Goal: Task Accomplishment & Management: Manage account settings

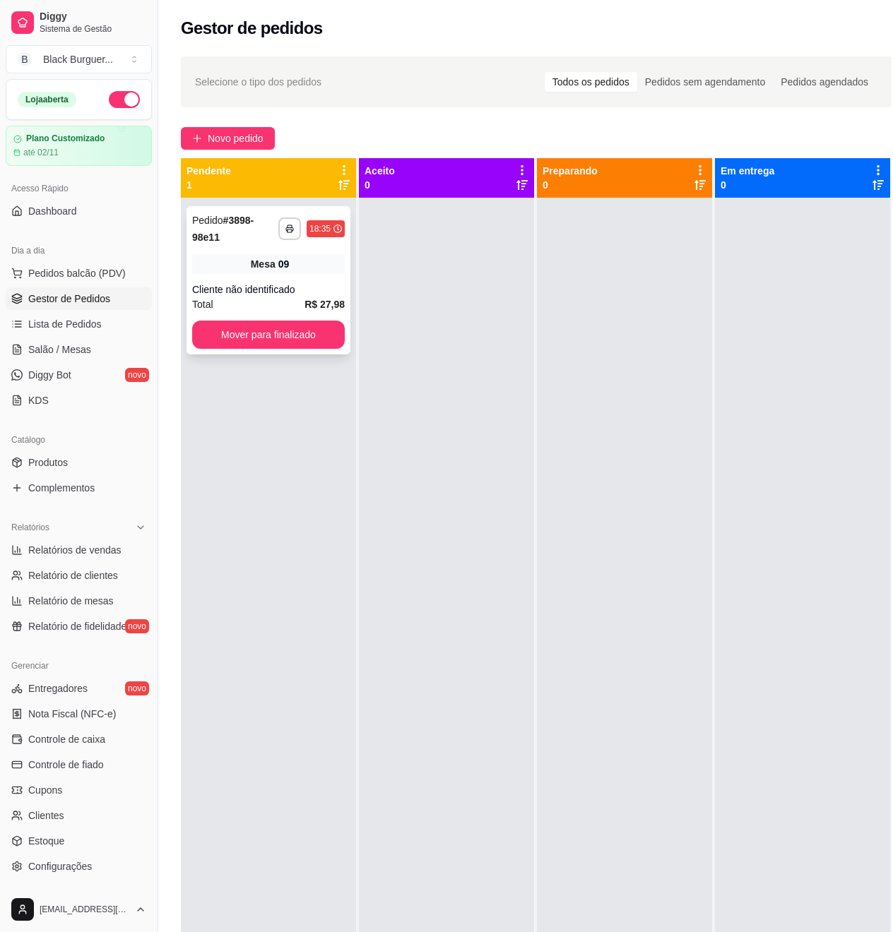
click at [297, 288] on div "Cliente não identificado" at bounding box center [268, 289] width 153 height 14
click at [260, 266] on span "Mesa" at bounding box center [263, 264] width 25 height 14
click at [320, 281] on div "**********" at bounding box center [268, 280] width 164 height 148
click at [244, 131] on span "Novo pedido" at bounding box center [236, 139] width 56 height 16
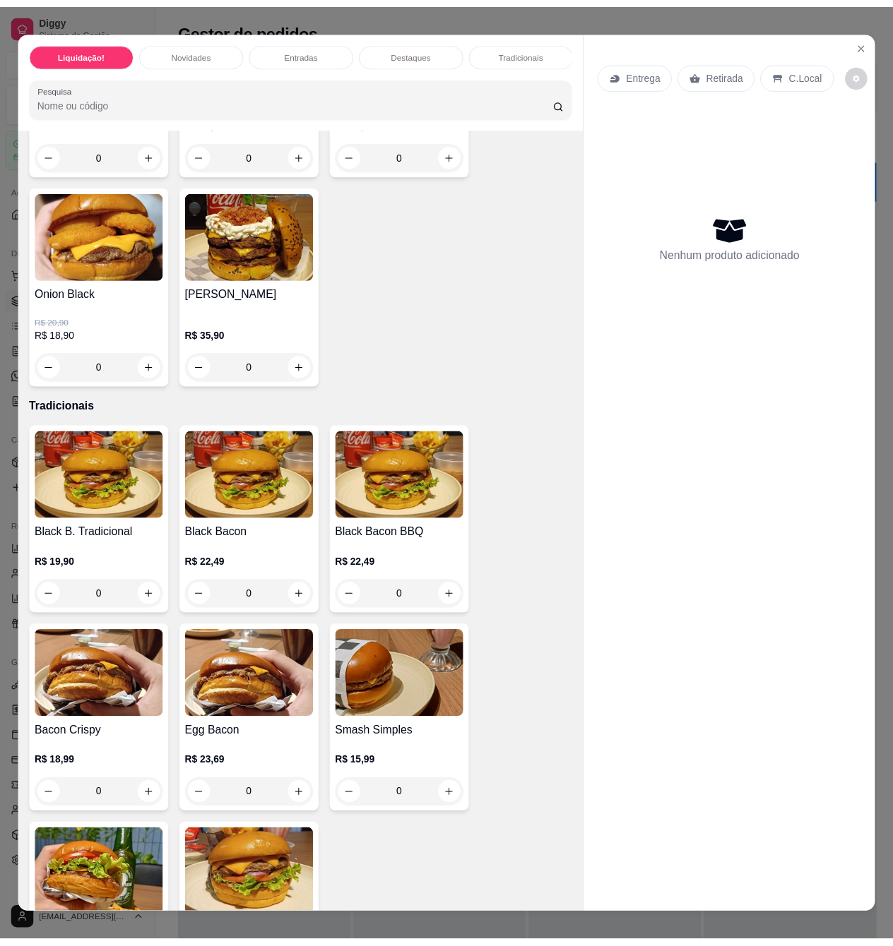
scroll to position [1695, 0]
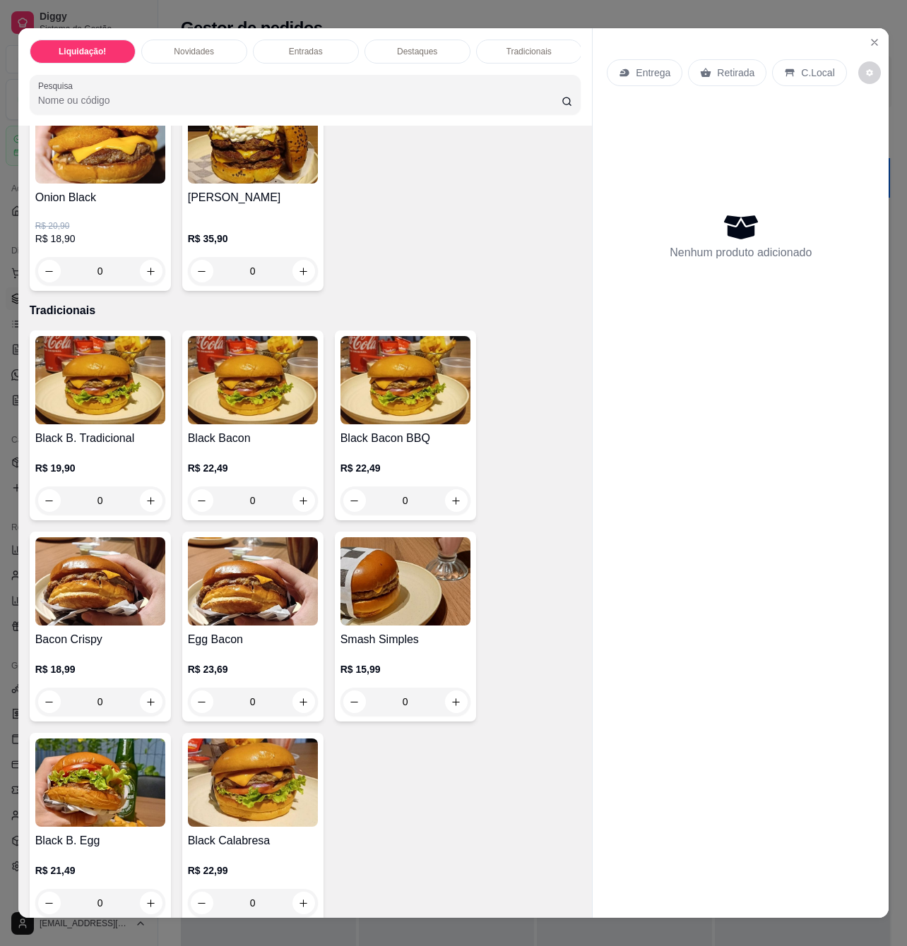
click at [415, 656] on div "R$ 15,99 0" at bounding box center [405, 682] width 130 height 68
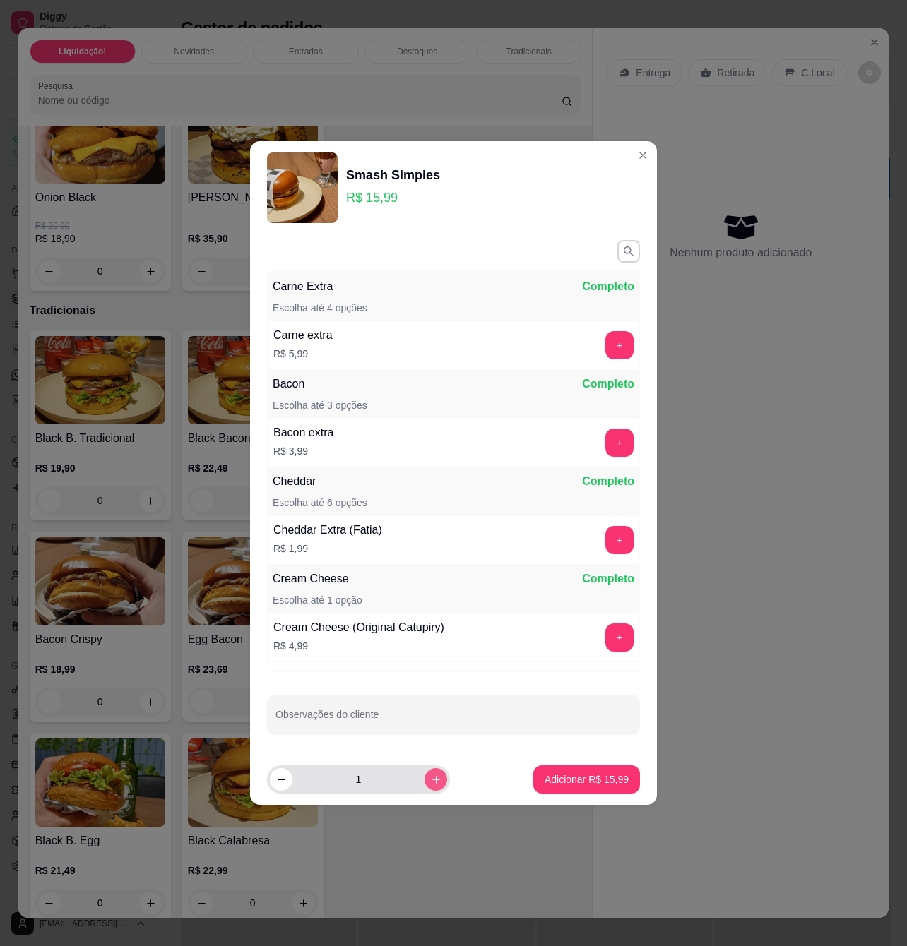
click at [424, 789] on button "increase-product-quantity" at bounding box center [435, 779] width 23 height 23
type input "2"
click at [546, 780] on p "Adicionar R$ 31,98" at bounding box center [587, 778] width 82 height 13
type input "2"
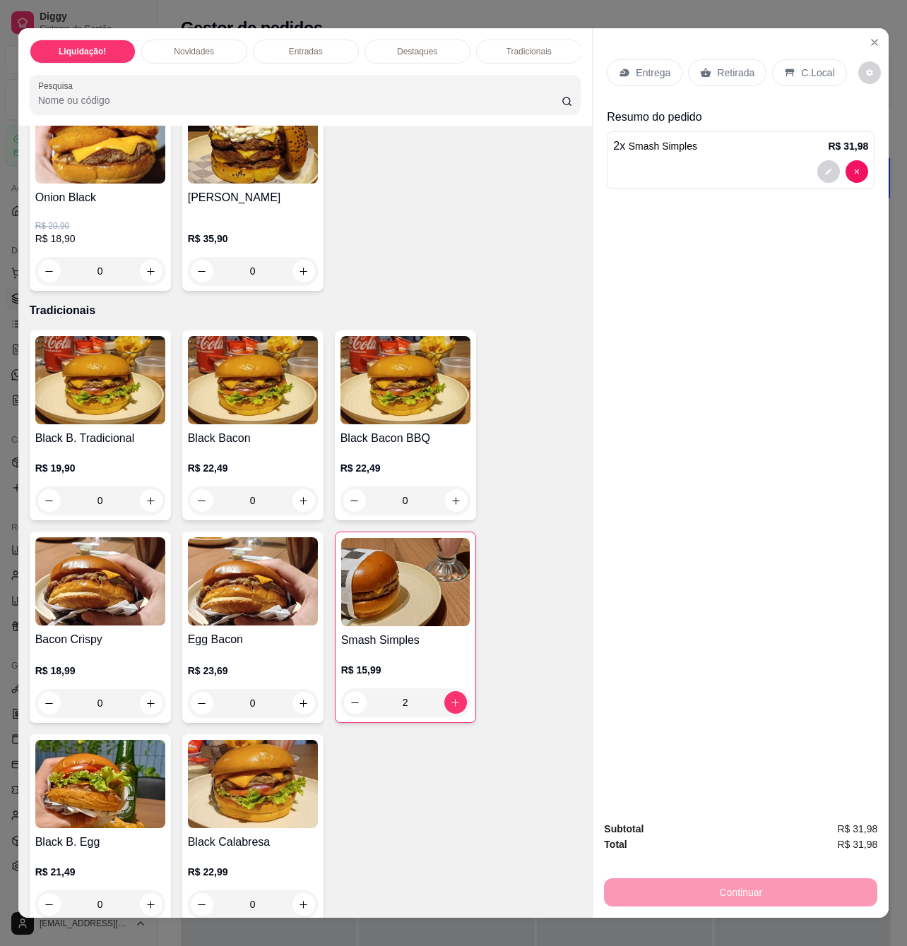
click at [805, 71] on p "C.Local" at bounding box center [817, 73] width 33 height 14
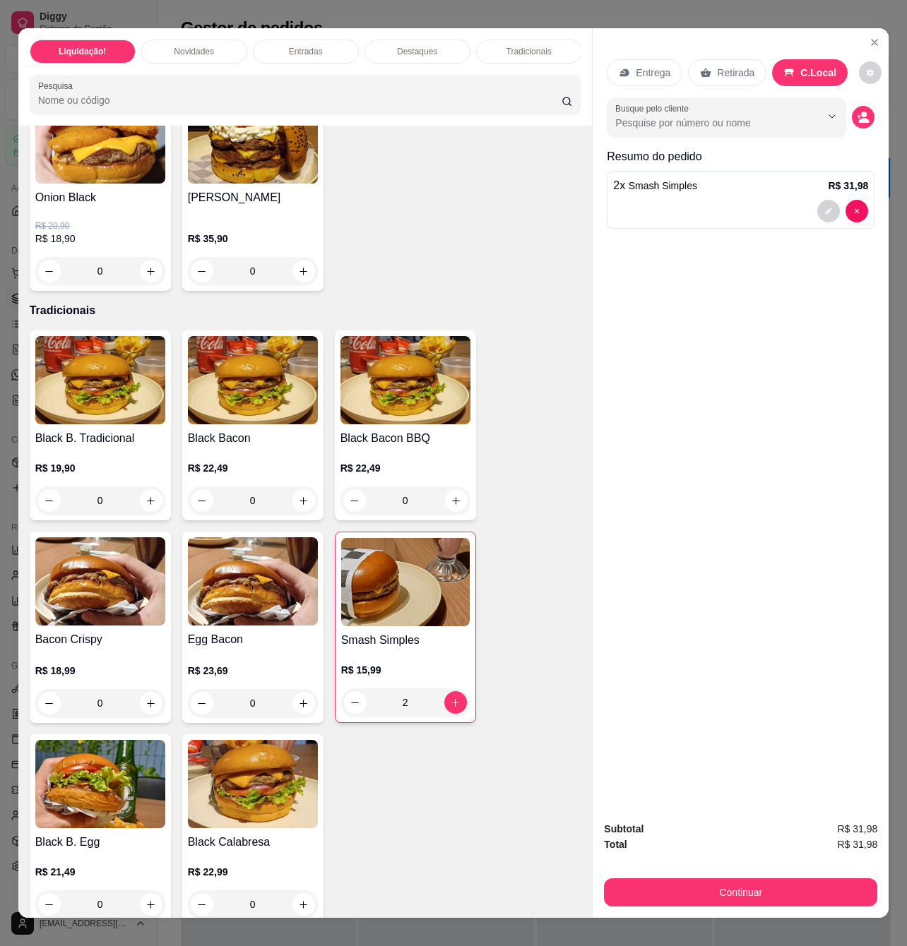
click at [707, 65] on div "Retirada" at bounding box center [727, 72] width 78 height 27
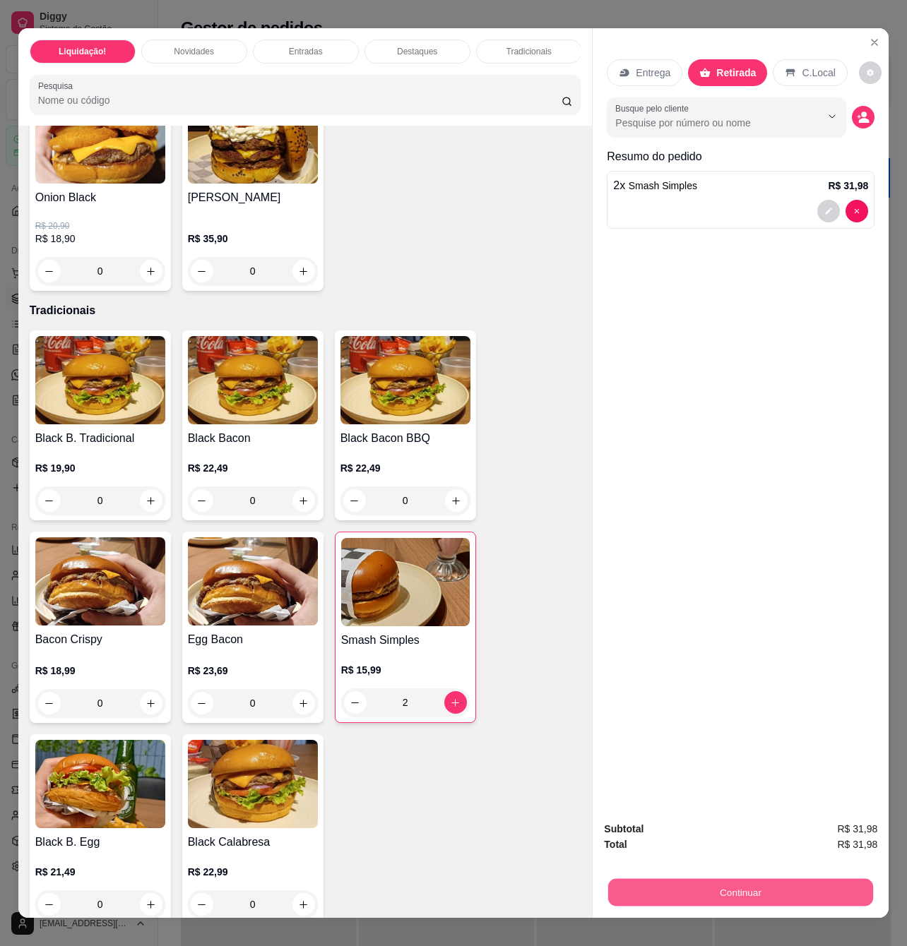
click at [754, 884] on button "Continuar" at bounding box center [740, 892] width 265 height 28
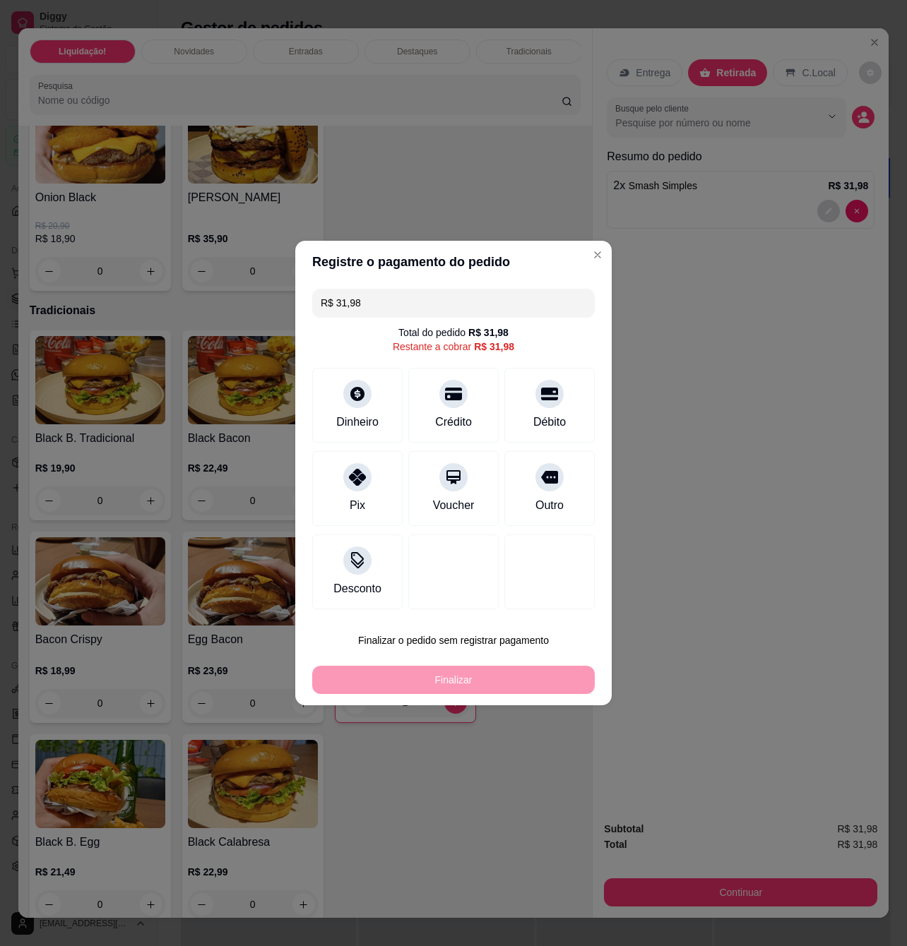
click at [503, 679] on div "Finalizar" at bounding box center [453, 680] width 282 height 28
click at [357, 391] on icon at bounding box center [357, 390] width 18 height 18
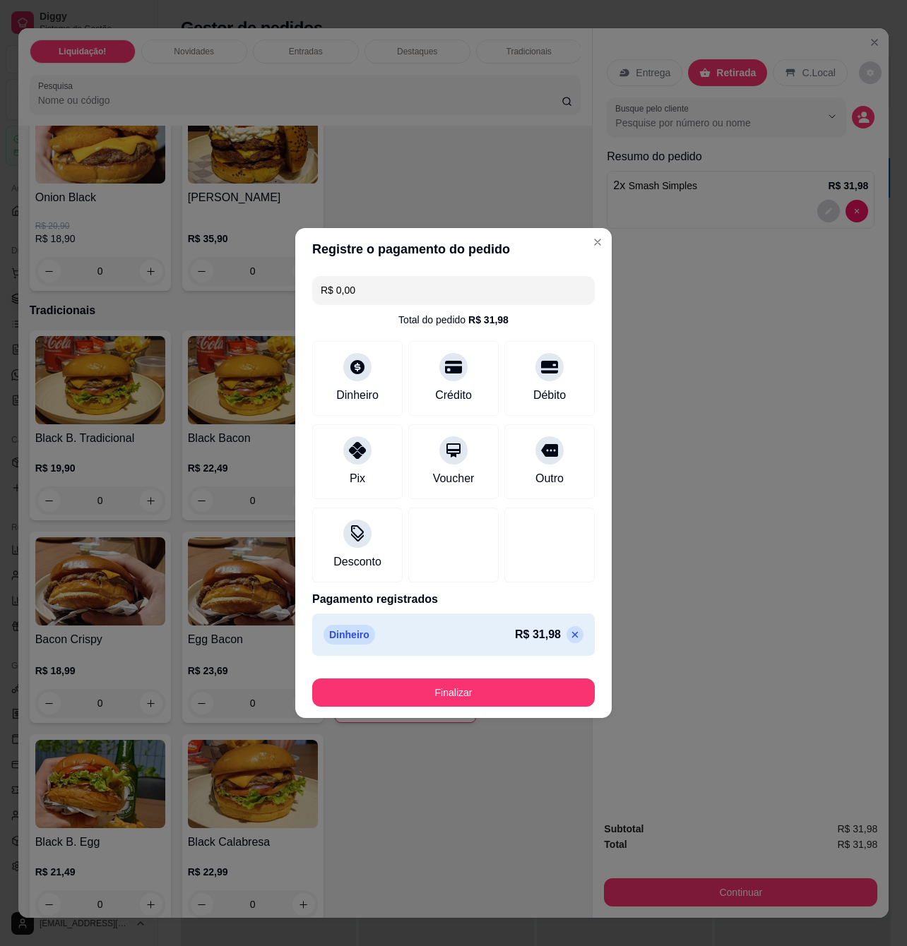
type input "R$ 0,00"
click at [559, 699] on button "Finalizar" at bounding box center [453, 693] width 274 height 28
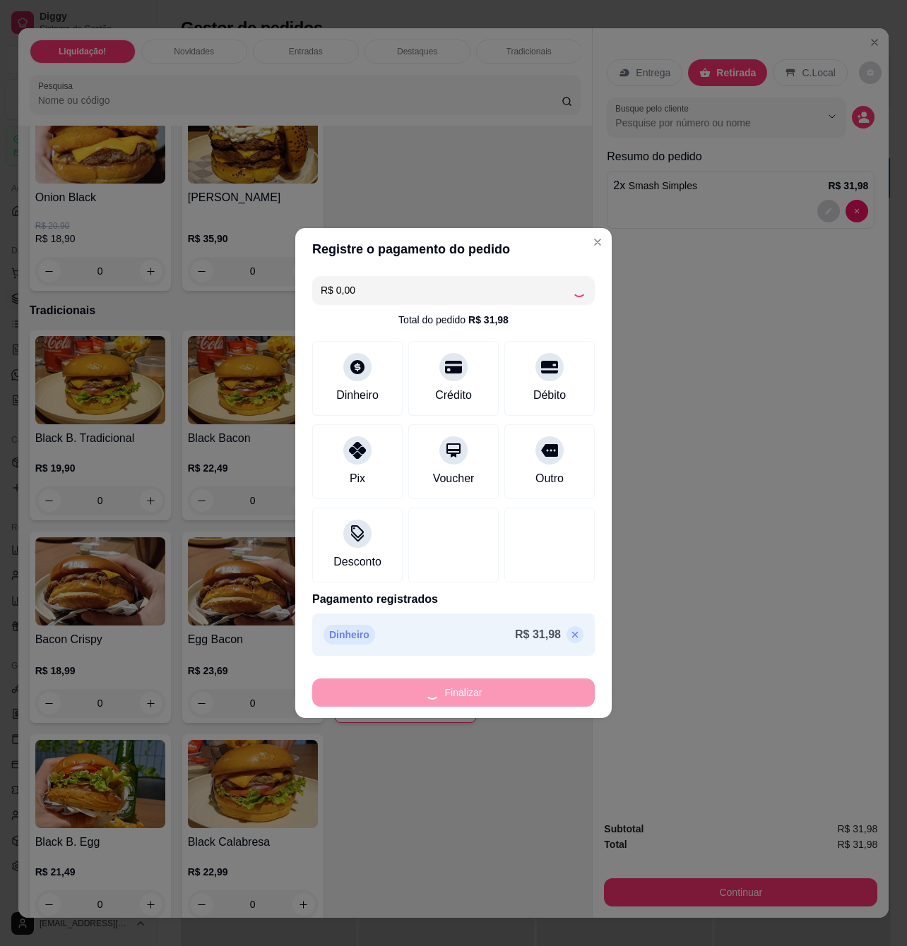
type input "0"
type input "-R$ 31,98"
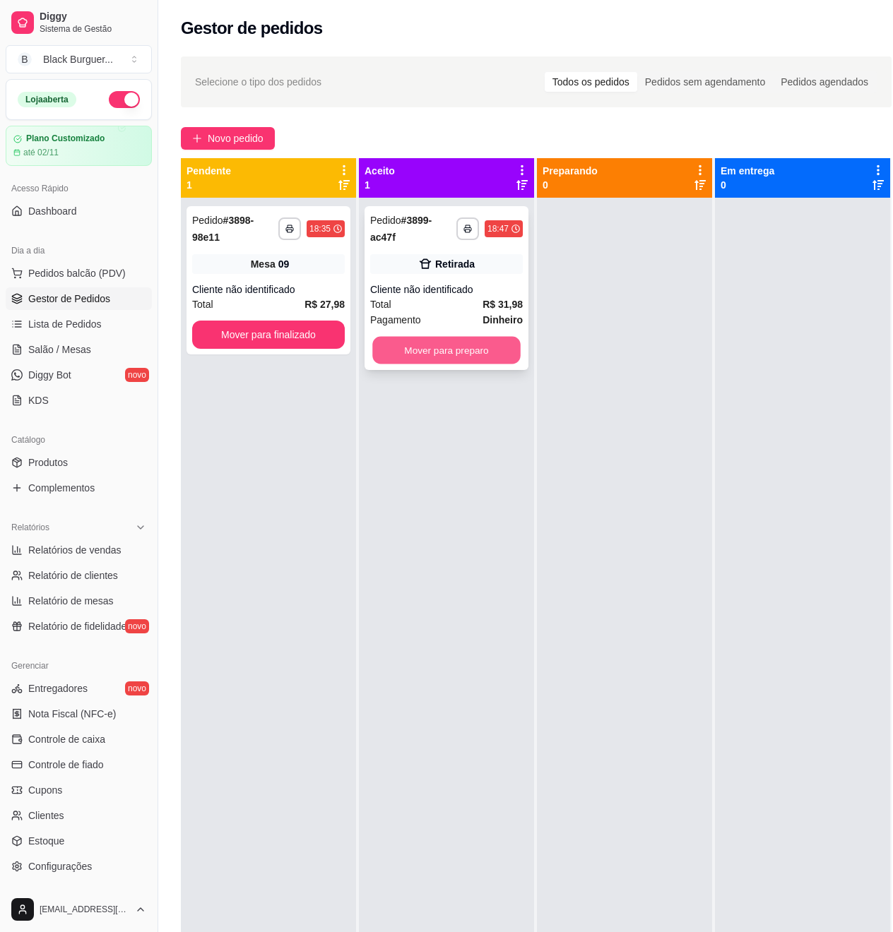
click at [509, 346] on button "Mover para preparo" at bounding box center [446, 351] width 148 height 28
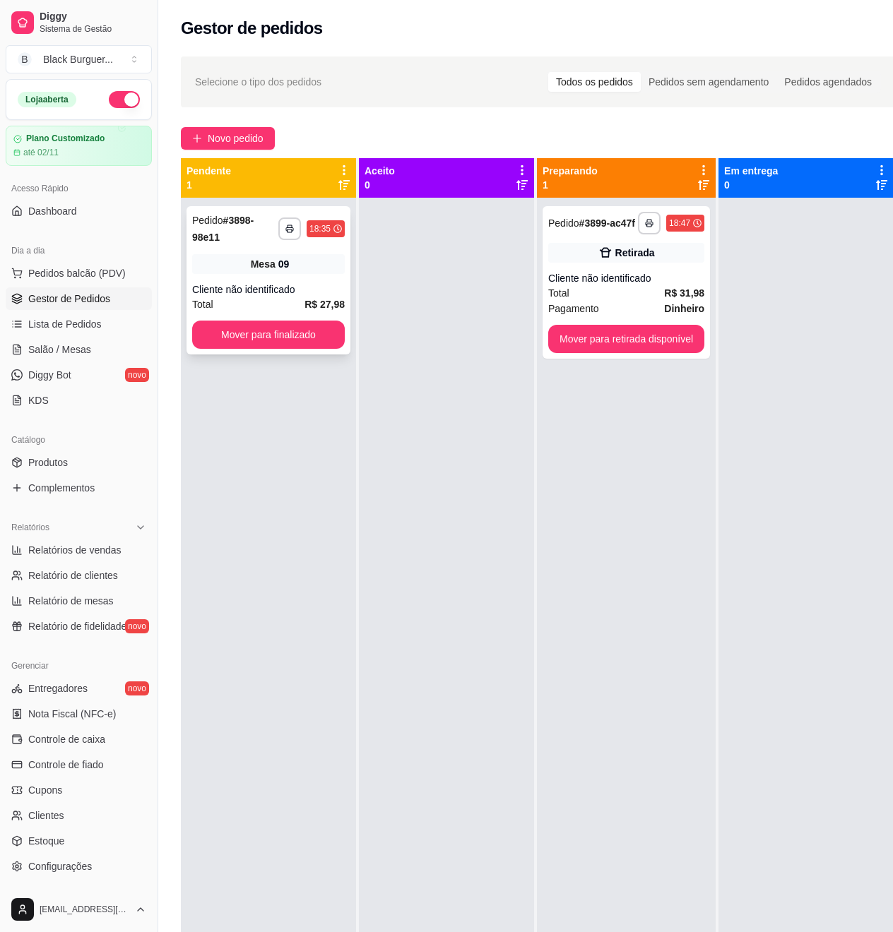
click at [235, 263] on div "Mesa 09" at bounding box center [268, 264] width 153 height 20
click at [226, 472] on div "**********" at bounding box center [268, 664] width 175 height 932
click at [572, 277] on div "Cliente não identificado" at bounding box center [626, 278] width 156 height 14
click at [318, 334] on button "Mover para finalizado" at bounding box center [268, 335] width 153 height 28
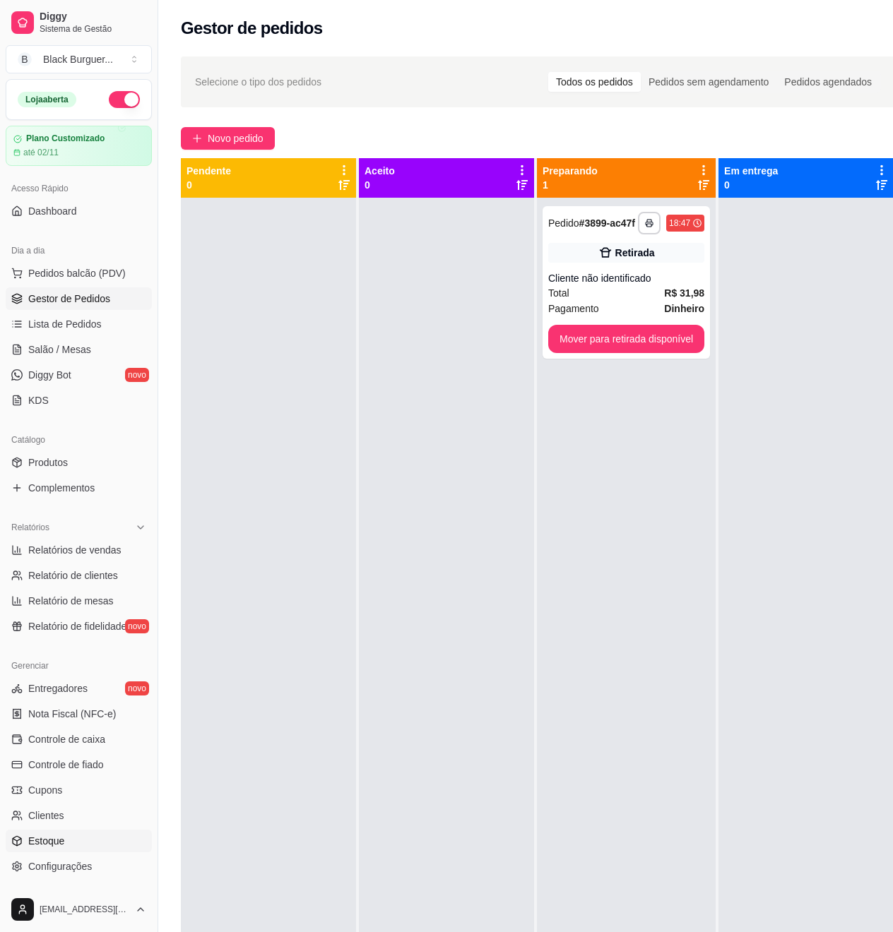
click at [66, 849] on link "Estoque" at bounding box center [79, 841] width 146 height 23
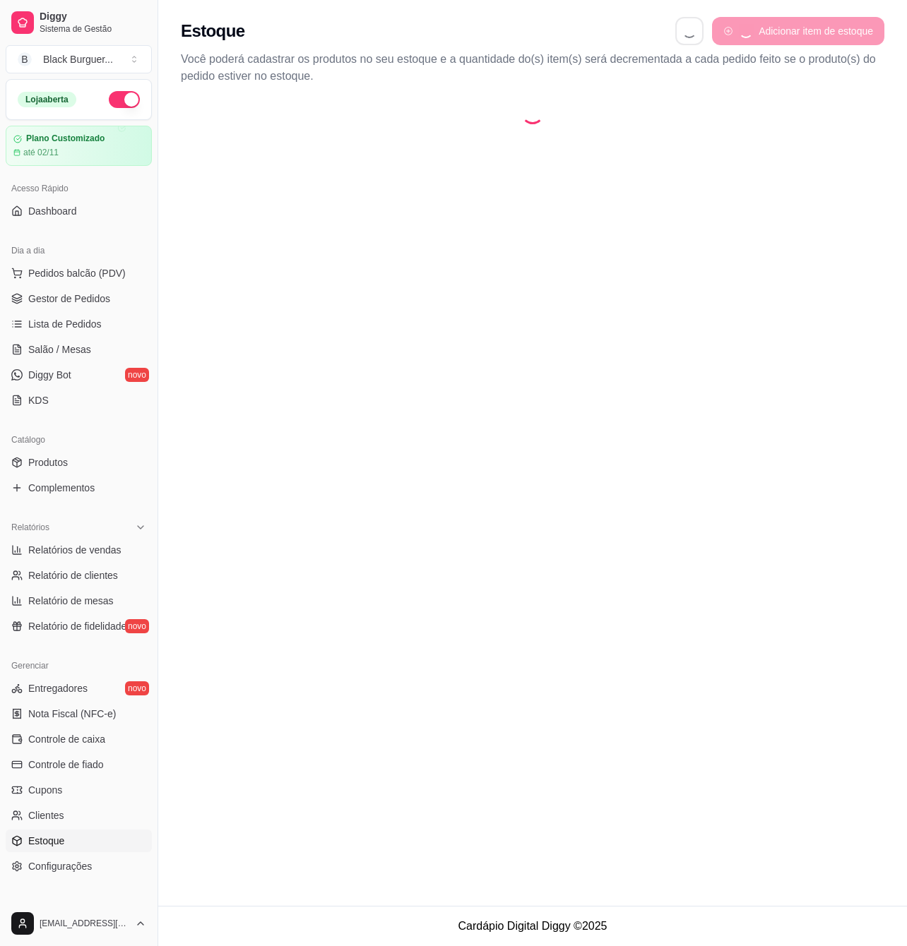
select select "QUANTITY_ORDER"
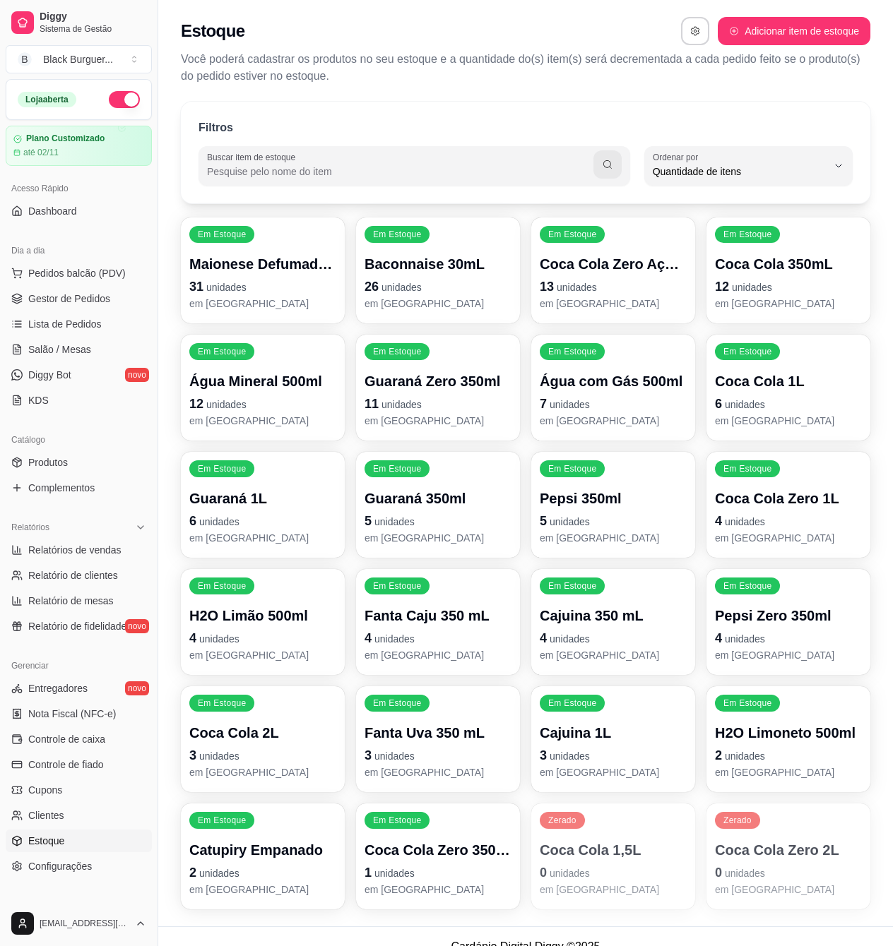
scroll to position [21, 0]
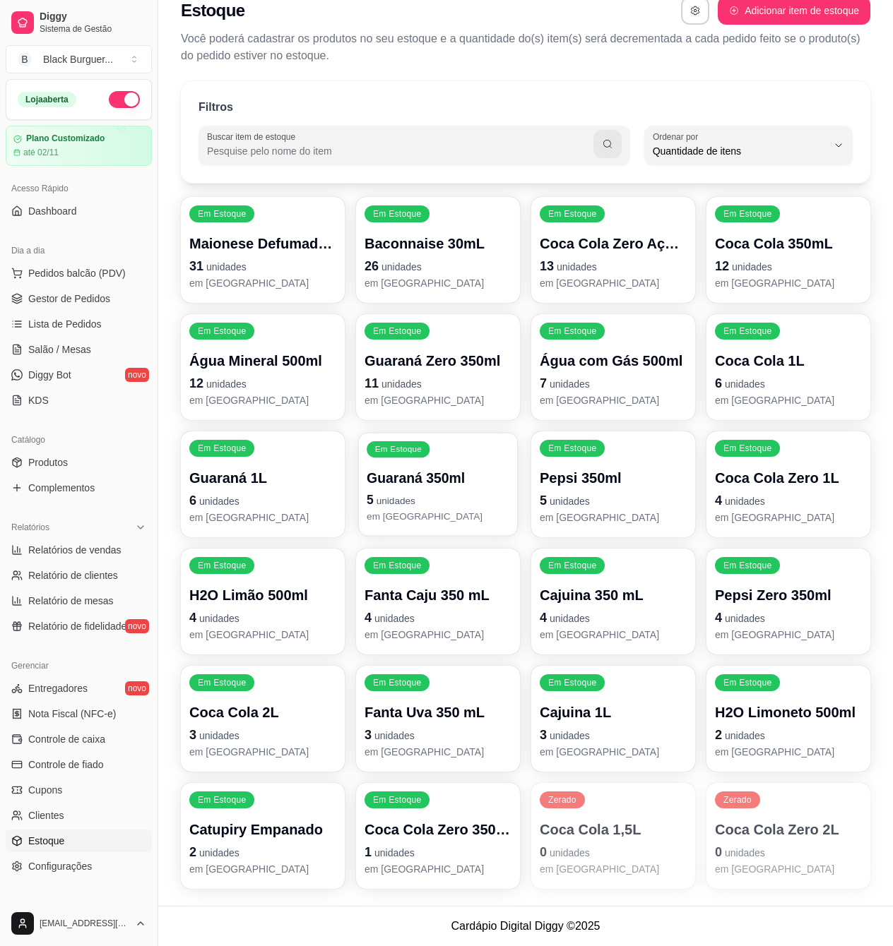
click at [467, 511] on p "em [GEOGRAPHIC_DATA]" at bounding box center [437, 516] width 143 height 13
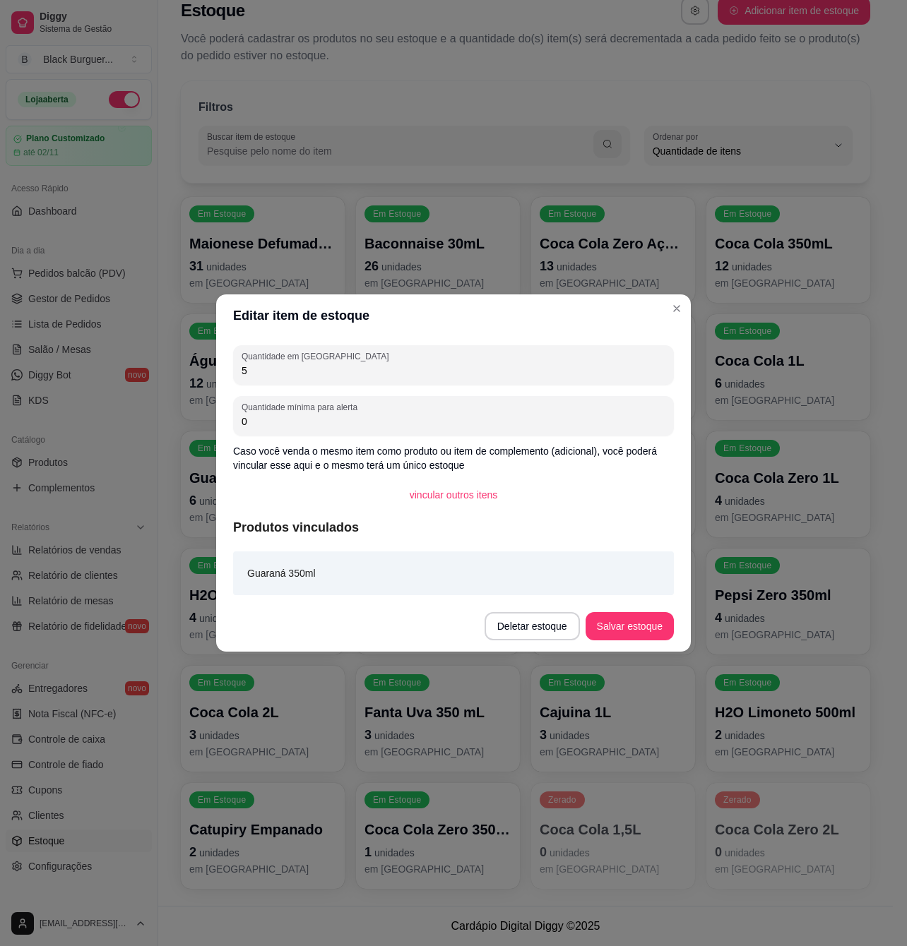
click at [424, 383] on div "Quantidade em estoque 5 Quantidade mínima para alerta 0 Caso você venda o mesmo…" at bounding box center [453, 469] width 474 height 264
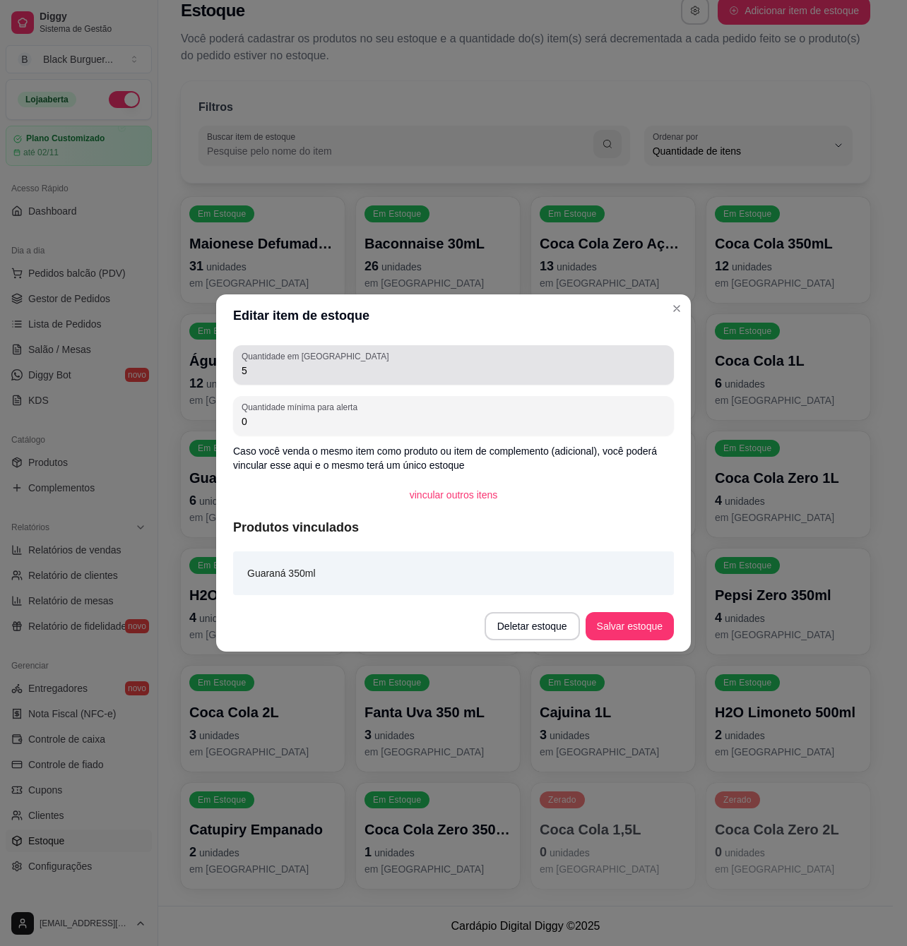
drag, startPoint x: 425, startPoint y: 378, endPoint x: 425, endPoint y: 359, distance: 19.8
click at [425, 377] on div "5" at bounding box center [453, 365] width 424 height 28
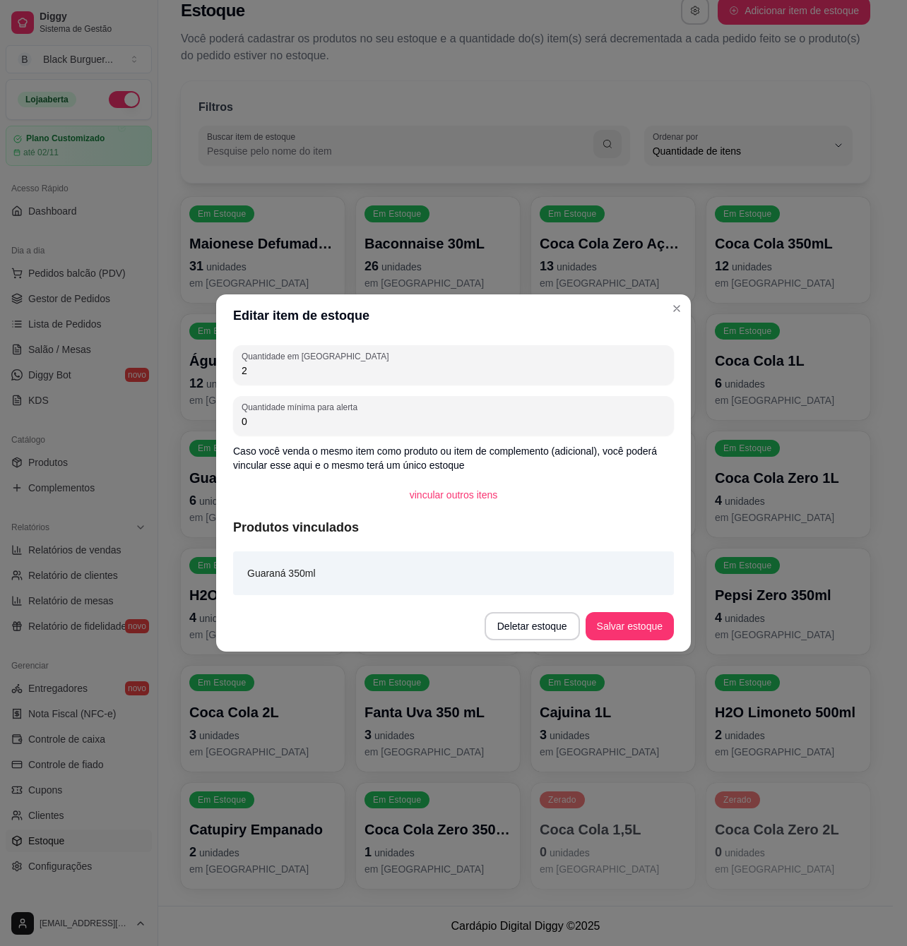
type input "2"
click at [631, 638] on button "Salvar estoque" at bounding box center [629, 627] width 86 height 28
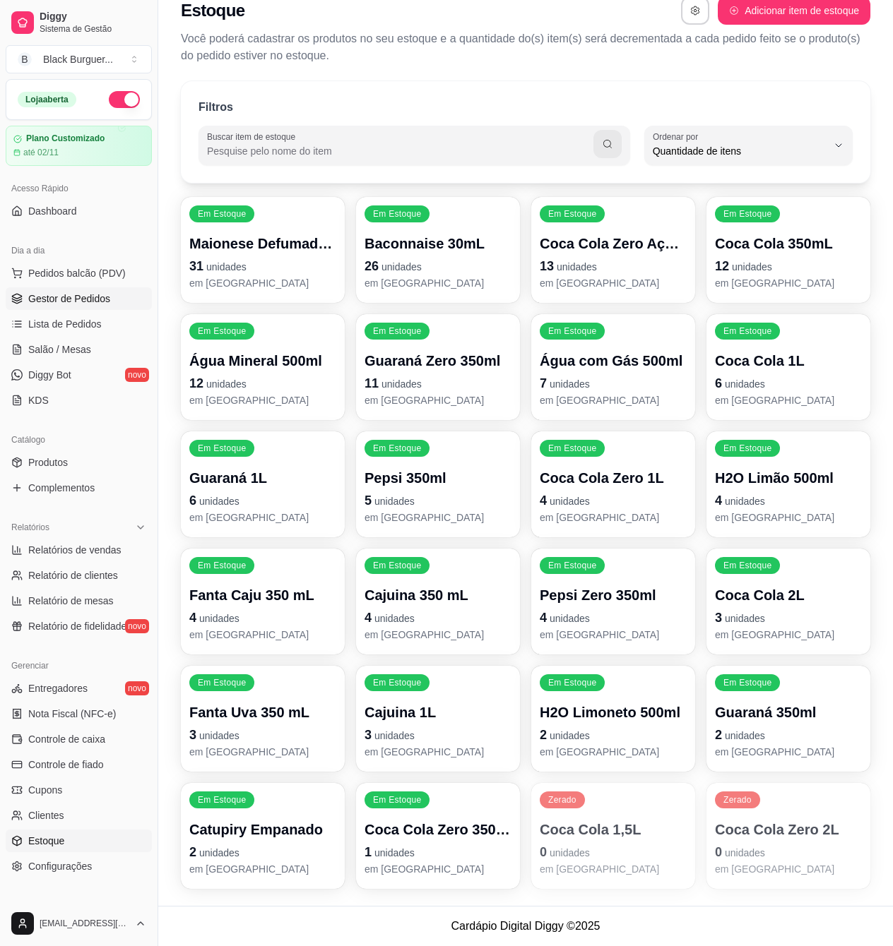
click at [95, 297] on span "Gestor de Pedidos" at bounding box center [69, 299] width 82 height 14
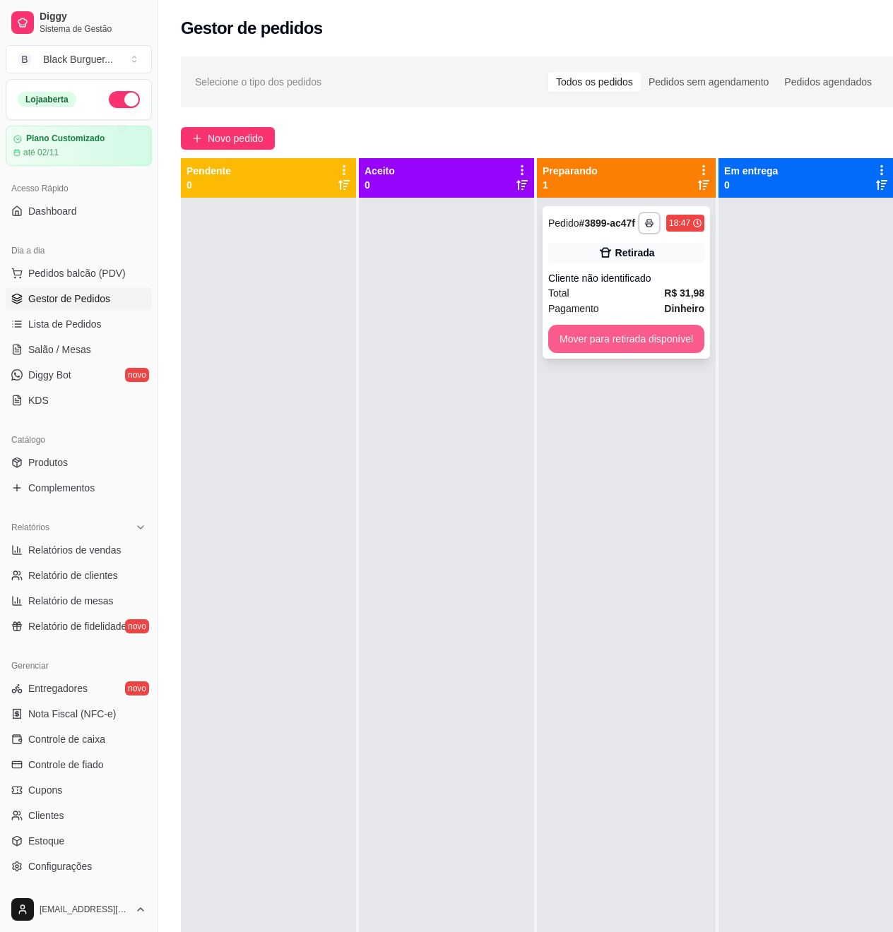
click at [656, 342] on button "Mover para retirada disponível" at bounding box center [626, 339] width 156 height 28
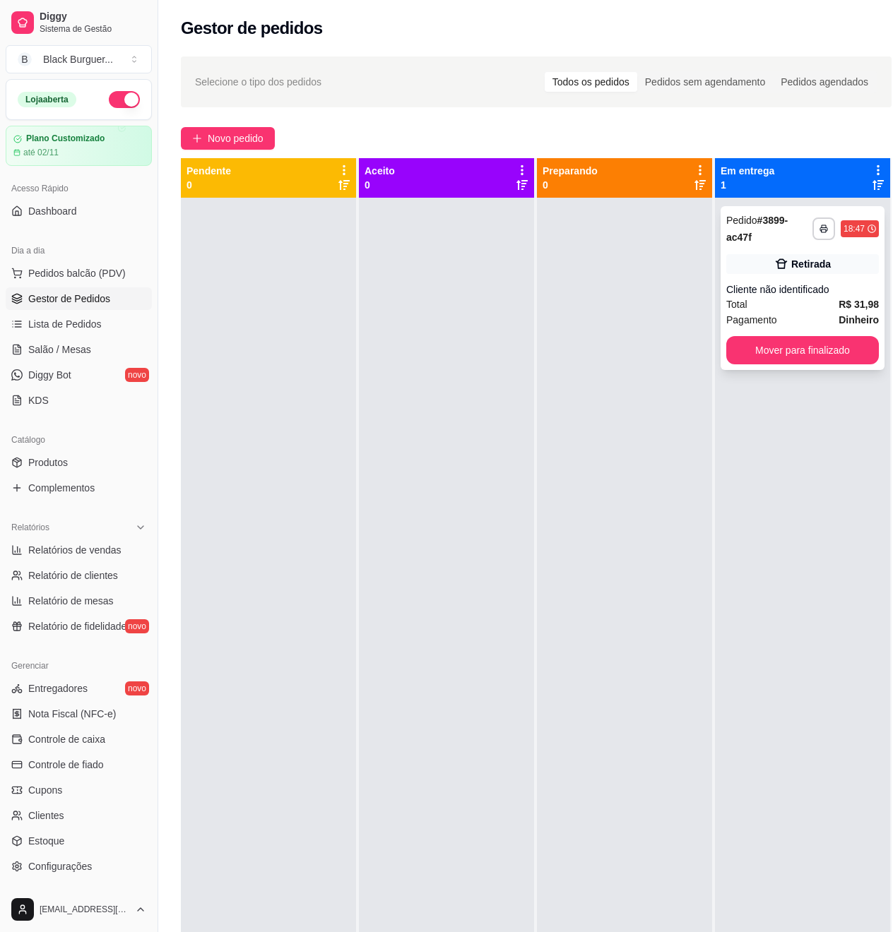
click at [850, 294] on div "Cliente não identificado" at bounding box center [802, 289] width 153 height 14
click at [850, 282] on div "**********" at bounding box center [802, 288] width 164 height 164
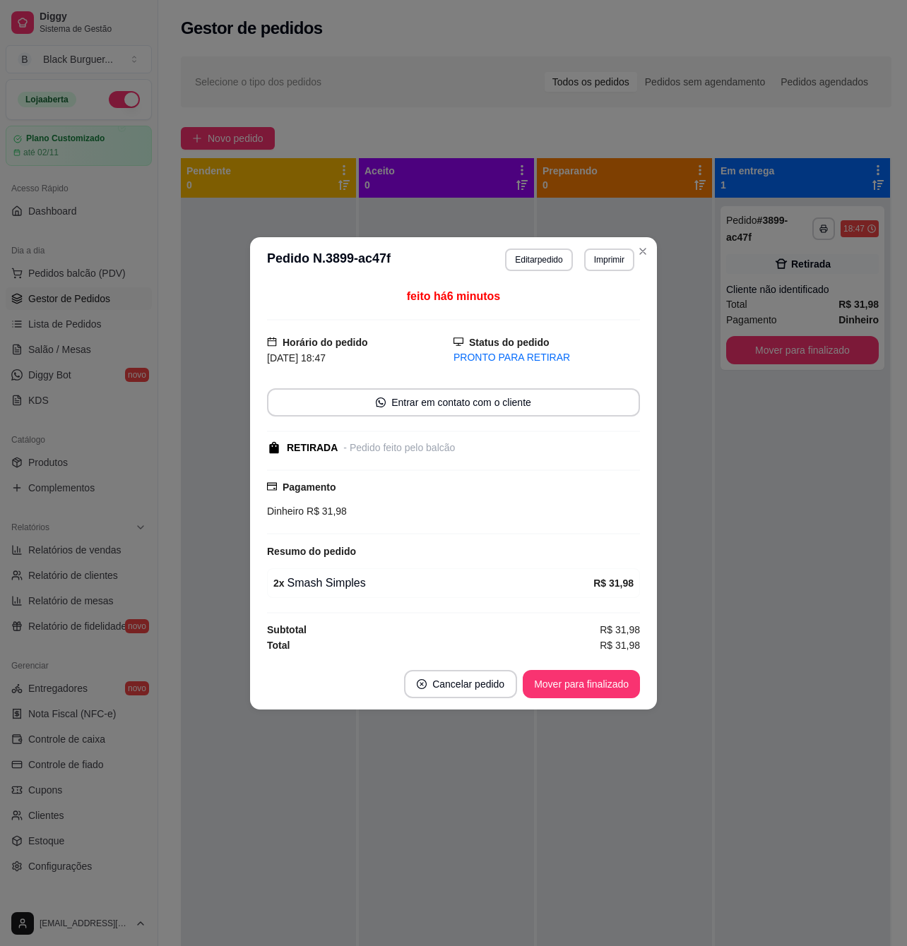
click at [312, 543] on div "Resumo do pedido" at bounding box center [453, 551] width 373 height 17
click at [326, 546] on strong "Resumo do pedido" at bounding box center [311, 551] width 89 height 11
click at [320, 547] on strong "Resumo do pedido" at bounding box center [311, 551] width 89 height 11
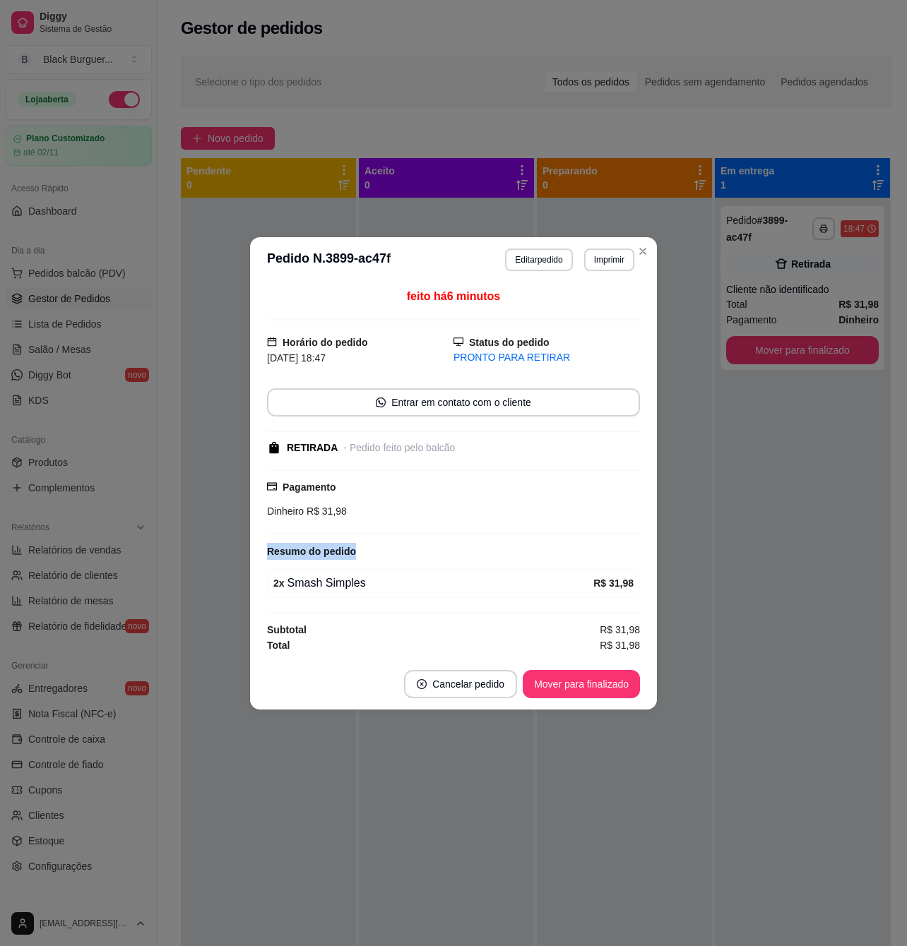
click at [305, 551] on strong "Resumo do pedido" at bounding box center [311, 551] width 89 height 11
click at [304, 552] on strong "Resumo do pedido" at bounding box center [311, 551] width 89 height 11
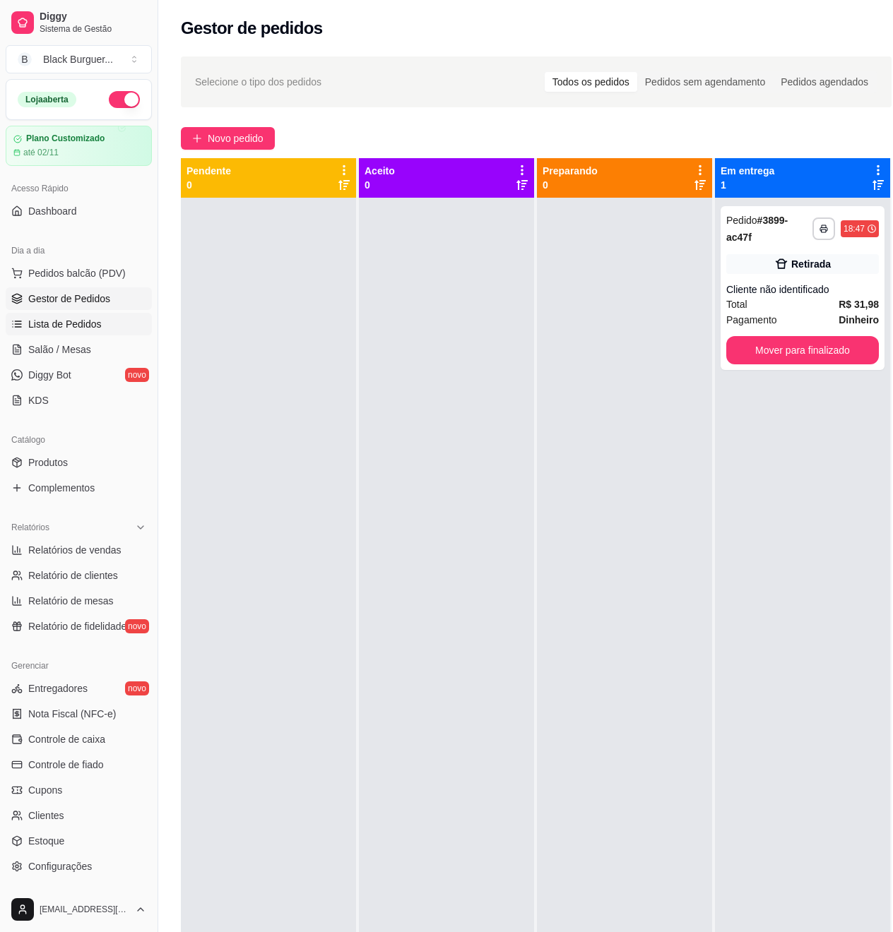
click at [65, 322] on span "Lista de Pedidos" at bounding box center [64, 324] width 73 height 14
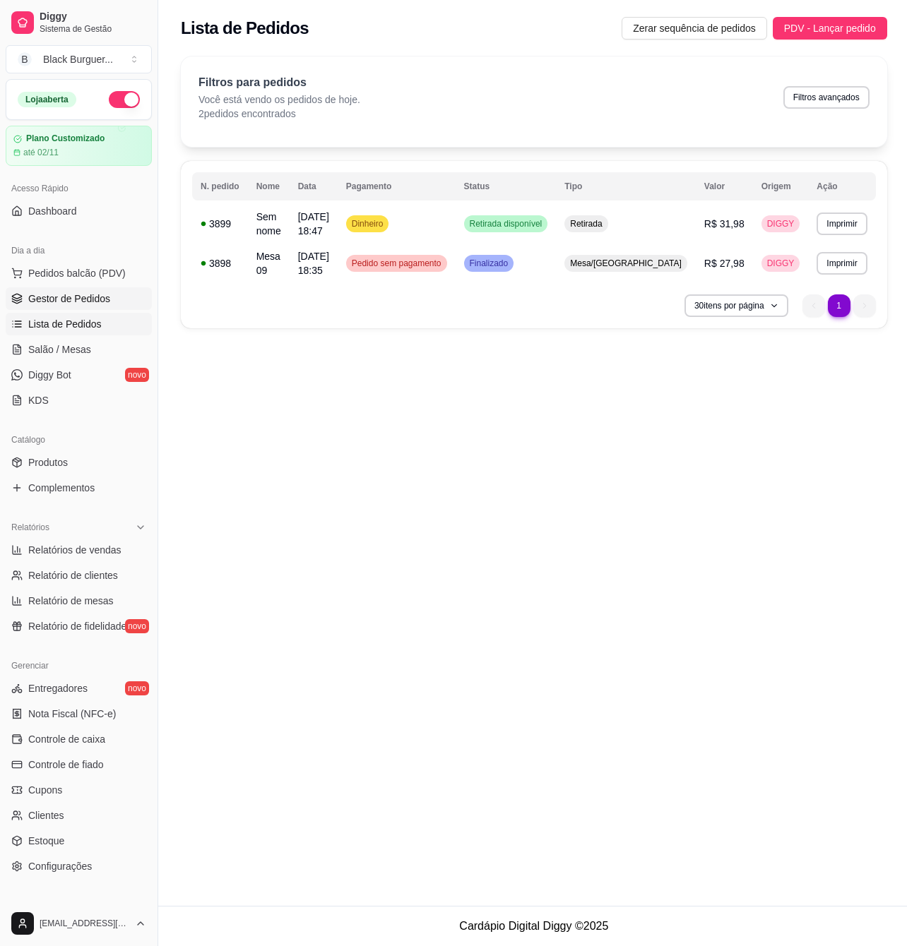
click at [78, 304] on span "Gestor de Pedidos" at bounding box center [69, 299] width 82 height 14
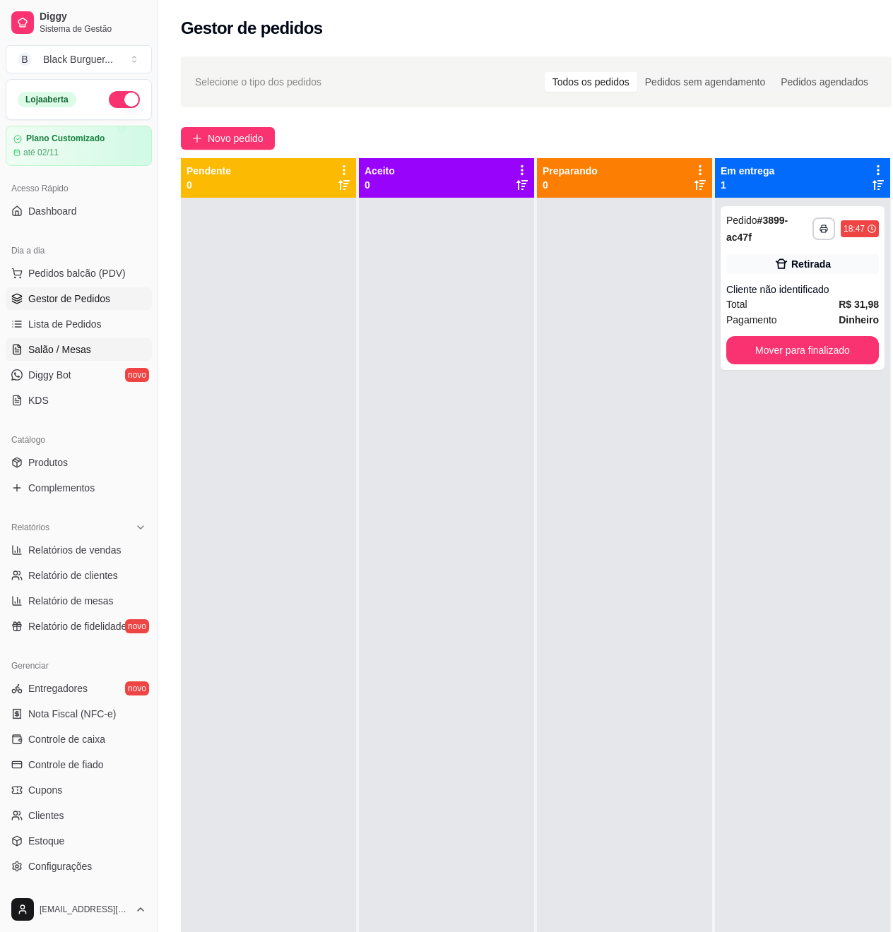
click at [83, 354] on span "Salão / Mesas" at bounding box center [59, 349] width 63 height 14
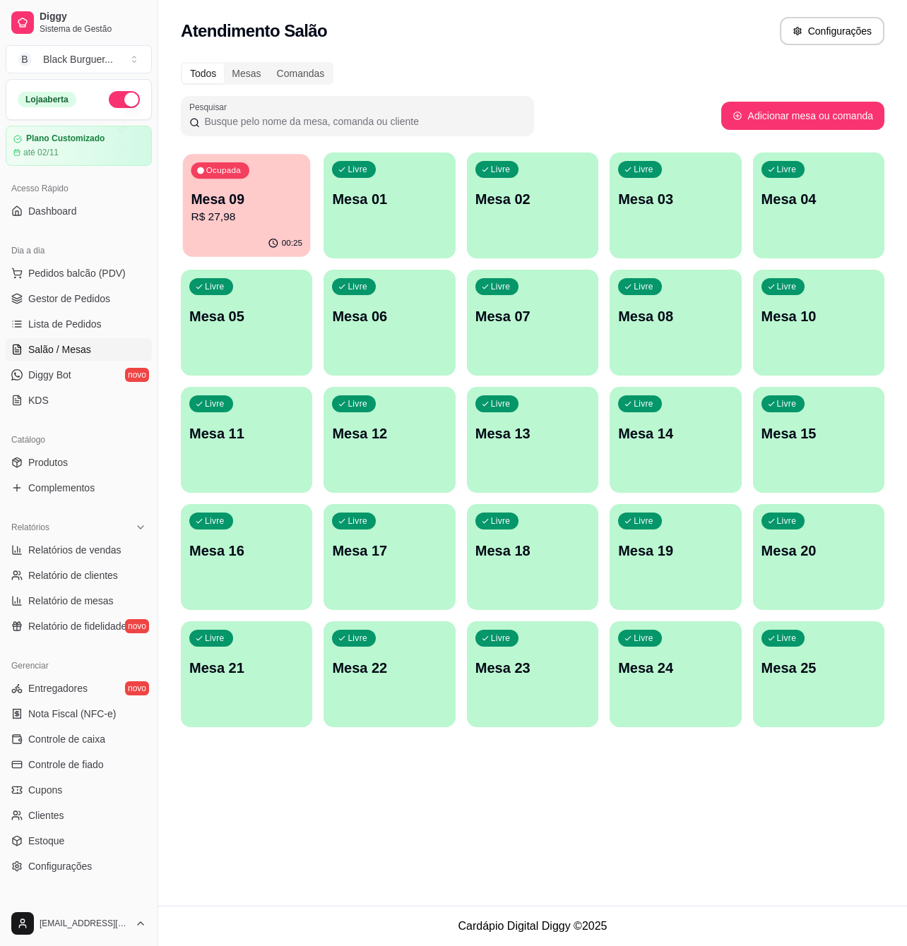
click at [252, 198] on p "Mesa 09" at bounding box center [247, 199] width 112 height 19
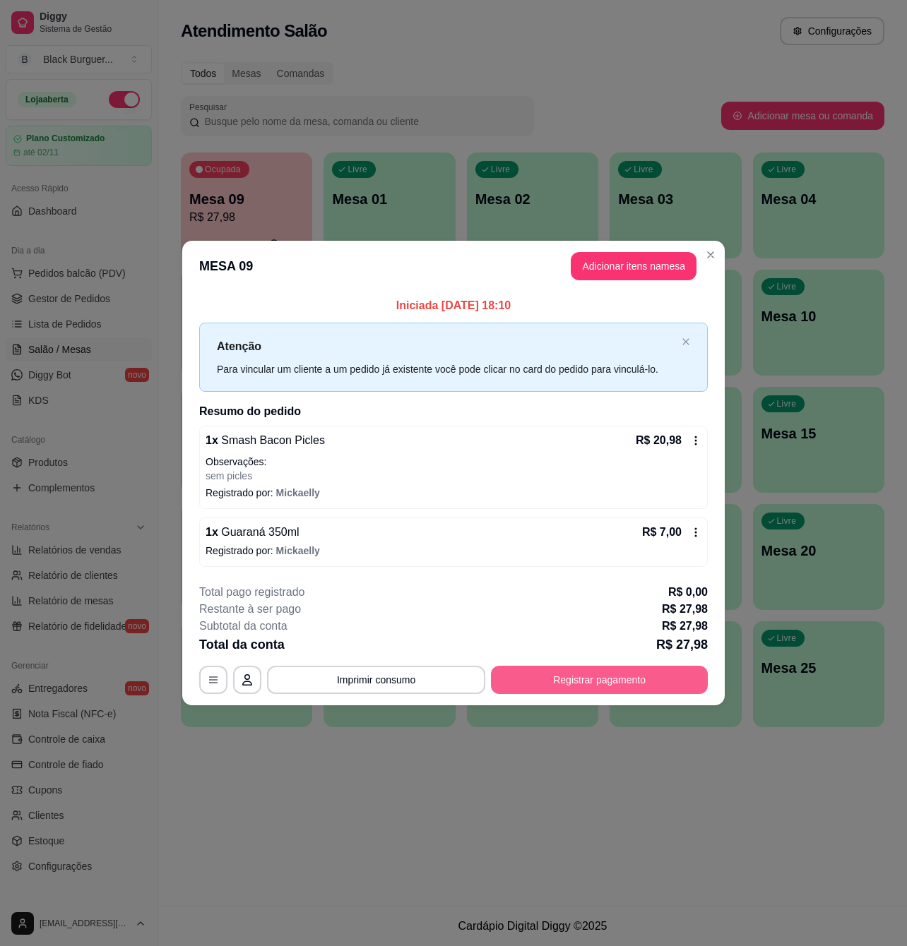
click at [679, 689] on button "Registrar pagamento" at bounding box center [599, 680] width 217 height 28
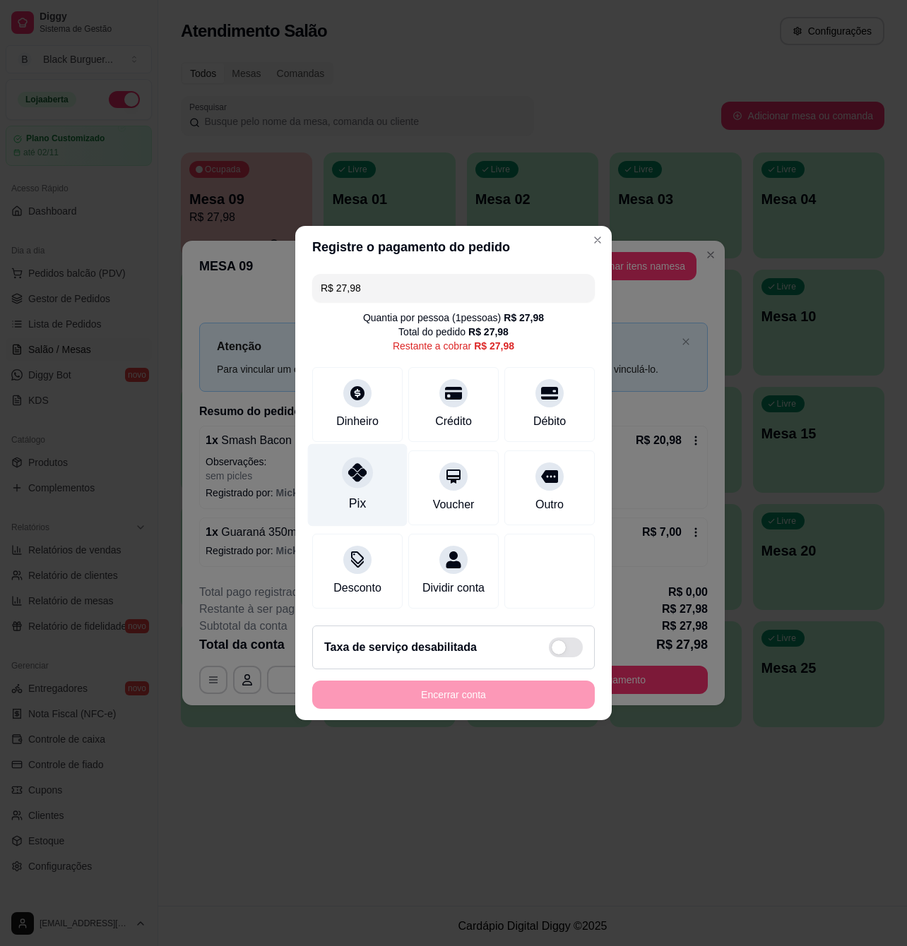
click at [371, 465] on div "Pix" at bounding box center [358, 485] width 100 height 83
type input "R$ 0,00"
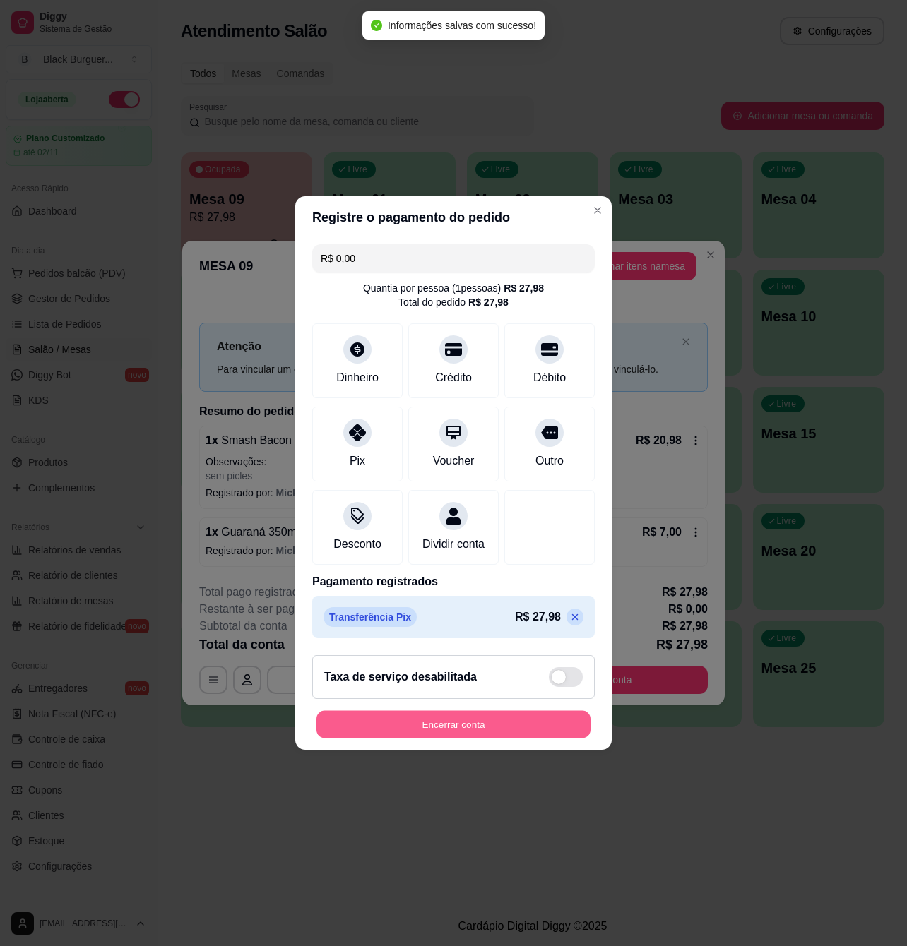
click at [547, 723] on button "Encerrar conta" at bounding box center [453, 725] width 274 height 28
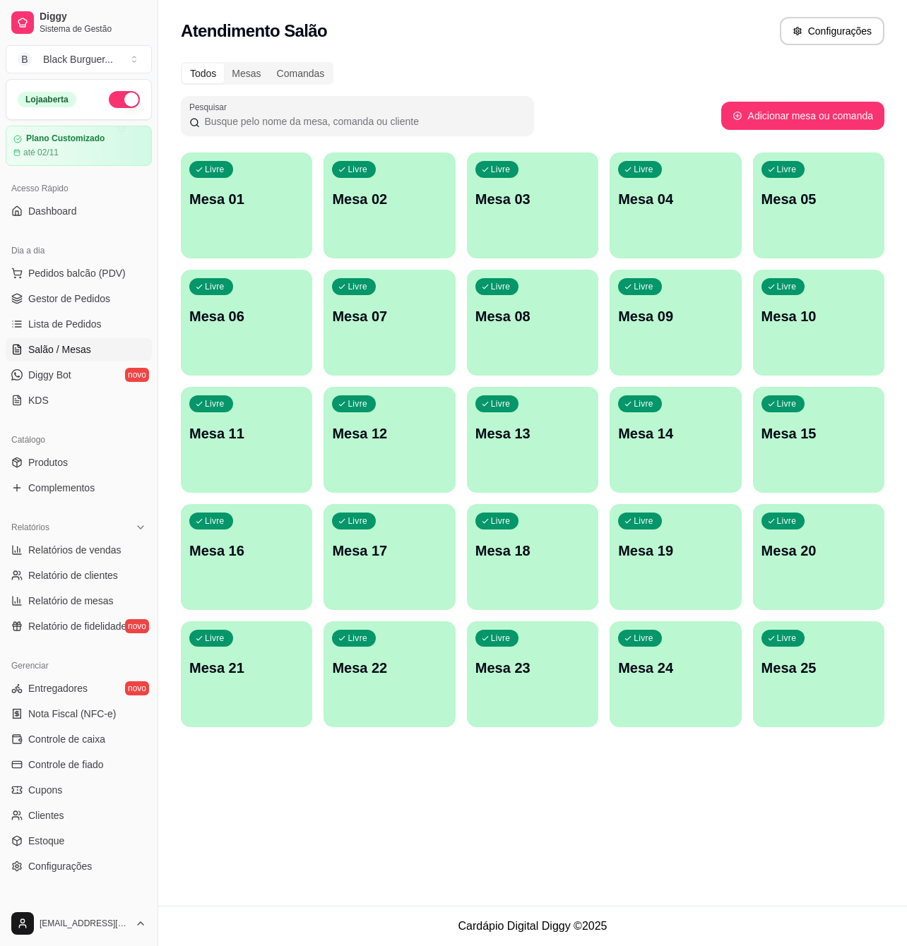
click at [77, 311] on ul "Pedidos balcão (PDV) Gestor de Pedidos Lista de Pedidos Salão / Mesas Diggy Bot…" at bounding box center [79, 337] width 146 height 150
click at [80, 306] on link "Gestor de Pedidos" at bounding box center [79, 298] width 146 height 23
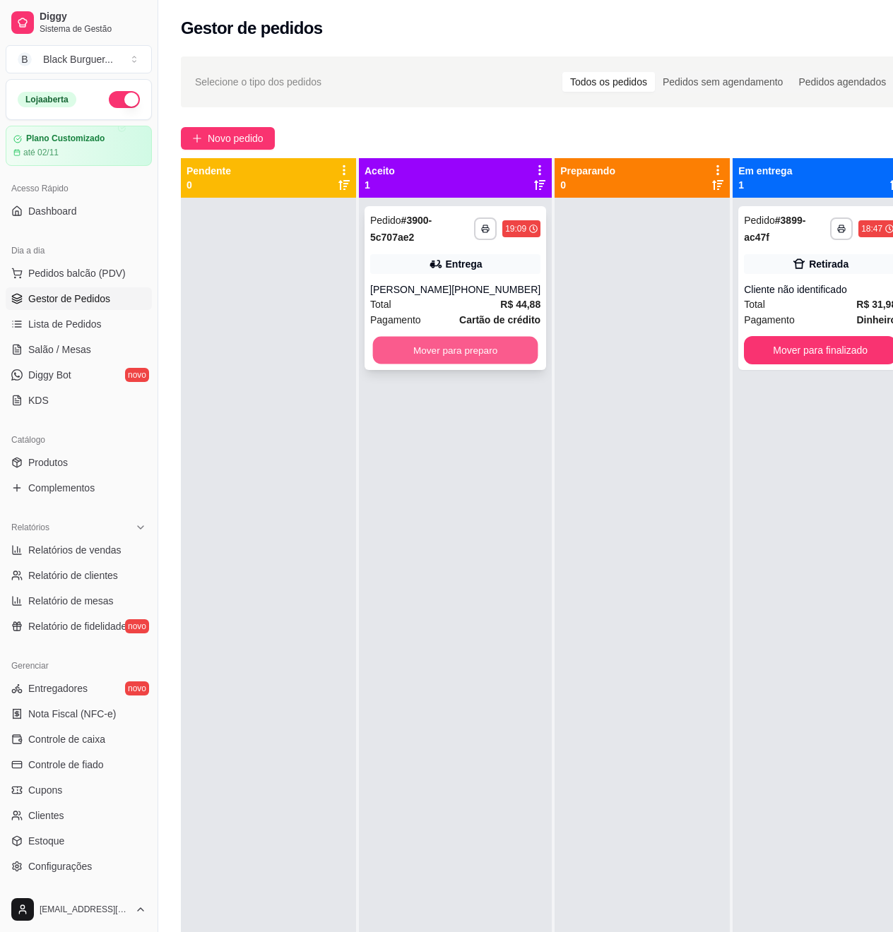
click at [503, 342] on button "Mover para preparo" at bounding box center [455, 351] width 165 height 28
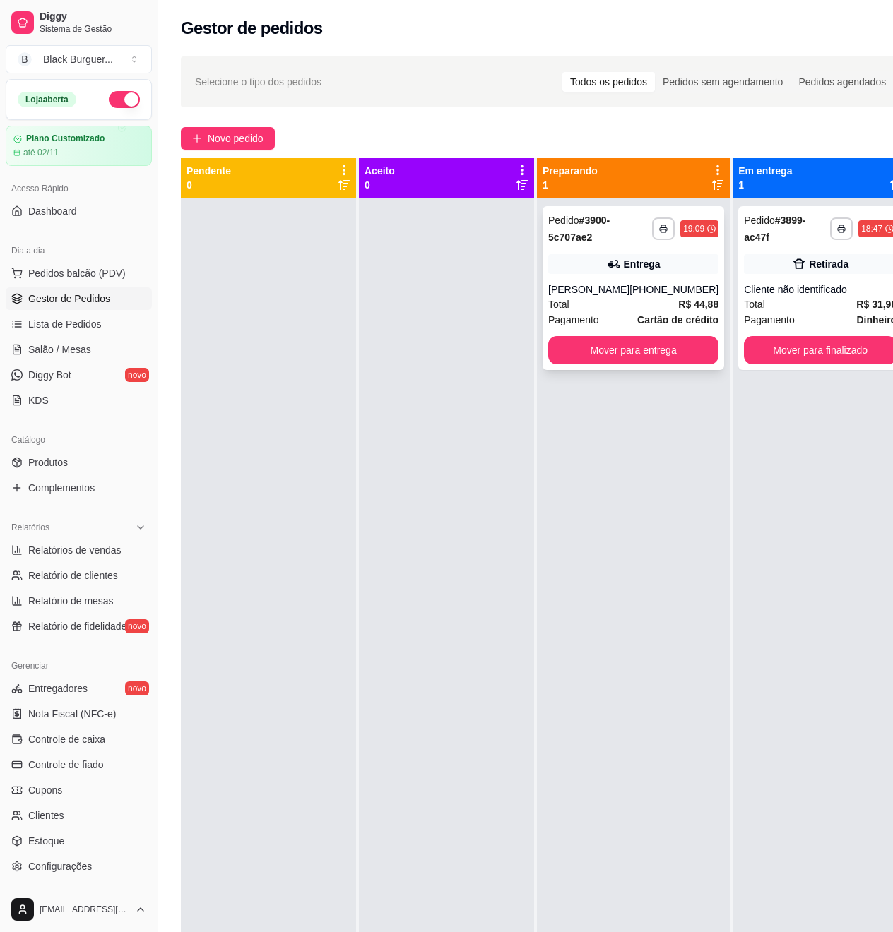
click at [557, 314] on span "Pagamento" at bounding box center [573, 320] width 51 height 16
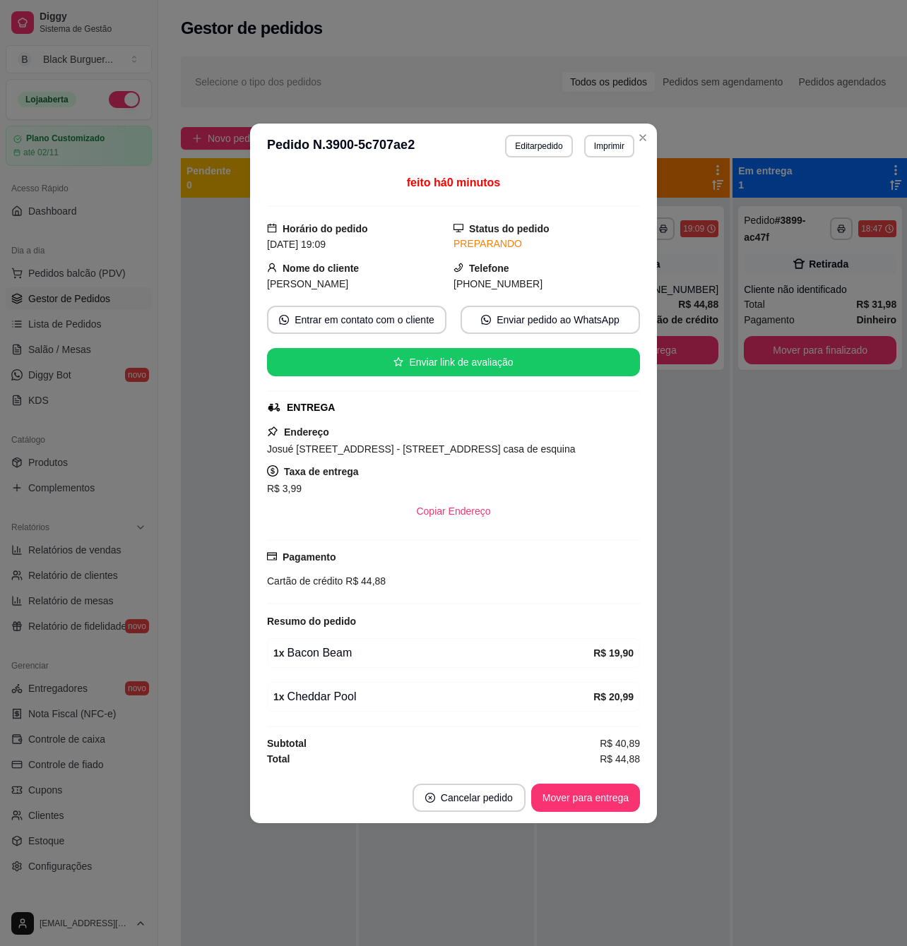
click at [645, 542] on div "feito há 0 minutos Horário do pedido [DATE] 19:09 Status do pedido PREPARANDO N…" at bounding box center [453, 471] width 407 height 604
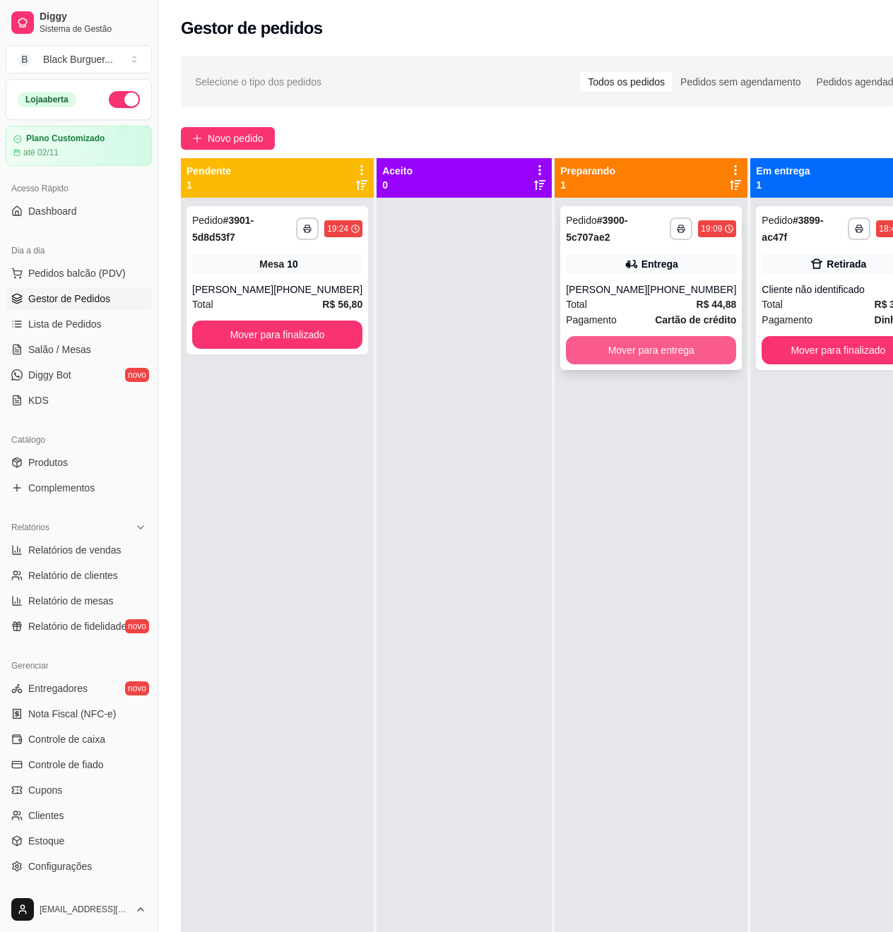
click at [651, 350] on button "Mover para entrega" at bounding box center [651, 350] width 170 height 28
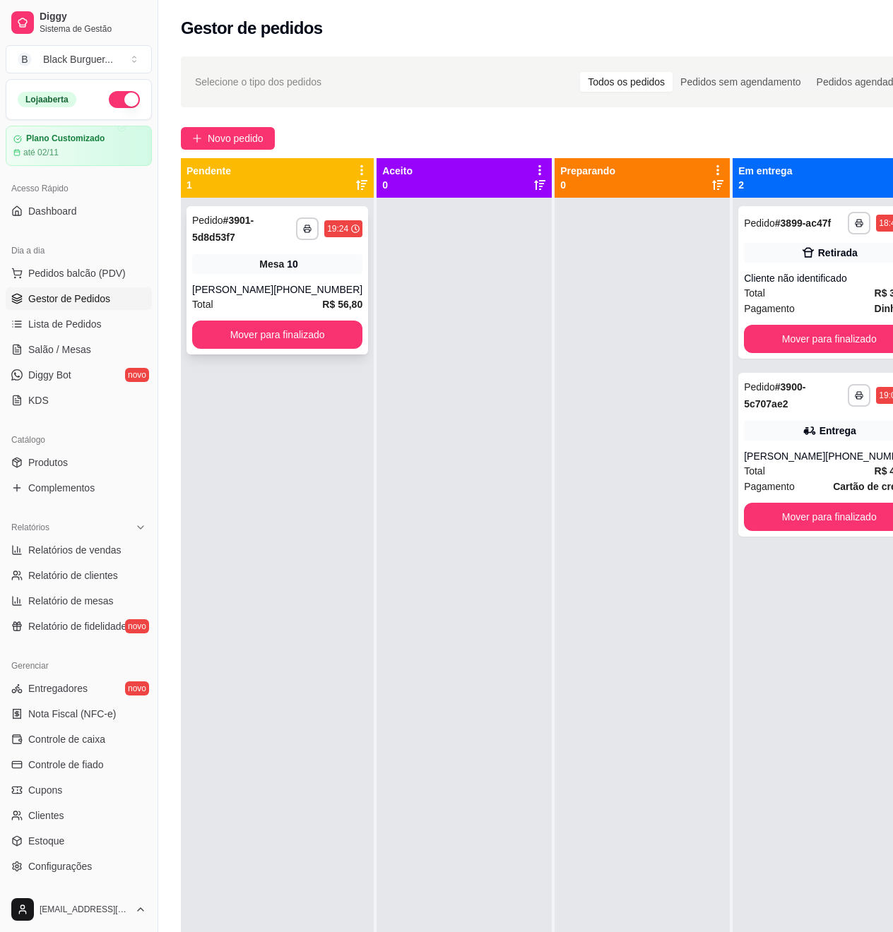
click at [334, 261] on div "Mesa 10" at bounding box center [277, 264] width 170 height 20
click at [292, 274] on div "Mesa 10" at bounding box center [277, 264] width 170 height 20
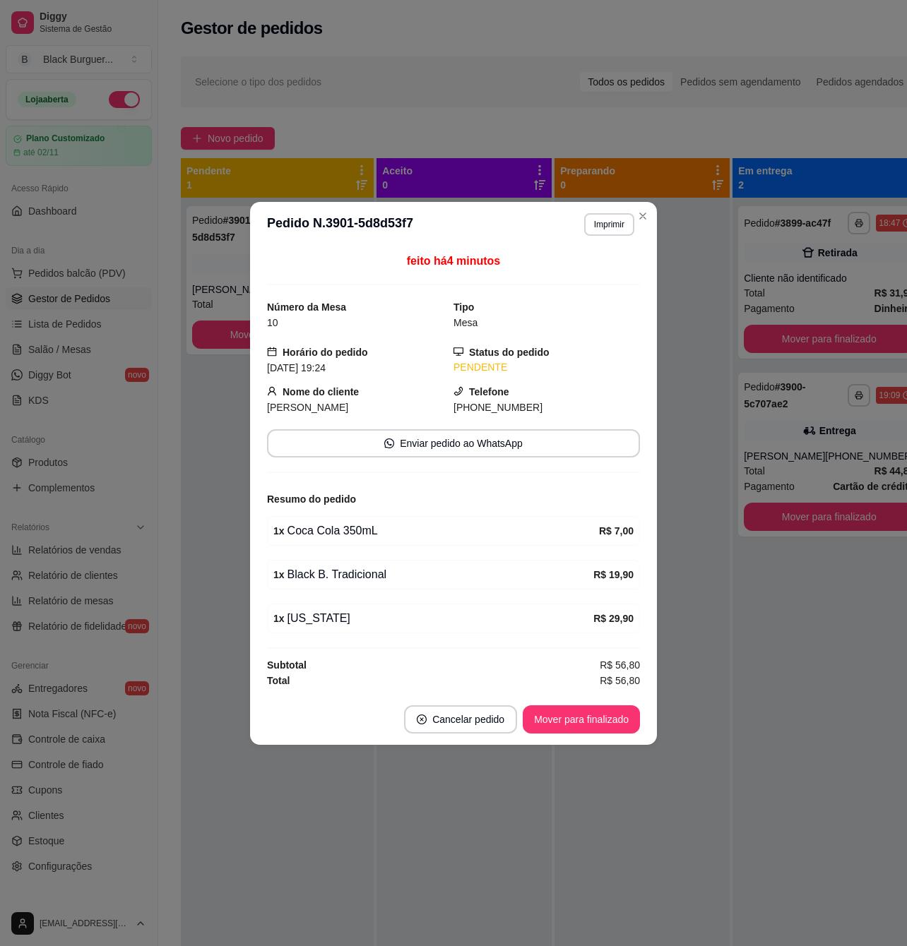
drag, startPoint x: 333, startPoint y: 521, endPoint x: 359, endPoint y: 521, distance: 25.4
click at [351, 523] on div "1 x Coca Cola 350mL" at bounding box center [436, 531] width 326 height 17
click at [359, 523] on div "1 x Coca Cola 350mL" at bounding box center [436, 531] width 326 height 17
click at [303, 537] on div "1 x Coca Cola 350mL" at bounding box center [436, 531] width 326 height 17
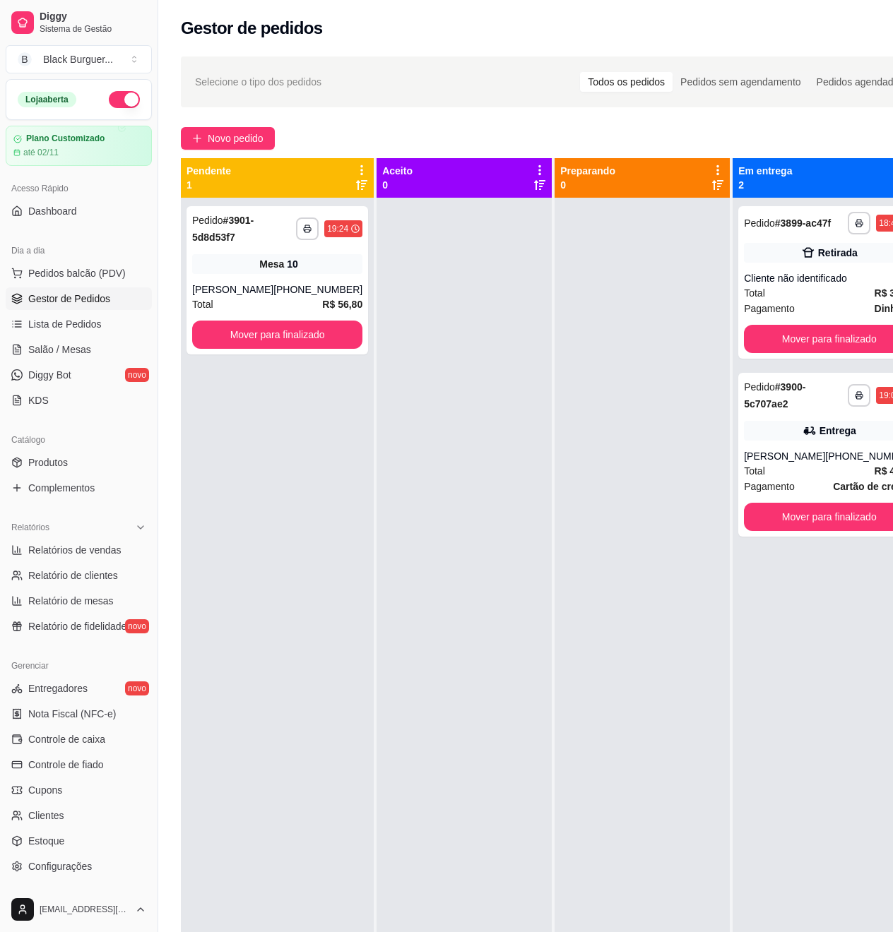
drag, startPoint x: 59, startPoint y: 413, endPoint x: 10, endPoint y: 417, distance: 49.6
click at [47, 413] on div "Dia a dia Pedidos balcão (PDV) Gestor de Pedidos Lista de Pedidos Salão / Mesas…" at bounding box center [78, 326] width 157 height 184
click at [482, 359] on div at bounding box center [463, 664] width 175 height 932
click at [849, 256] on div "Retirada" at bounding box center [829, 253] width 170 height 20
click at [267, 252] on div "**********" at bounding box center [276, 280] width 181 height 148
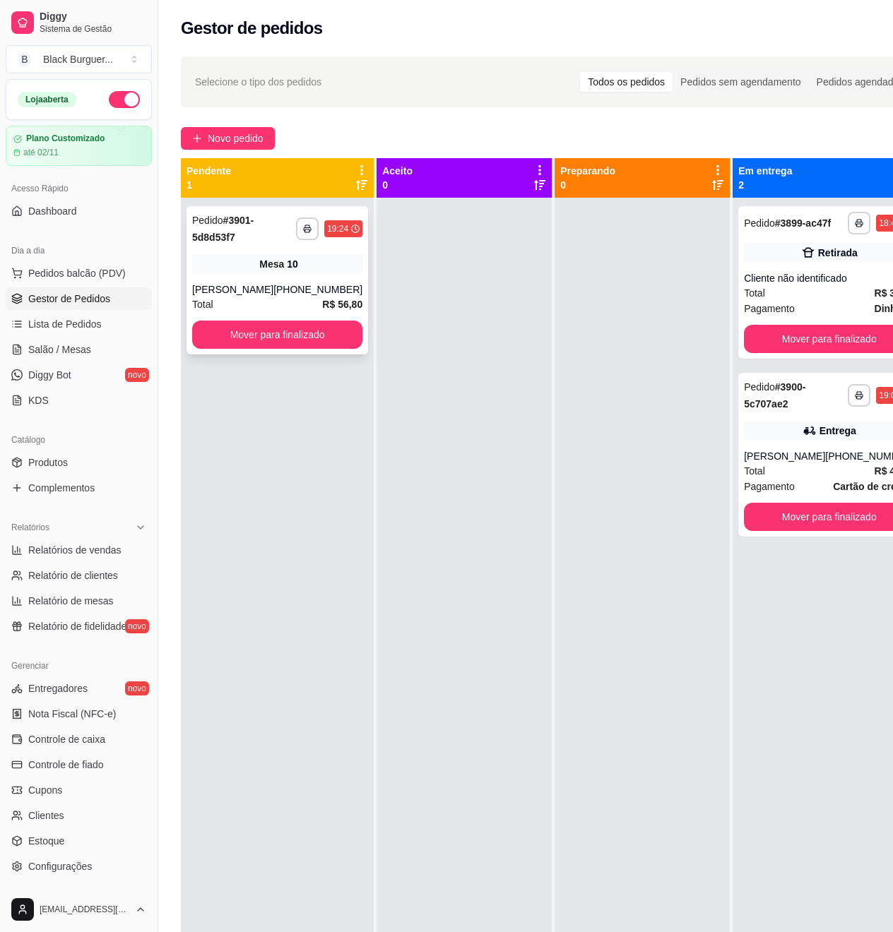
click at [308, 277] on div "**********" at bounding box center [276, 280] width 181 height 148
click at [283, 346] on button "Mover para finalizado" at bounding box center [277, 335] width 170 height 28
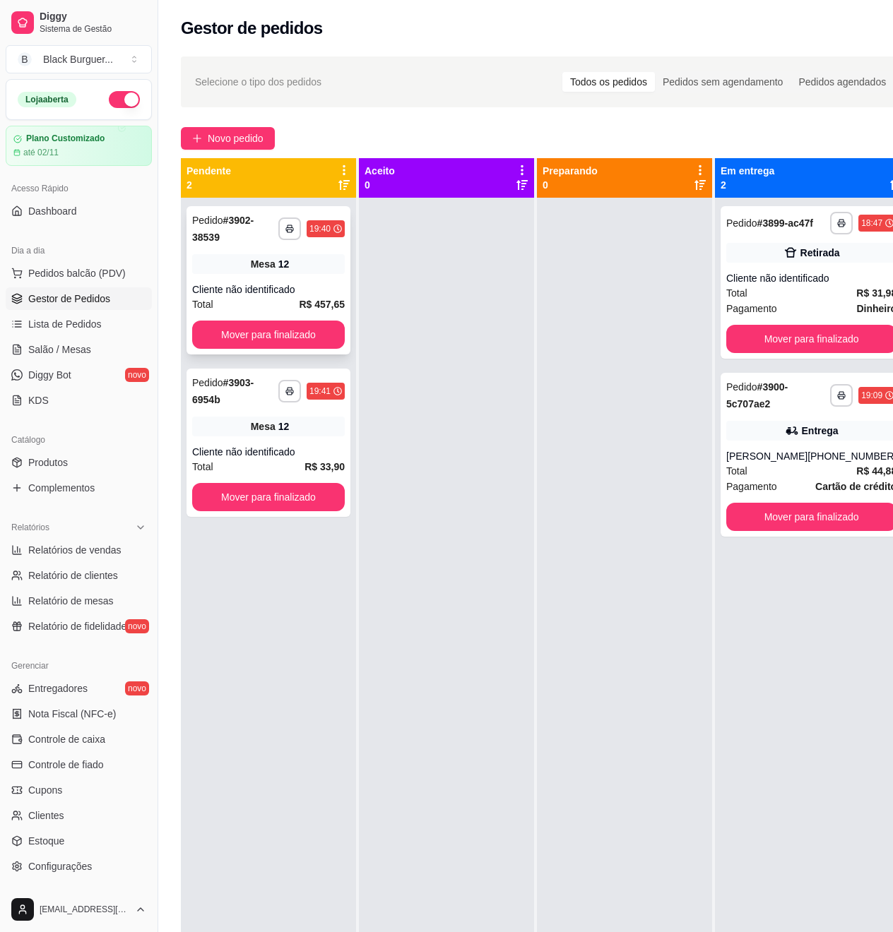
click at [320, 294] on div "Cliente não identificado" at bounding box center [268, 289] width 153 height 14
click at [49, 346] on span "Salão / Mesas" at bounding box center [59, 349] width 63 height 14
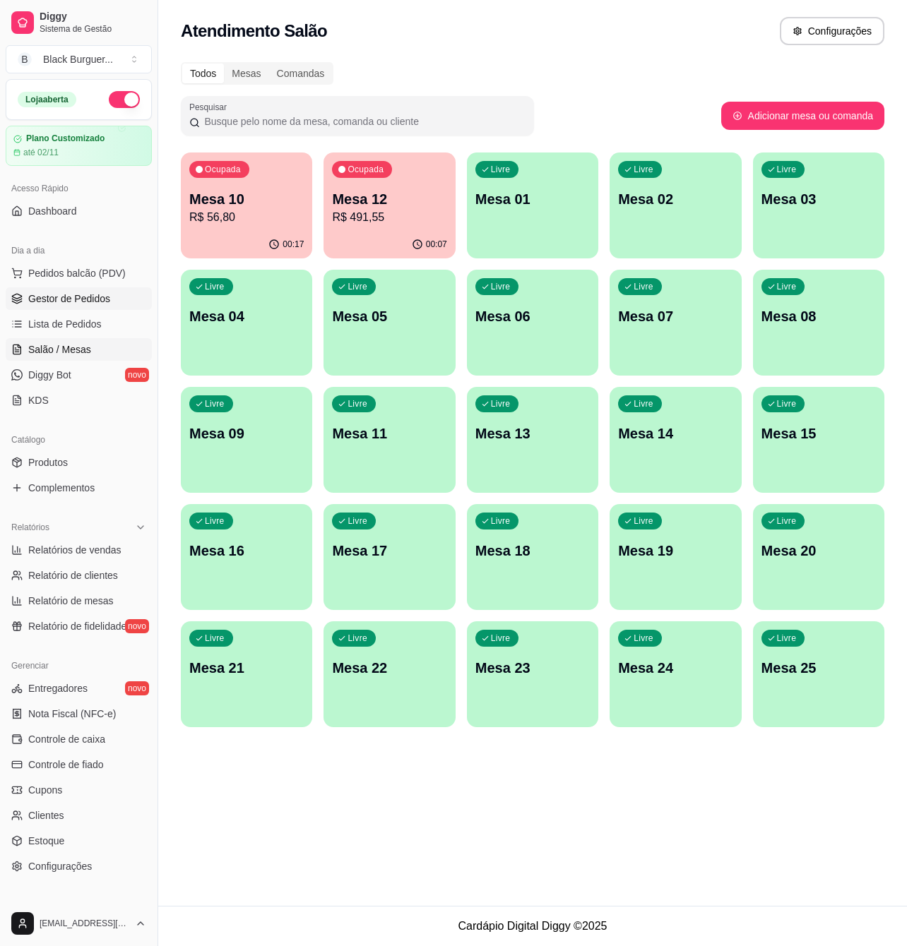
click at [89, 302] on span "Gestor de Pedidos" at bounding box center [69, 299] width 82 height 14
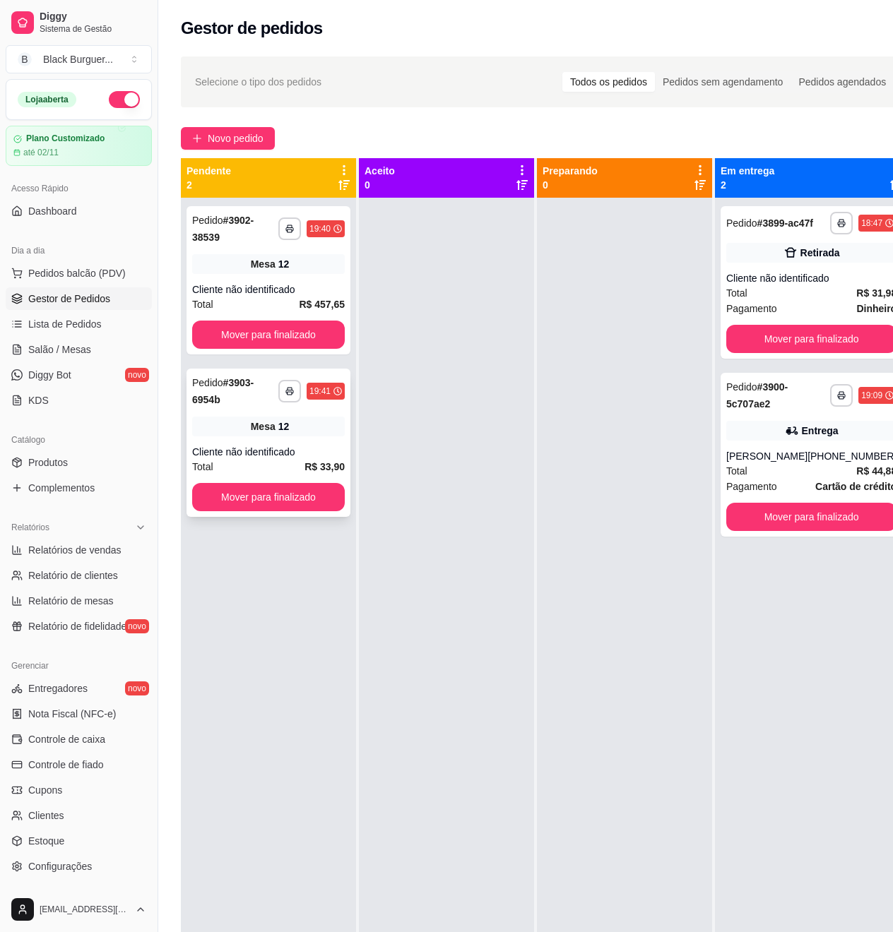
click at [315, 441] on div "**********" at bounding box center [268, 443] width 164 height 148
click at [845, 530] on button "Mover para finalizado" at bounding box center [811, 517] width 165 height 28
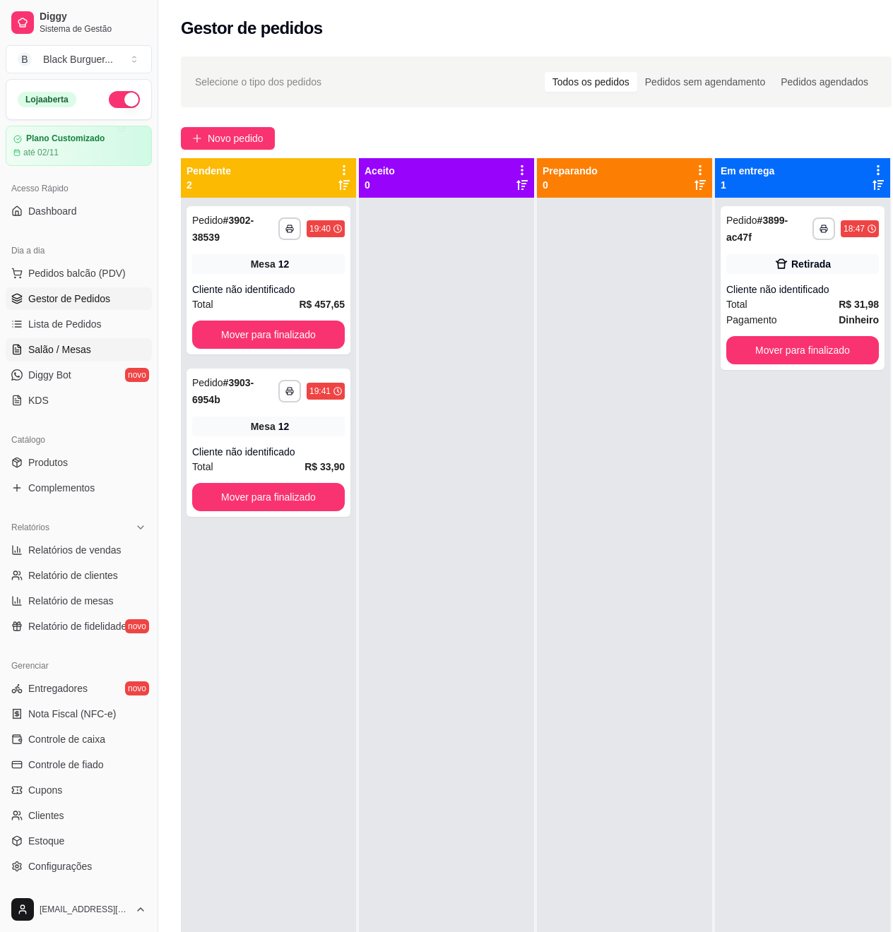
click at [45, 360] on link "Salão / Mesas" at bounding box center [79, 349] width 146 height 23
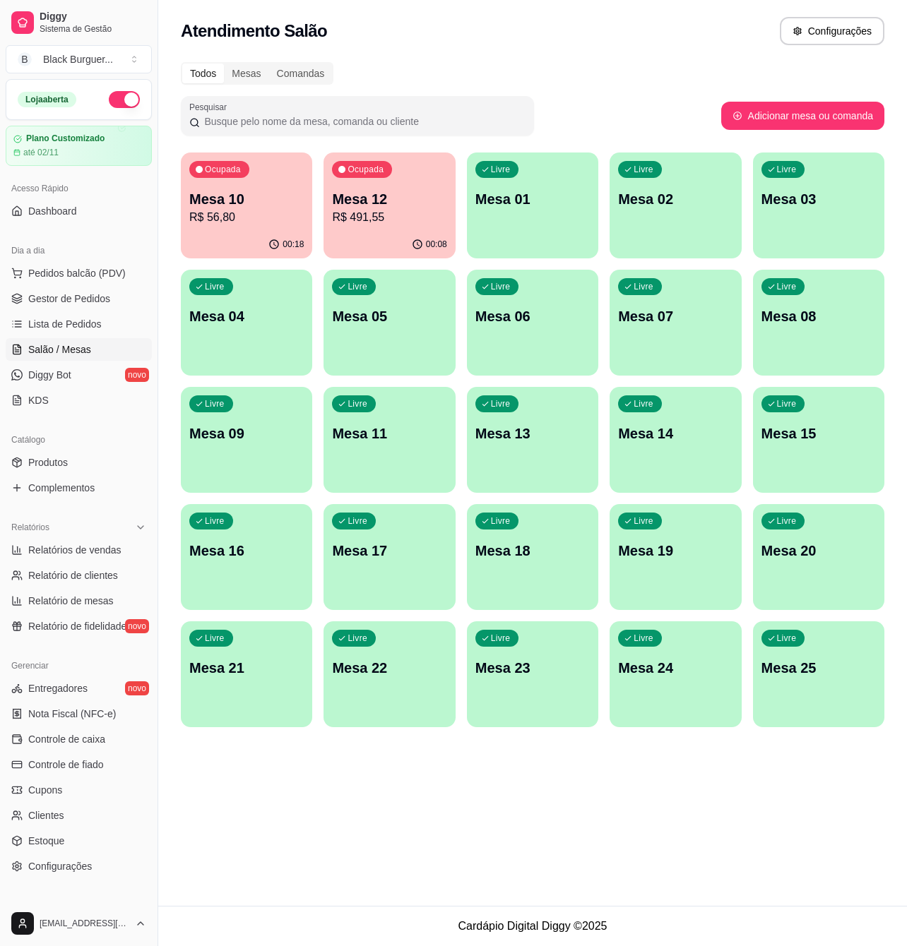
click at [219, 201] on p "Mesa 10" at bounding box center [246, 199] width 114 height 20
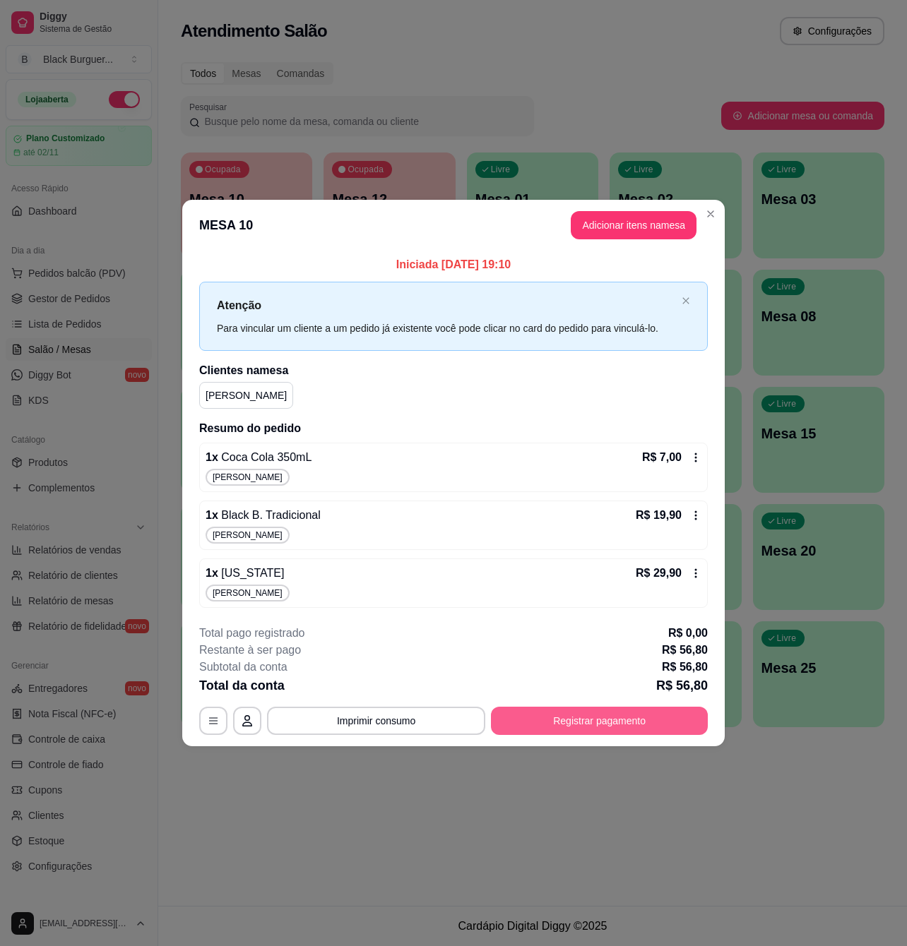
click at [634, 719] on button "Registrar pagamento" at bounding box center [599, 721] width 217 height 28
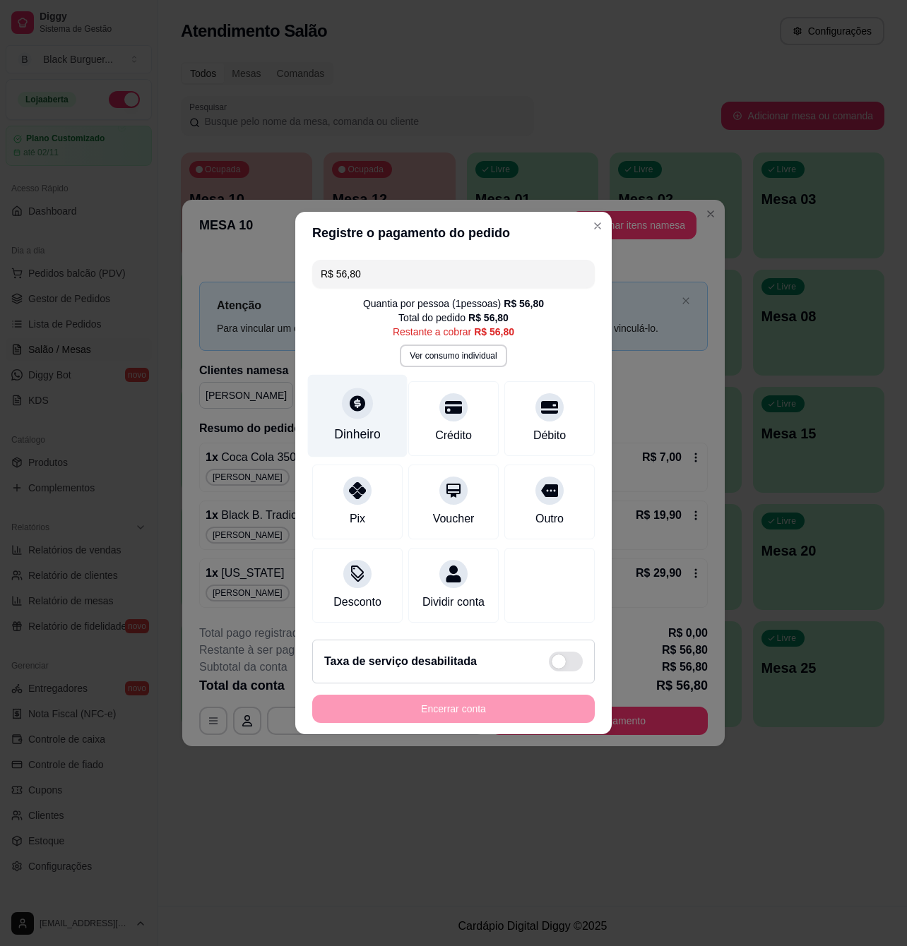
click at [354, 412] on div "Dinheiro" at bounding box center [358, 416] width 100 height 83
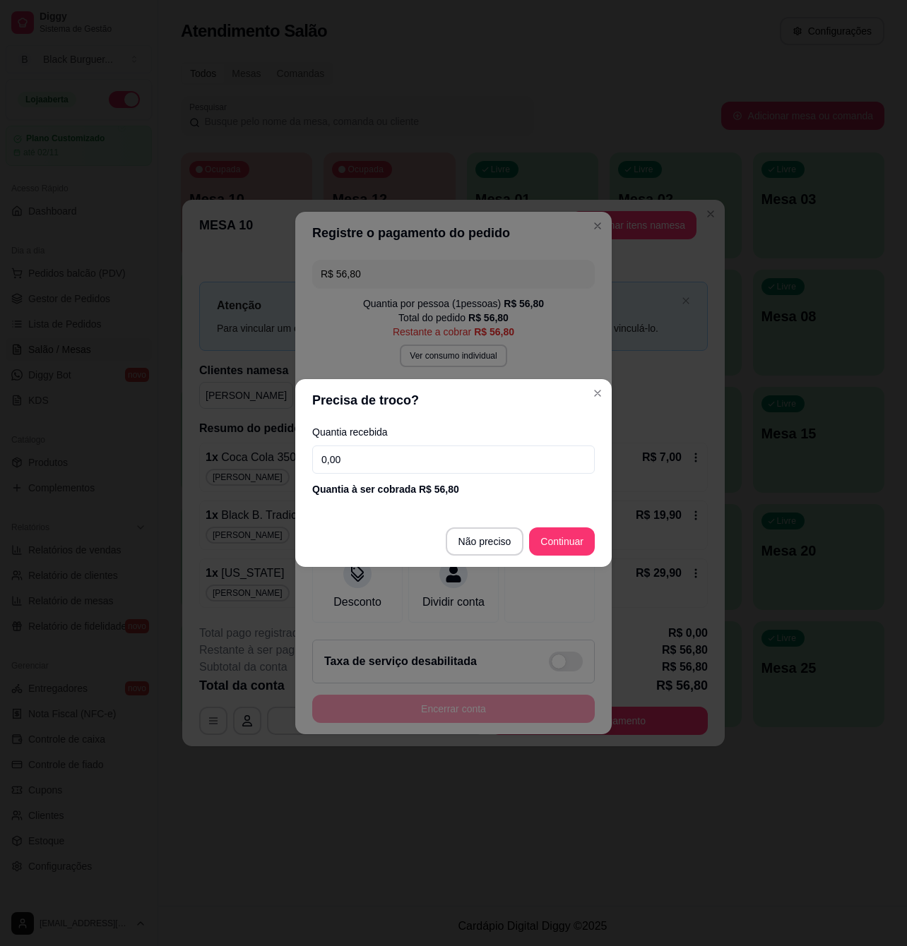
click at [387, 461] on input "0,00" at bounding box center [453, 460] width 282 height 28
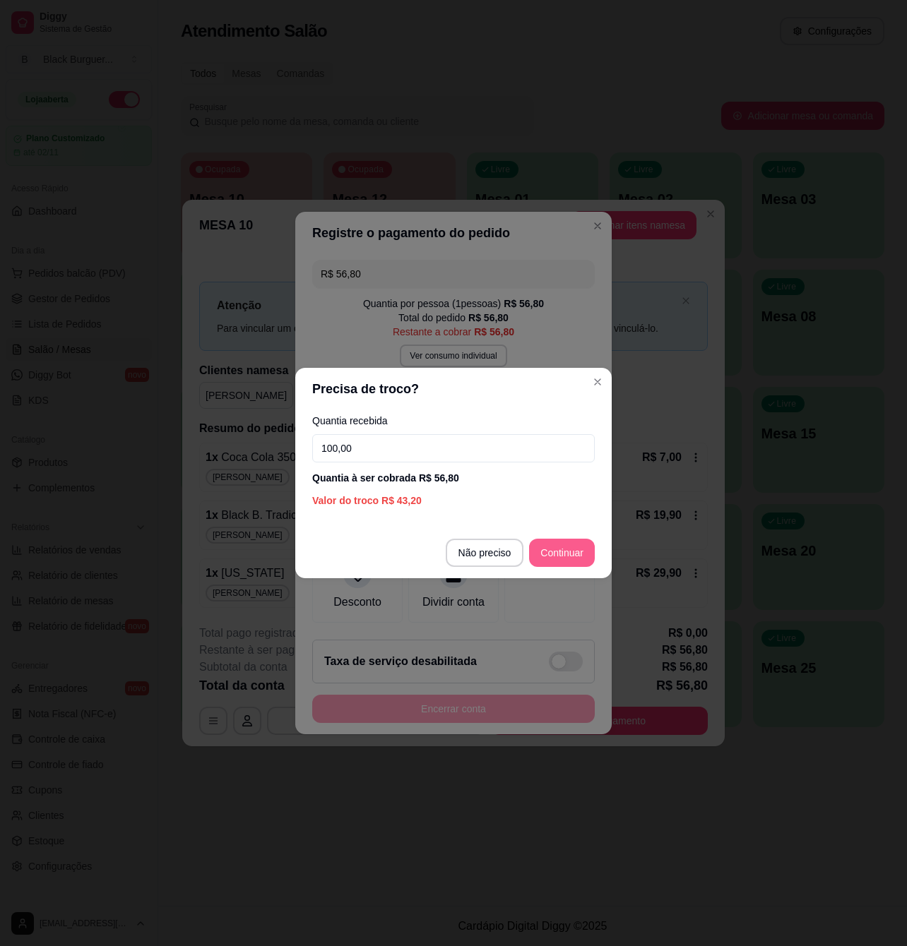
type input "100,00"
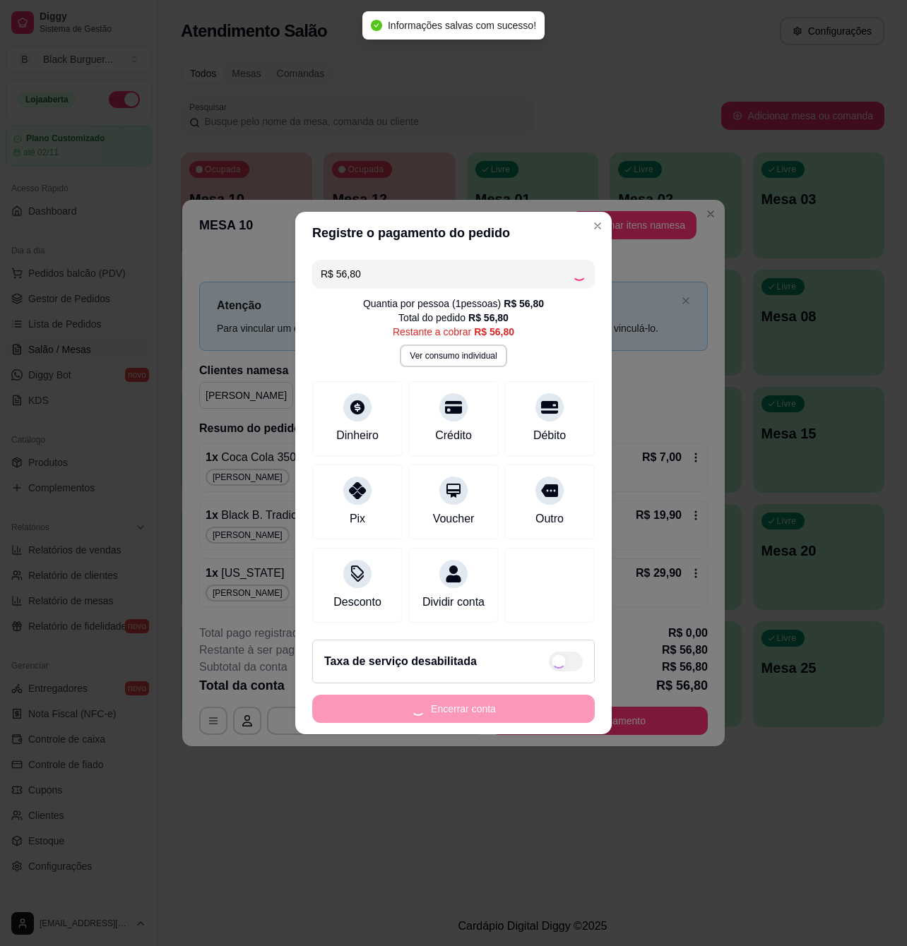
type input "R$ 0,00"
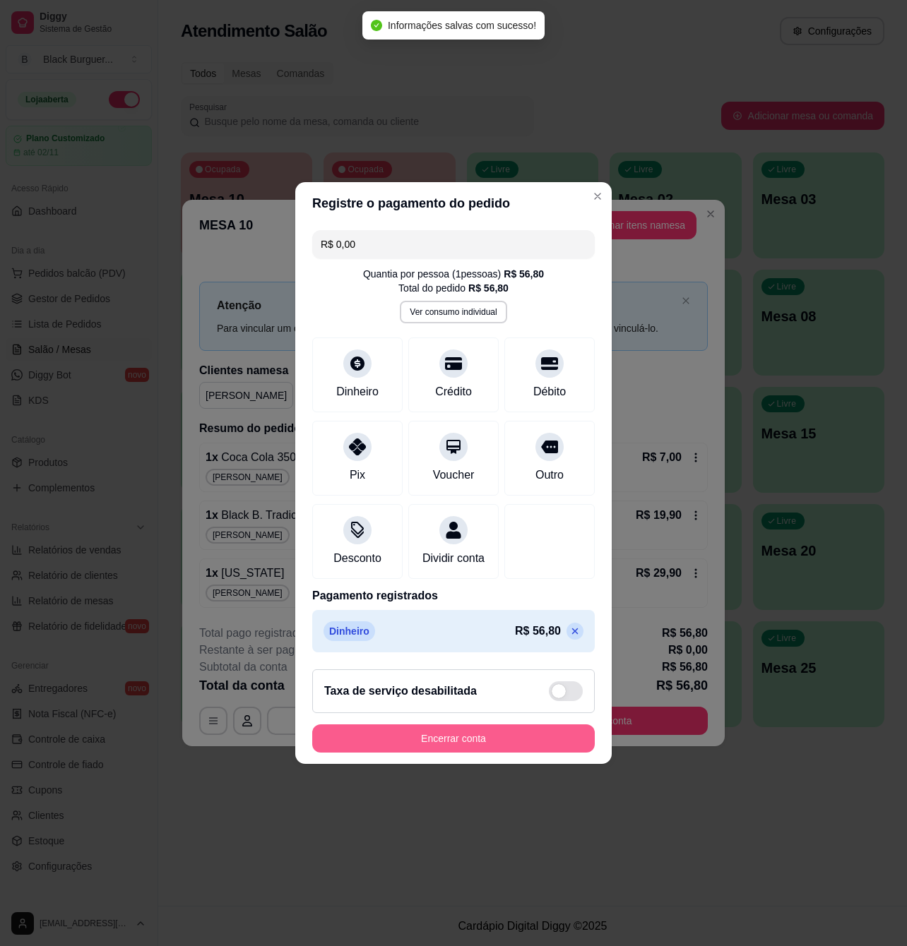
click at [469, 753] on button "Encerrar conta" at bounding box center [453, 738] width 282 height 28
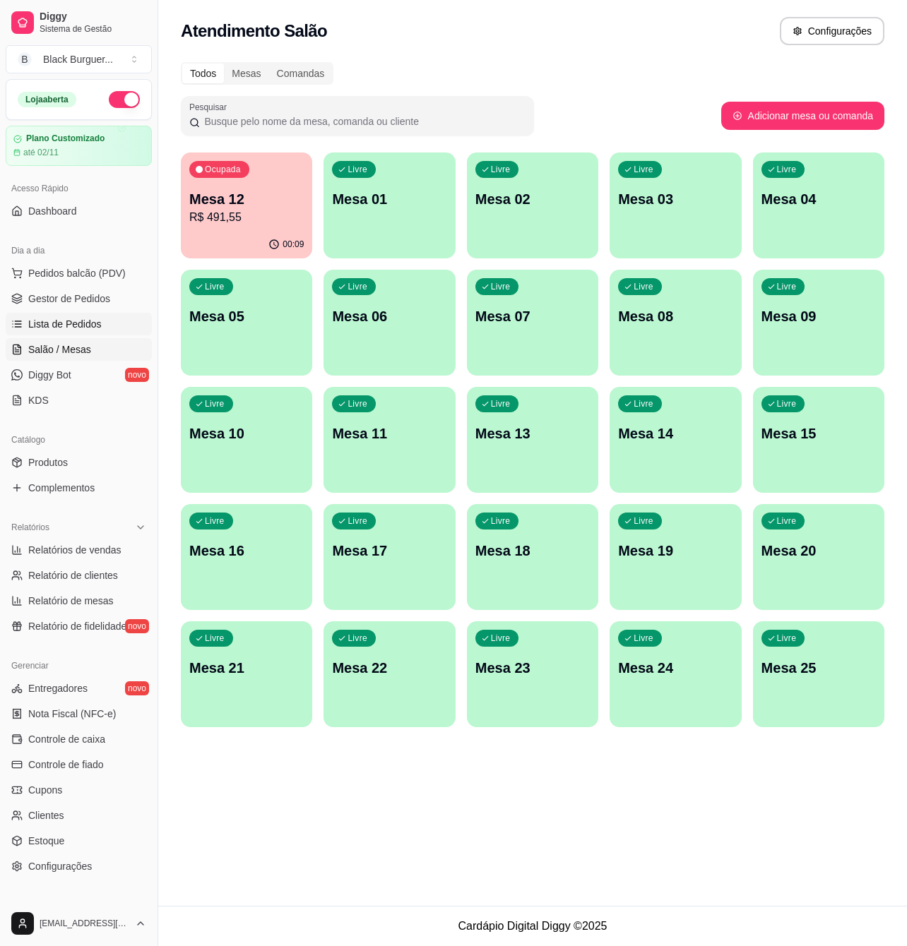
click at [44, 322] on span "Lista de Pedidos" at bounding box center [64, 324] width 73 height 14
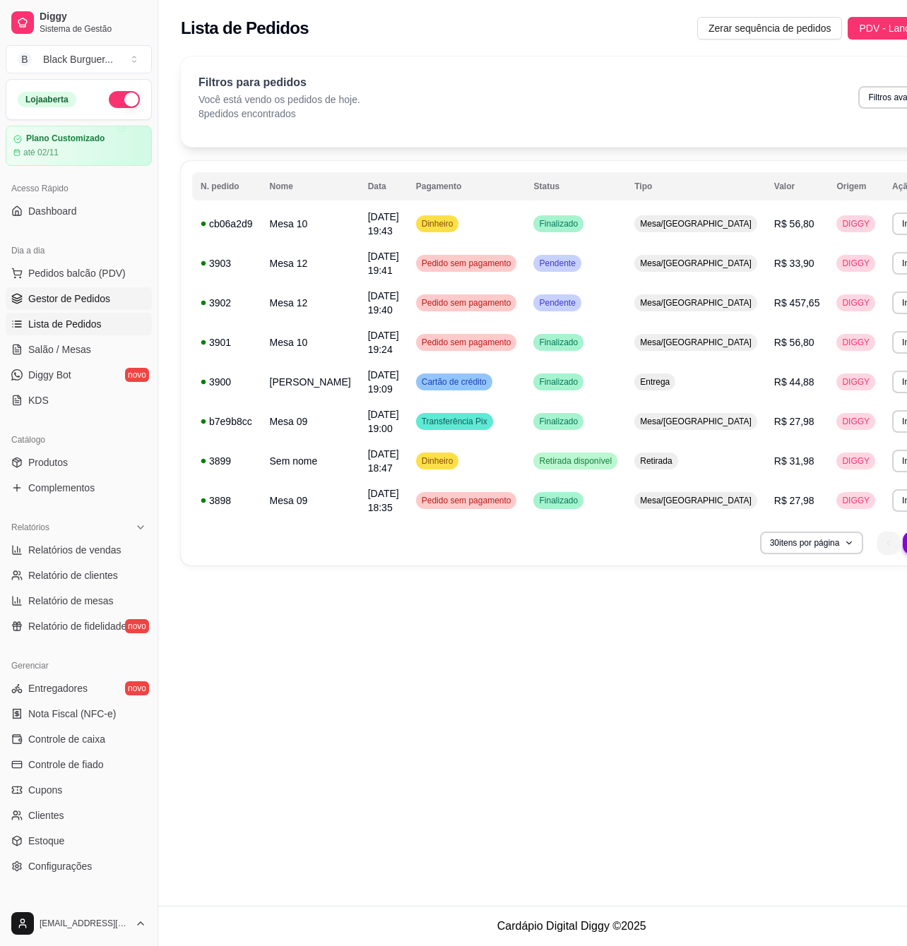
click at [93, 303] on span "Gestor de Pedidos" at bounding box center [69, 299] width 82 height 14
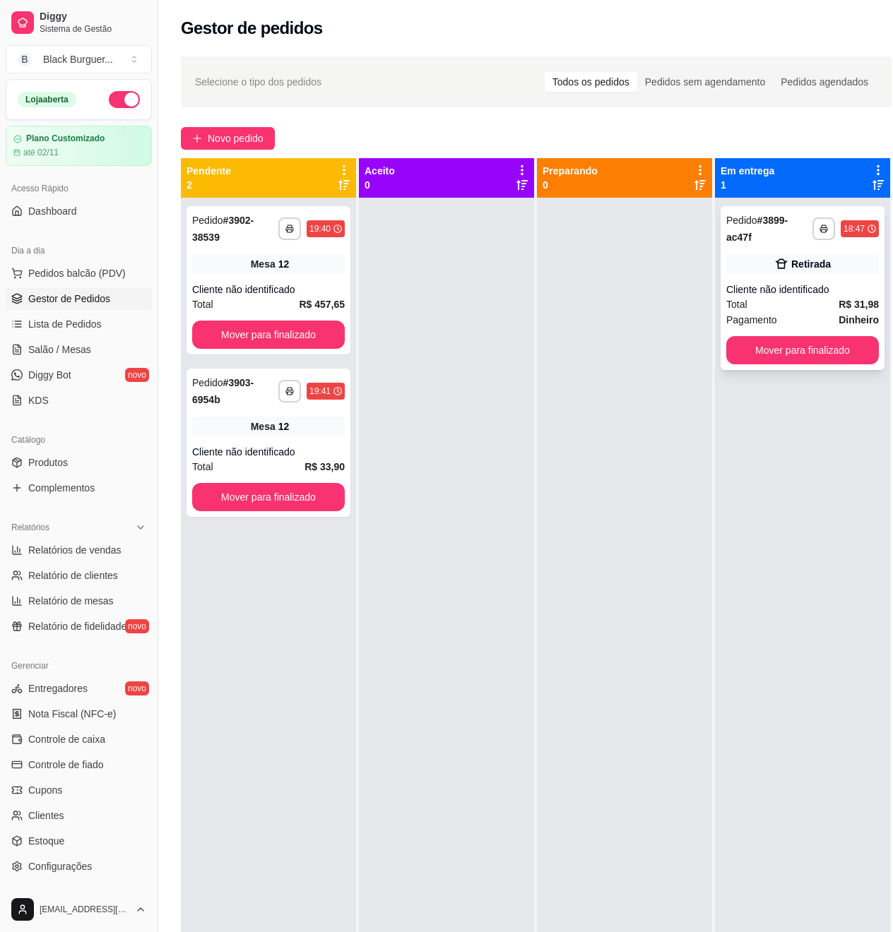
click at [787, 230] on div "Pedido # 3899-ac47f" at bounding box center [769, 229] width 86 height 34
click at [739, 295] on div "Cliente não identificado" at bounding box center [802, 289] width 153 height 14
click at [69, 328] on span "Lista de Pedidos" at bounding box center [64, 324] width 73 height 14
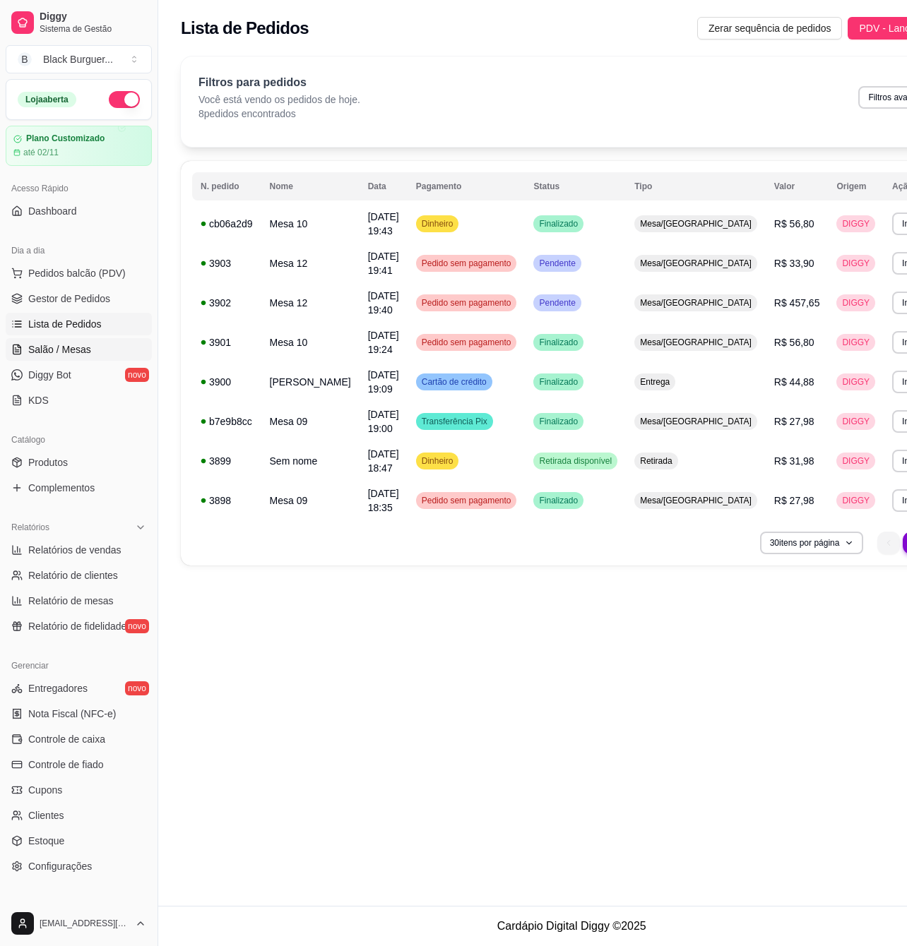
click at [73, 351] on span "Salão / Mesas" at bounding box center [59, 349] width 63 height 14
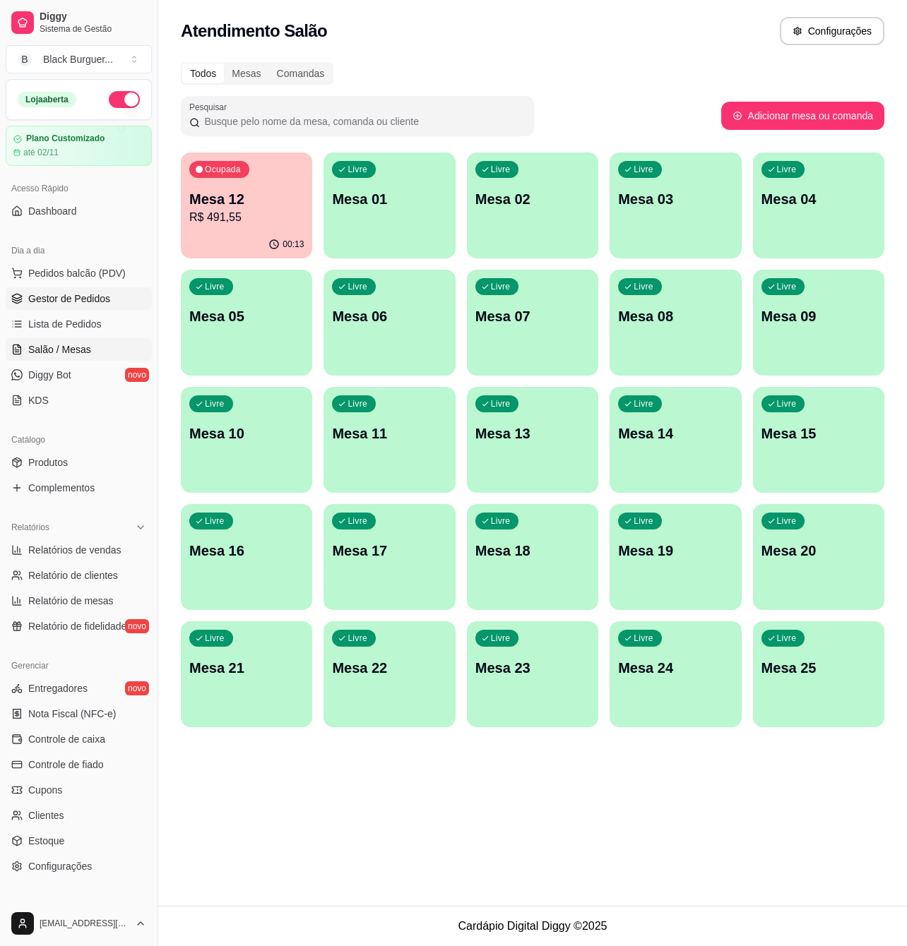
click at [88, 291] on link "Gestor de Pedidos" at bounding box center [79, 298] width 146 height 23
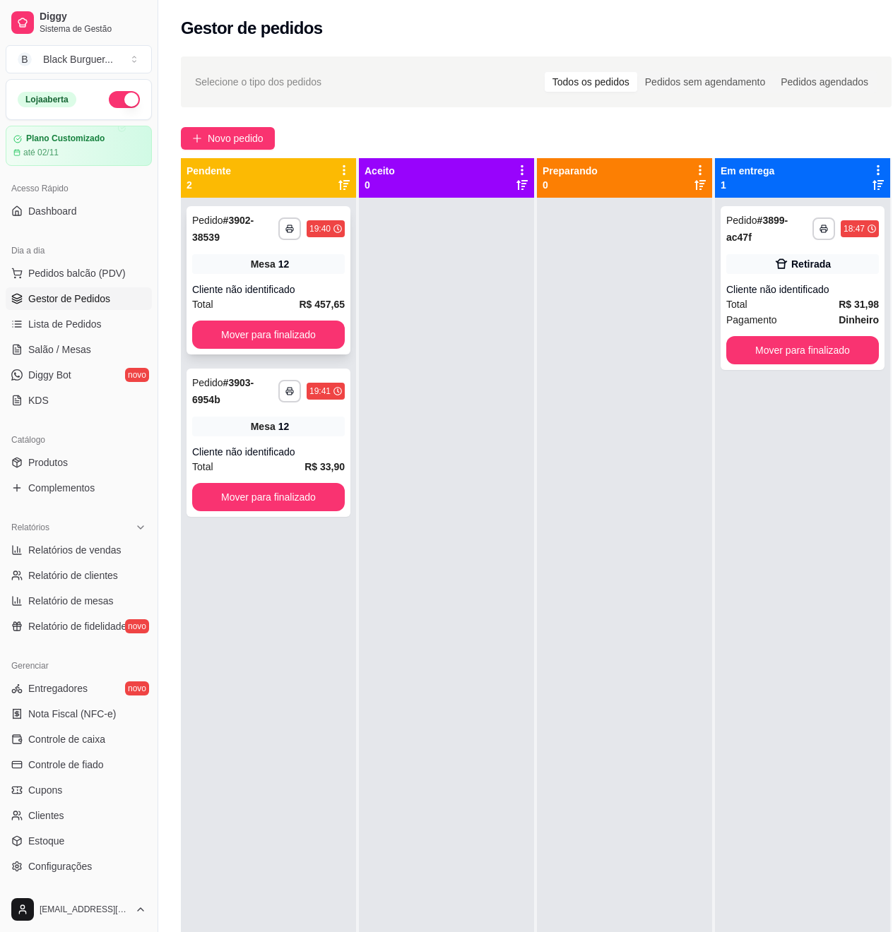
click at [251, 258] on span "Mesa" at bounding box center [263, 264] width 25 height 14
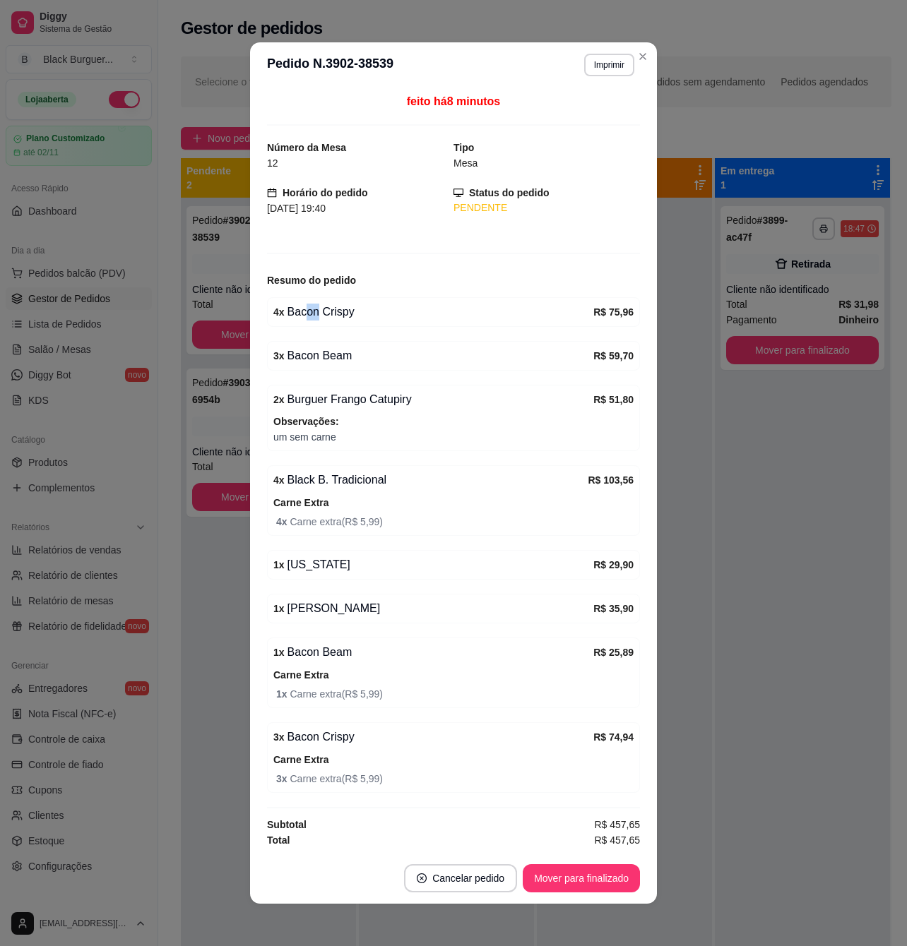
drag, startPoint x: 297, startPoint y: 315, endPoint x: 333, endPoint y: 315, distance: 36.7
click at [326, 315] on div "4 x Bacon Crispy" at bounding box center [433, 312] width 320 height 17
click at [343, 314] on div "4 x Bacon Crispy" at bounding box center [433, 312] width 320 height 17
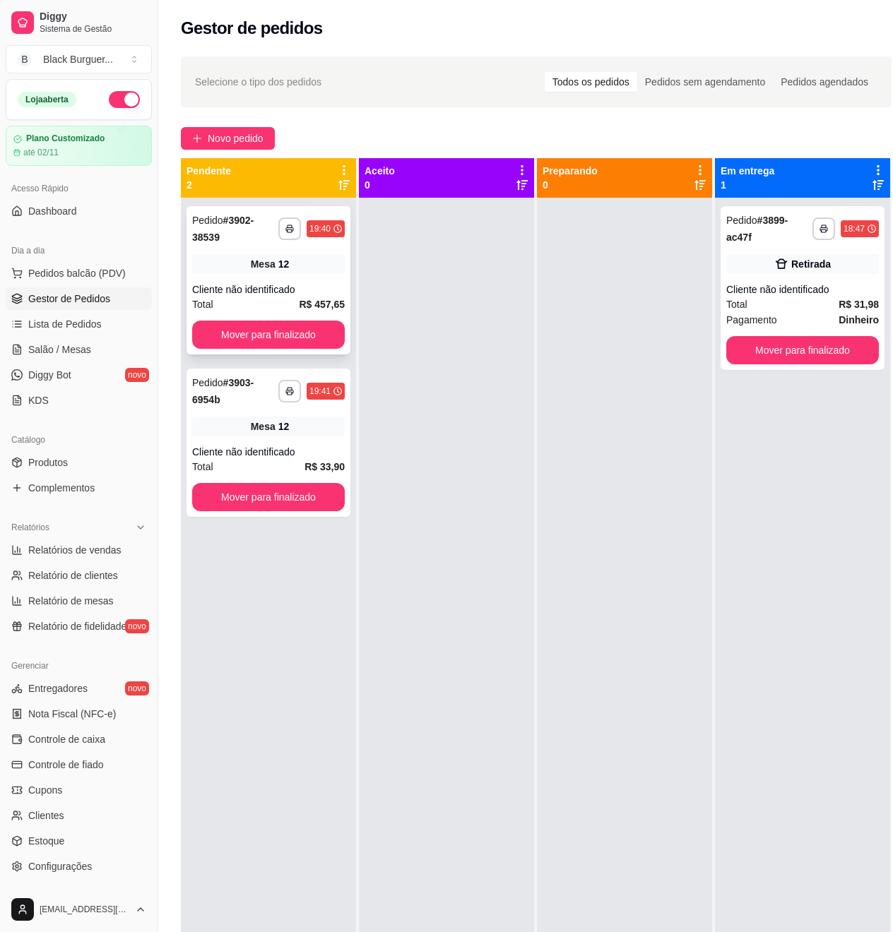
click at [232, 257] on div "Mesa 12" at bounding box center [268, 264] width 153 height 20
click at [206, 282] on div "**********" at bounding box center [268, 280] width 164 height 148
click at [257, 258] on div "Mesa 12" at bounding box center [268, 264] width 153 height 20
click at [237, 266] on div "Mesa 12" at bounding box center [268, 264] width 153 height 20
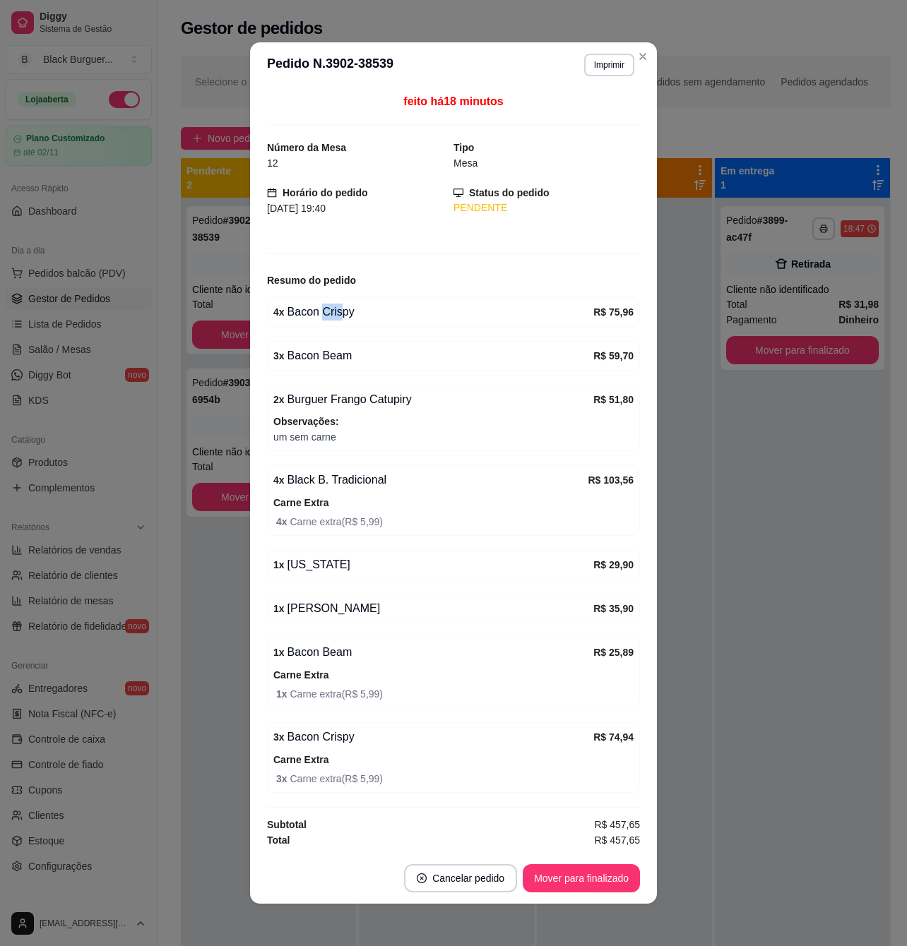
drag, startPoint x: 314, startPoint y: 312, endPoint x: 340, endPoint y: 309, distance: 26.4
click at [340, 309] on div "4 x Bacon Crispy" at bounding box center [433, 312] width 320 height 17
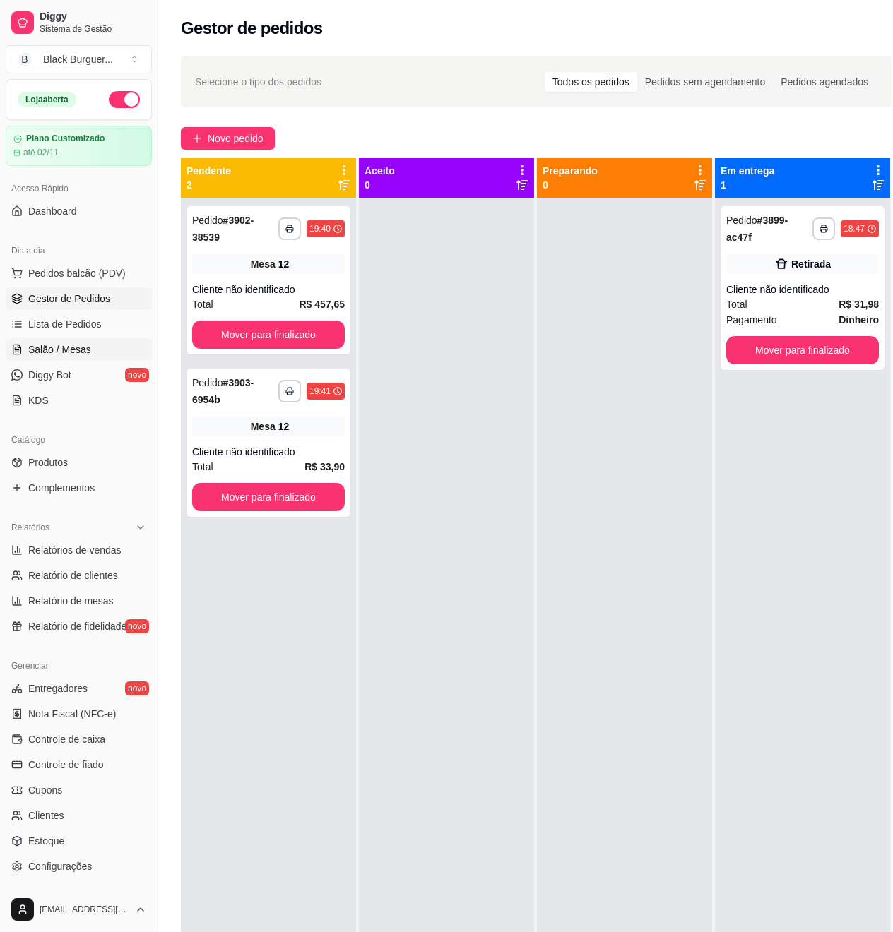
click at [60, 349] on span "Salão / Mesas" at bounding box center [59, 349] width 63 height 14
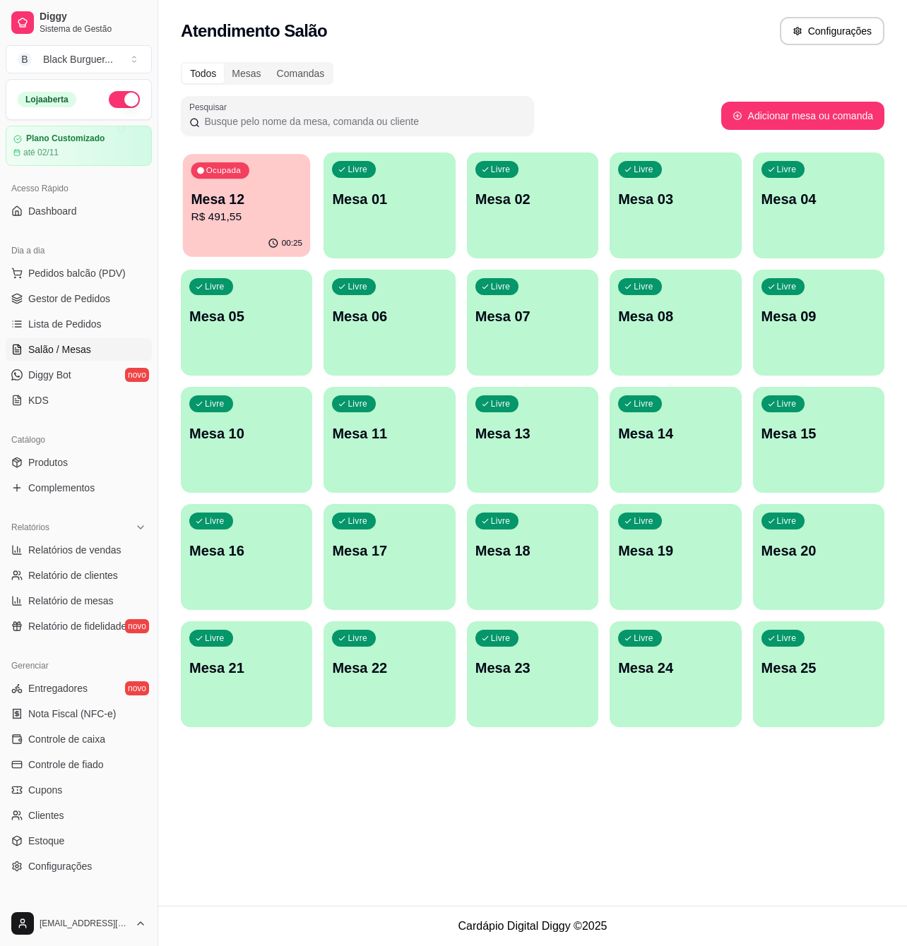
click at [264, 199] on p "Mesa 12" at bounding box center [247, 199] width 112 height 19
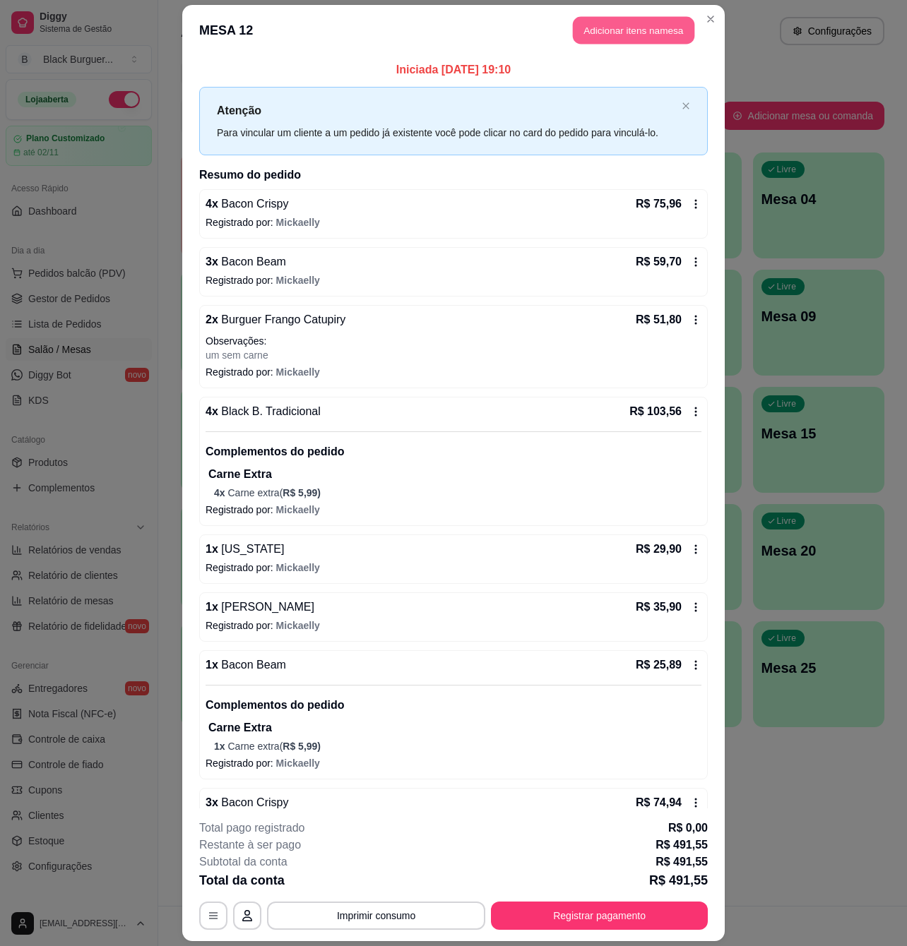
click at [658, 37] on button "Adicionar itens na mesa" at bounding box center [633, 30] width 121 height 28
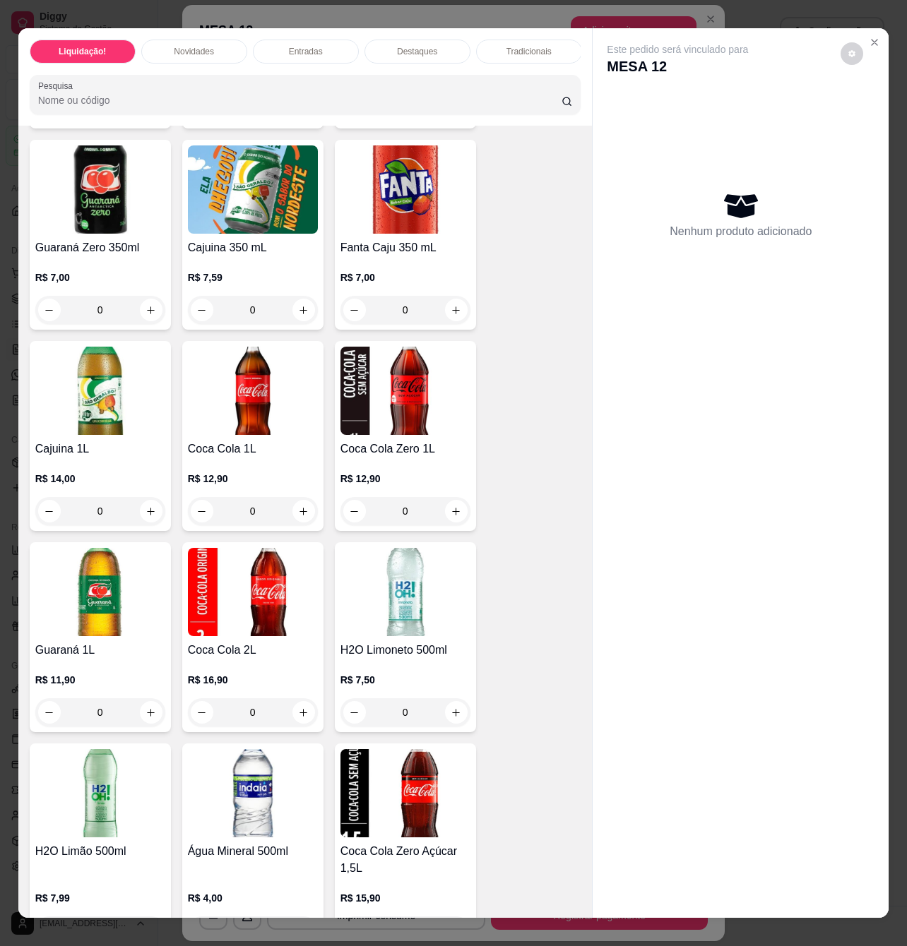
scroll to position [4519, 0]
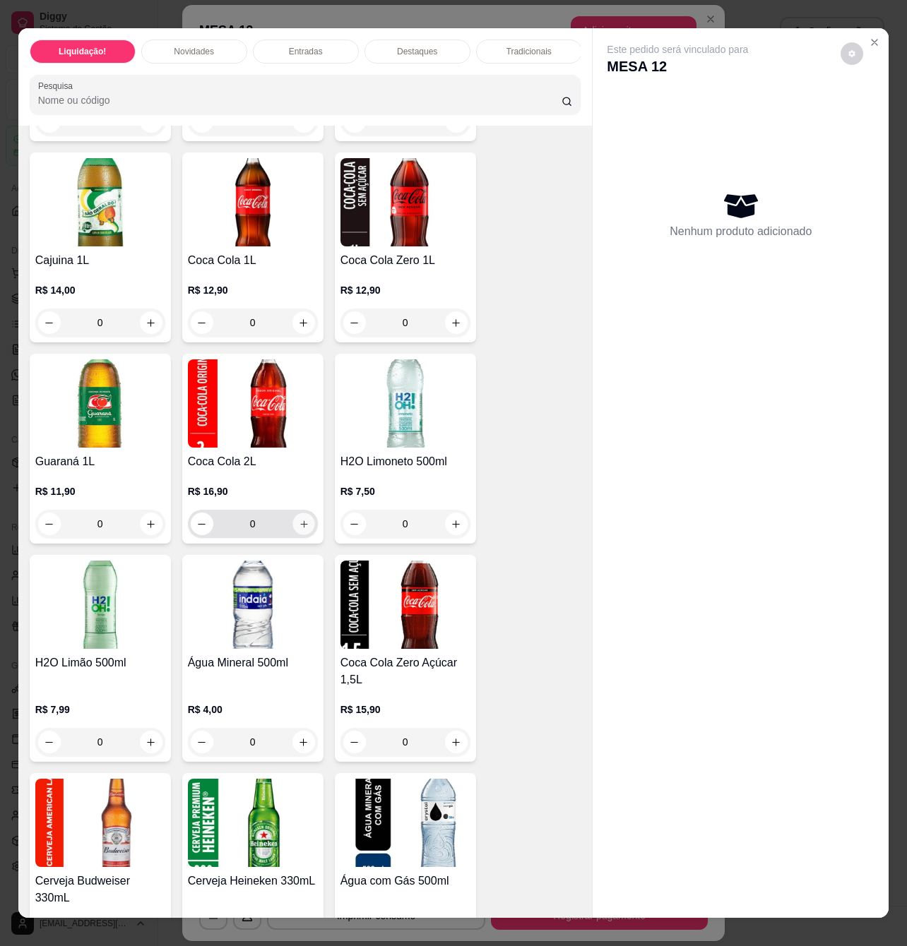
click at [300, 524] on button "increase-product-quantity" at bounding box center [303, 524] width 22 height 22
type input "1"
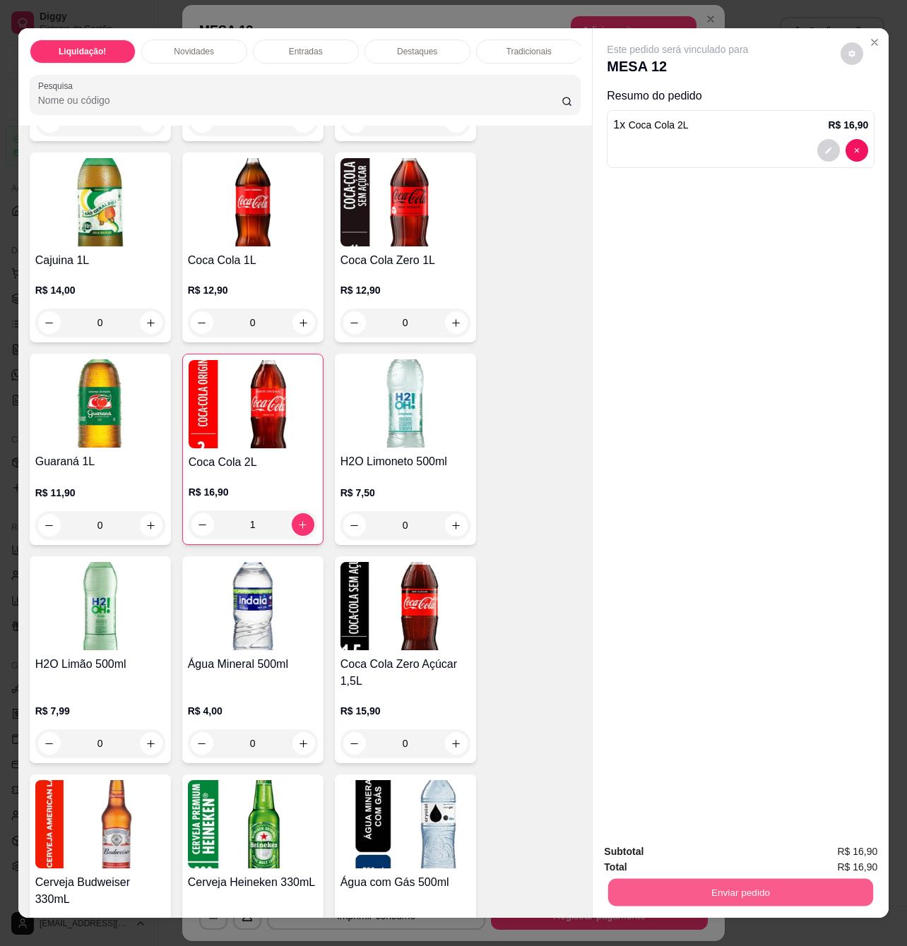
click at [690, 879] on button "Enviar pedido" at bounding box center [740, 892] width 265 height 28
click at [729, 840] on button "Registrar cliente" at bounding box center [744, 850] width 93 height 27
click at [740, 888] on button "Enviar pedido" at bounding box center [740, 892] width 265 height 28
click at [815, 852] on button "Enviar pedido" at bounding box center [839, 850] width 80 height 27
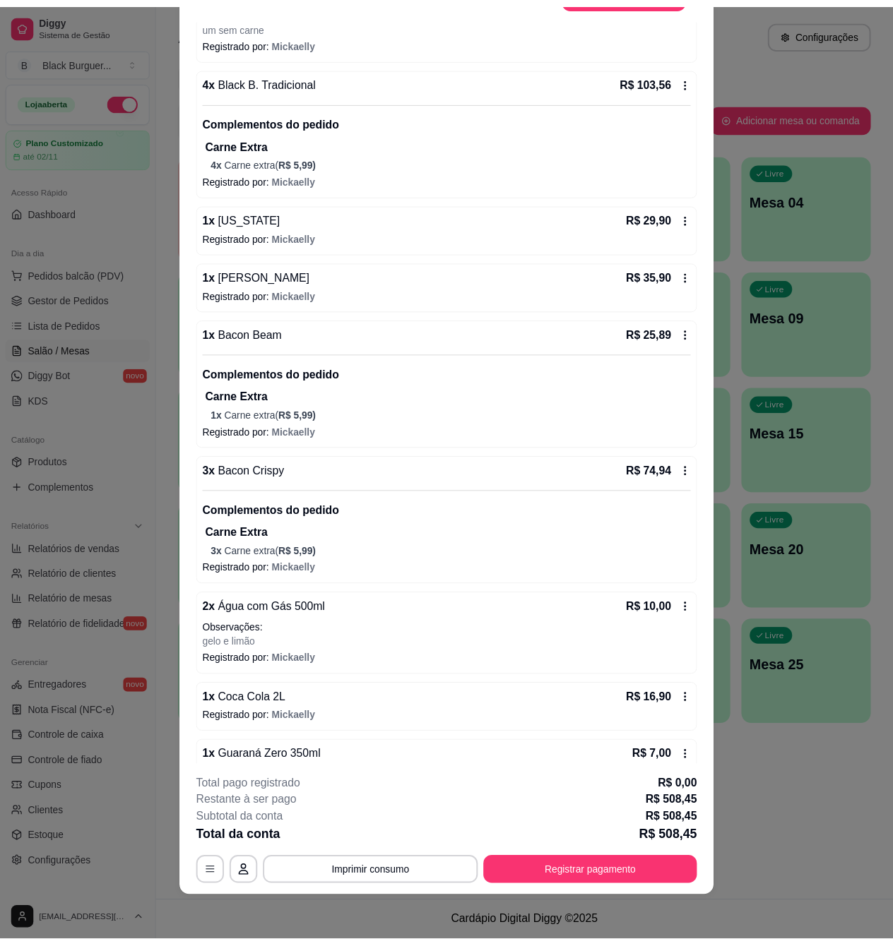
scroll to position [386, 0]
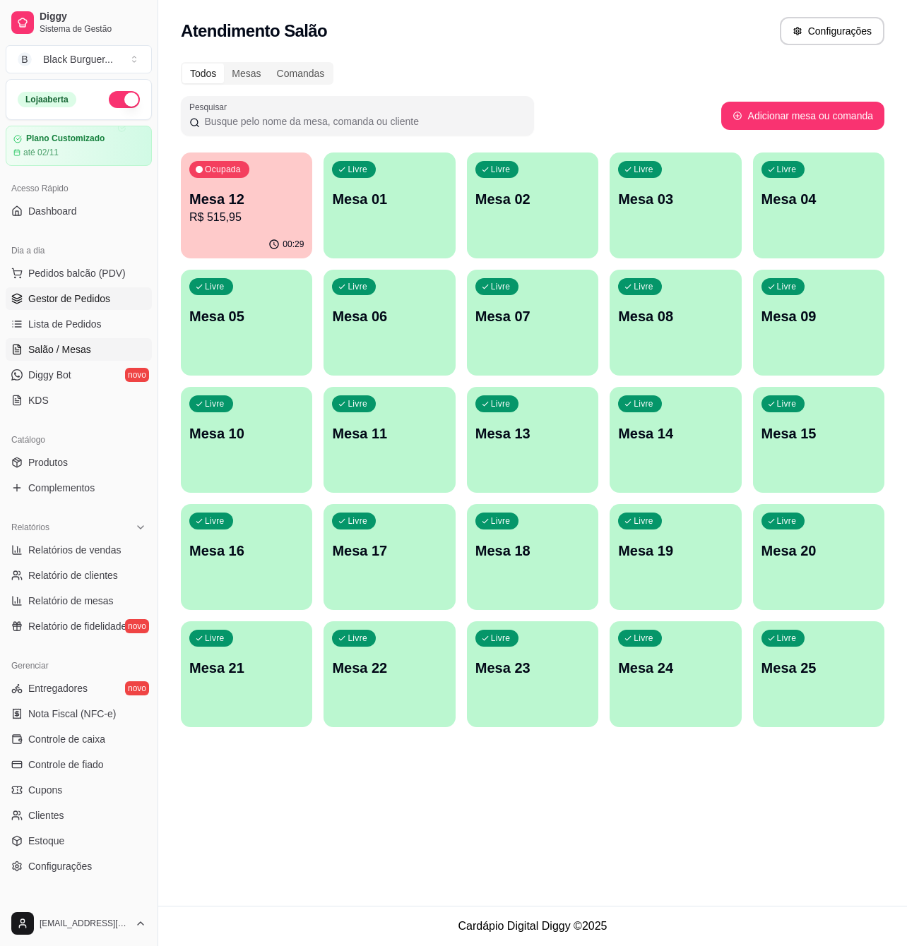
click at [99, 295] on span "Gestor de Pedidos" at bounding box center [69, 299] width 82 height 14
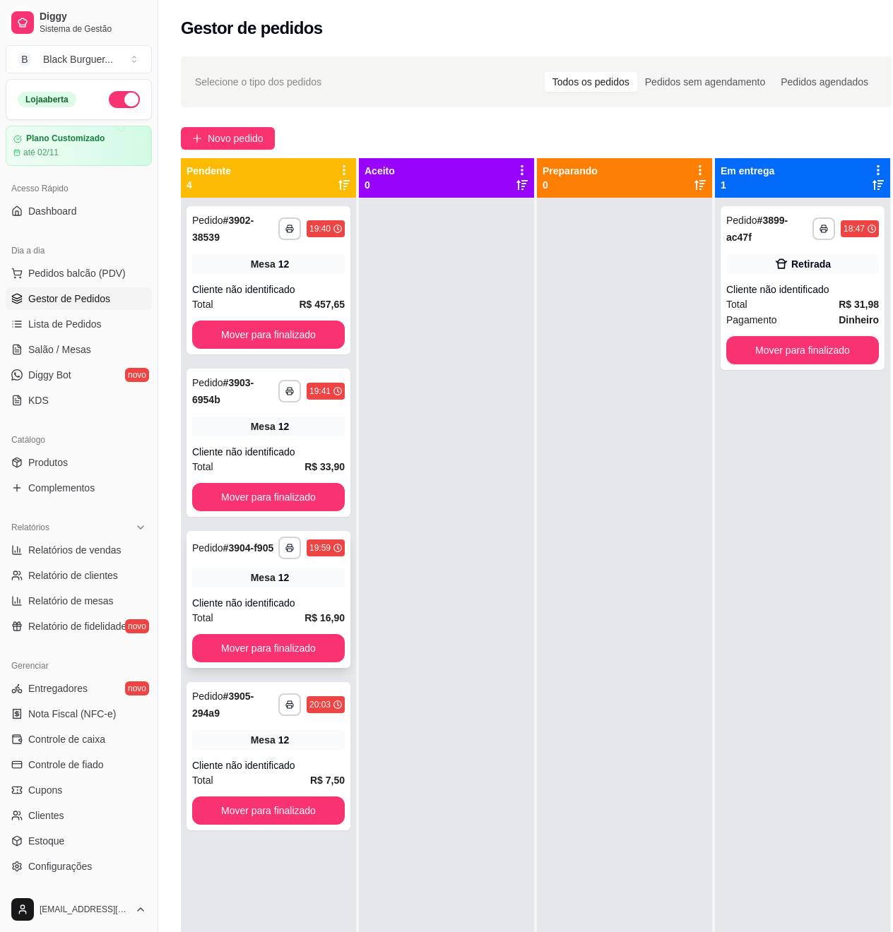
click at [320, 595] on div "**********" at bounding box center [268, 599] width 164 height 137
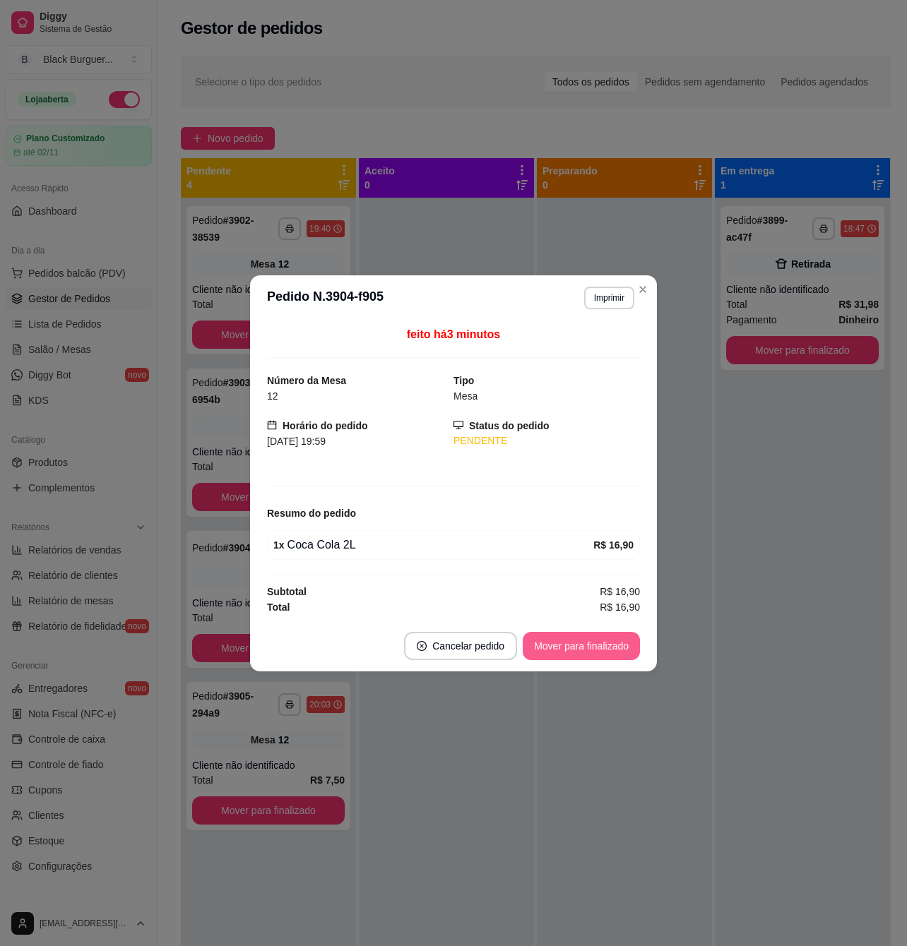
click at [631, 644] on button "Mover para finalizado" at bounding box center [581, 646] width 117 height 28
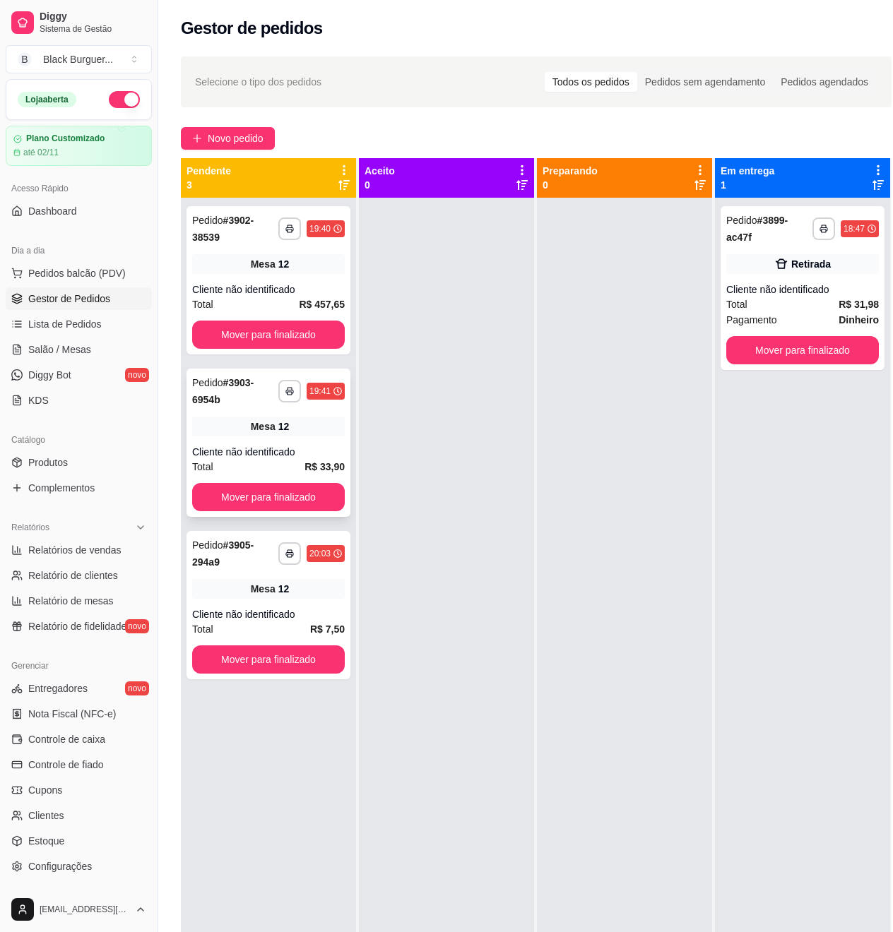
click at [347, 453] on div "**********" at bounding box center [268, 443] width 164 height 148
click at [334, 616] on div "Cliente não identificado" at bounding box center [268, 614] width 153 height 14
click at [54, 345] on span "Salão / Mesas" at bounding box center [59, 349] width 63 height 14
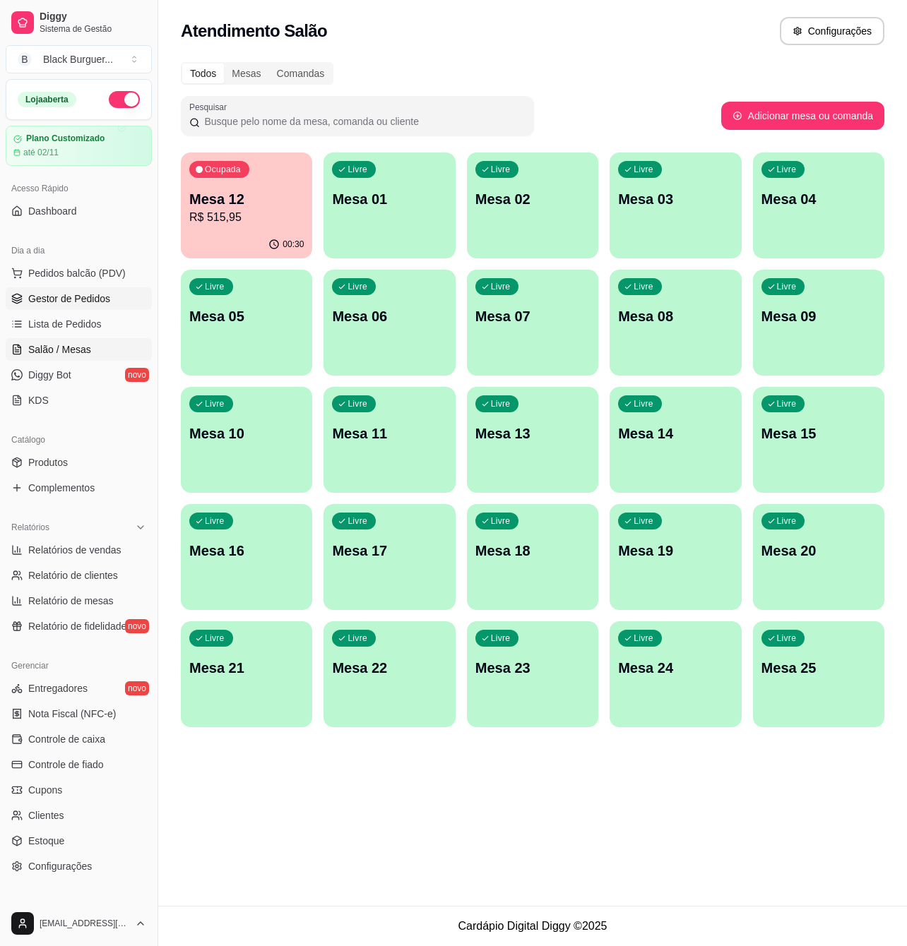
click at [58, 303] on span "Gestor de Pedidos" at bounding box center [69, 299] width 82 height 14
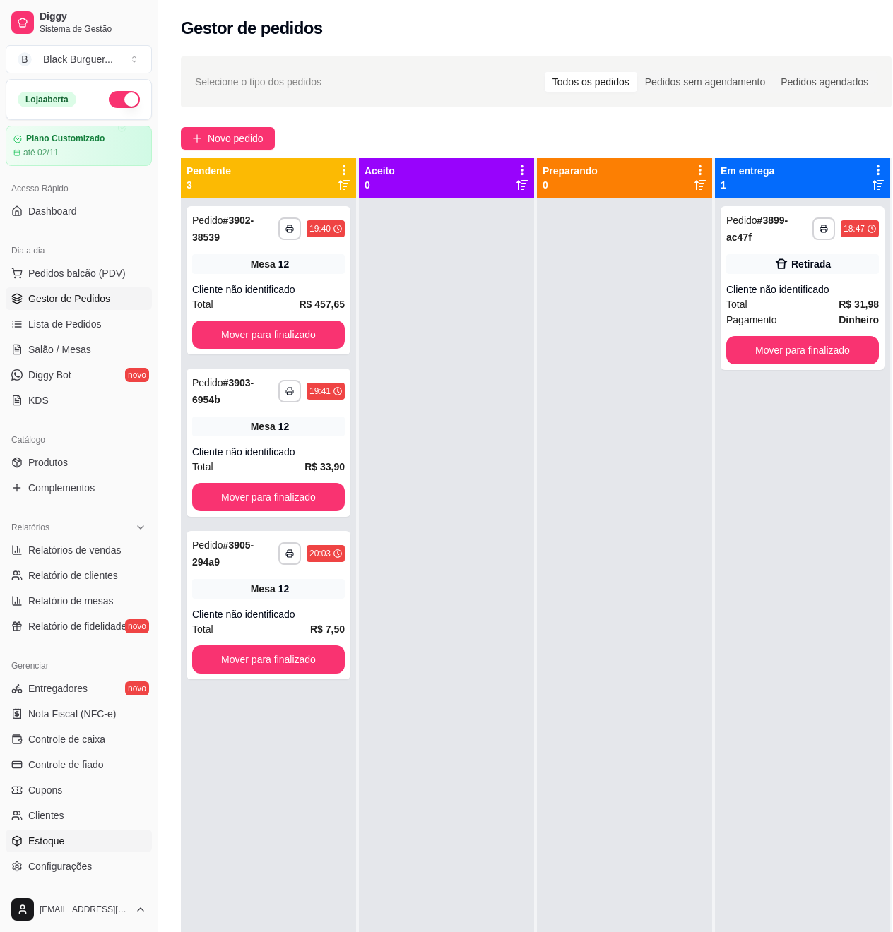
click at [42, 837] on span "Estoque" at bounding box center [46, 841] width 36 height 14
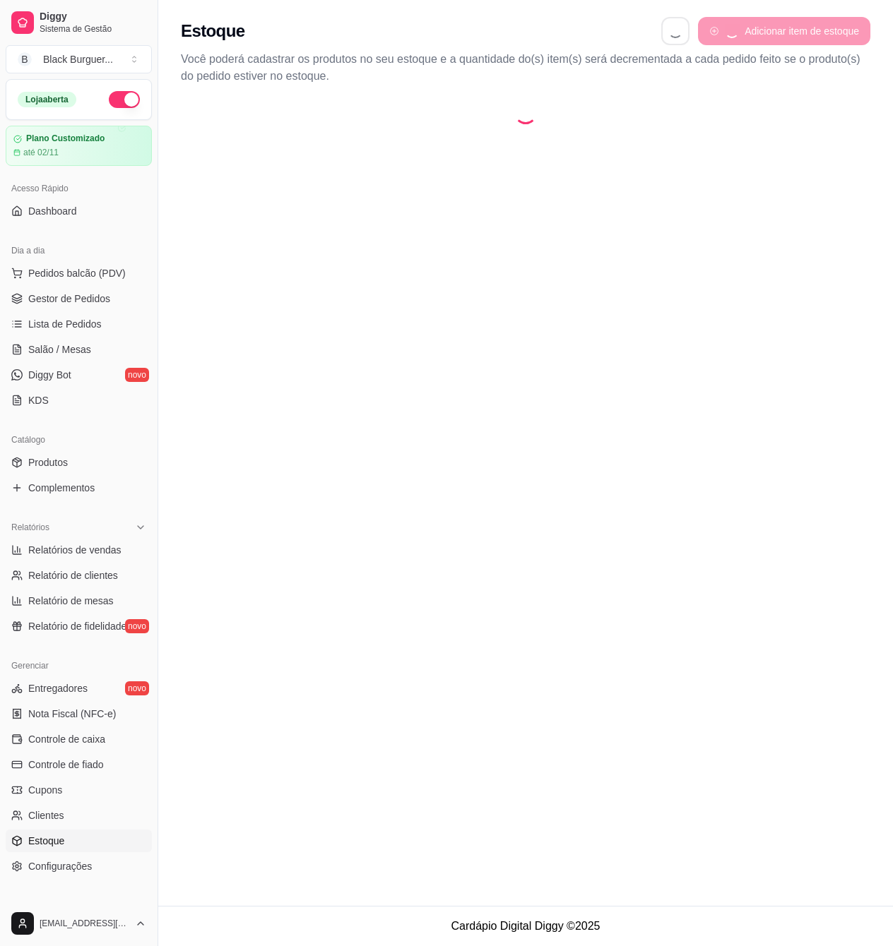
select select "QUANTITY_ORDER"
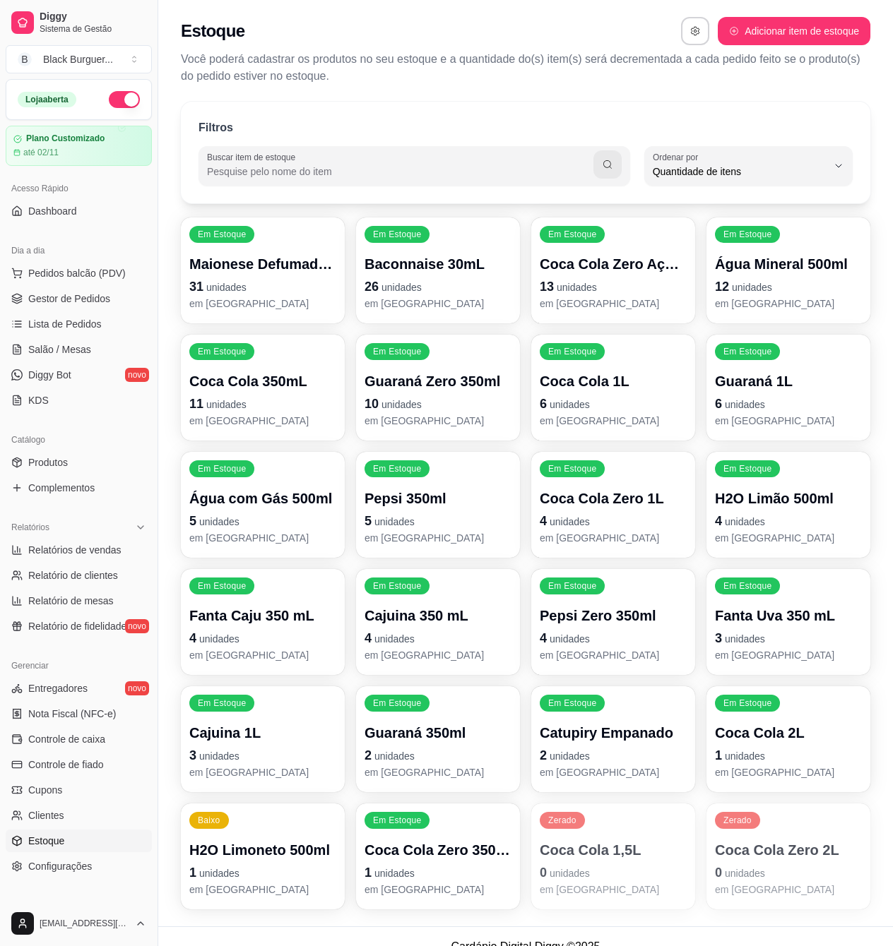
scroll to position [21, 0]
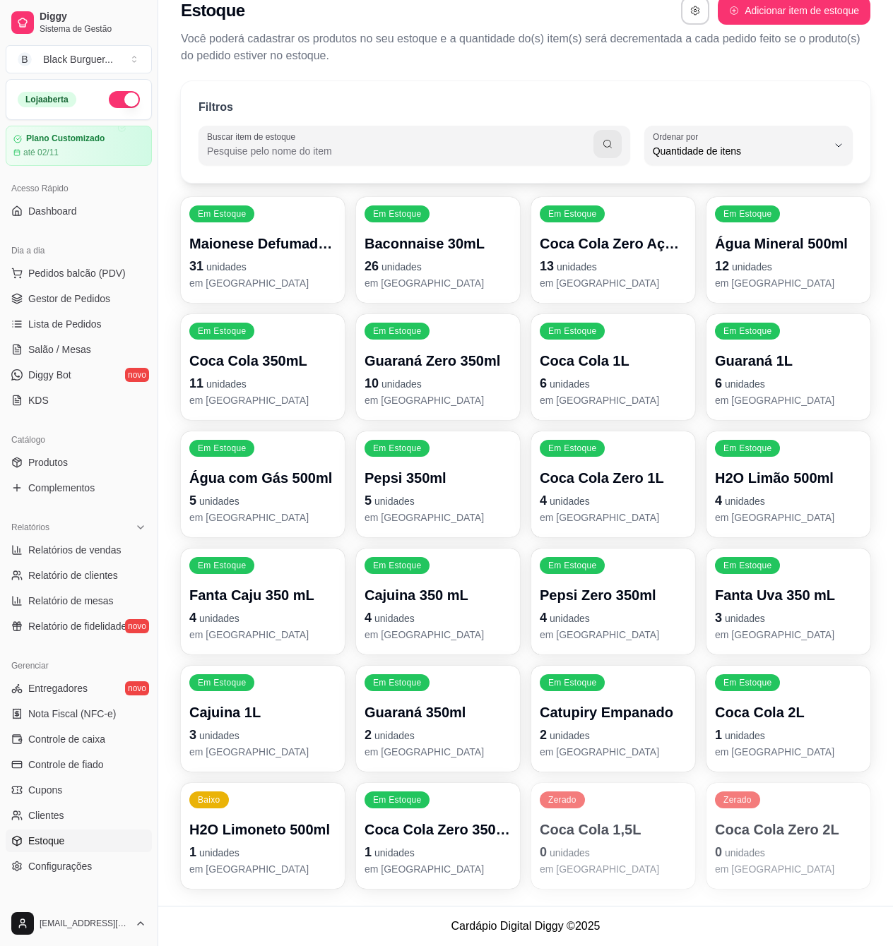
click at [278, 836] on p "H2O Limoneto 500ml" at bounding box center [262, 830] width 147 height 20
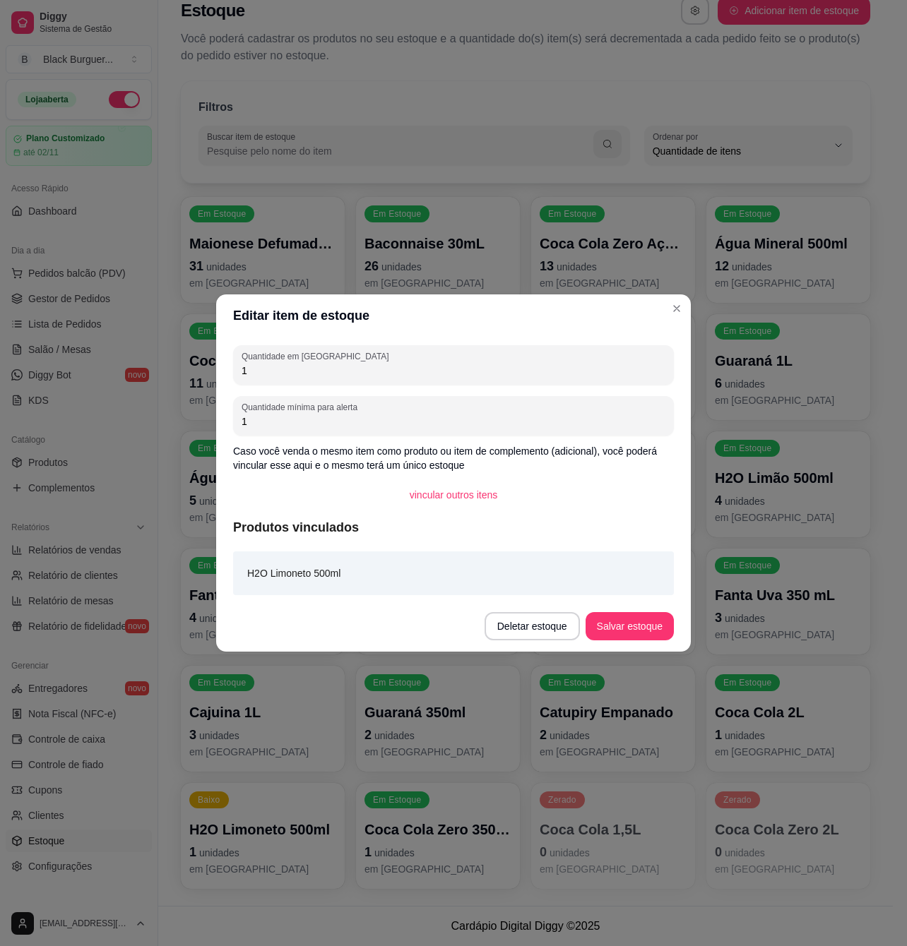
drag, startPoint x: 328, startPoint y: 374, endPoint x: 196, endPoint y: 376, distance: 132.1
click at [196, 376] on div "Editar item de estoque Quantidade em estoque 1 Quantidade mínima para alerta 1 …" at bounding box center [453, 473] width 907 height 946
type input "6"
click at [650, 631] on button "Salvar estoque" at bounding box center [629, 627] width 86 height 28
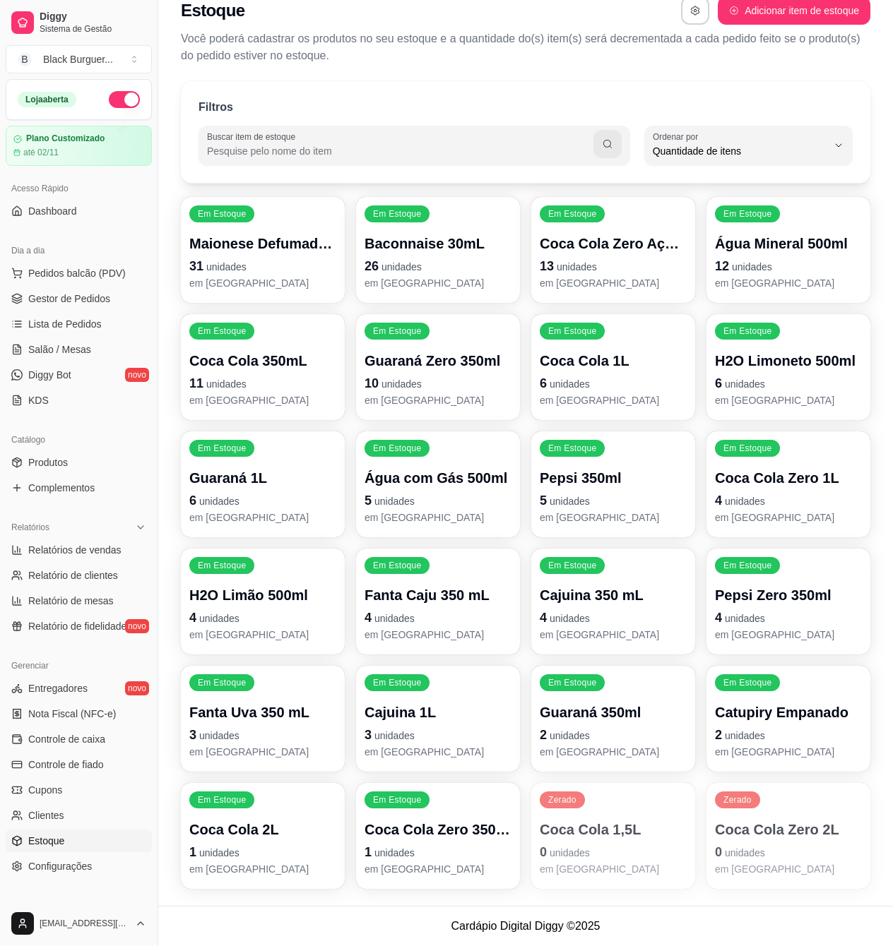
click at [102, 312] on ul "Pedidos balcão (PDV) Gestor de Pedidos Lista de Pedidos Salão / Mesas Diggy Bot…" at bounding box center [79, 337] width 146 height 150
click at [108, 302] on link "Gestor de Pedidos" at bounding box center [79, 298] width 146 height 23
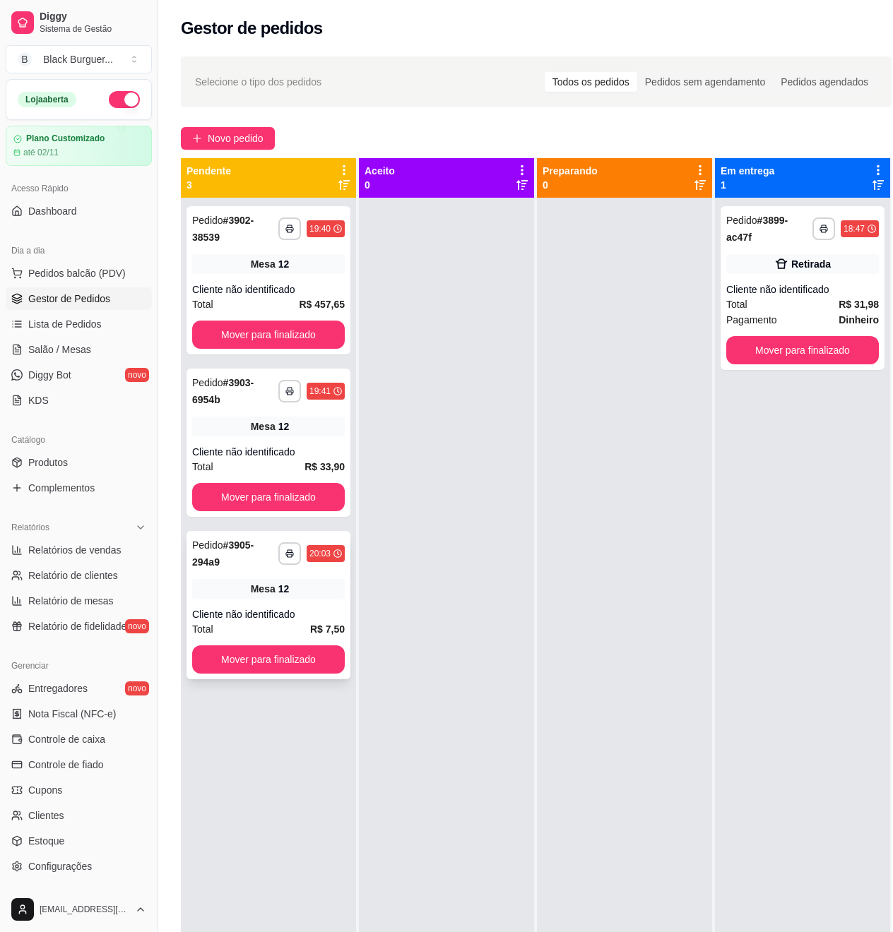
click at [275, 605] on div "**********" at bounding box center [268, 605] width 164 height 148
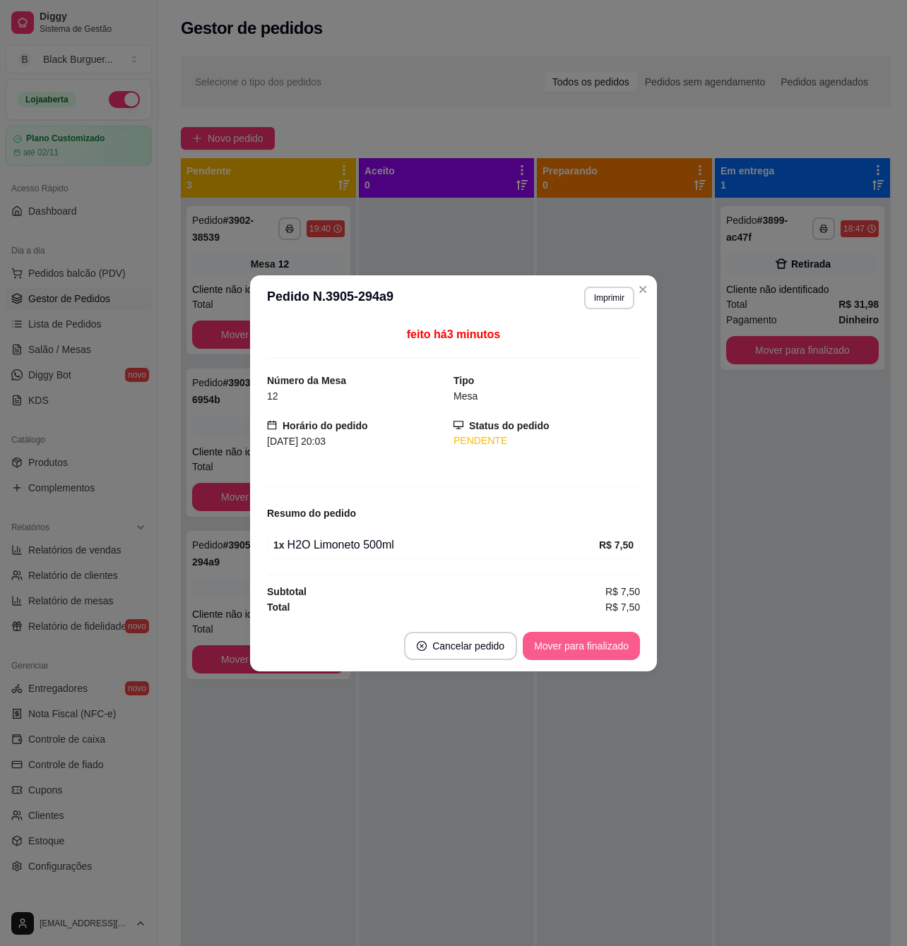
click at [616, 638] on button "Mover para finalizado" at bounding box center [581, 646] width 117 height 28
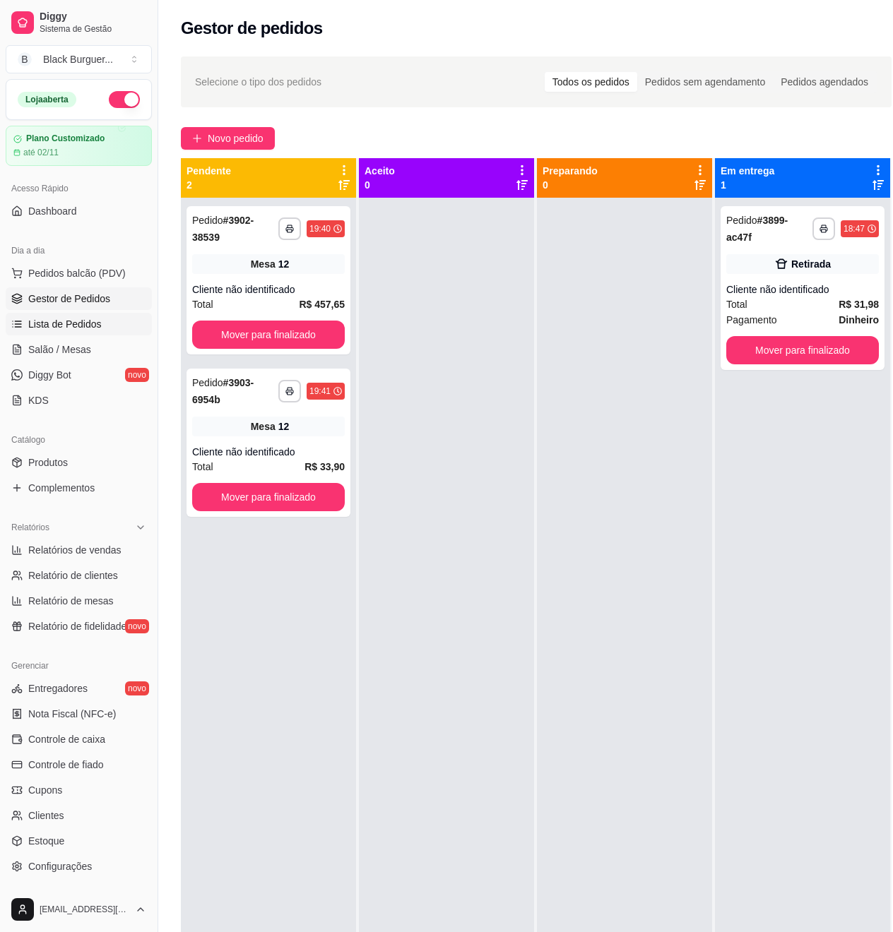
click at [91, 330] on span "Lista de Pedidos" at bounding box center [64, 324] width 73 height 14
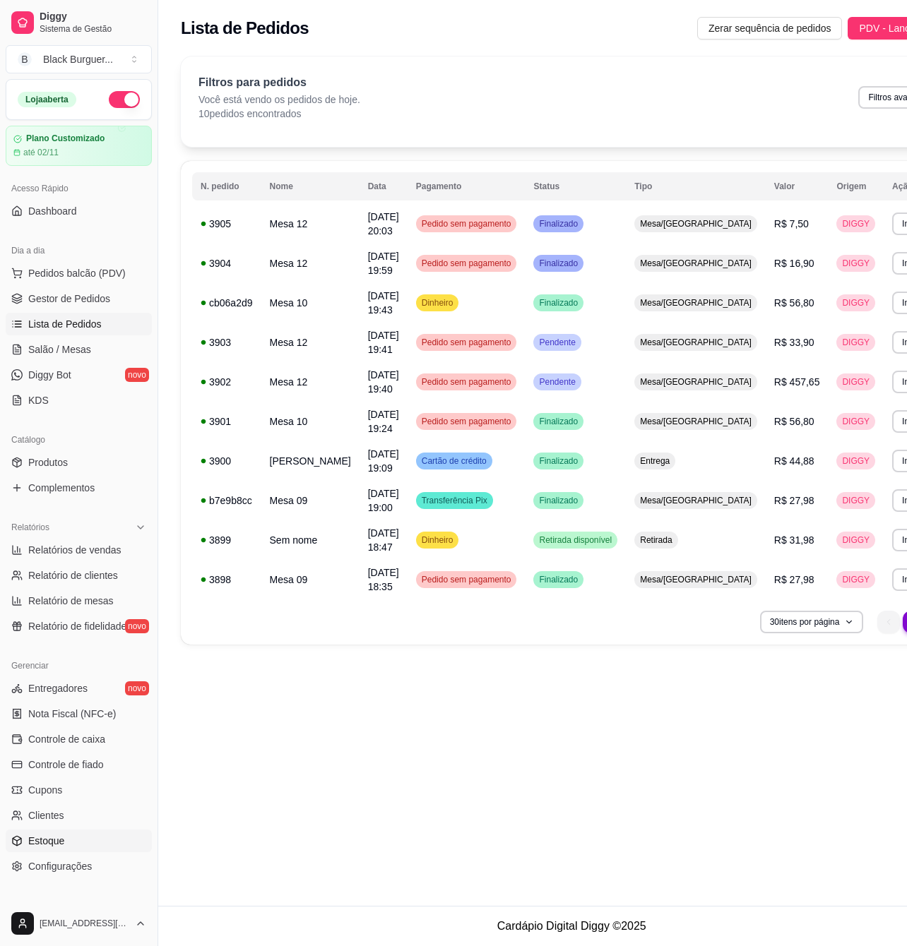
click at [56, 845] on span "Estoque" at bounding box center [46, 841] width 36 height 14
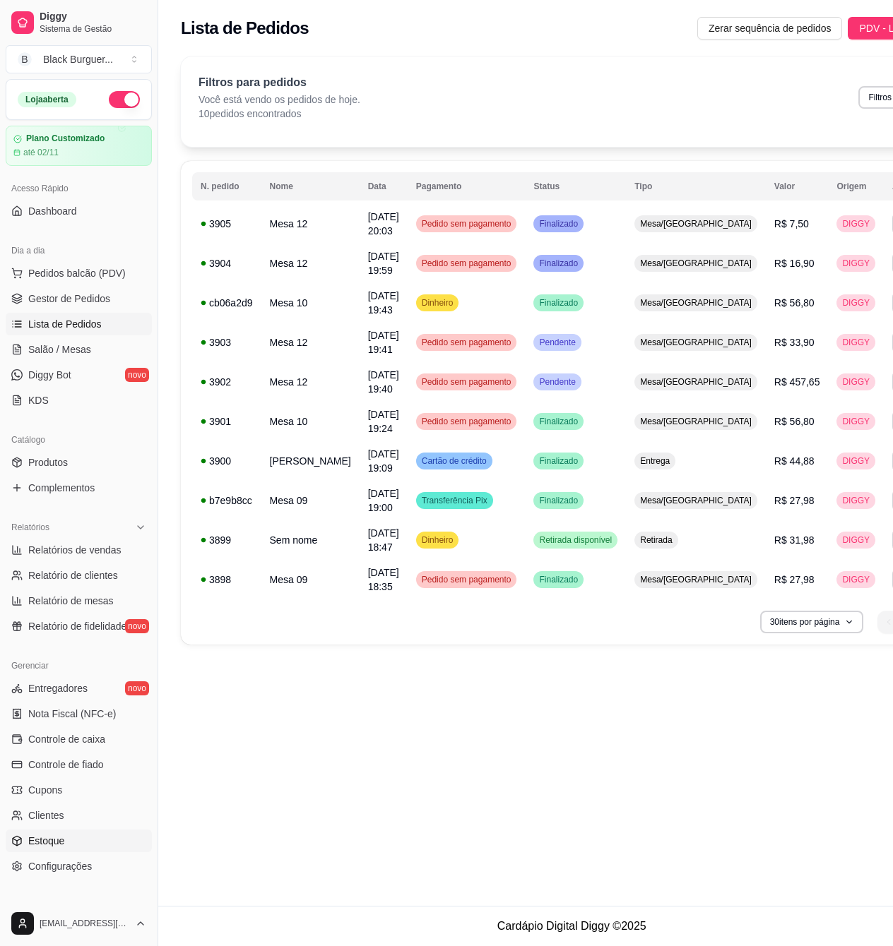
select select "QUANTITY_ORDER"
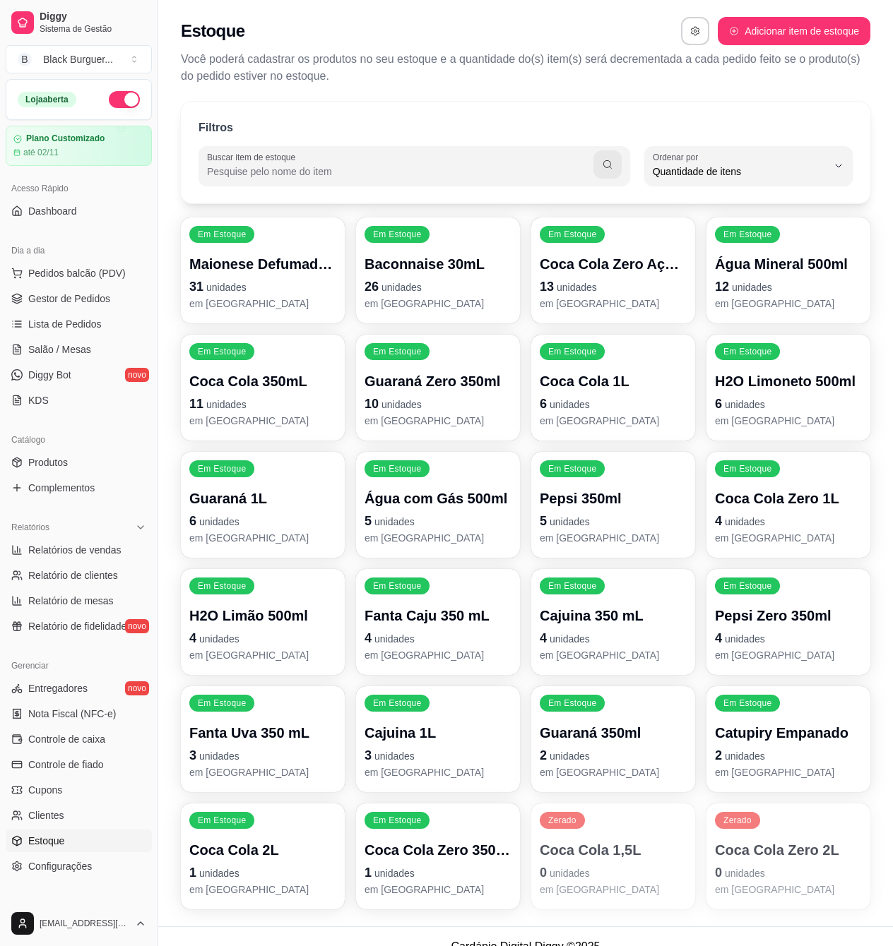
scroll to position [21, 0]
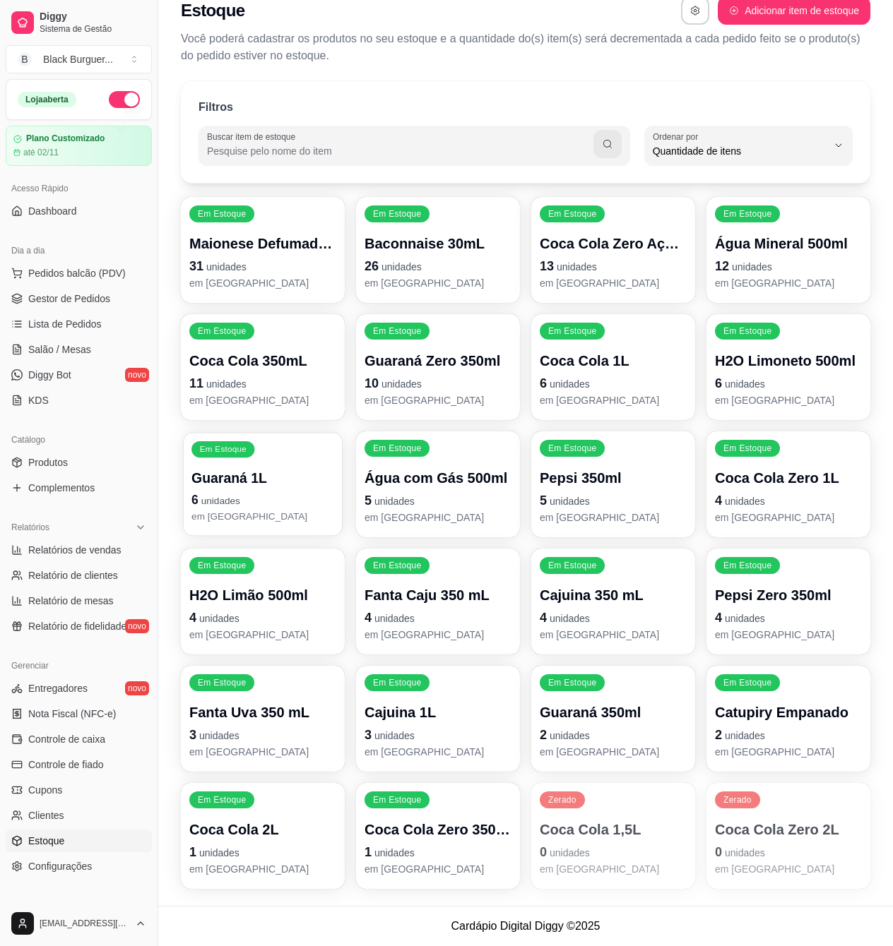
click at [284, 515] on p "em [GEOGRAPHIC_DATA]" at bounding box center [262, 516] width 143 height 13
click at [57, 342] on span "Salão / Mesas" at bounding box center [59, 349] width 63 height 14
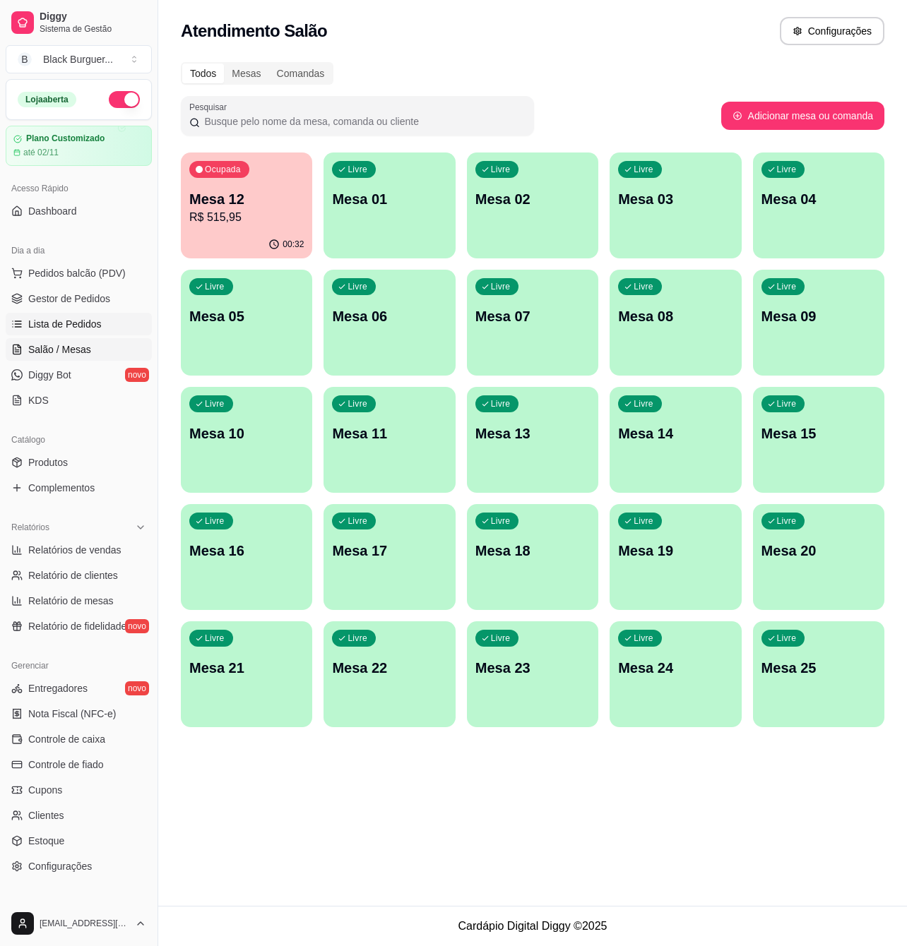
click at [76, 320] on span "Lista de Pedidos" at bounding box center [64, 324] width 73 height 14
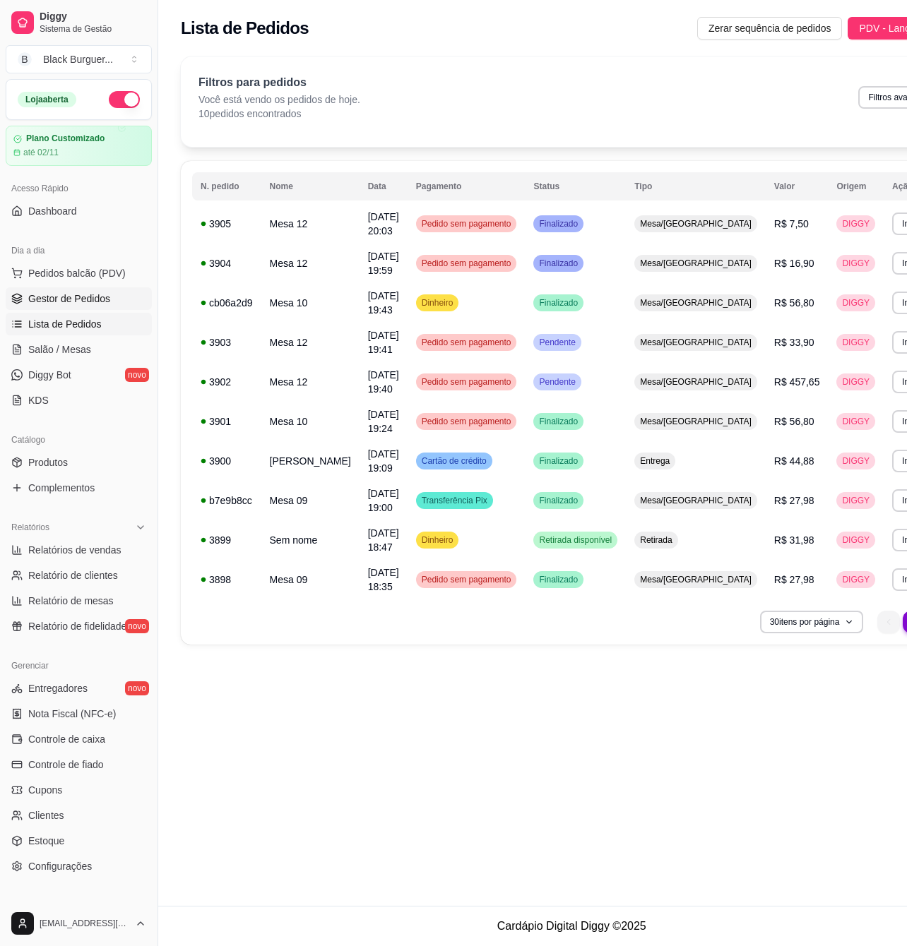
click at [73, 302] on span "Gestor de Pedidos" at bounding box center [69, 299] width 82 height 14
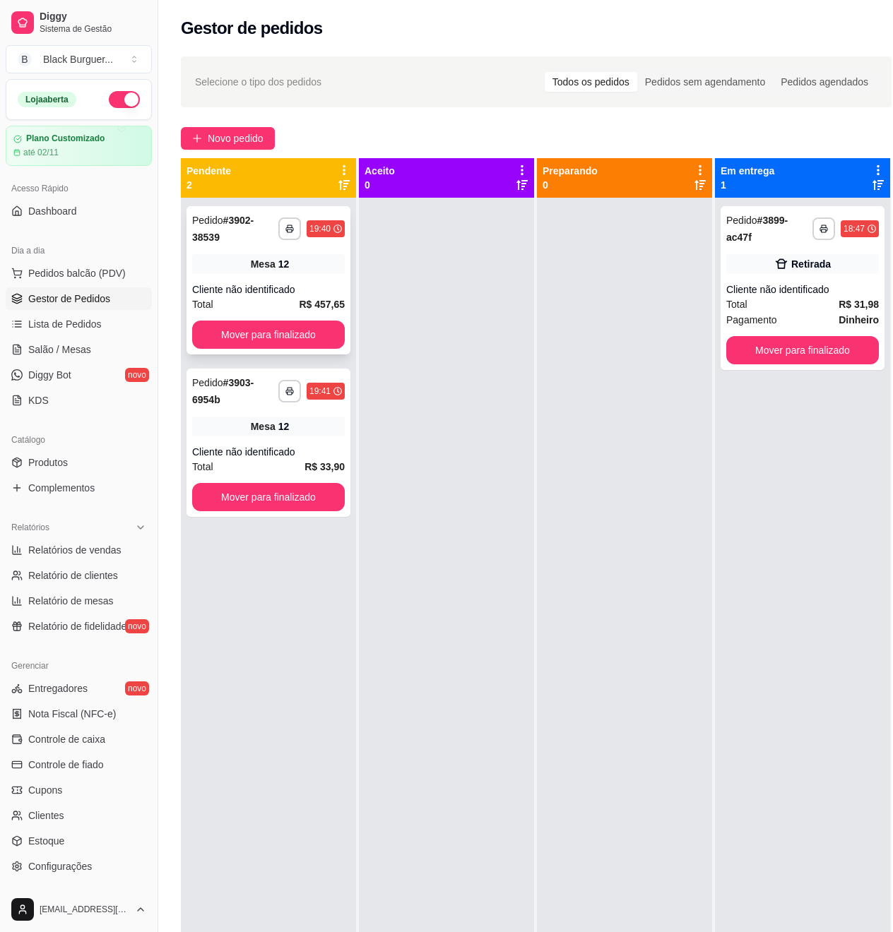
click at [336, 275] on div "**********" at bounding box center [268, 280] width 164 height 148
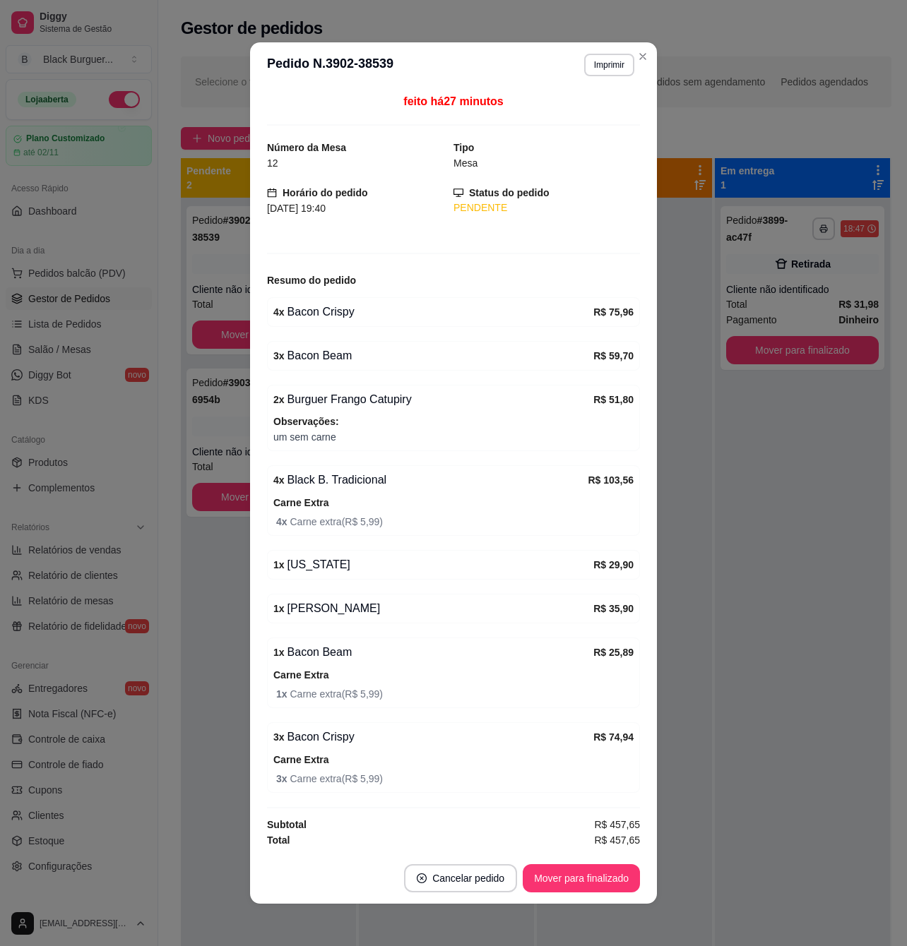
scroll to position [12, 0]
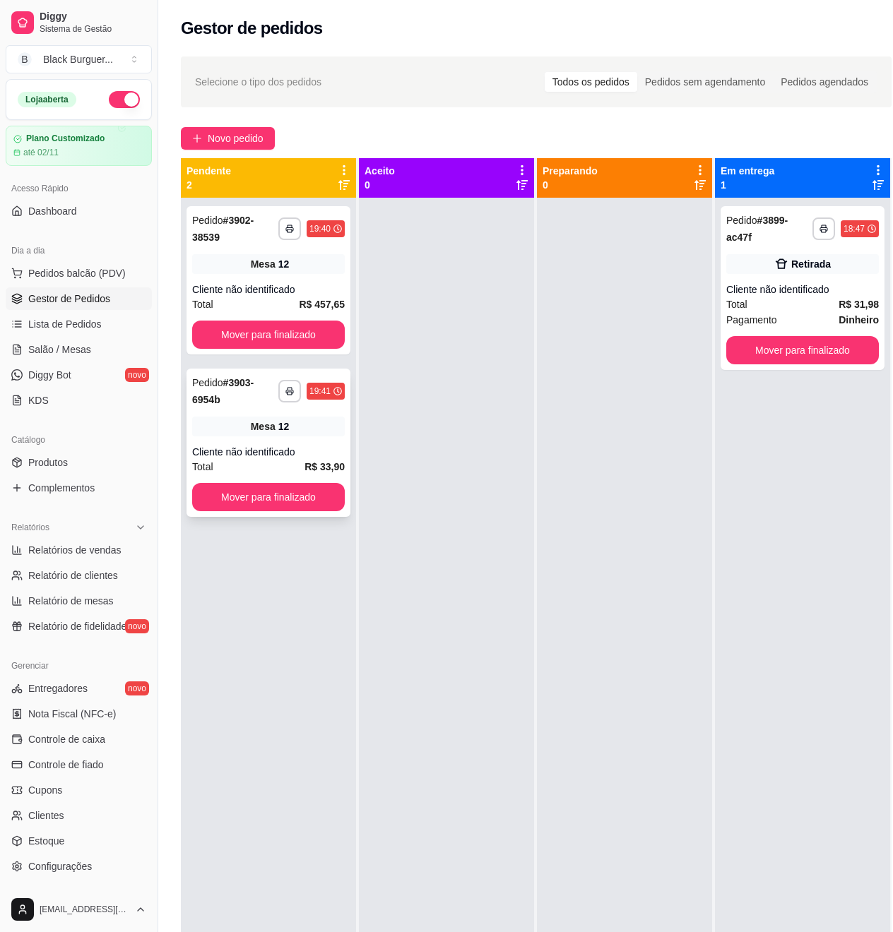
click at [311, 428] on div "Mesa 12" at bounding box center [268, 427] width 153 height 20
click at [88, 357] on link "Salão / Mesas" at bounding box center [79, 349] width 146 height 23
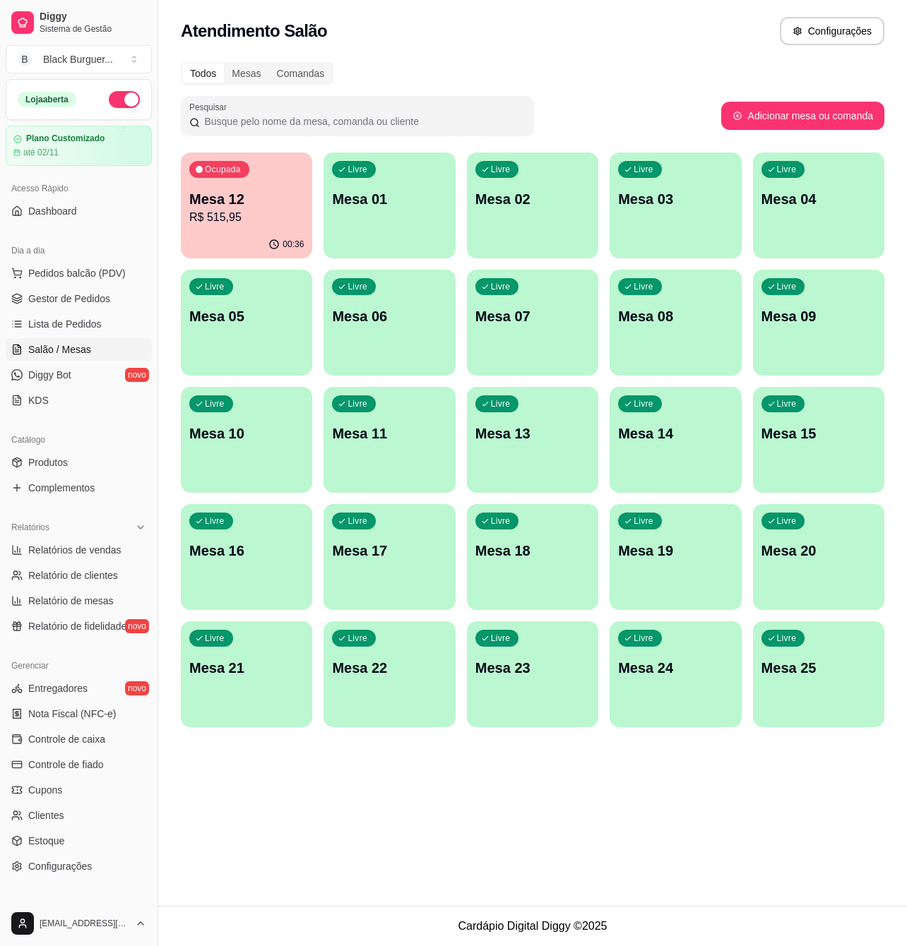
click at [272, 206] on p "Mesa 12" at bounding box center [246, 199] width 114 height 20
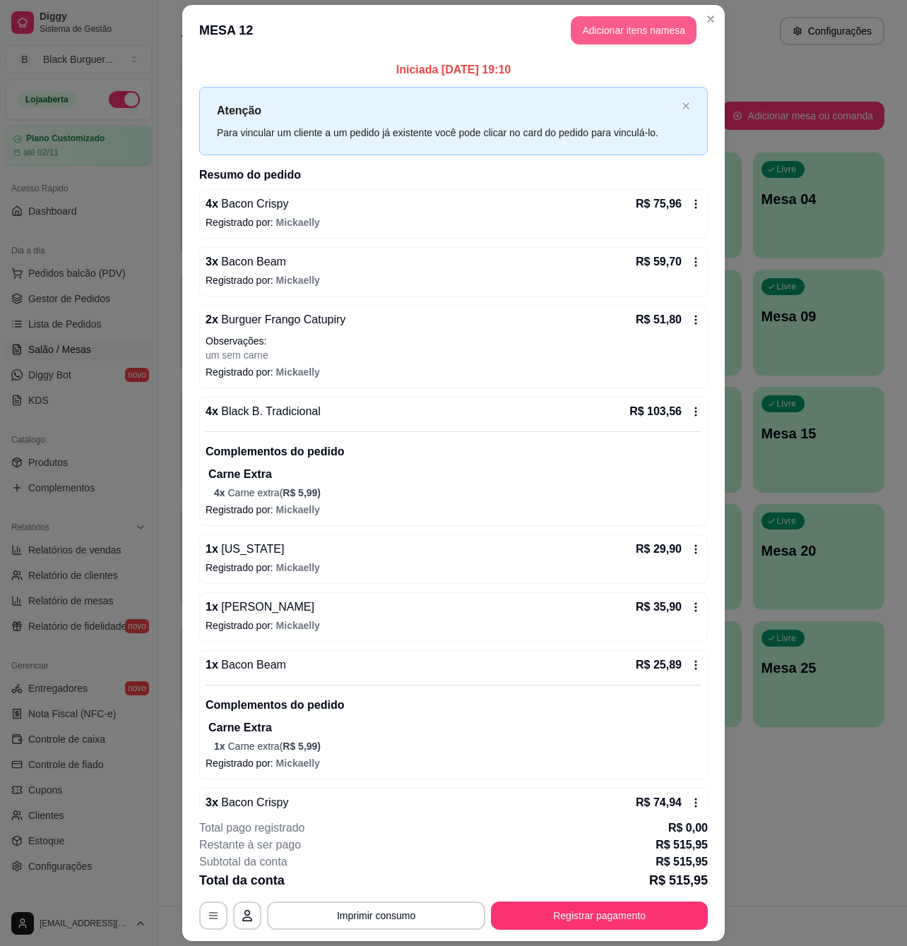
click at [640, 21] on button "Adicionar itens na mesa" at bounding box center [634, 30] width 126 height 28
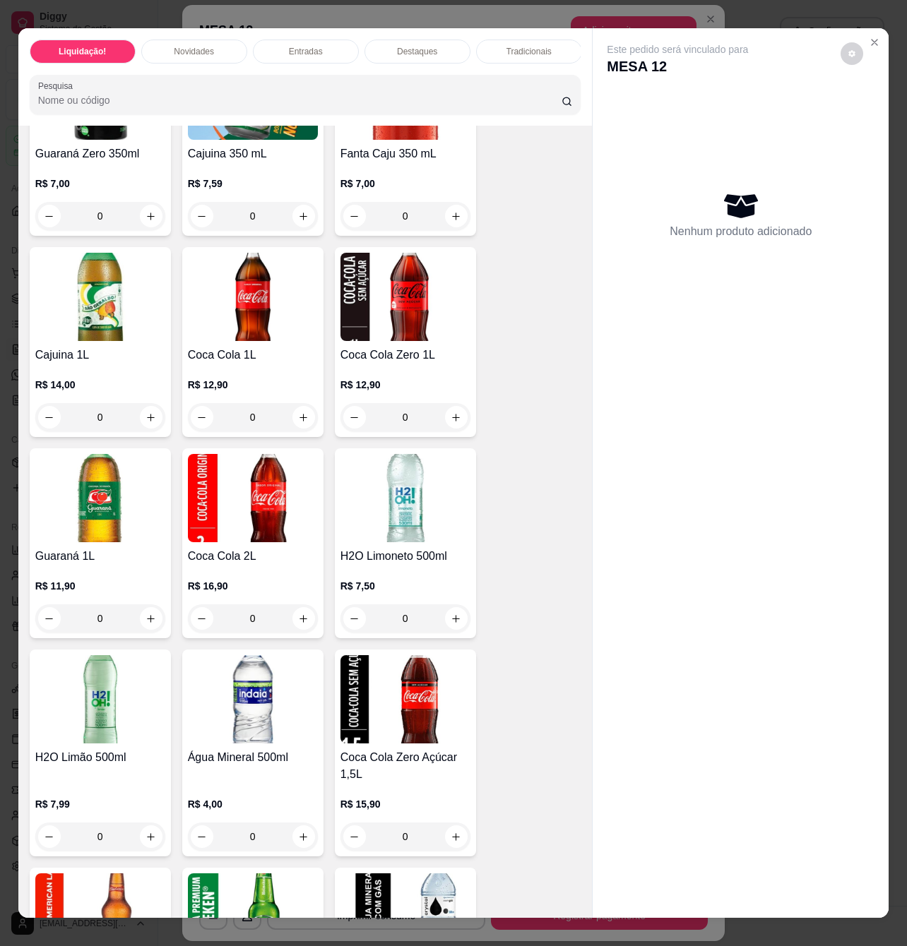
scroll to position [4613, 0]
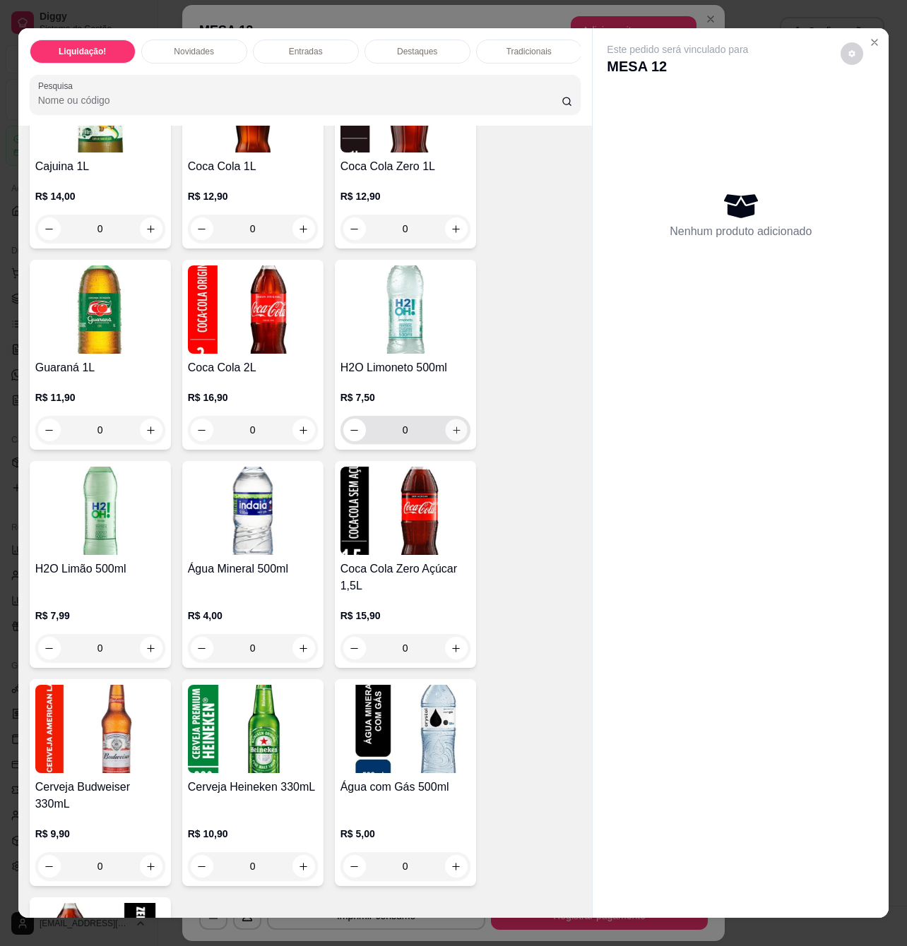
click at [455, 438] on button "increase-product-quantity" at bounding box center [456, 430] width 22 height 22
type input "1"
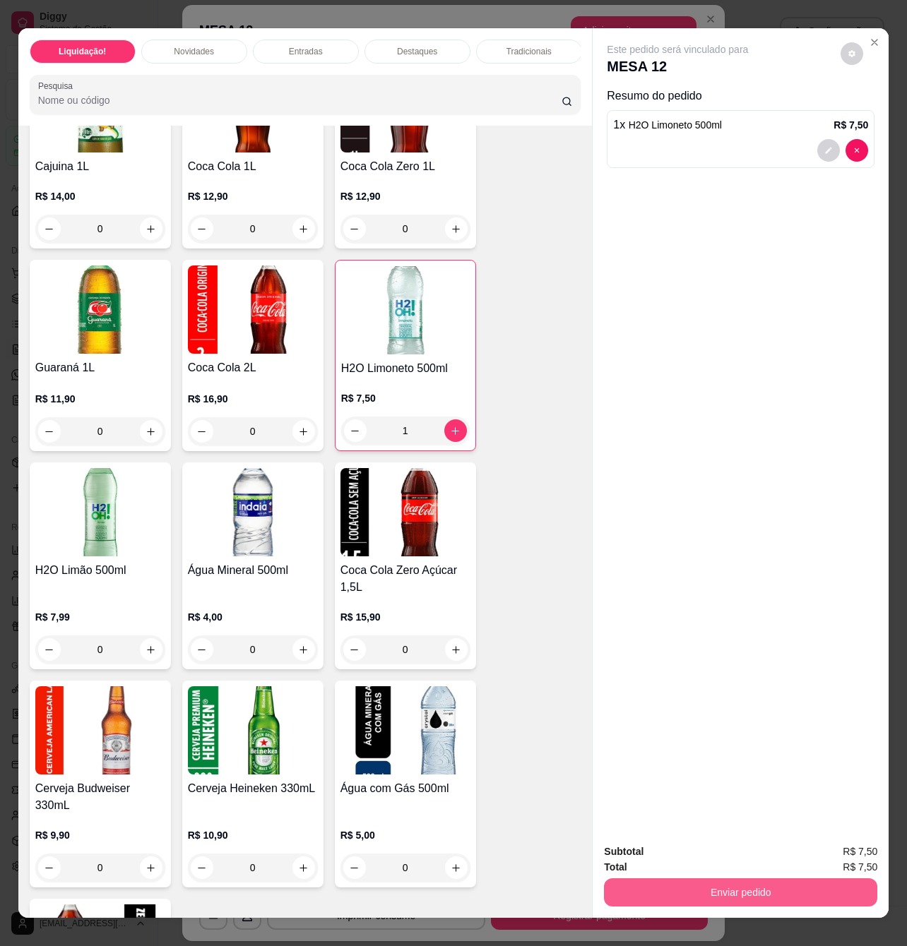
click at [753, 878] on button "Enviar pedido" at bounding box center [740, 892] width 273 height 28
click at [842, 853] on button "Enviar pedido" at bounding box center [839, 850] width 80 height 27
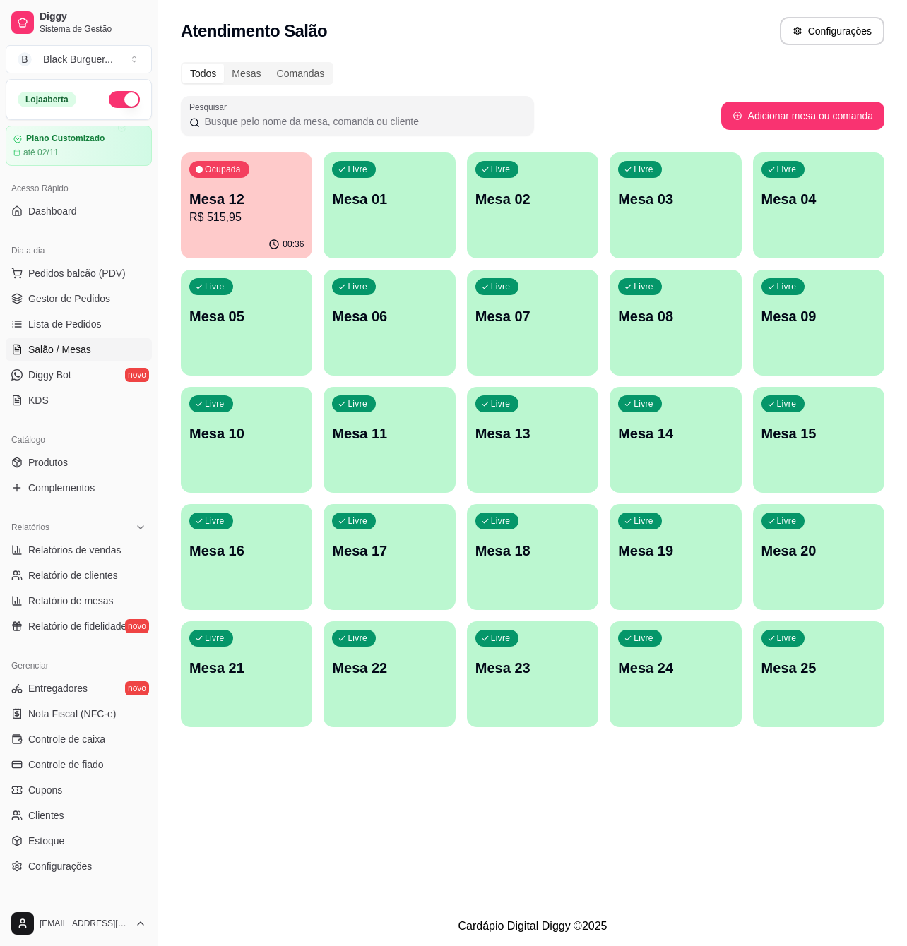
click at [263, 184] on div "Ocupada Mesa 12 R$ 515,95" at bounding box center [246, 192] width 131 height 78
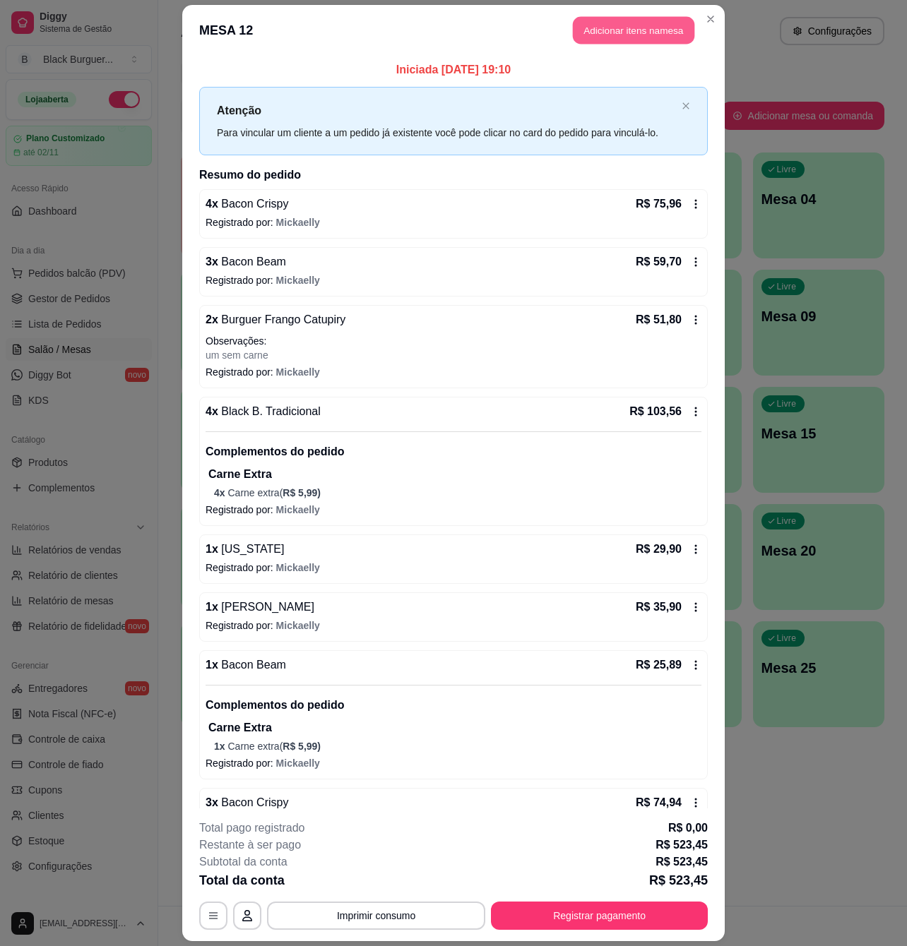
click at [599, 30] on button "Adicionar itens na mesa" at bounding box center [633, 30] width 121 height 28
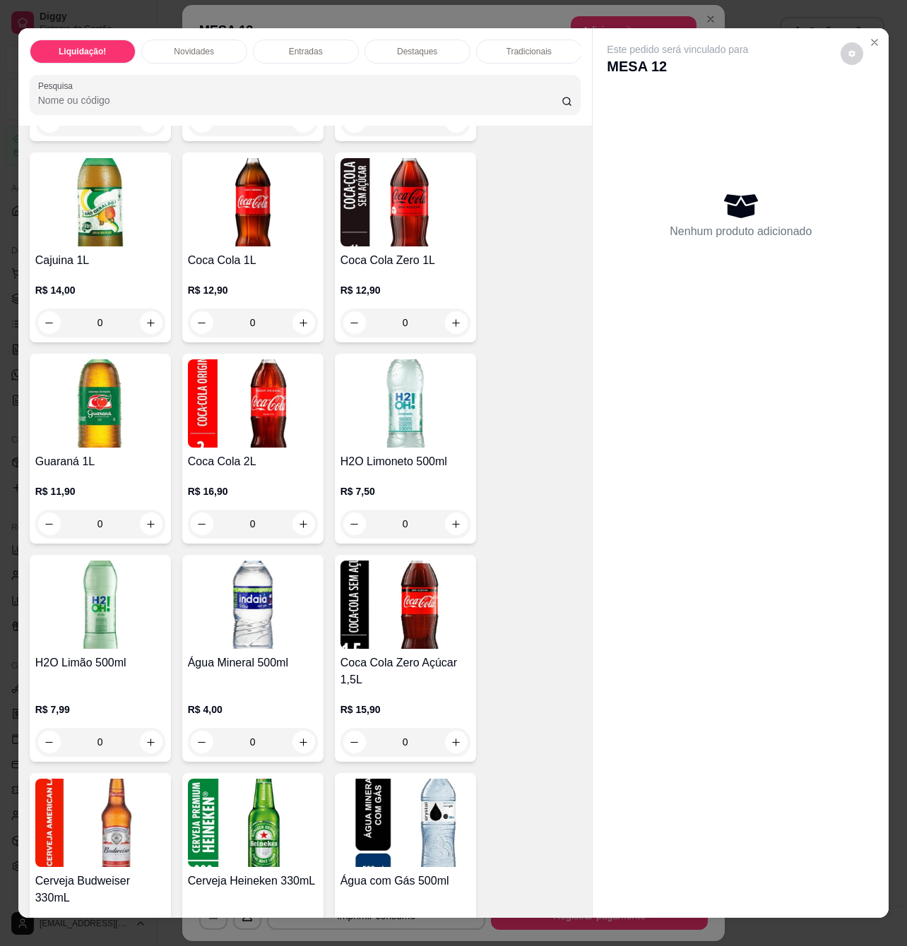
scroll to position [4707, 0]
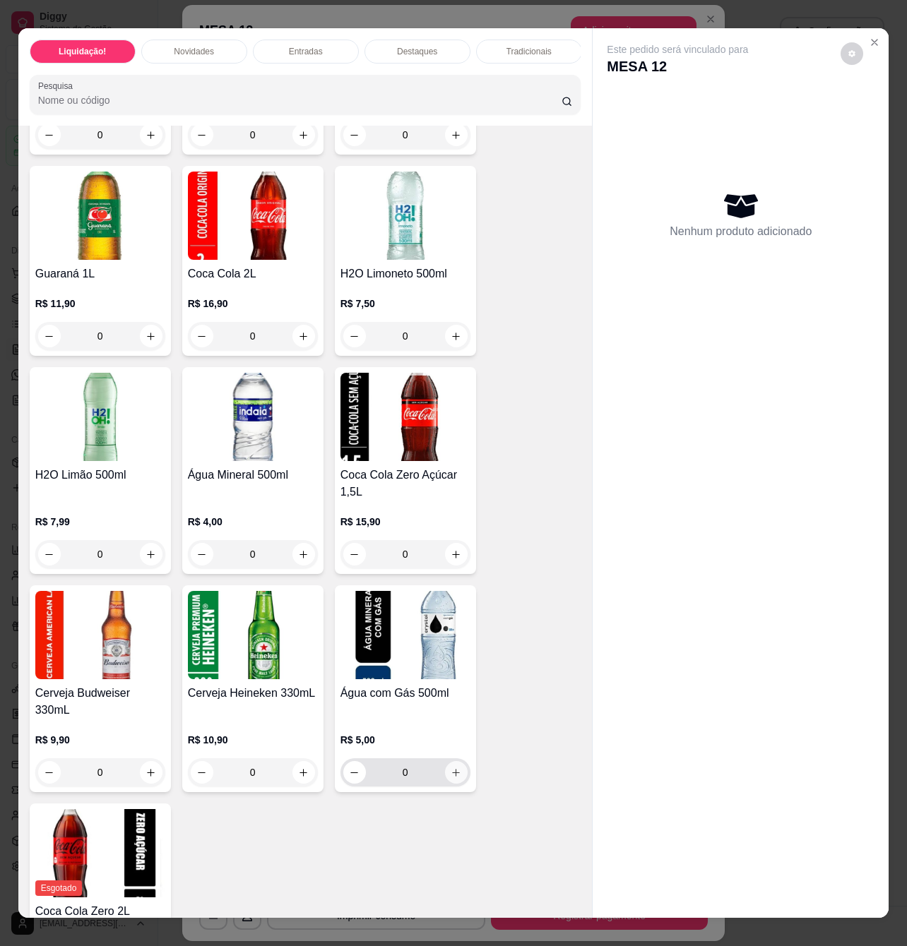
click at [450, 768] on icon "increase-product-quantity" at bounding box center [455, 773] width 11 height 11
type input "1"
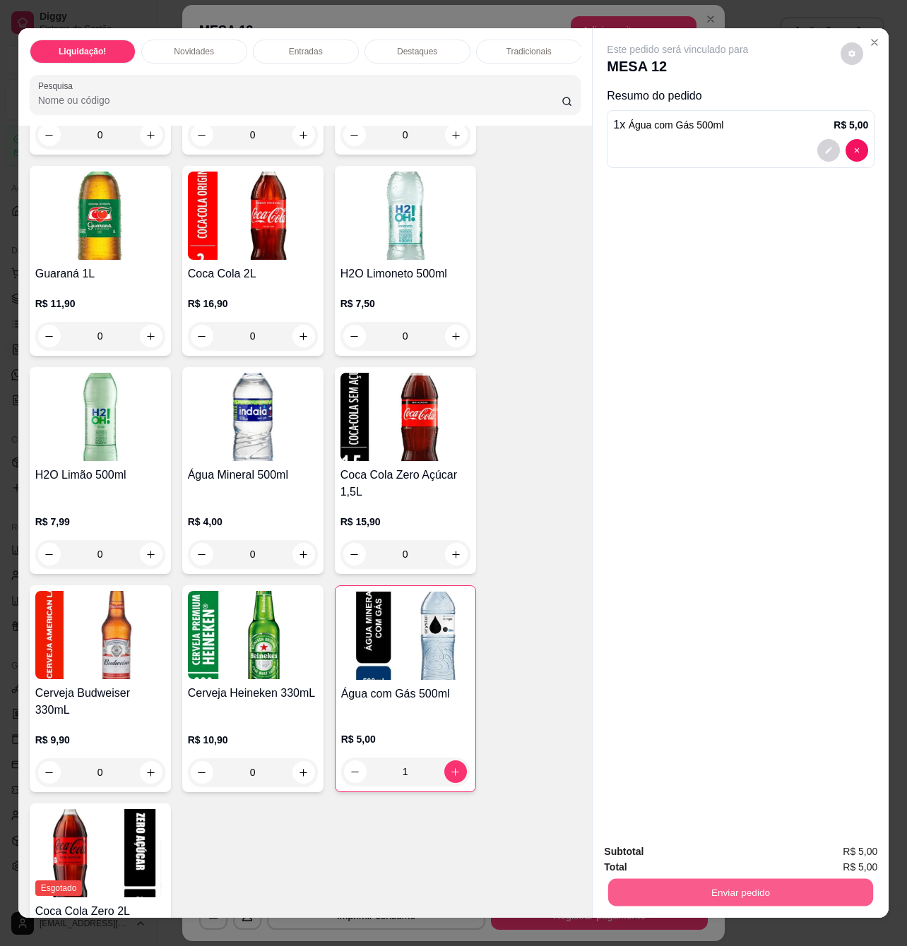
click at [671, 878] on button "Enviar pedido" at bounding box center [740, 892] width 265 height 28
click at [837, 844] on button "Enviar pedido" at bounding box center [839, 850] width 80 height 27
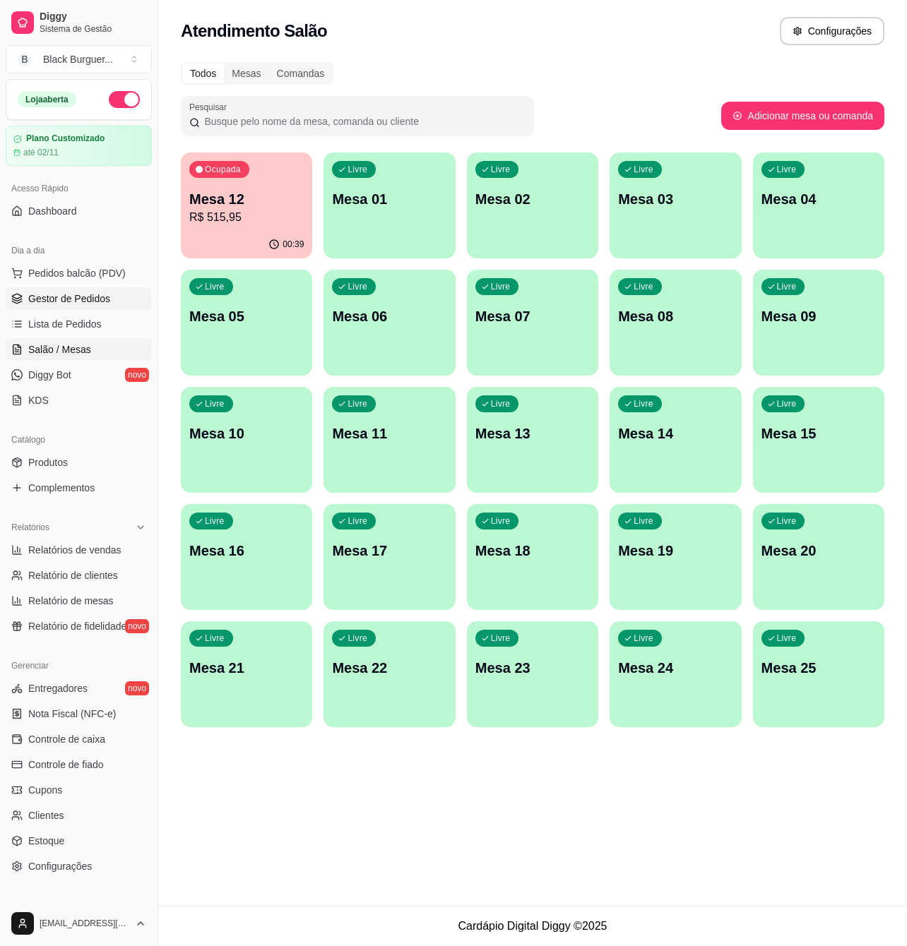
click at [66, 305] on span "Gestor de Pedidos" at bounding box center [69, 299] width 82 height 14
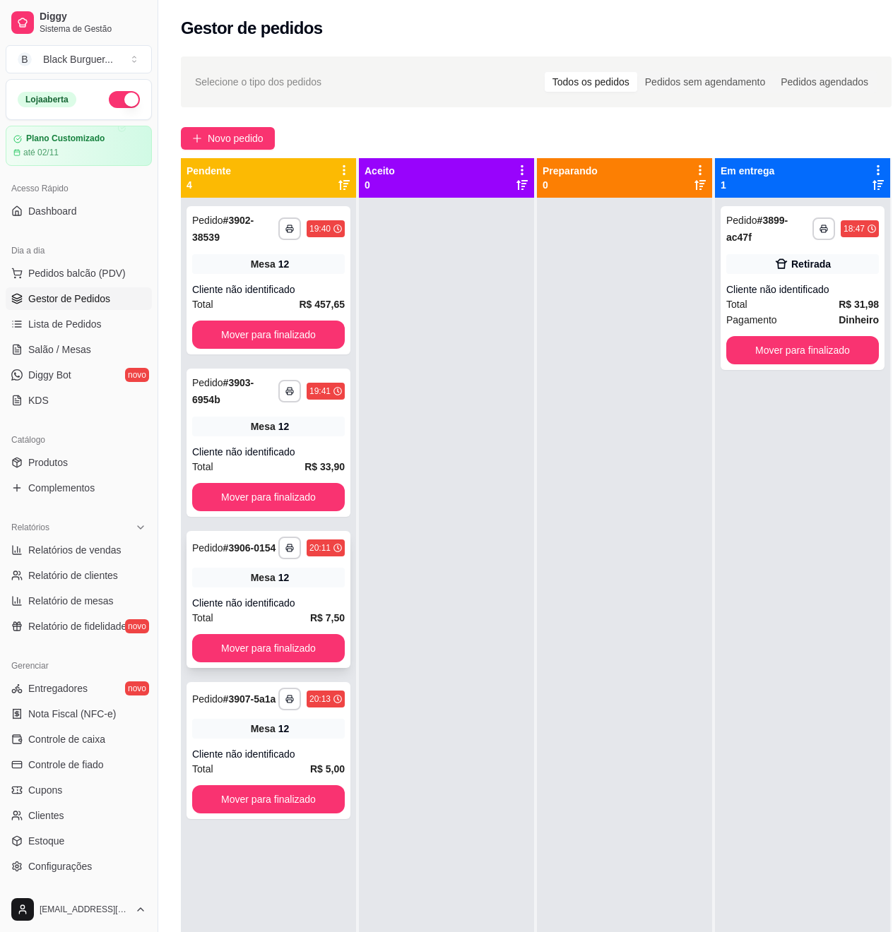
click at [317, 617] on strong "R$ 7,50" at bounding box center [327, 617] width 35 height 11
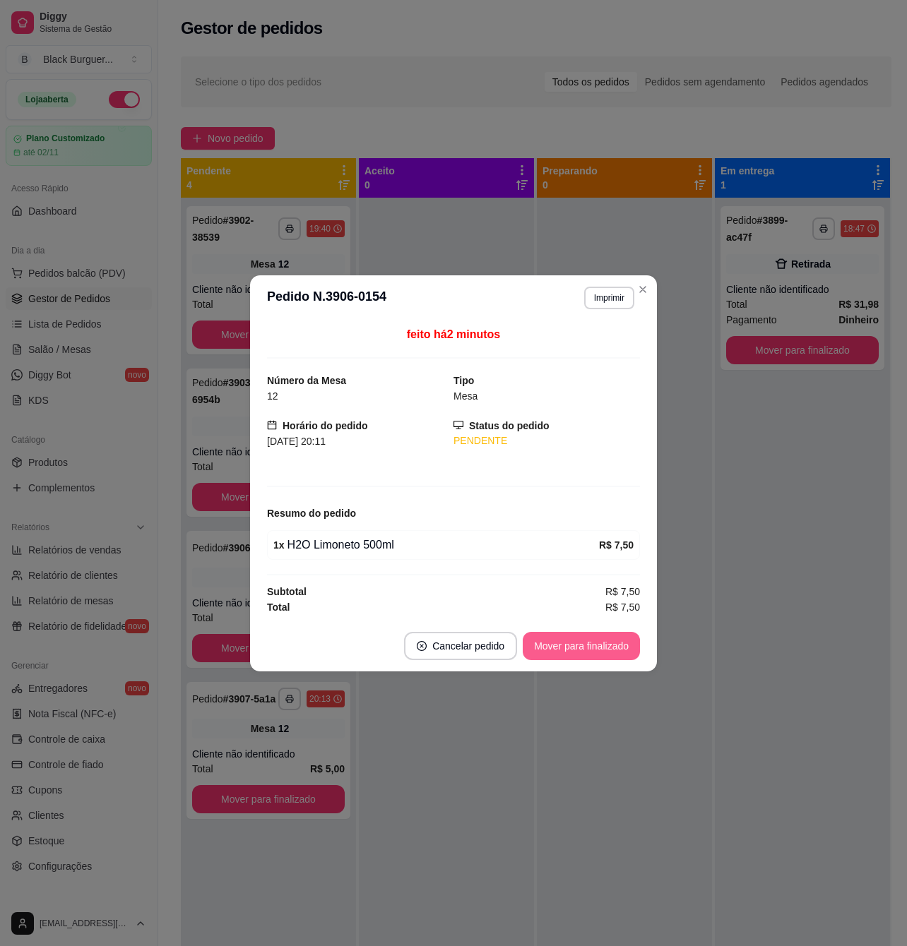
click at [563, 650] on button "Mover para finalizado" at bounding box center [581, 646] width 117 height 28
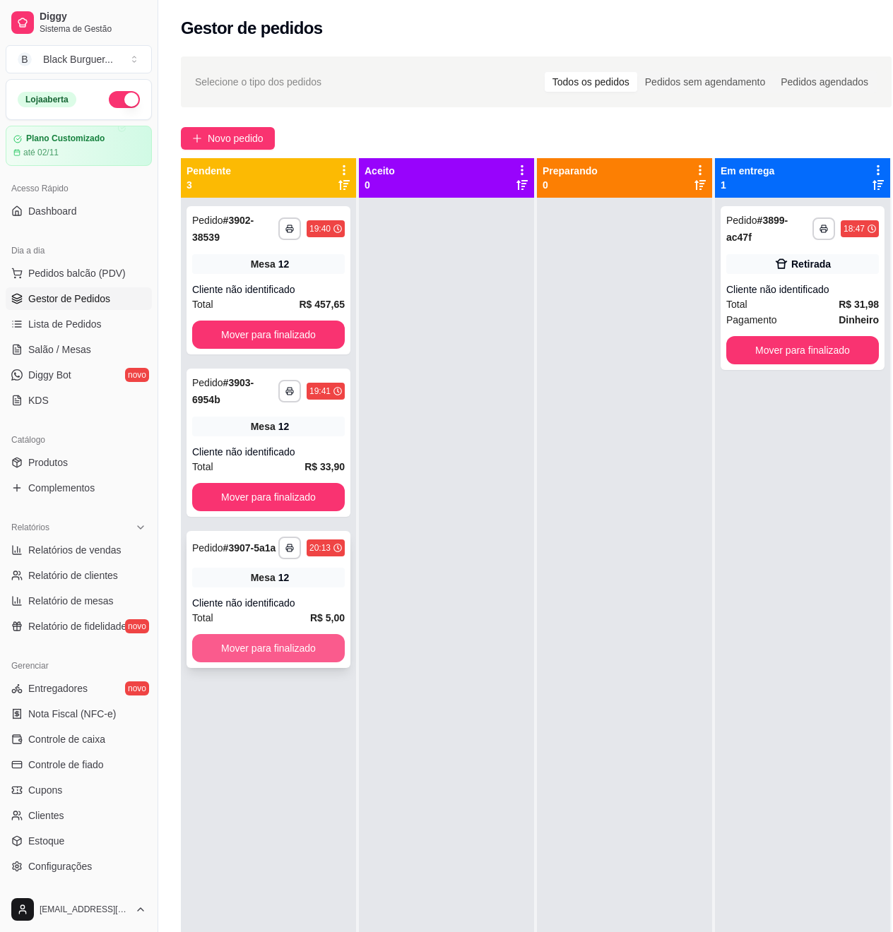
click at [325, 650] on button "Mover para finalizado" at bounding box center [268, 648] width 153 height 28
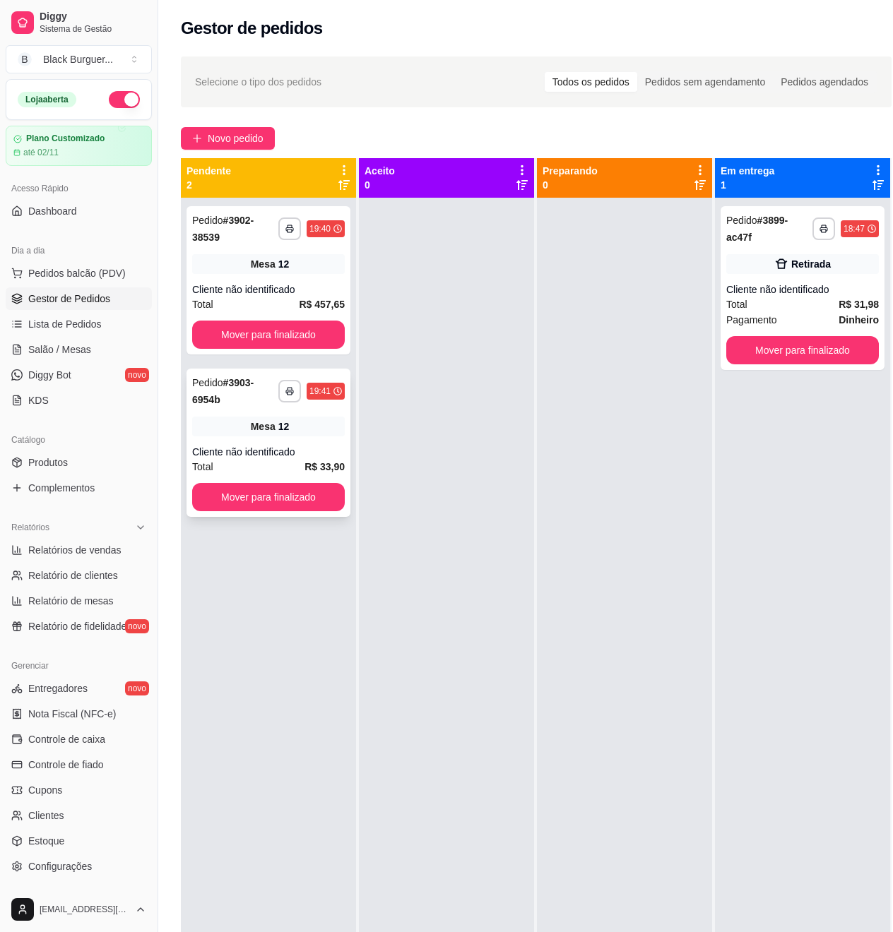
click at [299, 452] on div "Cliente não identificado" at bounding box center [268, 452] width 153 height 14
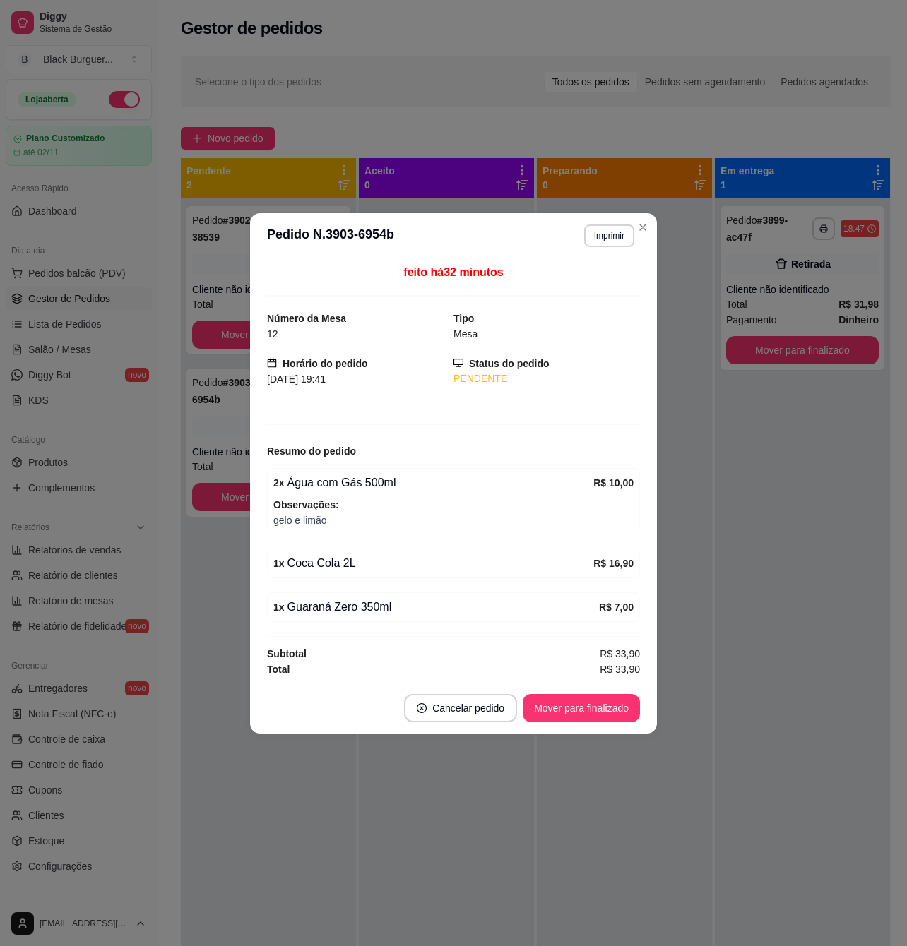
drag, startPoint x: 325, startPoint y: 565, endPoint x: 359, endPoint y: 560, distance: 34.9
click at [340, 565] on div "1 x Coca Cola 2L" at bounding box center [433, 563] width 320 height 17
click at [362, 560] on div "1 x Coca Cola 2L" at bounding box center [433, 563] width 320 height 17
click at [571, 710] on button "Mover para finalizado" at bounding box center [581, 708] width 117 height 28
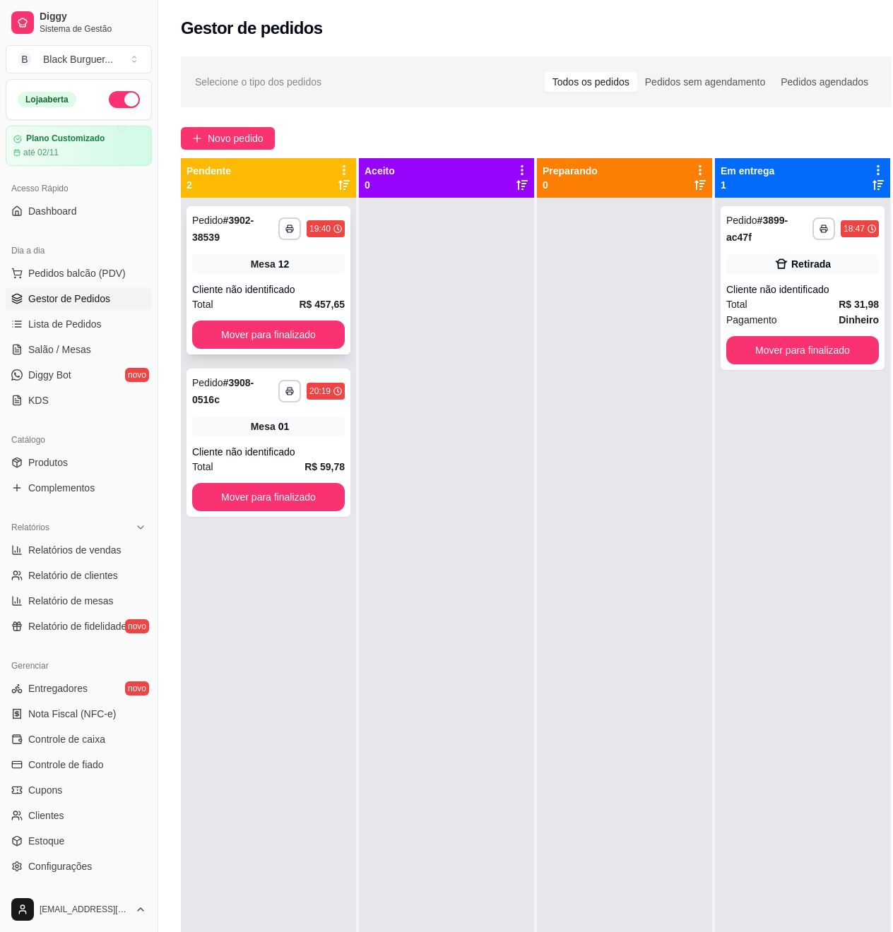
click at [311, 267] on div "Mesa 12" at bounding box center [268, 264] width 153 height 20
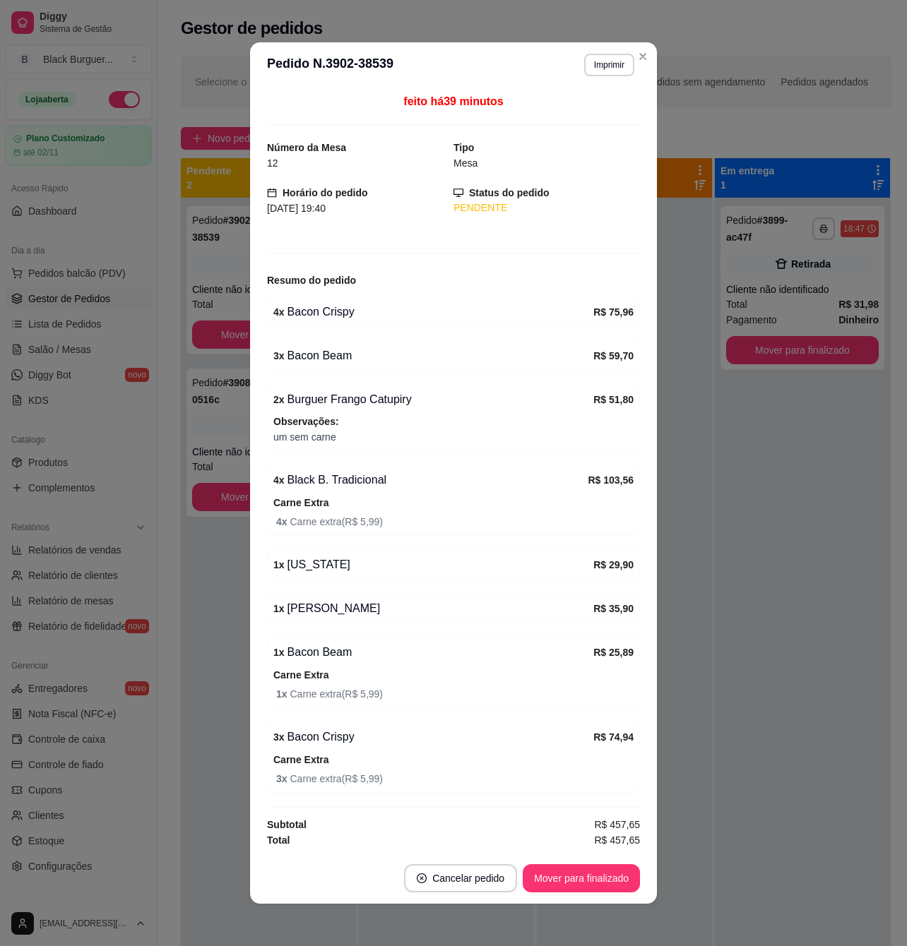
scroll to position [3, 0]
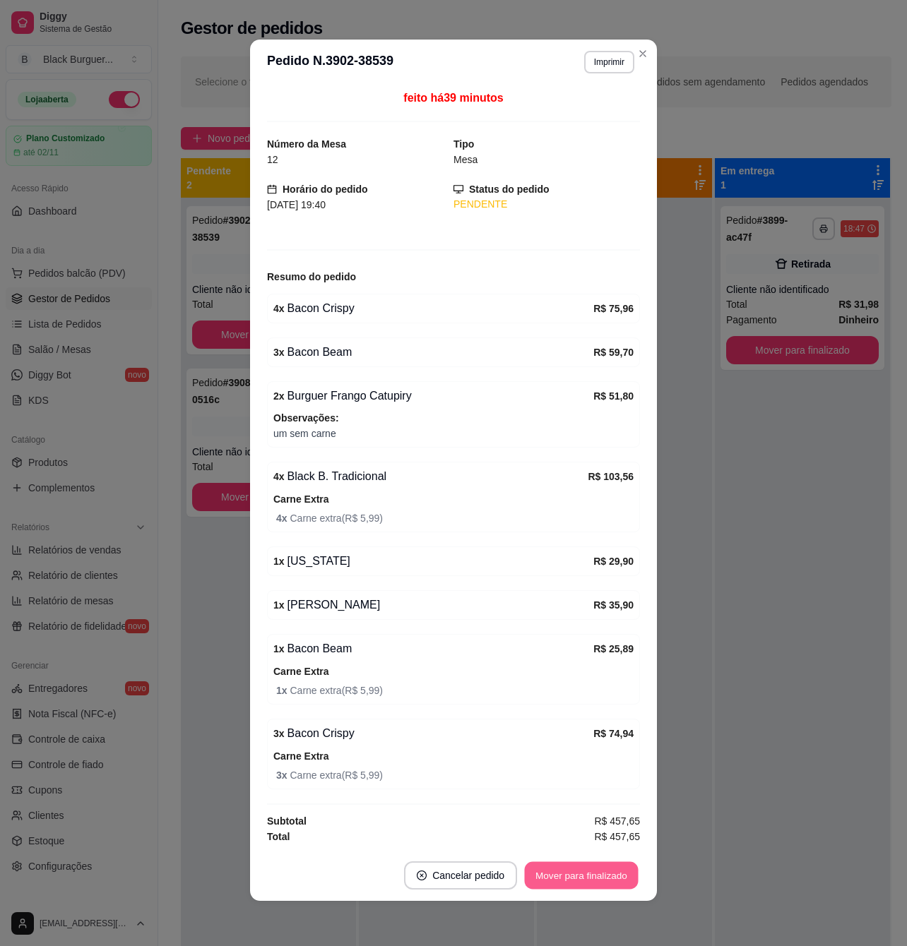
click at [613, 880] on button "Mover para finalizado" at bounding box center [582, 876] width 114 height 28
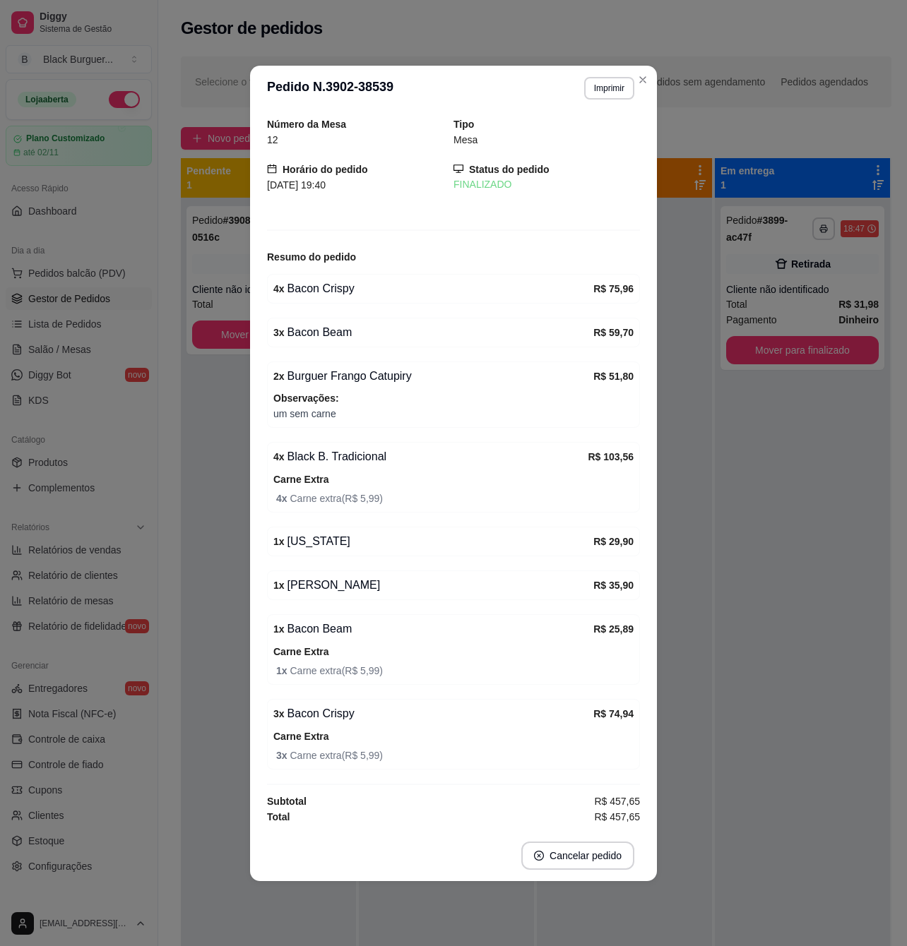
scroll to position [0, 0]
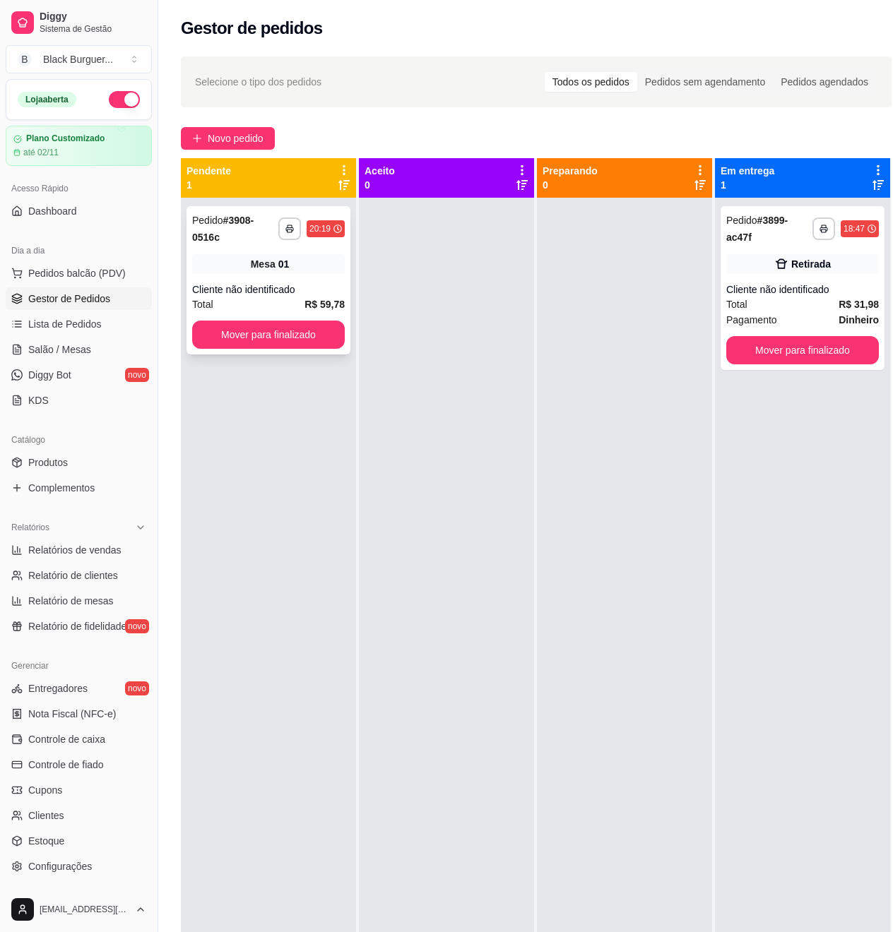
click at [292, 273] on div "Mesa 01" at bounding box center [268, 264] width 153 height 20
click at [311, 277] on div "**********" at bounding box center [268, 280] width 164 height 148
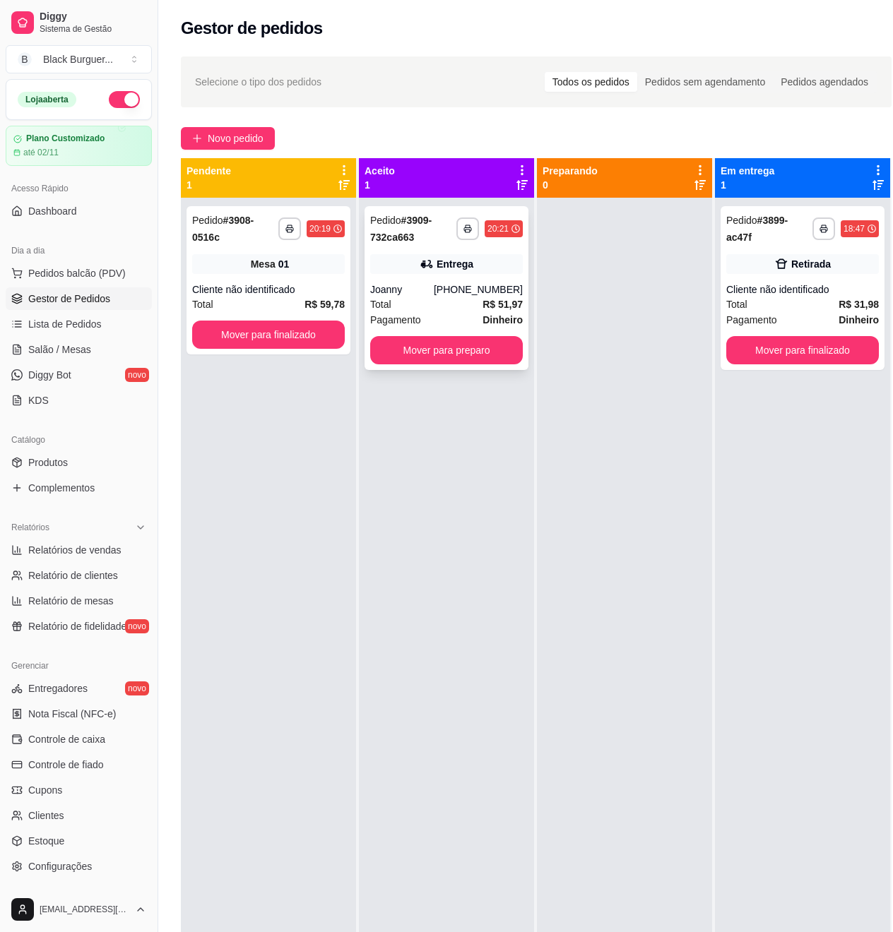
click at [510, 292] on div "[PHONE_NUMBER]" at bounding box center [478, 289] width 89 height 14
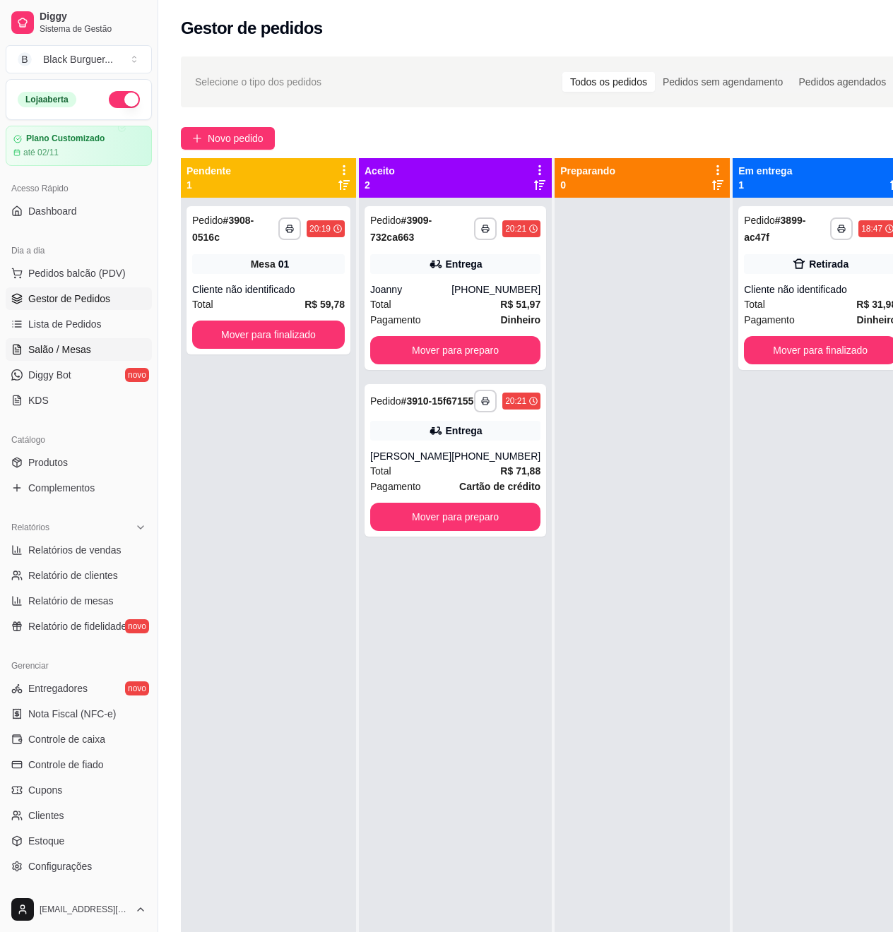
click at [77, 359] on link "Salão / Mesas" at bounding box center [79, 349] width 146 height 23
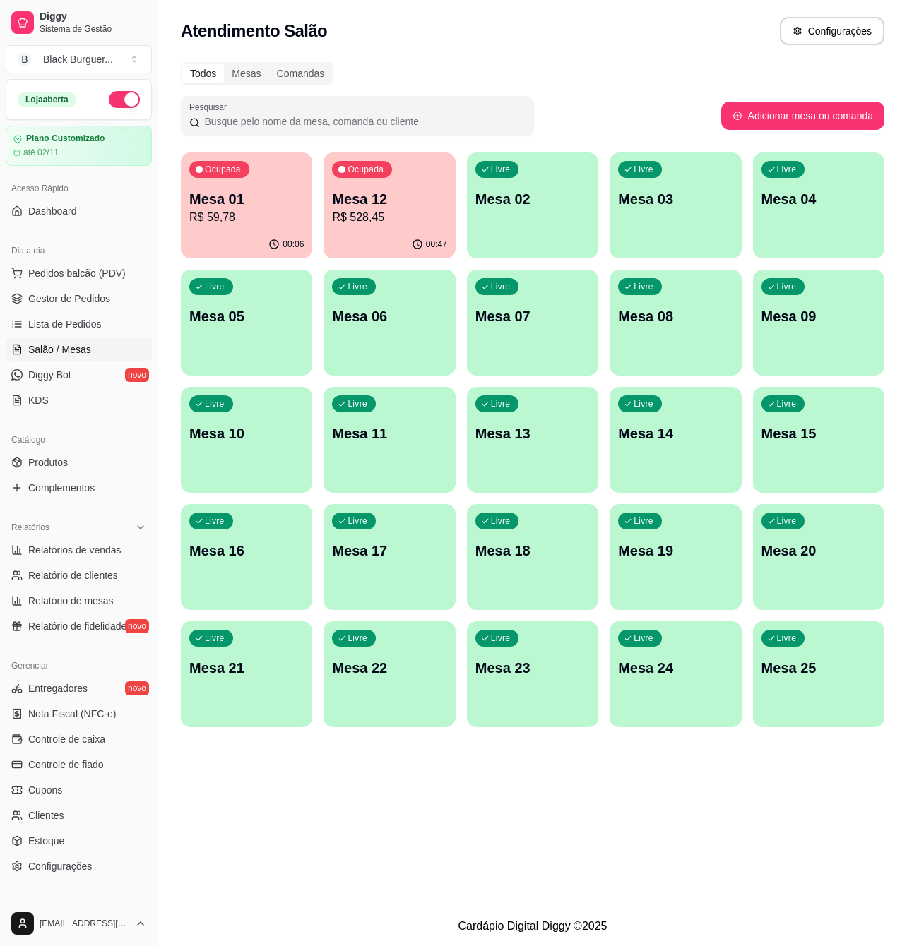
click at [280, 219] on p "R$ 59,78" at bounding box center [246, 217] width 114 height 17
click at [342, 207] on p "Mesa 12" at bounding box center [390, 199] width 112 height 19
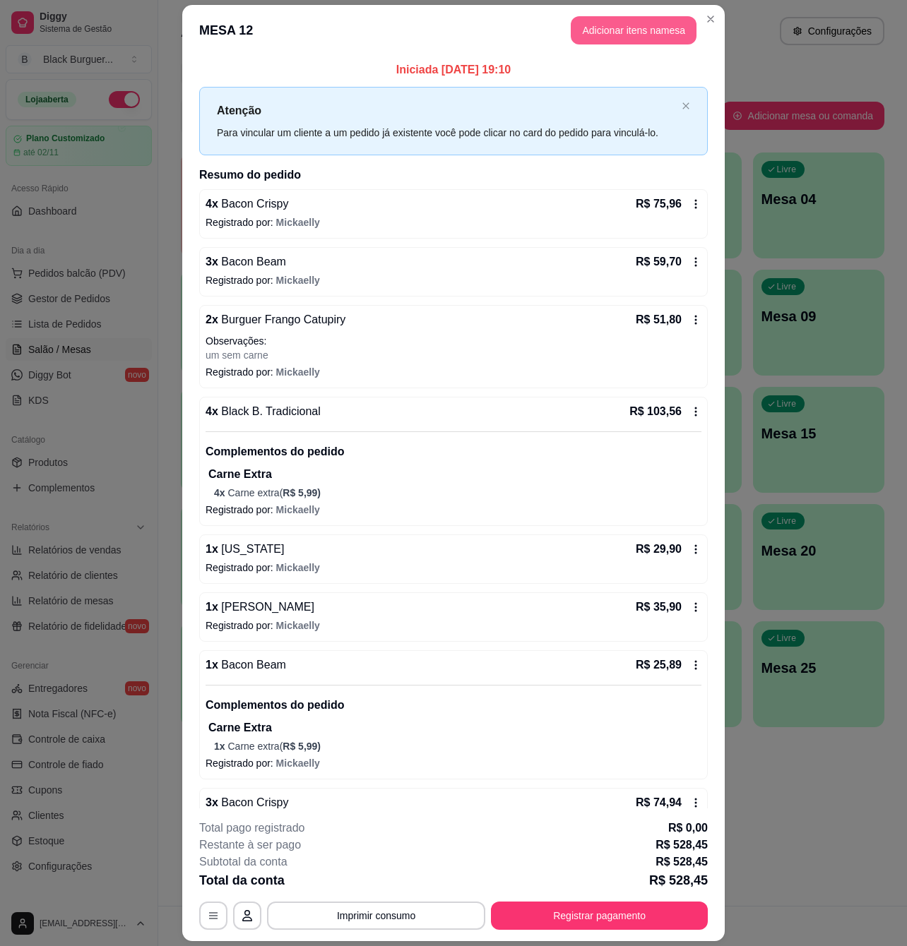
click at [592, 27] on button "Adicionar itens na mesa" at bounding box center [634, 30] width 126 height 28
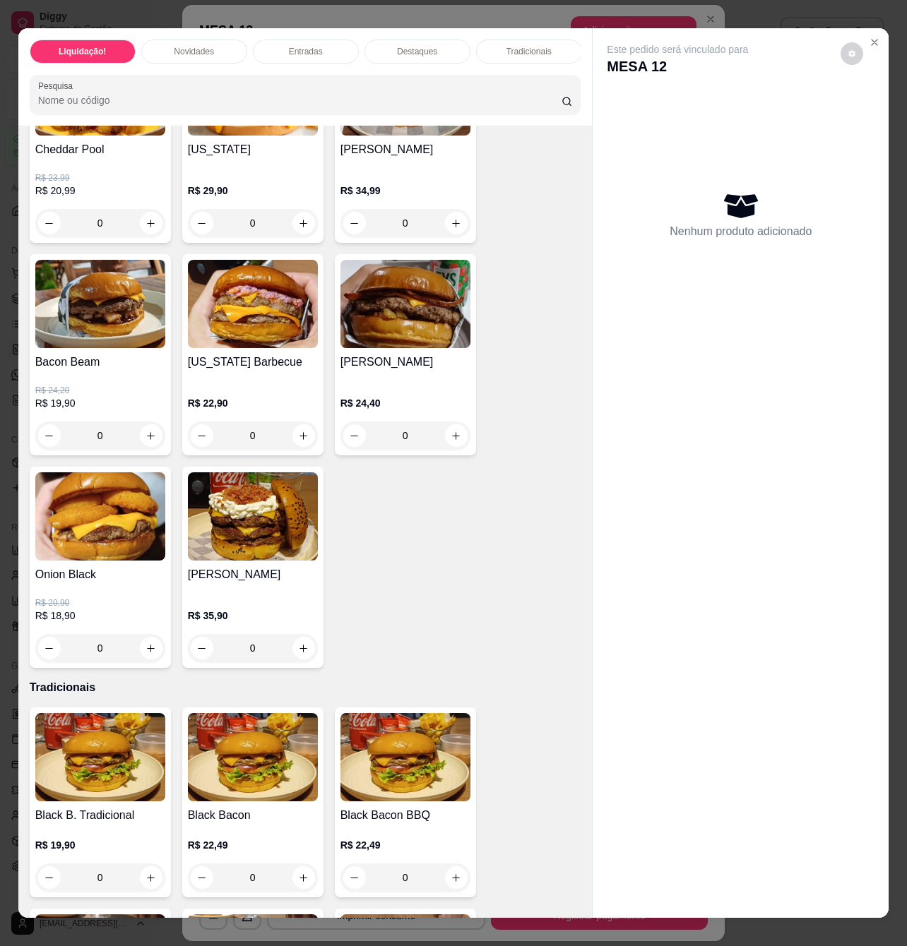
scroll to position [1224, 0]
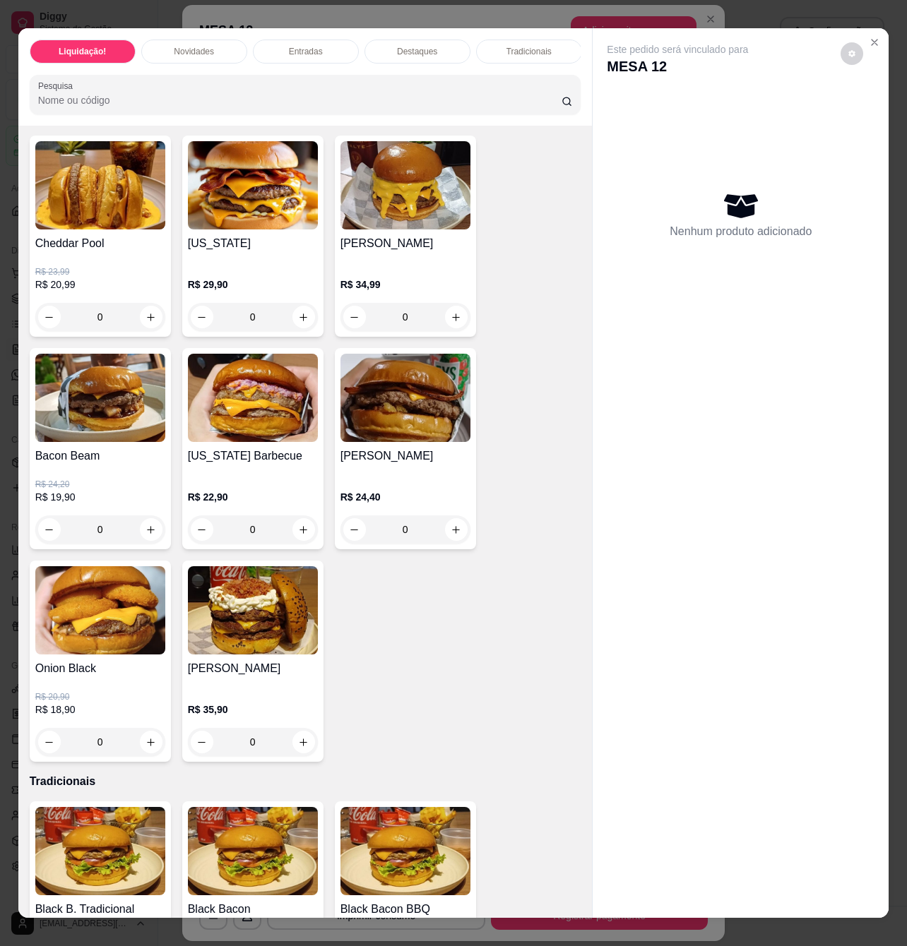
click at [136, 465] on h4 "Bacon Beam" at bounding box center [100, 456] width 130 height 17
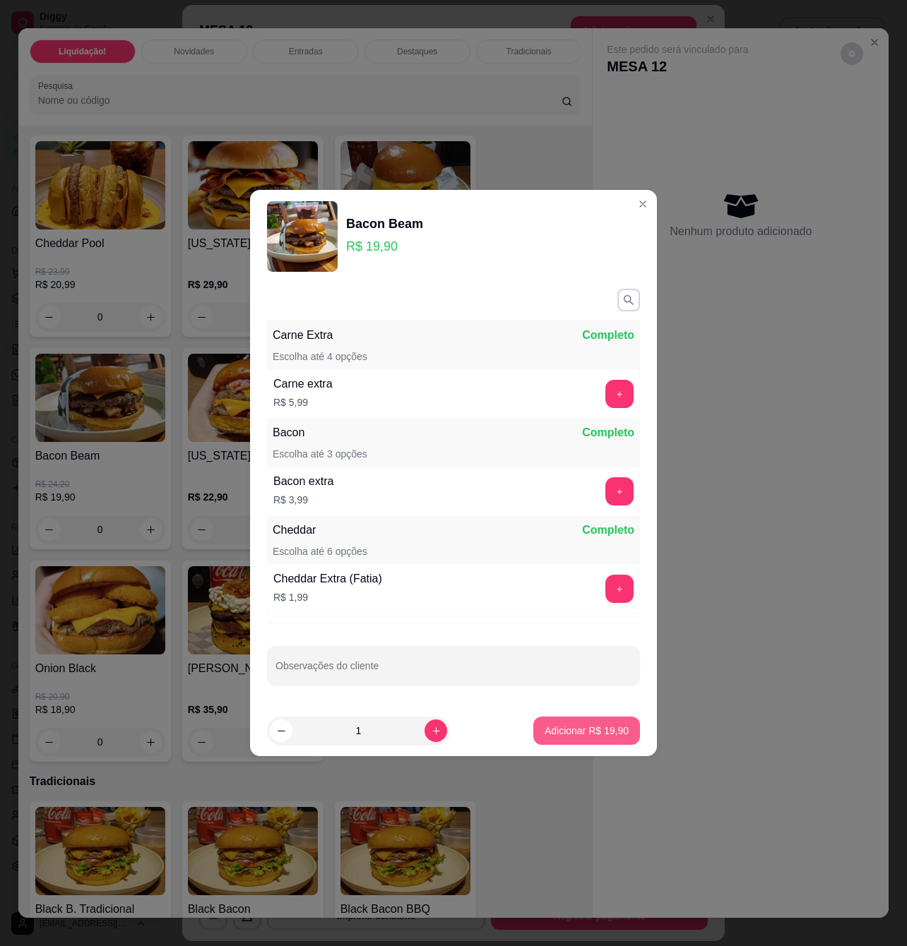
click at [563, 734] on p "Adicionar R$ 19,90" at bounding box center [586, 731] width 84 height 14
type input "1"
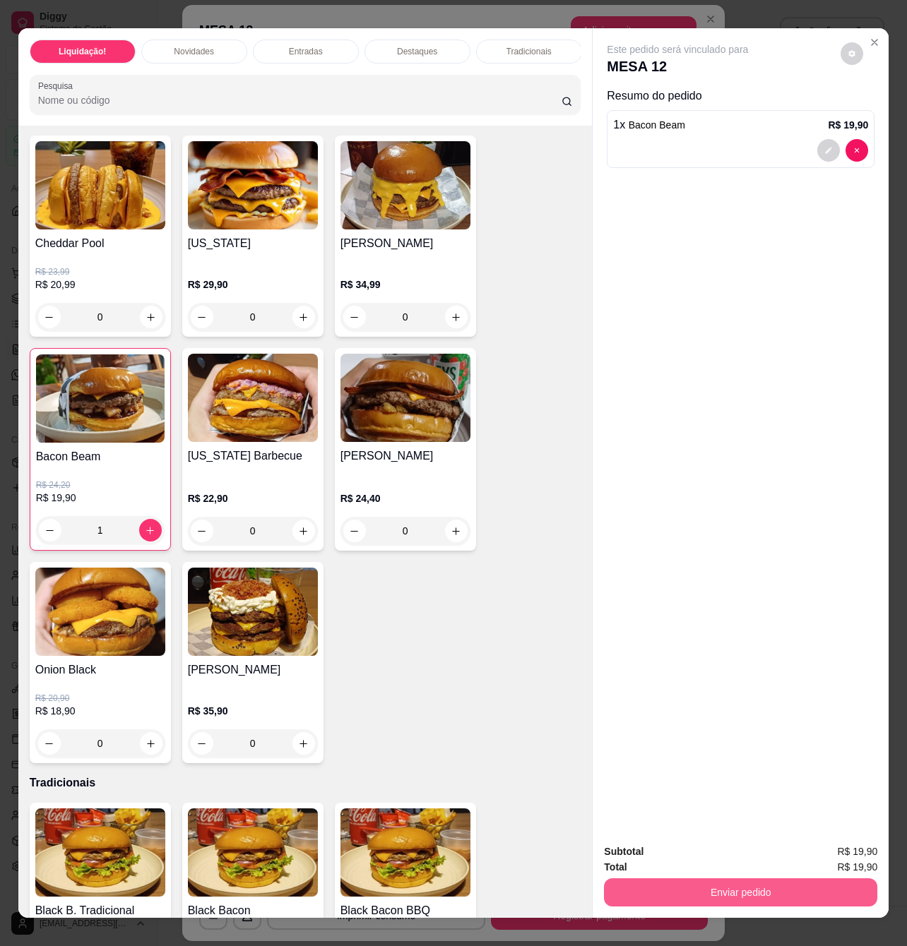
click at [719, 878] on button "Enviar pedido" at bounding box center [740, 892] width 273 height 28
click at [823, 840] on button "Enviar pedido" at bounding box center [839, 850] width 78 height 26
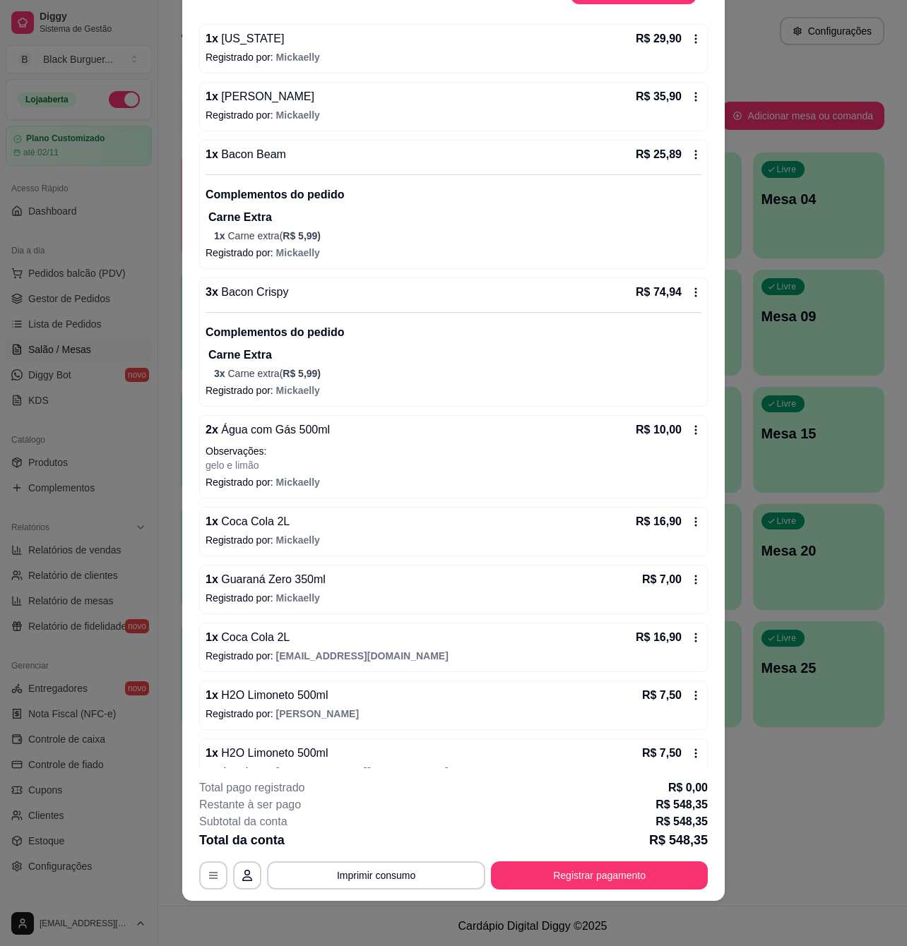
scroll to position [619, 0]
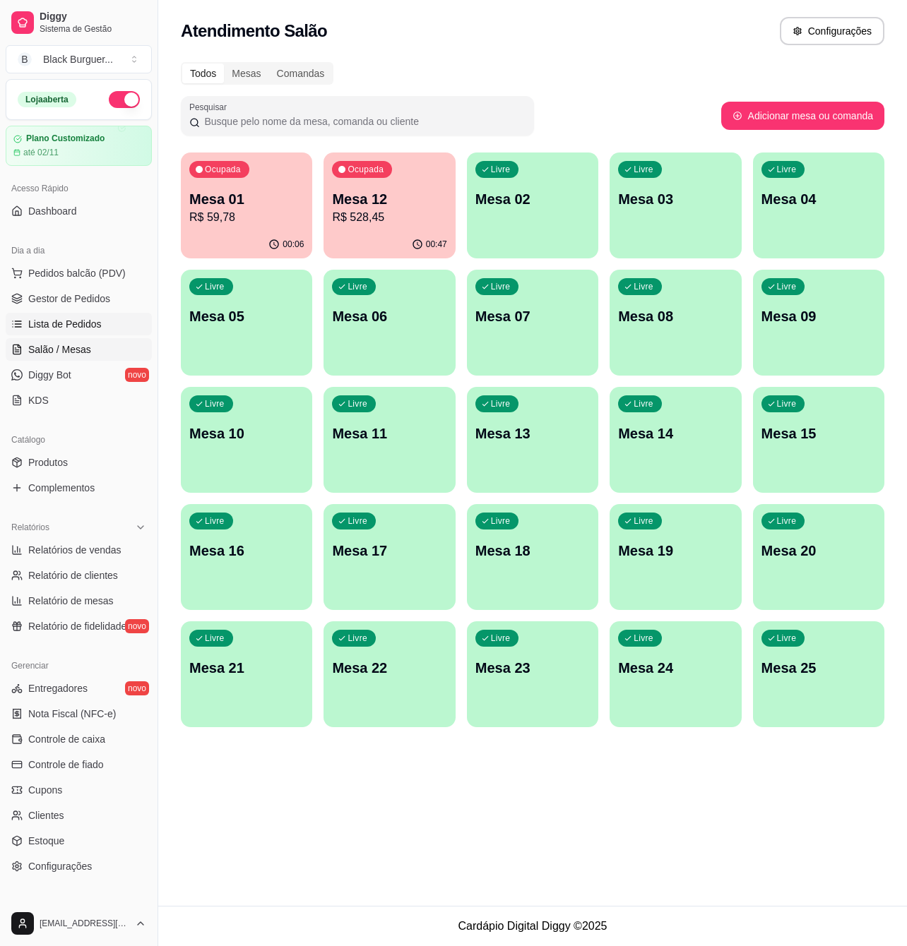
click at [96, 326] on span "Lista de Pedidos" at bounding box center [64, 324] width 73 height 14
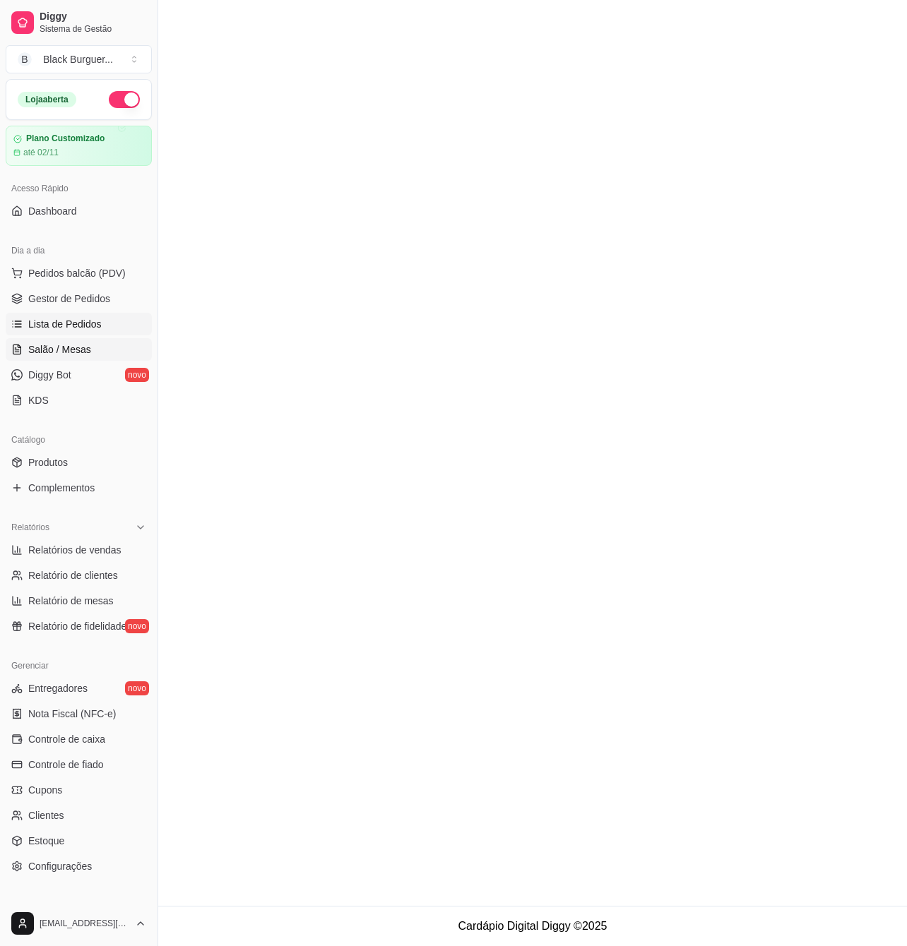
click at [94, 352] on link "Salão / Mesas" at bounding box center [79, 349] width 146 height 23
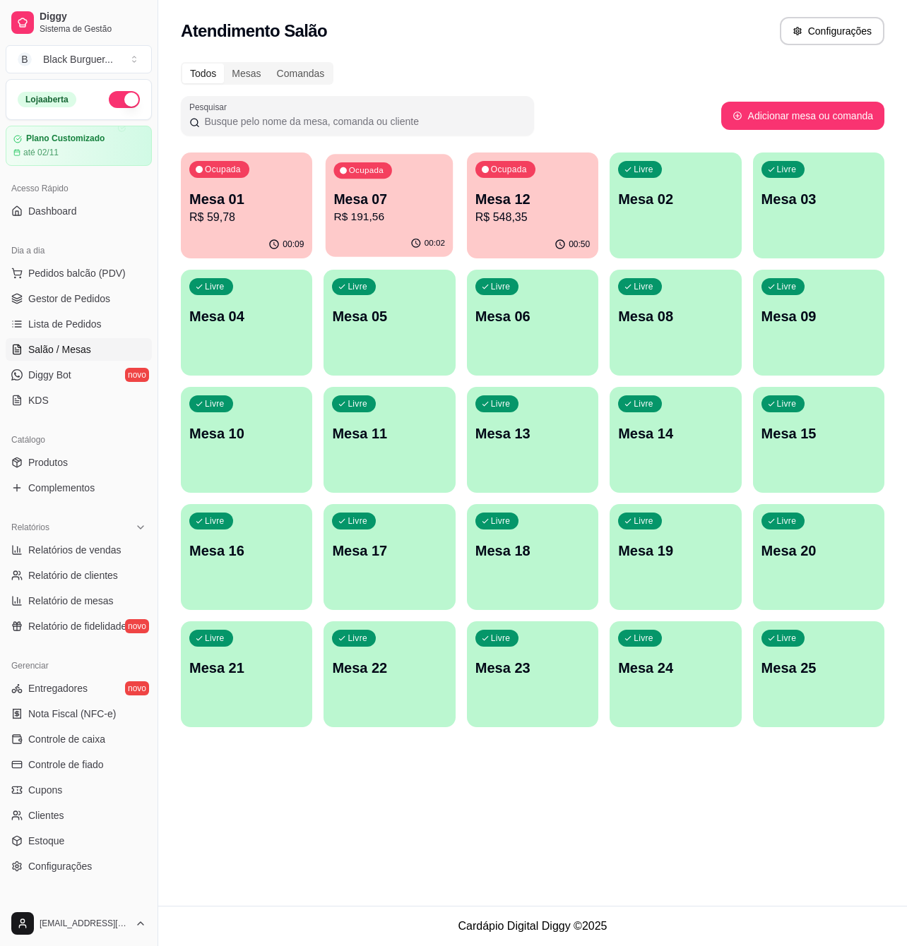
click at [414, 190] on p "Mesa 07" at bounding box center [390, 199] width 112 height 19
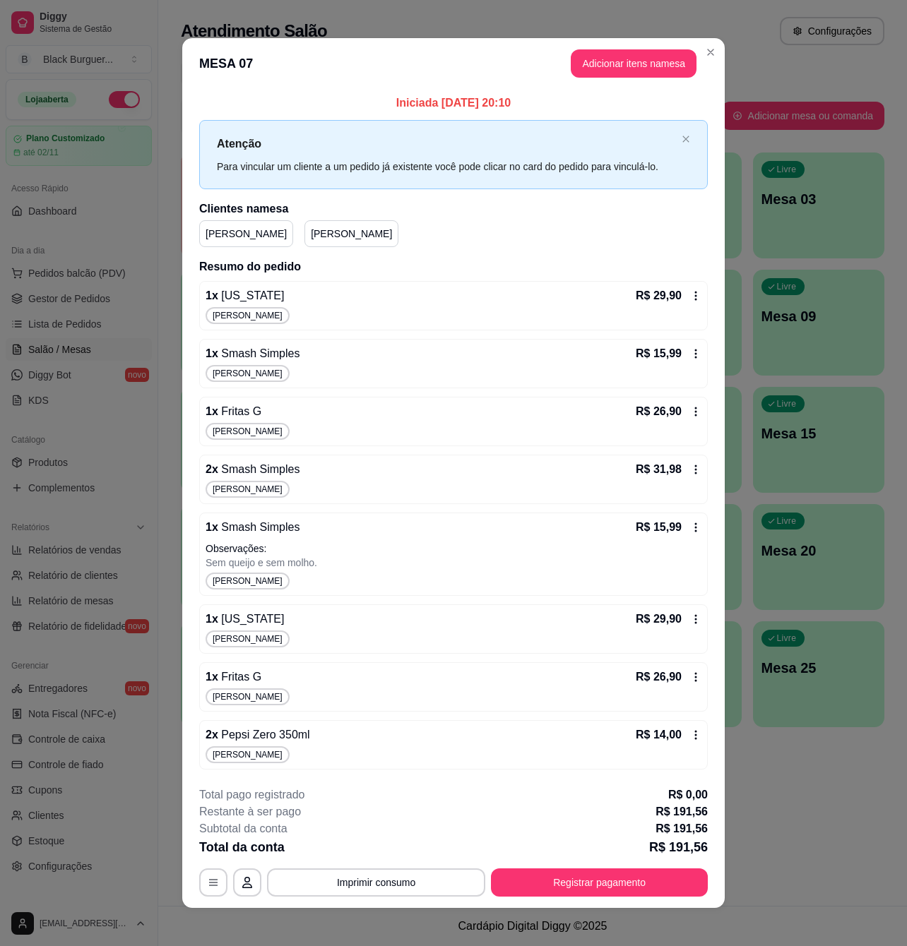
scroll to position [9, 0]
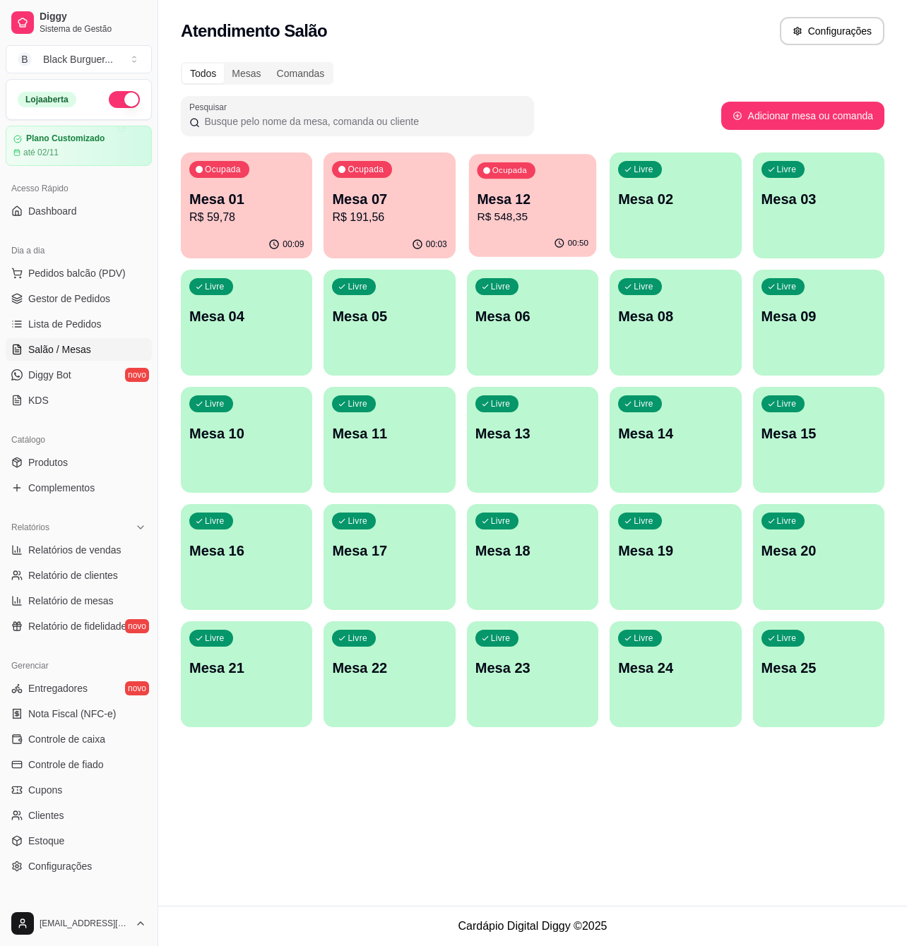
click at [551, 219] on p "R$ 548,35" at bounding box center [533, 217] width 112 height 16
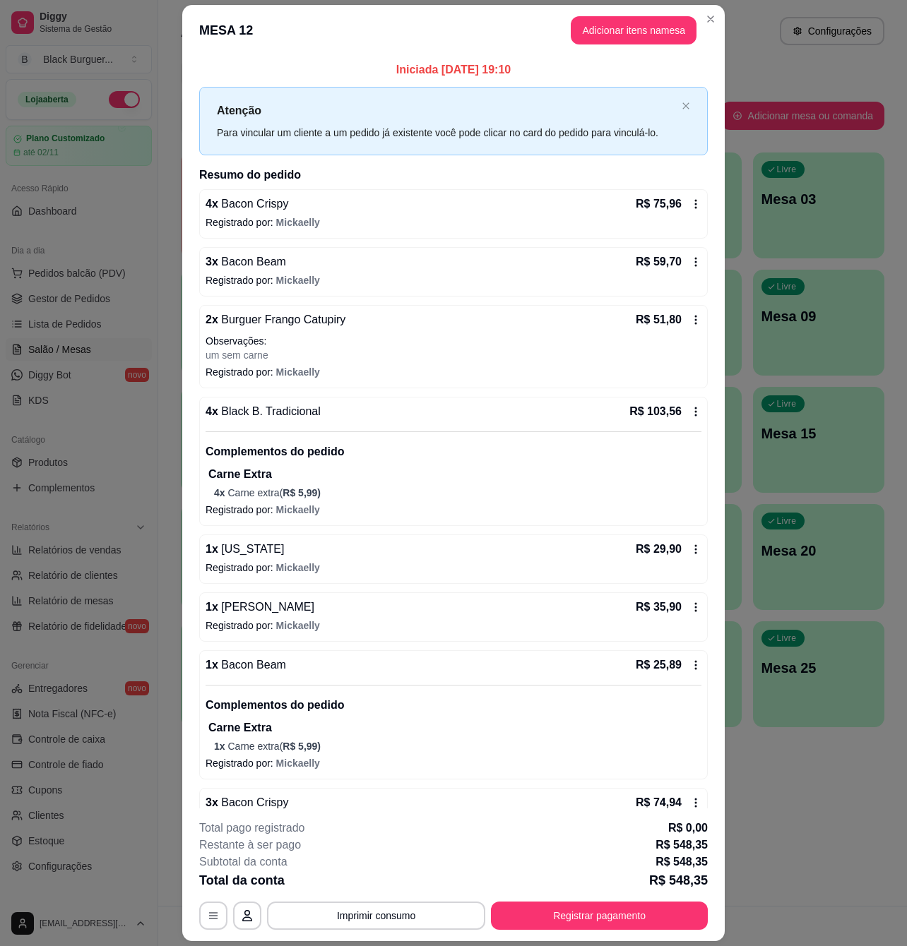
scroll to position [470, 0]
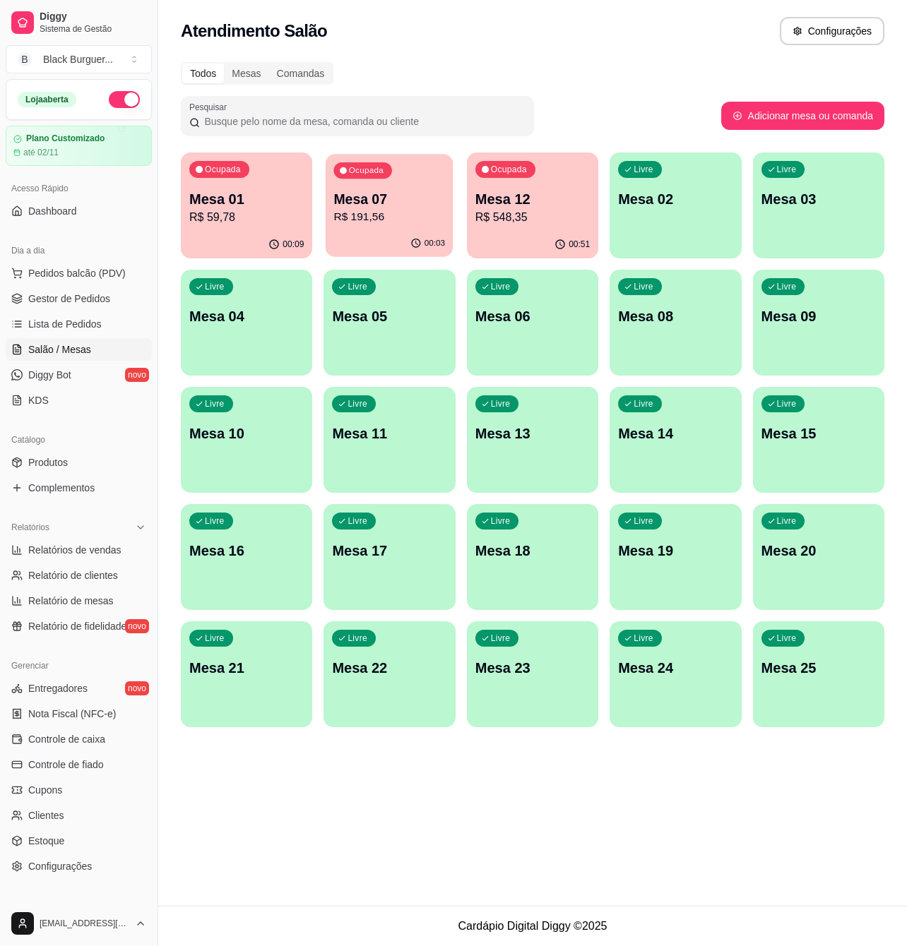
click at [382, 210] on p "R$ 191,56" at bounding box center [390, 217] width 112 height 16
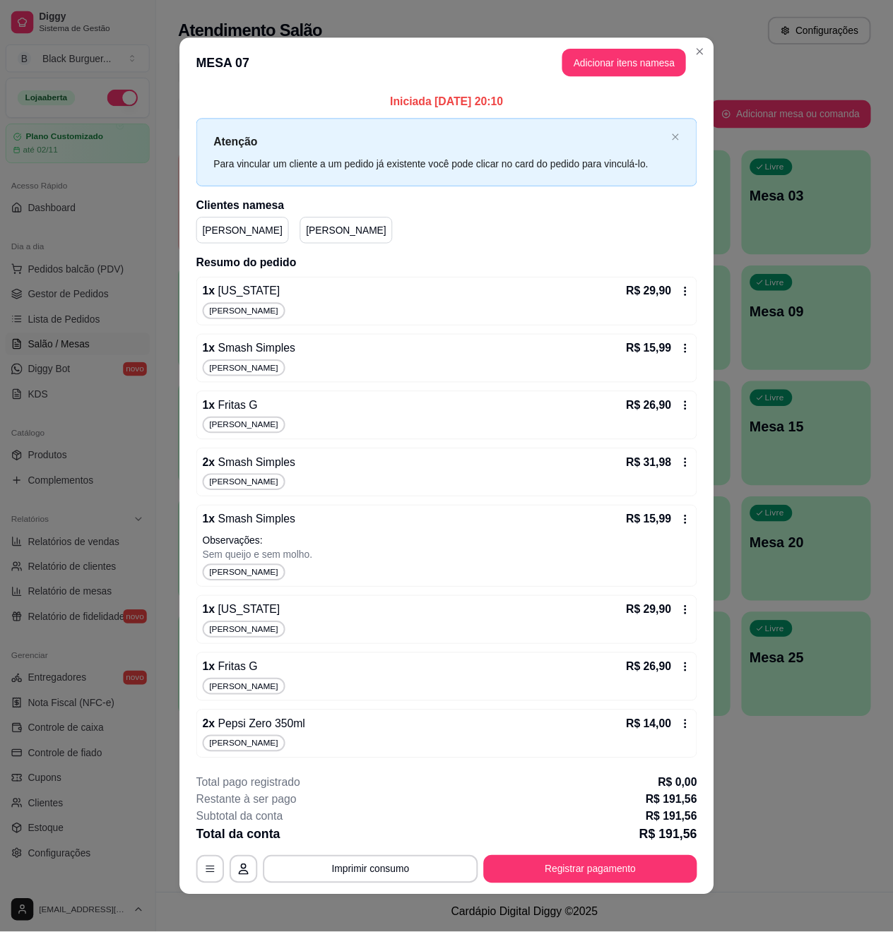
scroll to position [9, 0]
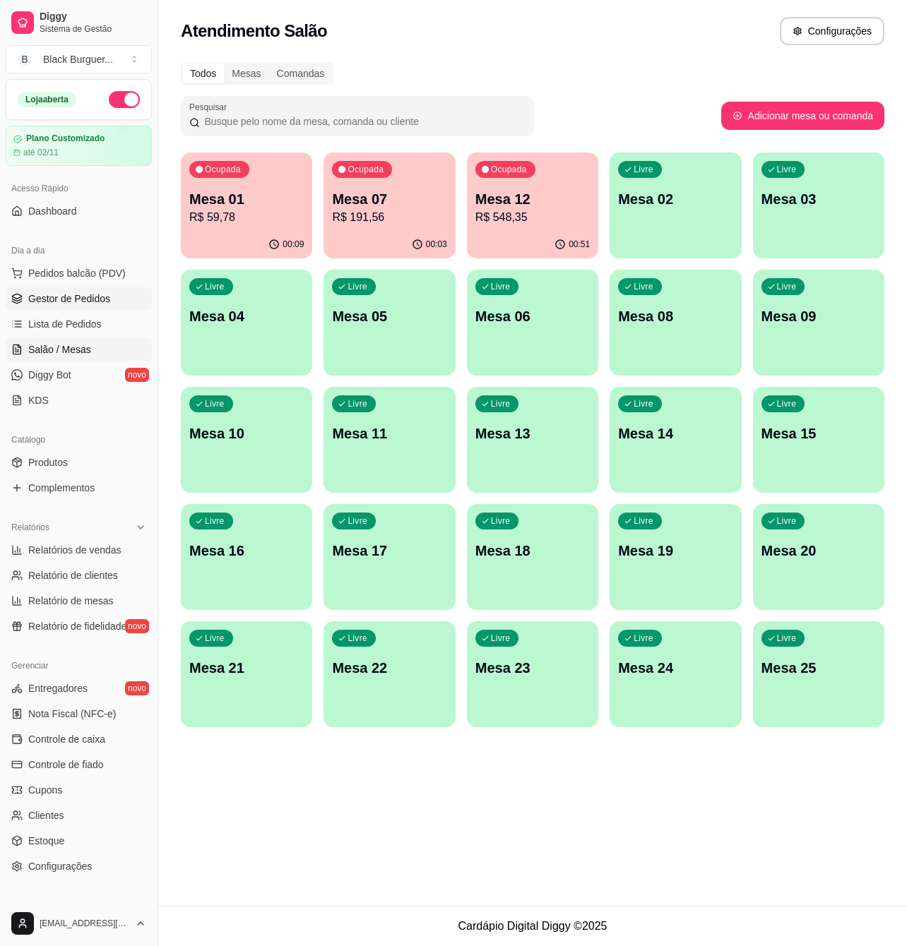
click at [102, 297] on span "Gestor de Pedidos" at bounding box center [69, 299] width 82 height 14
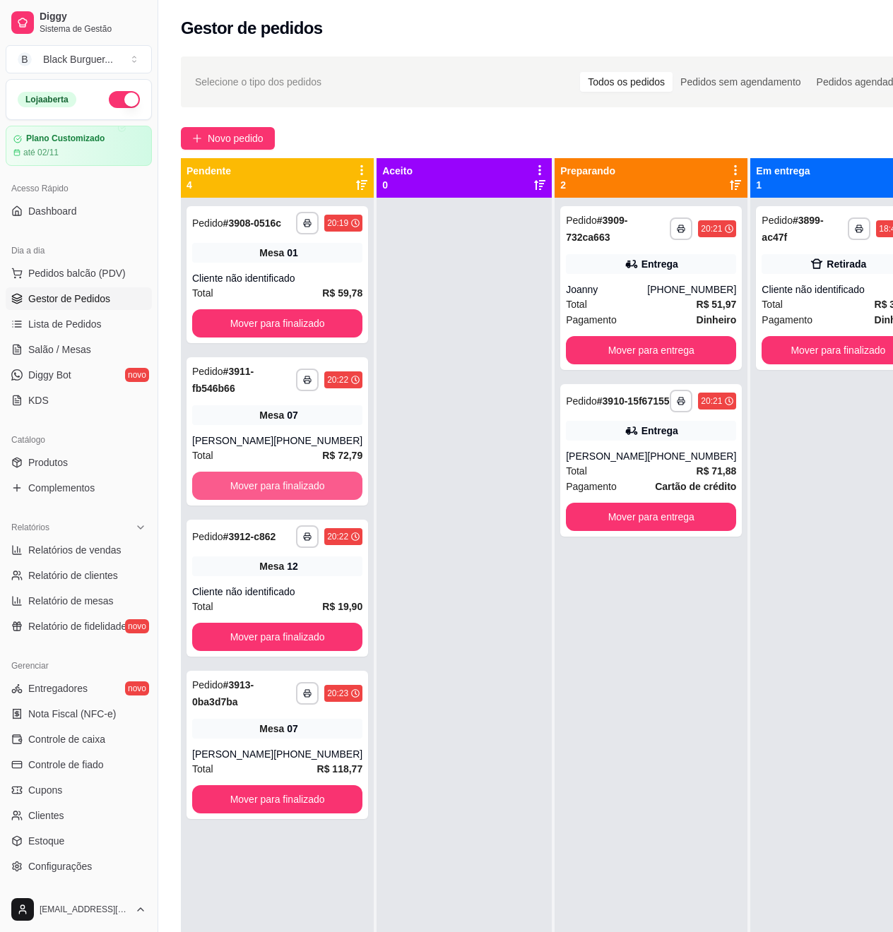
scroll to position [40, 0]
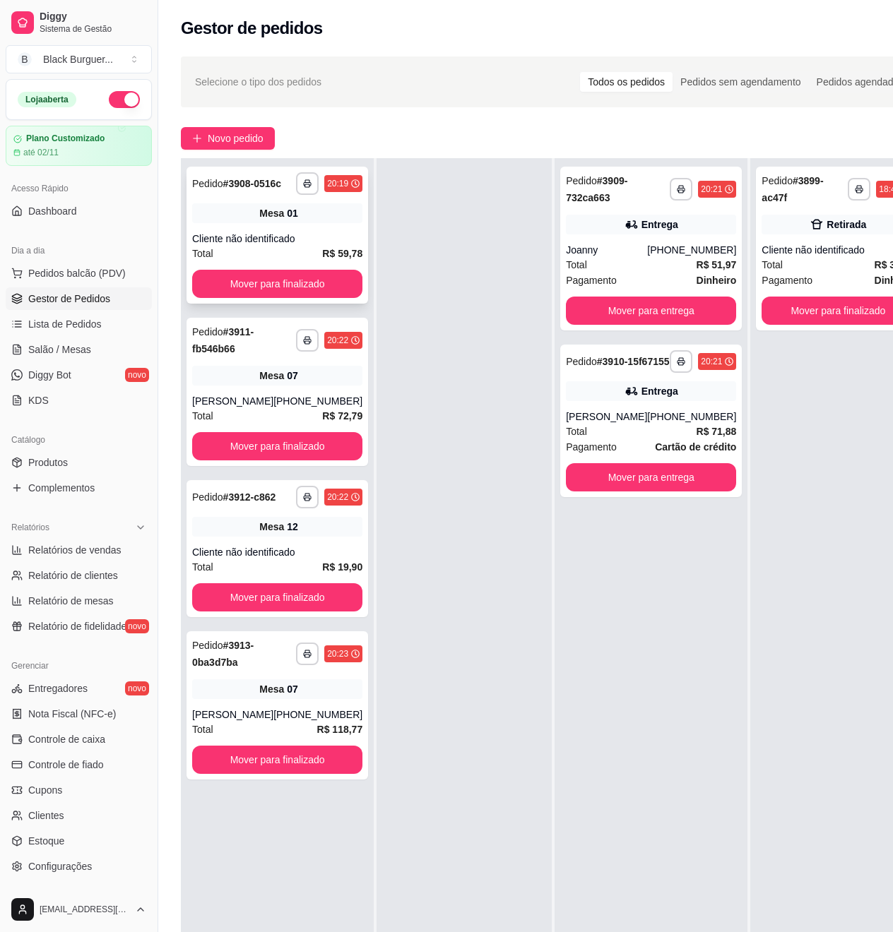
click at [322, 259] on strong "R$ 59,78" at bounding box center [342, 253] width 40 height 11
click at [281, 575] on div "Total R$ 19,90" at bounding box center [277, 567] width 170 height 16
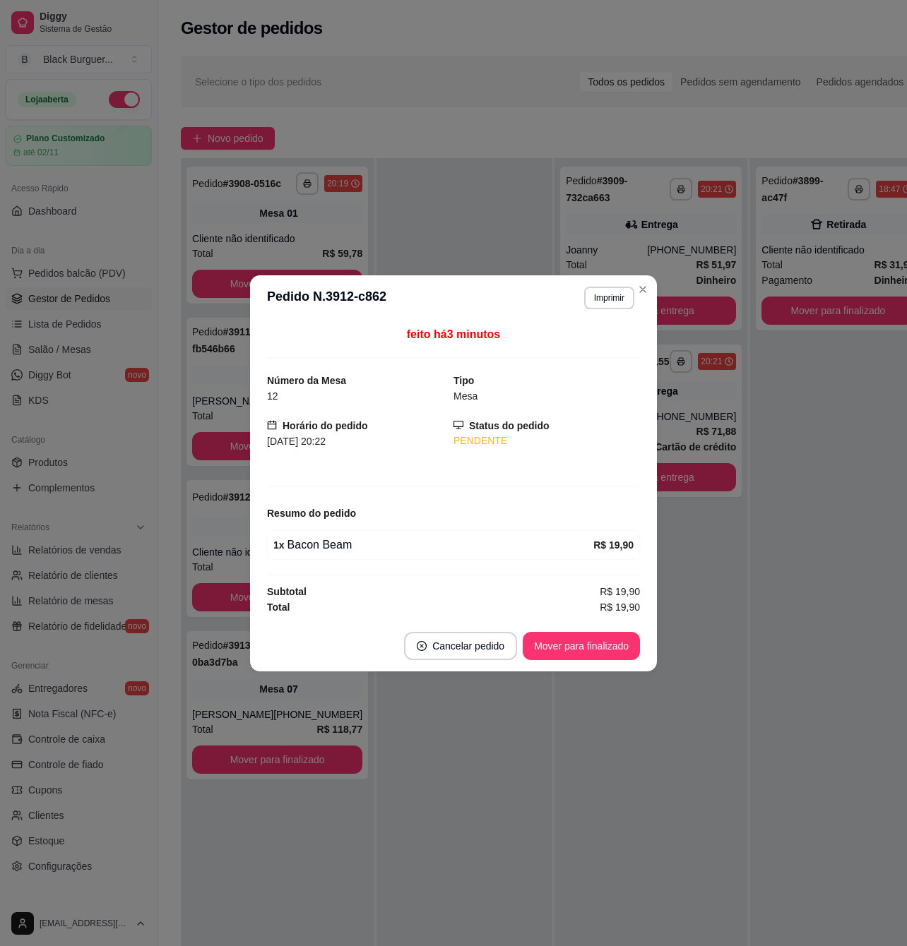
drag, startPoint x: 311, startPoint y: 545, endPoint x: 322, endPoint y: 545, distance: 11.3
click at [311, 545] on div "1 x Bacon Beam" at bounding box center [433, 545] width 320 height 17
click at [322, 545] on div "1 x Bacon Beam" at bounding box center [433, 545] width 320 height 17
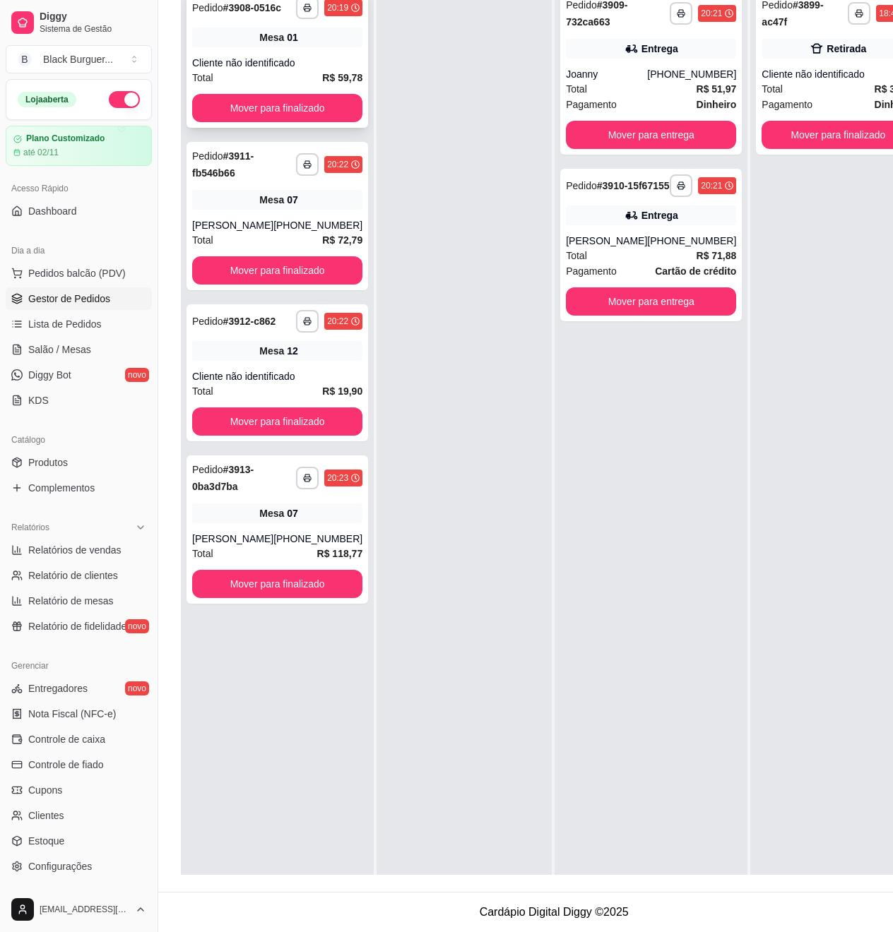
scroll to position [0, 0]
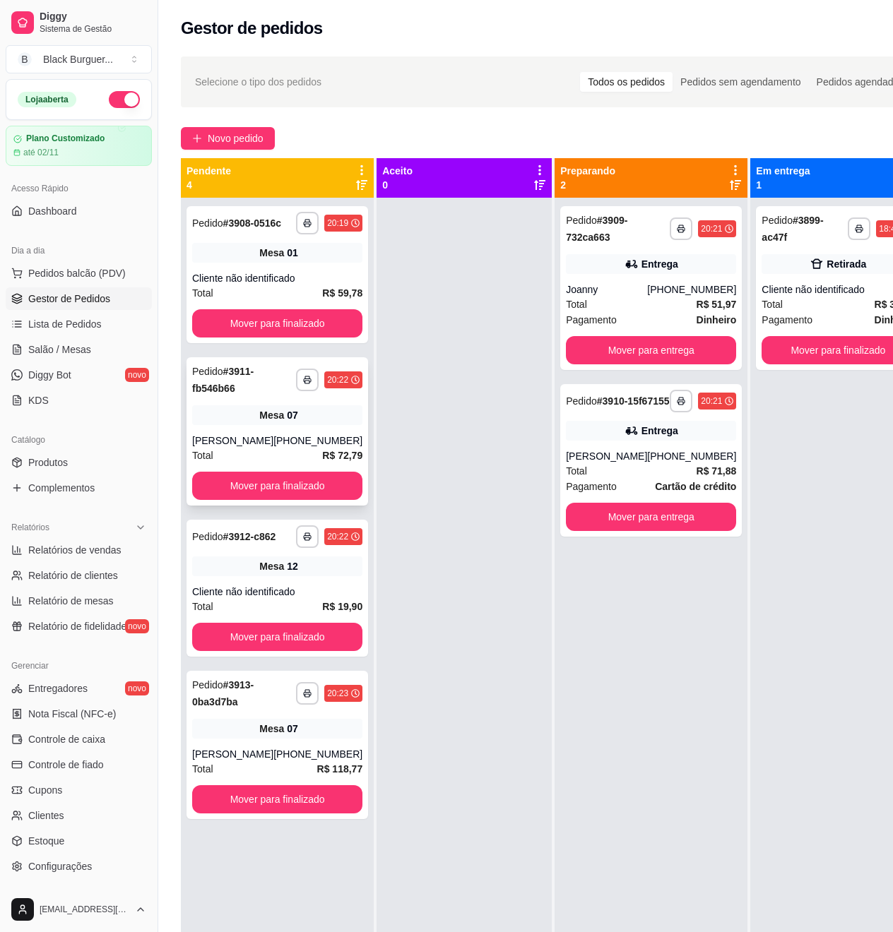
click at [287, 448] on div "[PHONE_NUMBER]" at bounding box center [317, 441] width 89 height 14
click at [275, 739] on div "Mesa 07" at bounding box center [277, 729] width 170 height 20
click at [633, 273] on div "Entrega" at bounding box center [651, 264] width 170 height 20
click at [678, 429] on div "**********" at bounding box center [650, 460] width 181 height 153
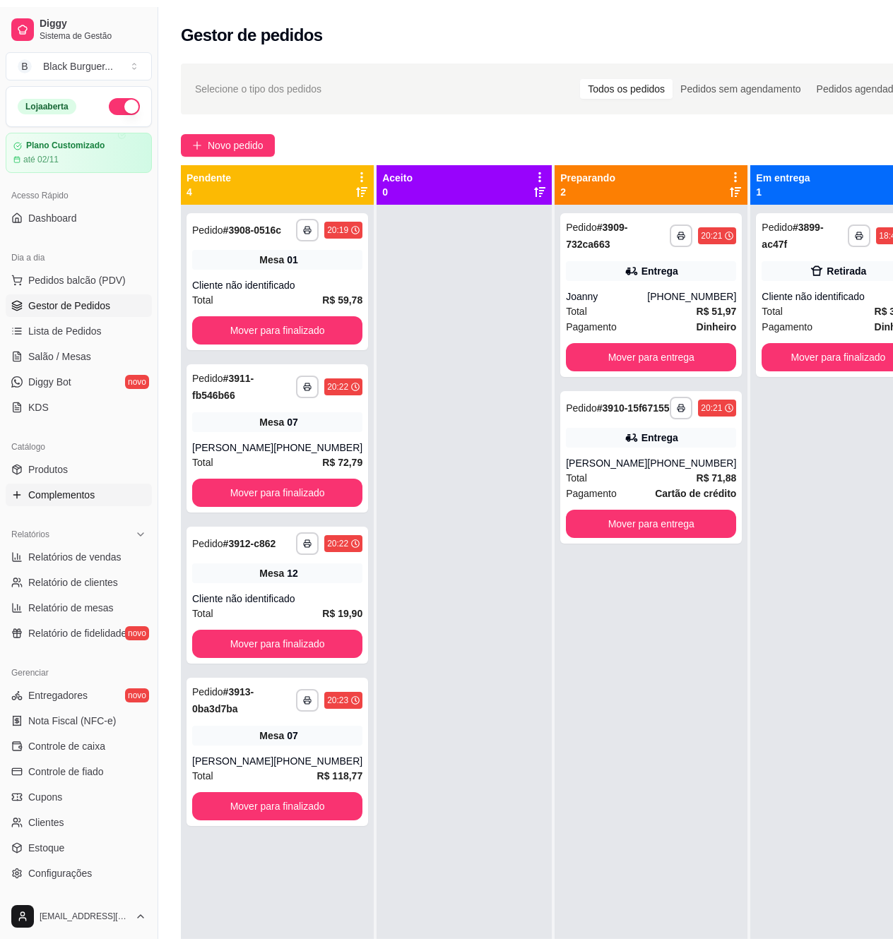
scroll to position [71, 0]
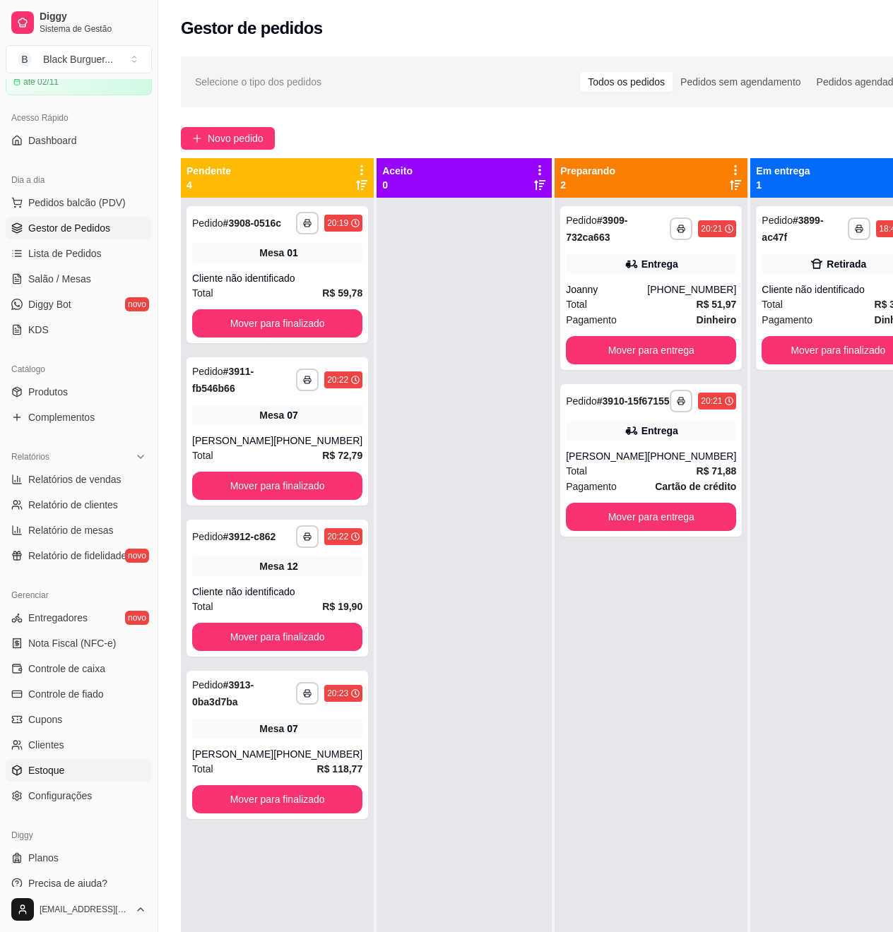
click at [69, 777] on link "Estoque" at bounding box center [79, 770] width 146 height 23
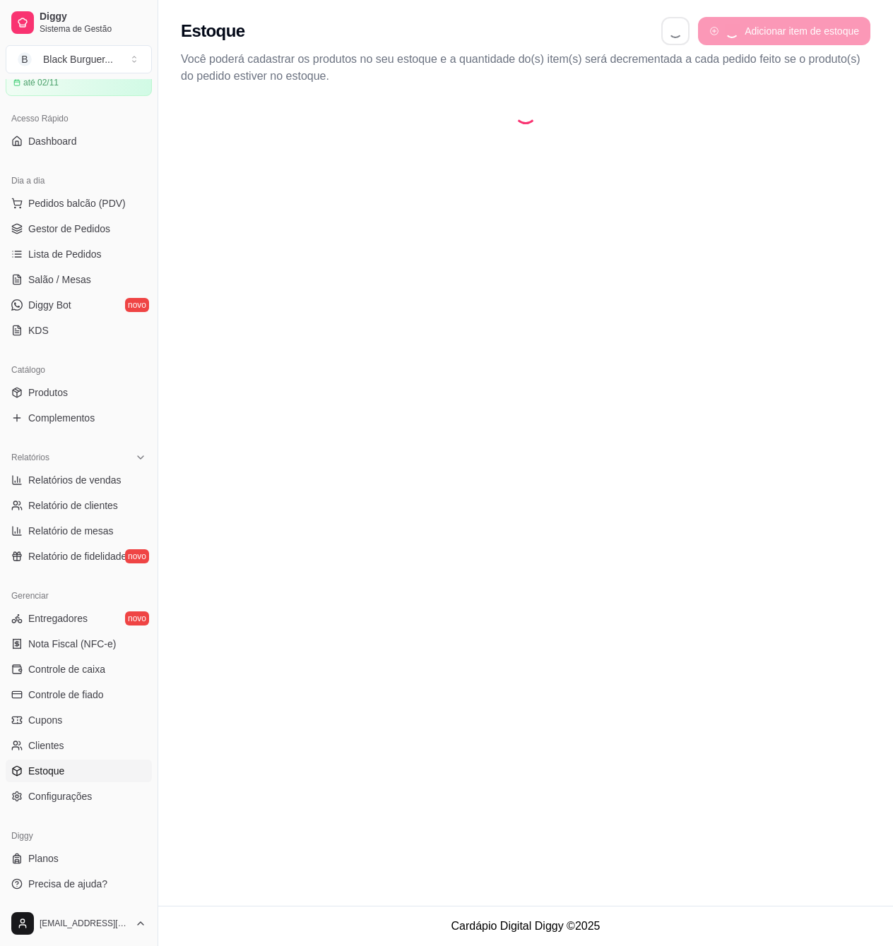
select select "QUANTITY_ORDER"
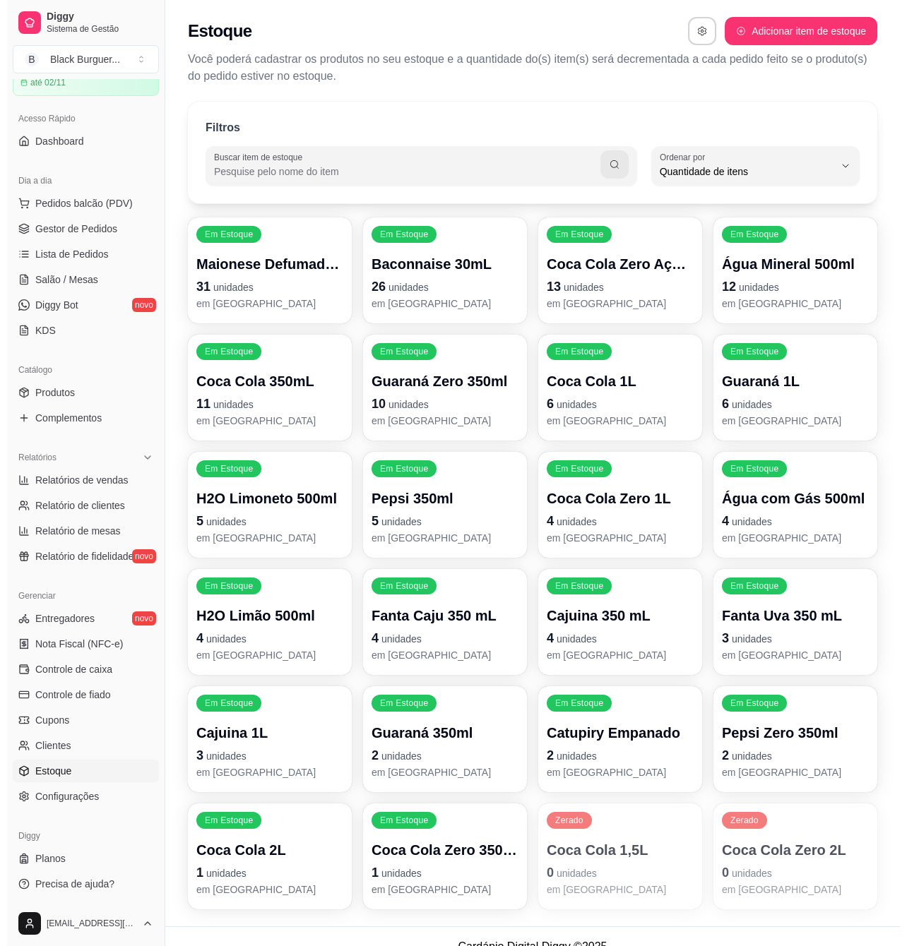
scroll to position [21, 0]
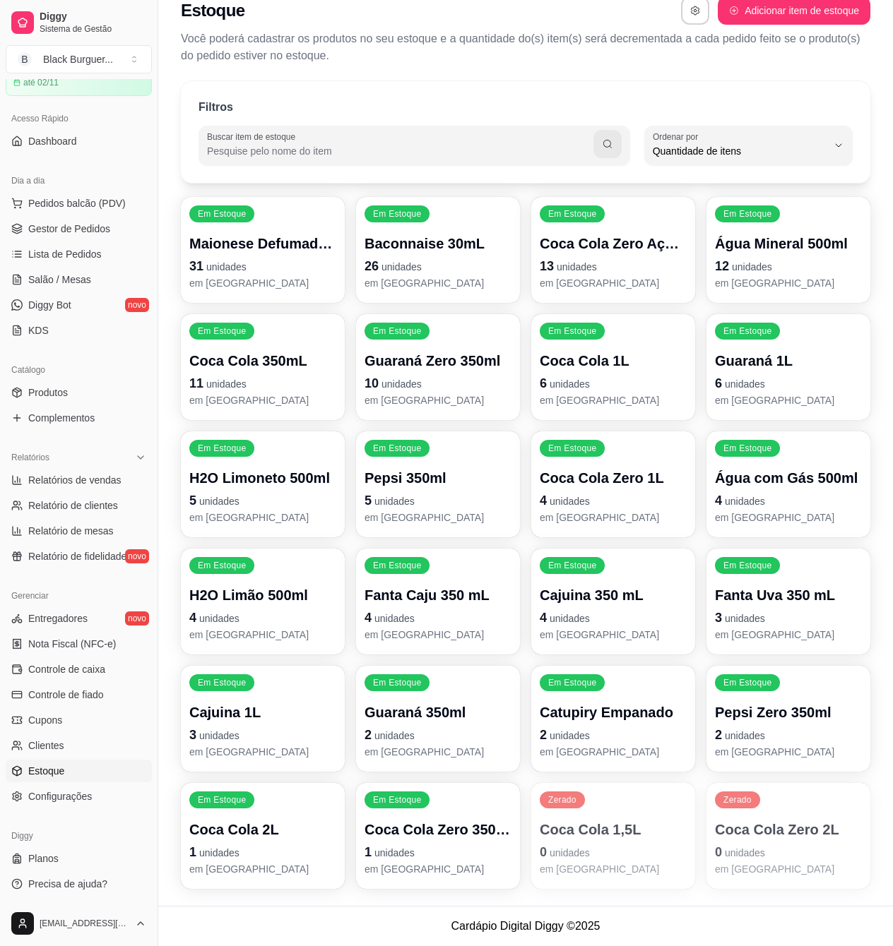
click at [672, 721] on div "Catupiry Empanado 2 unidades em [GEOGRAPHIC_DATA]" at bounding box center [612, 731] width 147 height 56
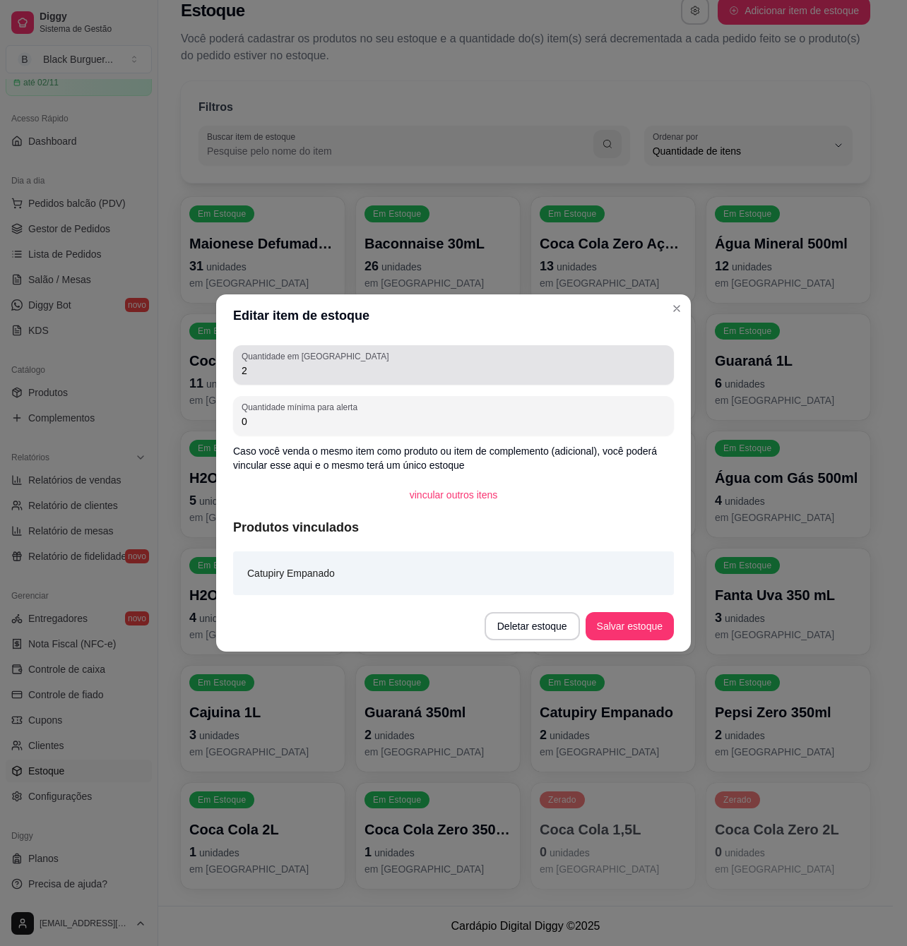
click at [456, 374] on input "2" at bounding box center [453, 371] width 424 height 14
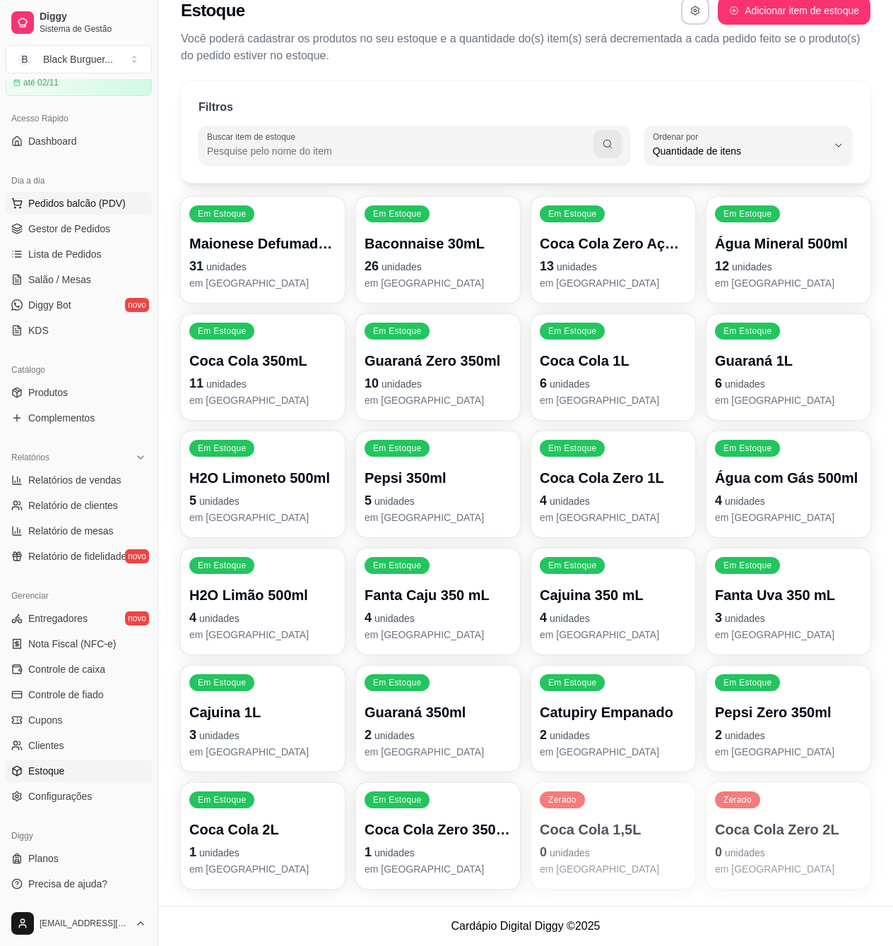
click at [107, 206] on span "Pedidos balcão (PDV)" at bounding box center [76, 203] width 97 height 14
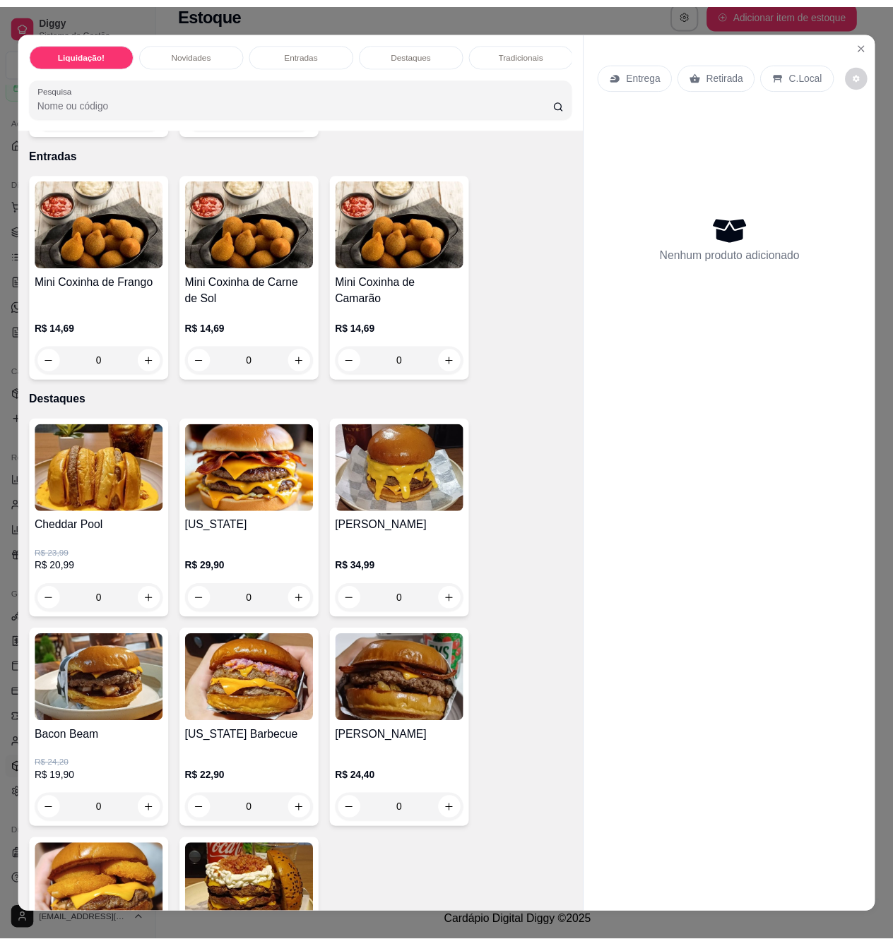
scroll to position [847, 0]
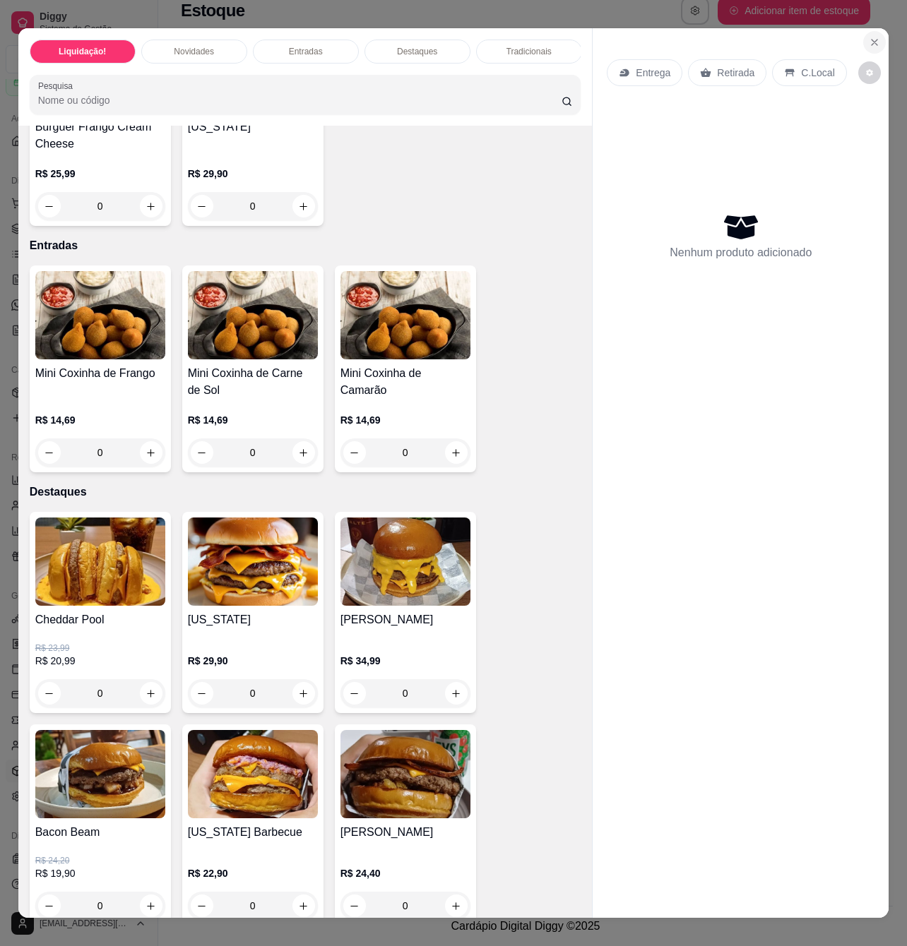
click at [863, 34] on button "Close" at bounding box center [874, 42] width 23 height 23
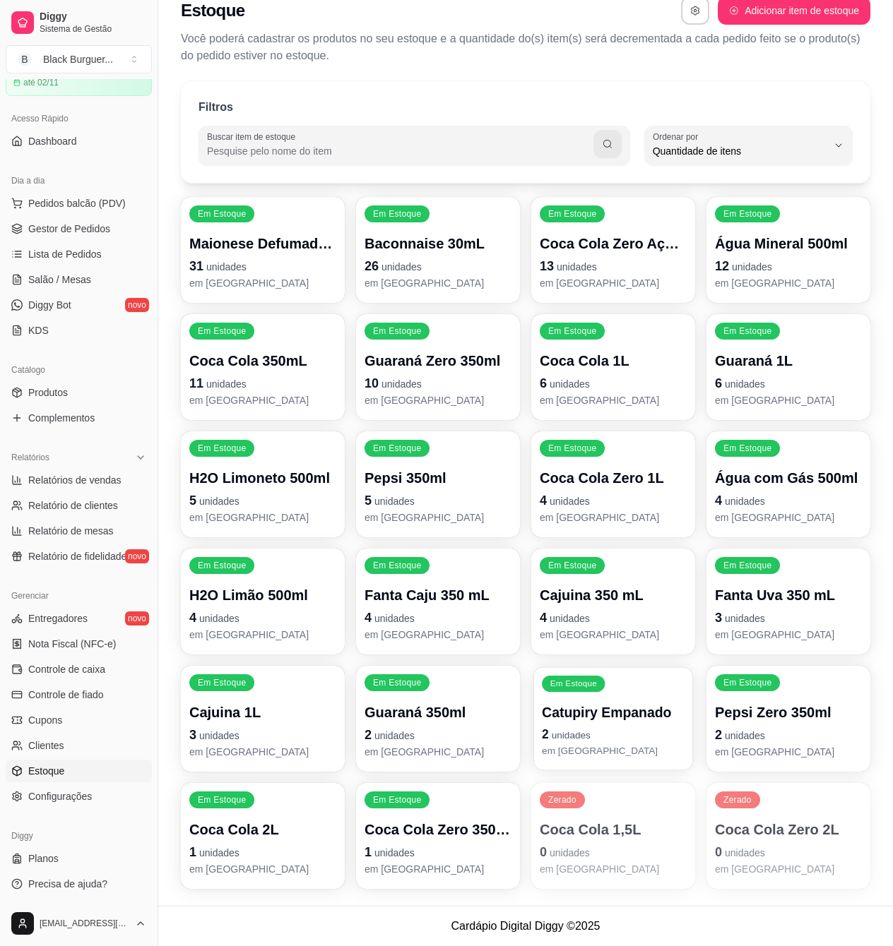
click at [600, 717] on p "Catupiry Empanado" at bounding box center [613, 712] width 143 height 19
click at [80, 393] on link "Produtos" at bounding box center [79, 392] width 146 height 23
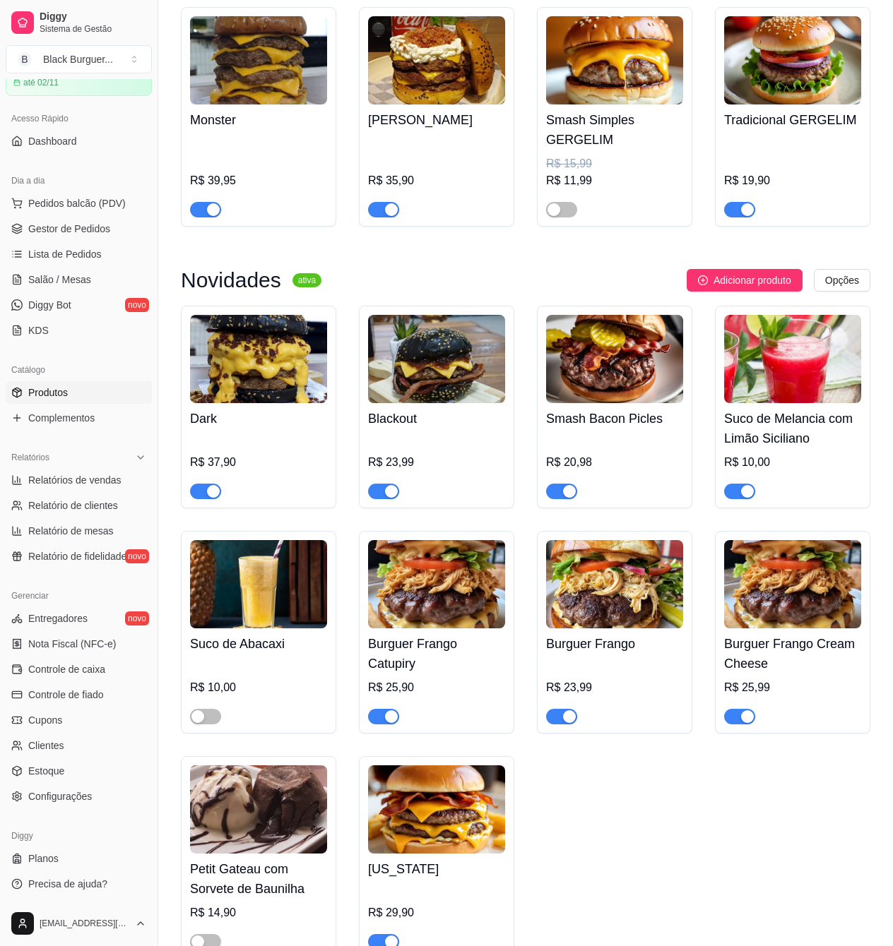
scroll to position [282, 0]
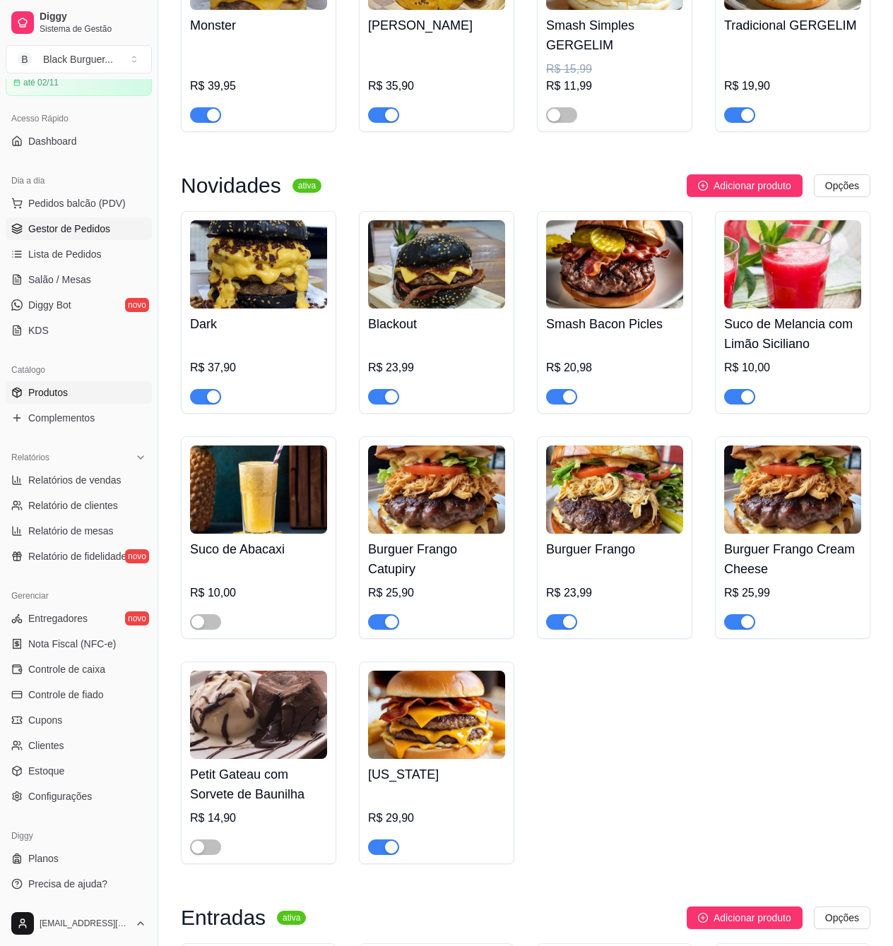
click at [82, 230] on span "Gestor de Pedidos" at bounding box center [69, 229] width 82 height 14
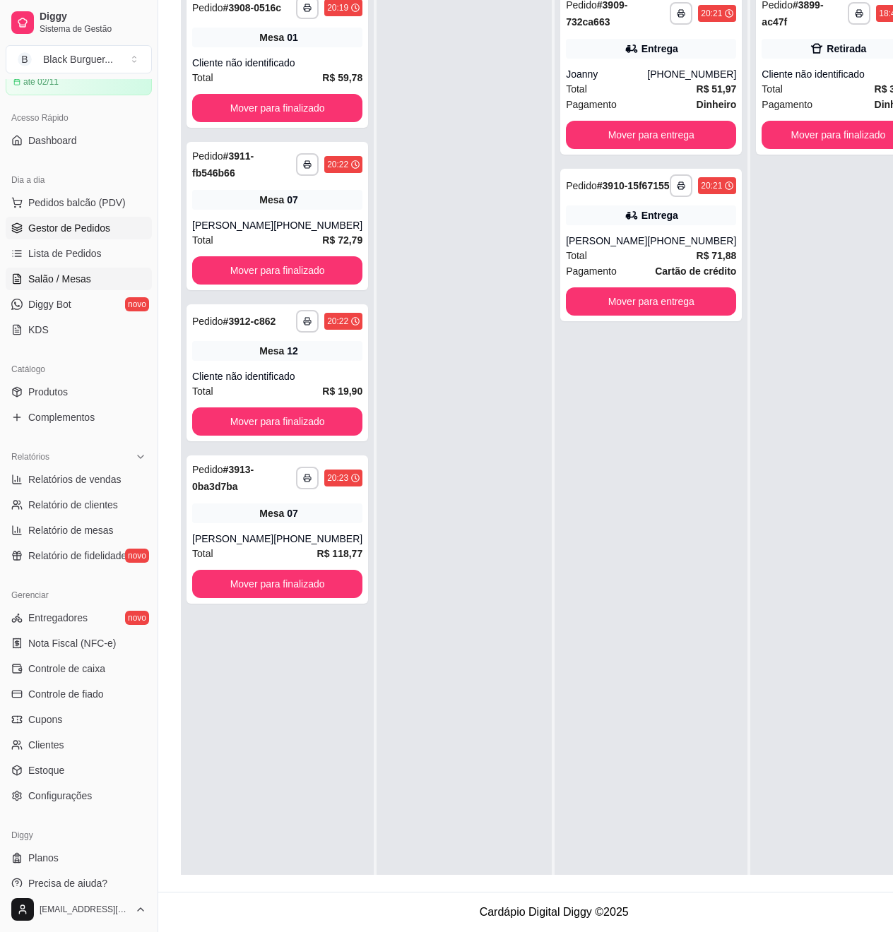
click at [66, 270] on link "Salão / Mesas" at bounding box center [79, 279] width 146 height 23
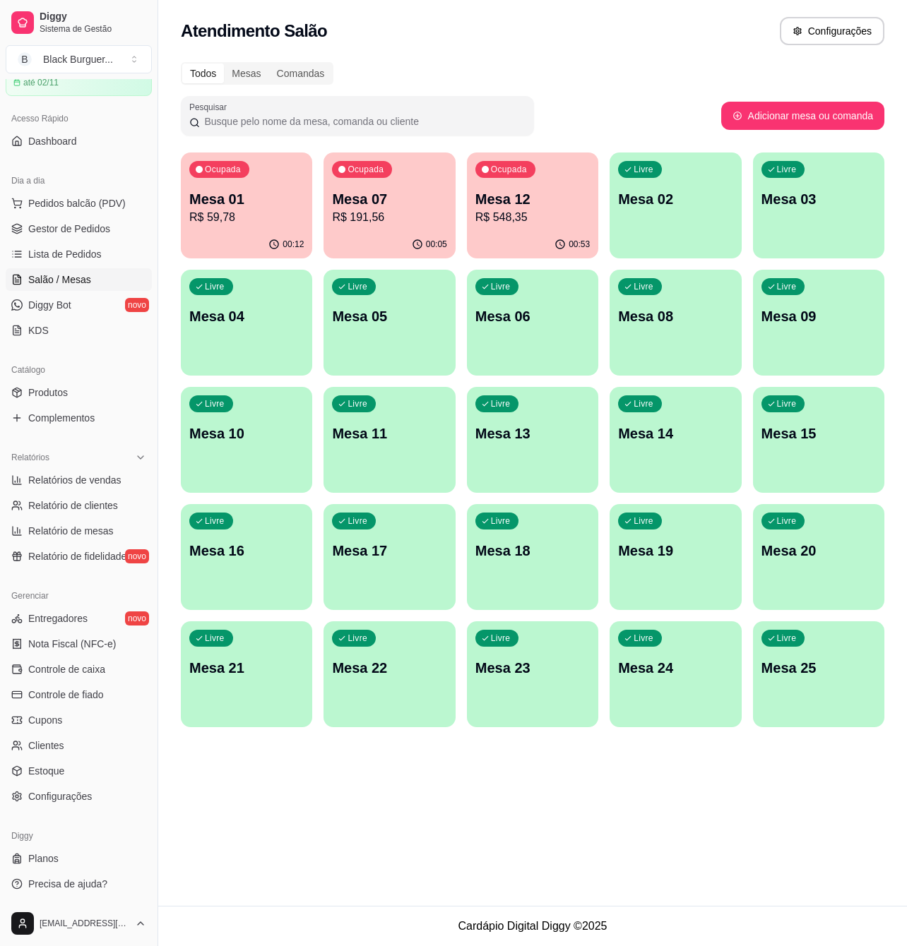
click at [275, 320] on p "Mesa 04" at bounding box center [246, 316] width 114 height 20
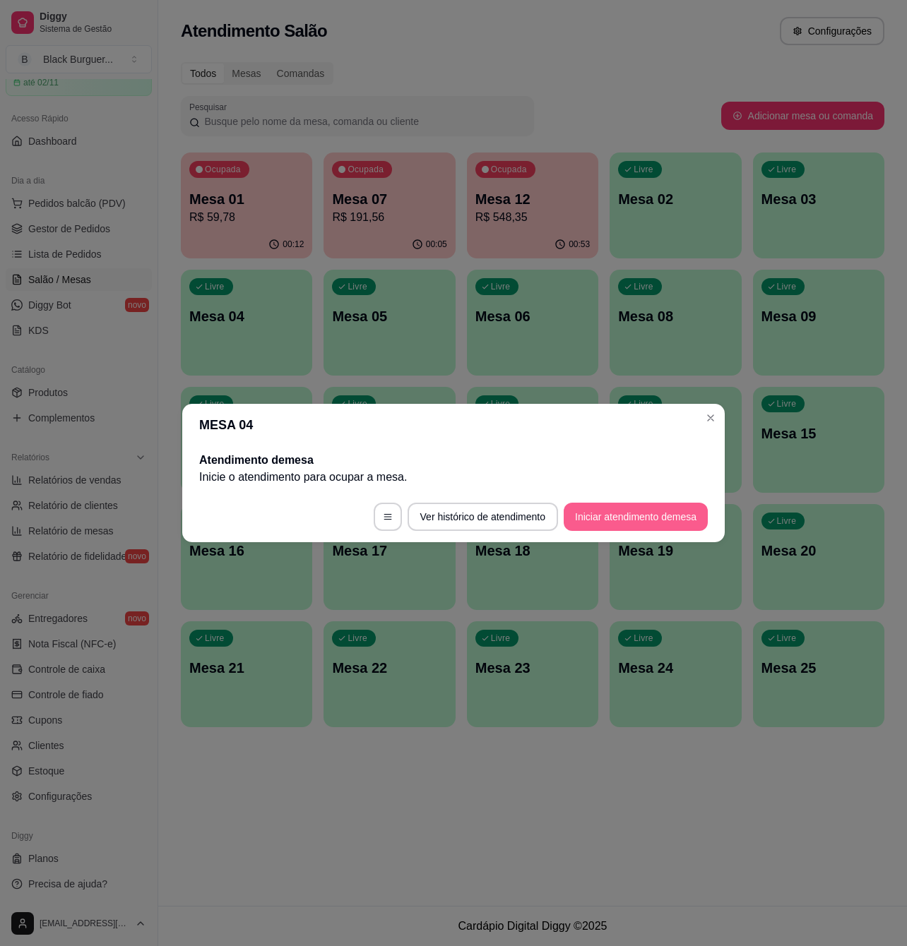
click at [627, 521] on button "Iniciar atendimento de mesa" at bounding box center [635, 517] width 144 height 28
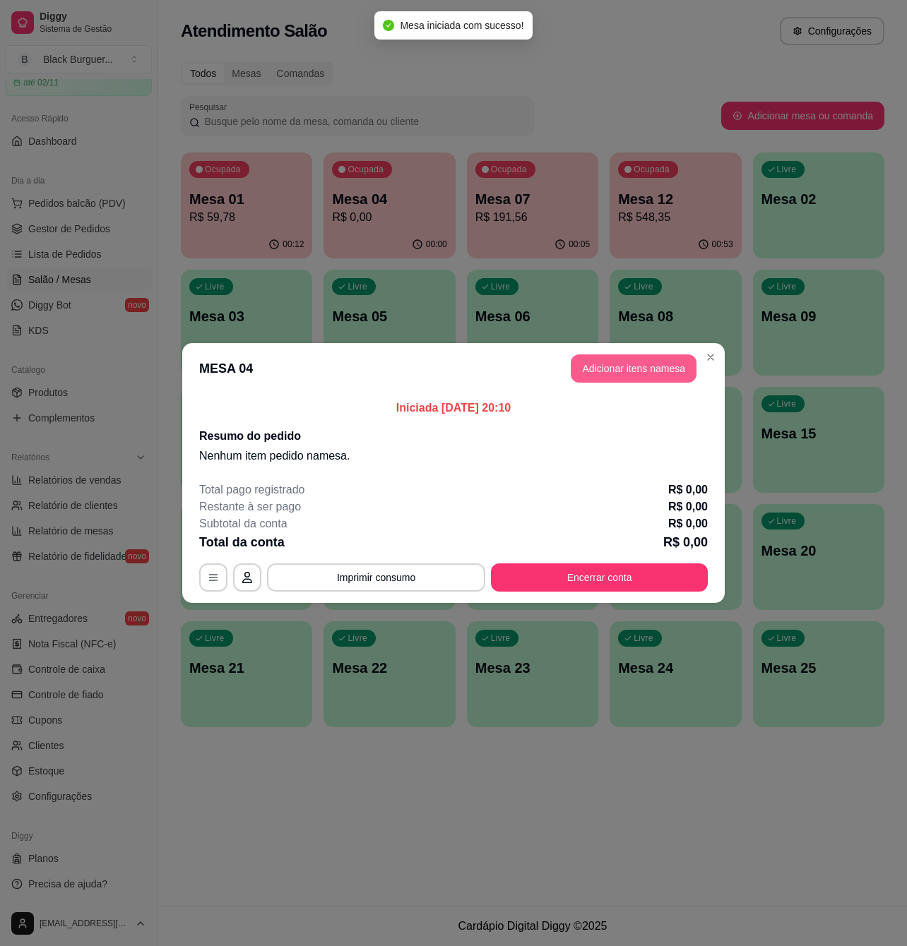
click at [653, 367] on button "Adicionar itens na mesa" at bounding box center [634, 368] width 126 height 28
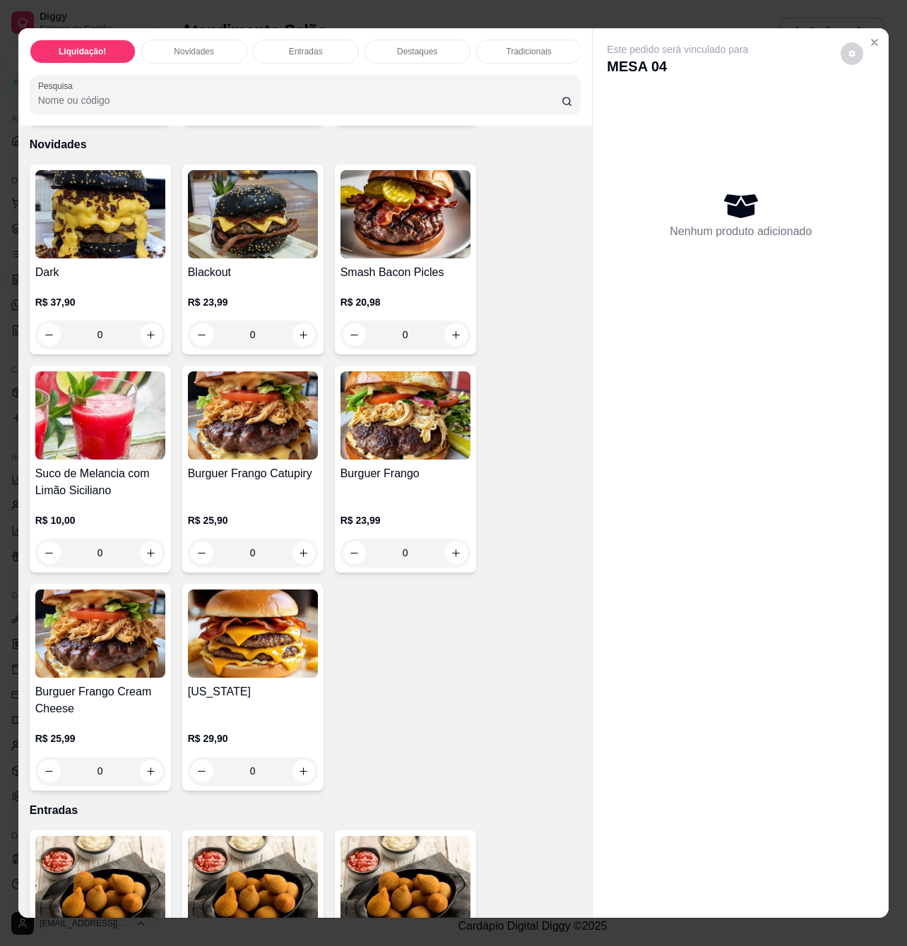
scroll to position [94, 0]
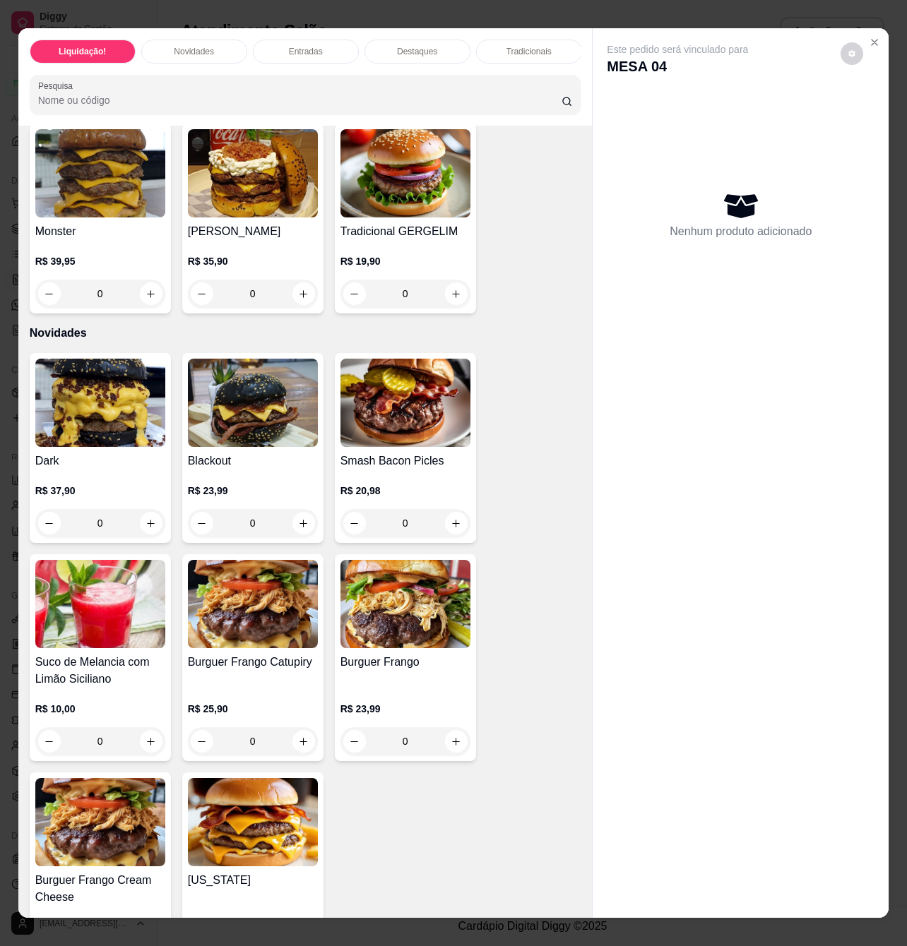
click at [298, 535] on div "0" at bounding box center [253, 523] width 130 height 28
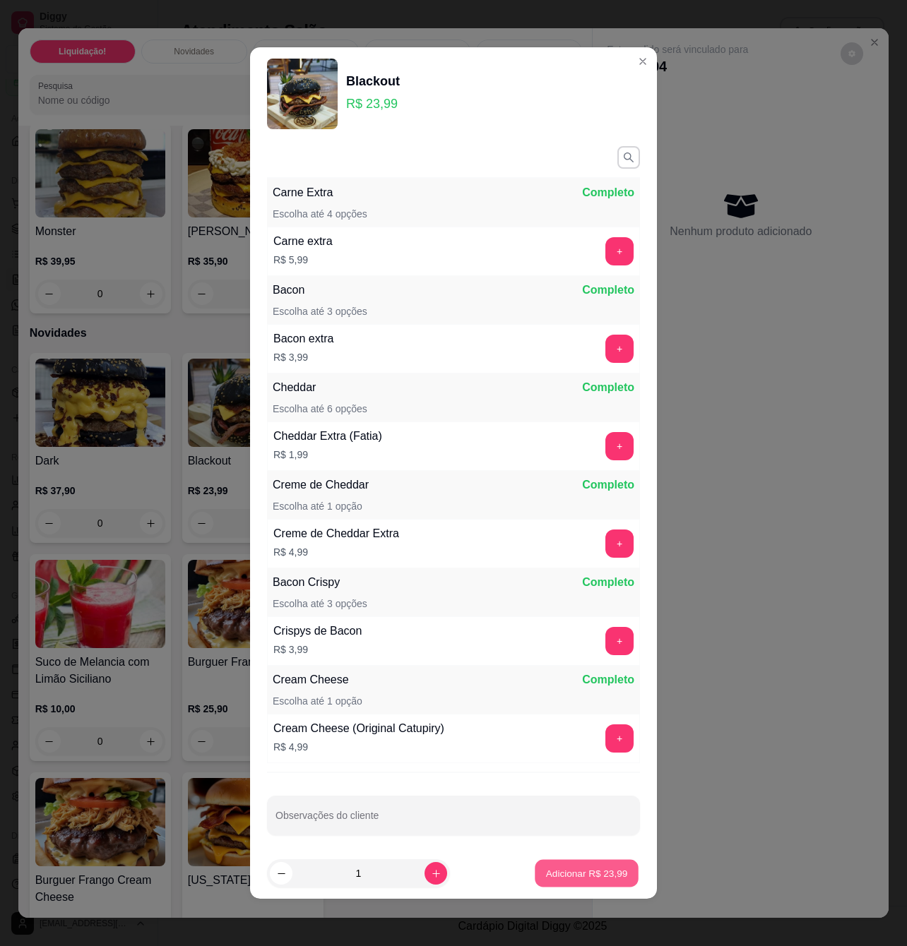
click at [588, 868] on p "Adicionar R$ 23,99" at bounding box center [587, 872] width 82 height 13
type input "1"
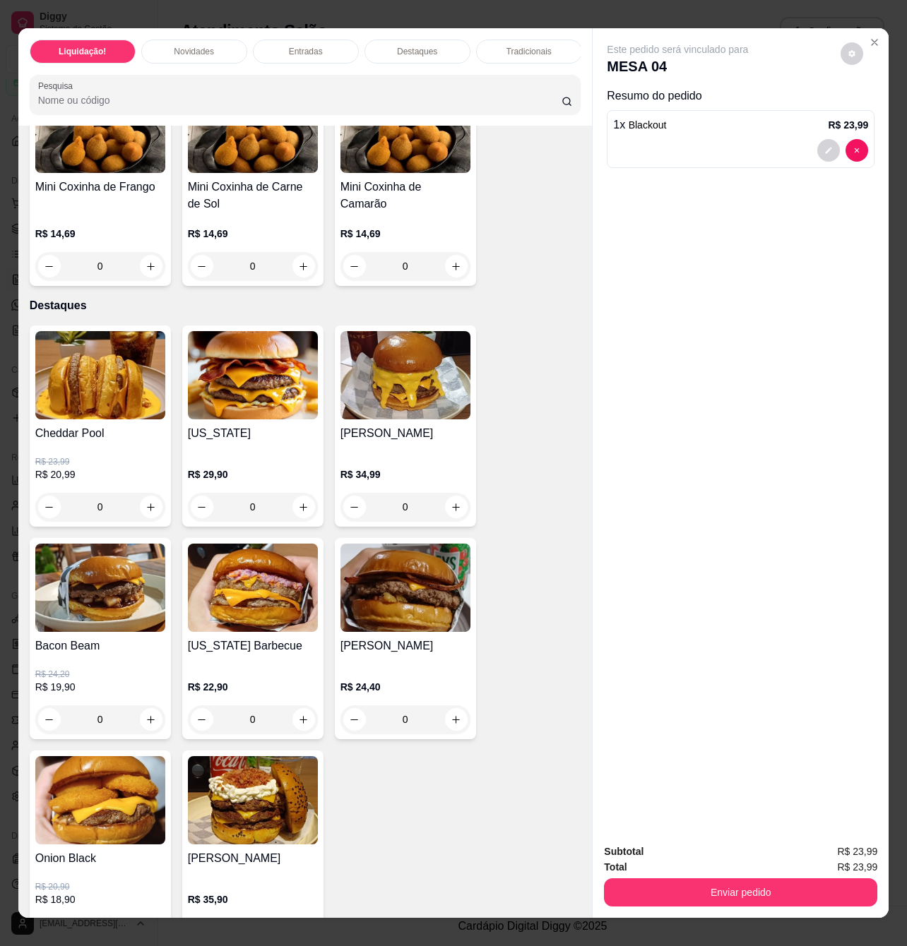
scroll to position [1130, 0]
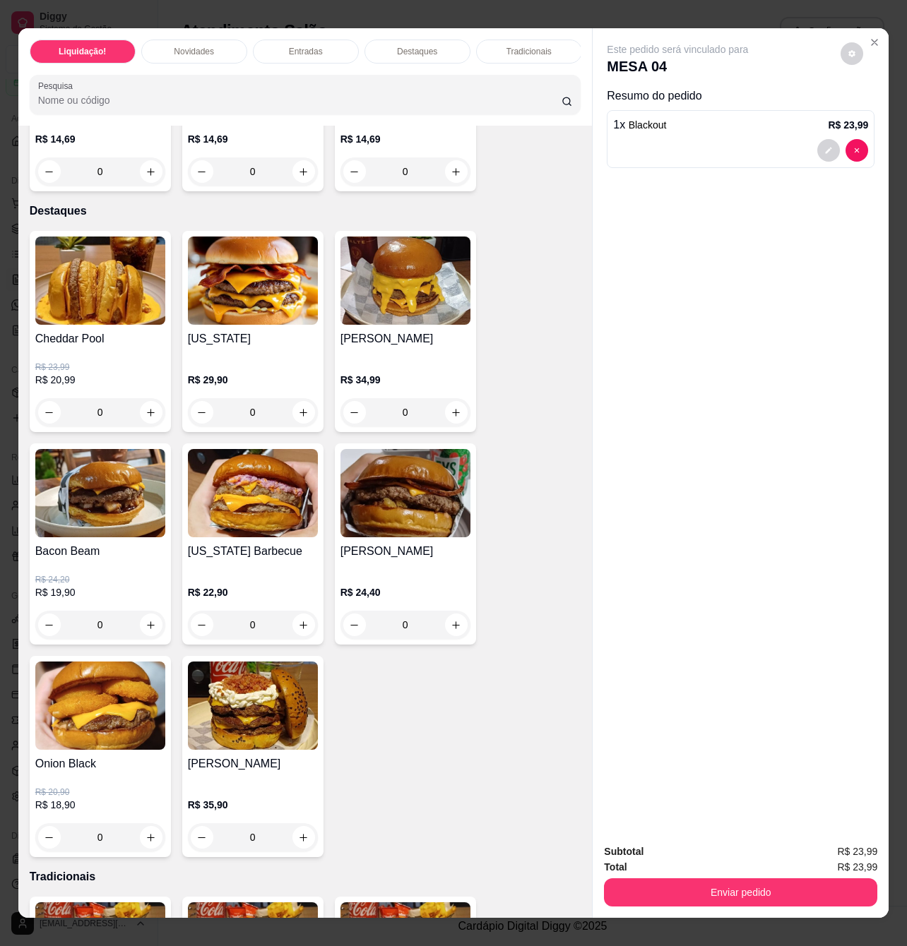
click at [142, 842] on div "0" at bounding box center [100, 837] width 130 height 28
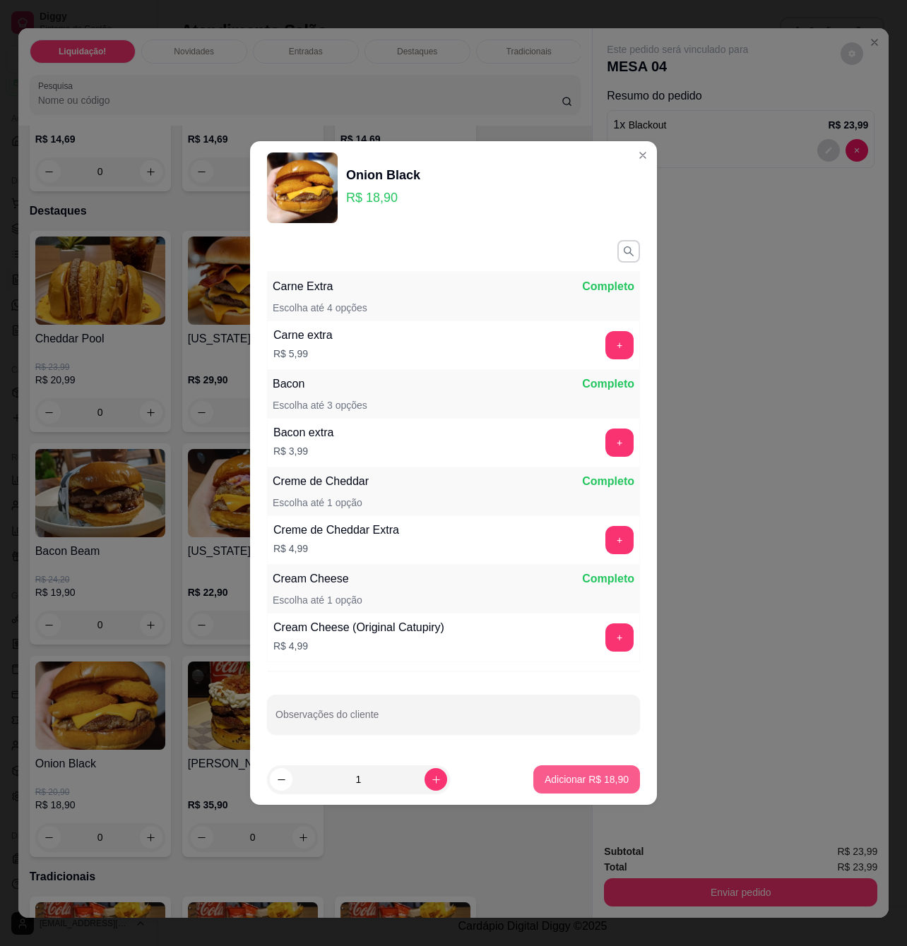
click at [566, 775] on p "Adicionar R$ 18,90" at bounding box center [586, 779] width 84 height 14
type input "1"
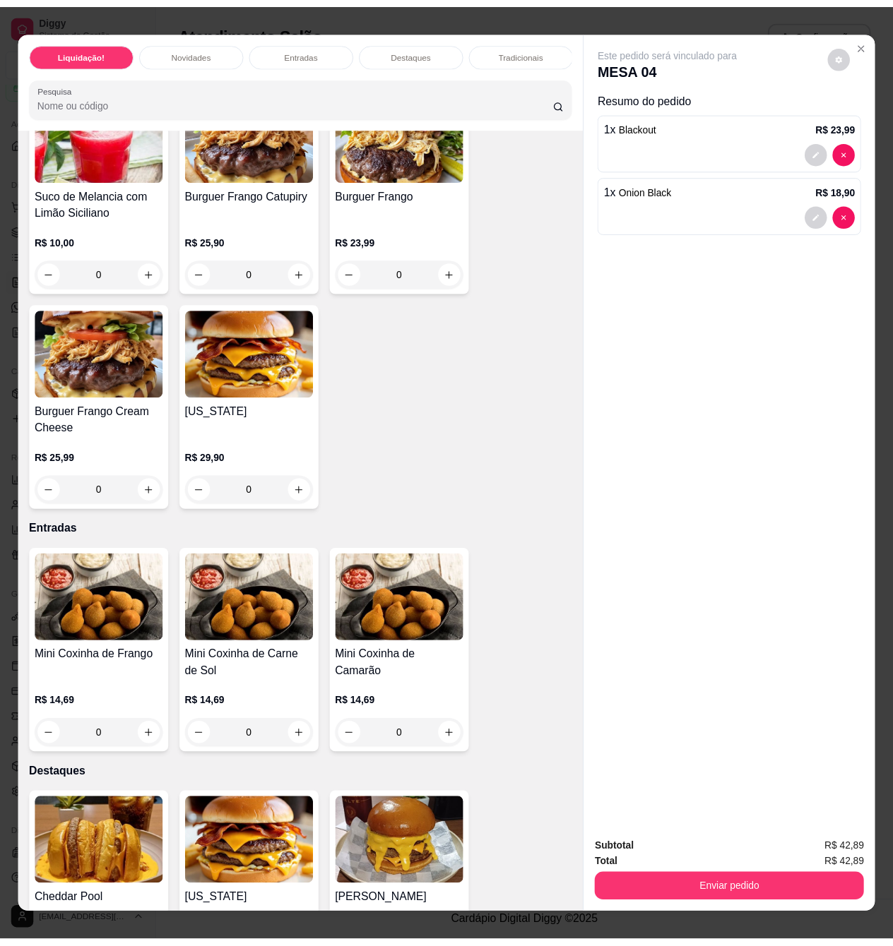
scroll to position [0, 0]
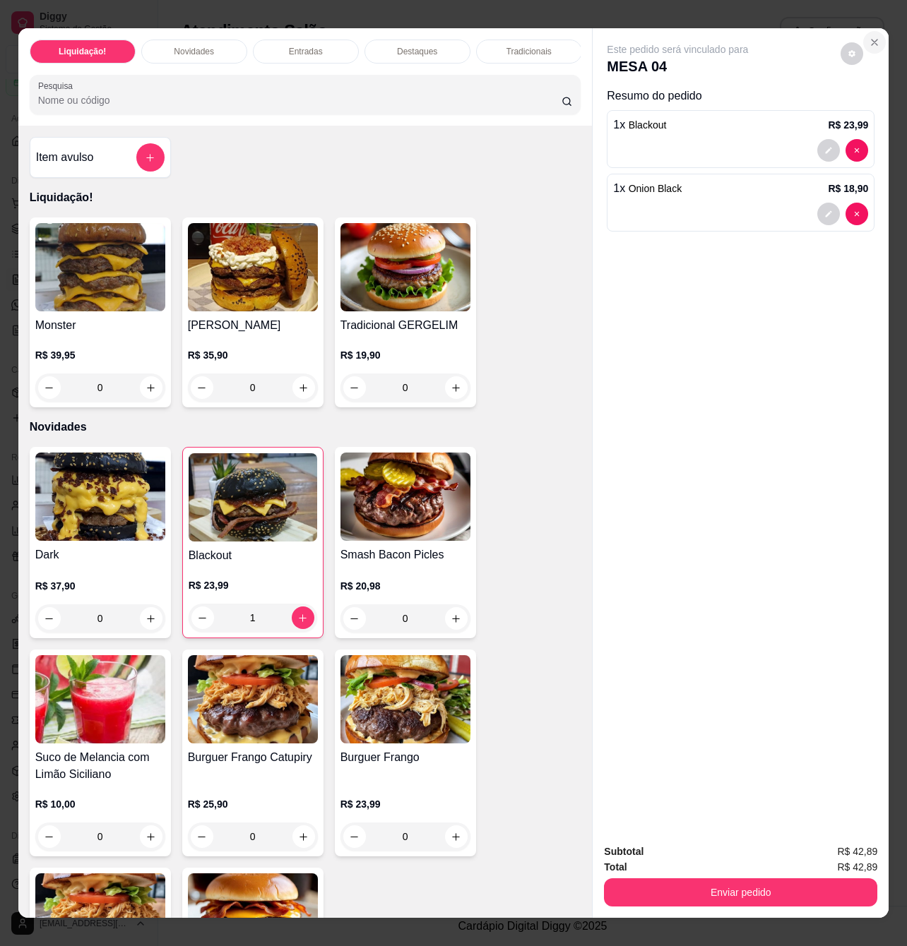
click at [870, 37] on icon "Close" at bounding box center [873, 42] width 11 height 11
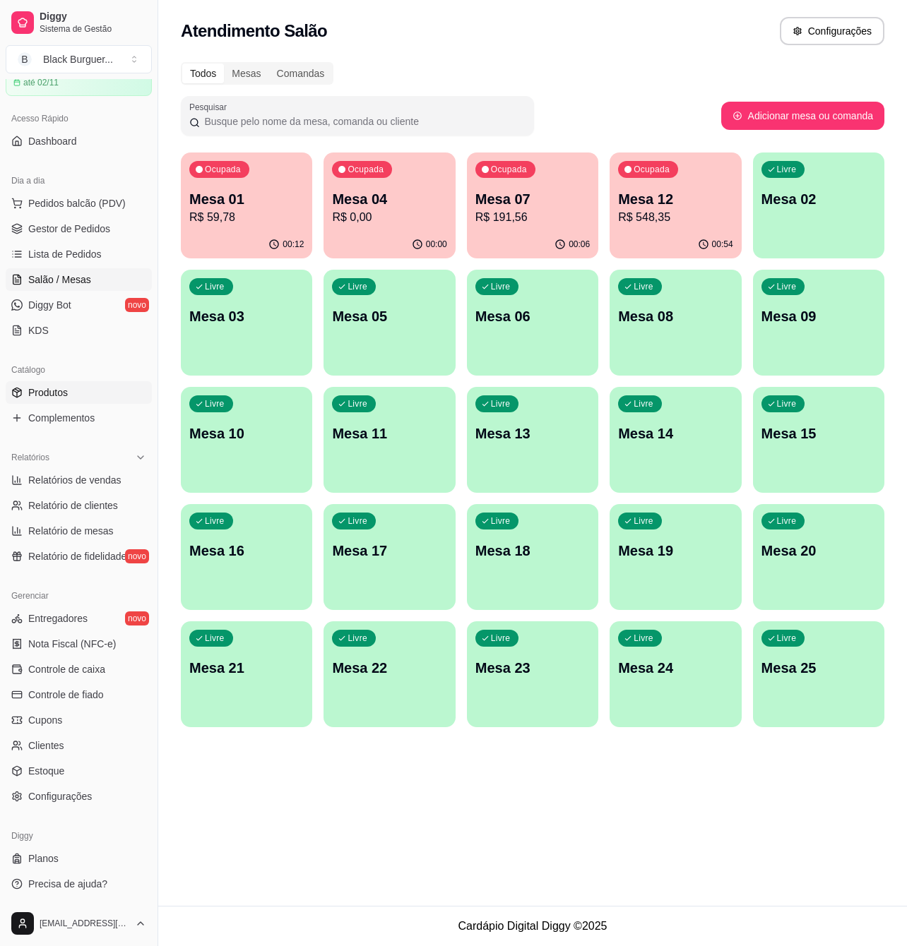
click at [71, 397] on link "Produtos" at bounding box center [79, 392] width 146 height 23
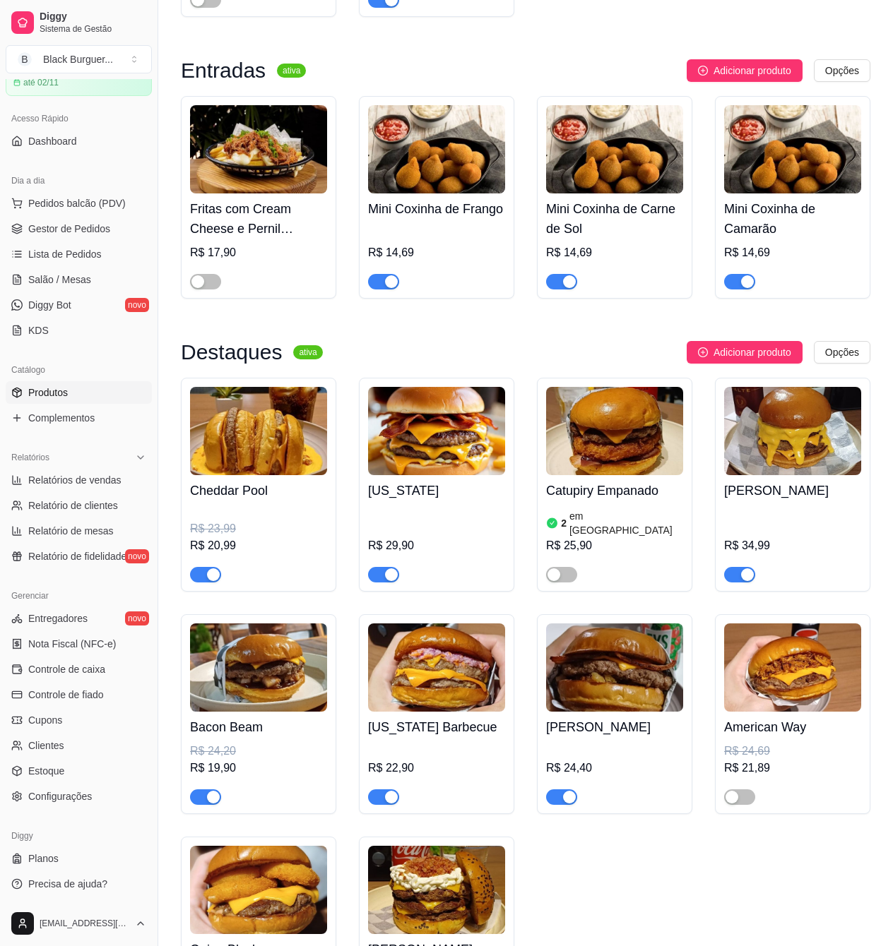
scroll to position [1318, 0]
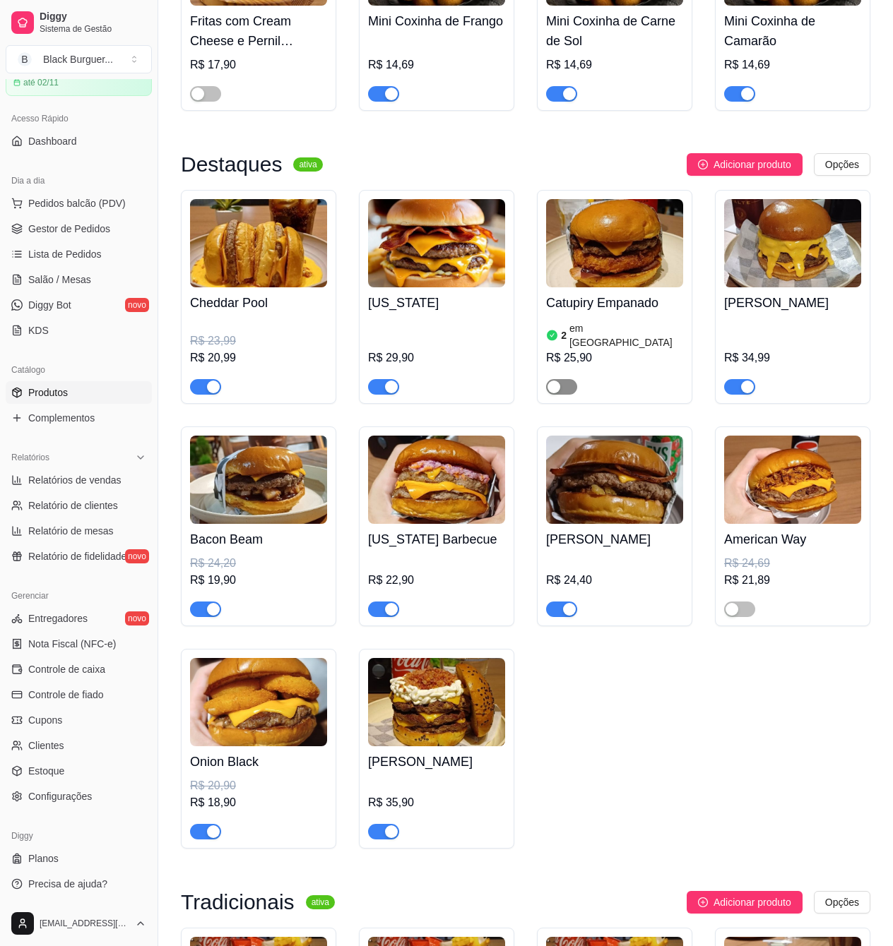
click at [566, 380] on span "button" at bounding box center [561, 387] width 31 height 16
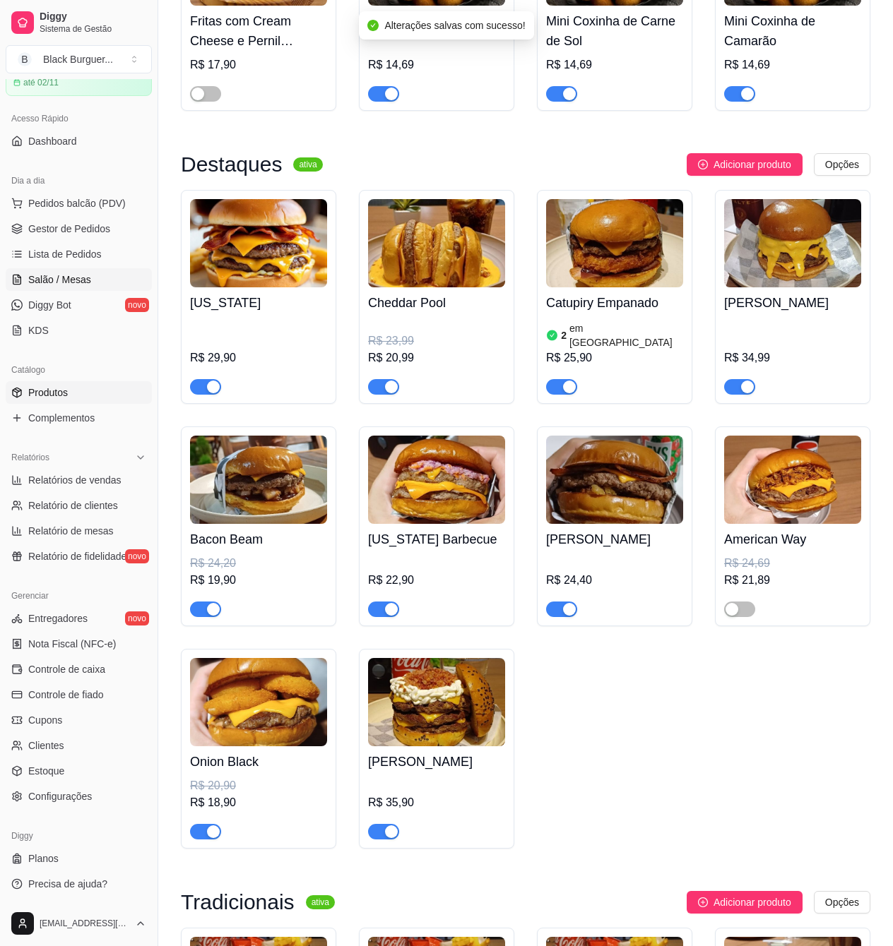
click at [90, 275] on link "Salão / Mesas" at bounding box center [79, 279] width 146 height 23
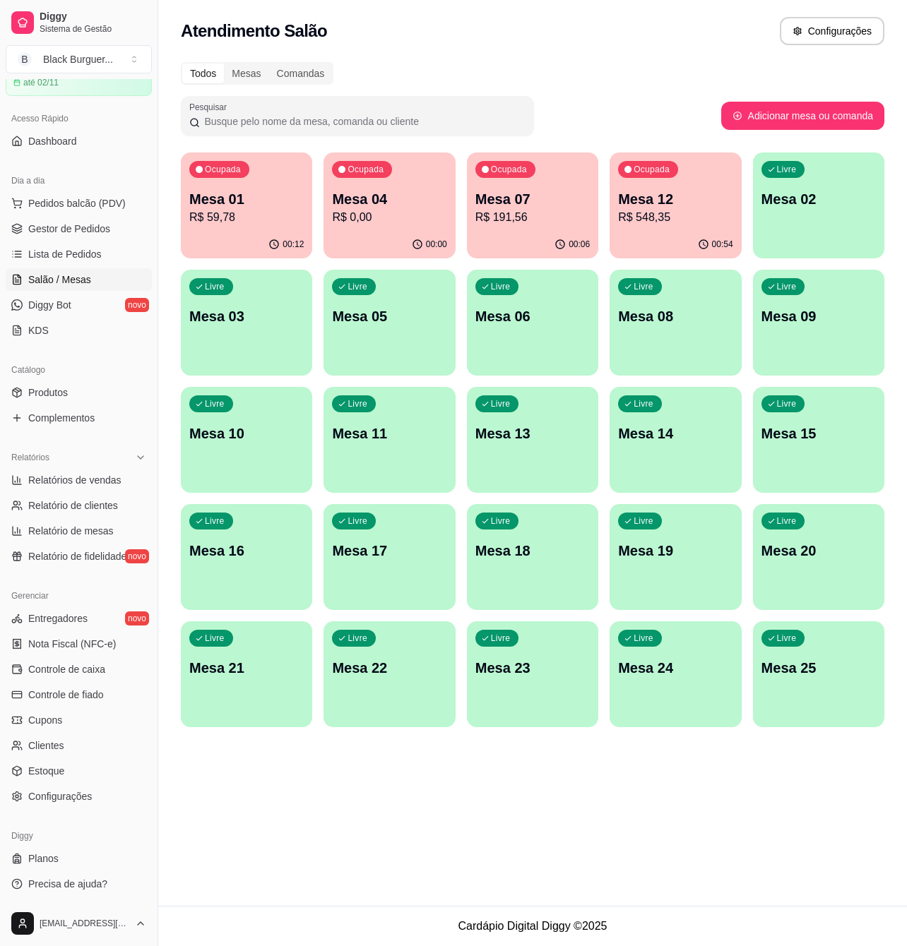
click at [407, 198] on p "Mesa 04" at bounding box center [389, 199] width 114 height 20
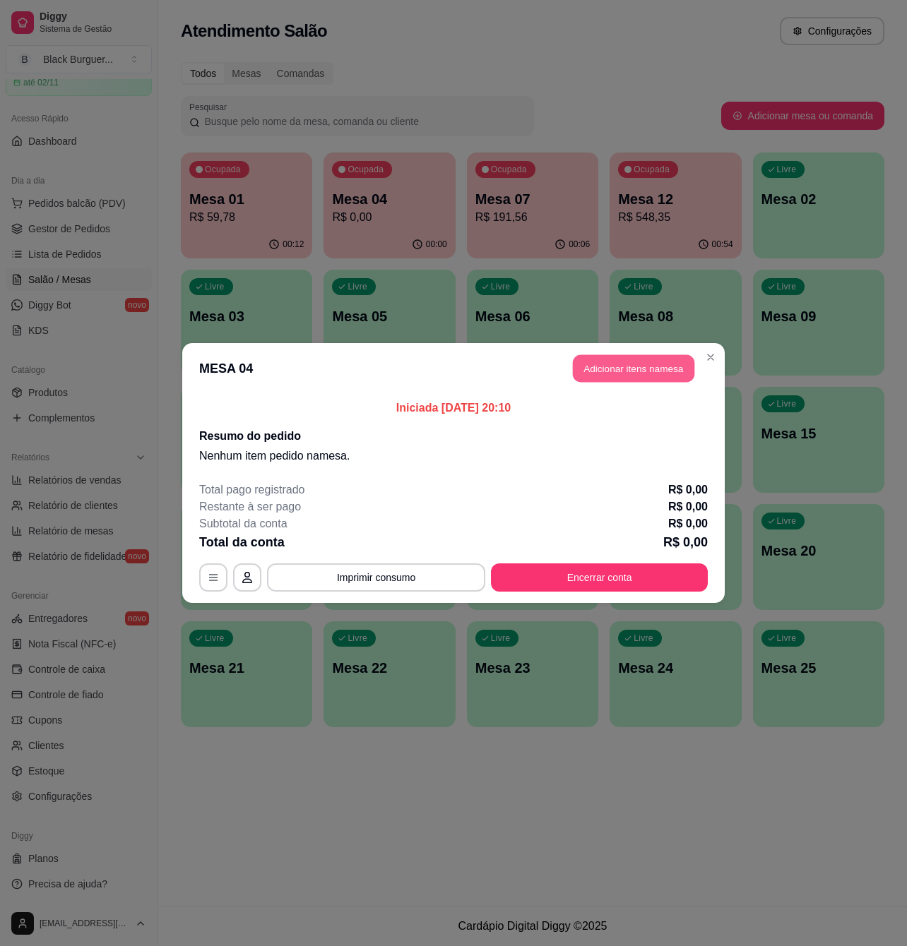
click at [653, 367] on button "Adicionar itens na mesa" at bounding box center [633, 369] width 121 height 28
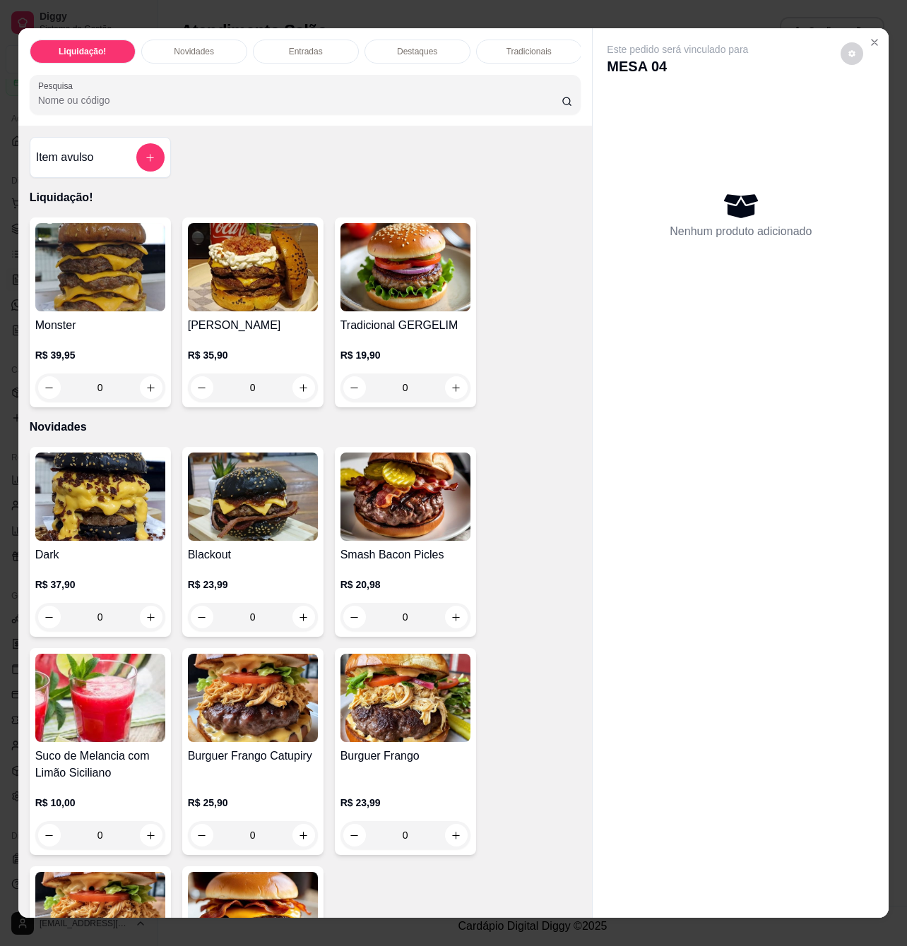
scroll to position [188, 0]
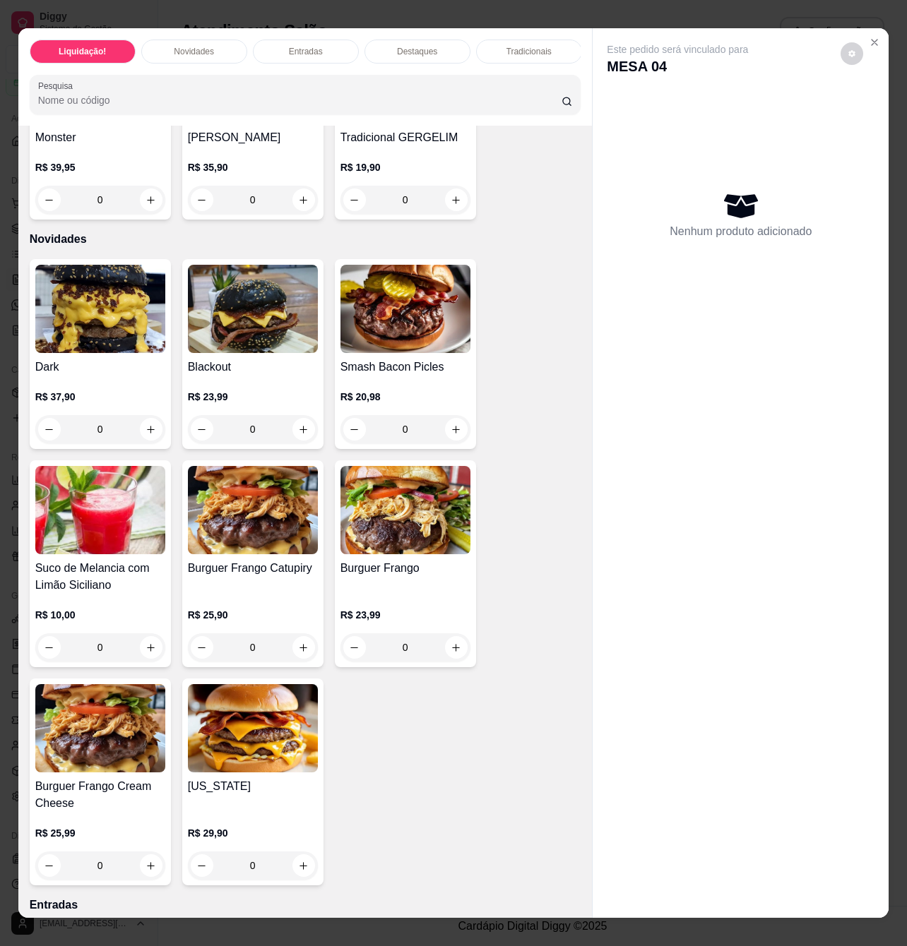
click at [298, 429] on div "0" at bounding box center [253, 429] width 130 height 28
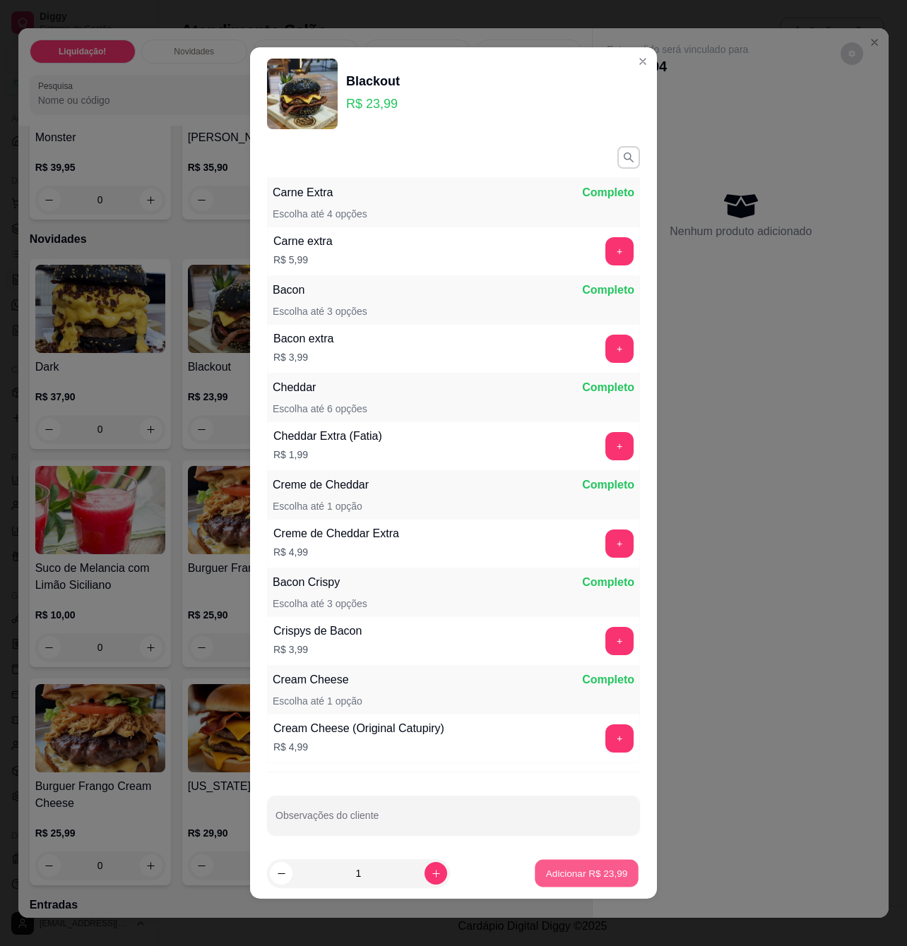
click at [596, 874] on p "Adicionar R$ 23,99" at bounding box center [587, 872] width 82 height 13
type input "1"
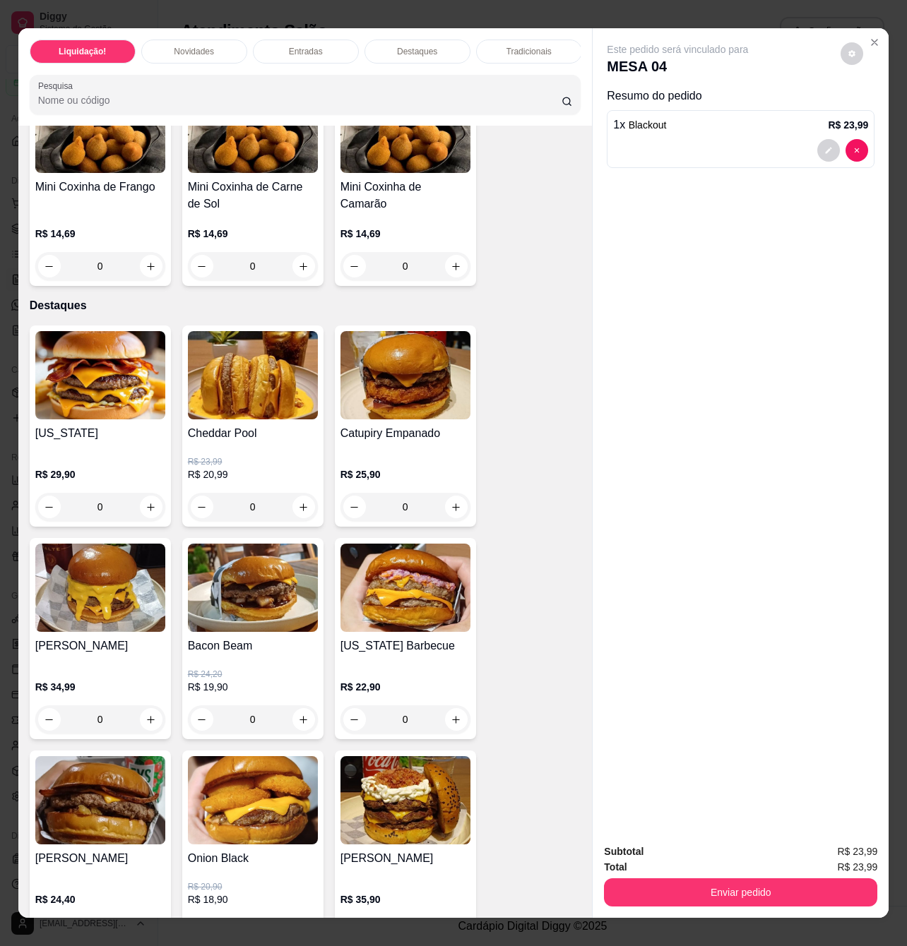
scroll to position [1224, 0]
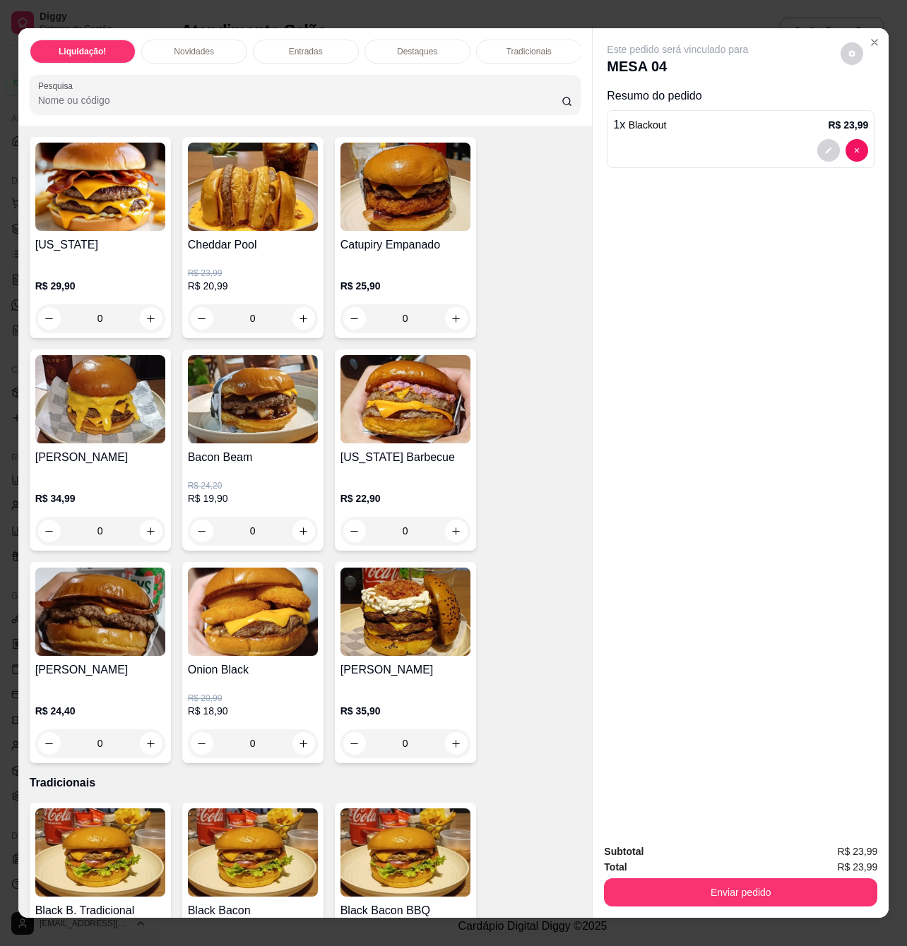
click at [303, 749] on div "0" at bounding box center [253, 743] width 130 height 28
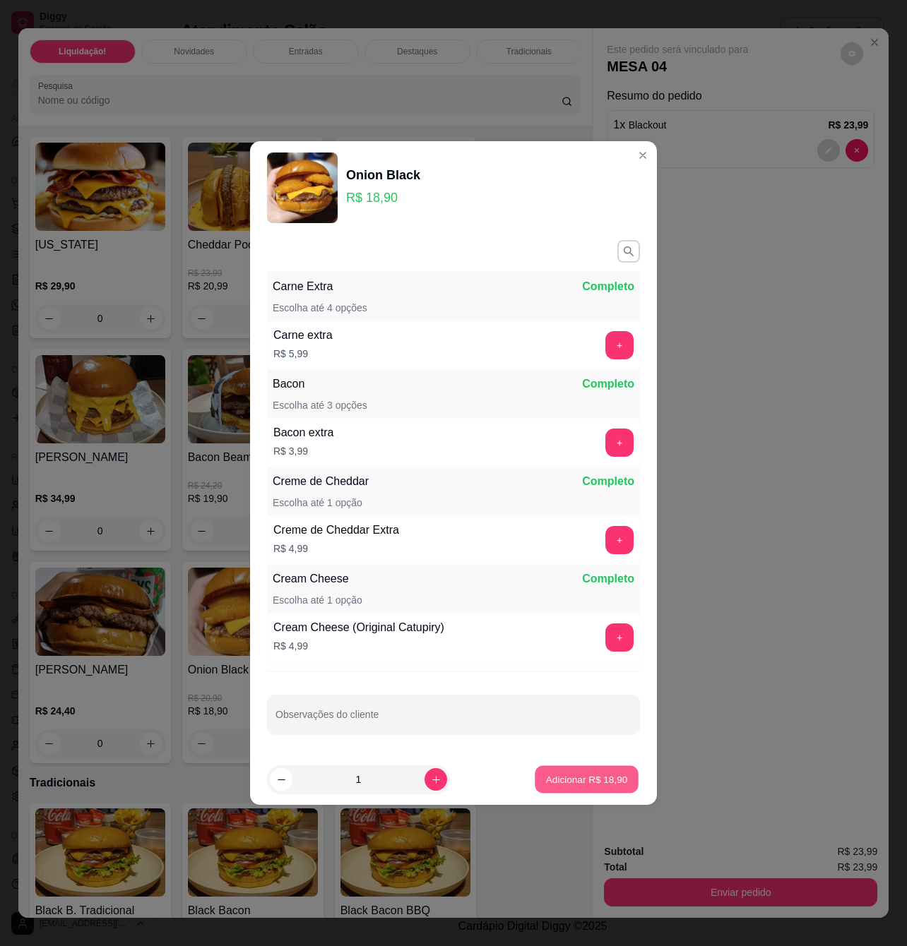
click at [546, 775] on p "Adicionar R$ 18,90" at bounding box center [587, 778] width 82 height 13
type input "1"
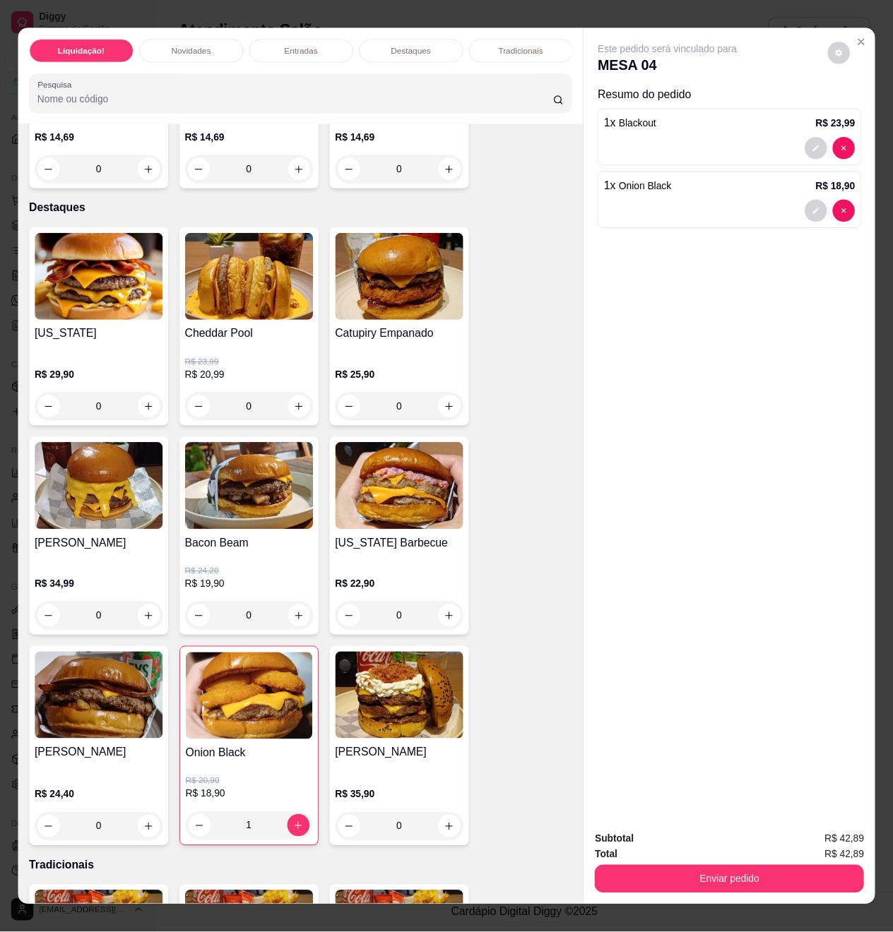
scroll to position [1035, 0]
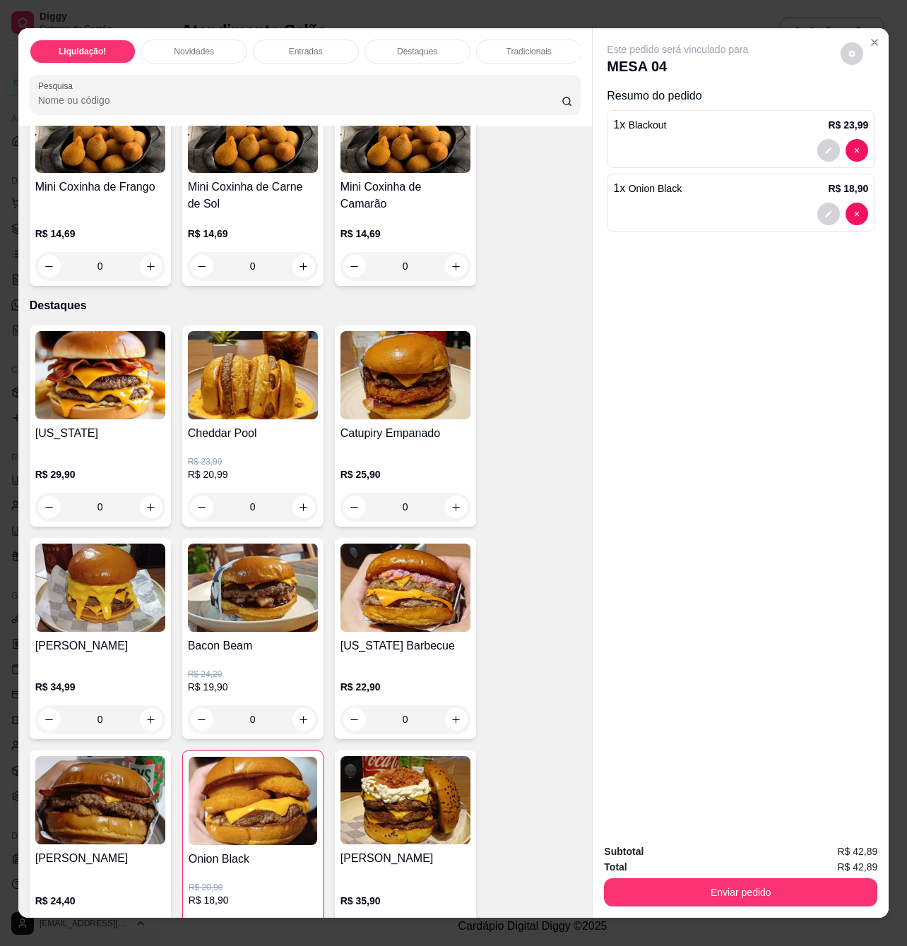
click at [428, 442] on h4 "Catupiry Empanado" at bounding box center [405, 433] width 130 height 17
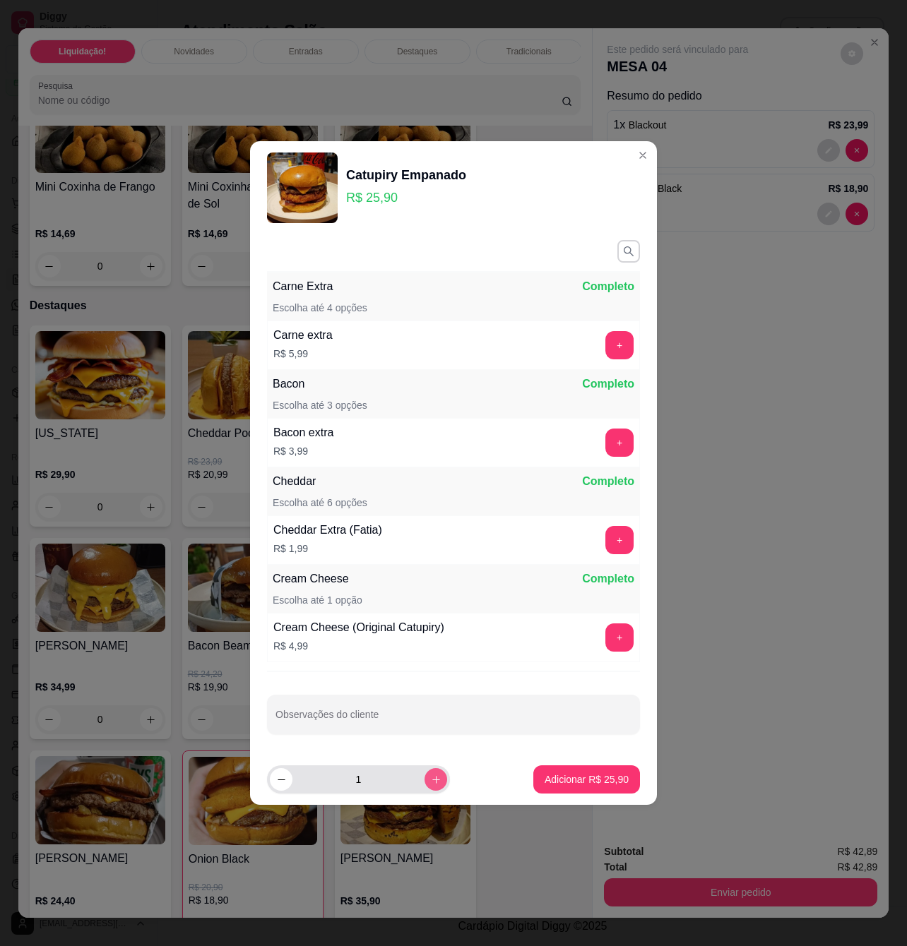
click at [431, 777] on icon "increase-product-quantity" at bounding box center [436, 780] width 11 height 11
type input "2"
click at [574, 771] on button "Adicionar R$ 51,80" at bounding box center [587, 780] width 104 height 28
type input "2"
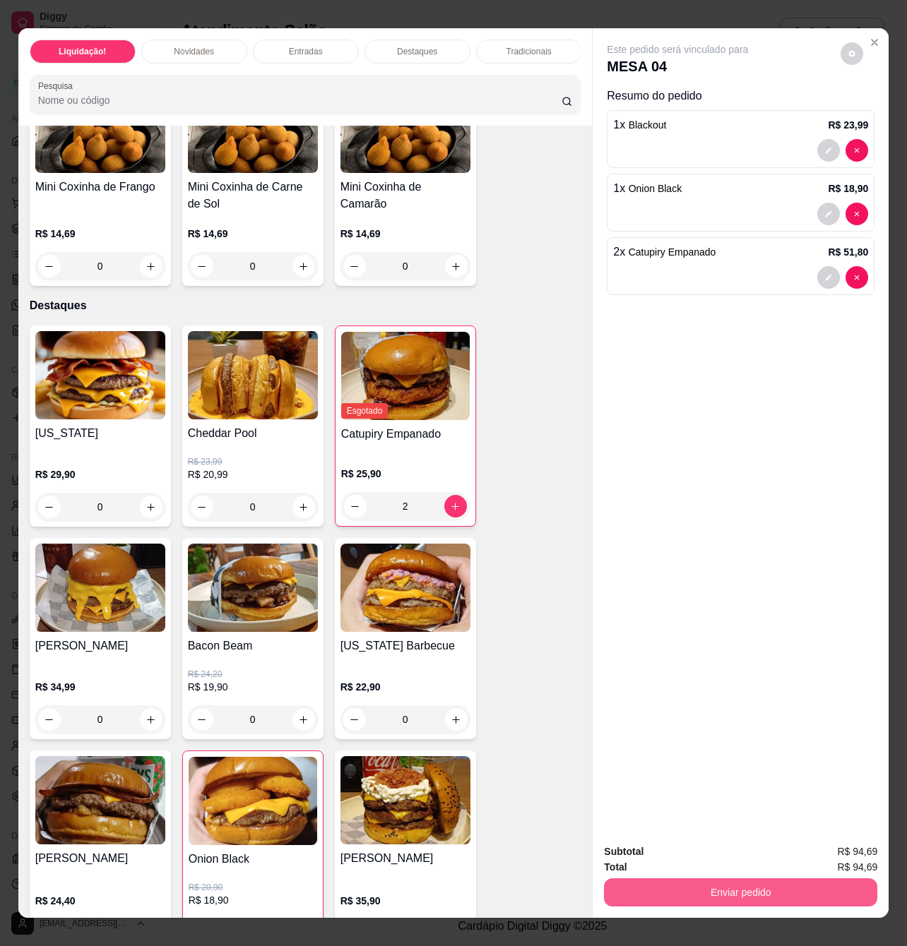
click at [760, 887] on button "Enviar pedido" at bounding box center [740, 892] width 273 height 28
click at [842, 851] on button "Enviar pedido" at bounding box center [839, 850] width 80 height 27
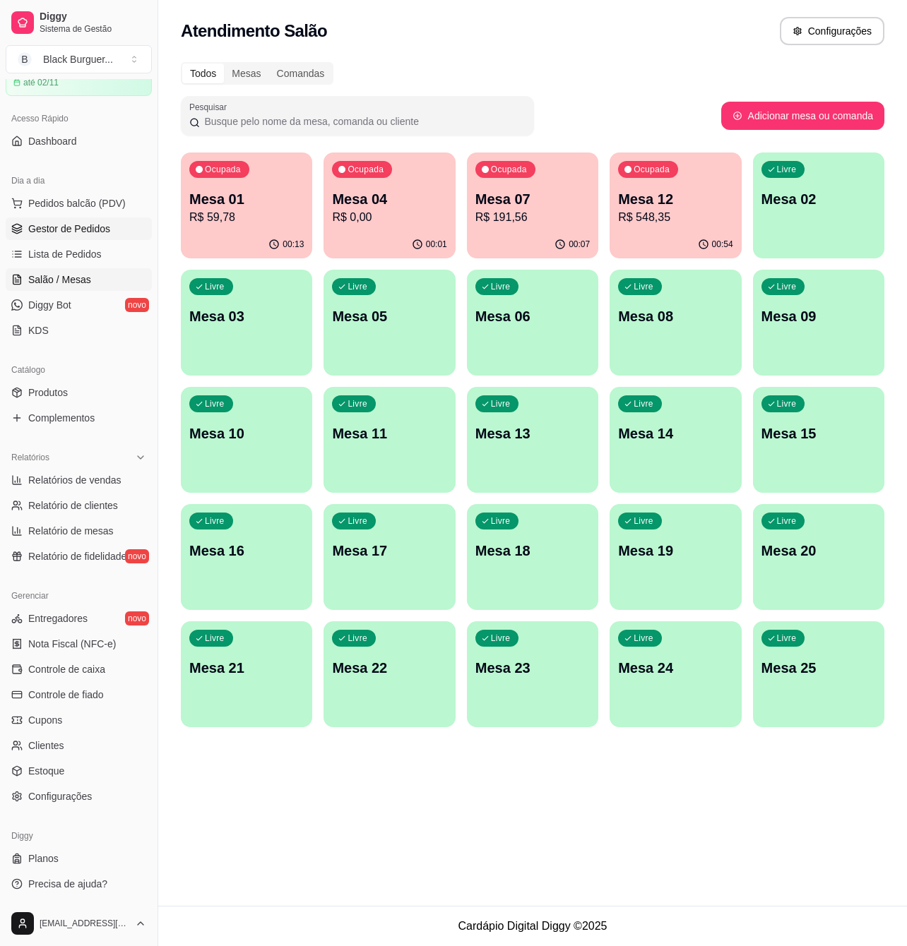
click at [62, 232] on span "Gestor de Pedidos" at bounding box center [69, 229] width 82 height 14
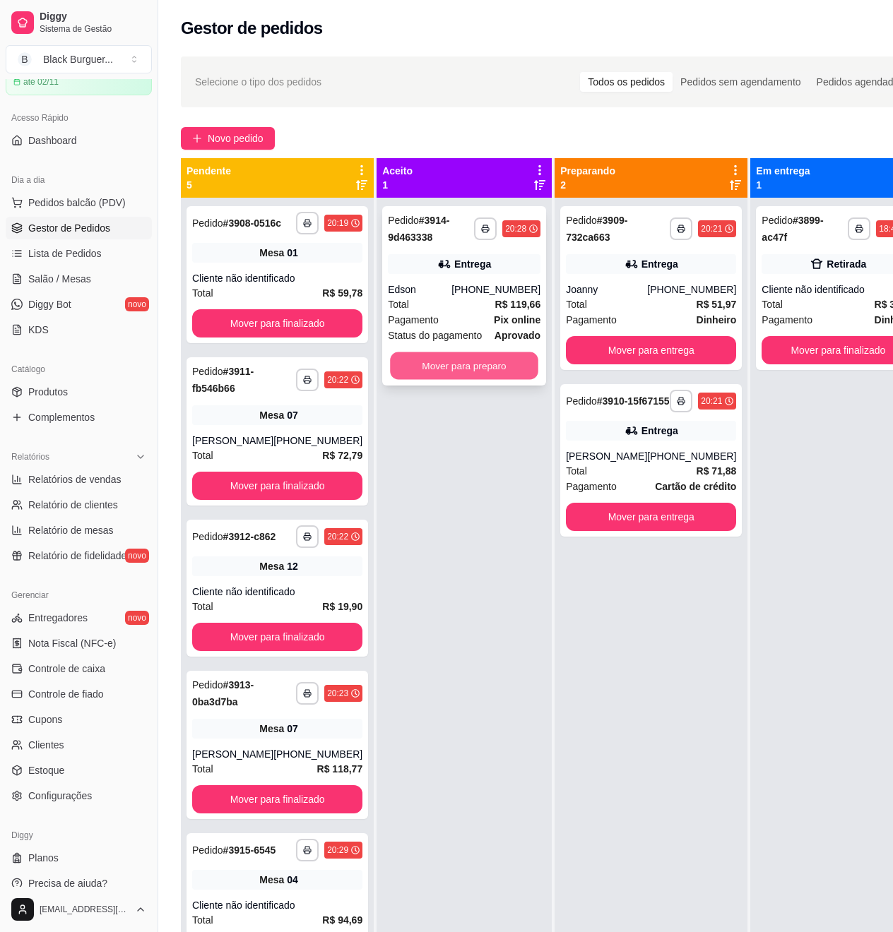
click at [498, 371] on button "Mover para preparo" at bounding box center [464, 366] width 148 height 28
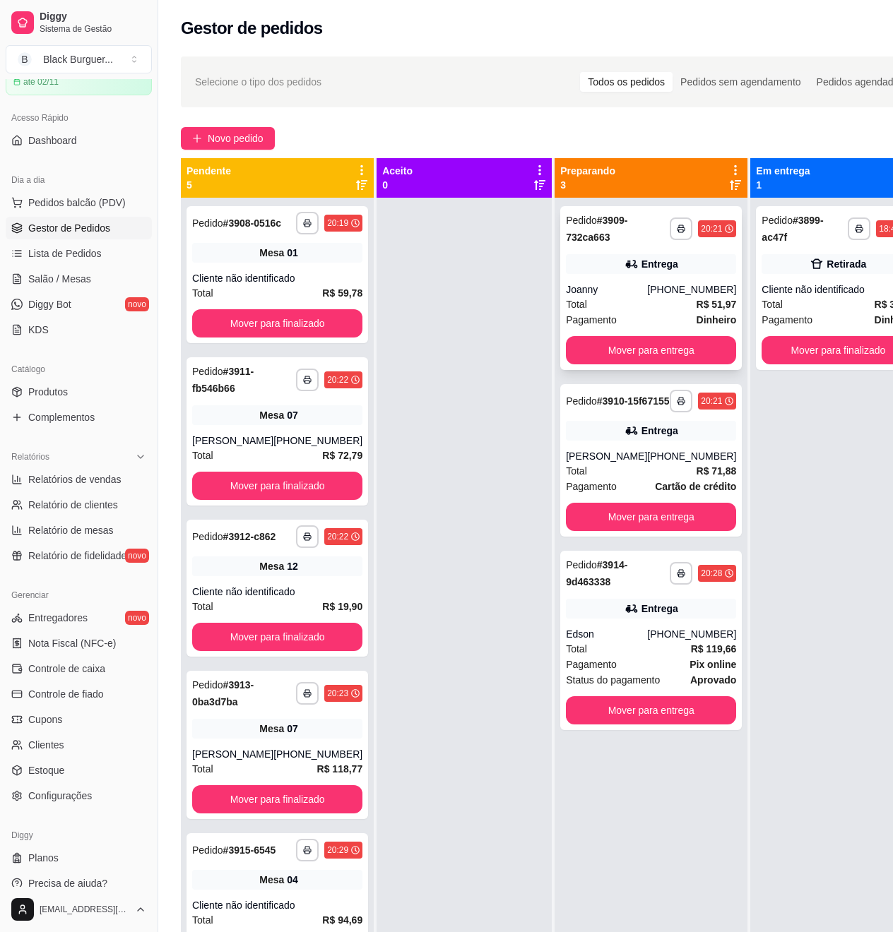
click at [641, 268] on div "Entrega" at bounding box center [659, 264] width 37 height 14
click at [338, 297] on span "R$ 59,78" at bounding box center [342, 293] width 40 height 16
click at [236, 442] on div "**********" at bounding box center [276, 431] width 181 height 148
click at [304, 599] on div "Cliente não identificado" at bounding box center [277, 592] width 170 height 14
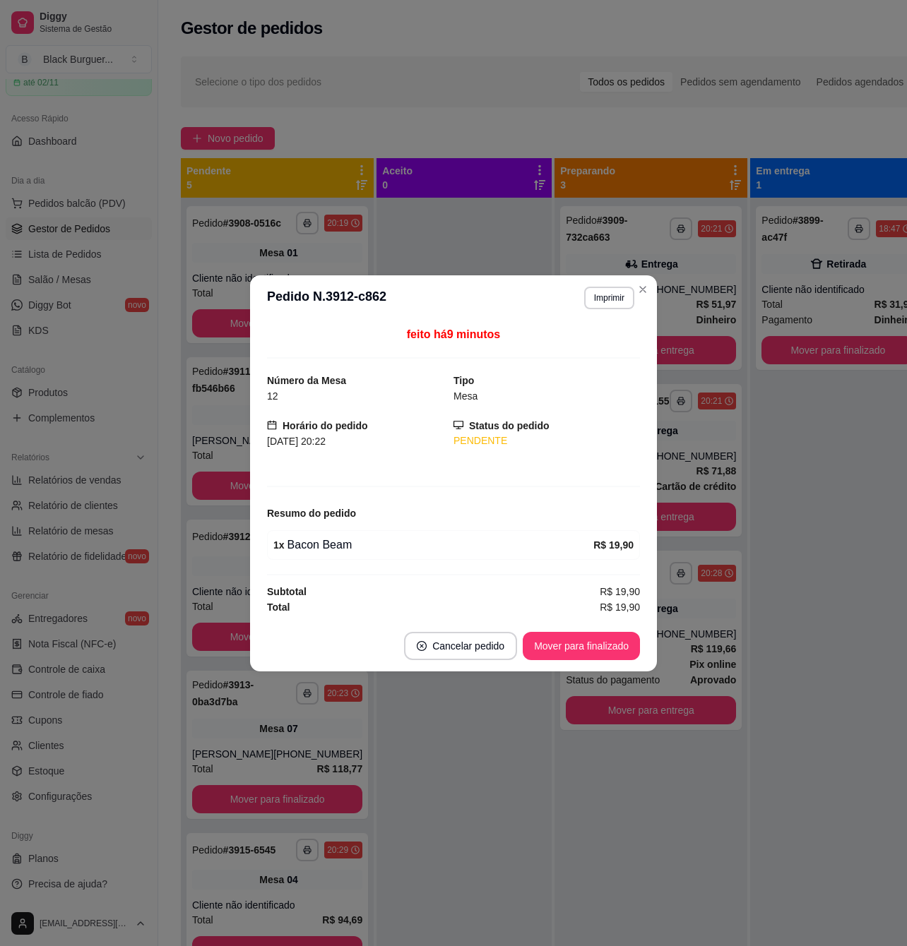
click at [254, 568] on div "feito há 9 minutos Número da Mesa 12 Tipo Mesa Horário do pedido [DATE] 20:22 S…" at bounding box center [453, 471] width 407 height 300
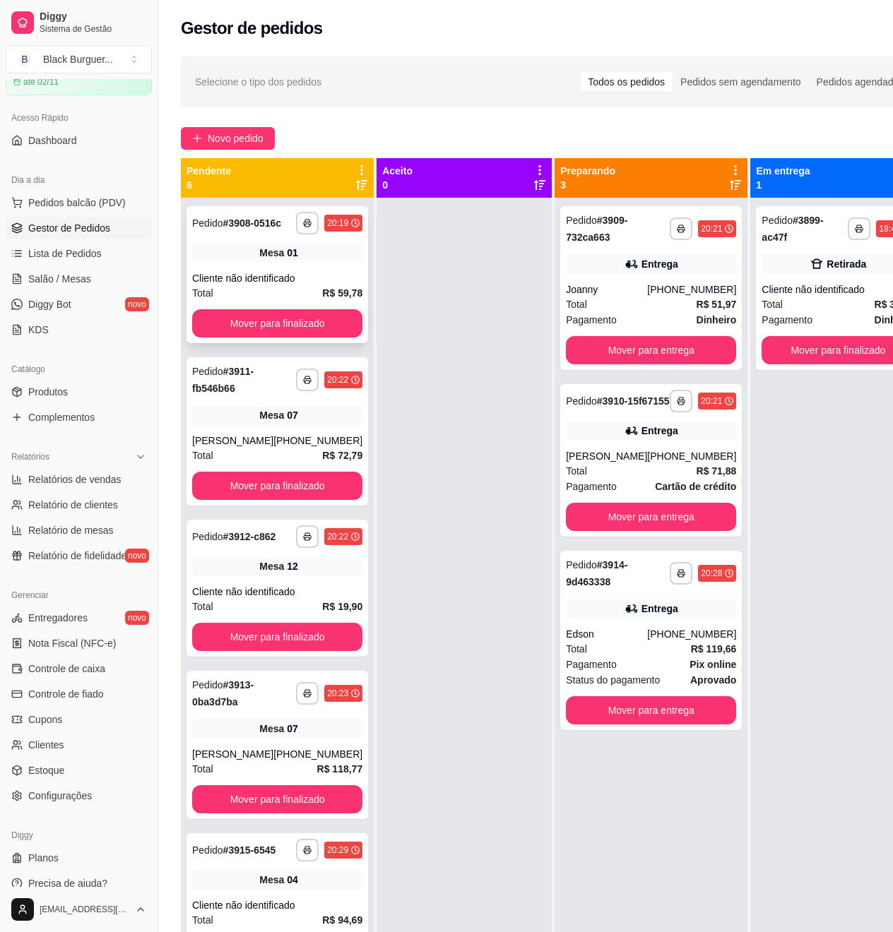
click at [219, 282] on div "**********" at bounding box center [276, 274] width 181 height 137
click at [65, 286] on span "Salão / Mesas" at bounding box center [59, 279] width 63 height 14
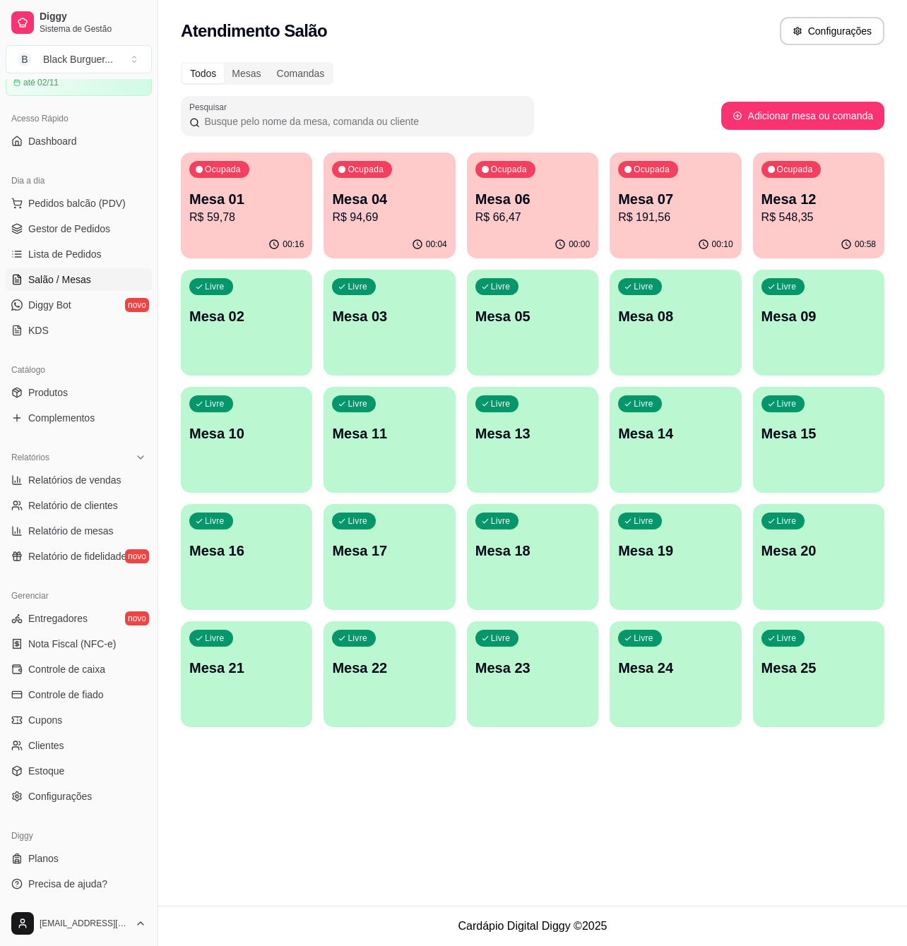
click at [563, 203] on p "Mesa 06" at bounding box center [532, 199] width 114 height 20
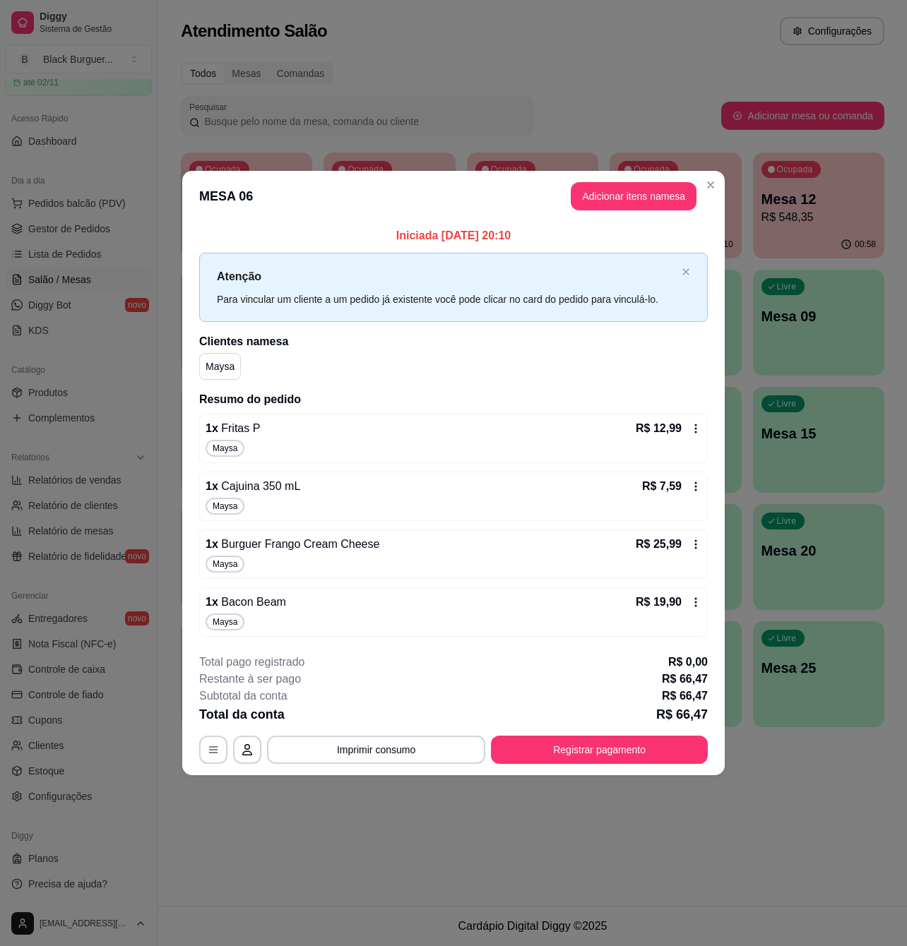
click at [673, 173] on header "MESA 06 Adicionar itens na mesa" at bounding box center [453, 196] width 542 height 51
click at [672, 187] on button "Adicionar itens na mesa" at bounding box center [634, 196] width 126 height 28
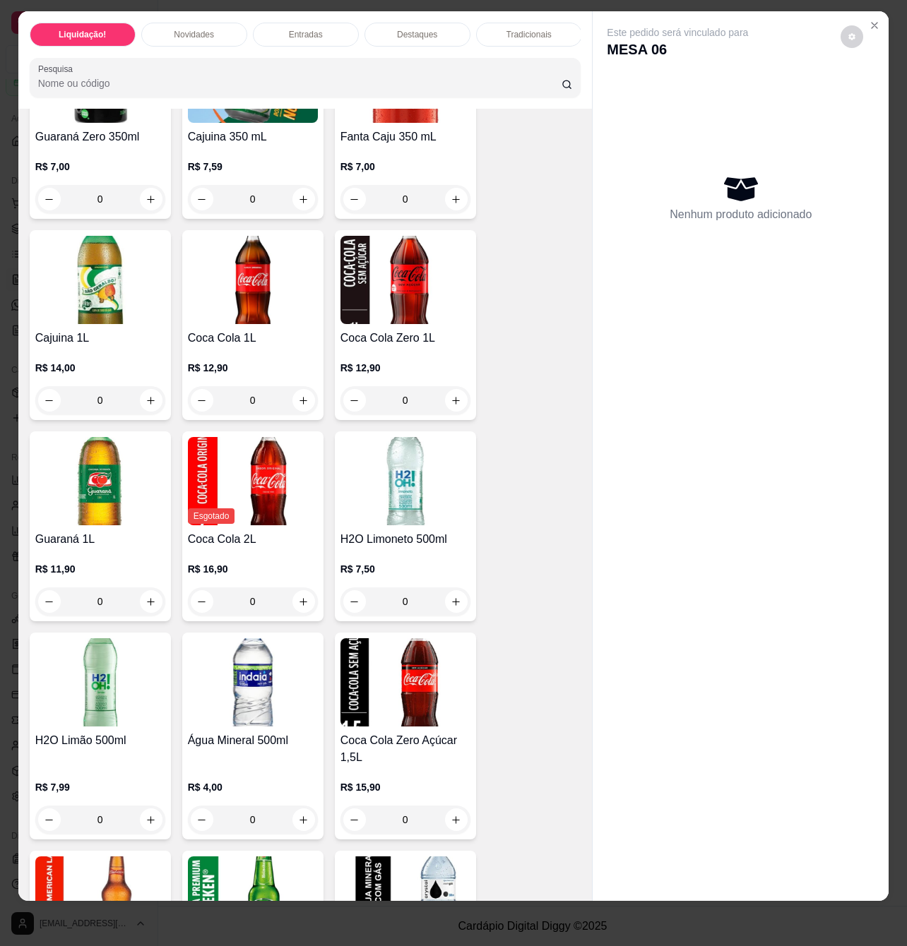
scroll to position [4707, 0]
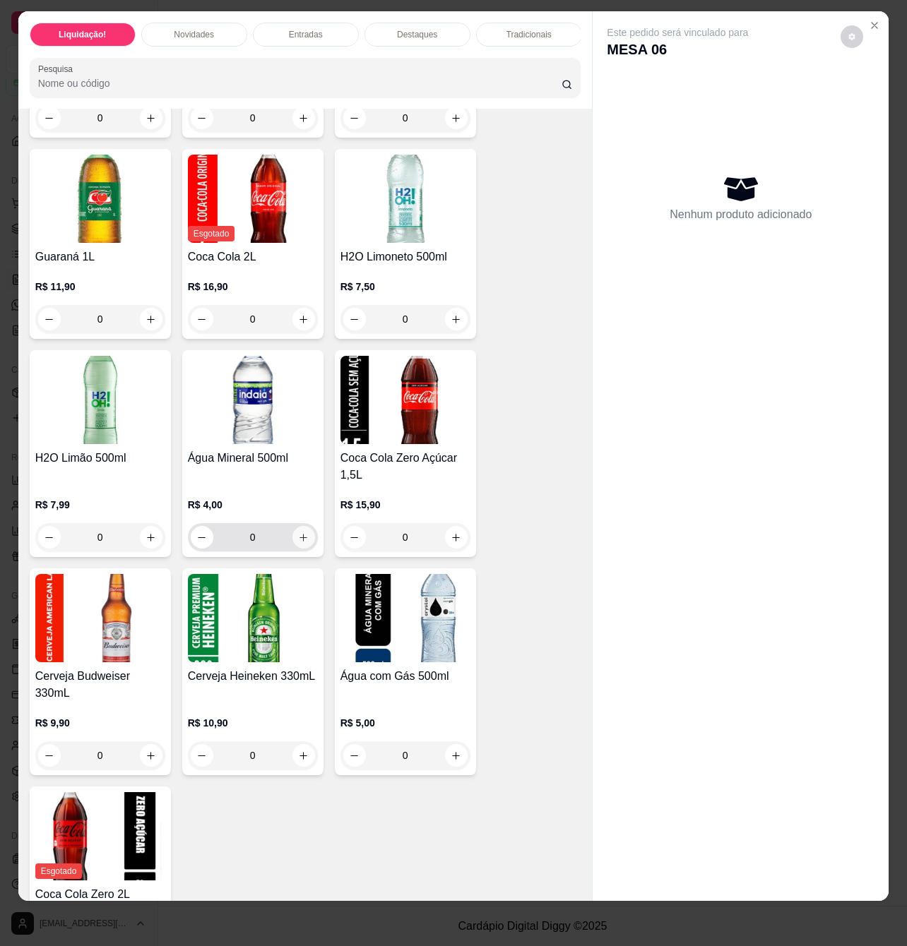
click at [299, 541] on icon "increase-product-quantity" at bounding box center [303, 538] width 8 height 8
type input "1"
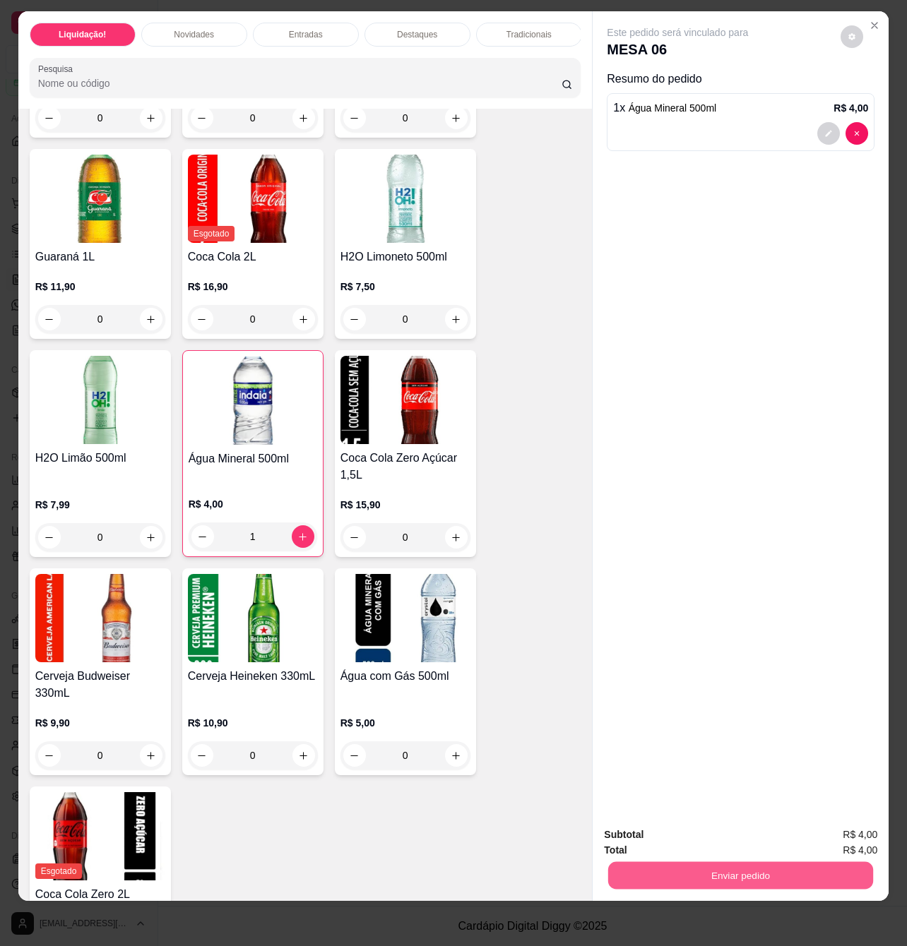
click at [713, 861] on button "Enviar pedido" at bounding box center [740, 875] width 265 height 28
click at [750, 828] on button "Registrar cliente" at bounding box center [744, 827] width 93 height 27
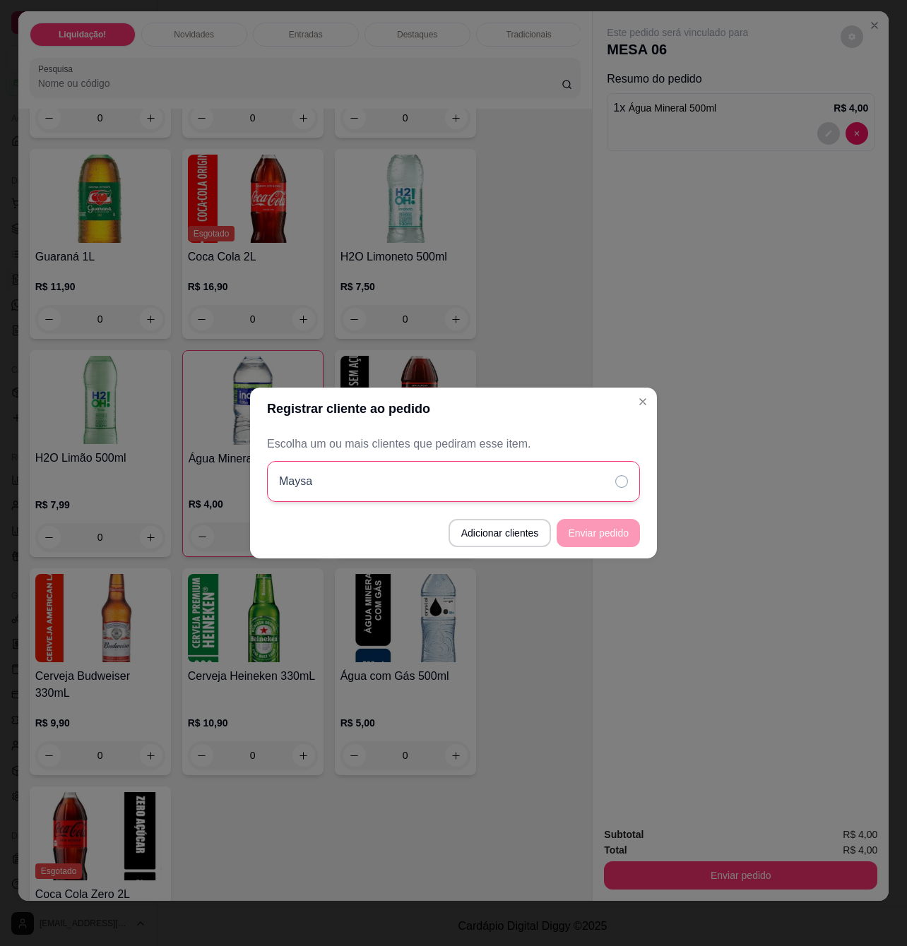
click at [537, 476] on div "Maysa" at bounding box center [453, 481] width 373 height 41
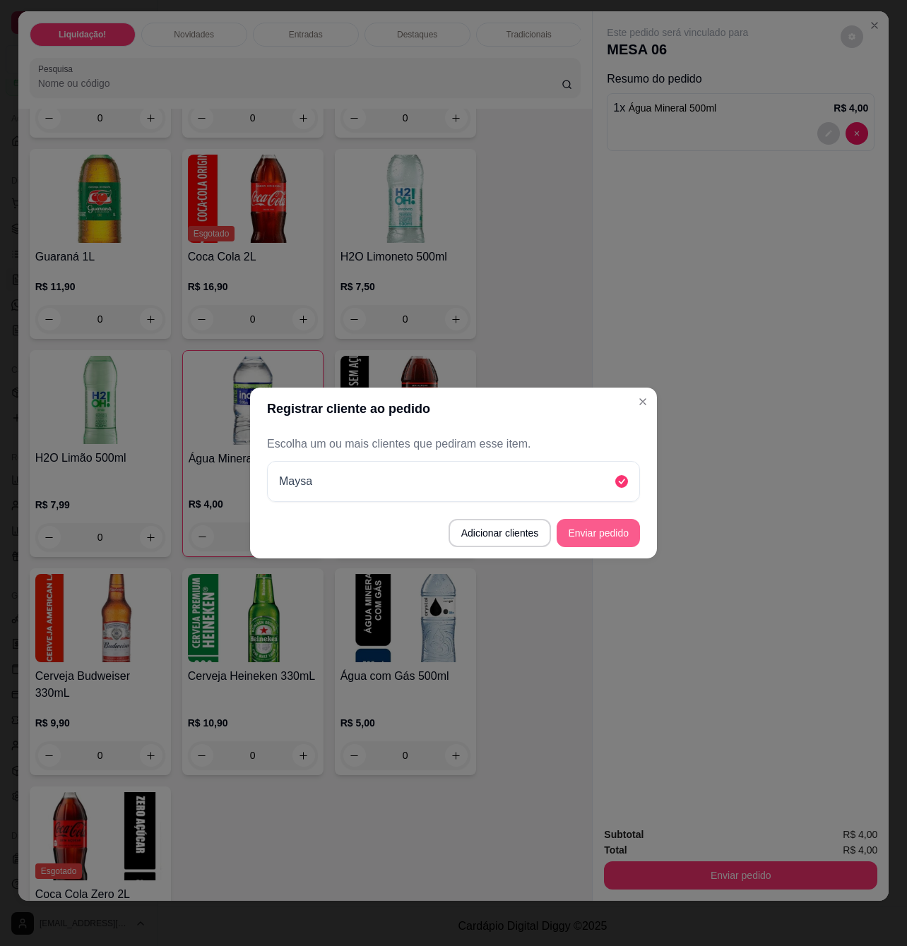
click at [620, 544] on button "Enviar pedido" at bounding box center [597, 533] width 83 height 28
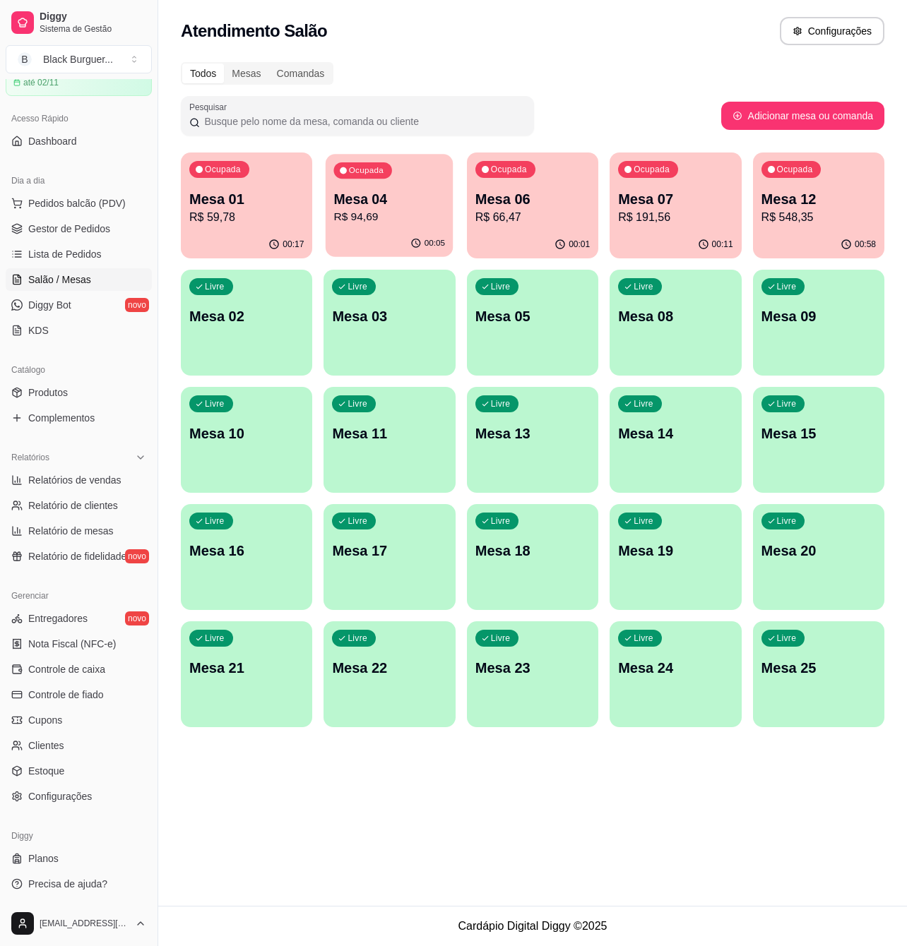
click at [416, 199] on p "Mesa 04" at bounding box center [390, 199] width 112 height 19
click at [391, 209] on p "R$ 94,69" at bounding box center [390, 217] width 112 height 16
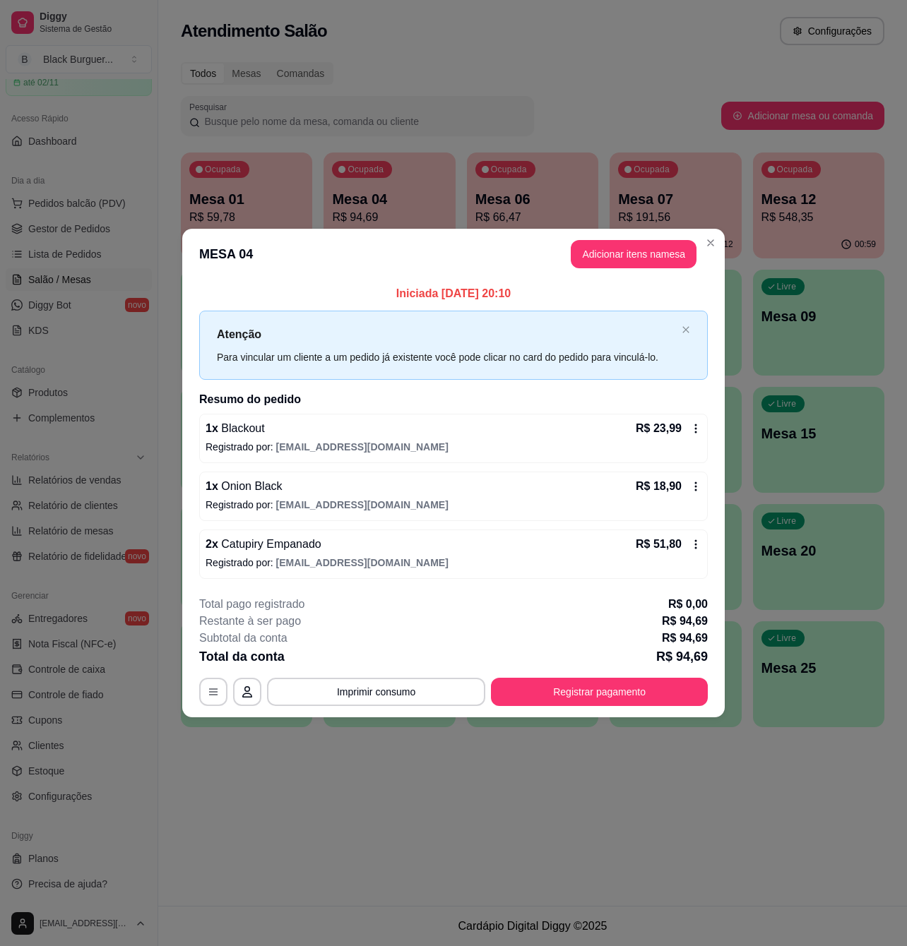
click at [634, 261] on button "Adicionar itens na mesa" at bounding box center [634, 254] width 126 height 28
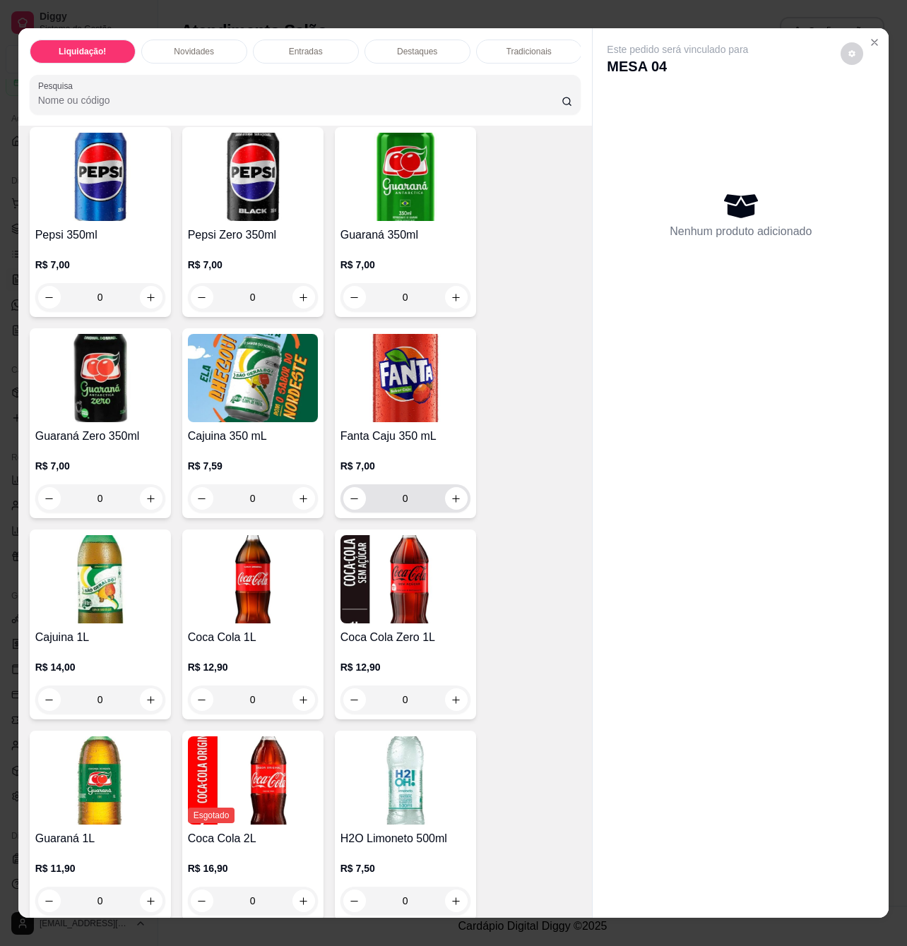
scroll to position [4237, 0]
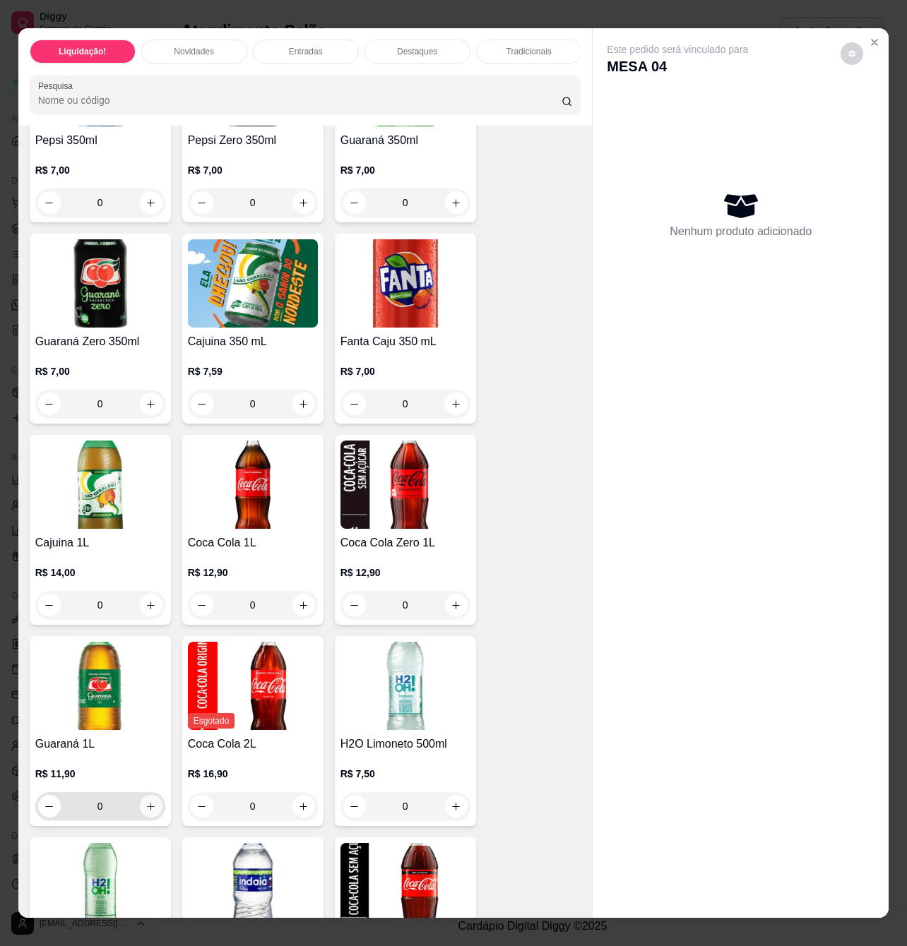
click at [145, 812] on icon "increase-product-quantity" at bounding box center [150, 806] width 11 height 11
type input "1"
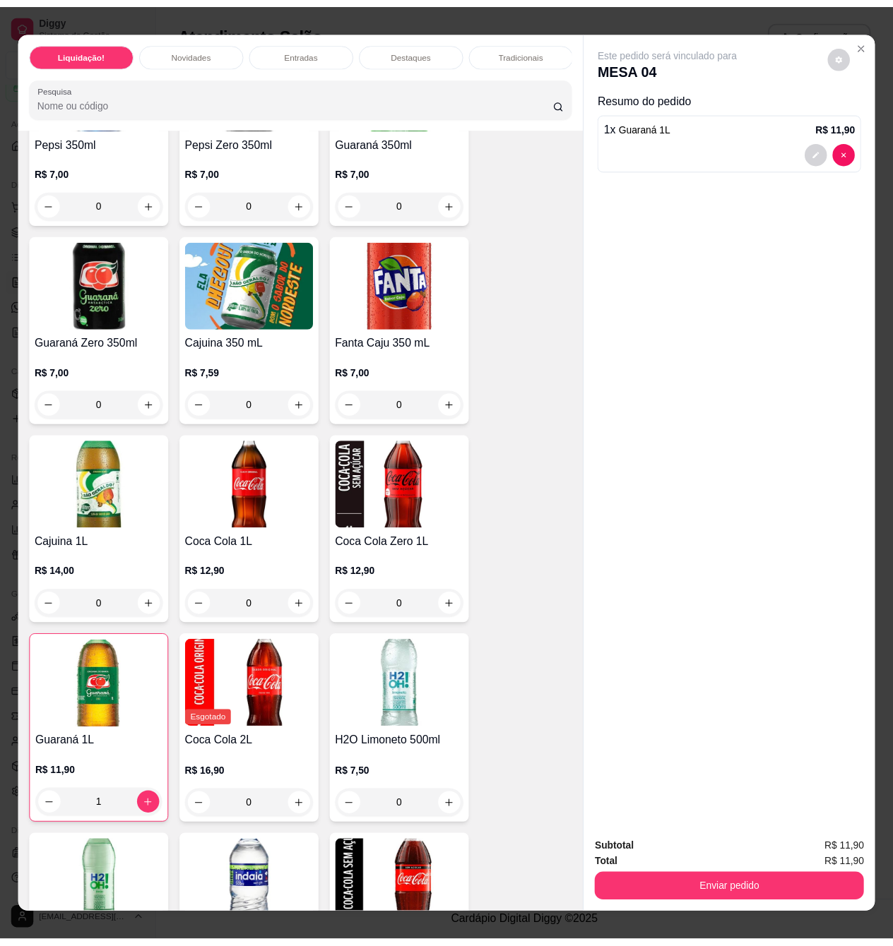
scroll to position [4519, 0]
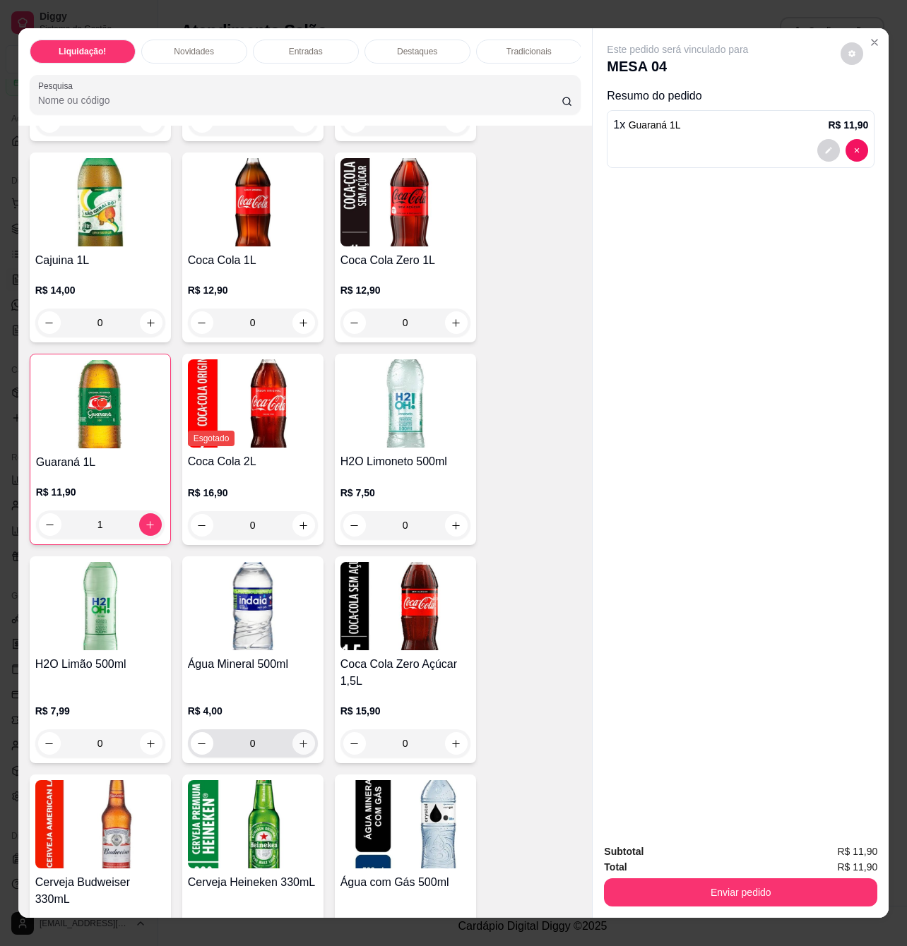
click at [299, 748] on icon "increase-product-quantity" at bounding box center [303, 744] width 8 height 8
type input "1"
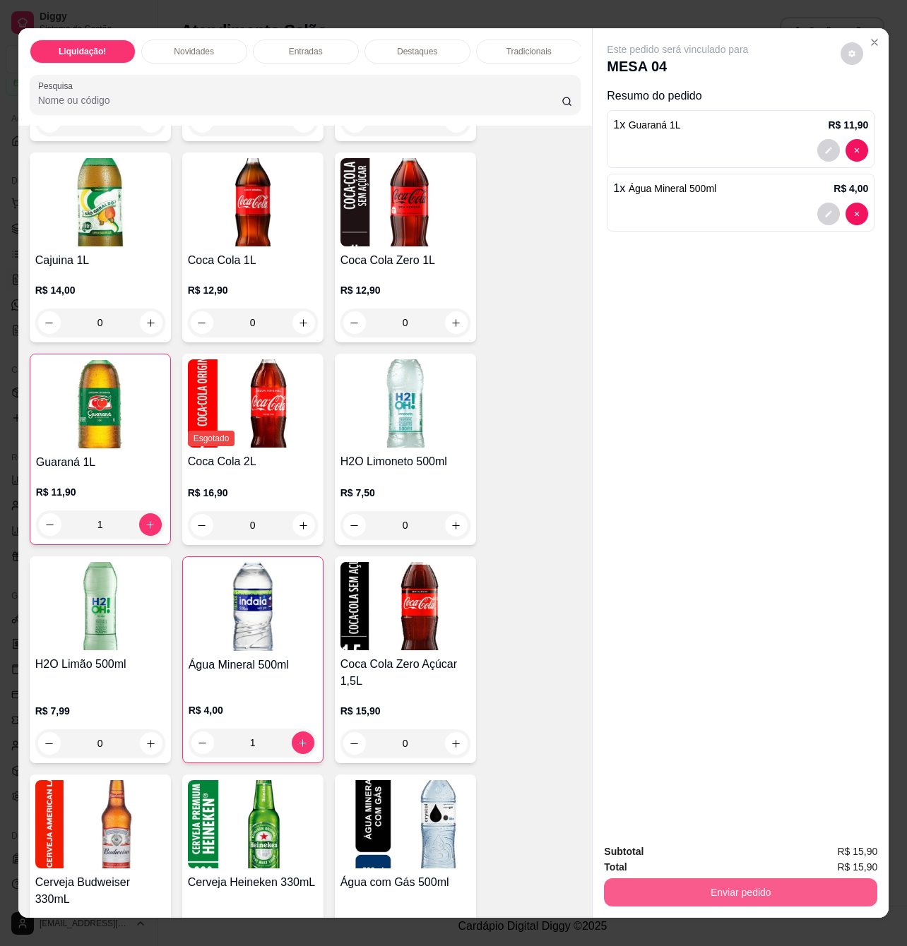
click at [678, 878] on button "Enviar pedido" at bounding box center [740, 892] width 273 height 28
click at [862, 854] on button "Enviar pedido" at bounding box center [839, 850] width 78 height 26
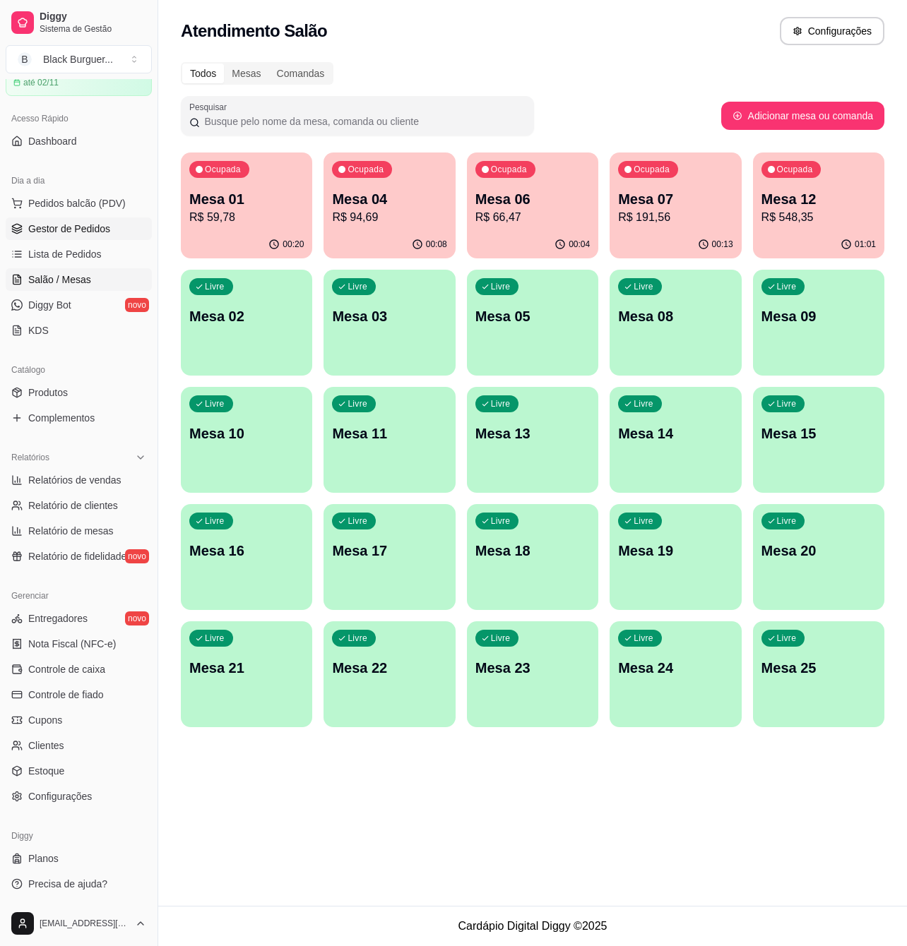
click at [31, 224] on span "Gestor de Pedidos" at bounding box center [69, 229] width 82 height 14
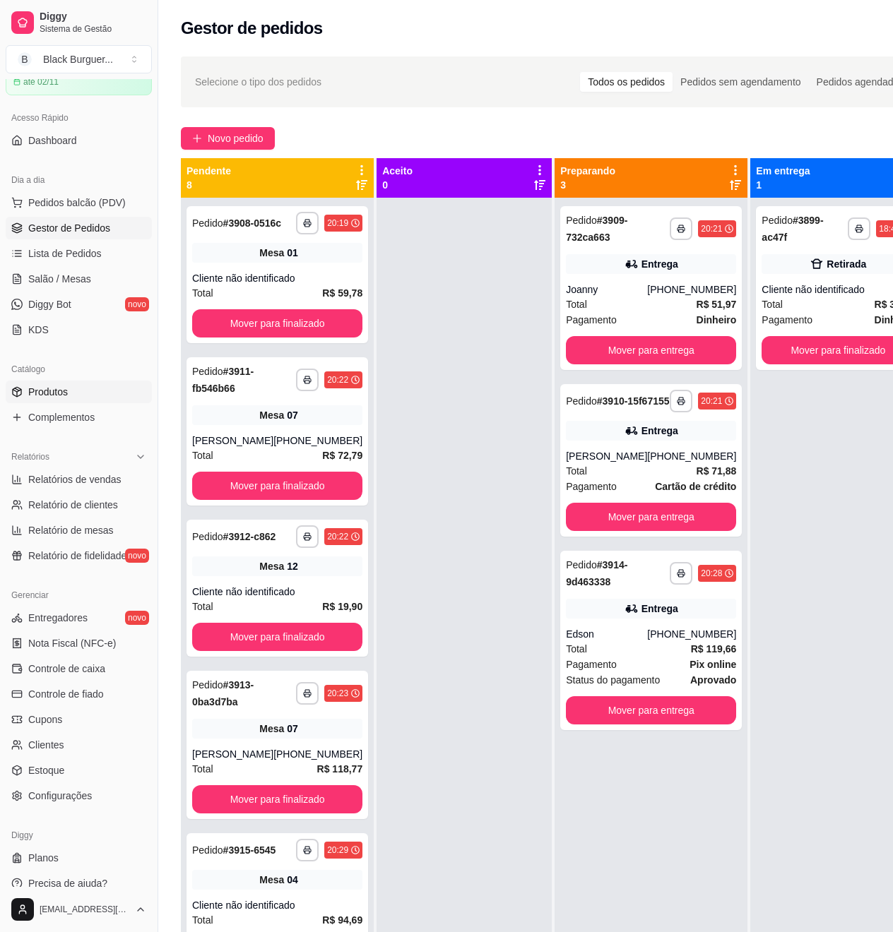
click at [69, 391] on link "Produtos" at bounding box center [79, 392] width 146 height 23
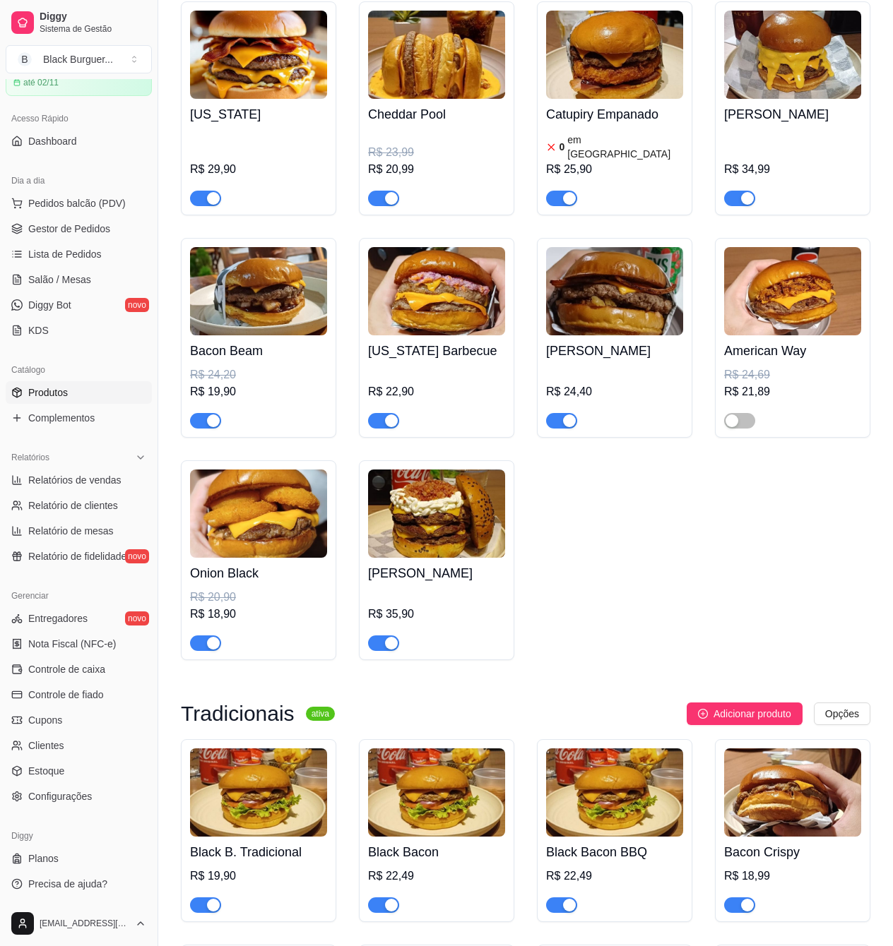
scroll to position [1695, 0]
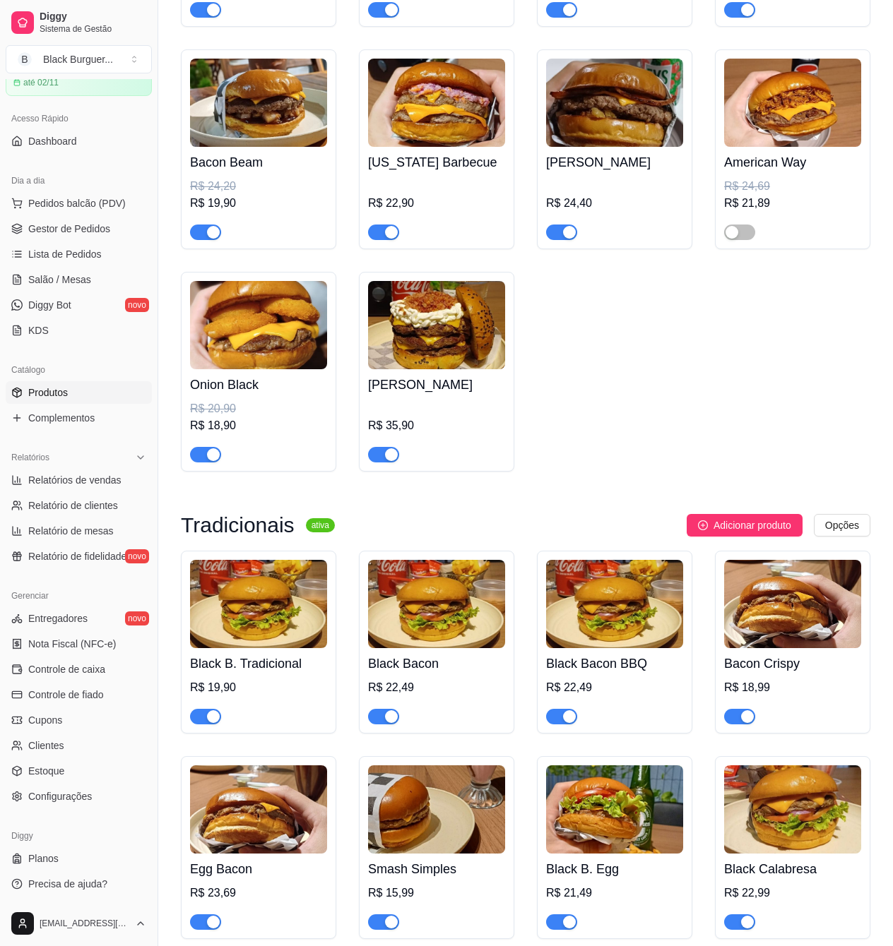
click at [312, 610] on img at bounding box center [258, 604] width 137 height 88
click at [83, 232] on span "Gestor de Pedidos" at bounding box center [69, 229] width 82 height 14
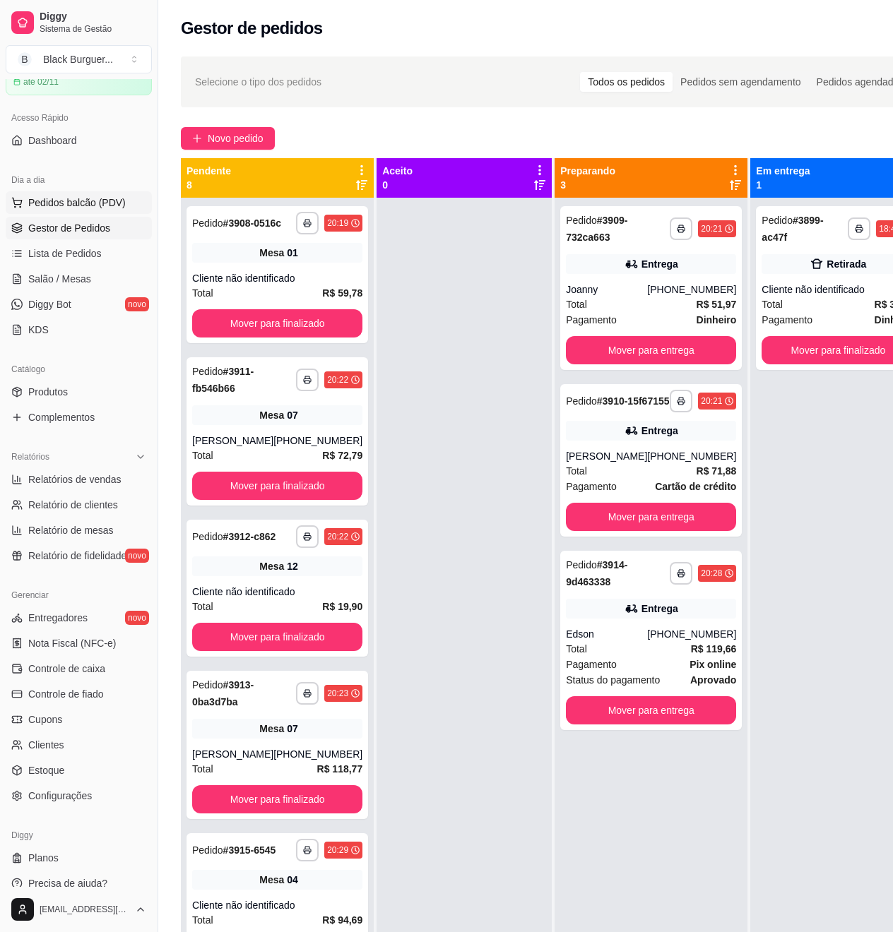
click at [83, 213] on button "Pedidos balcão (PDV)" at bounding box center [79, 202] width 146 height 23
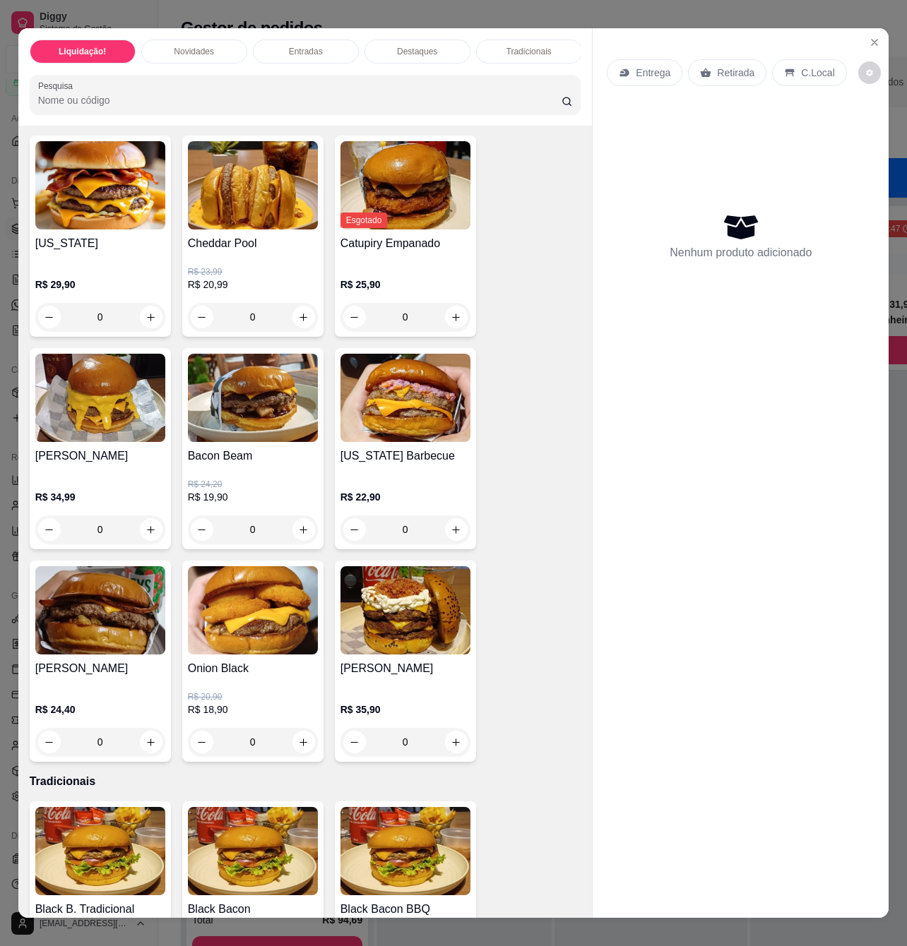
scroll to position [1412, 0]
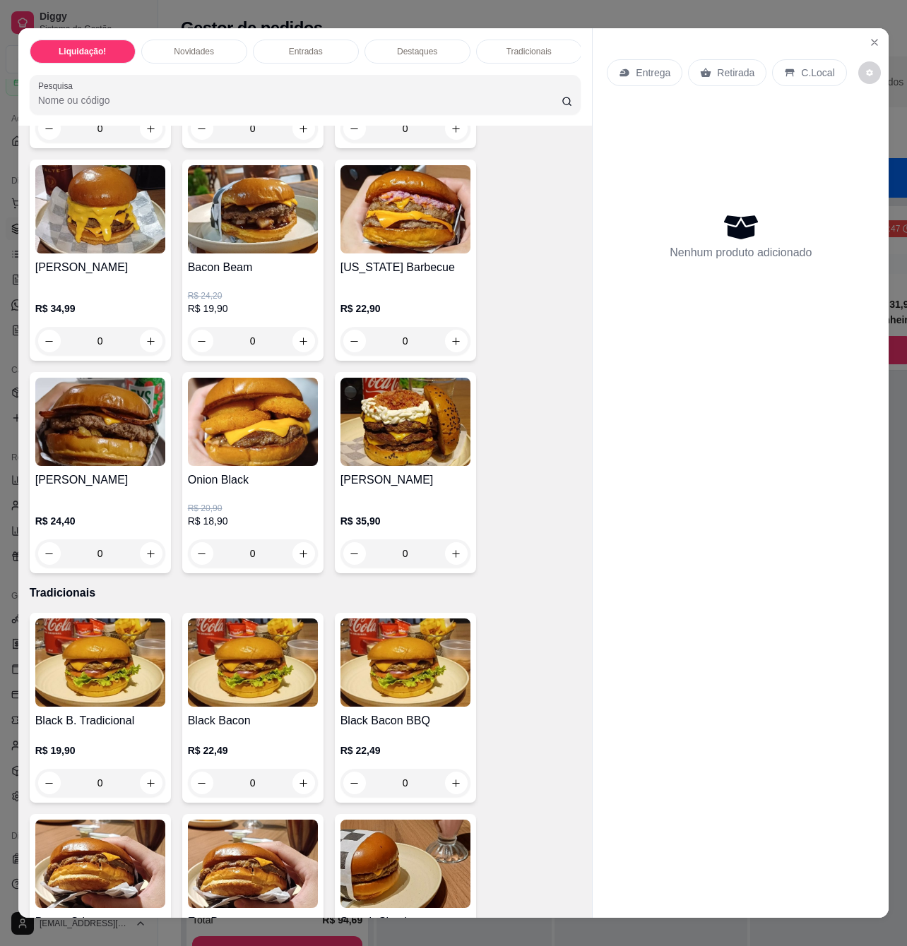
click at [89, 729] on h4 "Black B. Tradicional" at bounding box center [100, 720] width 130 height 17
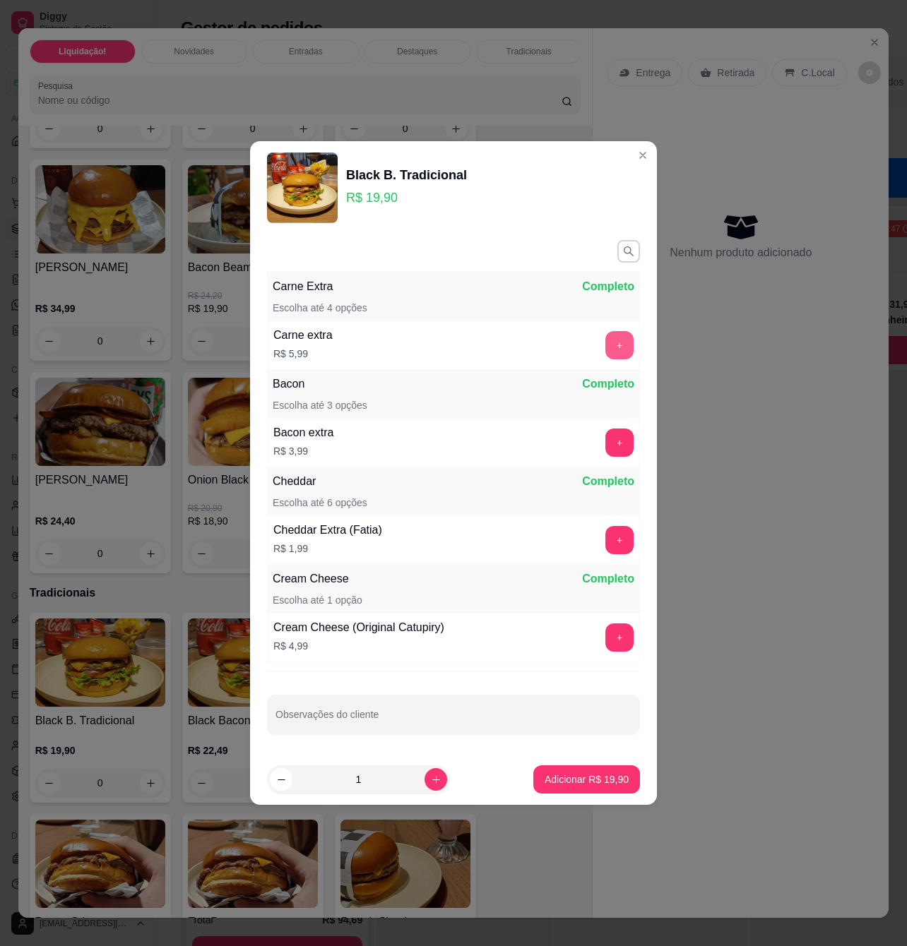
click at [614, 342] on button "+" at bounding box center [619, 345] width 28 height 28
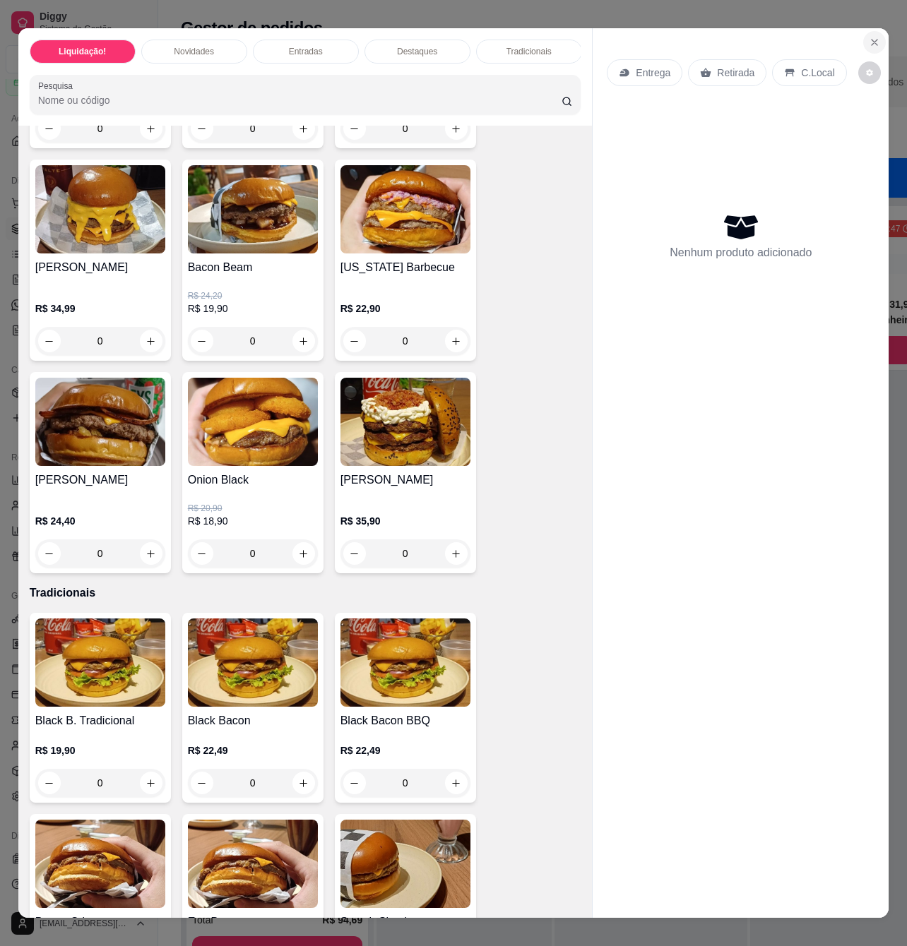
click at [871, 38] on icon "Close" at bounding box center [873, 42] width 11 height 11
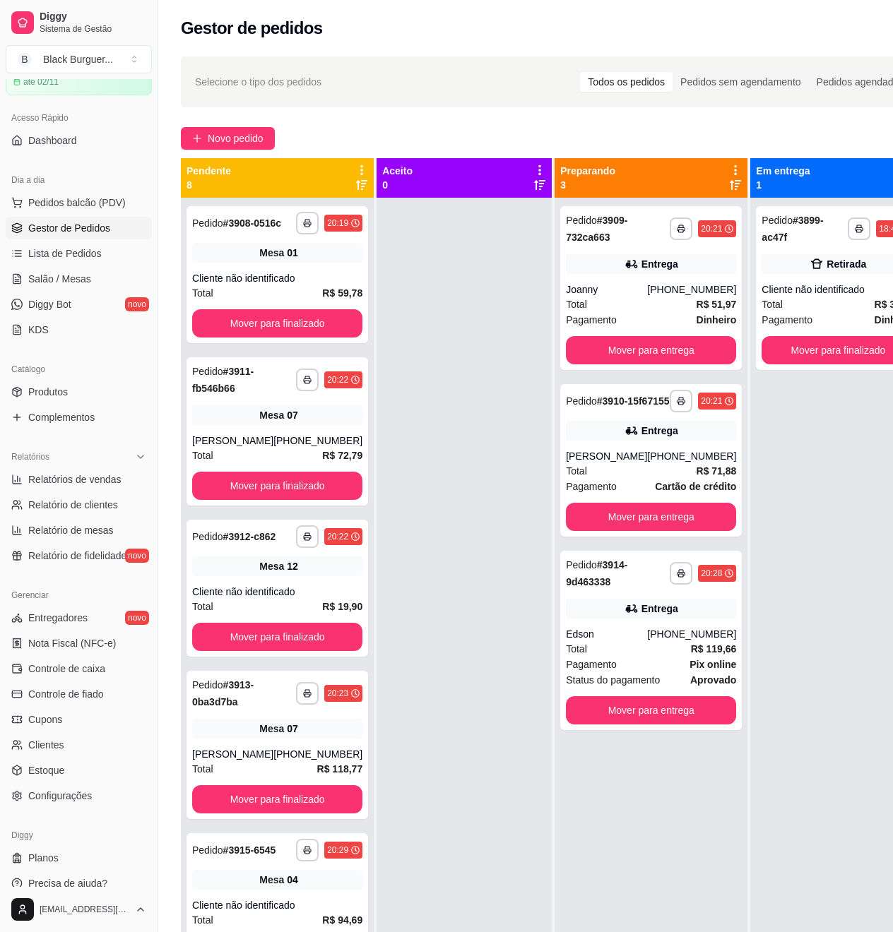
click at [80, 266] on ul "Pedidos balcão (PDV) Gestor de Pedidos Lista de Pedidos Salão / Mesas Diggy Bot…" at bounding box center [79, 266] width 146 height 150
click at [88, 274] on span "Salão / Mesas" at bounding box center [59, 279] width 63 height 14
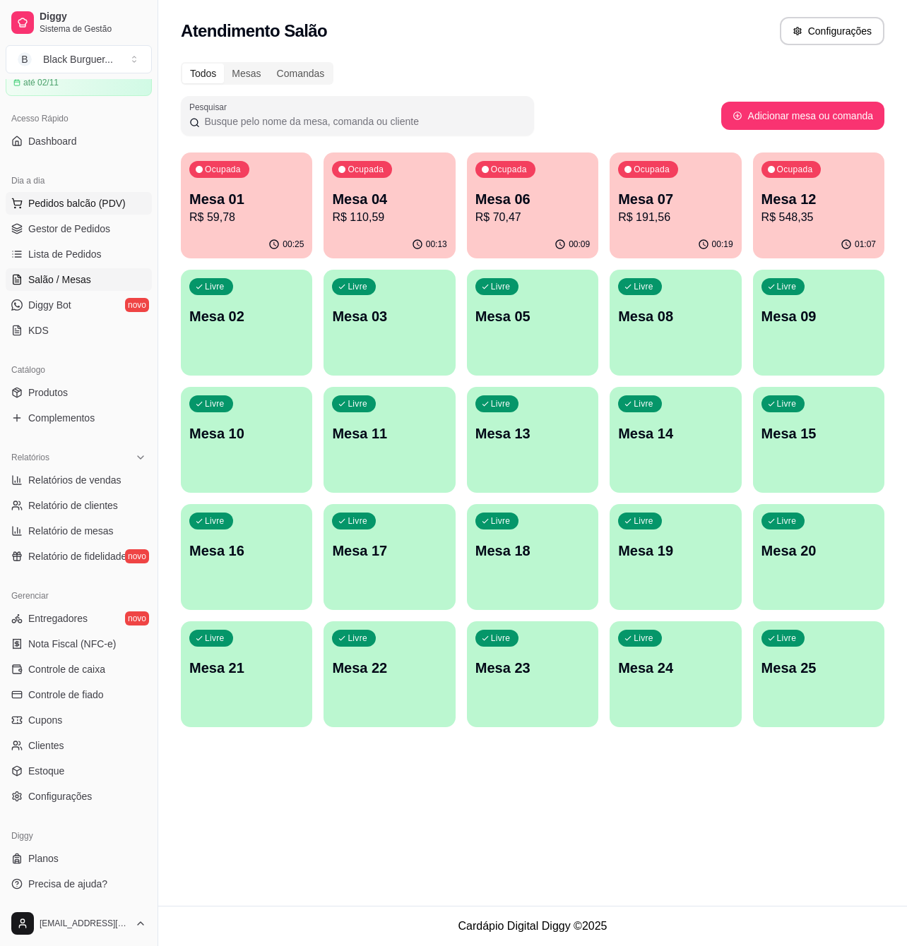
click at [102, 213] on button "Pedidos balcão (PDV)" at bounding box center [79, 203] width 146 height 23
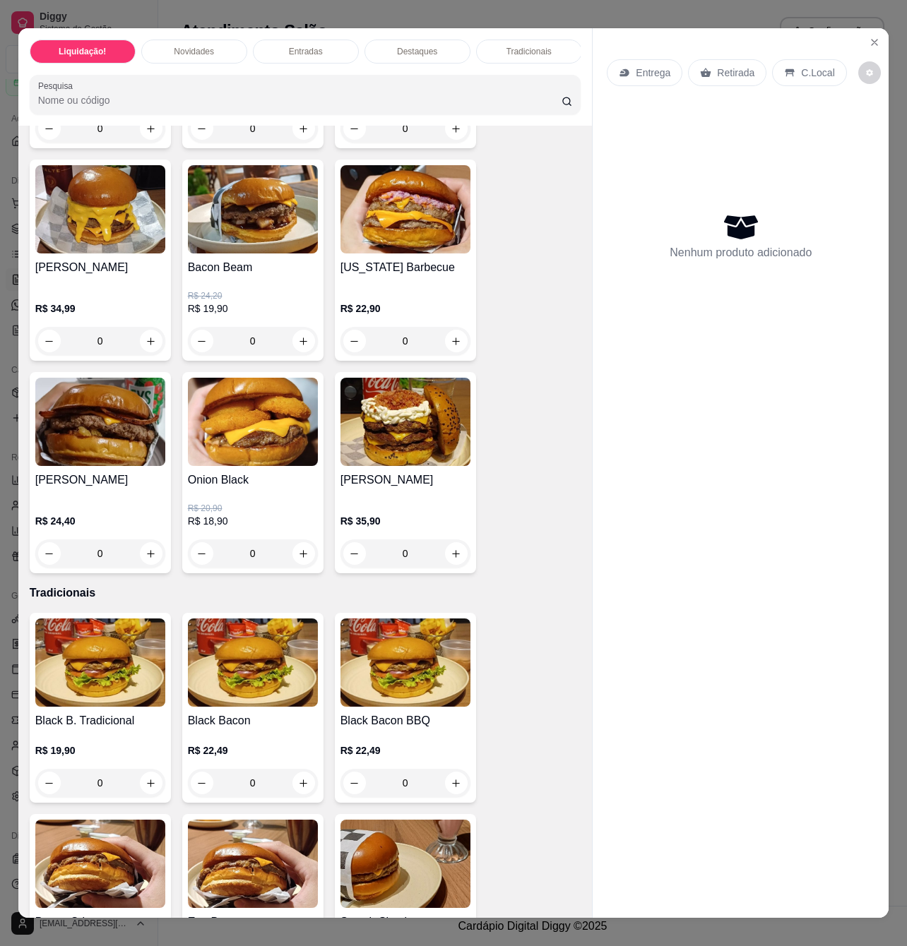
scroll to position [1318, 0]
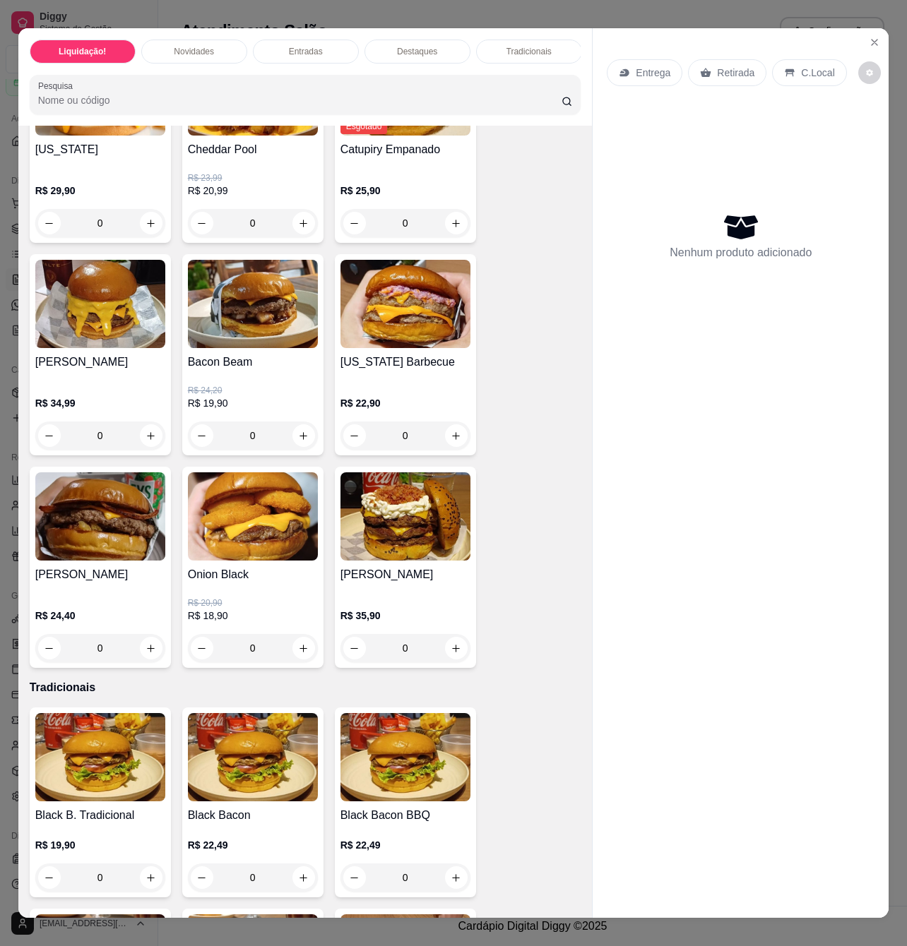
click at [273, 396] on p "R$ 24,20" at bounding box center [253, 390] width 130 height 11
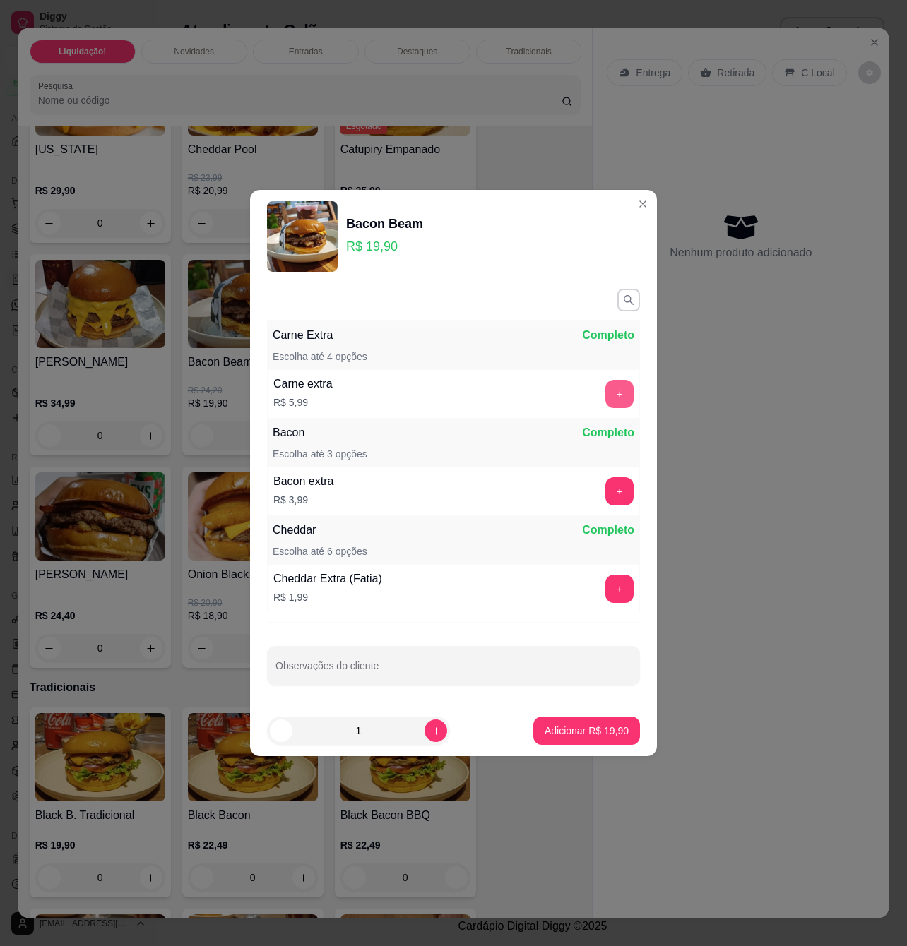
click at [607, 401] on button "+" at bounding box center [619, 394] width 28 height 28
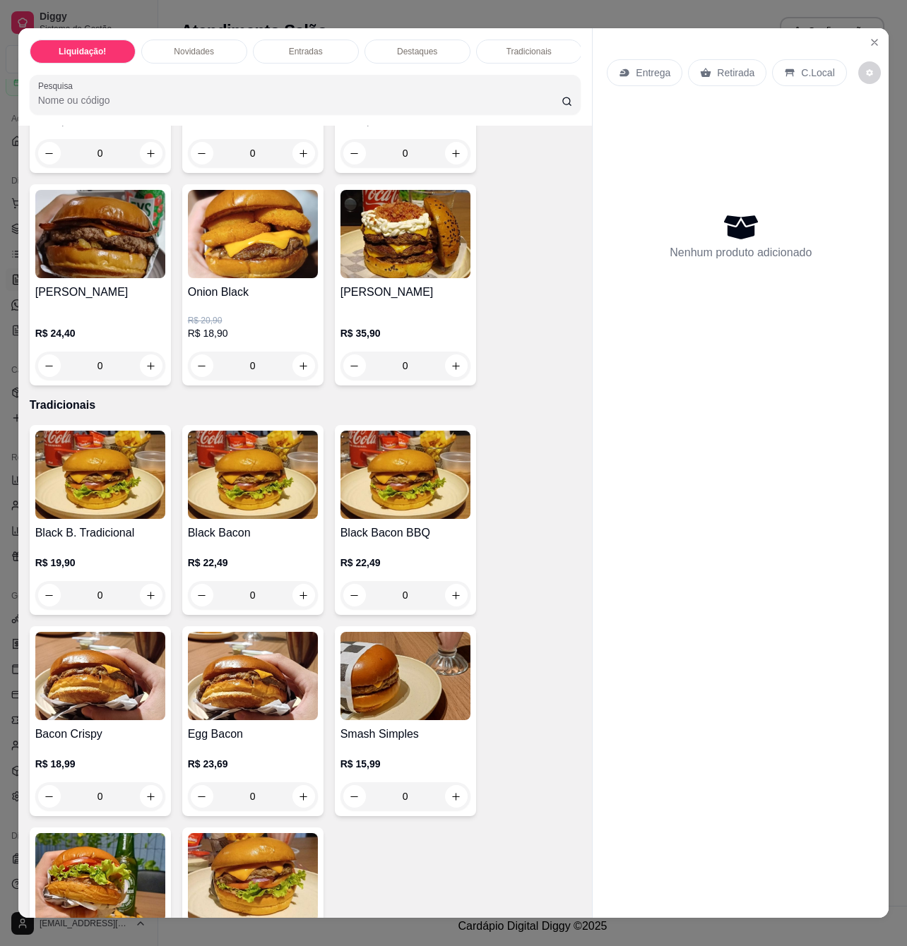
scroll to position [1789, 0]
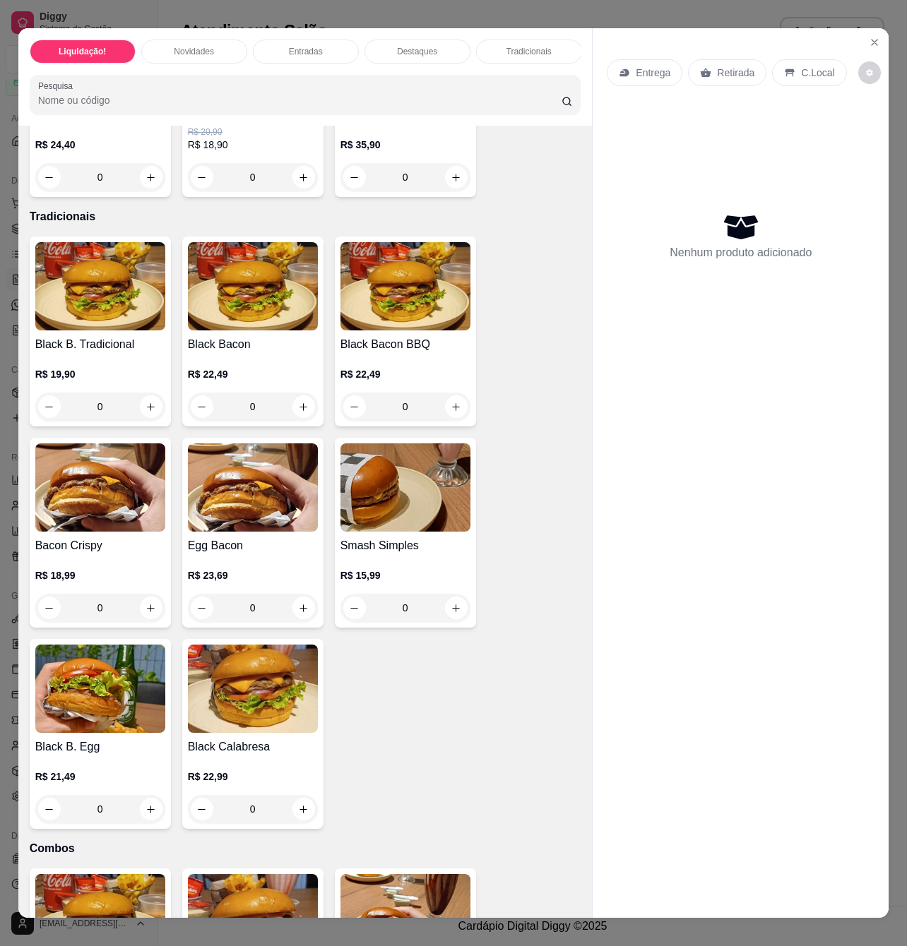
click at [158, 583] on div "Bacon Crispy R$ 18,99 0" at bounding box center [100, 533] width 141 height 190
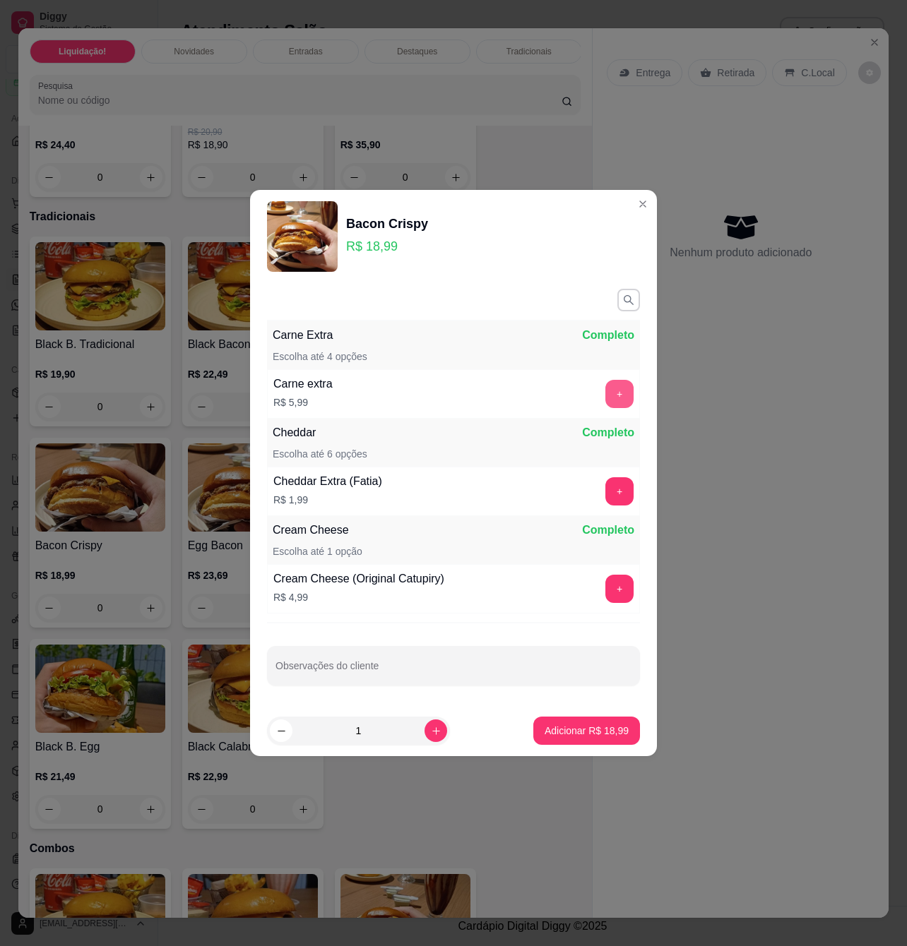
click at [605, 388] on button "+" at bounding box center [619, 394] width 28 height 28
click at [656, 348] on section "Bacon Crispy R$ 18,99 Carne Extra Completo Escolha até 4 opções Carne extra R$ …" at bounding box center [453, 473] width 407 height 566
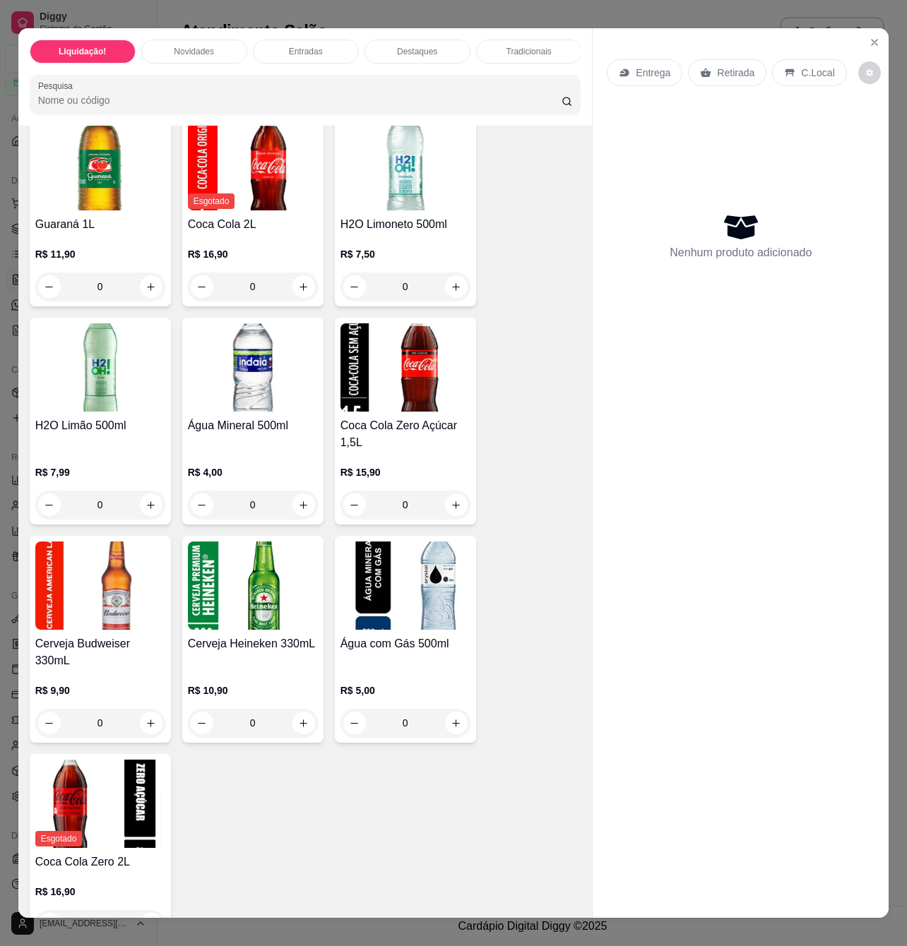
scroll to position [4662, 0]
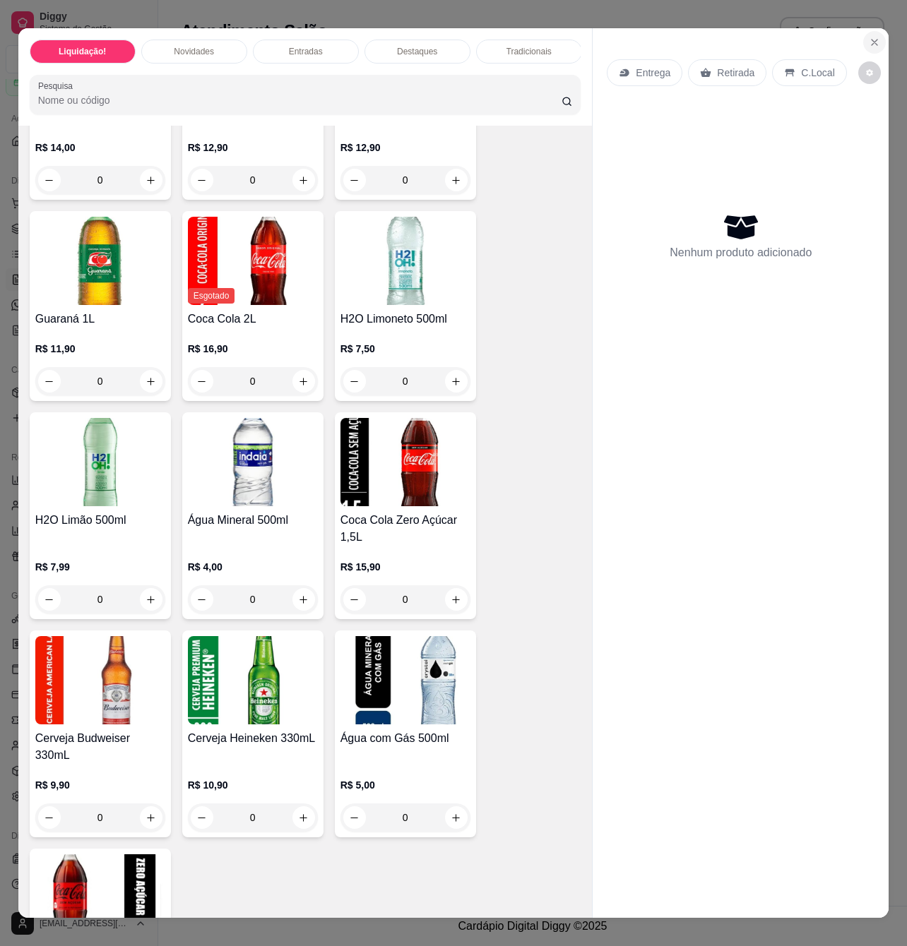
click at [868, 37] on icon "Close" at bounding box center [873, 42] width 11 height 11
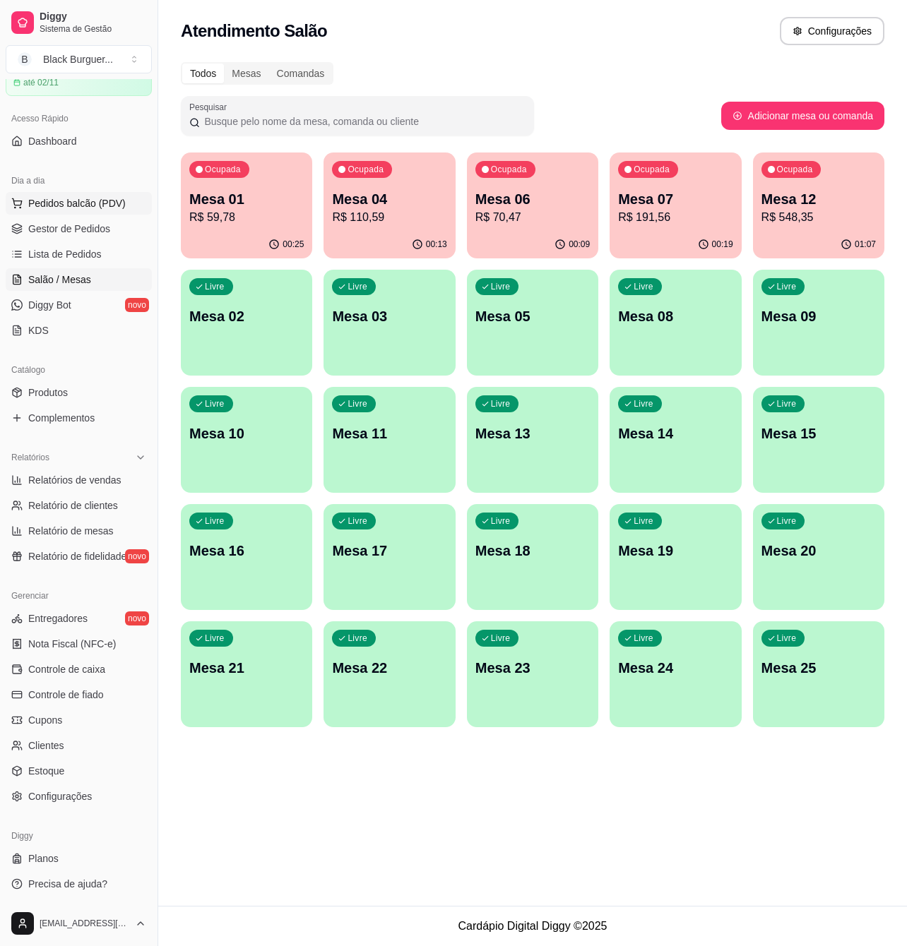
click at [89, 201] on span "Pedidos balcão (PDV)" at bounding box center [76, 203] width 97 height 14
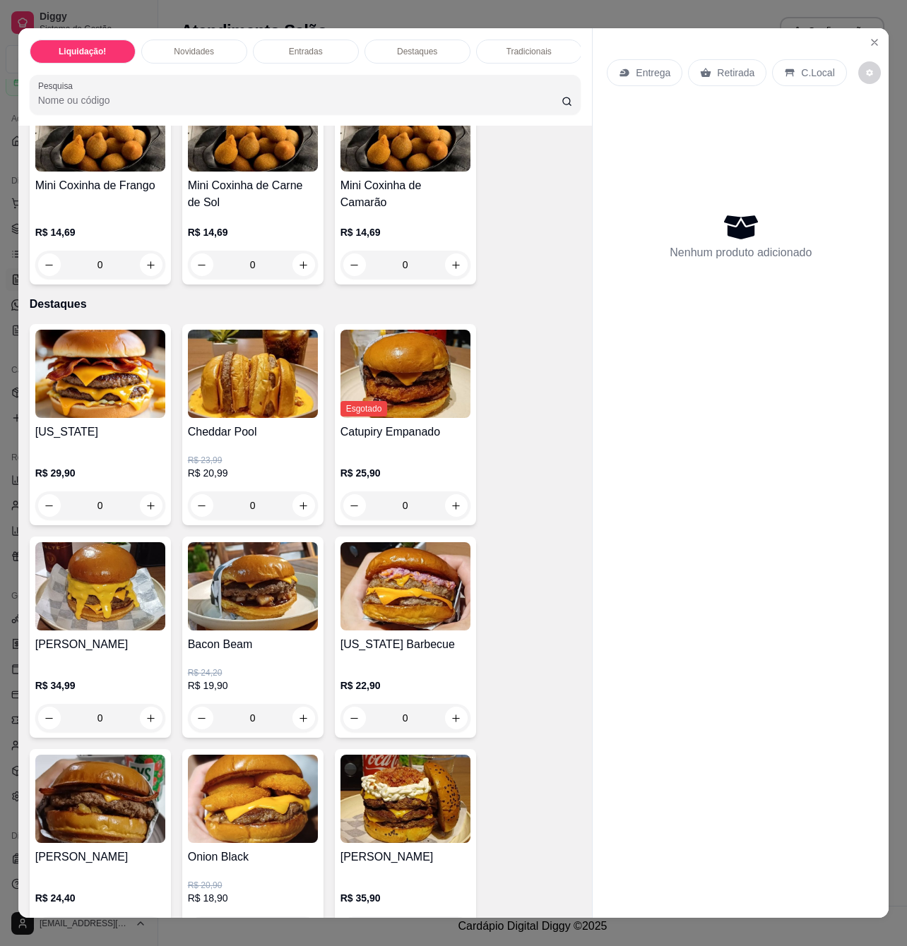
scroll to position [1130, 0]
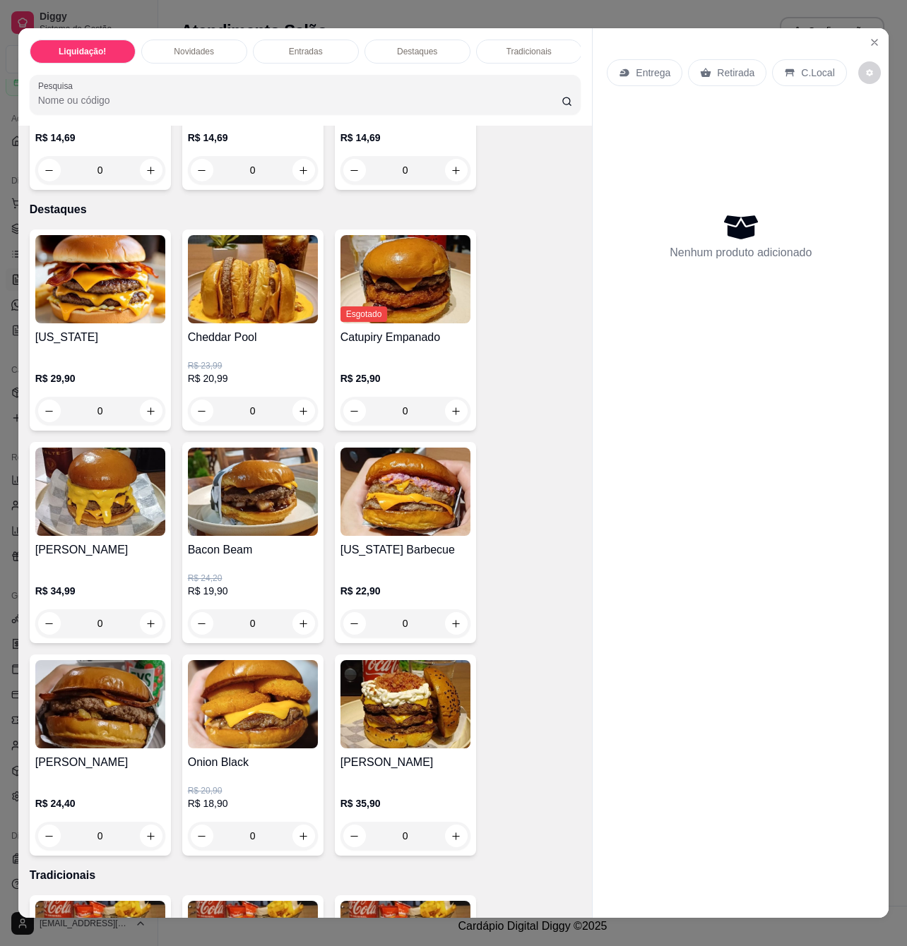
click at [368, 544] on div "[US_STATE] Barbecue R$ 22,90 0" at bounding box center [405, 542] width 141 height 201
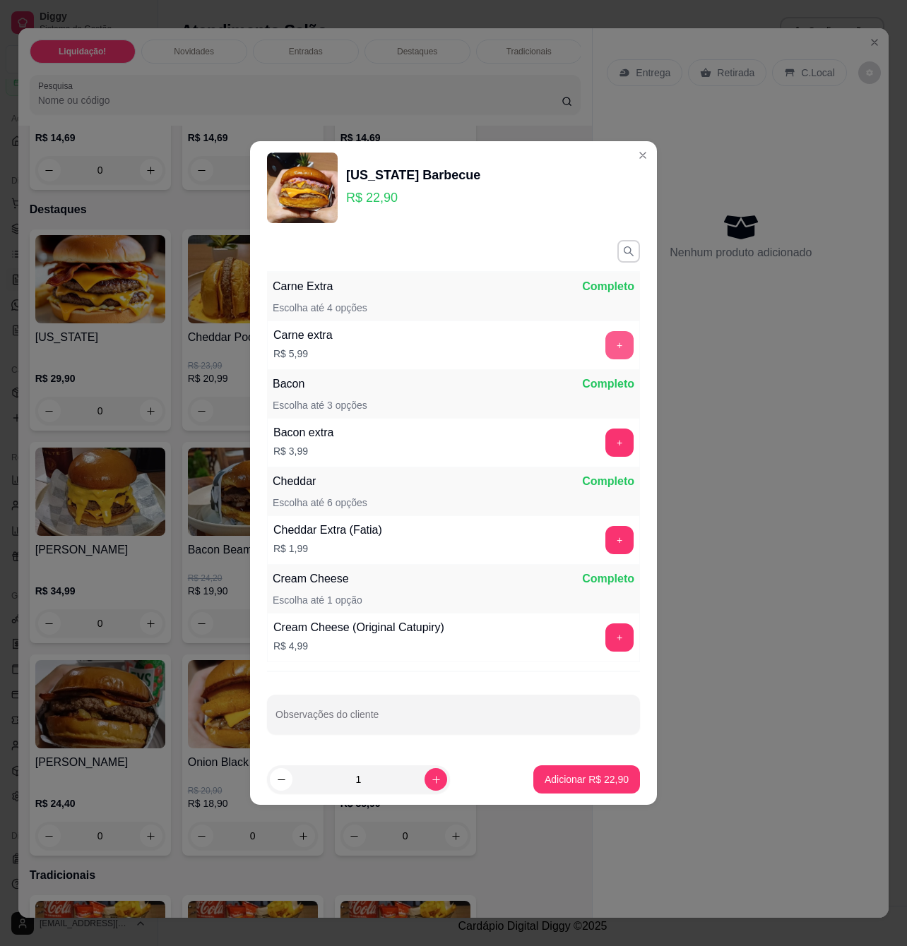
click at [605, 346] on button "+" at bounding box center [619, 345] width 28 height 28
click at [591, 791] on button "Adicionar R$ 28,89" at bounding box center [586, 779] width 107 height 28
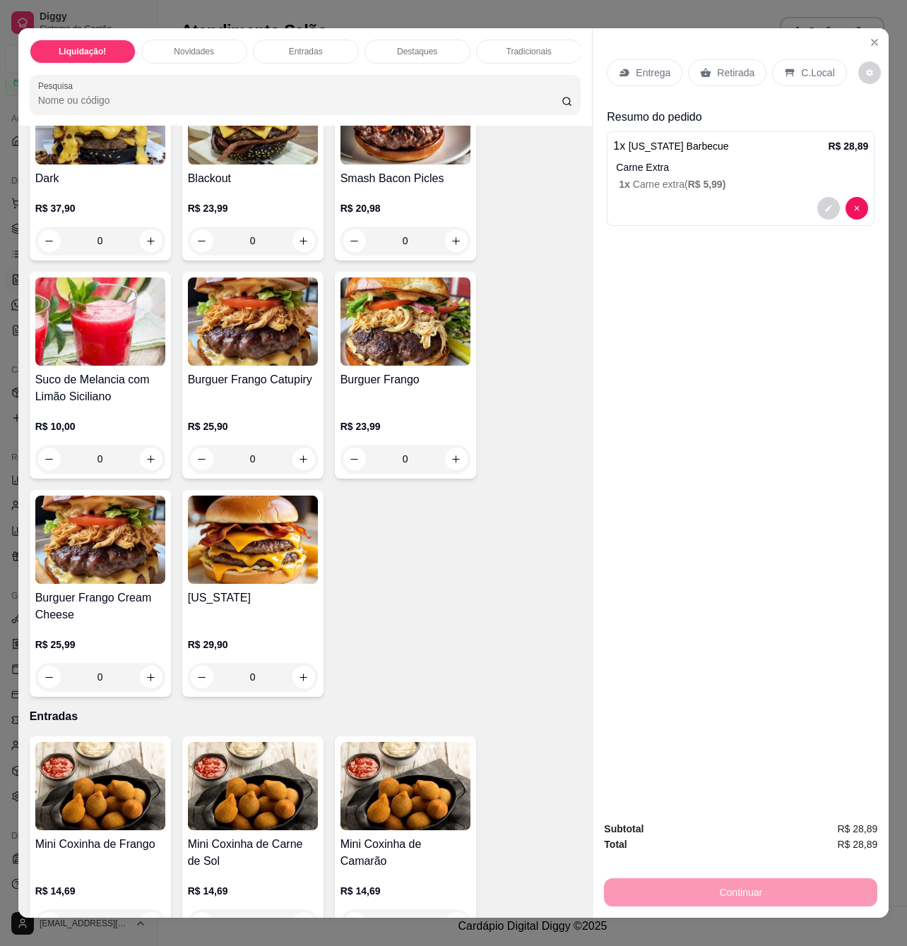
scroll to position [94, 0]
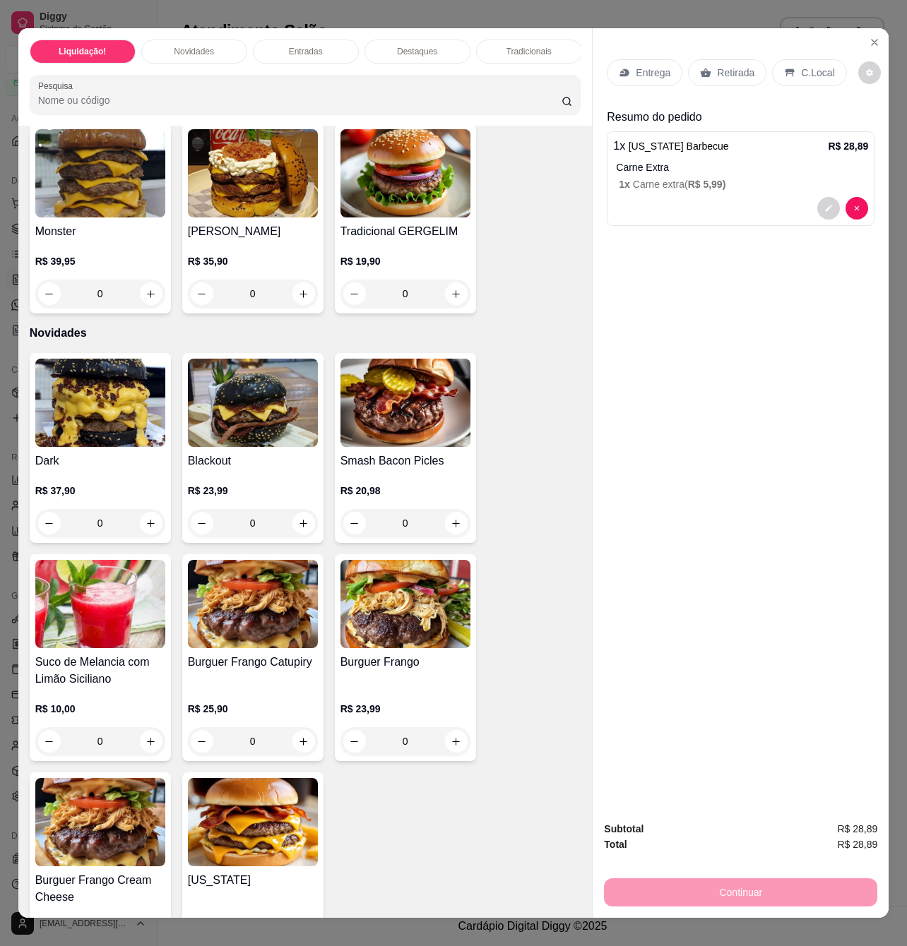
click at [265, 445] on img at bounding box center [253, 403] width 130 height 88
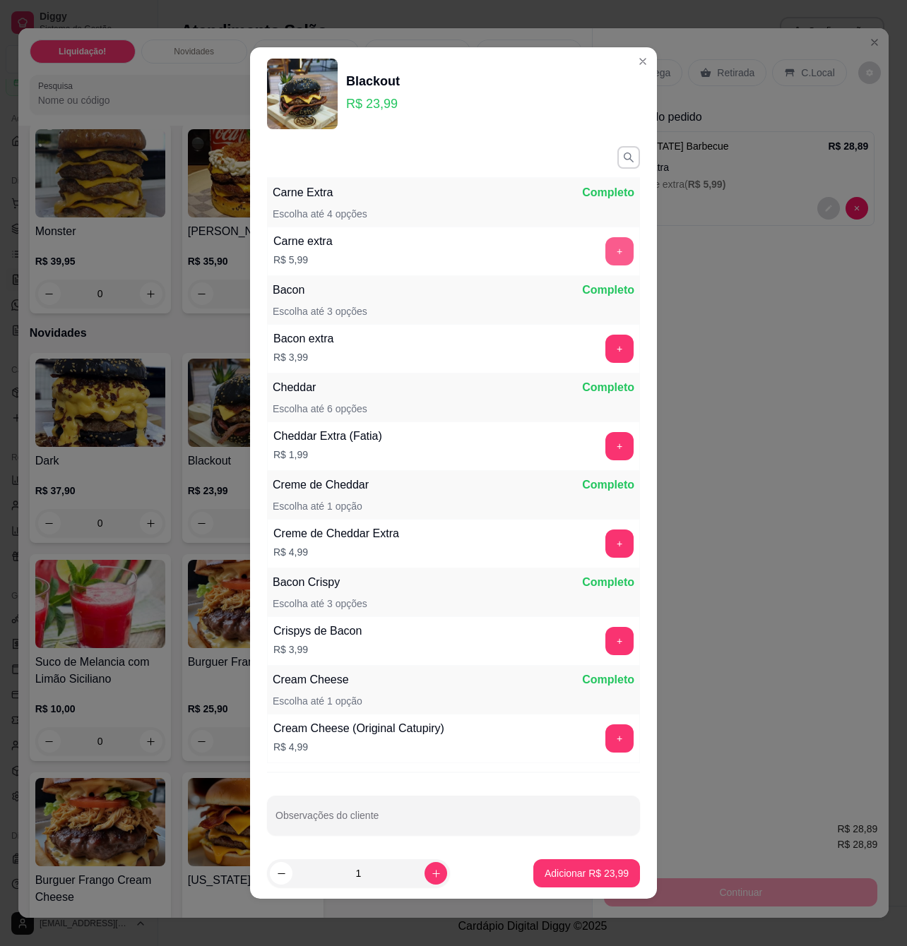
click at [605, 256] on button "+" at bounding box center [619, 251] width 28 height 28
click at [554, 871] on p "Adicionar R$ 29,98" at bounding box center [586, 873] width 84 height 14
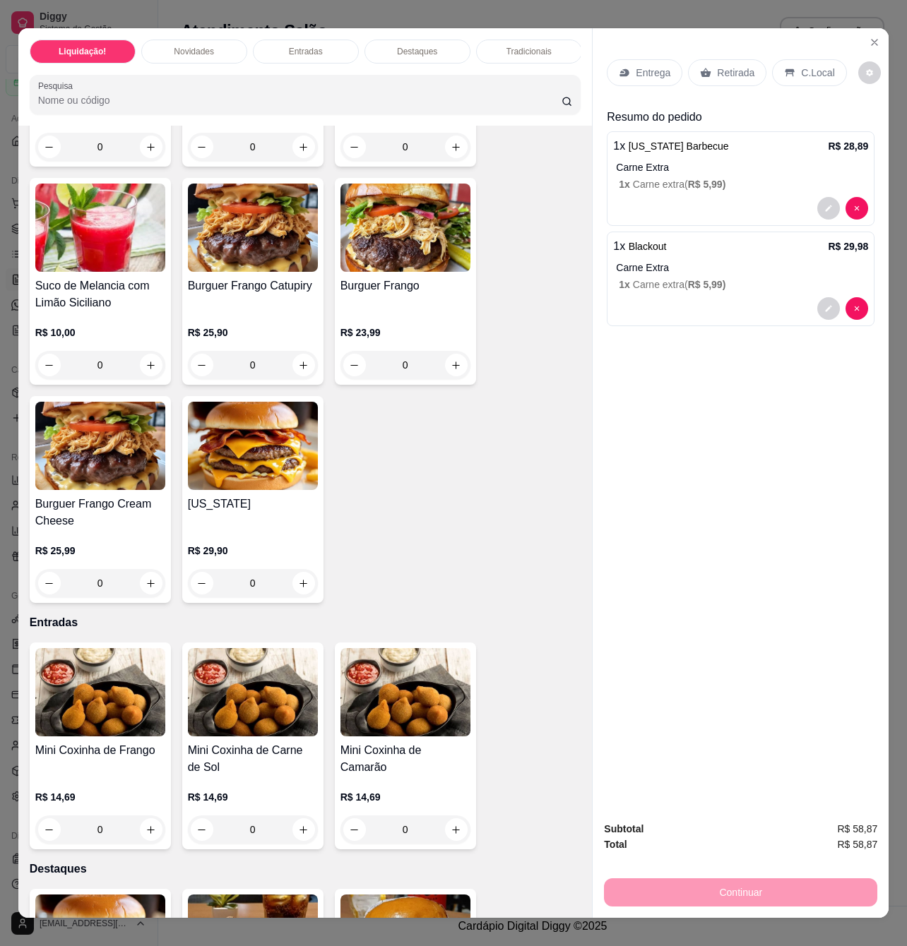
scroll to position [659, 0]
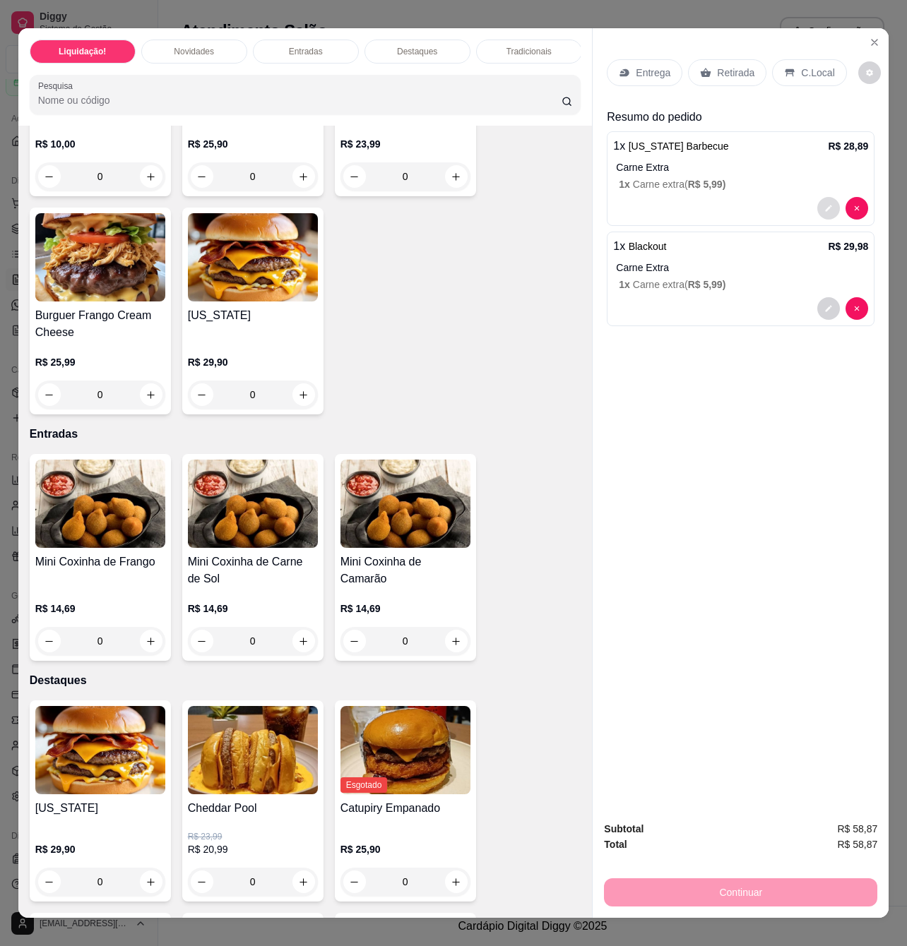
click at [824, 204] on icon "decrease-product-quantity" at bounding box center [828, 208] width 8 height 8
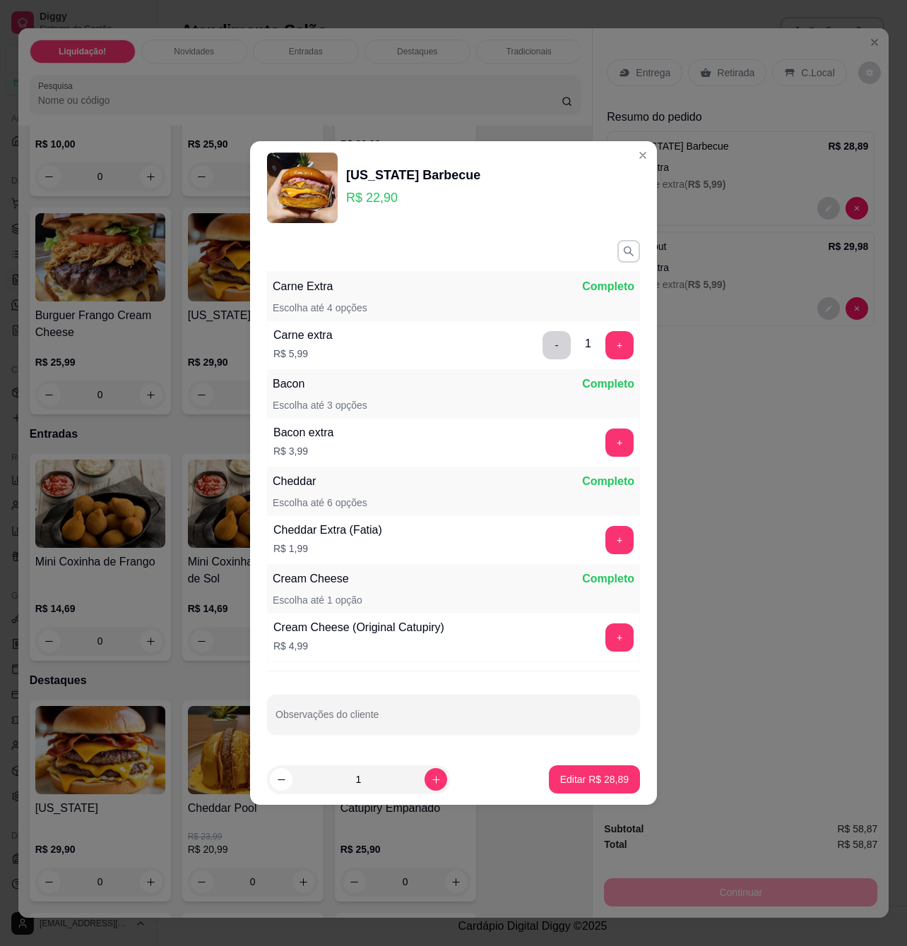
click at [455, 747] on div "Carne Extra Completo Escolha até 4 opções Carne extra R$ 5,99 - 1 + Bacon Compl…" at bounding box center [453, 494] width 407 height 520
click at [460, 724] on input "Observações do cliente" at bounding box center [453, 720] width 356 height 14
type input "bem passada"
click at [561, 780] on p "Editar R$ 28,89" at bounding box center [594, 778] width 66 height 13
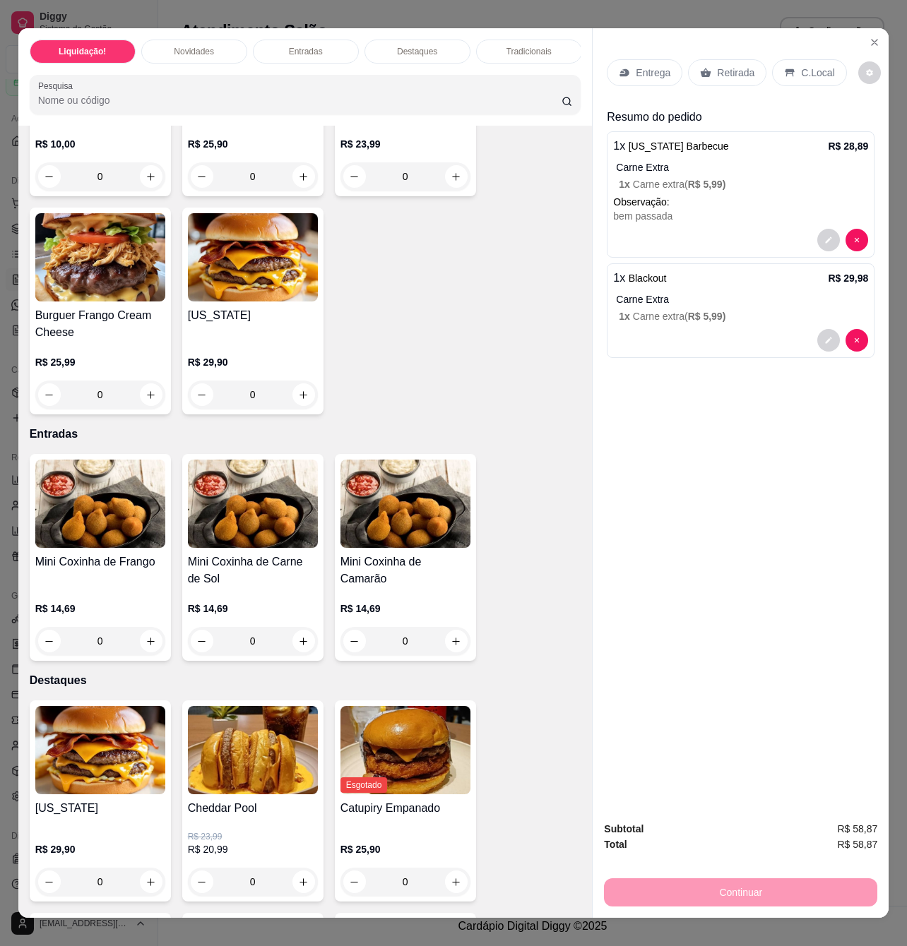
click at [824, 336] on icon "decrease-product-quantity" at bounding box center [828, 340] width 8 height 8
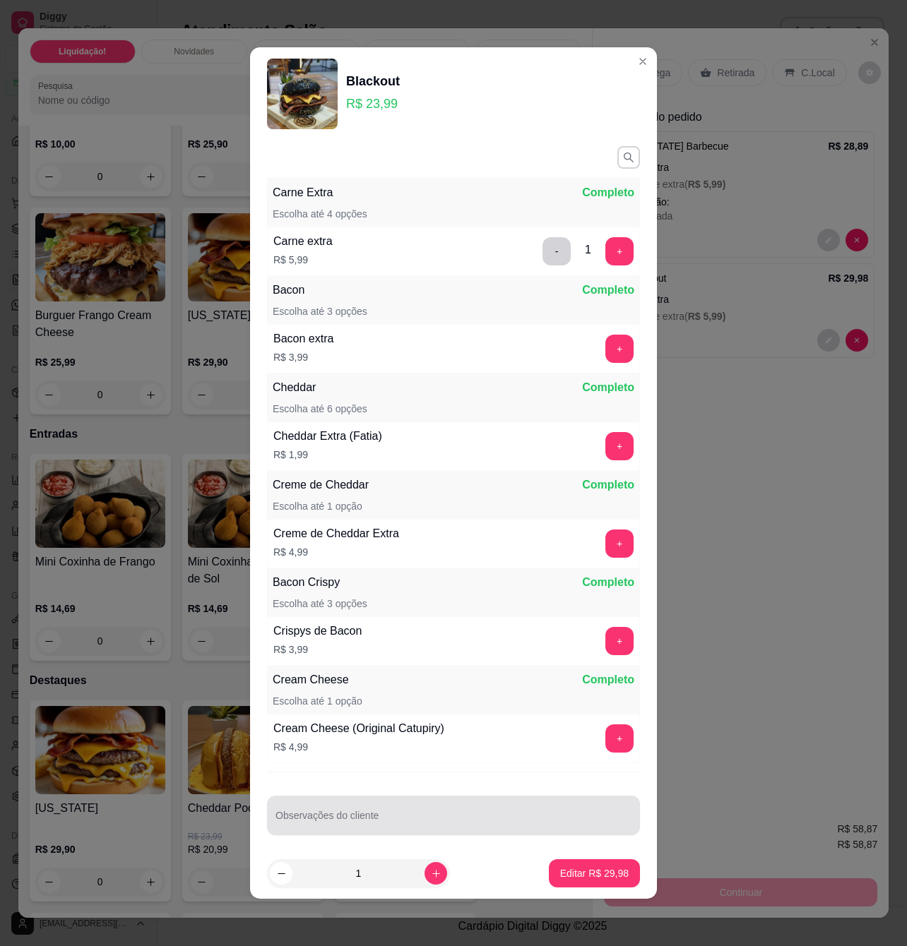
click at [404, 828] on input "Observações do cliente" at bounding box center [453, 821] width 356 height 14
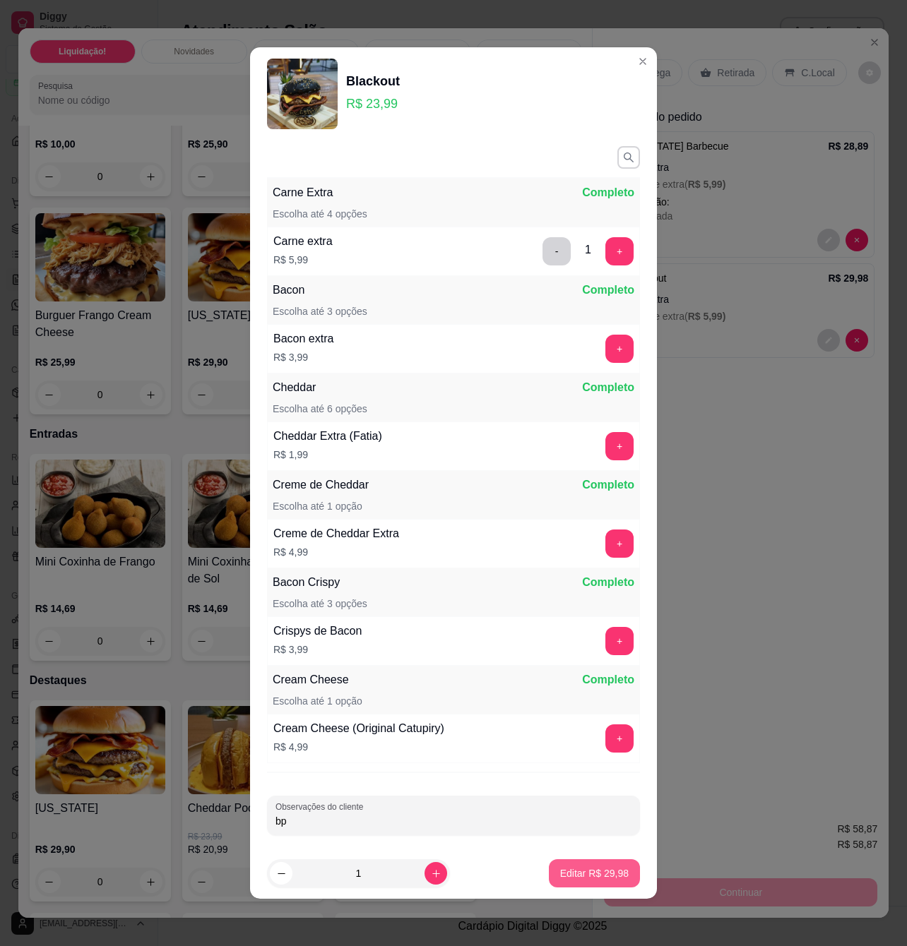
type input "bp"
click at [592, 883] on button "Editar R$ 29,98" at bounding box center [594, 874] width 88 height 28
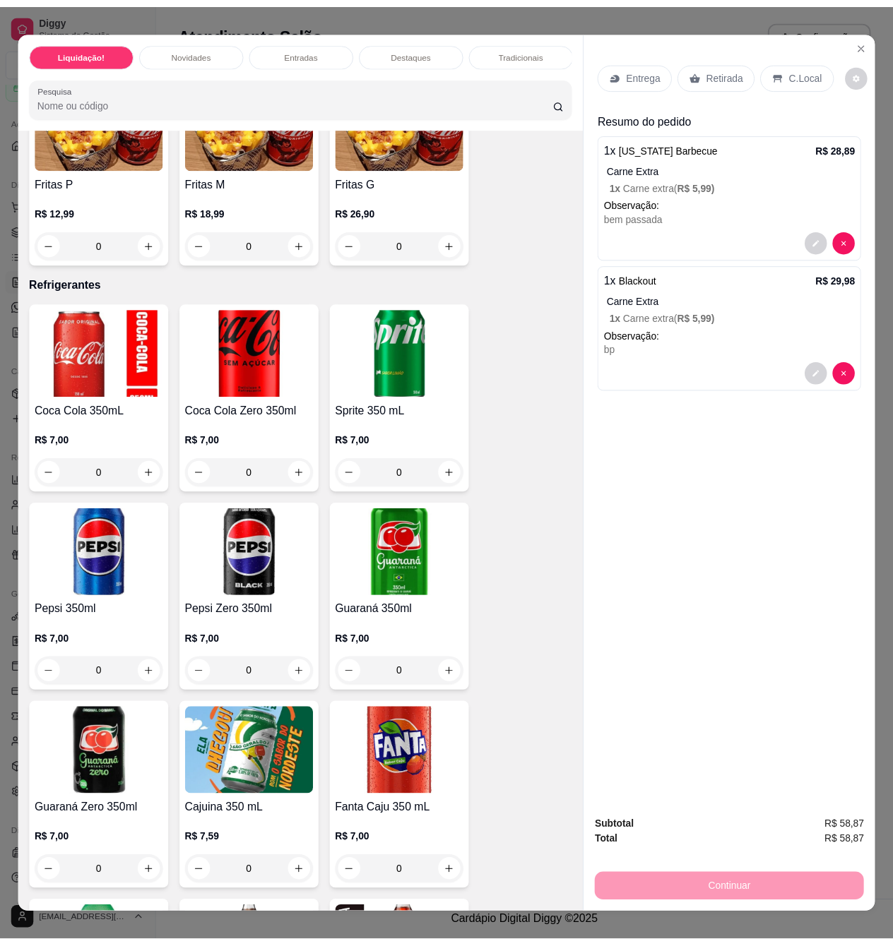
scroll to position [3860, 0]
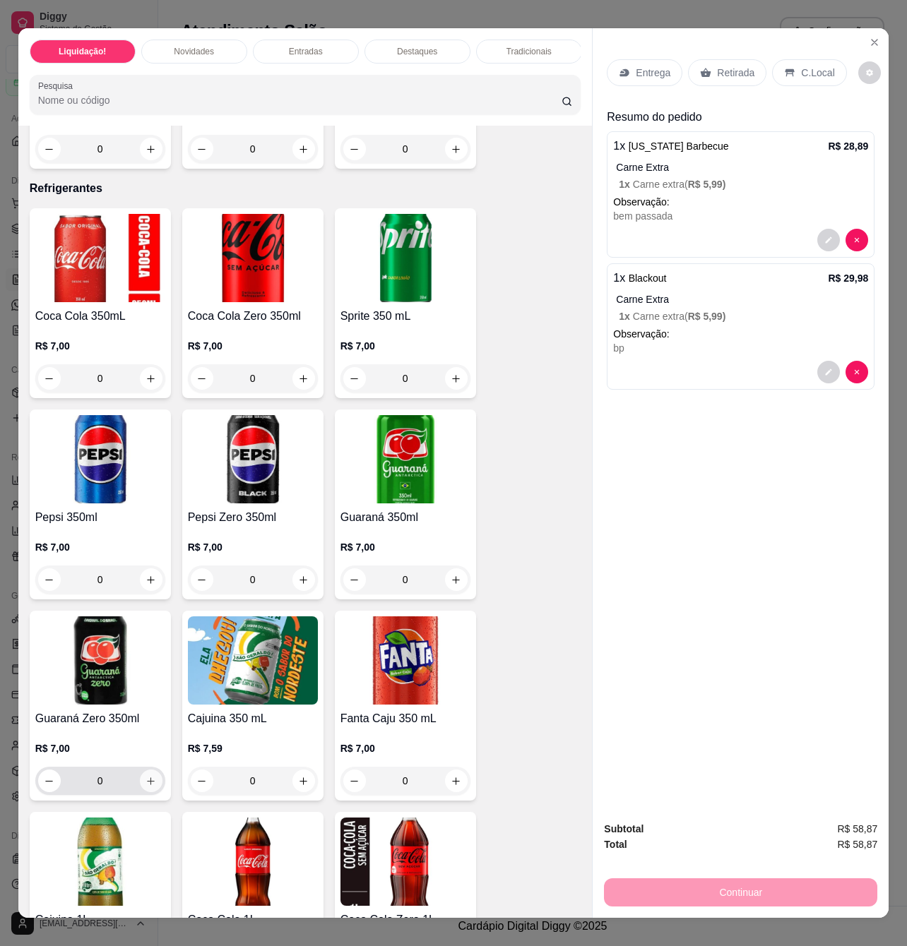
click at [147, 785] on icon "increase-product-quantity" at bounding box center [151, 781] width 8 height 8
type input "1"
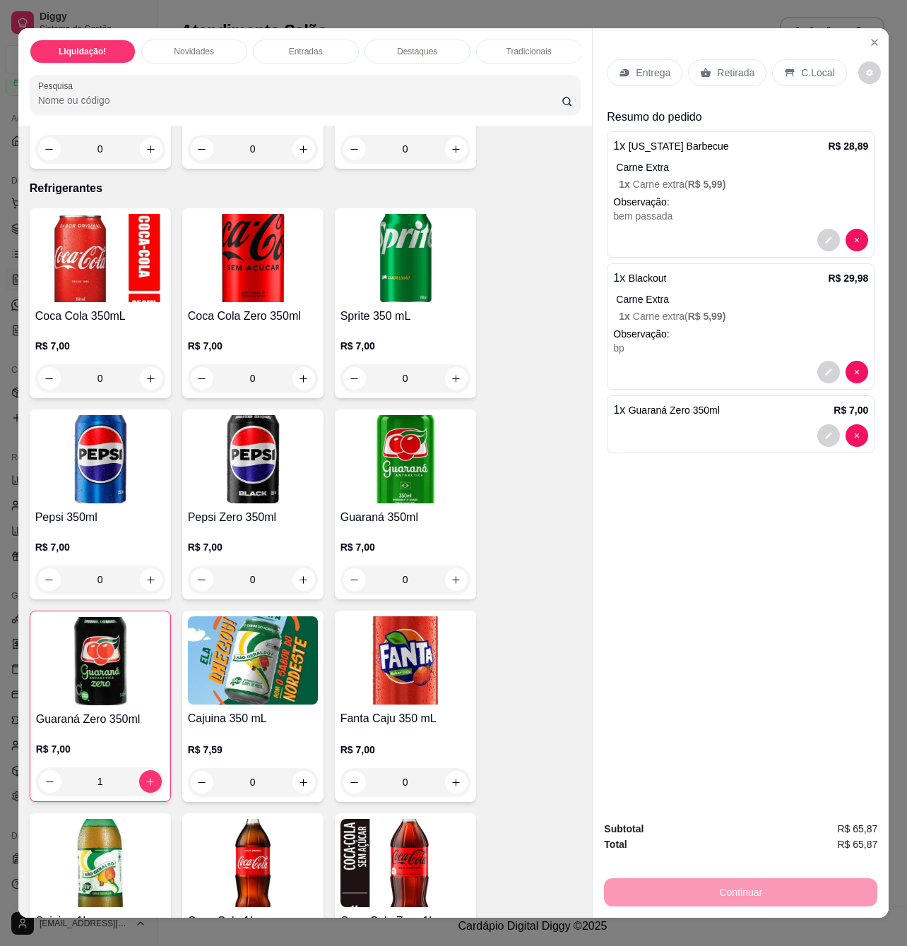
click at [811, 66] on p "C.Local" at bounding box center [817, 73] width 33 height 14
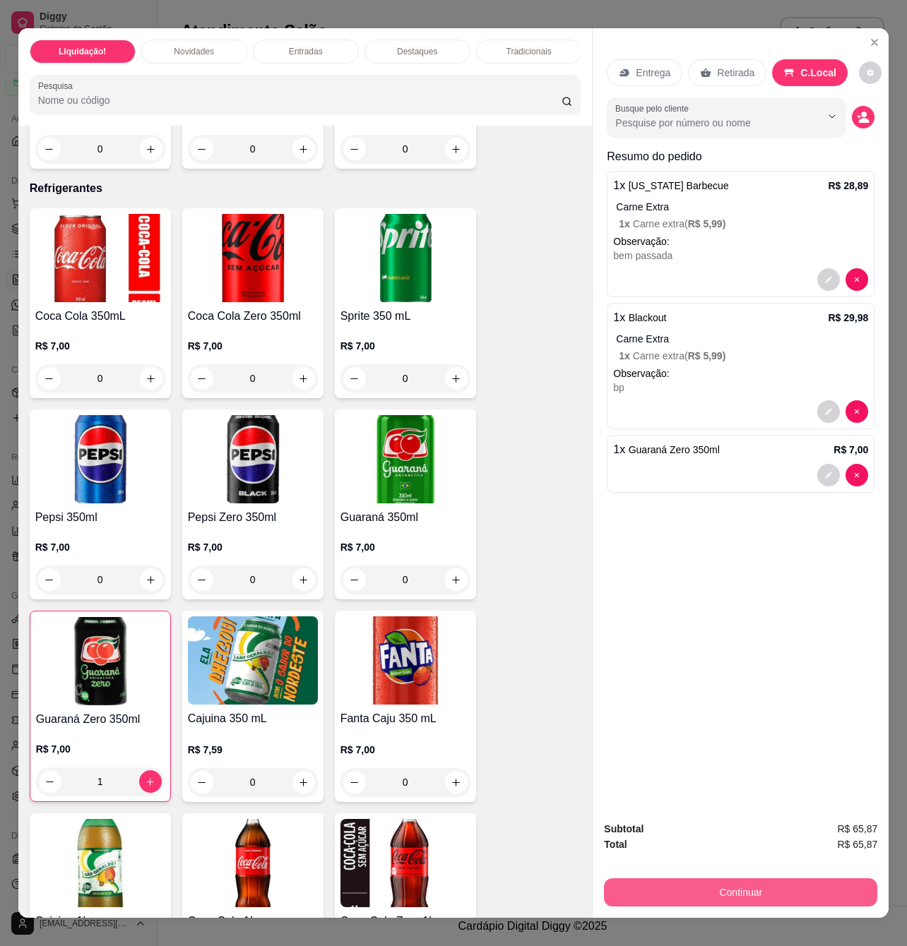
click at [777, 882] on button "Continuar" at bounding box center [740, 892] width 273 height 28
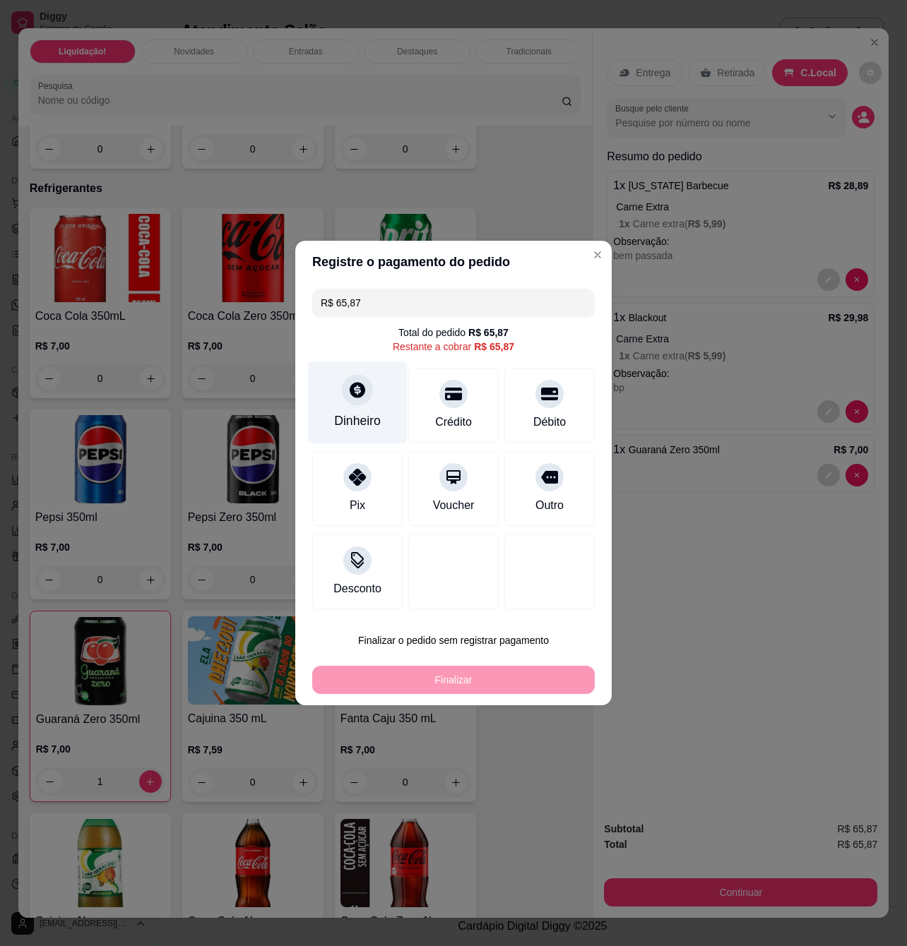
click at [393, 405] on div "Dinheiro" at bounding box center [358, 403] width 100 height 83
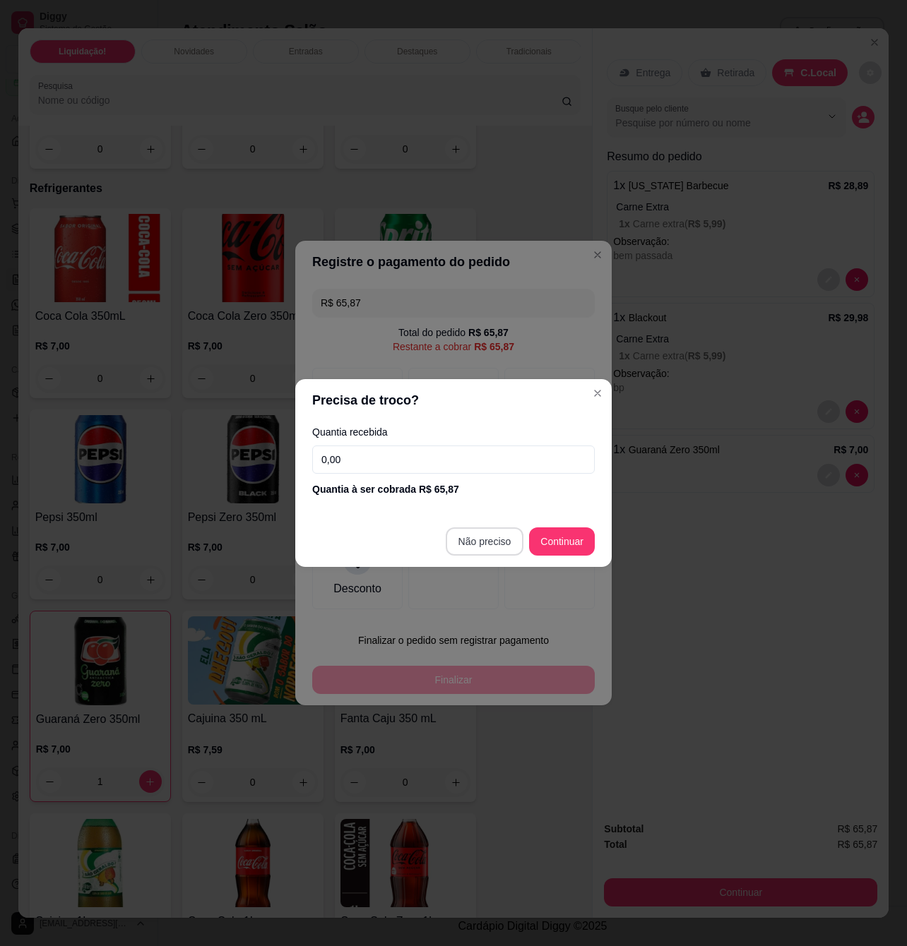
click at [497, 563] on footer "Não preciso Continuar" at bounding box center [453, 541] width 316 height 51
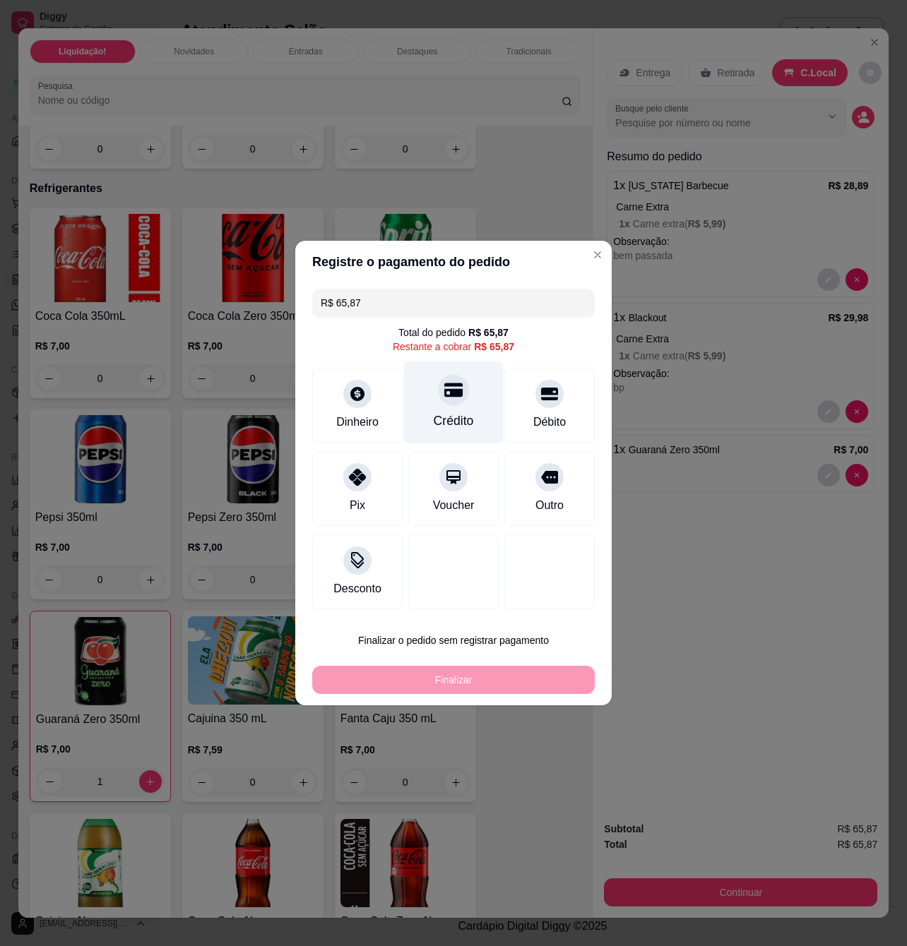
click at [441, 422] on div "Crédito" at bounding box center [454, 421] width 40 height 18
type input "R$ 0,00"
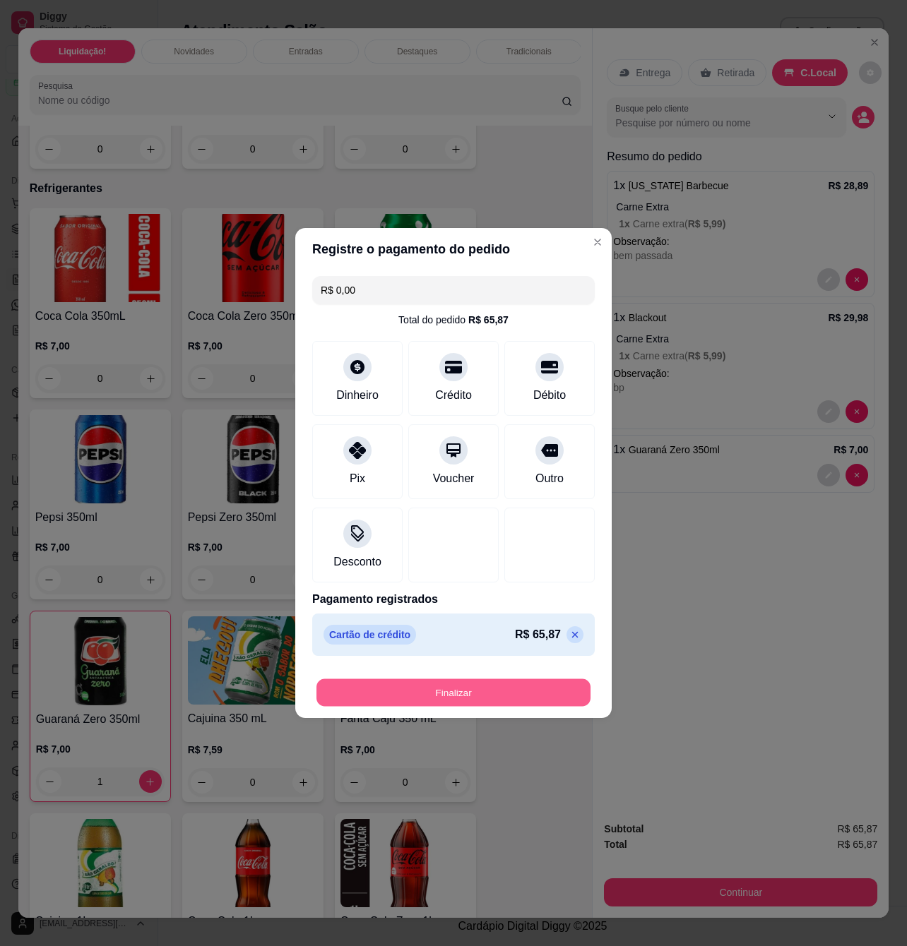
click at [513, 690] on button "Finalizar" at bounding box center [453, 693] width 274 height 28
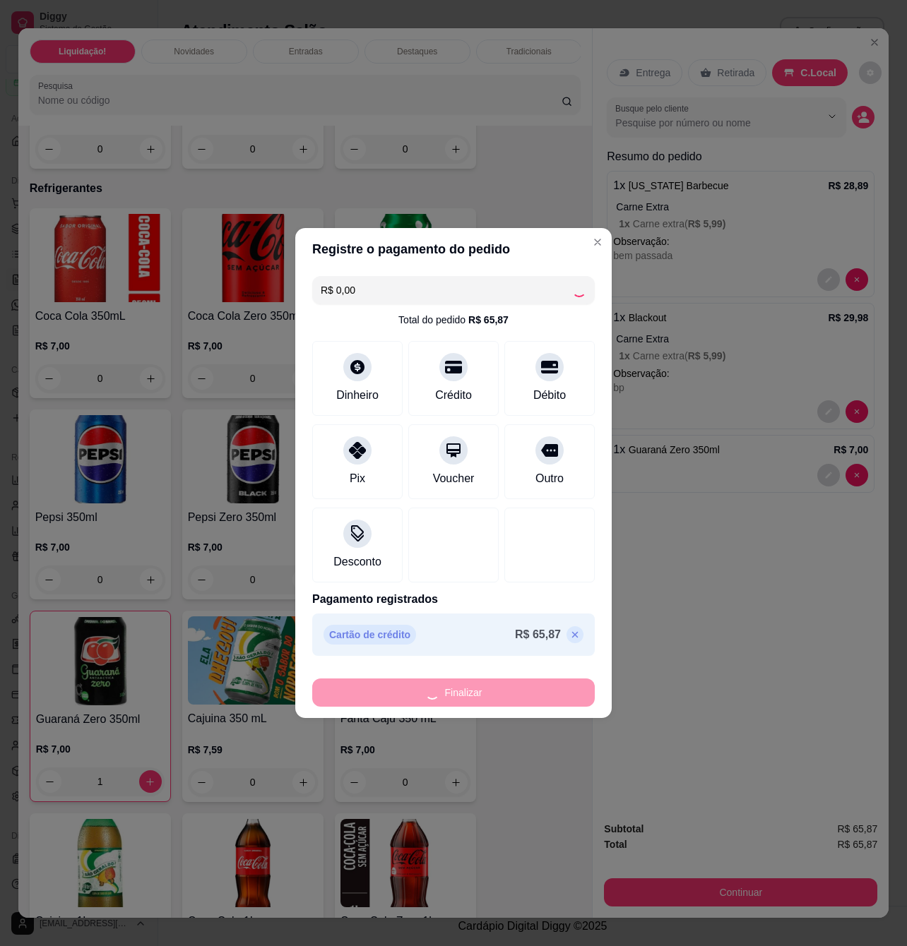
type input "0"
type input "-R$ 65,87"
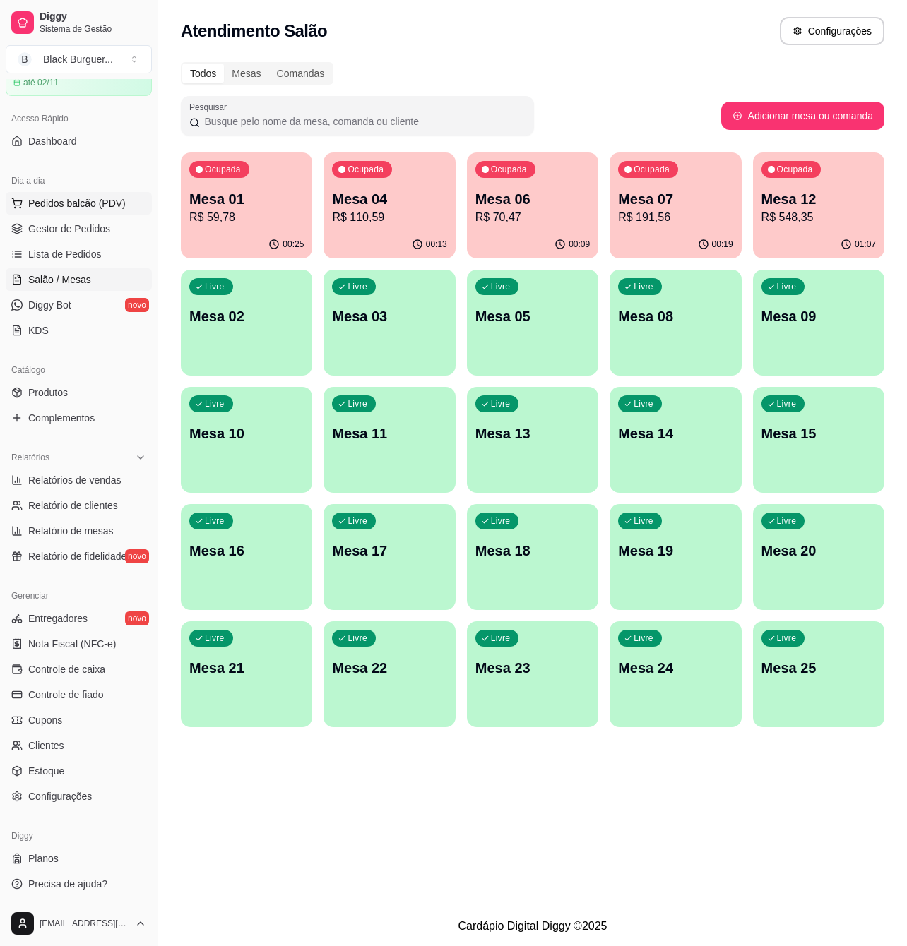
click at [106, 199] on span "Pedidos balcão (PDV)" at bounding box center [76, 203] width 97 height 14
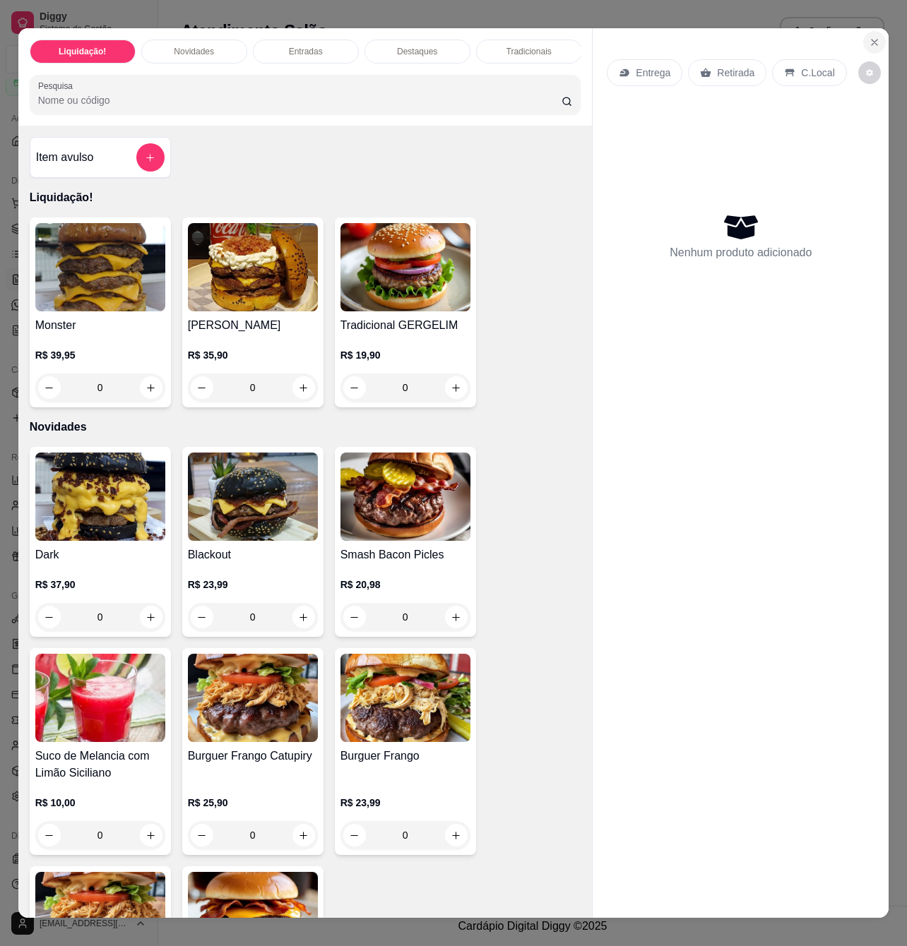
click at [874, 34] on button "Close" at bounding box center [874, 42] width 23 height 23
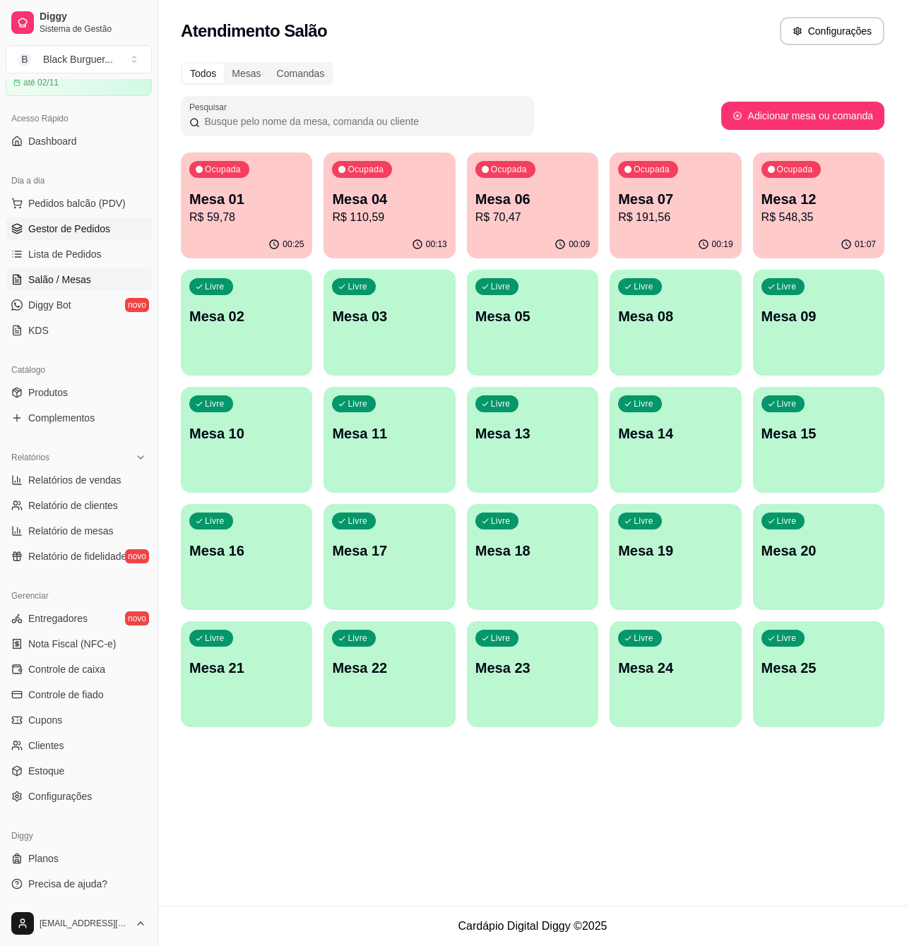
click at [46, 232] on span "Gestor de Pedidos" at bounding box center [69, 229] width 82 height 14
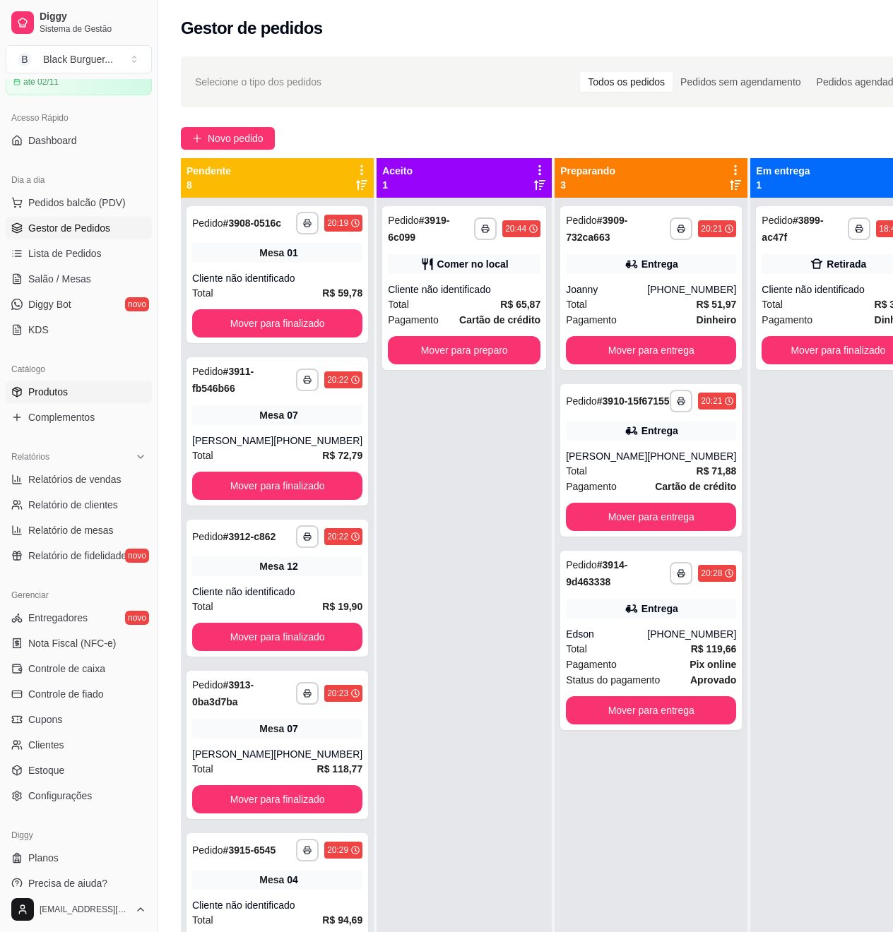
click at [38, 390] on span "Produtos" at bounding box center [48, 392] width 40 height 14
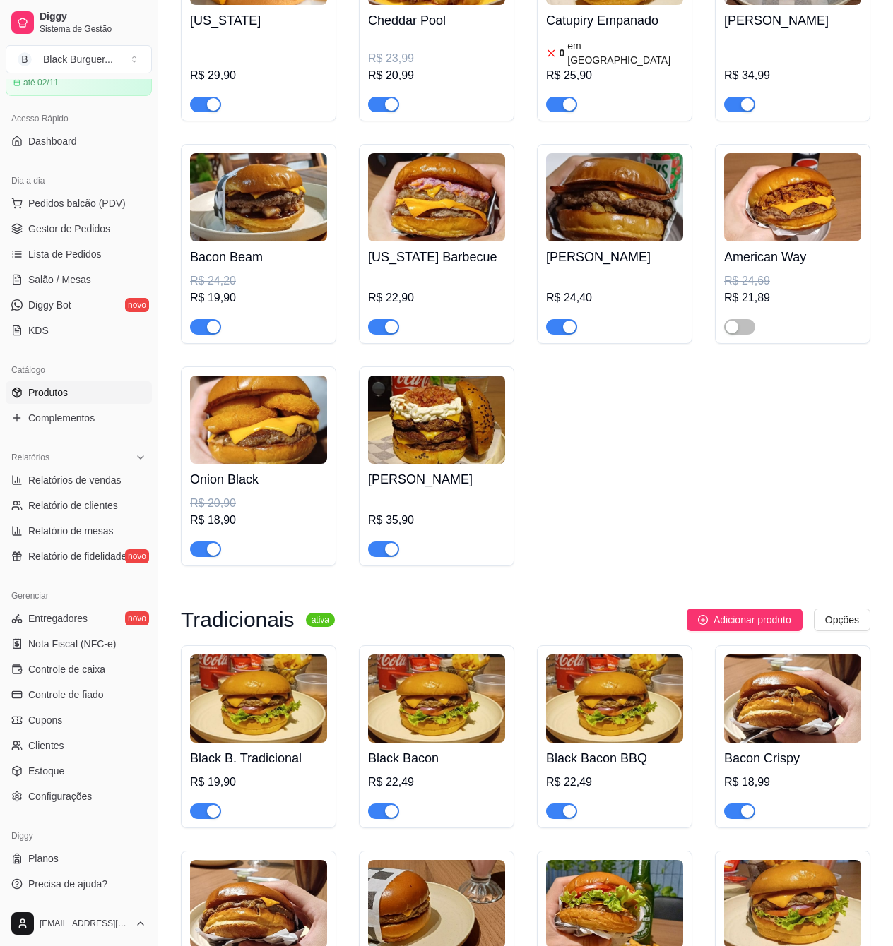
scroll to position [1506, 0]
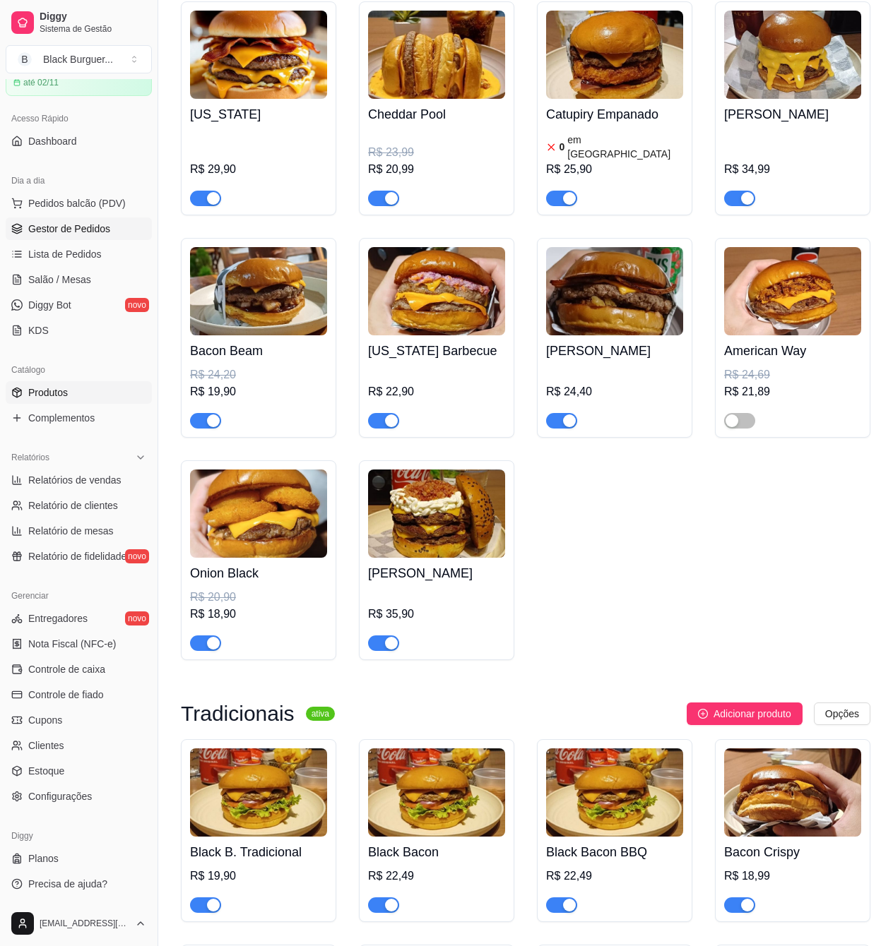
click at [66, 233] on span "Gestor de Pedidos" at bounding box center [69, 229] width 82 height 14
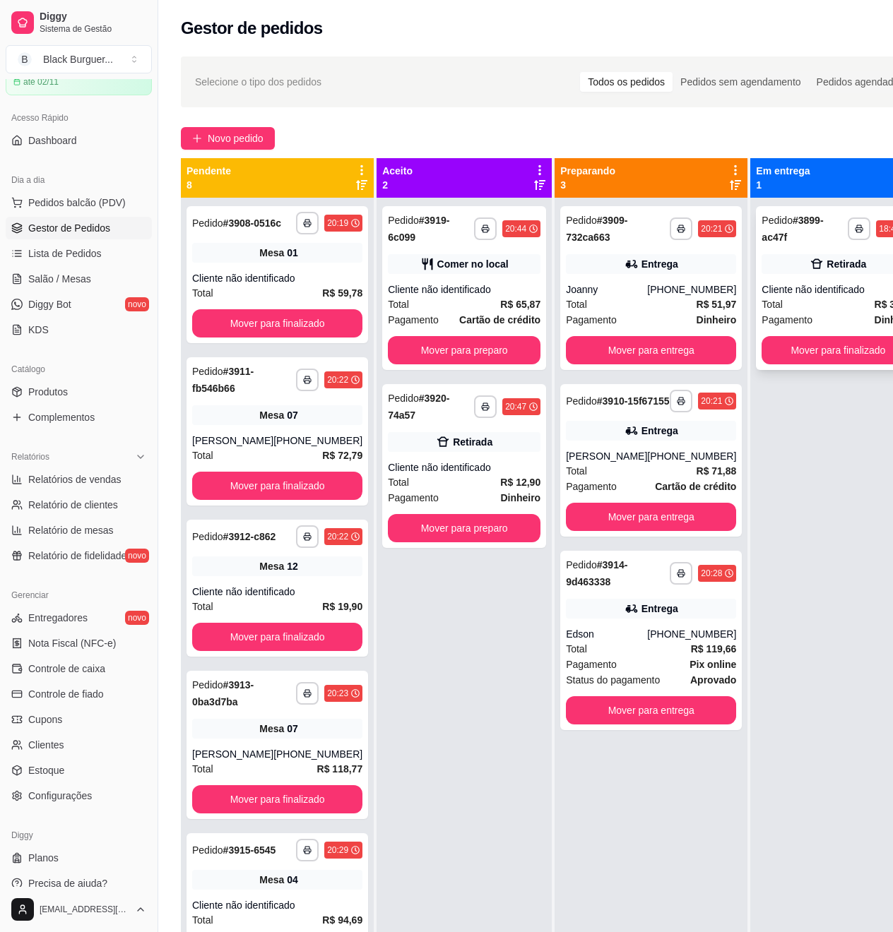
click at [832, 291] on div "Cliente não identificado" at bounding box center [837, 289] width 153 height 14
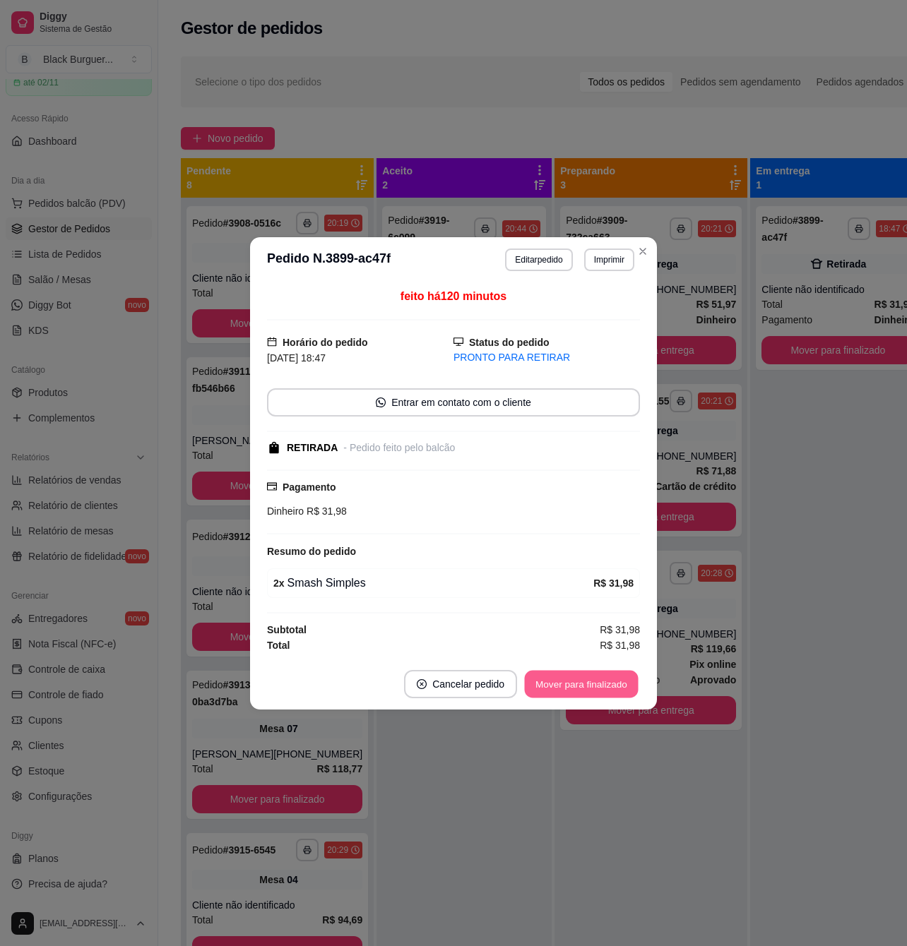
click at [588, 676] on button "Mover para finalizado" at bounding box center [582, 684] width 114 height 28
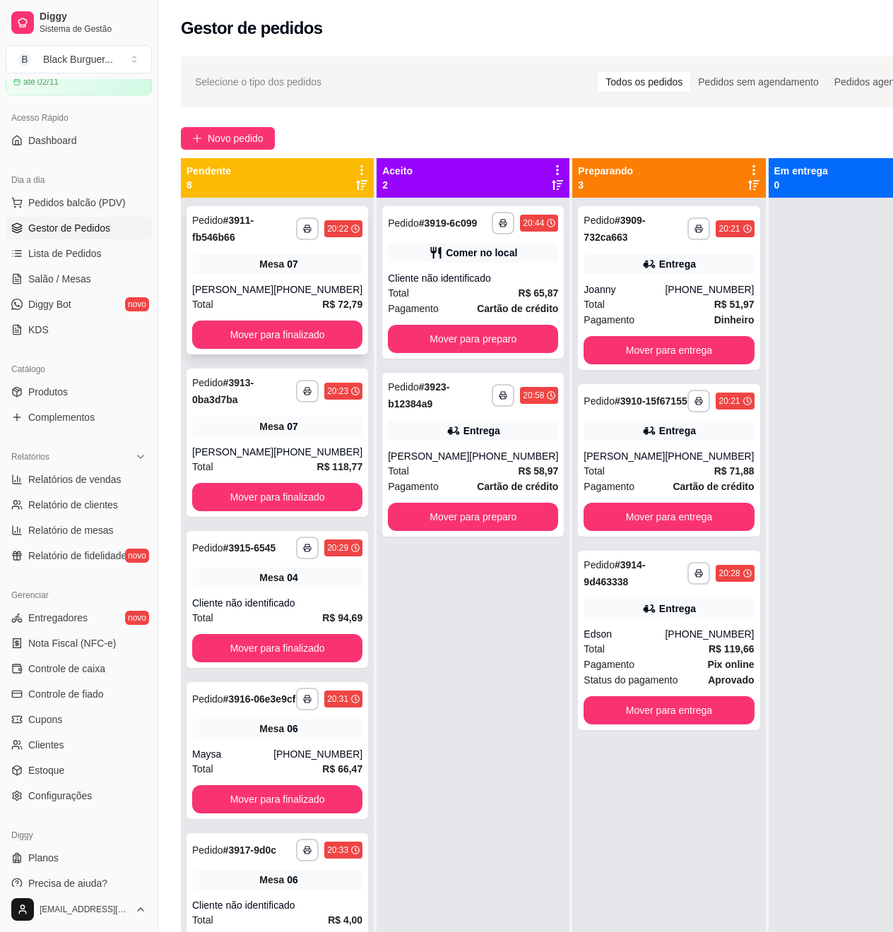
click at [289, 271] on div "Mesa 07" at bounding box center [277, 264] width 170 height 20
click at [241, 340] on button "Mover para finalizado" at bounding box center [277, 335] width 165 height 28
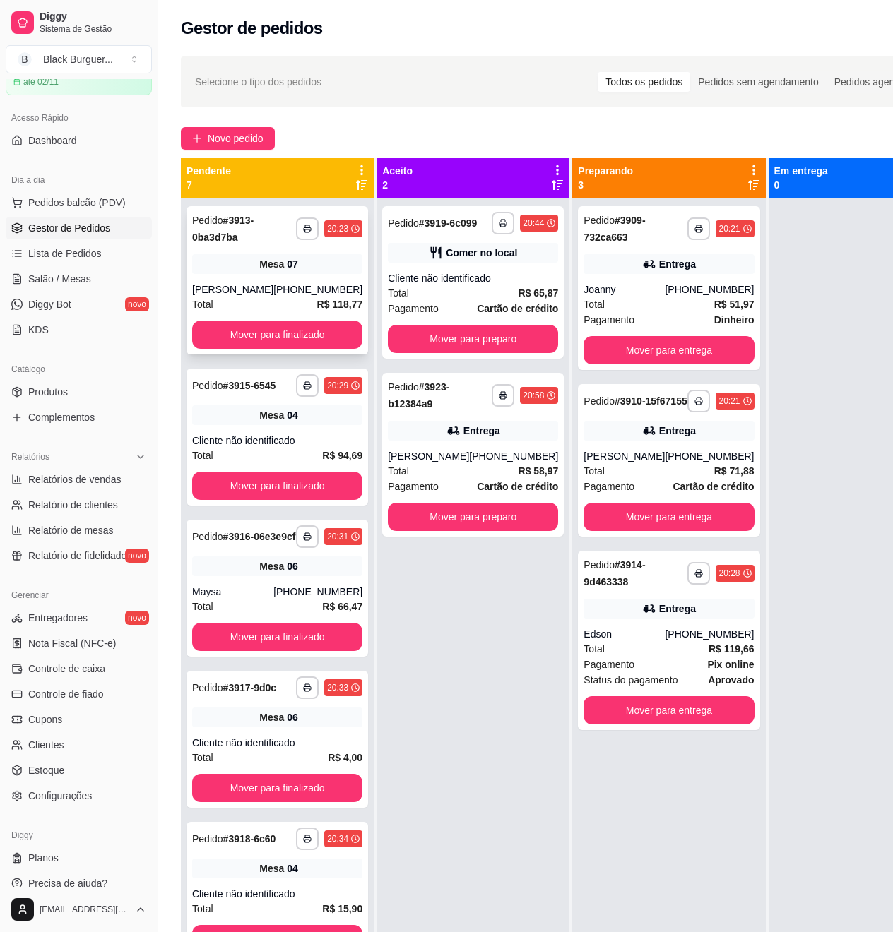
click at [280, 289] on div "[PHONE_NUMBER]" at bounding box center [317, 289] width 89 height 14
click at [235, 328] on button "Mover para finalizado" at bounding box center [277, 335] width 165 height 28
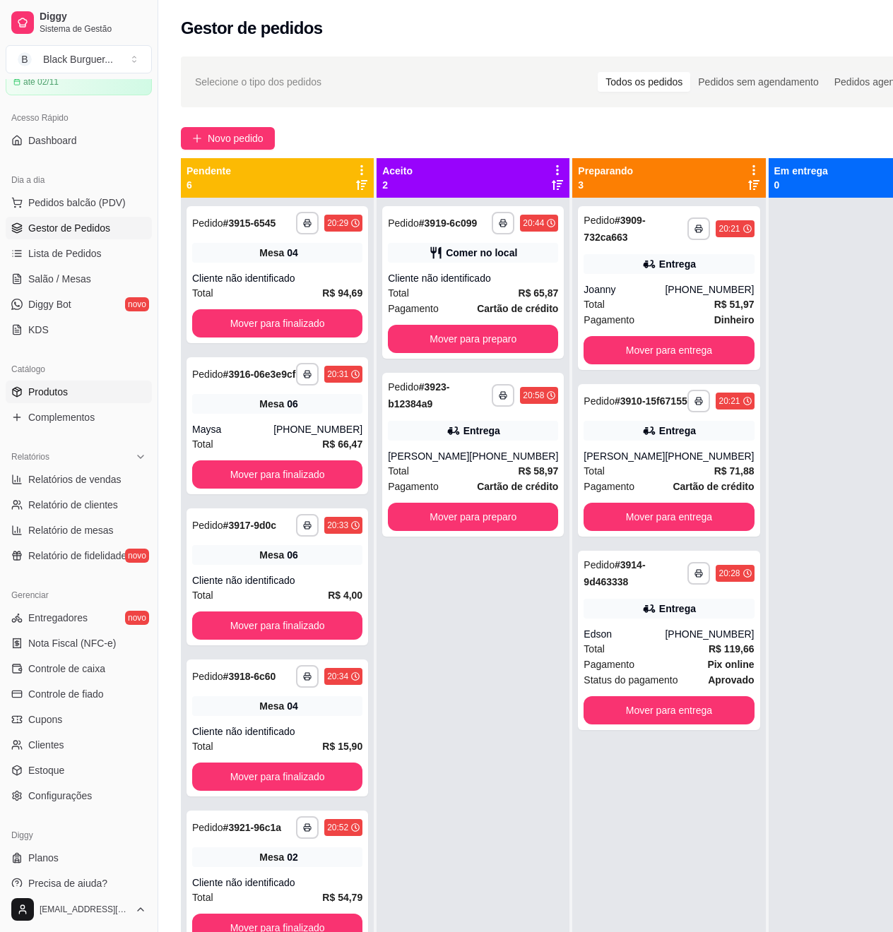
click at [80, 393] on link "Produtos" at bounding box center [79, 392] width 146 height 23
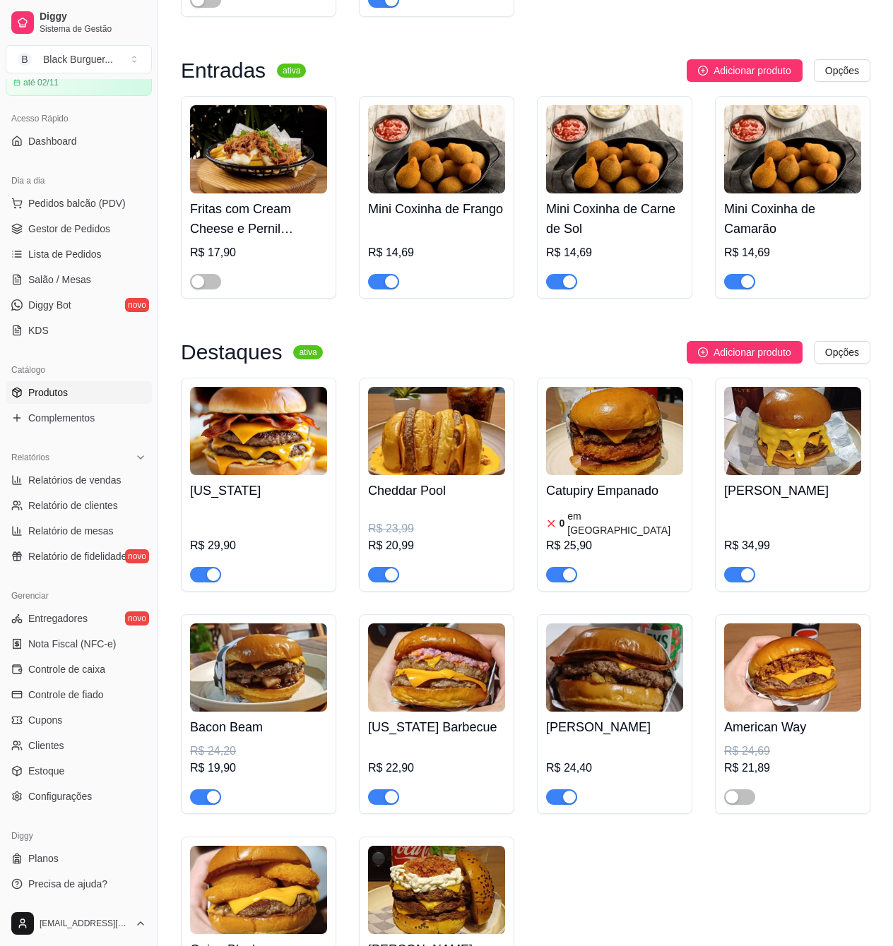
scroll to position [1224, 0]
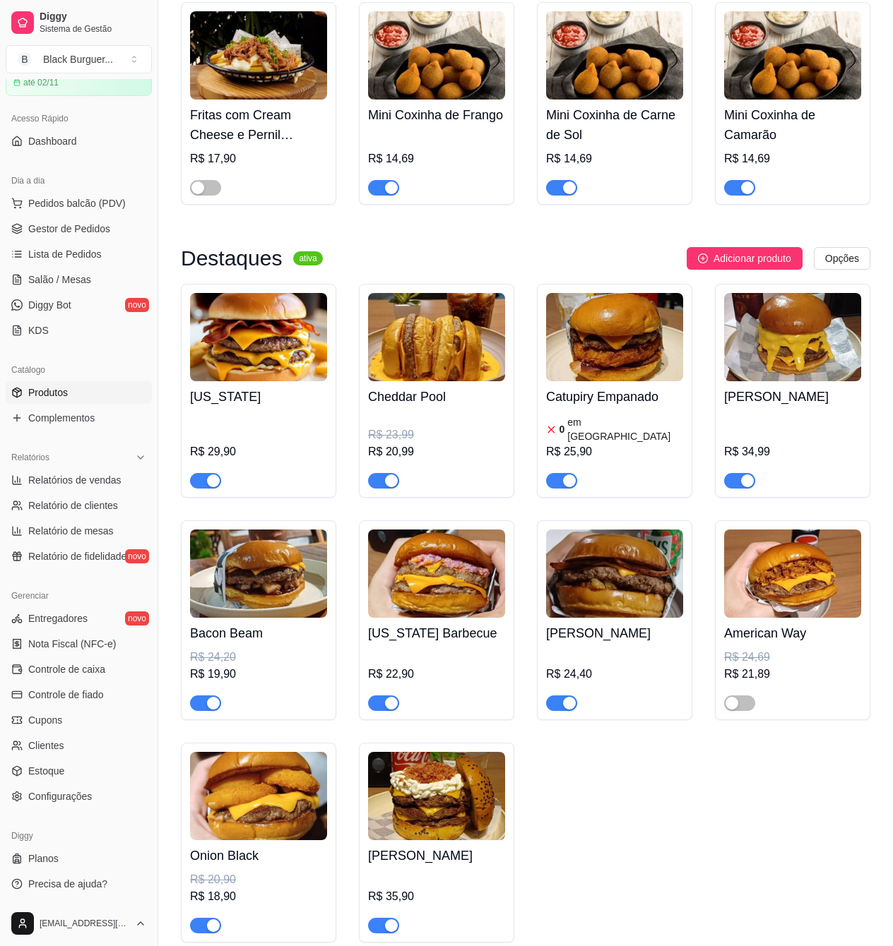
click at [212, 700] on div "button" at bounding box center [213, 703] width 13 height 13
click at [74, 225] on span "Gestor de Pedidos" at bounding box center [69, 229] width 82 height 14
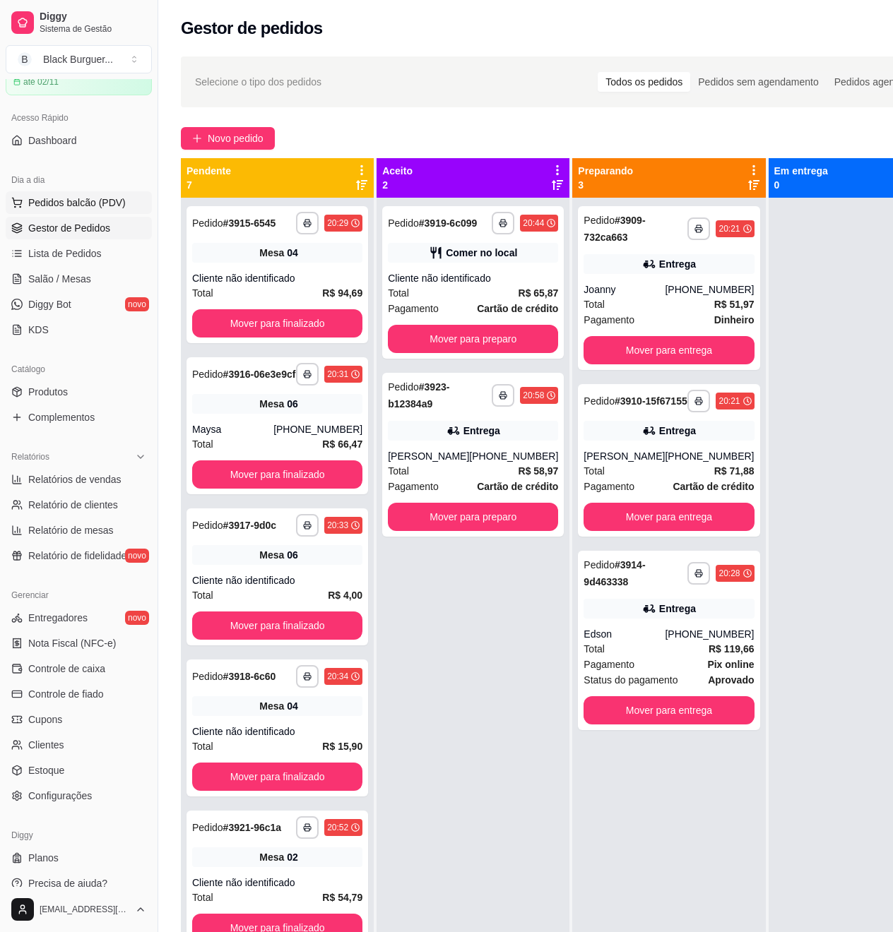
click at [66, 201] on span "Pedidos balcão (PDV)" at bounding box center [76, 203] width 97 height 14
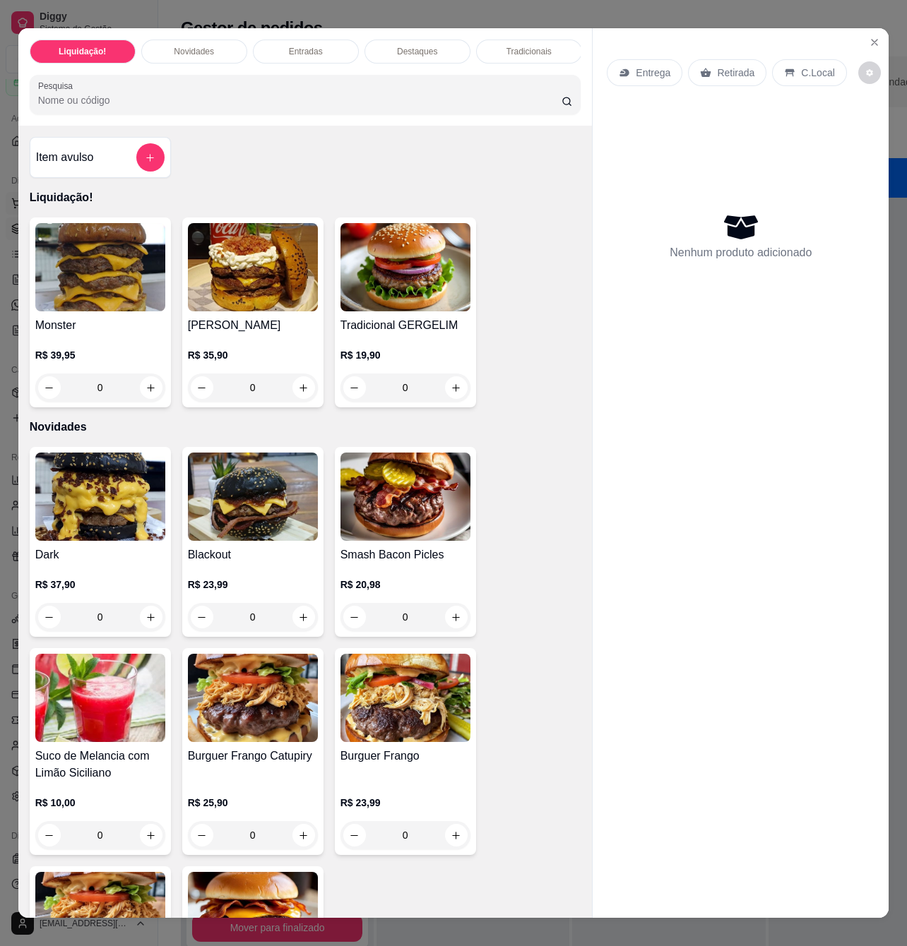
click at [65, 225] on div "Monster R$ 39,95 0" at bounding box center [100, 312] width 141 height 190
click at [868, 37] on icon "Close" at bounding box center [873, 42] width 11 height 11
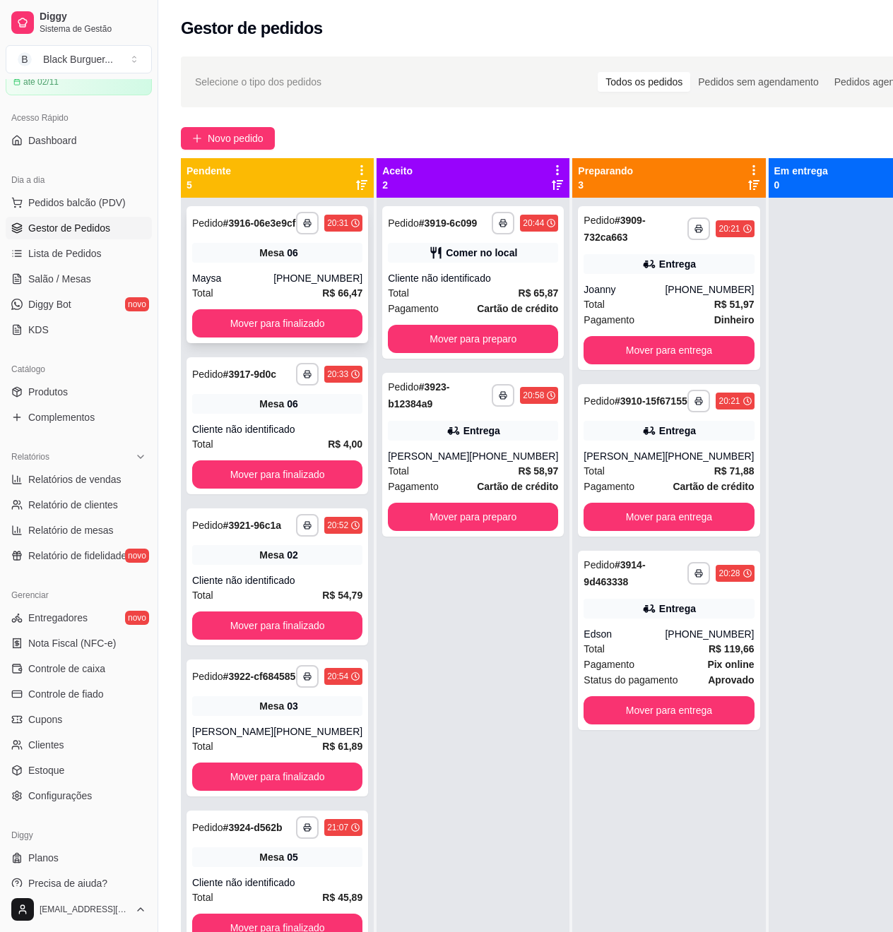
click at [309, 285] on div "[PHONE_NUMBER]" at bounding box center [317, 278] width 89 height 14
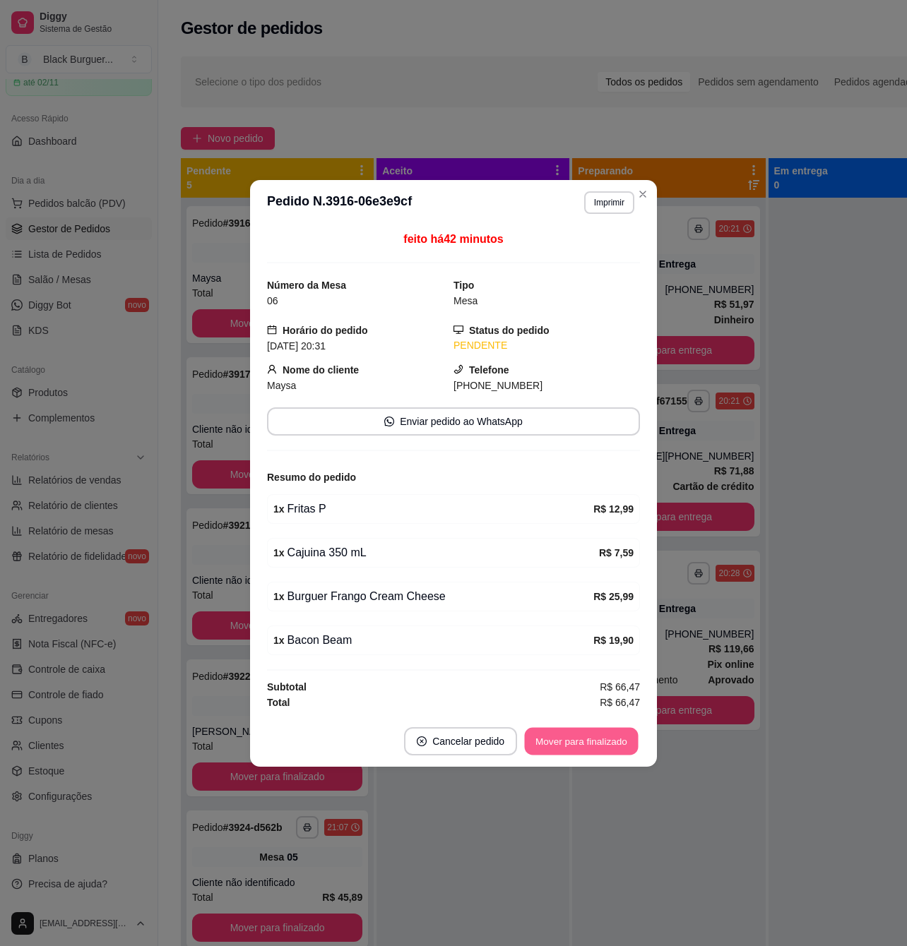
click at [575, 753] on button "Mover para finalizado" at bounding box center [582, 741] width 114 height 28
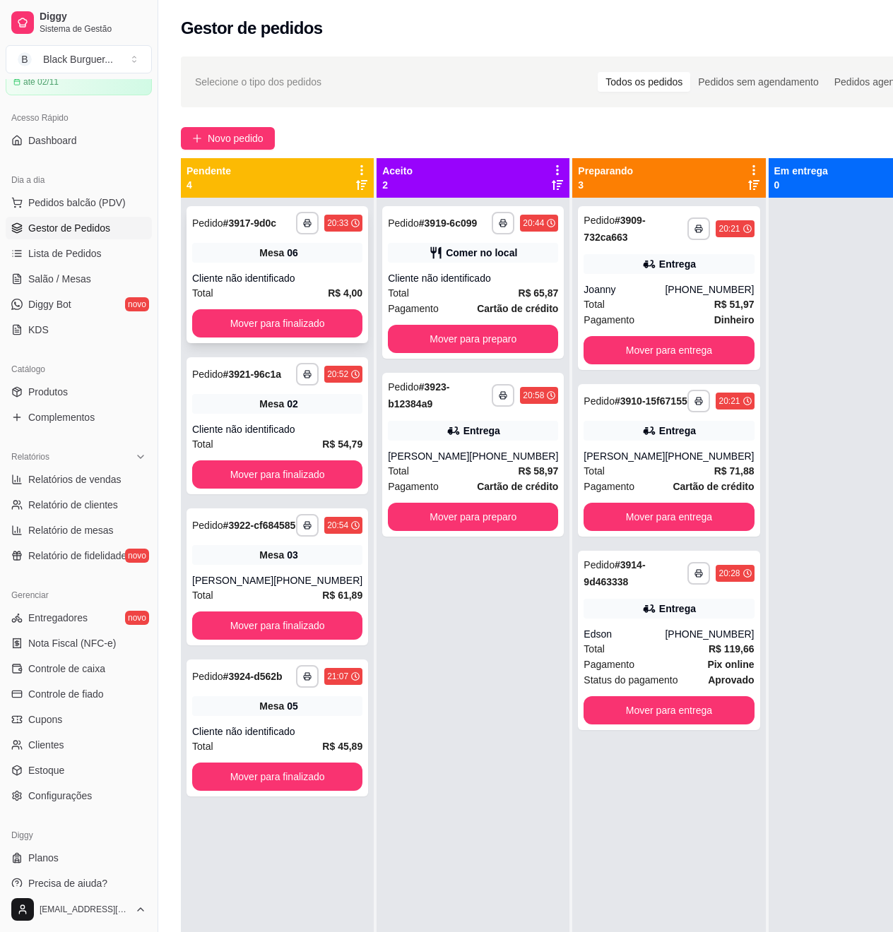
click at [301, 258] on div "Mesa 06" at bounding box center [277, 253] width 170 height 20
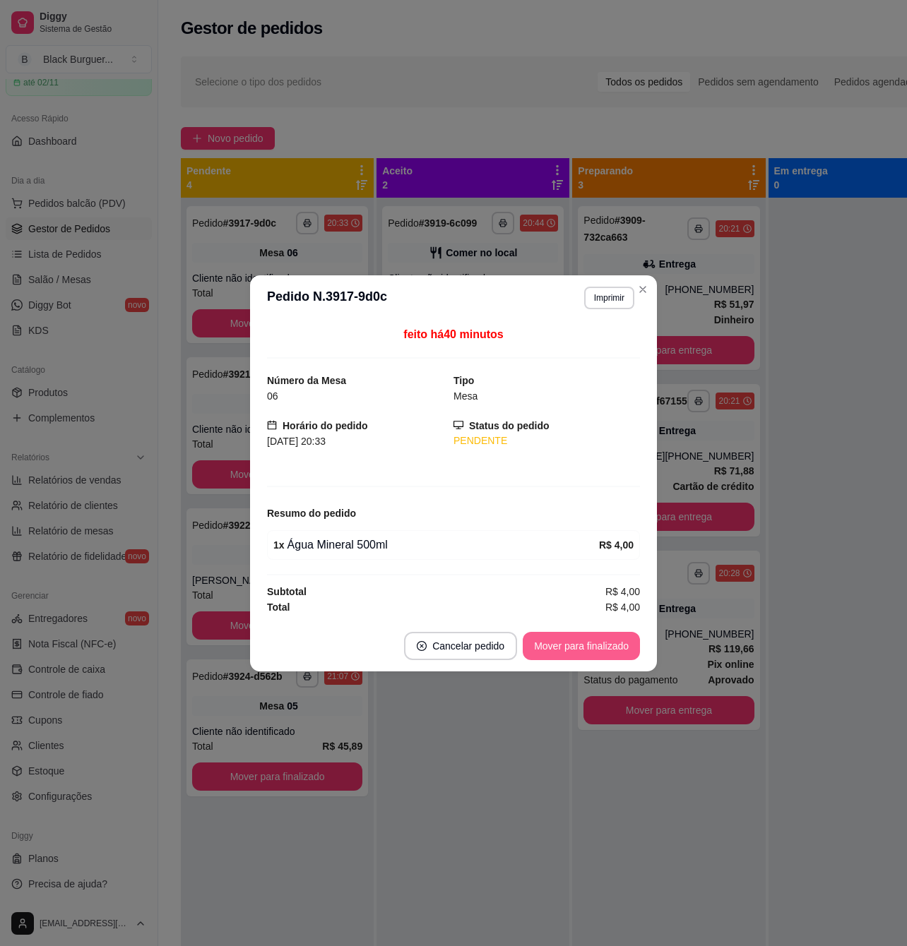
click at [609, 651] on button "Mover para finalizado" at bounding box center [581, 646] width 117 height 28
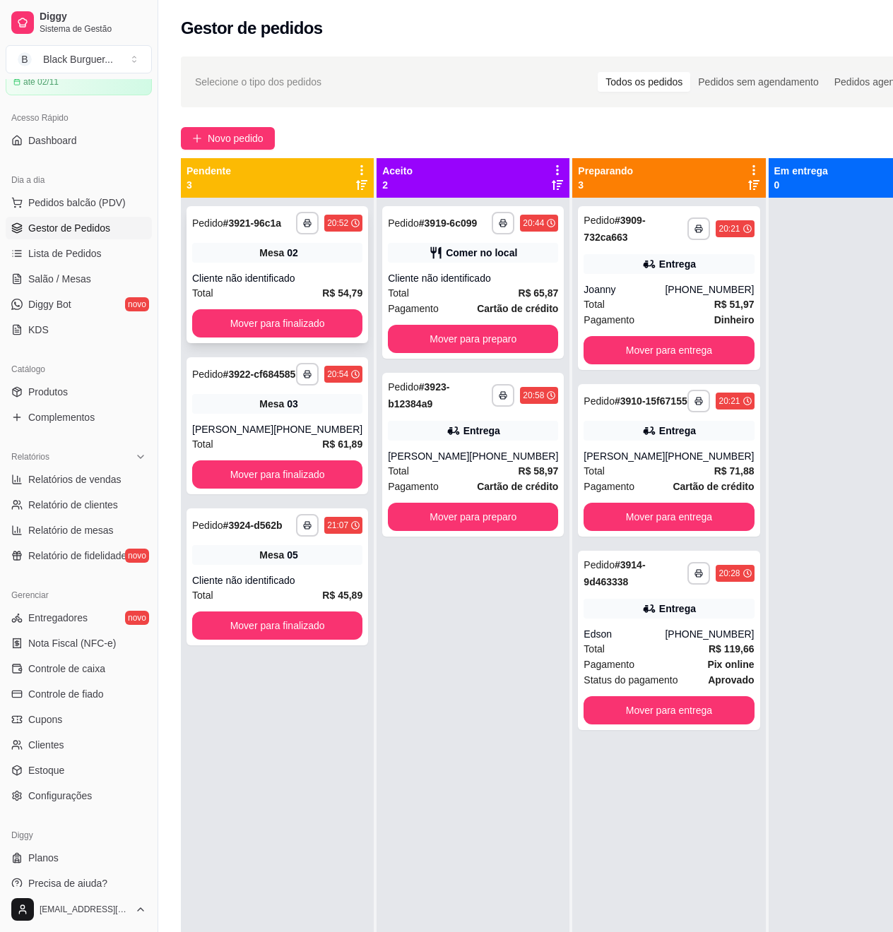
click at [247, 263] on div "Mesa 02" at bounding box center [277, 253] width 170 height 20
click at [215, 416] on div "**********" at bounding box center [276, 425] width 181 height 137
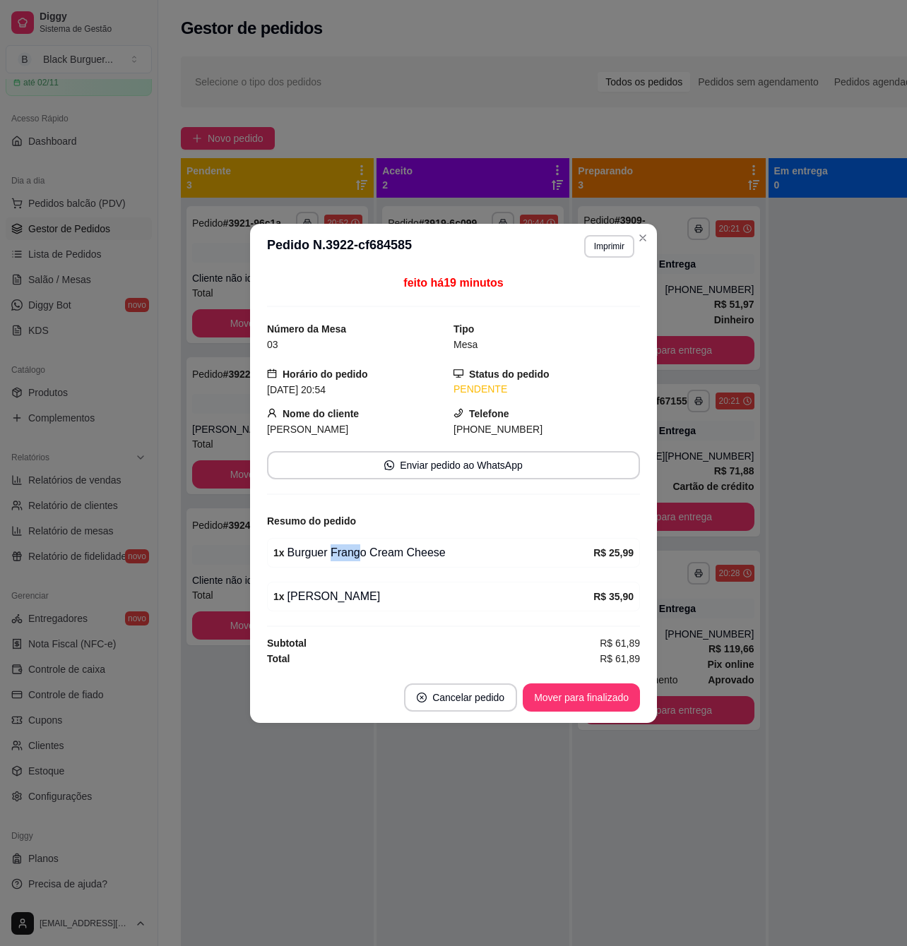
drag, startPoint x: 330, startPoint y: 556, endPoint x: 370, endPoint y: 554, distance: 39.6
click at [369, 554] on div "1 x Burguer Frango Cream Cheese" at bounding box center [433, 552] width 320 height 17
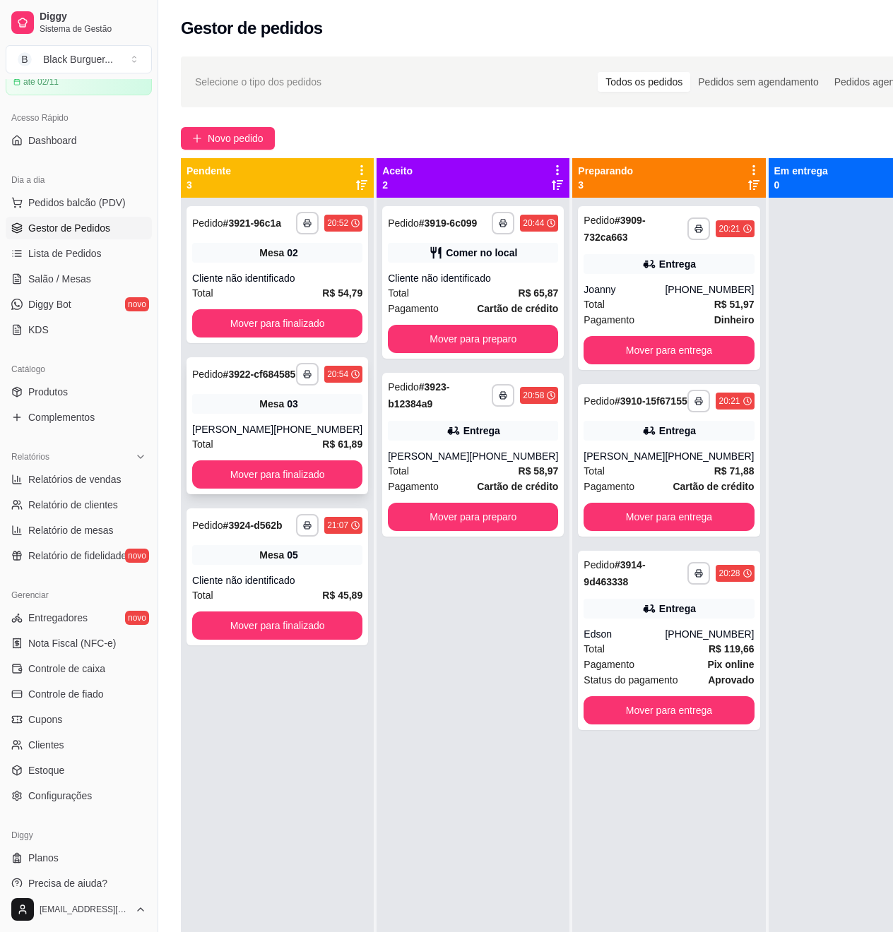
click at [208, 414] on div "Mesa 03" at bounding box center [277, 404] width 170 height 20
click at [241, 605] on div "**********" at bounding box center [276, 576] width 181 height 137
click at [220, 383] on div "Pedido # 3922-cf684585" at bounding box center [243, 374] width 103 height 17
click at [287, 411] on div "03" at bounding box center [292, 404] width 11 height 14
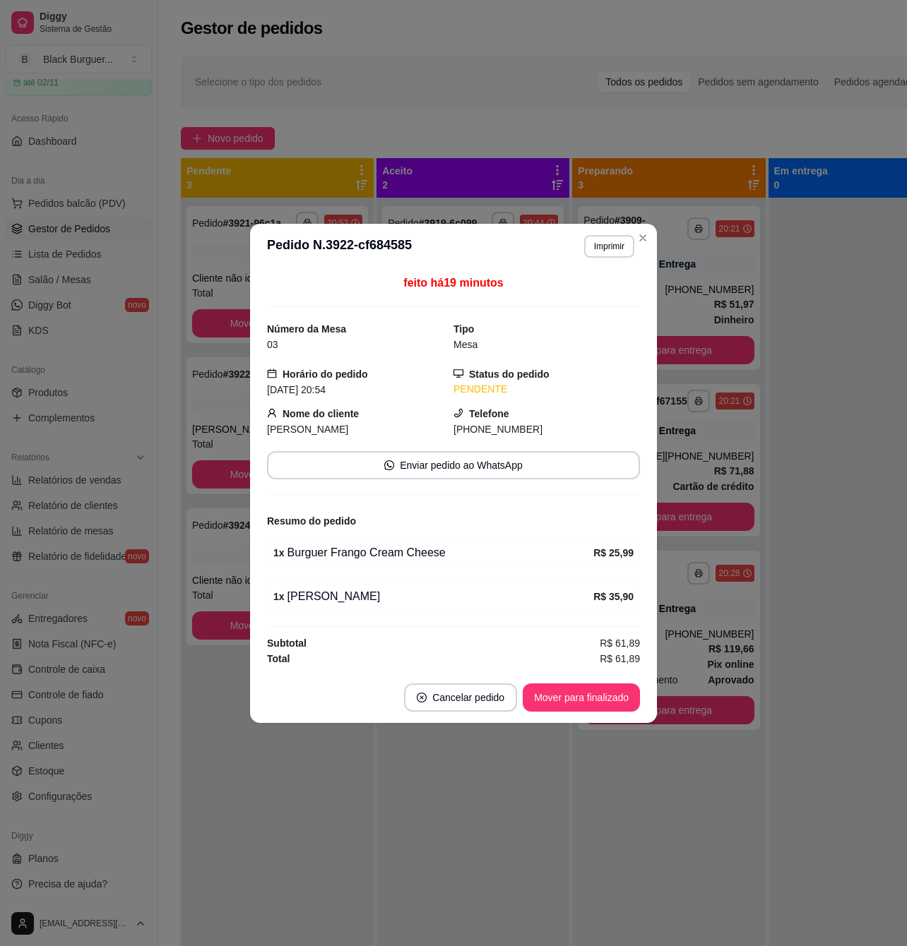
drag, startPoint x: 362, startPoint y: 540, endPoint x: 489, endPoint y: 597, distance: 139.7
click at [362, 540] on div "1 x Burguer Frango Cream Cheese R$ 25,99" at bounding box center [453, 553] width 373 height 30
click at [579, 691] on button "Mover para finalizado" at bounding box center [581, 698] width 117 height 28
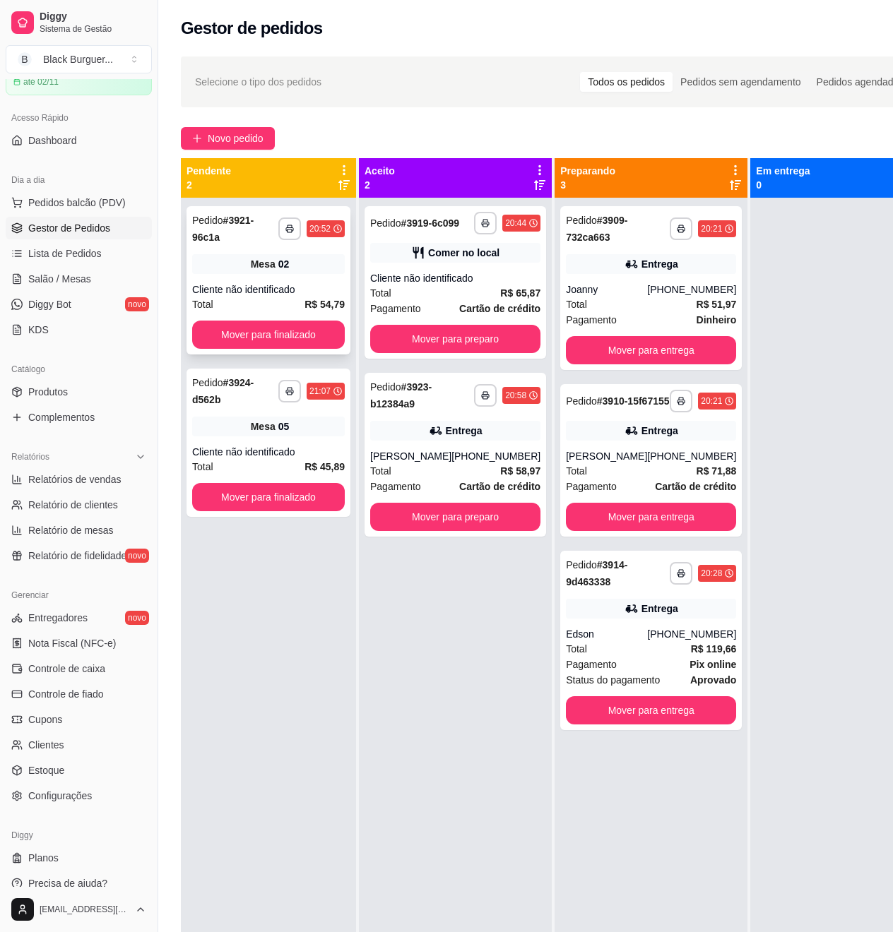
click at [244, 278] on div "**********" at bounding box center [268, 280] width 164 height 148
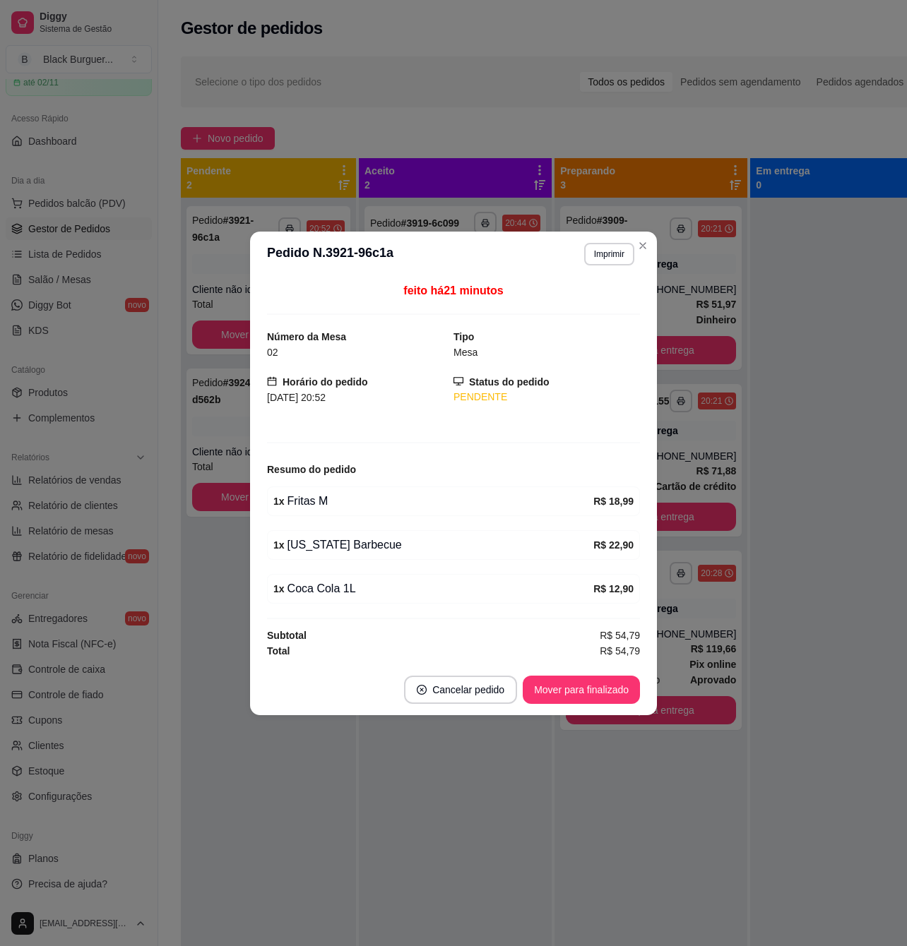
drag, startPoint x: 299, startPoint y: 518, endPoint x: 357, endPoint y: 531, distance: 59.3
click at [349, 525] on div "feito há 21 minutos Número da Mesa 02 Tipo Mesa Horário do pedido [DATE] 20:52 …" at bounding box center [453, 470] width 373 height 376
click at [366, 535] on div "1 x [US_STATE] Barbecue R$ 22,90" at bounding box center [453, 545] width 373 height 30
click at [578, 689] on button "Mover para finalizado" at bounding box center [581, 690] width 117 height 28
click at [252, 422] on div "feito há 21 minutos Número da Mesa 02 Tipo Mesa Horário do pedido [DATE] 20:52 …" at bounding box center [453, 471] width 407 height 388
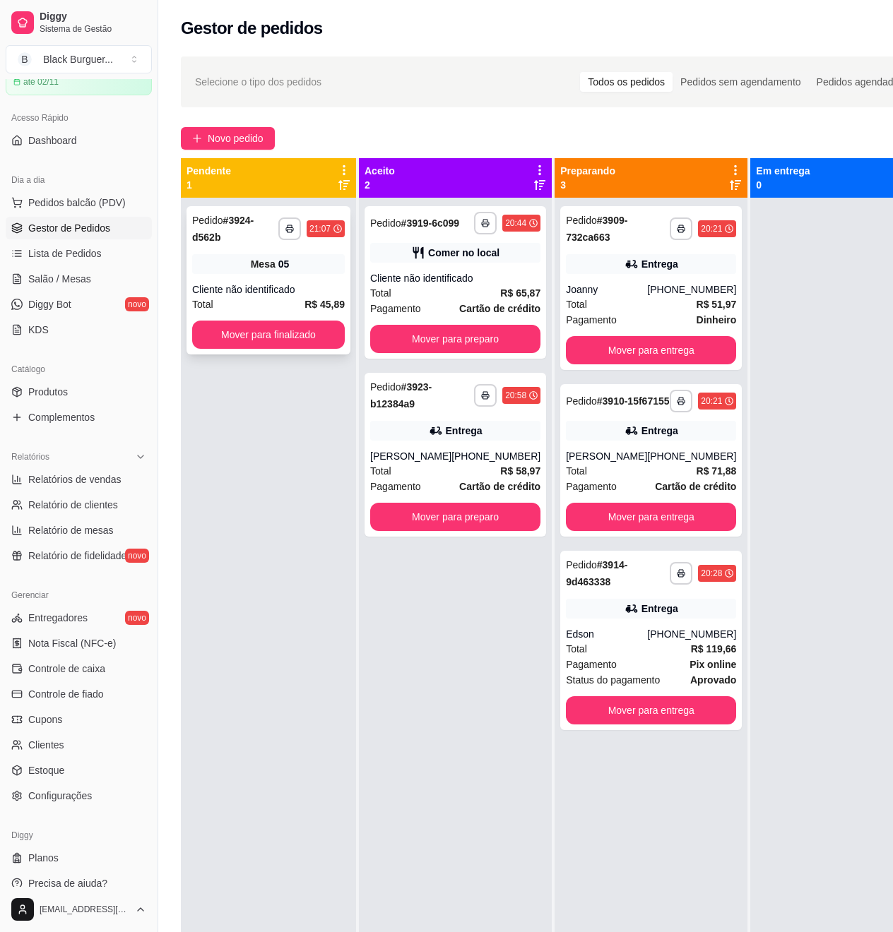
click at [220, 284] on div "Cliente não identificado" at bounding box center [268, 289] width 153 height 14
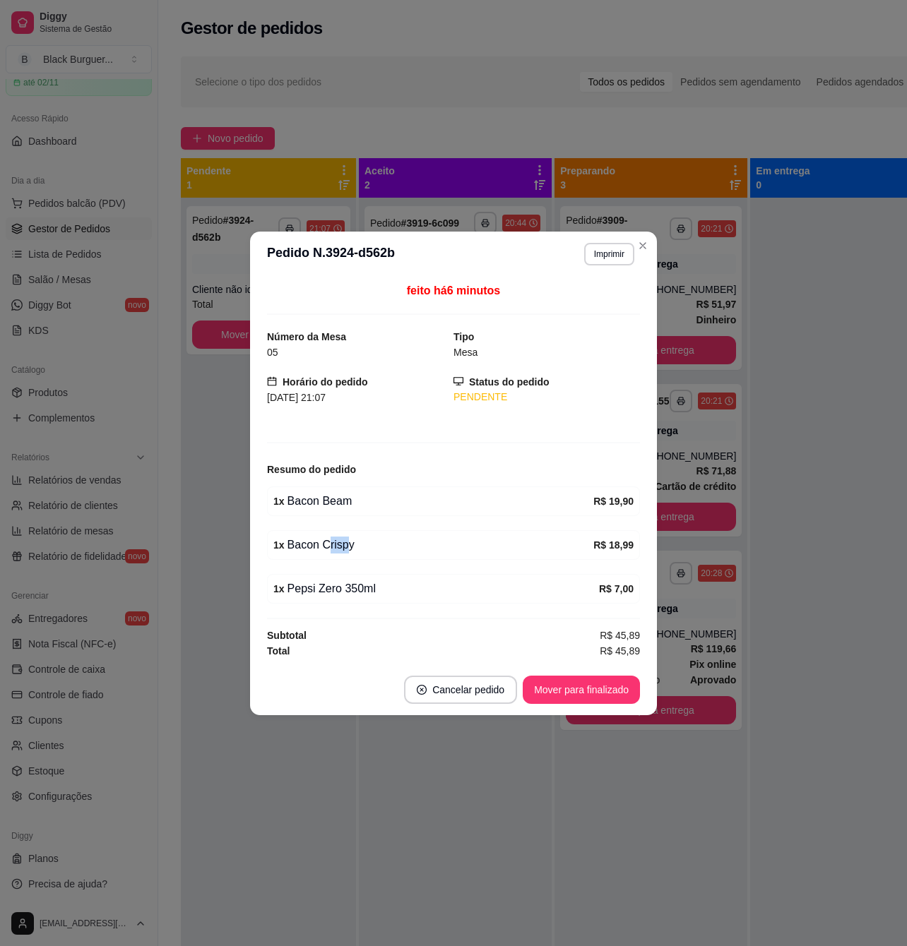
drag, startPoint x: 328, startPoint y: 555, endPoint x: 348, endPoint y: 557, distance: 20.6
click at [347, 557] on div "1 x Bacon Crispy R$ 18,99" at bounding box center [453, 545] width 373 height 30
click at [349, 557] on div "1 x Bacon Crispy R$ 18,99" at bounding box center [453, 545] width 373 height 30
drag, startPoint x: 342, startPoint y: 571, endPoint x: 367, endPoint y: 572, distance: 25.4
click at [367, 572] on div "feito há 6 minutos Número da Mesa 05 Tipo Mesa Horário do pedido [DATE] 21:07 S…" at bounding box center [453, 470] width 373 height 376
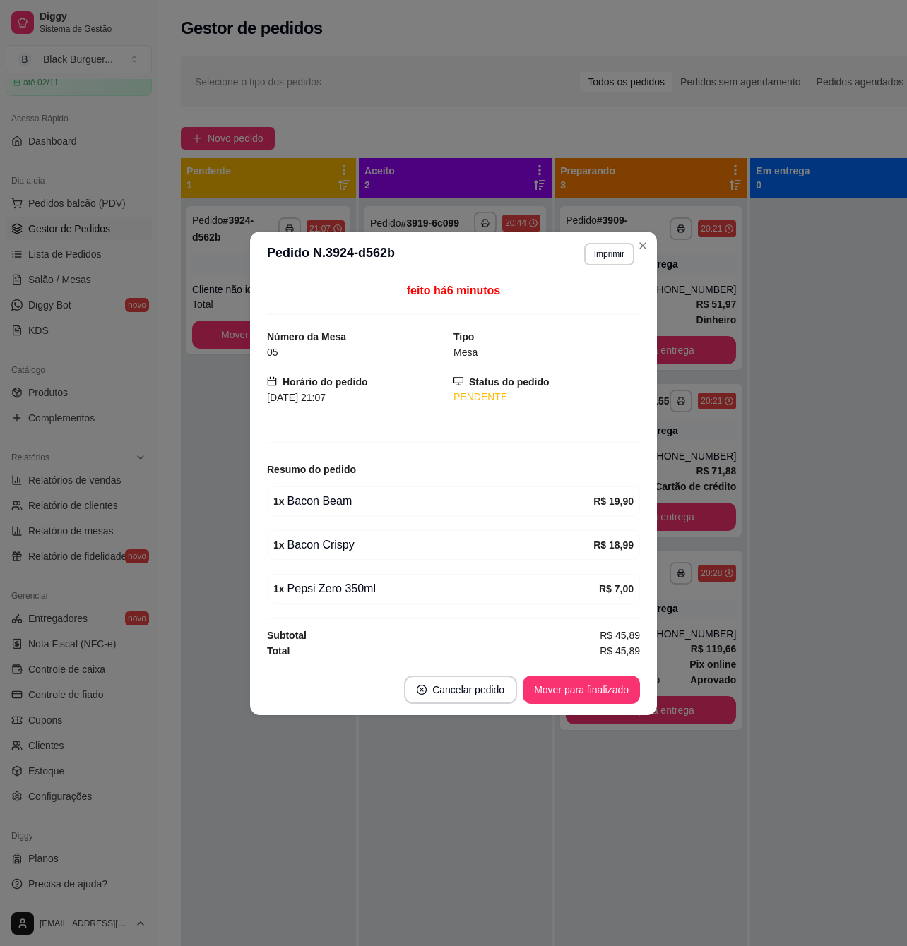
click at [367, 572] on div "feito há 6 minutos Número da Mesa 05 Tipo Mesa Horário do pedido [DATE] 21:07 S…" at bounding box center [453, 470] width 373 height 376
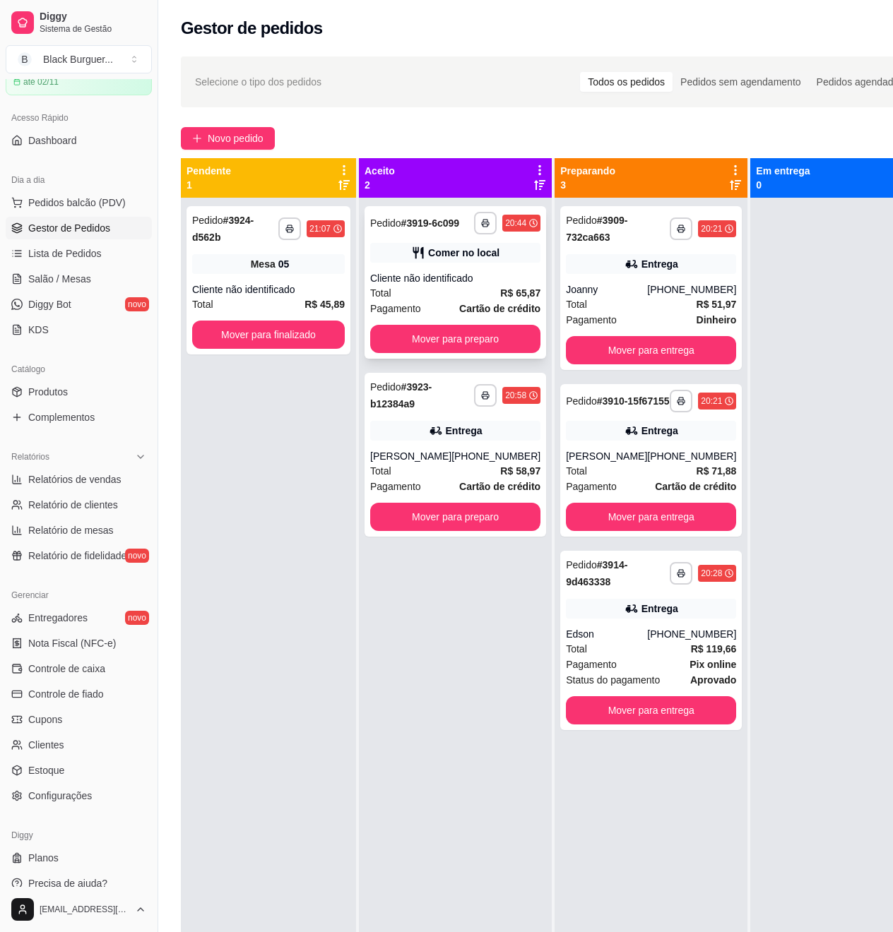
click at [427, 285] on div "Cliente não identificado" at bounding box center [455, 278] width 170 height 14
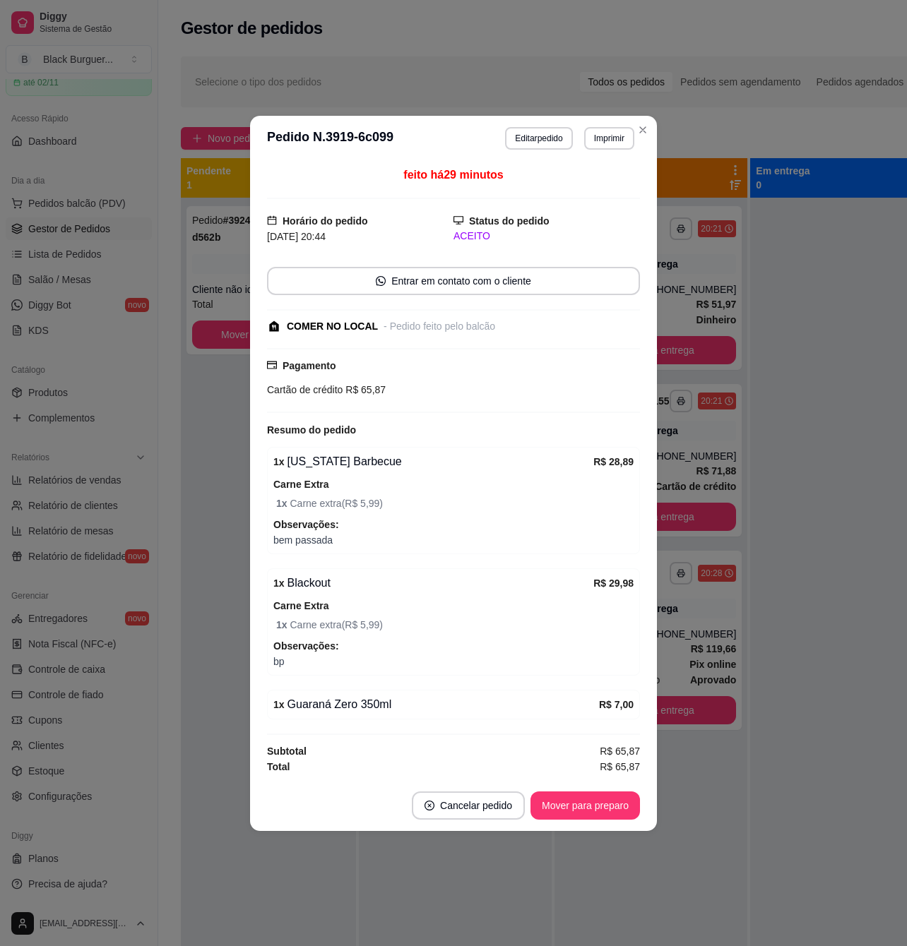
drag, startPoint x: 390, startPoint y: 527, endPoint x: 450, endPoint y: 532, distance: 60.2
click at [446, 532] on div "Observações: bem passada" at bounding box center [453, 532] width 360 height 31
click at [479, 537] on span "bem passada" at bounding box center [453, 540] width 360 height 16
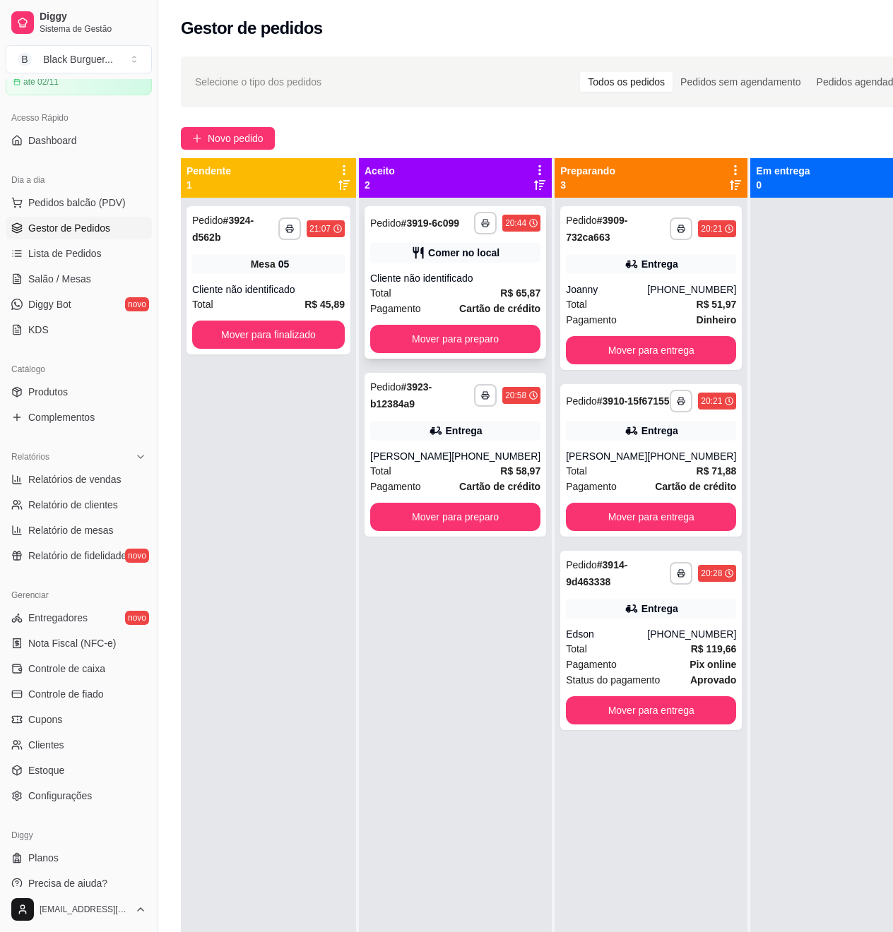
click at [430, 285] on div "Cliente não identificado" at bounding box center [455, 278] width 170 height 14
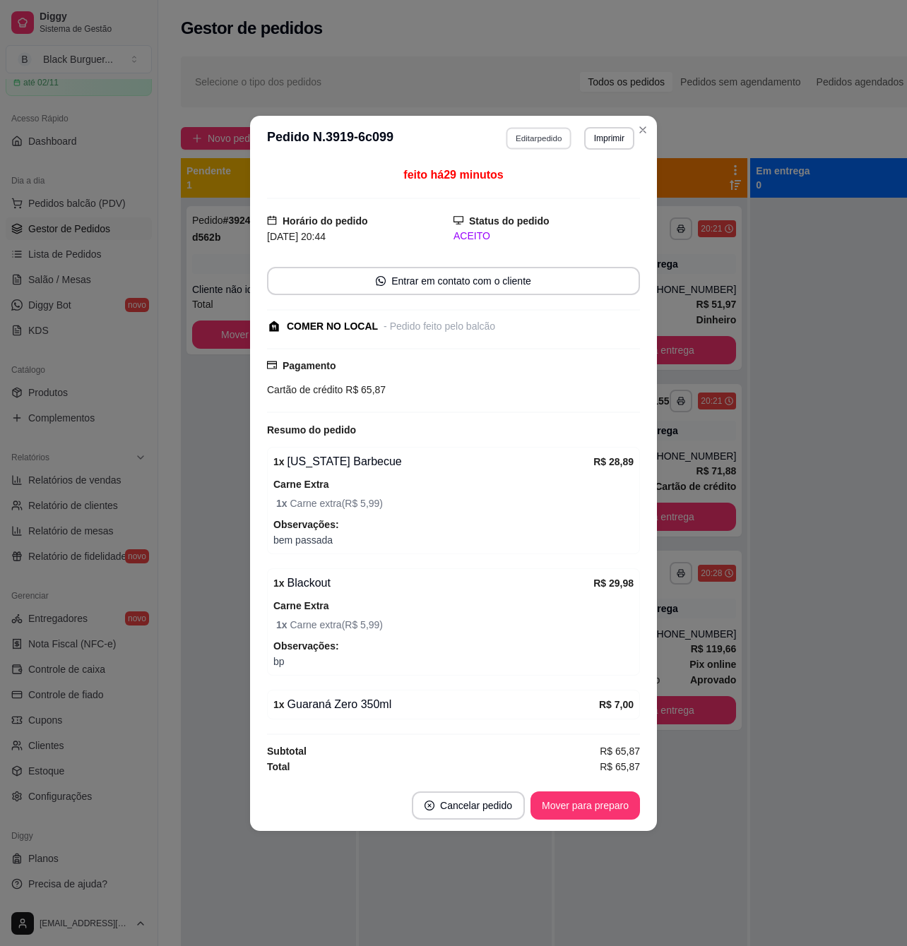
click at [532, 138] on button "Editar pedido" at bounding box center [539, 138] width 66 height 22
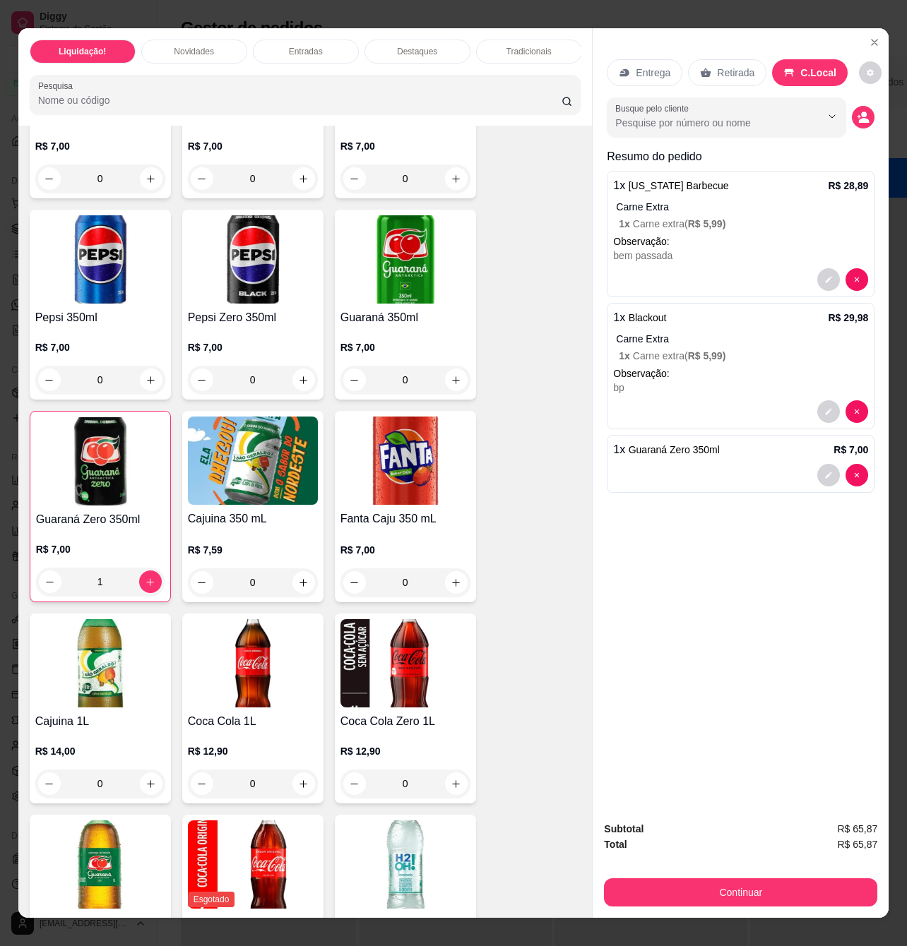
scroll to position [4519, 0]
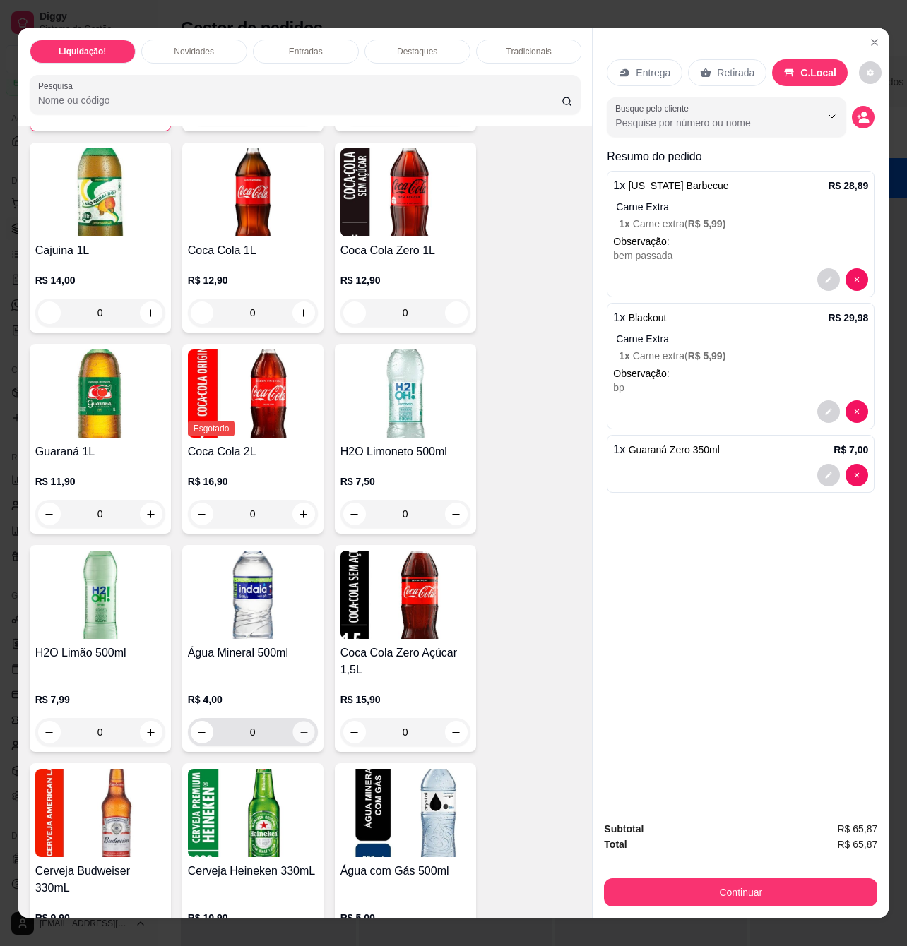
click at [298, 738] on icon "increase-product-quantity" at bounding box center [303, 732] width 11 height 11
type input "1"
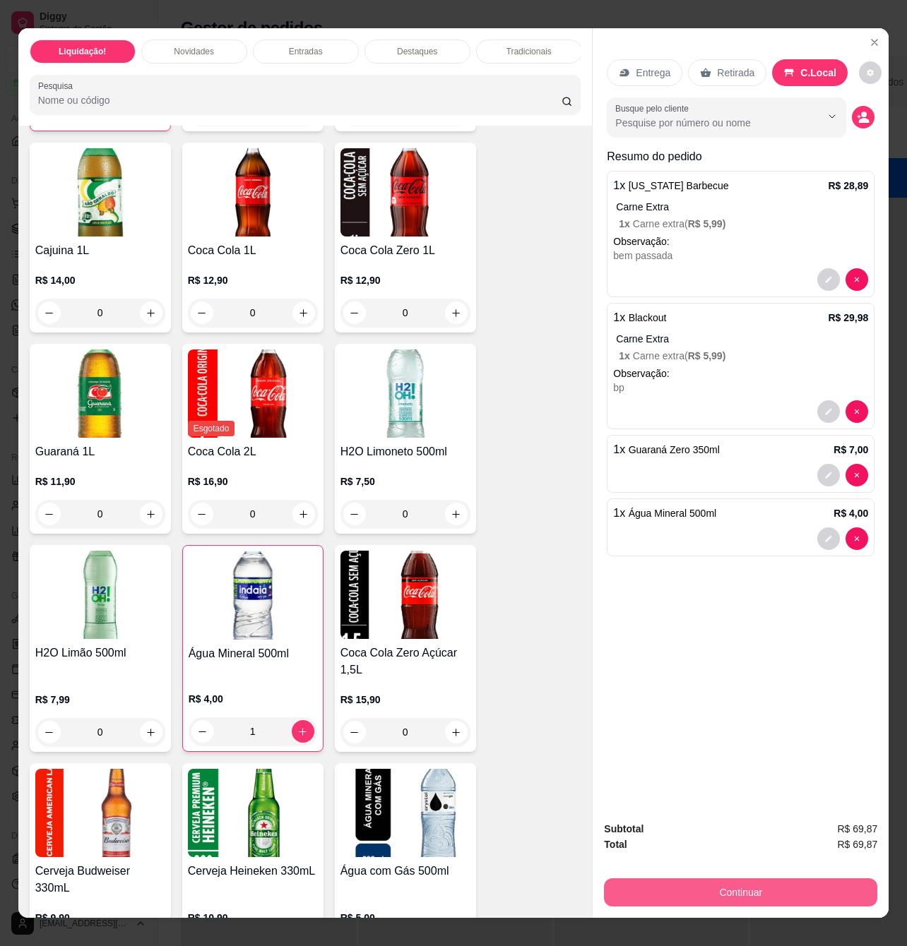
click at [687, 878] on button "Continuar" at bounding box center [740, 892] width 273 height 28
click at [795, 187] on div "1 x [US_STATE] Barbecue R$ 28,89 Carne Extra 1 x Carne extra ( R$ 5,99 ) Observ…" at bounding box center [741, 234] width 268 height 126
click at [874, 42] on button "Close" at bounding box center [874, 42] width 23 height 23
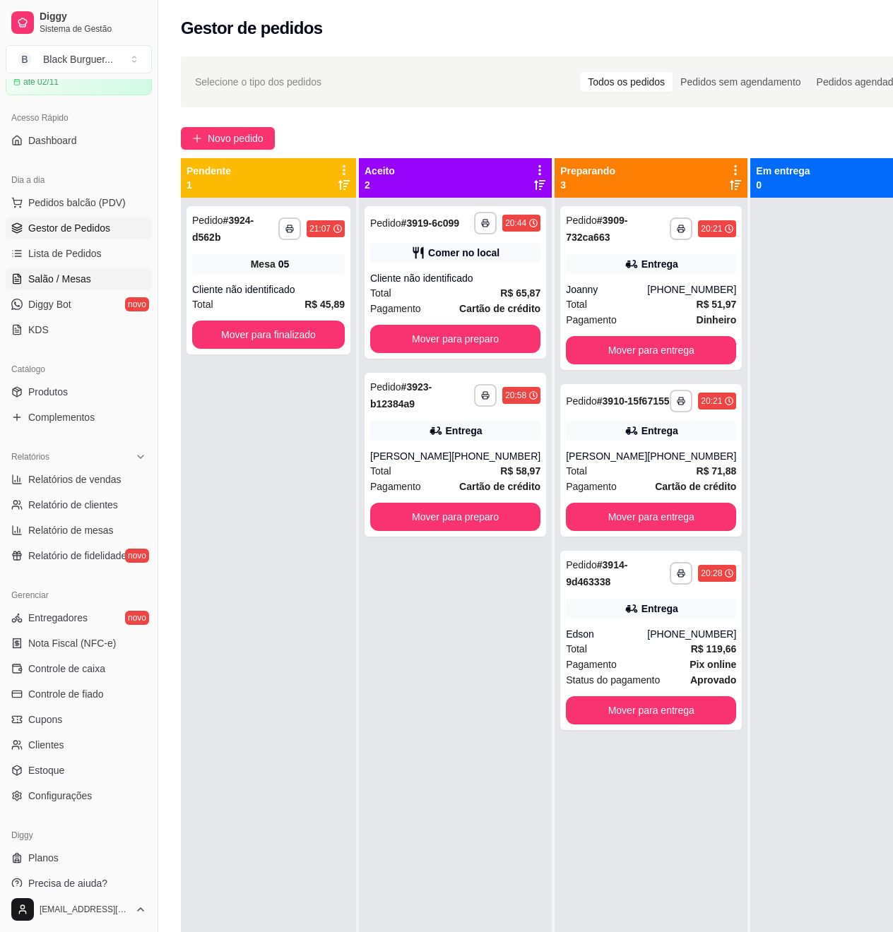
click at [71, 275] on span "Salão / Mesas" at bounding box center [59, 279] width 63 height 14
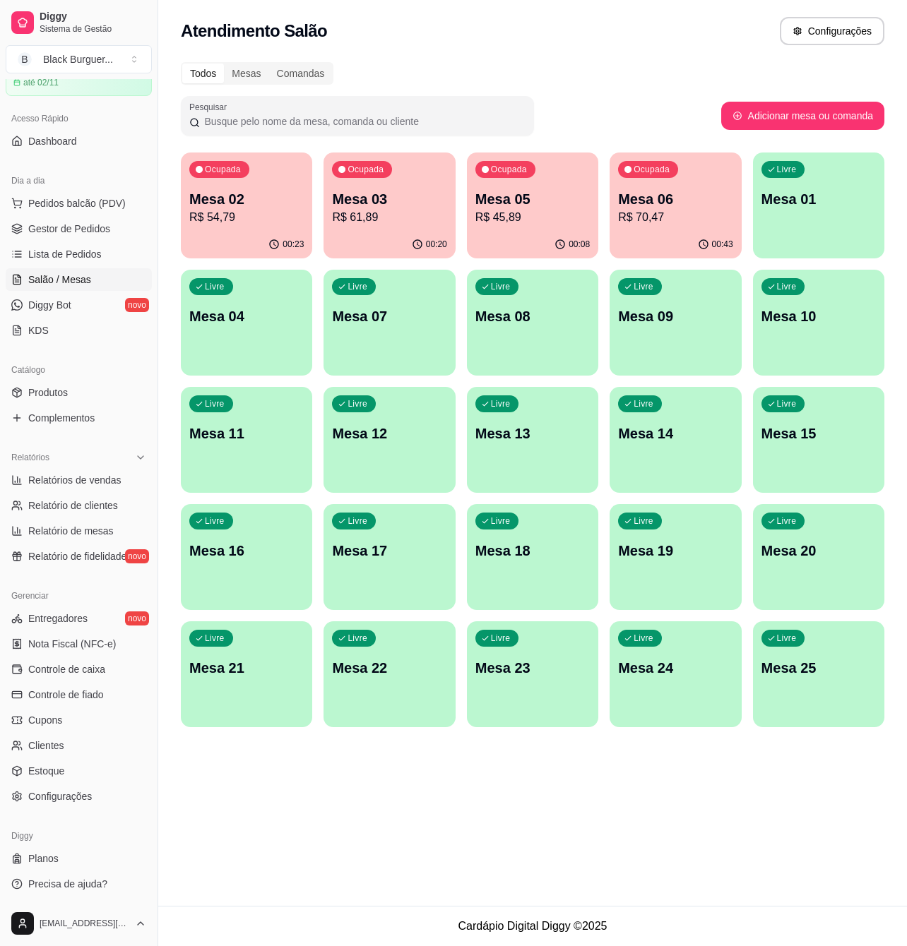
click at [285, 213] on p "R$ 54,79" at bounding box center [246, 217] width 114 height 17
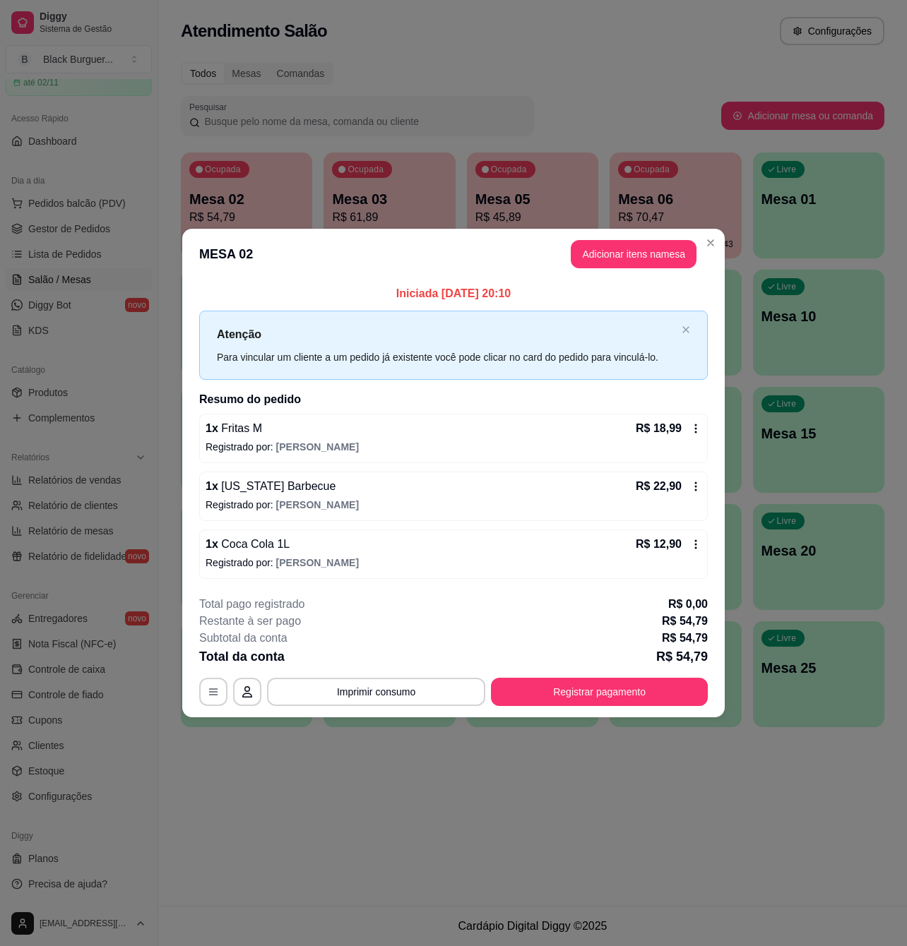
drag, startPoint x: 524, startPoint y: 289, endPoint x: 510, endPoint y: 289, distance: 14.1
click at [510, 289] on p "Iniciada [DATE] 20:10" at bounding box center [453, 293] width 508 height 17
click at [509, 289] on p "Iniciada [DATE] 20:10" at bounding box center [453, 293] width 508 height 17
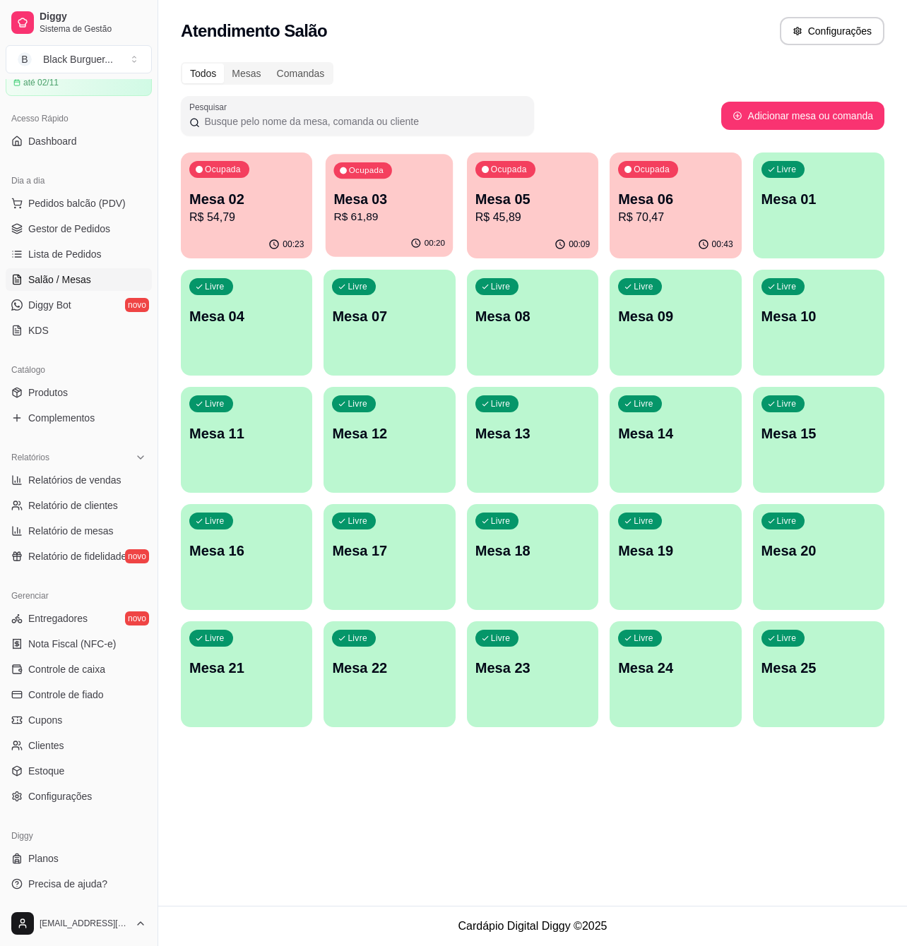
click at [410, 220] on p "R$ 61,89" at bounding box center [390, 217] width 112 height 16
click at [551, 221] on p "R$ 45,89" at bounding box center [532, 217] width 114 height 17
click at [693, 215] on p "R$ 70,47" at bounding box center [675, 217] width 114 height 17
click at [407, 195] on p "Mesa 03" at bounding box center [389, 199] width 114 height 20
click at [647, 201] on p "Mesa 06" at bounding box center [675, 199] width 114 height 20
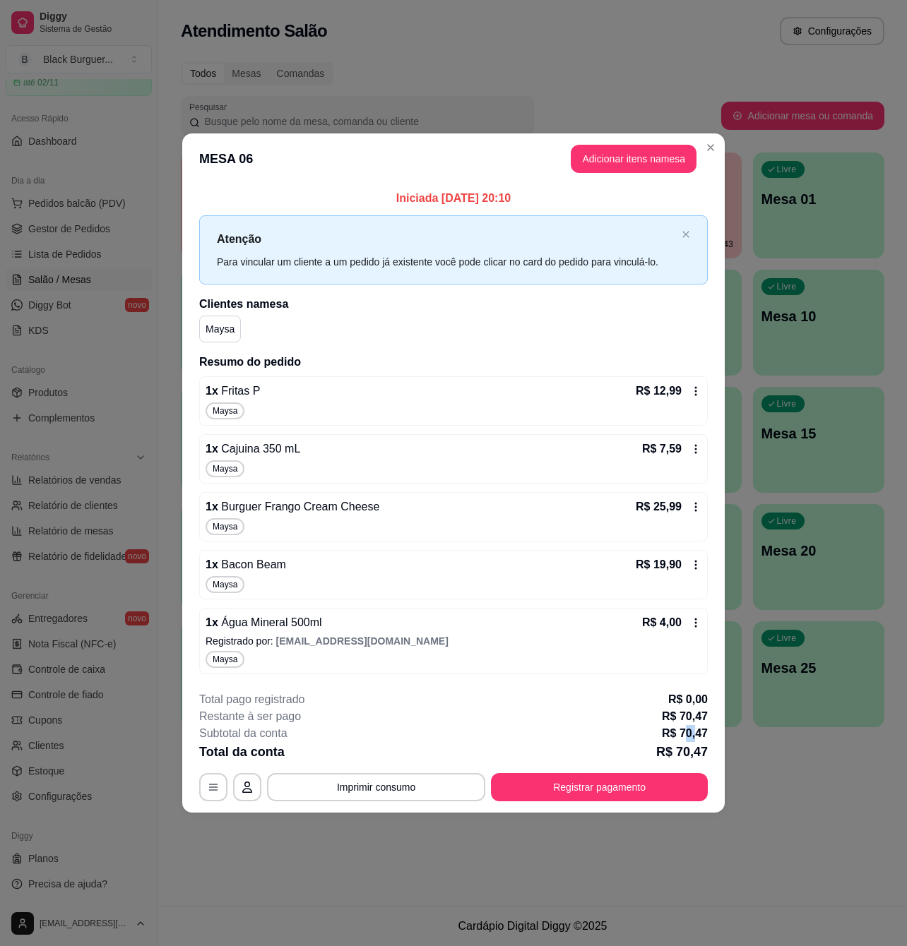
drag, startPoint x: 684, startPoint y: 732, endPoint x: 696, endPoint y: 732, distance: 12.0
click at [696, 732] on p "R$ 70,47" at bounding box center [685, 733] width 46 height 17
click at [698, 732] on p "R$ 70,47" at bounding box center [685, 733] width 46 height 17
click at [671, 801] on button "Registrar pagamento" at bounding box center [599, 787] width 210 height 28
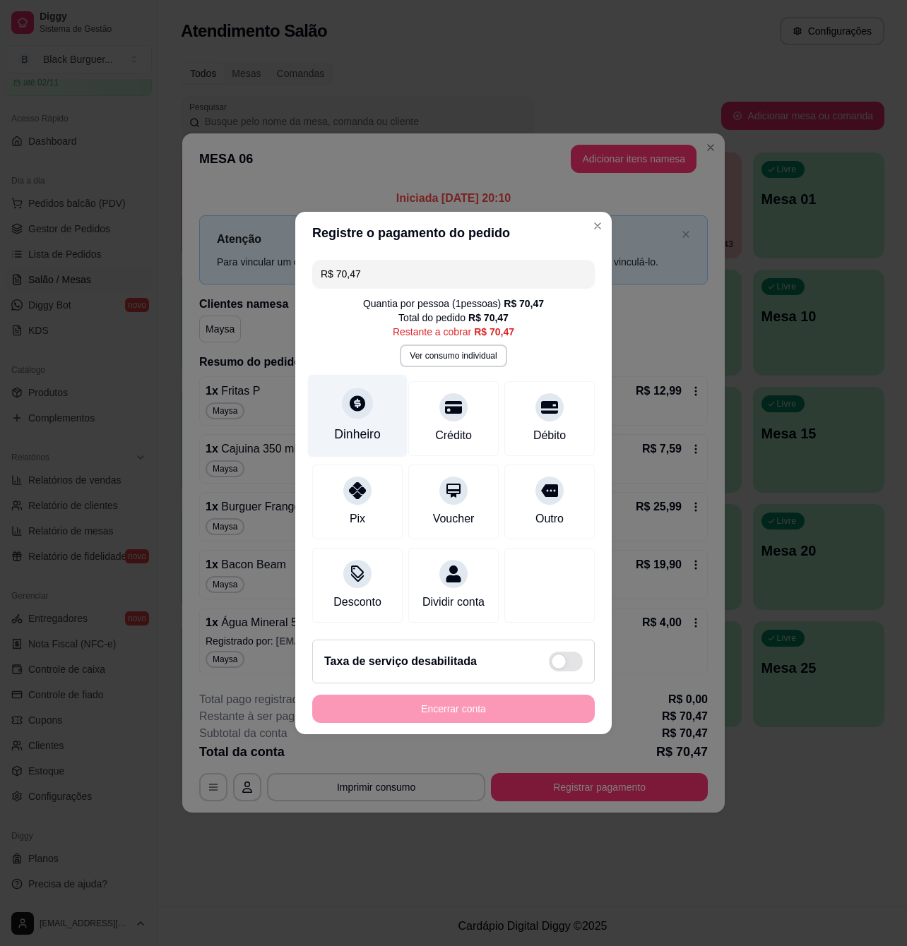
click at [348, 394] on icon at bounding box center [357, 403] width 18 height 18
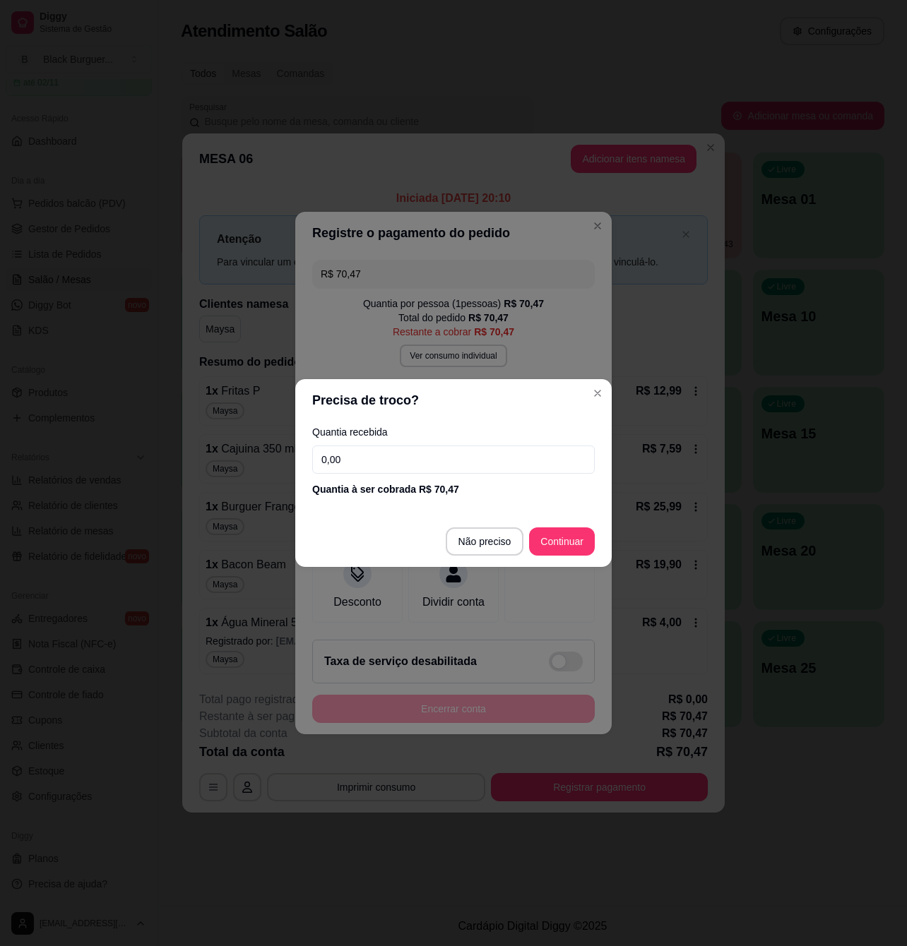
click at [429, 461] on input "0,00" at bounding box center [453, 460] width 282 height 28
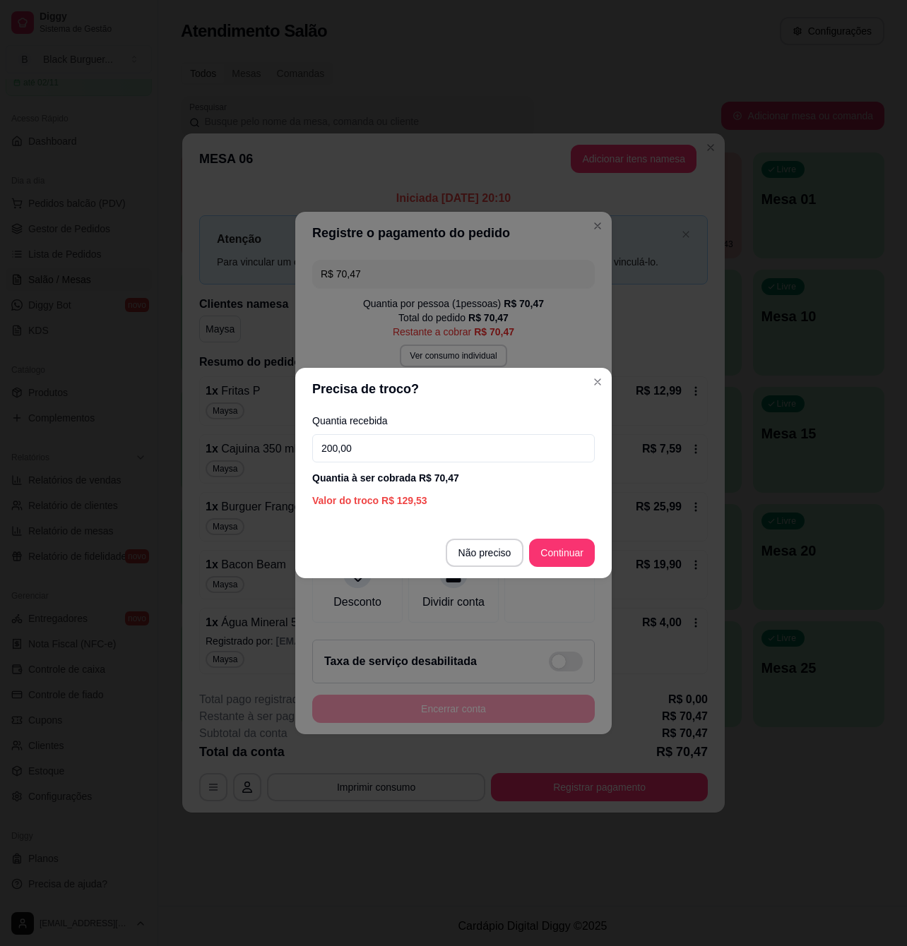
type input "200,00"
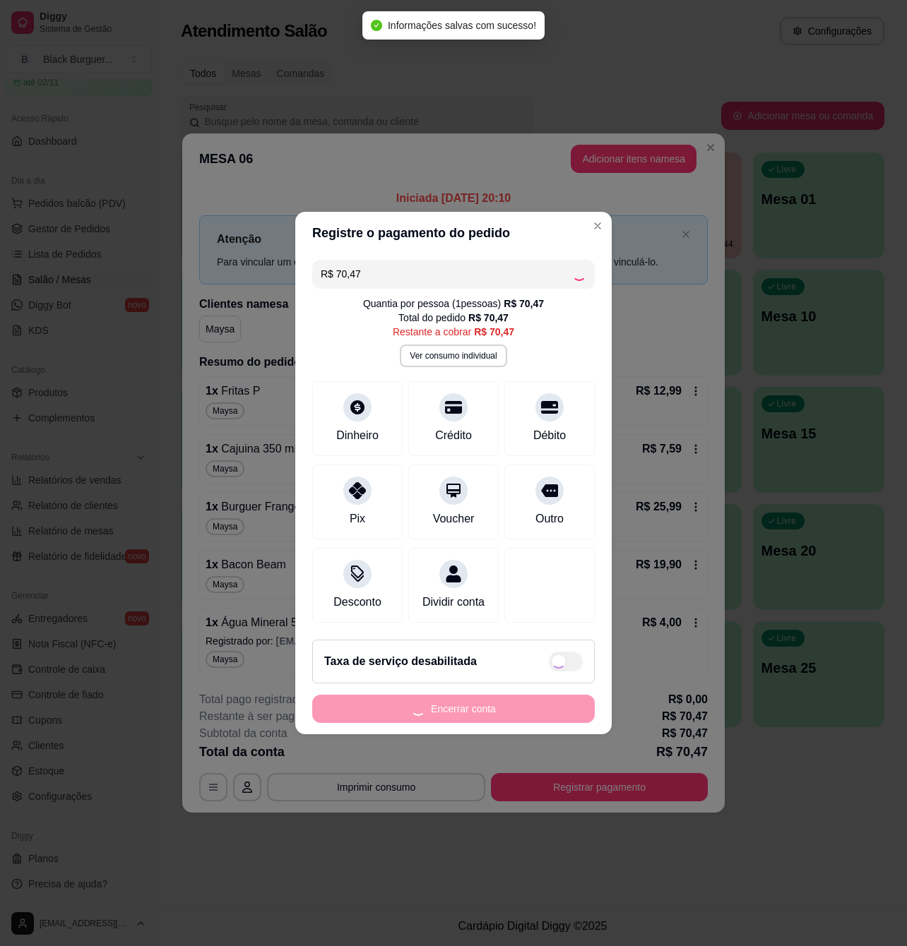
type input "R$ 0,00"
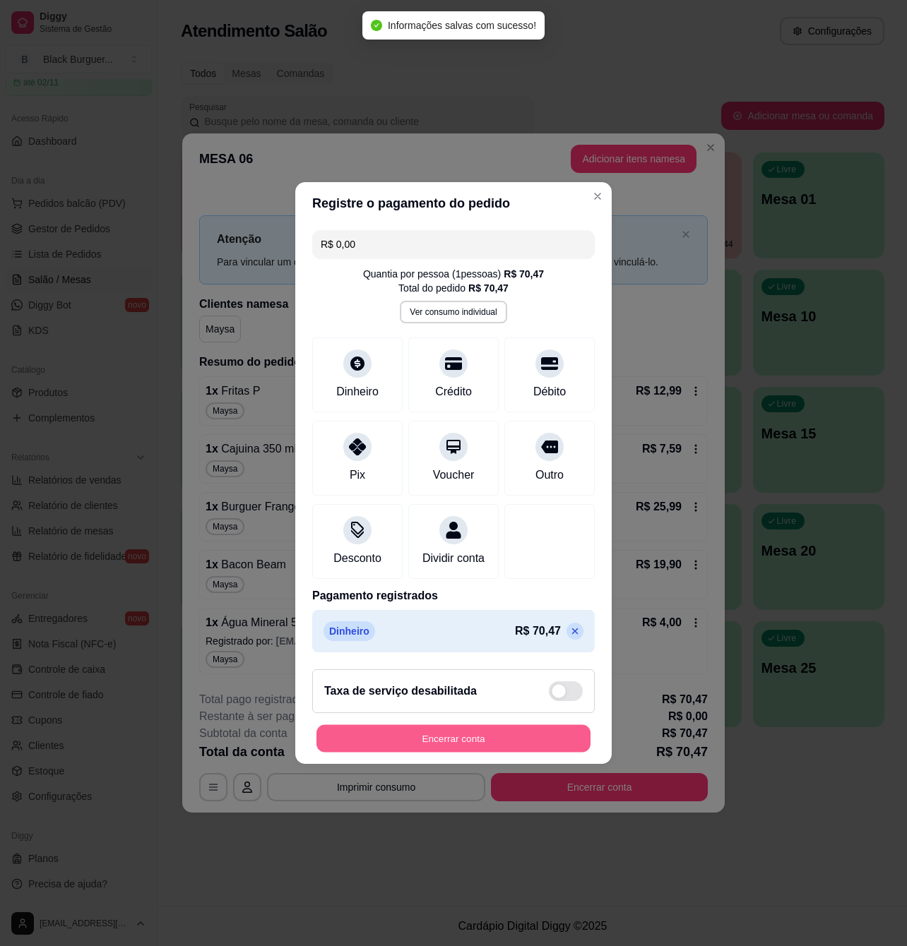
click at [496, 746] on button "Encerrar conta" at bounding box center [453, 739] width 274 height 28
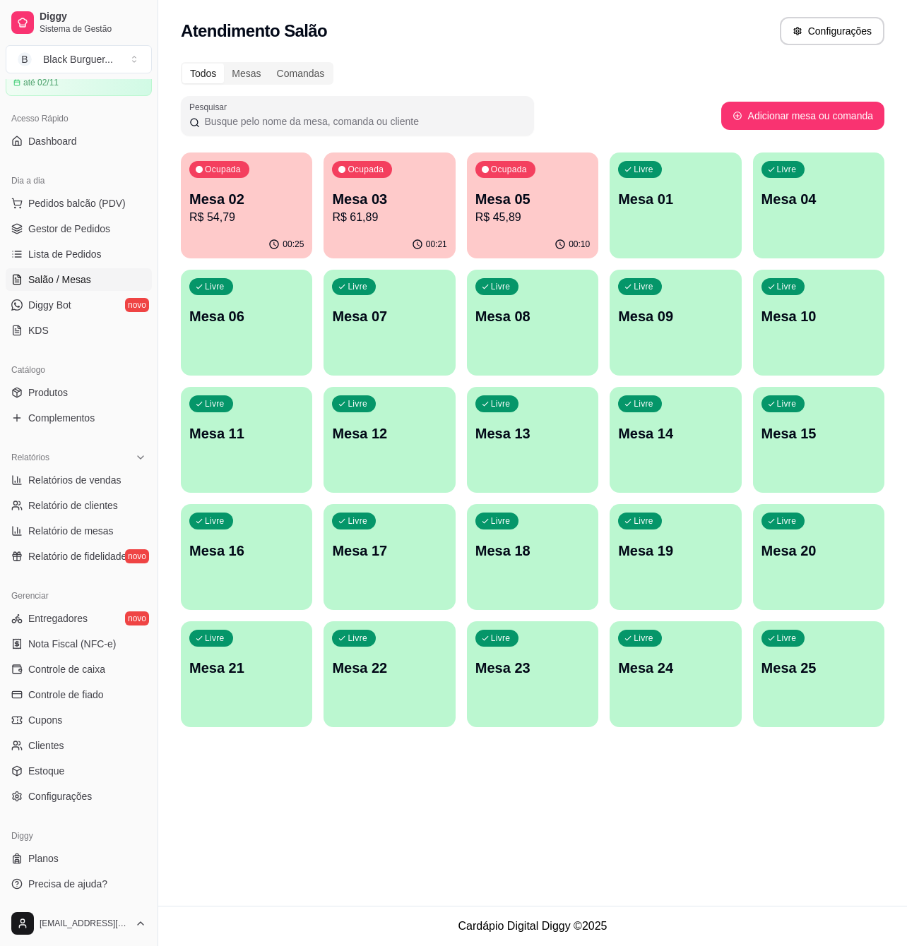
click at [442, 201] on p "Mesa 03" at bounding box center [389, 199] width 114 height 20
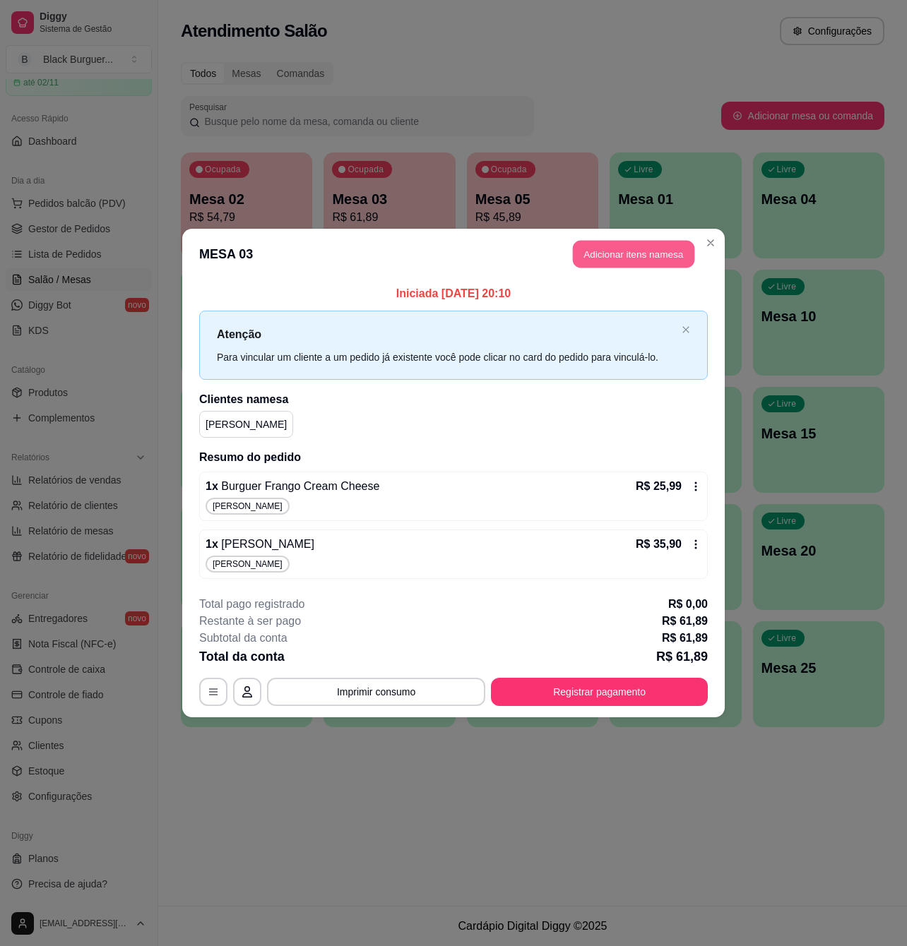
click at [616, 260] on button "Adicionar itens na mesa" at bounding box center [633, 255] width 121 height 28
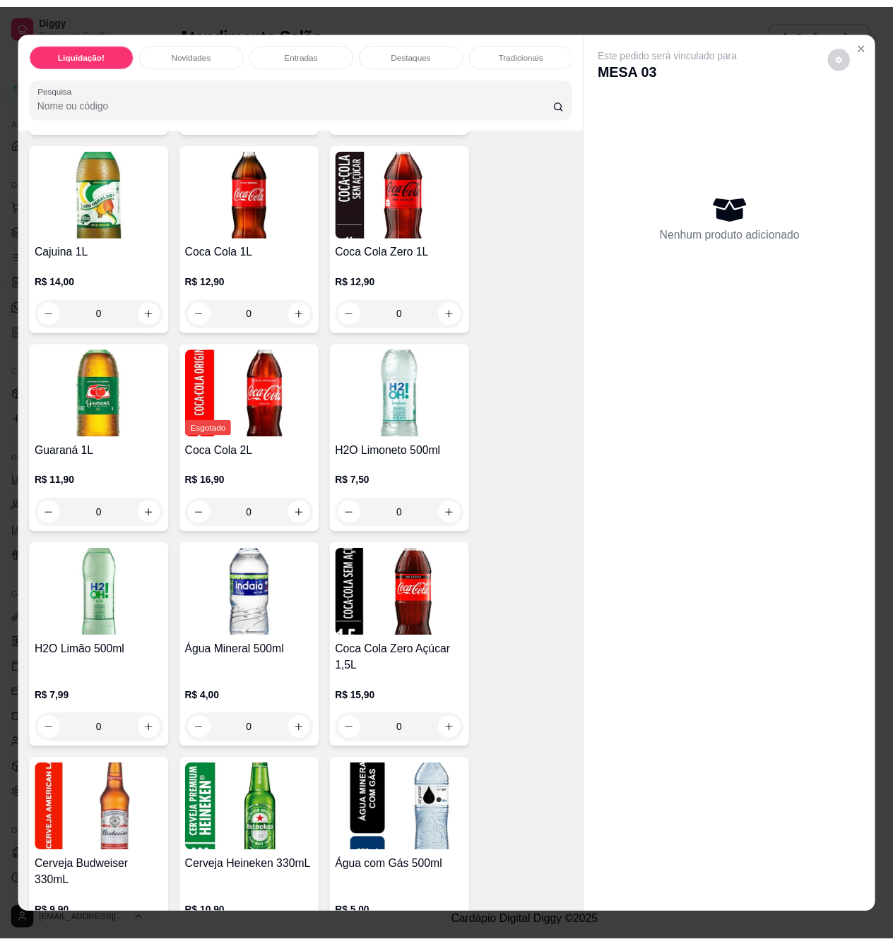
scroll to position [4613, 0]
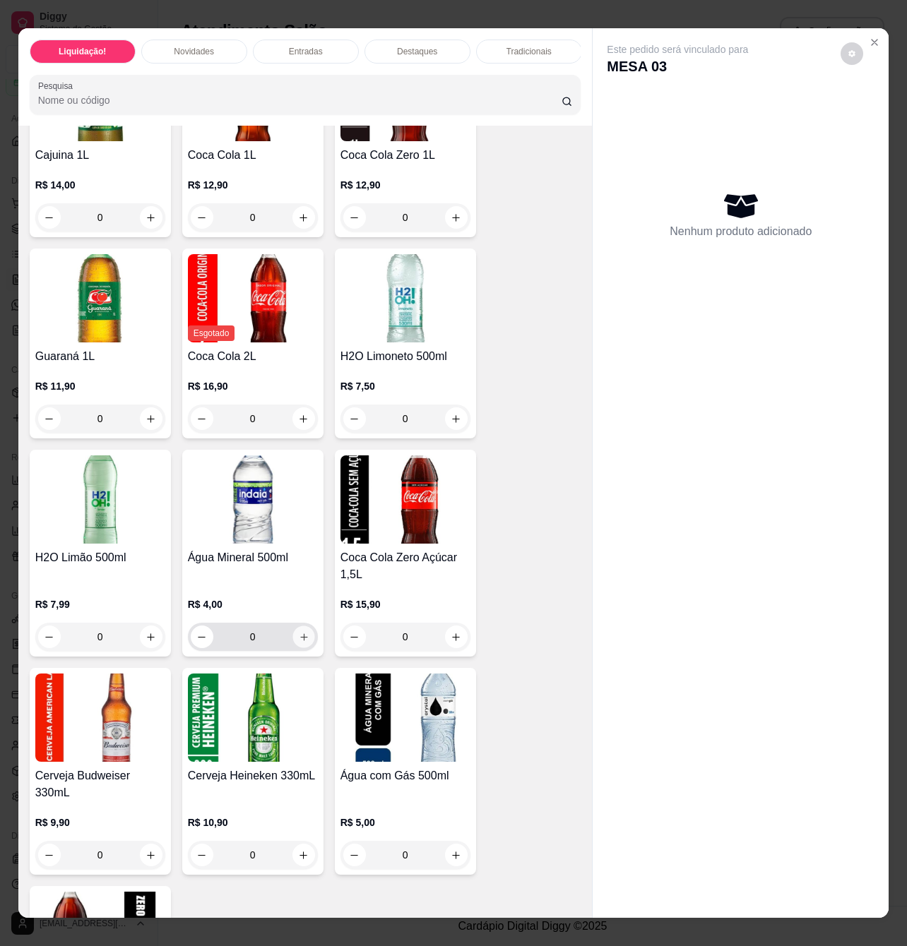
click at [292, 648] on button "increase-product-quantity" at bounding box center [303, 637] width 22 height 22
type input "1"
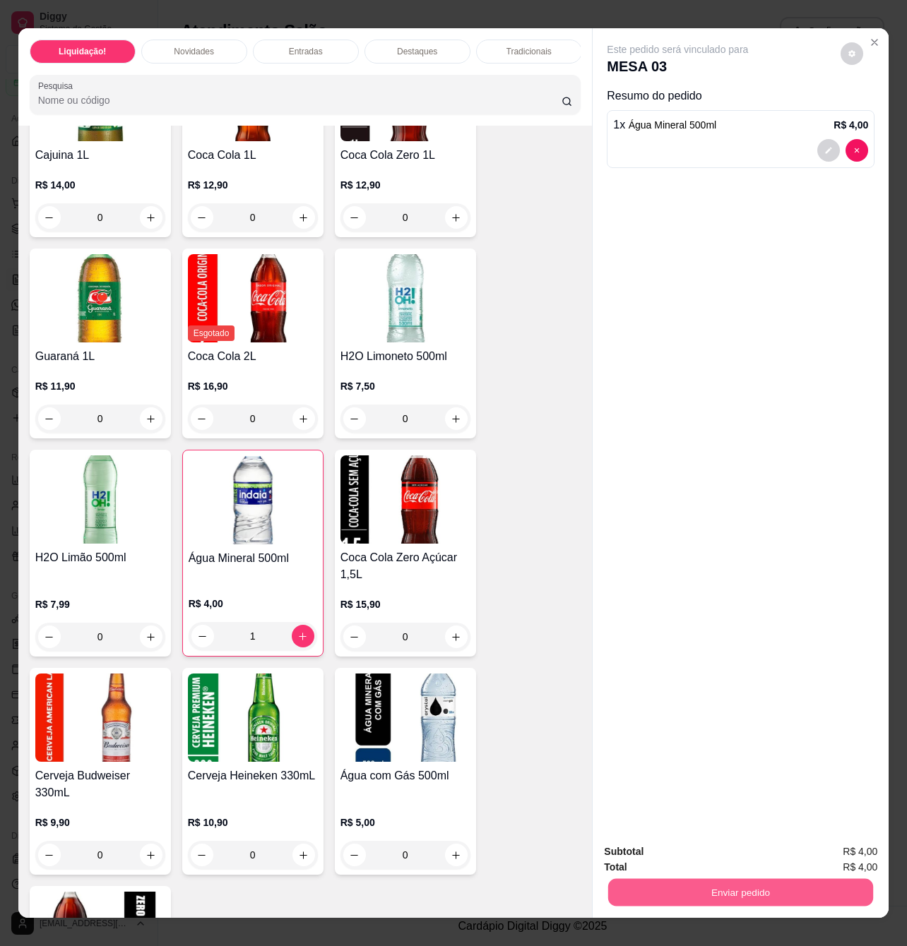
click at [676, 880] on button "Enviar pedido" at bounding box center [740, 892] width 265 height 28
click at [751, 854] on button "Registrar cliente" at bounding box center [744, 850] width 90 height 26
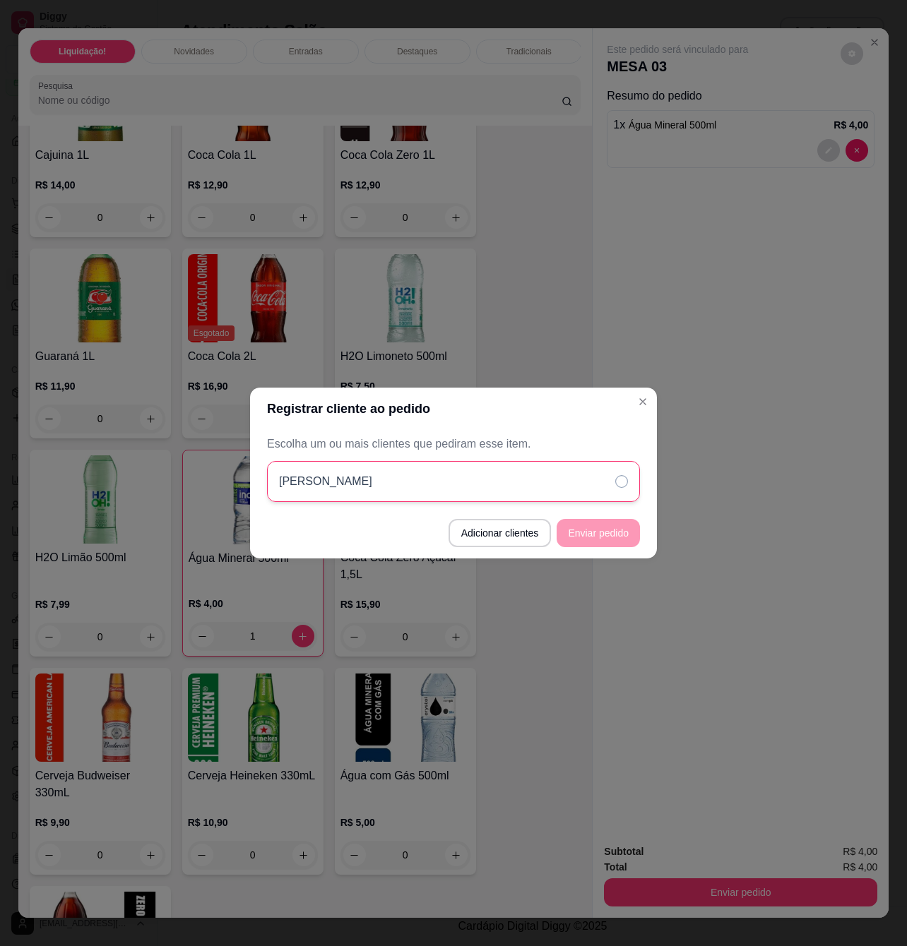
click at [383, 481] on div "[PERSON_NAME]" at bounding box center [453, 481] width 373 height 41
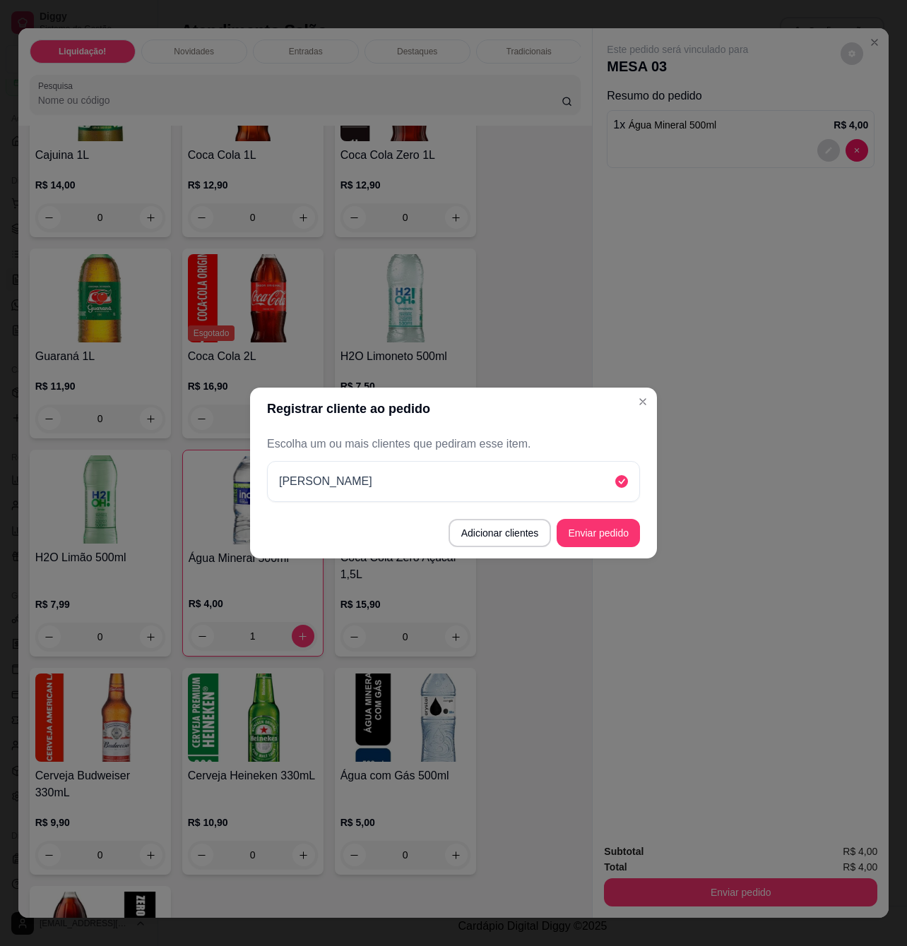
click at [625, 549] on footer "Adicionar clientes Enviar pedido" at bounding box center [453, 533] width 407 height 51
click at [624, 532] on button "Enviar pedido" at bounding box center [598, 534] width 80 height 28
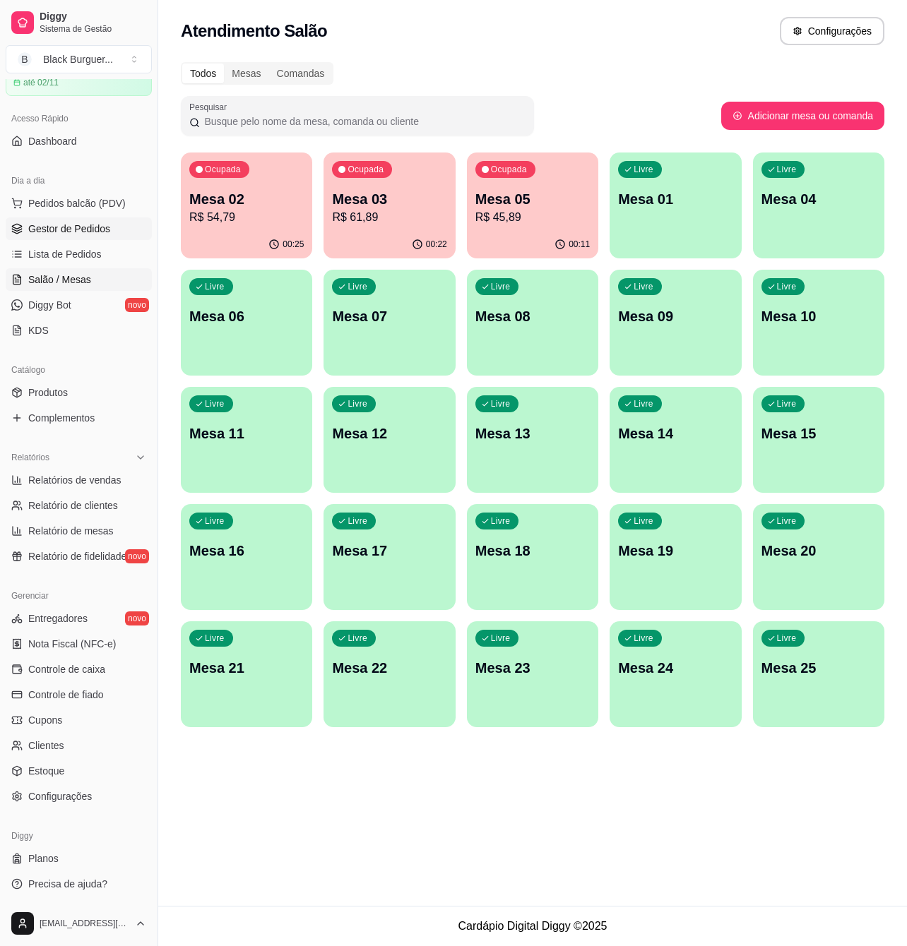
click at [102, 227] on span "Gestor de Pedidos" at bounding box center [69, 229] width 82 height 14
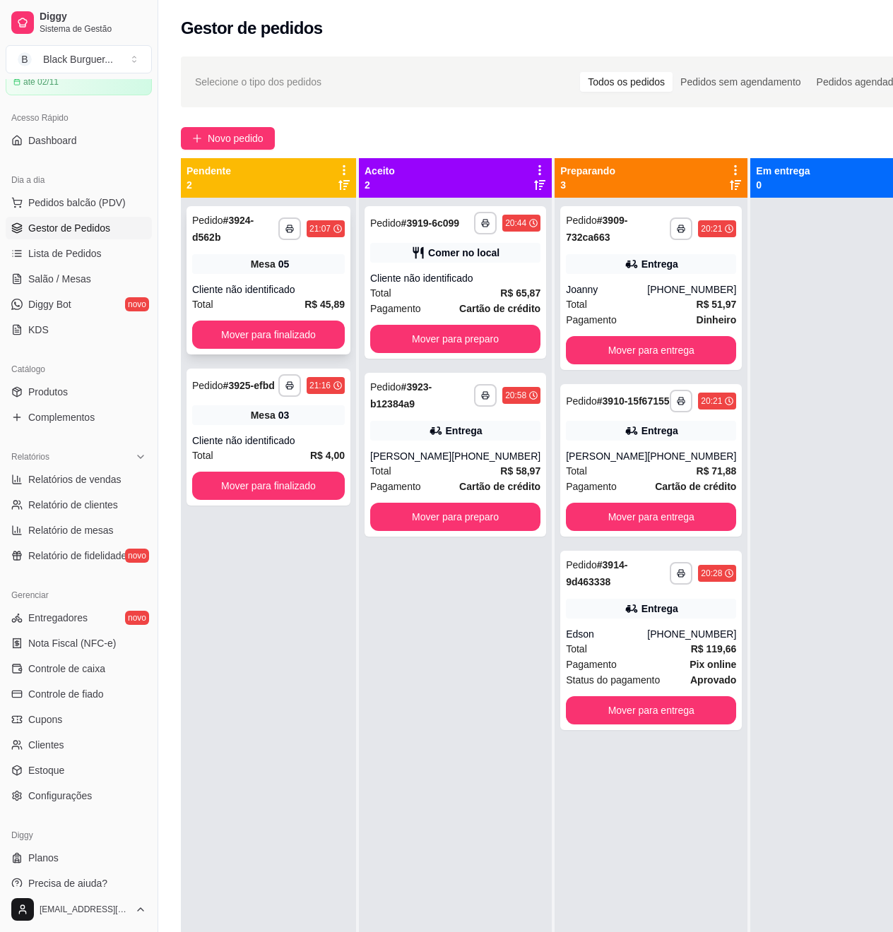
click at [261, 267] on span "Mesa" at bounding box center [263, 264] width 25 height 14
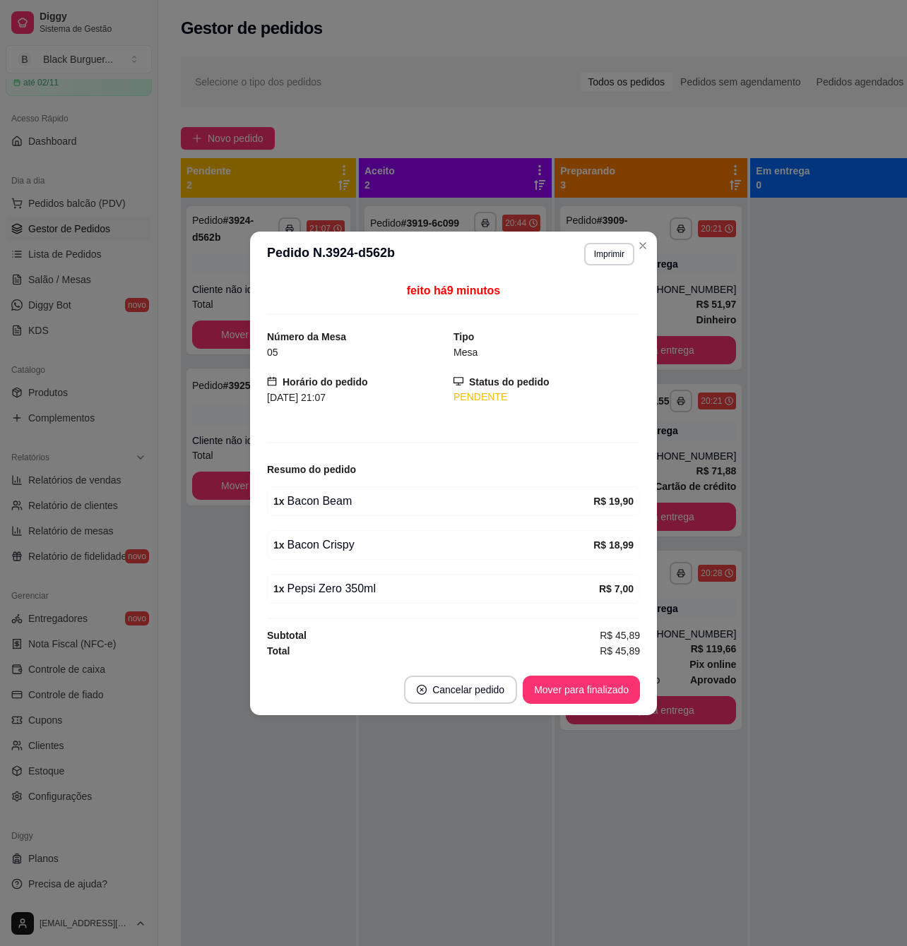
drag, startPoint x: 323, startPoint y: 535, endPoint x: 357, endPoint y: 545, distance: 34.6
click at [357, 545] on div "1 x Bacon Crispy R$ 18,99" at bounding box center [453, 545] width 373 height 30
click at [357, 546] on div "1 x Bacon Crispy" at bounding box center [433, 545] width 320 height 17
click at [576, 682] on button "Mover para finalizado" at bounding box center [582, 690] width 114 height 28
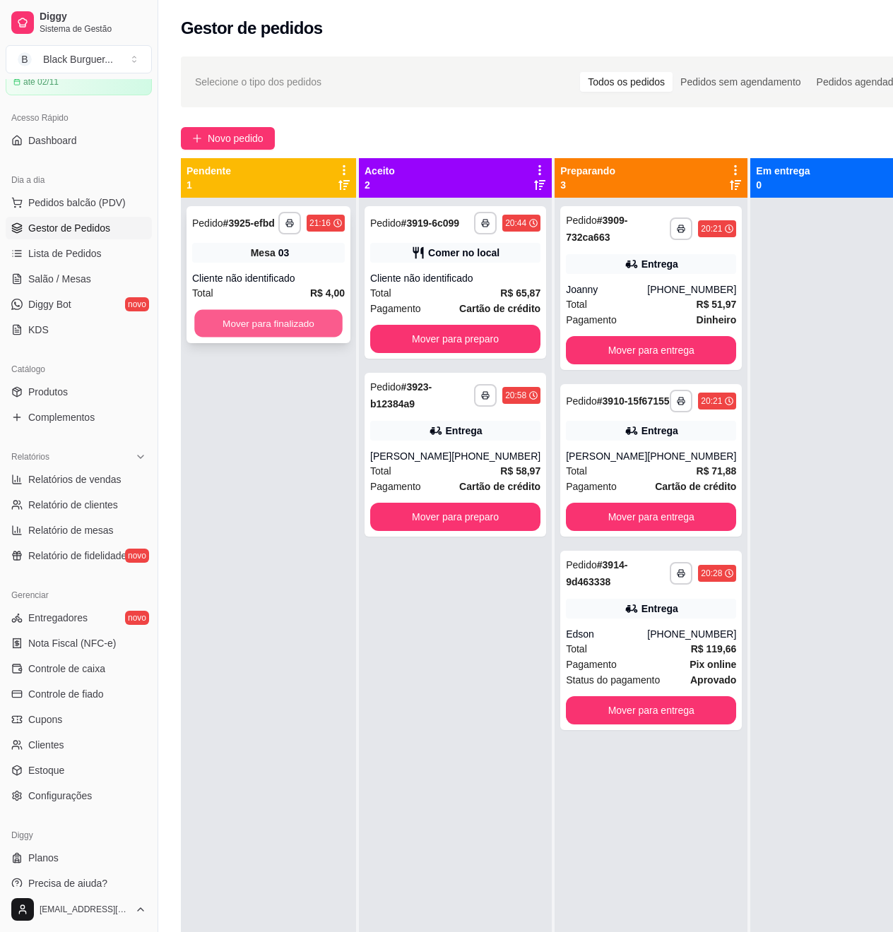
click at [302, 330] on button "Mover para finalizado" at bounding box center [268, 324] width 148 height 28
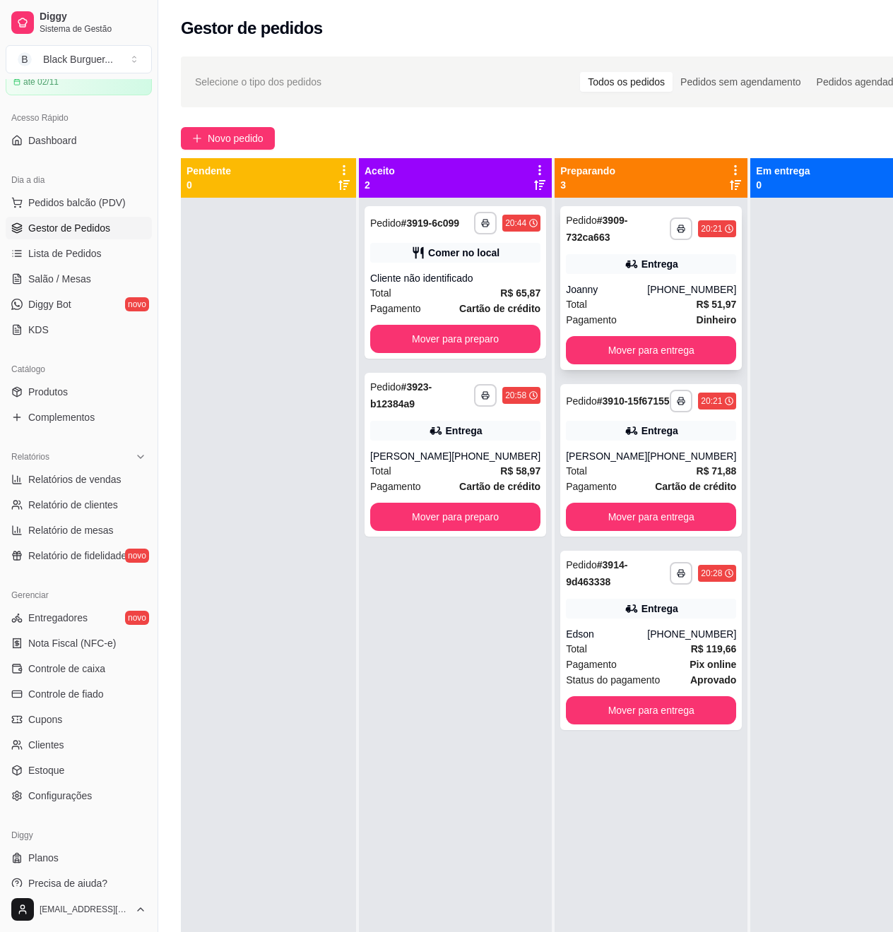
click at [608, 295] on div "Joanny" at bounding box center [606, 289] width 81 height 14
click at [696, 314] on strong "Dinheiro" at bounding box center [716, 319] width 40 height 11
click at [530, 294] on div "**********" at bounding box center [455, 664] width 193 height 932
click at [524, 291] on div "**********" at bounding box center [454, 282] width 181 height 153
click at [43, 283] on span "Salão / Mesas" at bounding box center [59, 279] width 63 height 14
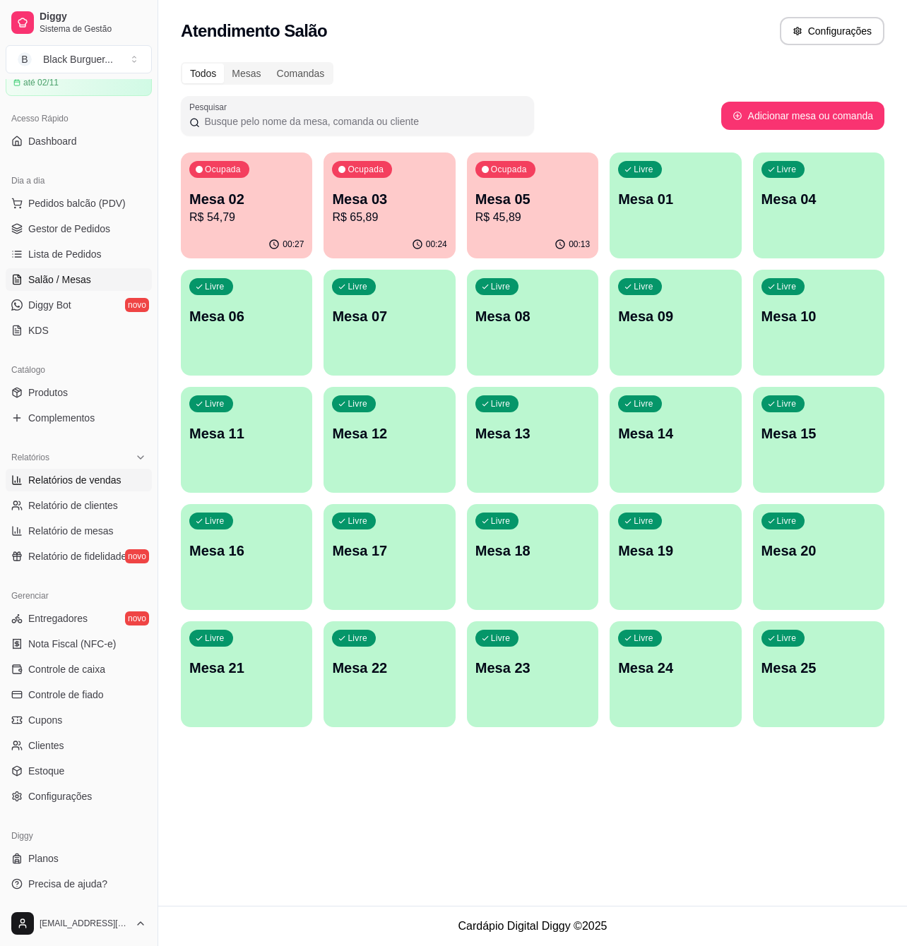
click at [51, 480] on span "Relatórios de vendas" at bounding box center [74, 480] width 93 height 14
select select "ALL"
select select "0"
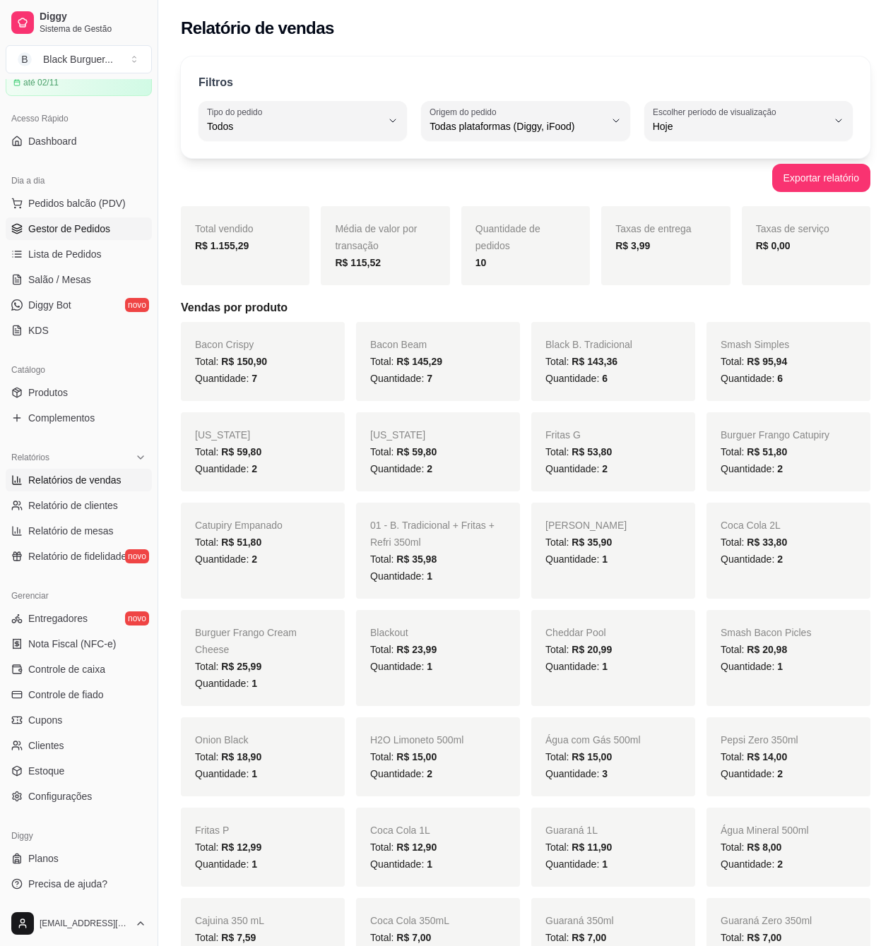
click at [48, 226] on span "Gestor de Pedidos" at bounding box center [69, 229] width 82 height 14
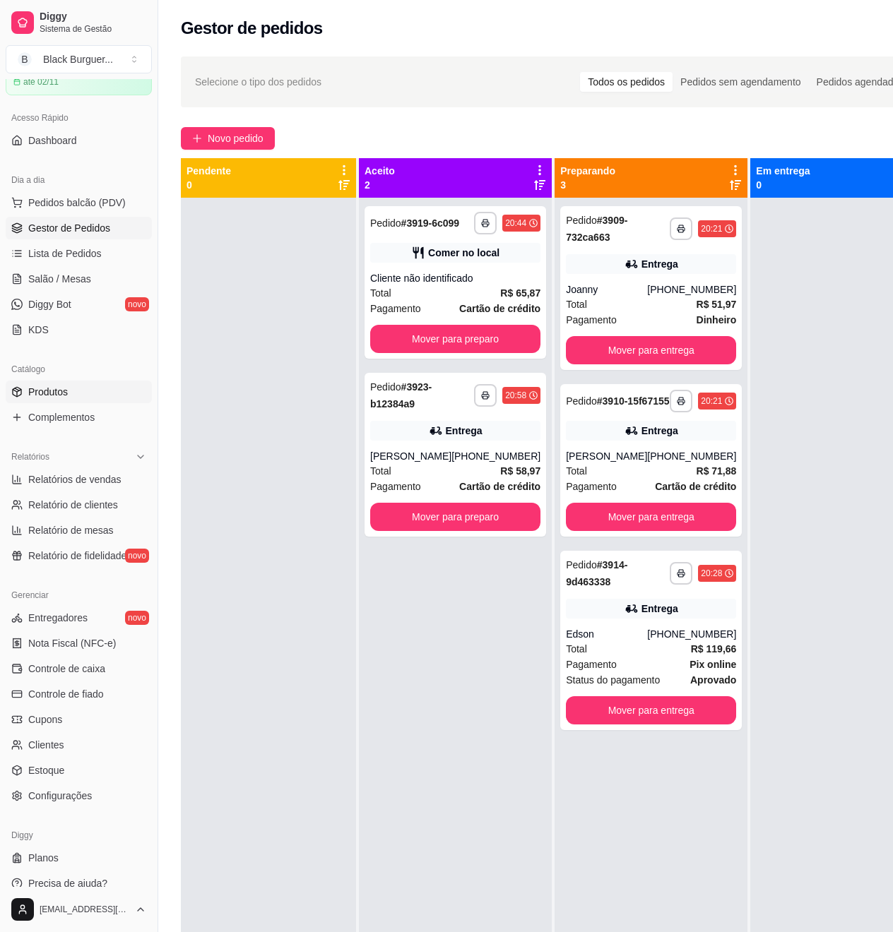
click at [62, 393] on span "Produtos" at bounding box center [48, 392] width 40 height 14
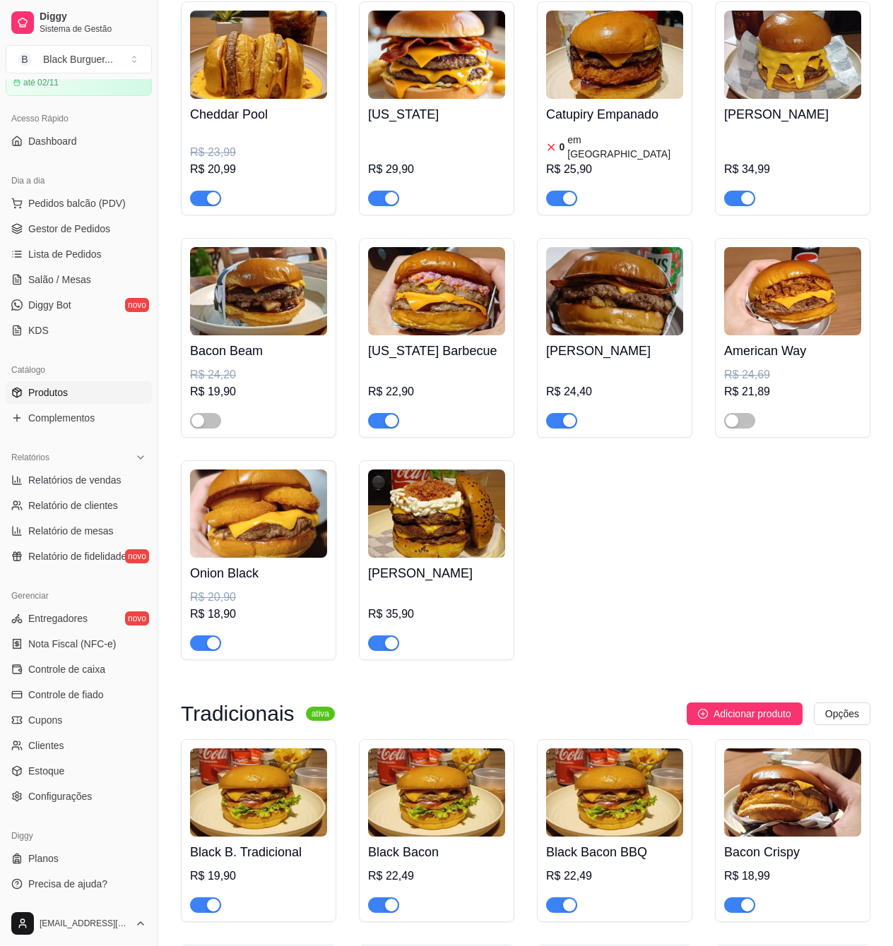
scroll to position [1600, 0]
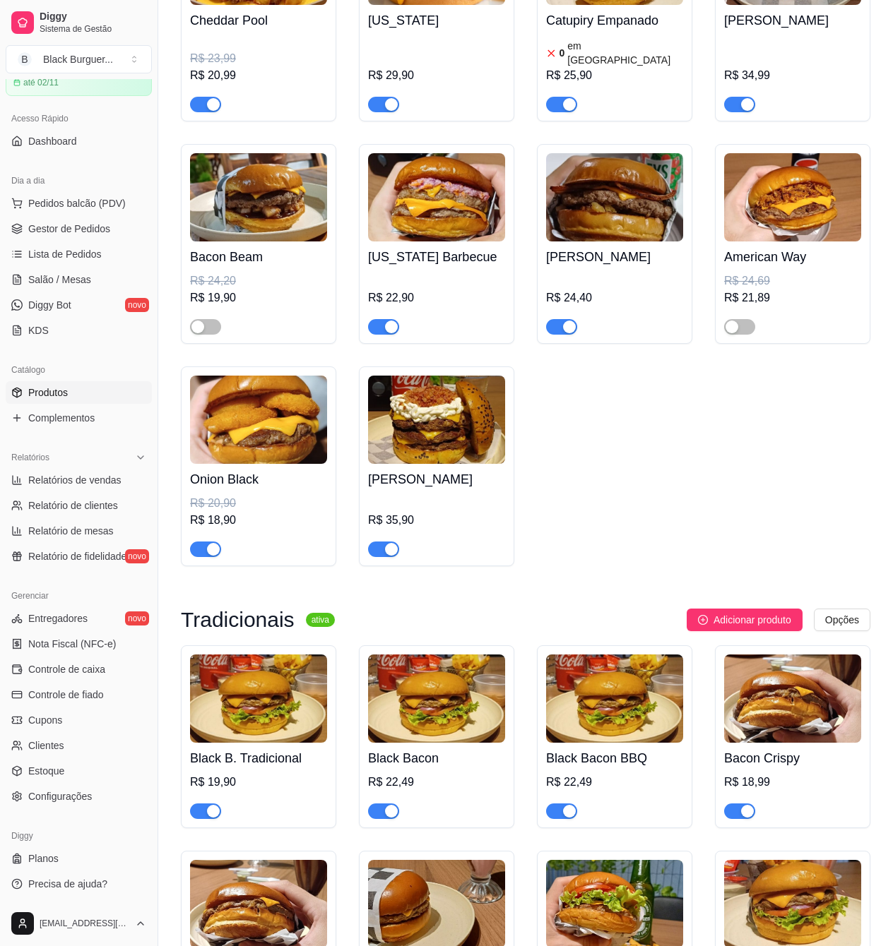
click at [385, 322] on div "button" at bounding box center [391, 327] width 13 height 13
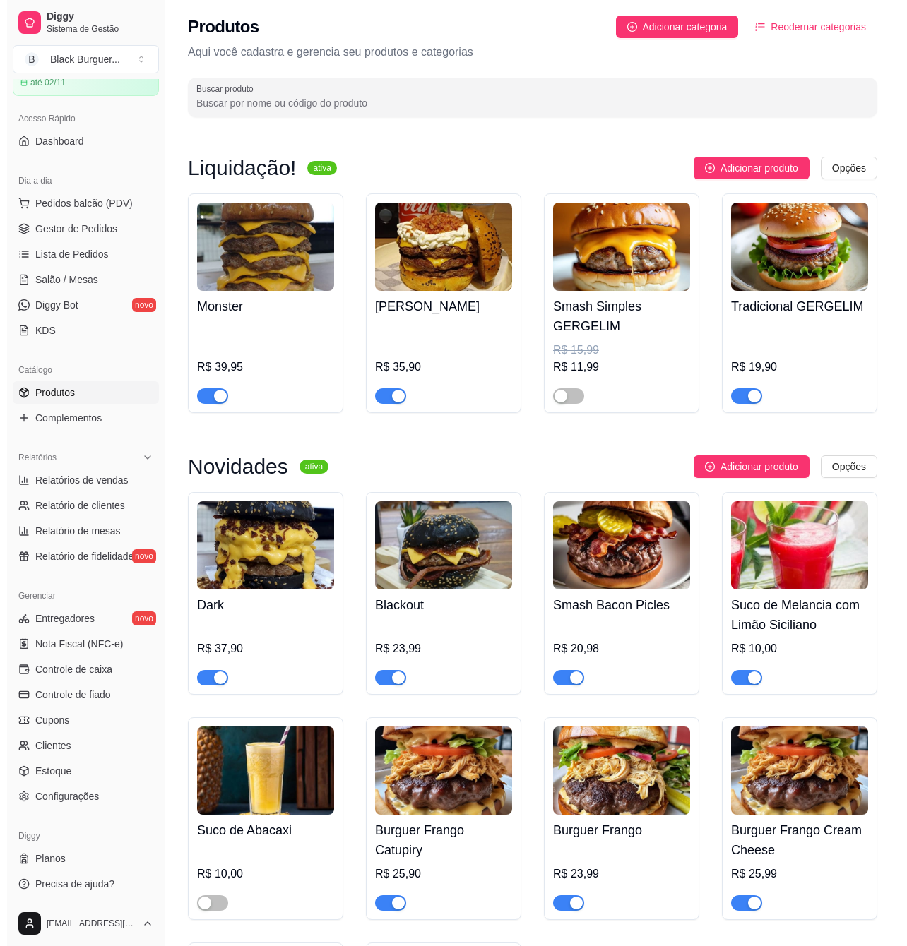
scroll to position [0, 0]
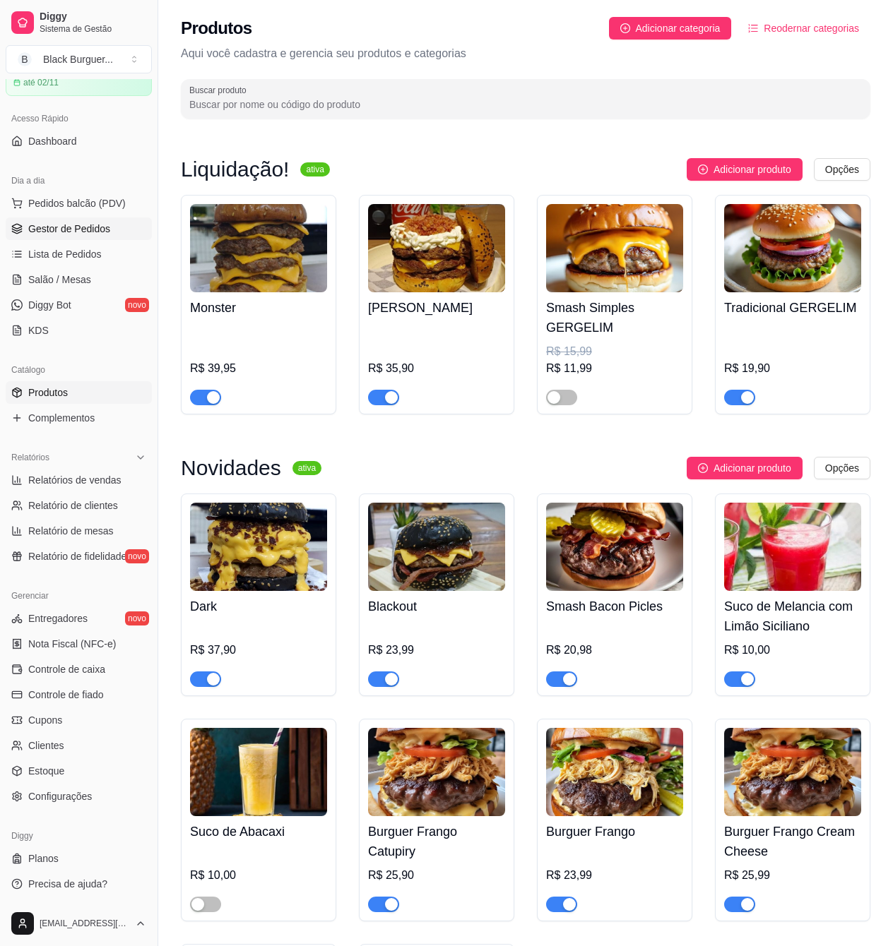
click at [65, 224] on span "Gestor de Pedidos" at bounding box center [69, 229] width 82 height 14
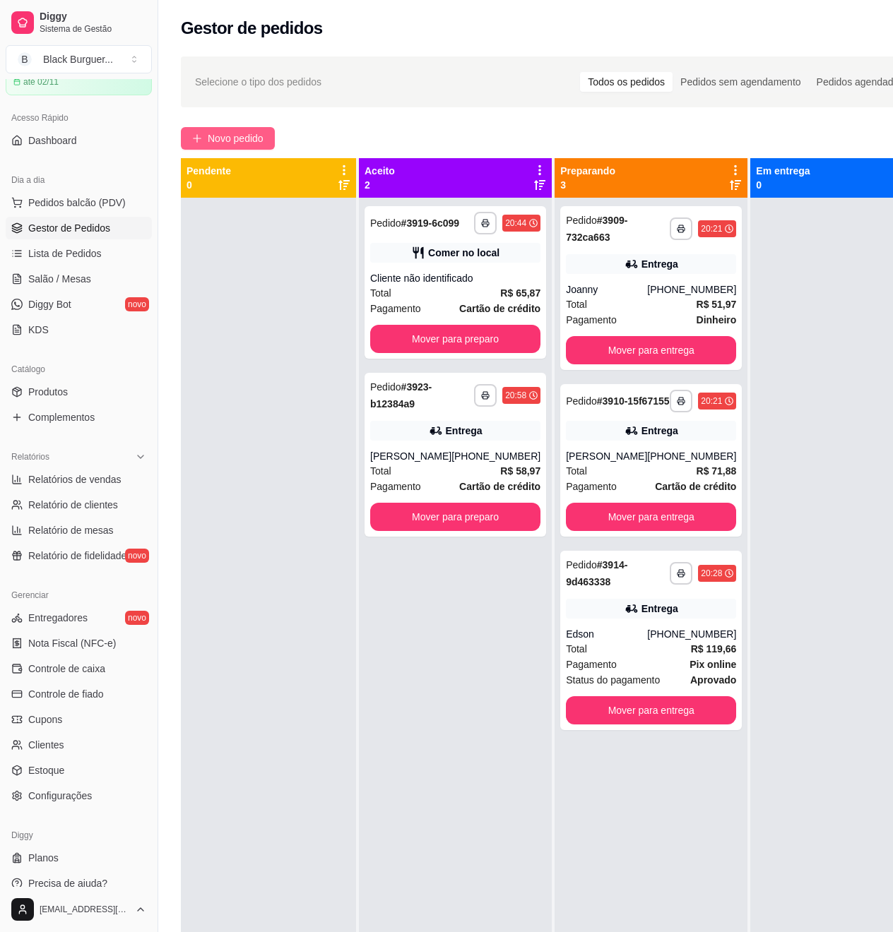
click at [263, 129] on button "Novo pedido" at bounding box center [228, 138] width 94 height 23
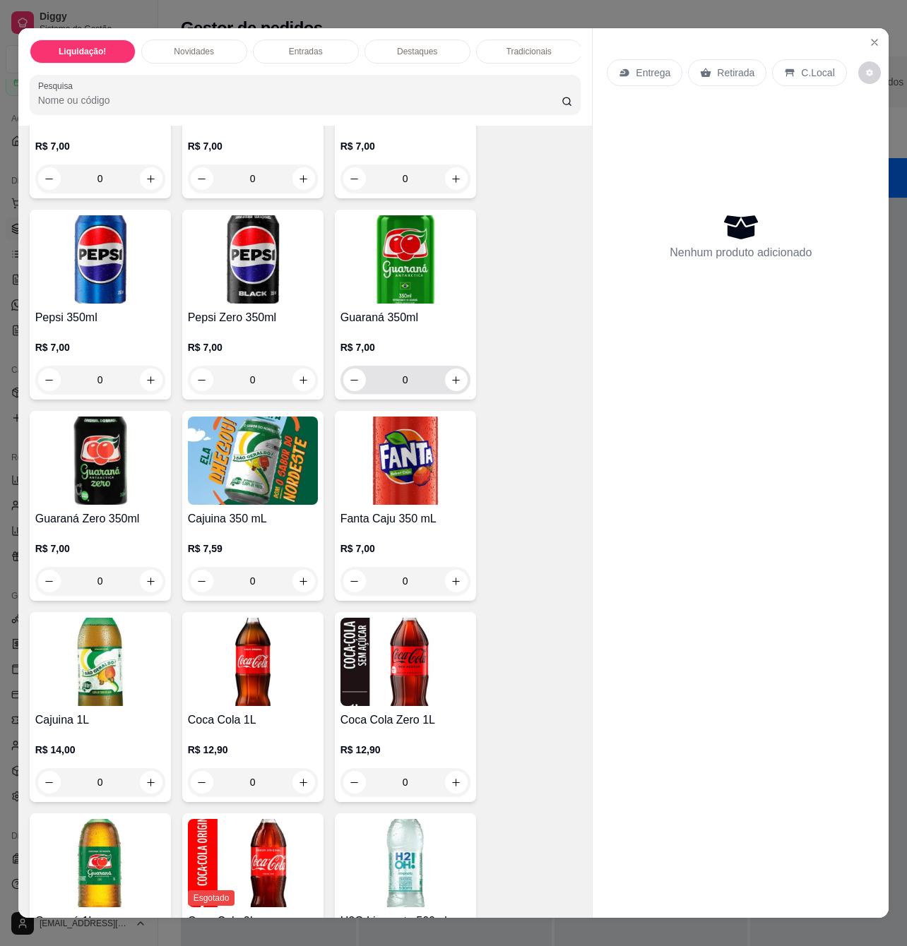
scroll to position [4142, 0]
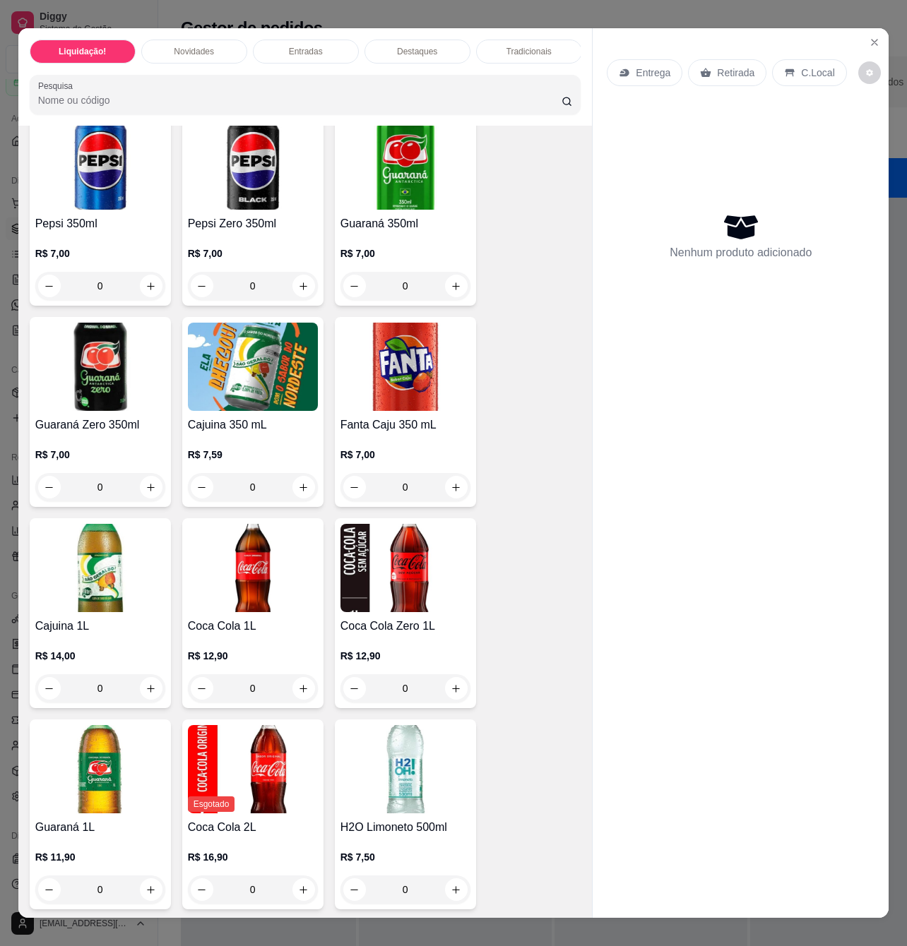
click at [421, 633] on h4 "Coca Cola Zero 1L" at bounding box center [405, 626] width 130 height 17
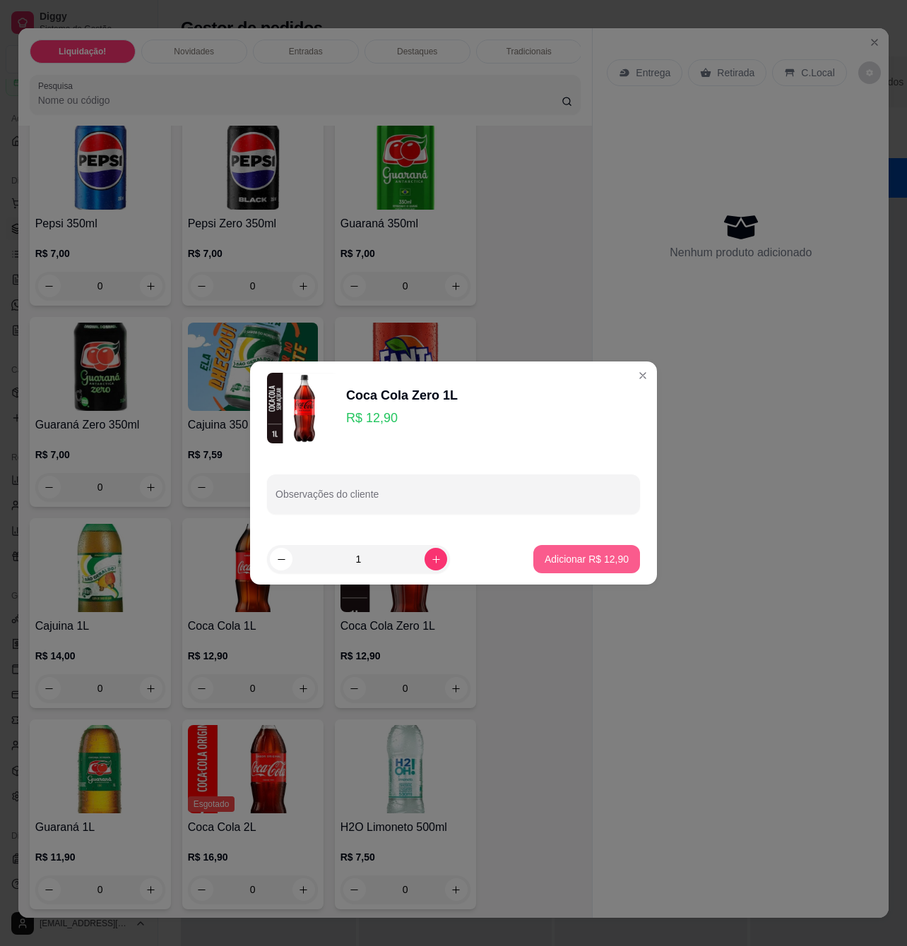
click at [554, 563] on p "Adicionar R$ 12,90" at bounding box center [586, 559] width 84 height 14
type input "1"
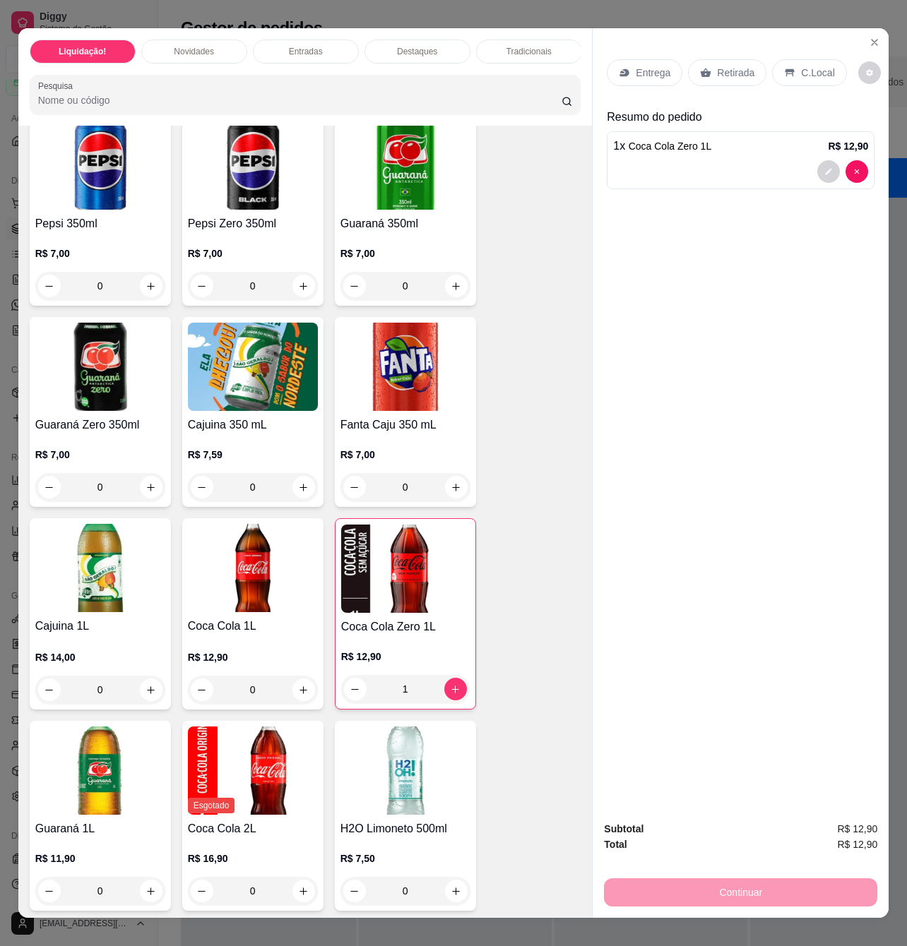
scroll to position [3954, 0]
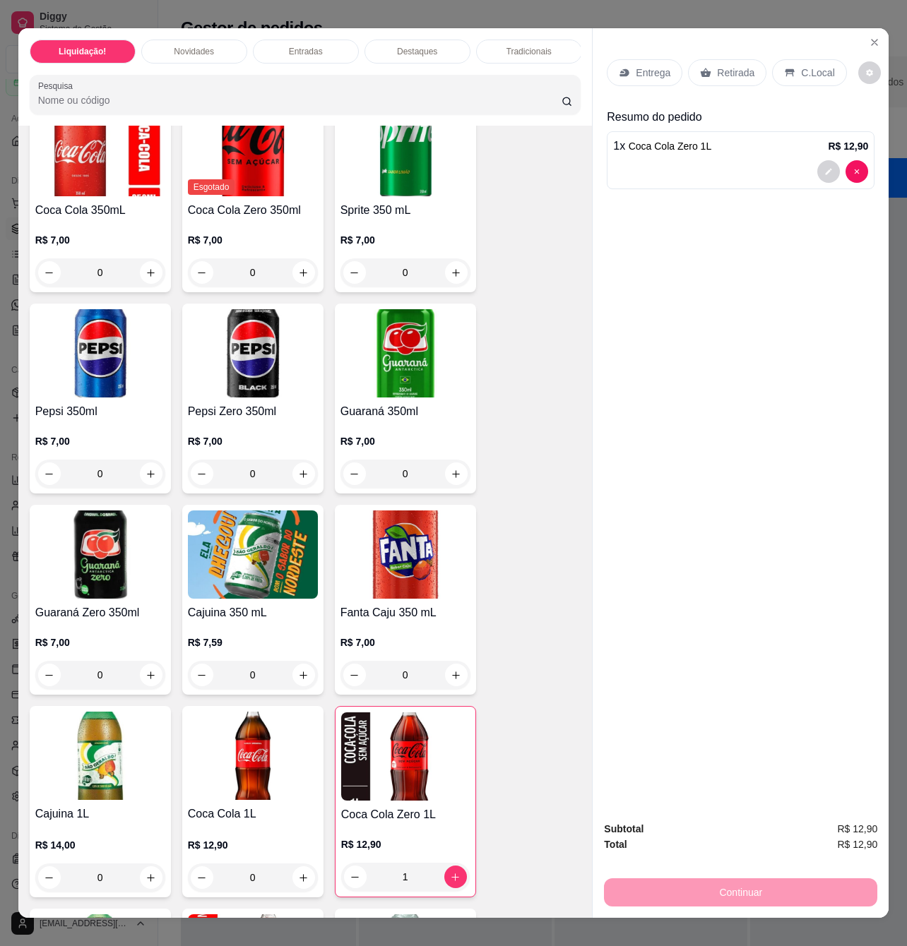
click at [738, 59] on div "Retirada" at bounding box center [727, 72] width 78 height 27
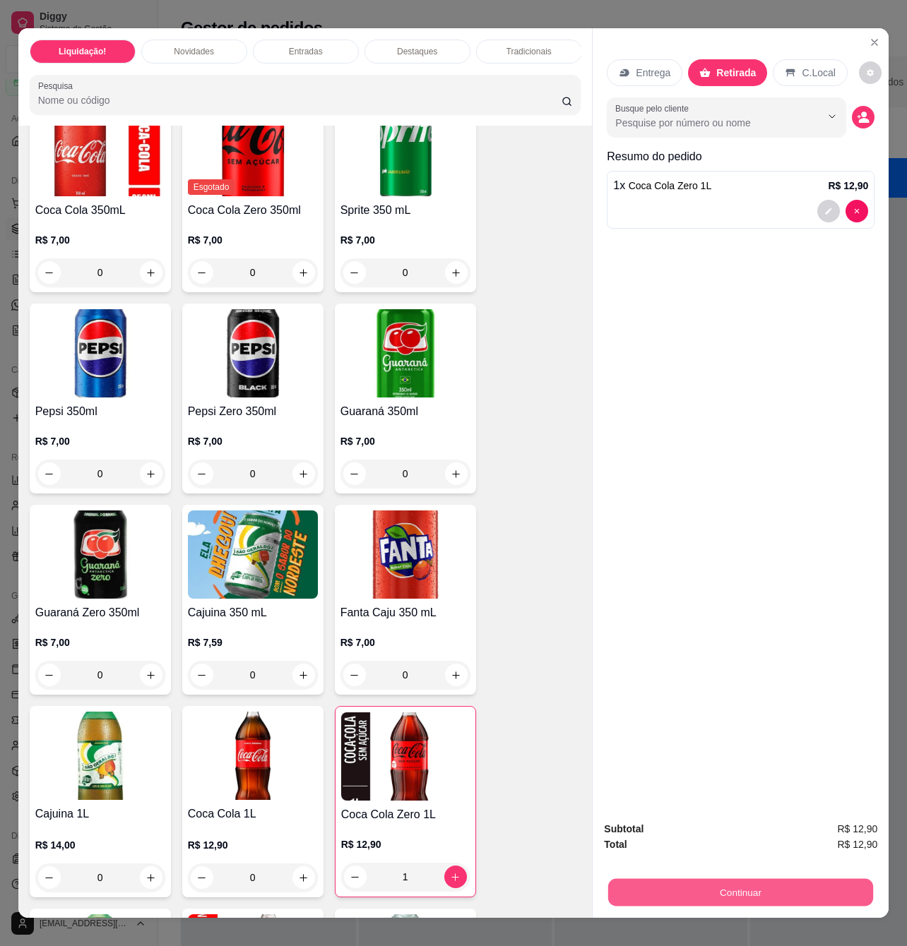
click at [730, 890] on button "Continuar" at bounding box center [740, 892] width 265 height 28
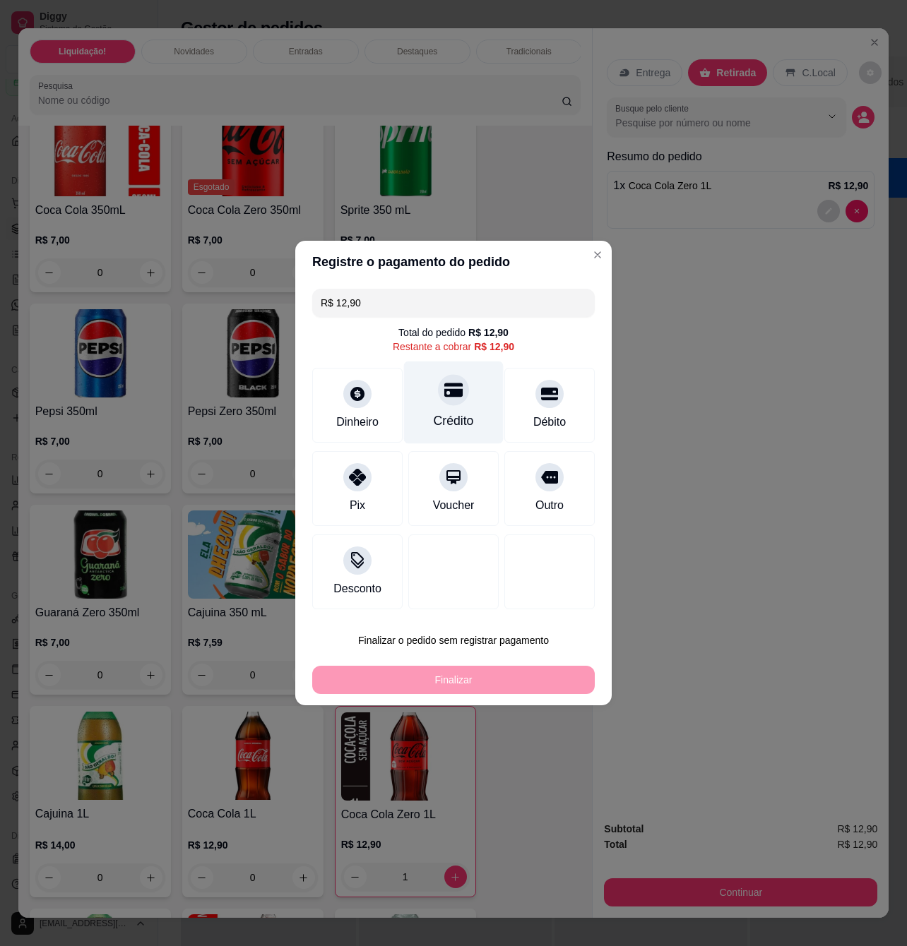
click at [448, 431] on div "Crédito" at bounding box center [454, 403] width 100 height 83
type input "R$ 0,00"
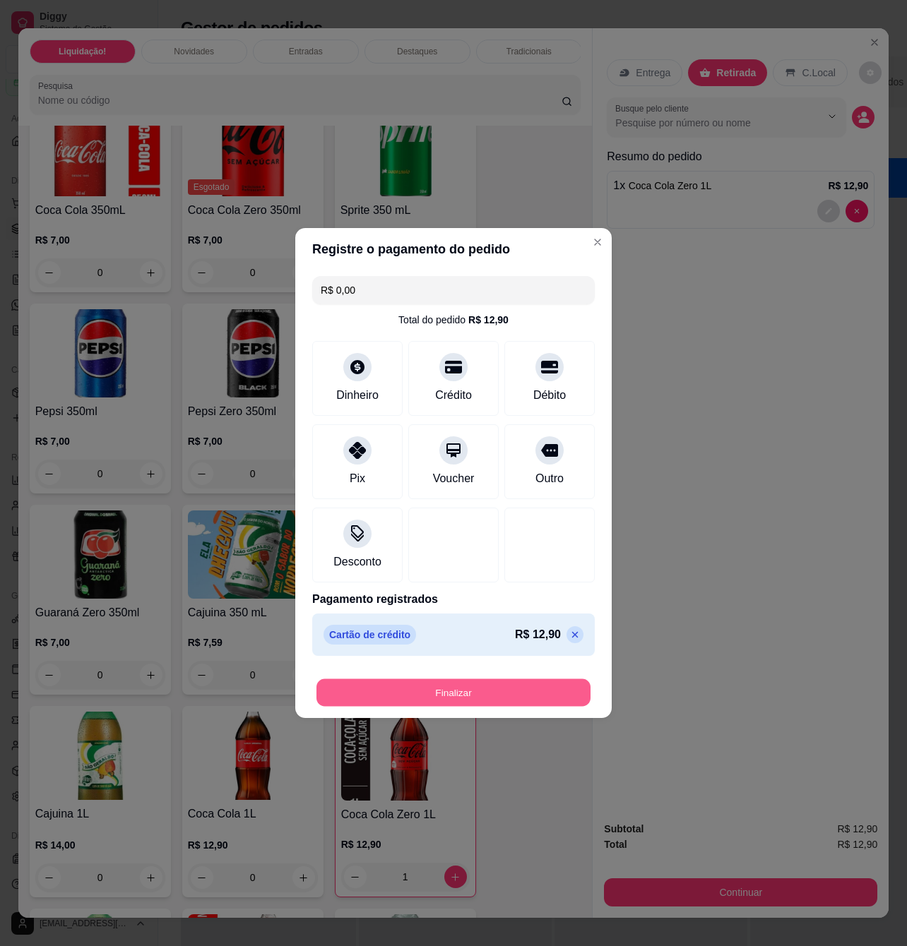
click at [503, 698] on button "Finalizar" at bounding box center [453, 693] width 274 height 28
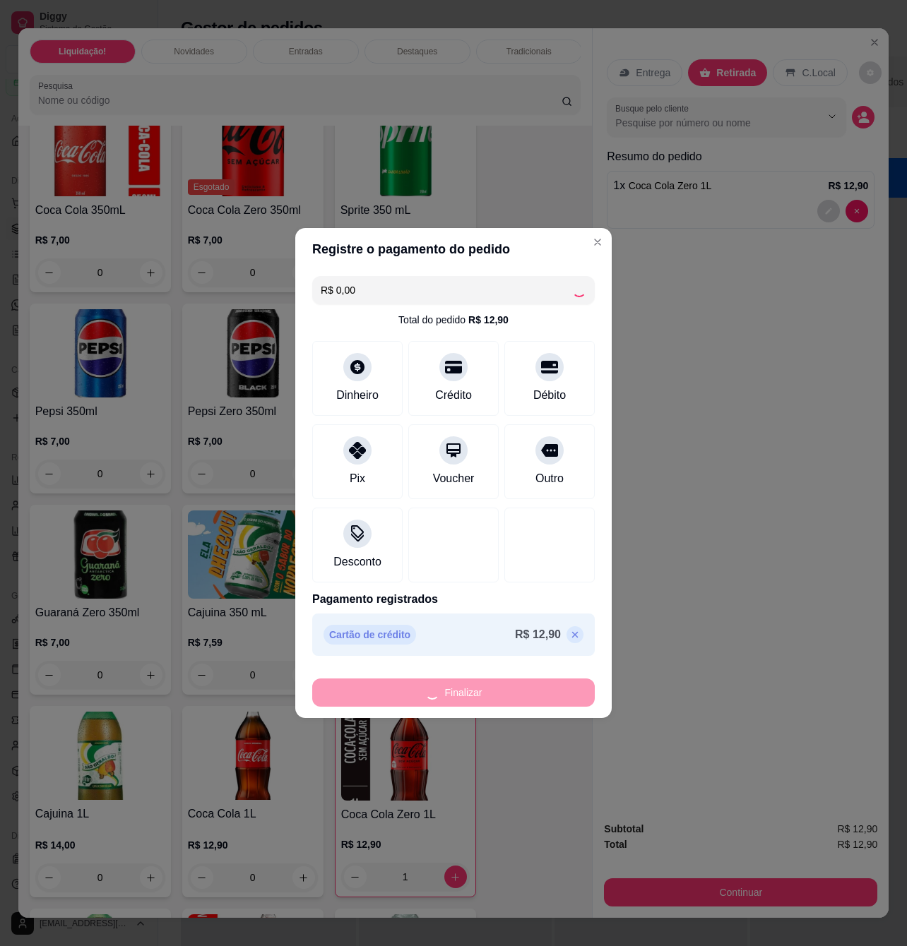
type input "0"
type input "-R$ 12,90"
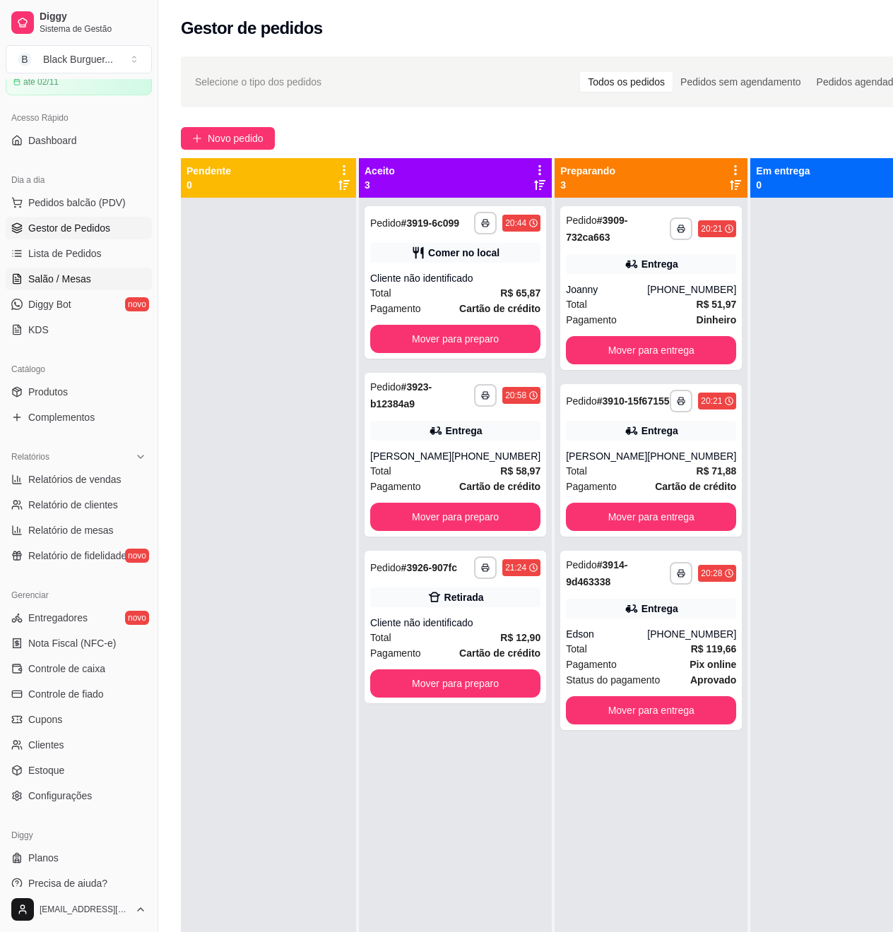
click at [54, 289] on link "Salão / Mesas" at bounding box center [79, 279] width 146 height 23
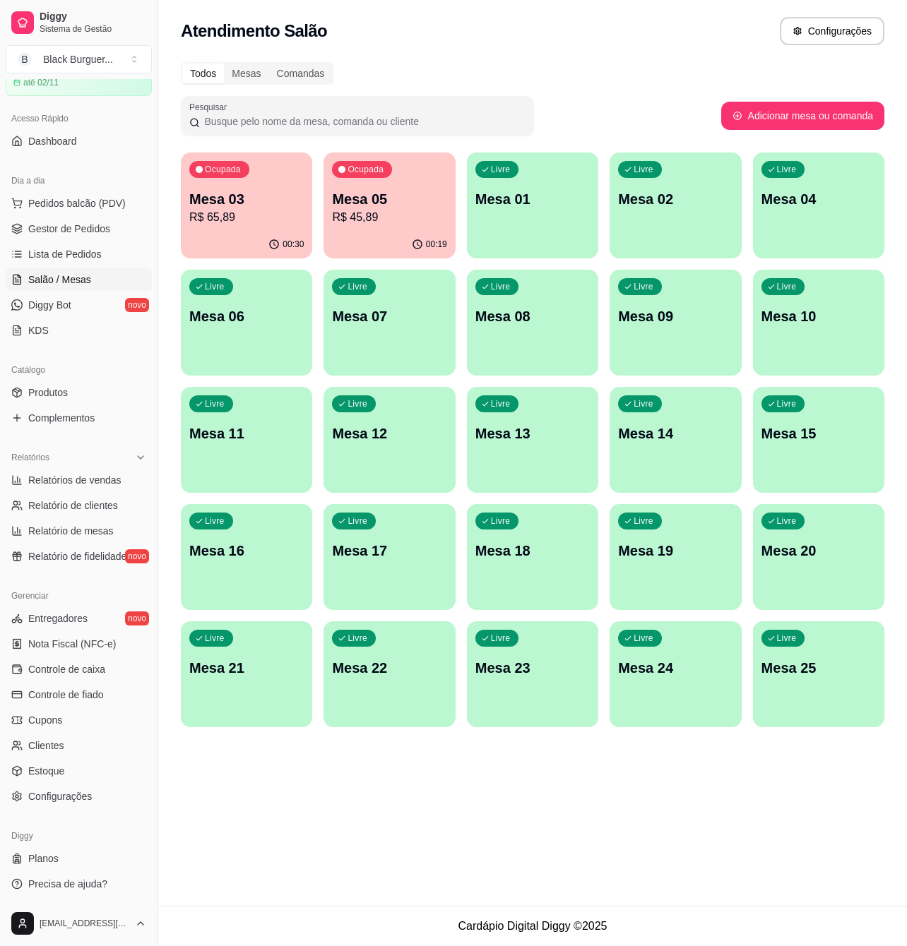
click at [388, 184] on div "Ocupada Mesa 05 R$ 45,89" at bounding box center [388, 192] width 131 height 78
click at [280, 192] on p "Mesa 03" at bounding box center [246, 199] width 114 height 20
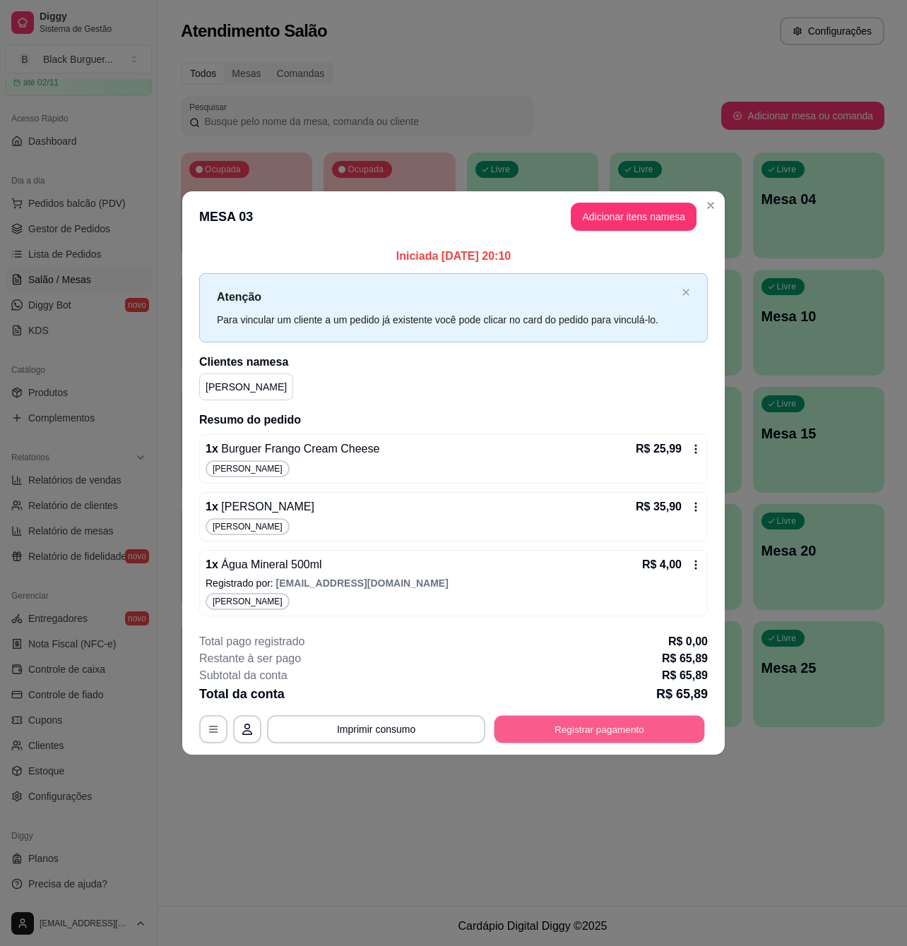
click at [630, 729] on button "Registrar pagamento" at bounding box center [599, 729] width 210 height 28
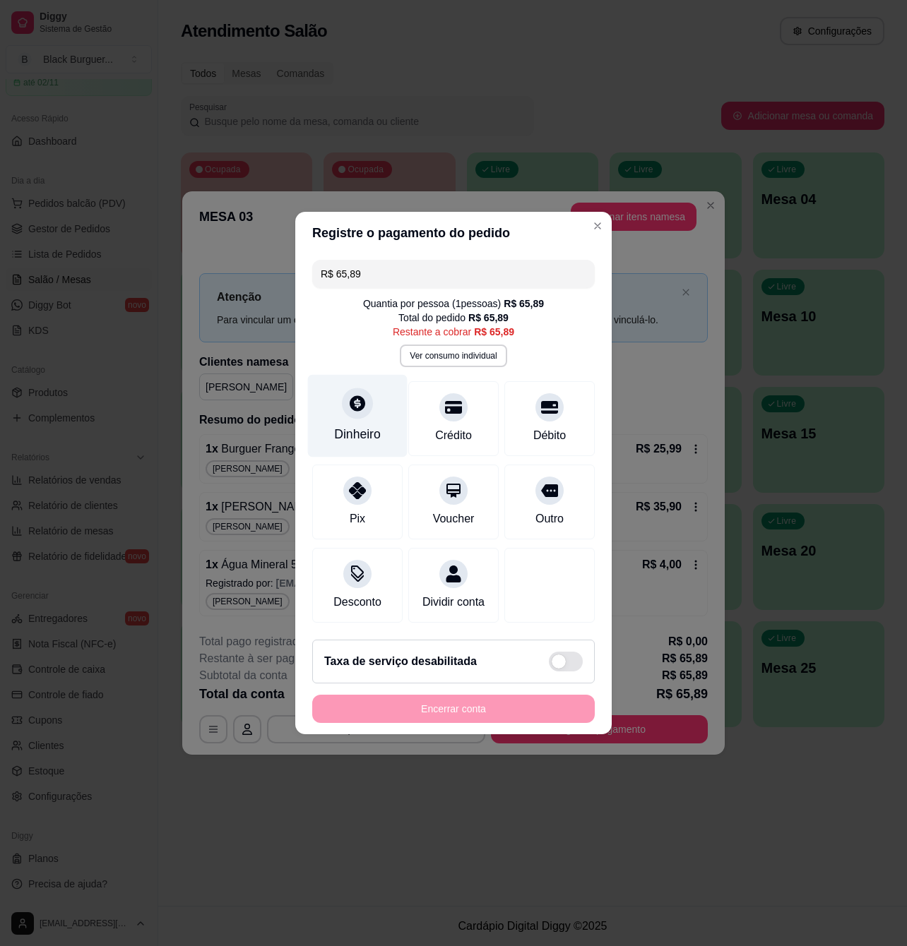
click at [348, 395] on icon at bounding box center [357, 403] width 18 height 18
click at [371, 446] on input "0,00" at bounding box center [453, 460] width 282 height 28
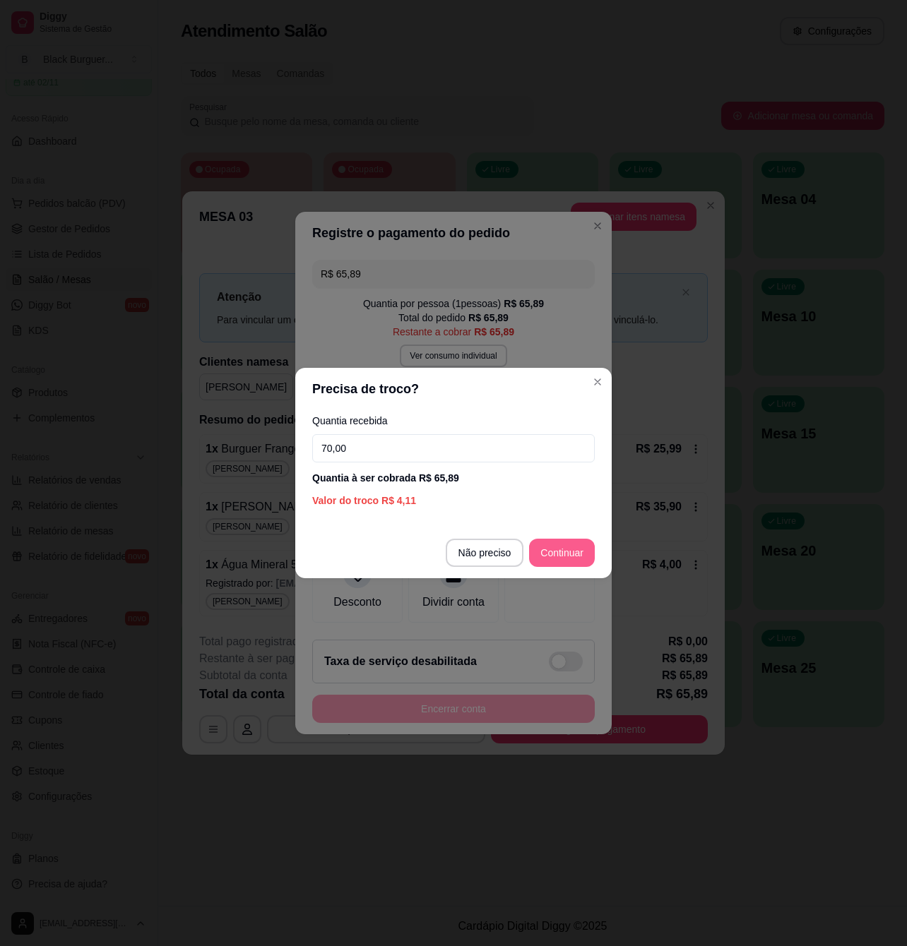
type input "70,00"
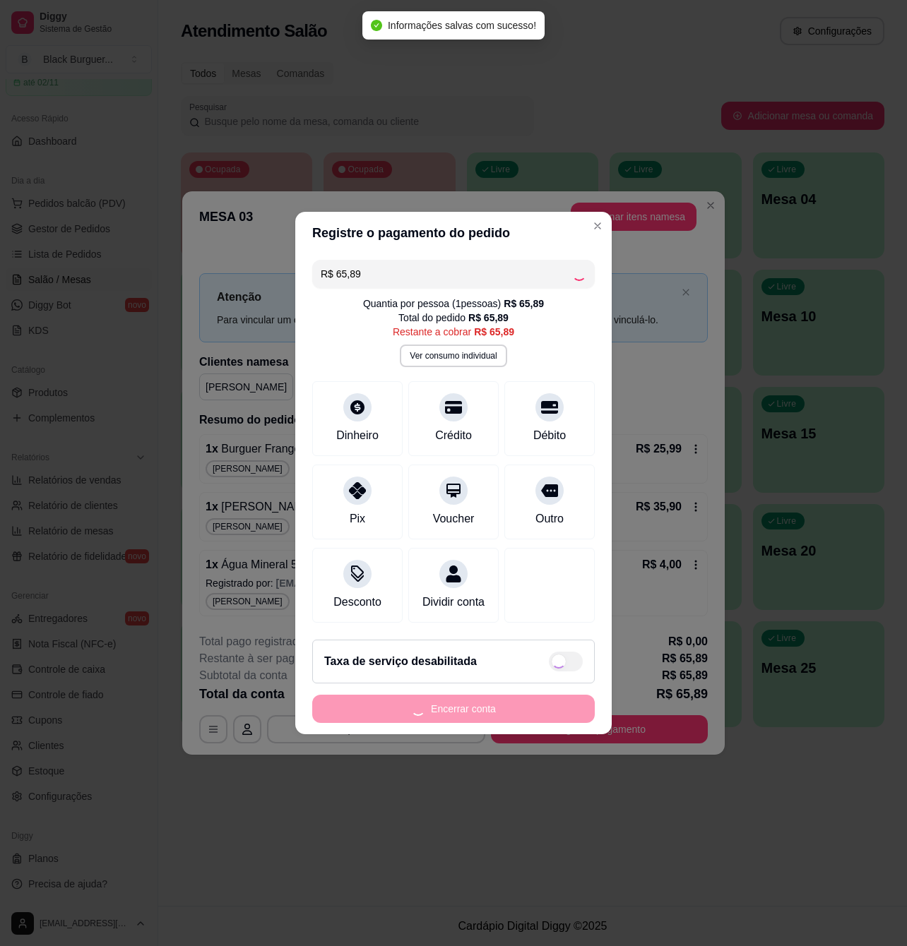
type input "R$ 0,00"
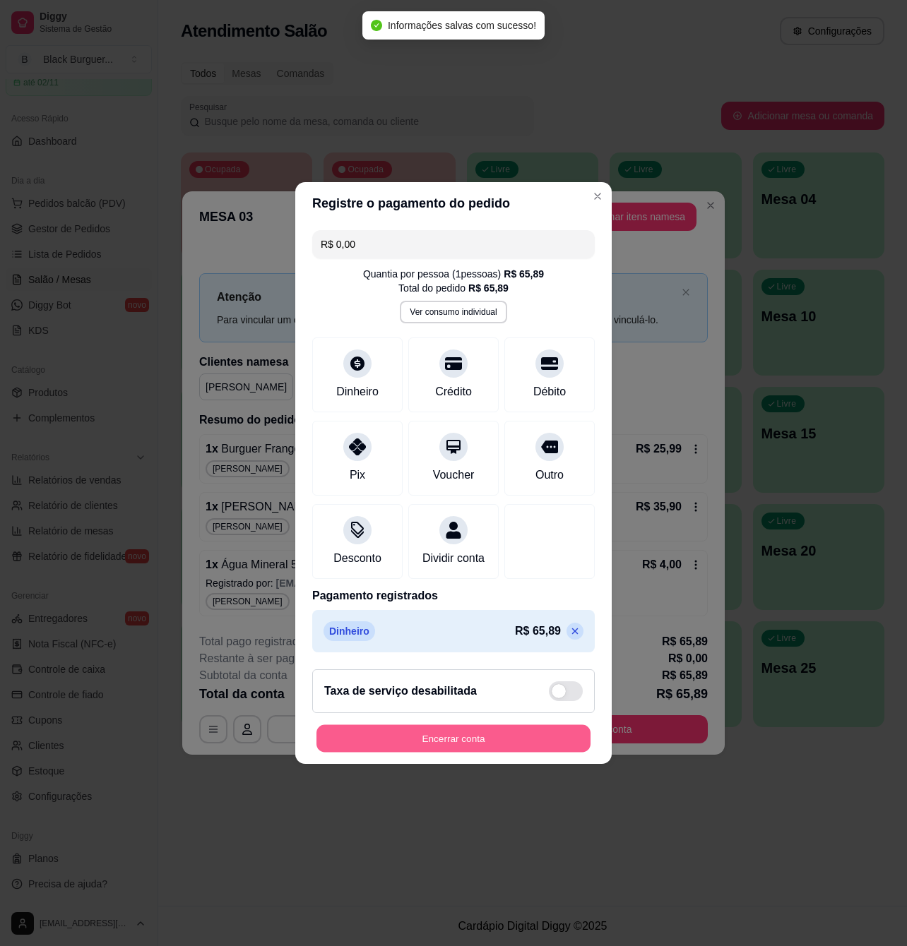
click at [482, 748] on button "Encerrar conta" at bounding box center [453, 739] width 274 height 28
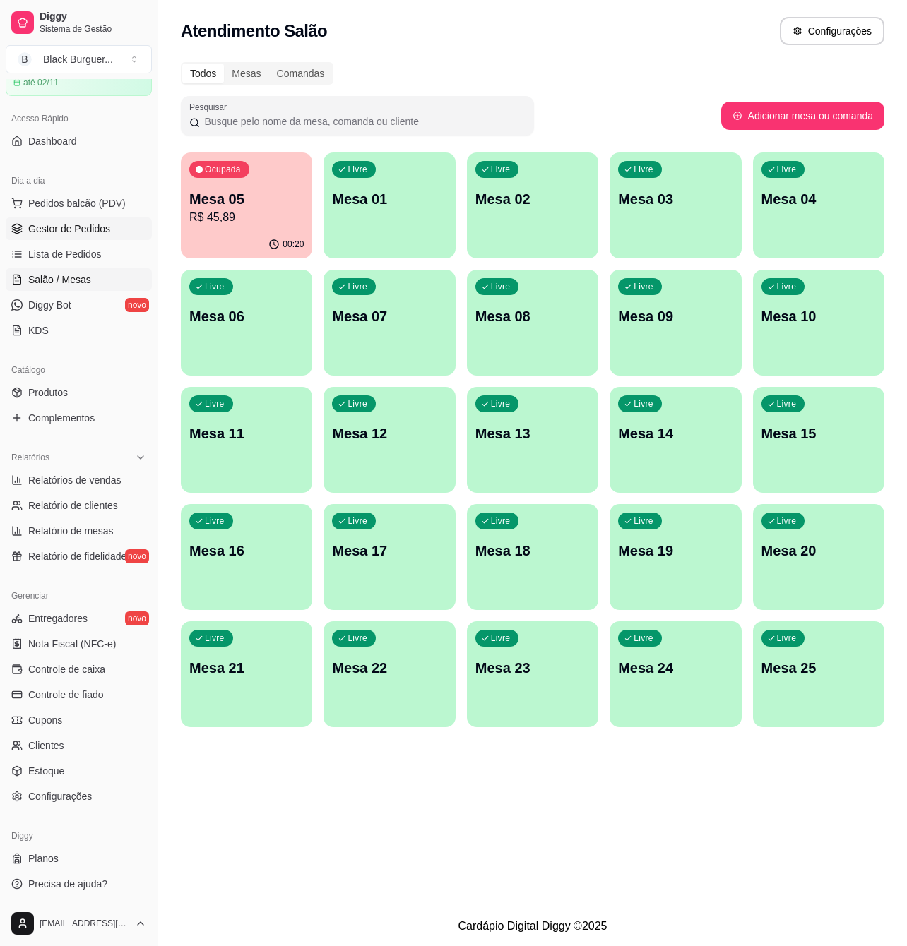
click at [82, 223] on span "Gestor de Pedidos" at bounding box center [69, 229] width 82 height 14
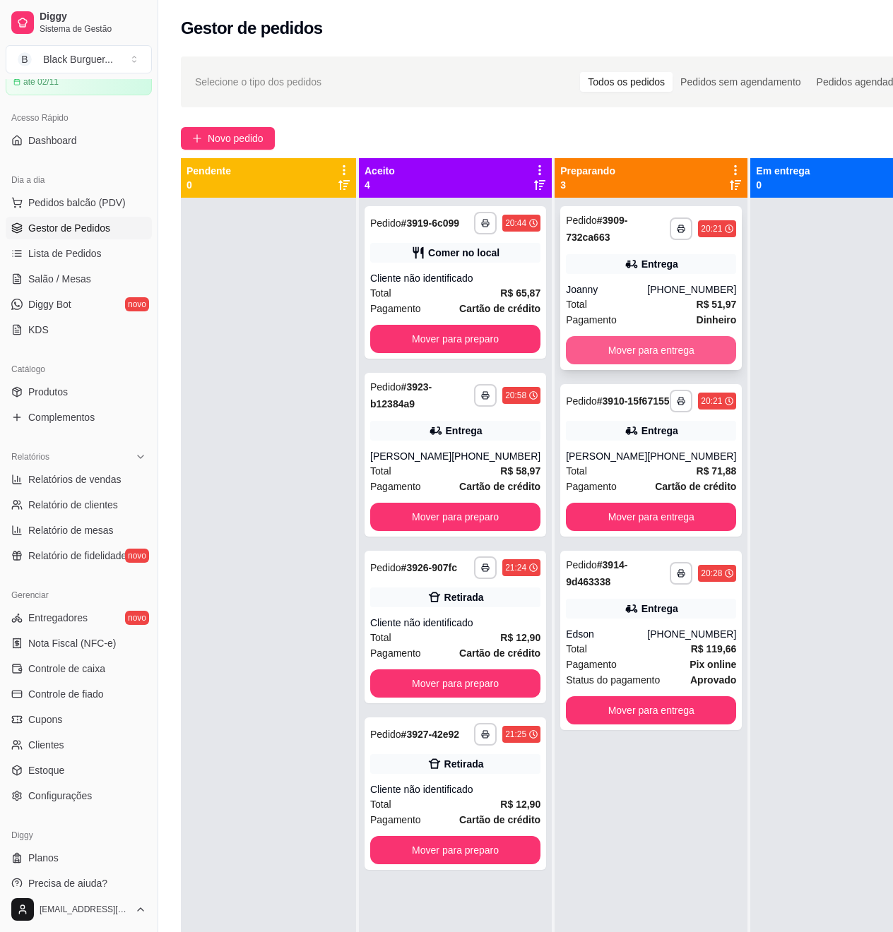
click at [648, 346] on button "Mover para entrega" at bounding box center [651, 350] width 170 height 28
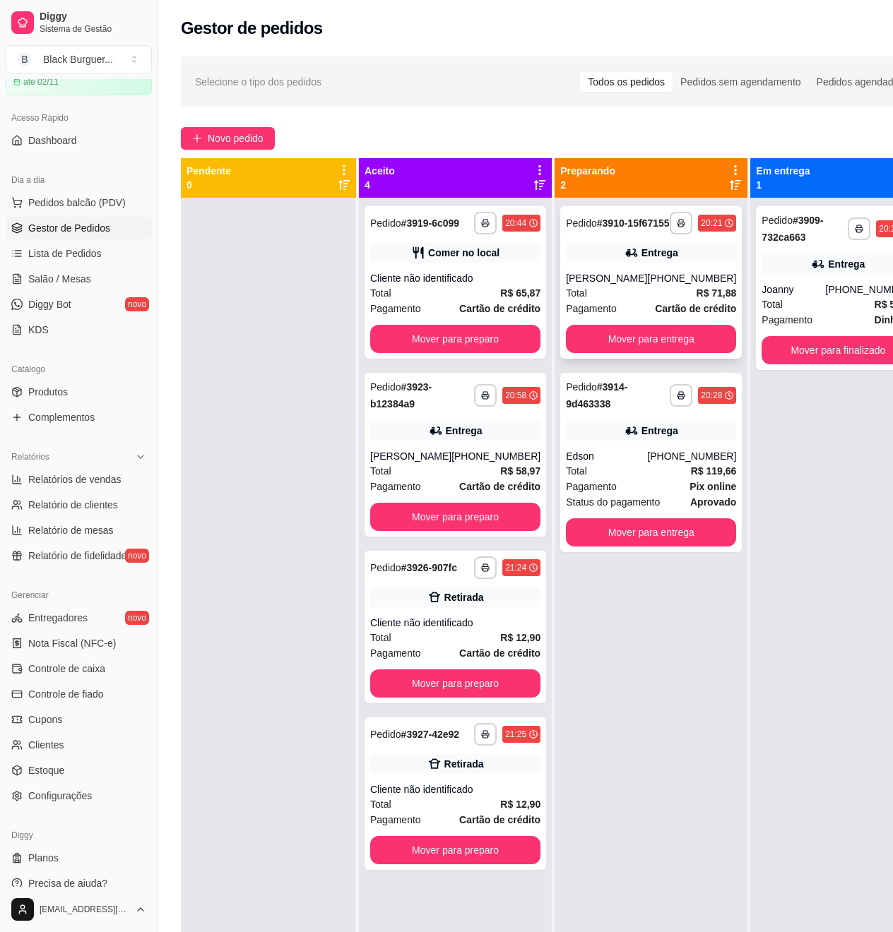
click at [671, 314] on strong "Cartão de crédito" at bounding box center [695, 308] width 81 height 11
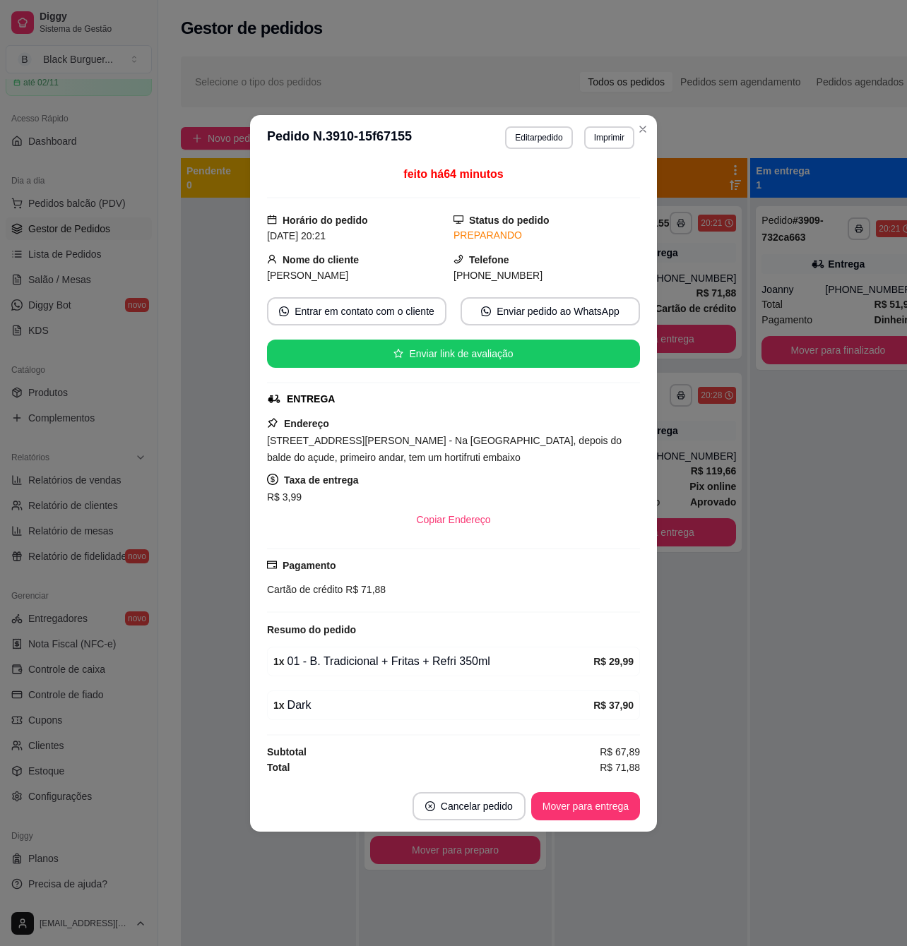
click at [497, 436] on span "[STREET_ADDRESS][PERSON_NAME] - Na [GEOGRAPHIC_DATA], depois do balde do açude,…" at bounding box center [444, 449] width 354 height 28
drag, startPoint x: 499, startPoint y: 436, endPoint x: 506, endPoint y: 436, distance: 7.1
click at [501, 436] on span "[STREET_ADDRESS][PERSON_NAME] - Na [GEOGRAPHIC_DATA], depois do balde do açude,…" at bounding box center [444, 449] width 354 height 28
click at [506, 436] on span "[STREET_ADDRESS][PERSON_NAME] - Na [GEOGRAPHIC_DATA], depois do balde do açude,…" at bounding box center [444, 449] width 354 height 28
click at [548, 441] on span "[STREET_ADDRESS][PERSON_NAME] - Na [GEOGRAPHIC_DATA], depois do balde do açude,…" at bounding box center [444, 449] width 354 height 28
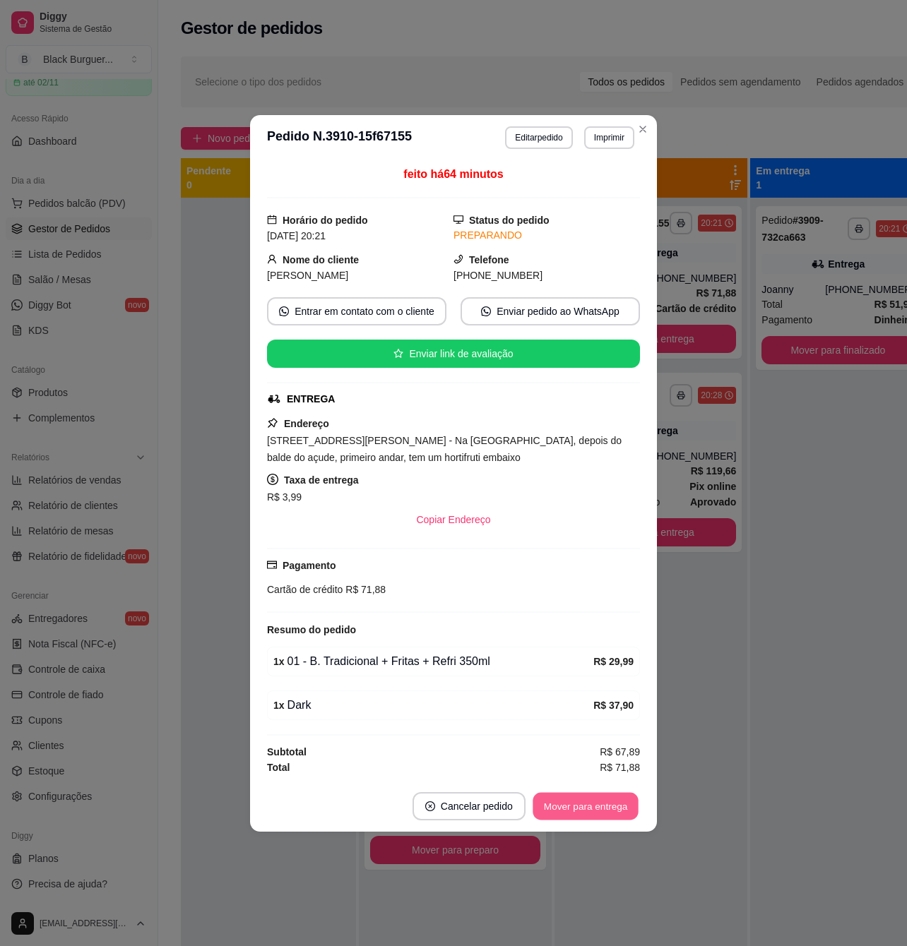
click at [592, 808] on button "Mover para entrega" at bounding box center [585, 806] width 106 height 28
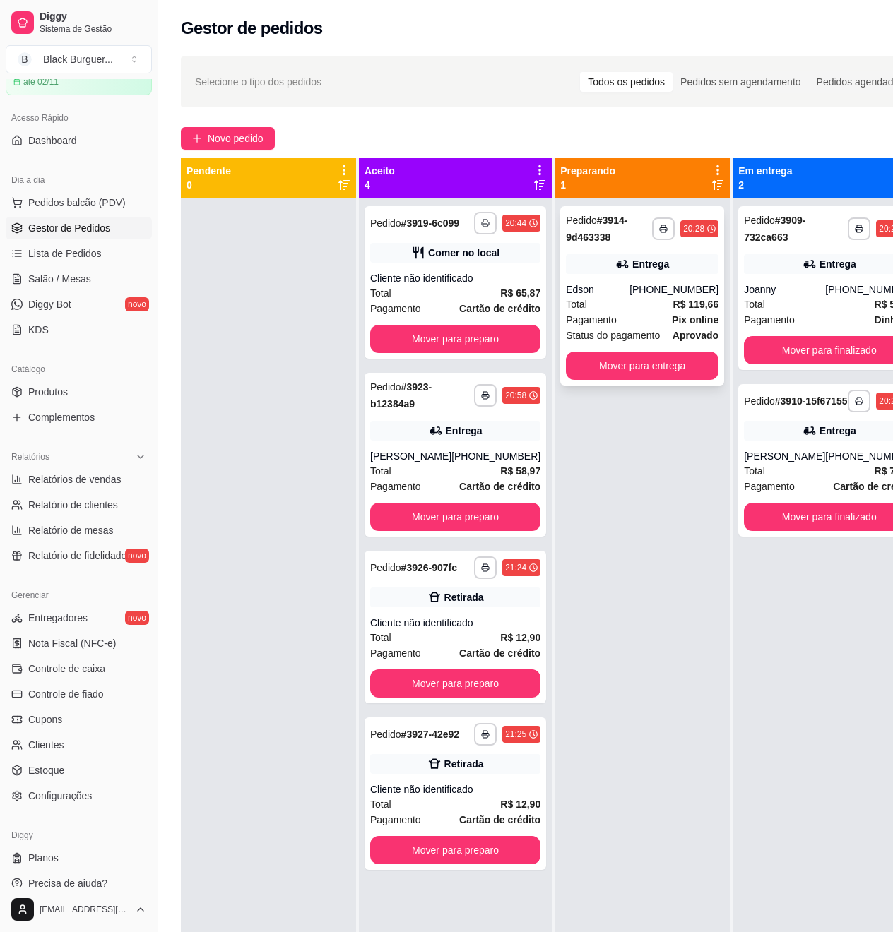
click at [673, 303] on strong "R$ 119,66" at bounding box center [696, 304] width 46 height 11
click at [495, 263] on div "Comer no local" at bounding box center [455, 253] width 170 height 20
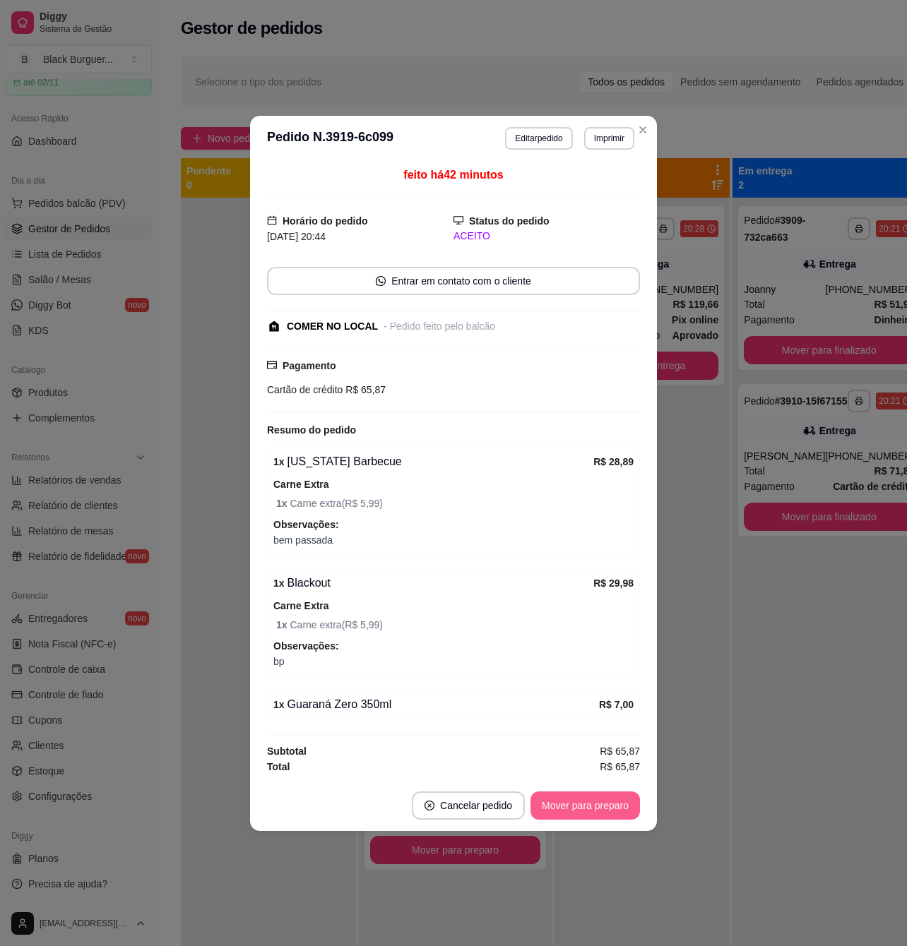
click at [595, 806] on button "Mover para preparo" at bounding box center [584, 806] width 109 height 28
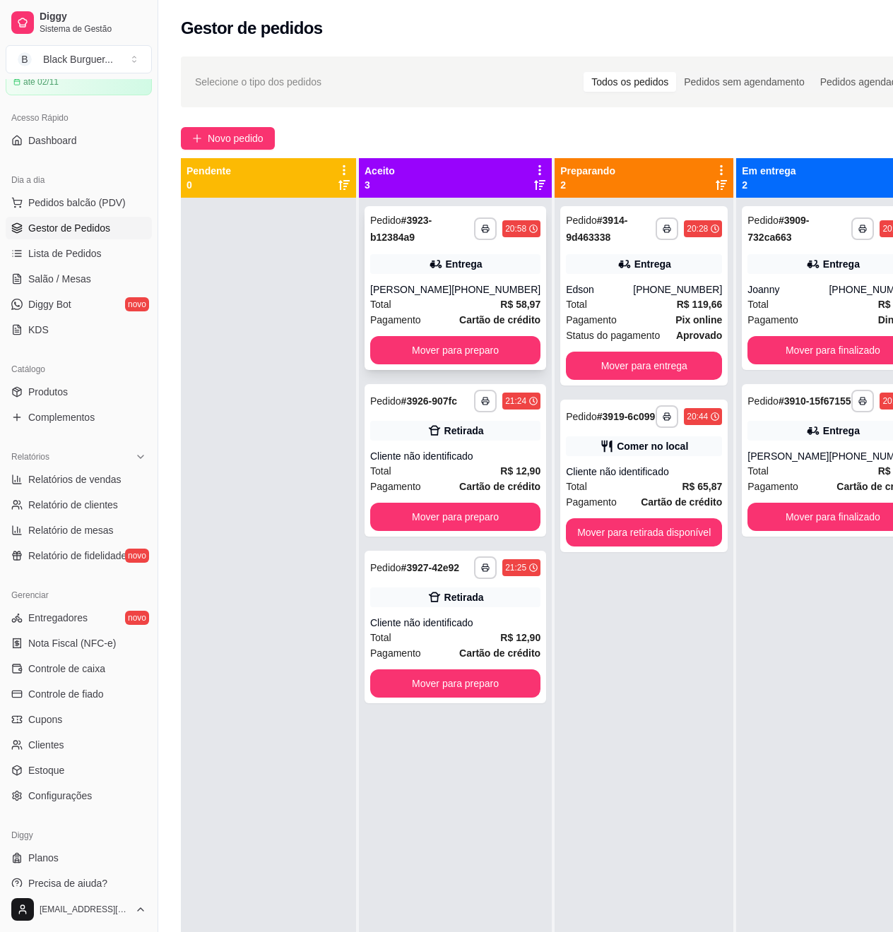
click at [422, 278] on div "**********" at bounding box center [454, 288] width 181 height 164
click at [422, 299] on div "Total R$ 58,97" at bounding box center [455, 305] width 170 height 16
click at [236, 138] on span "Novo pedido" at bounding box center [236, 139] width 56 height 16
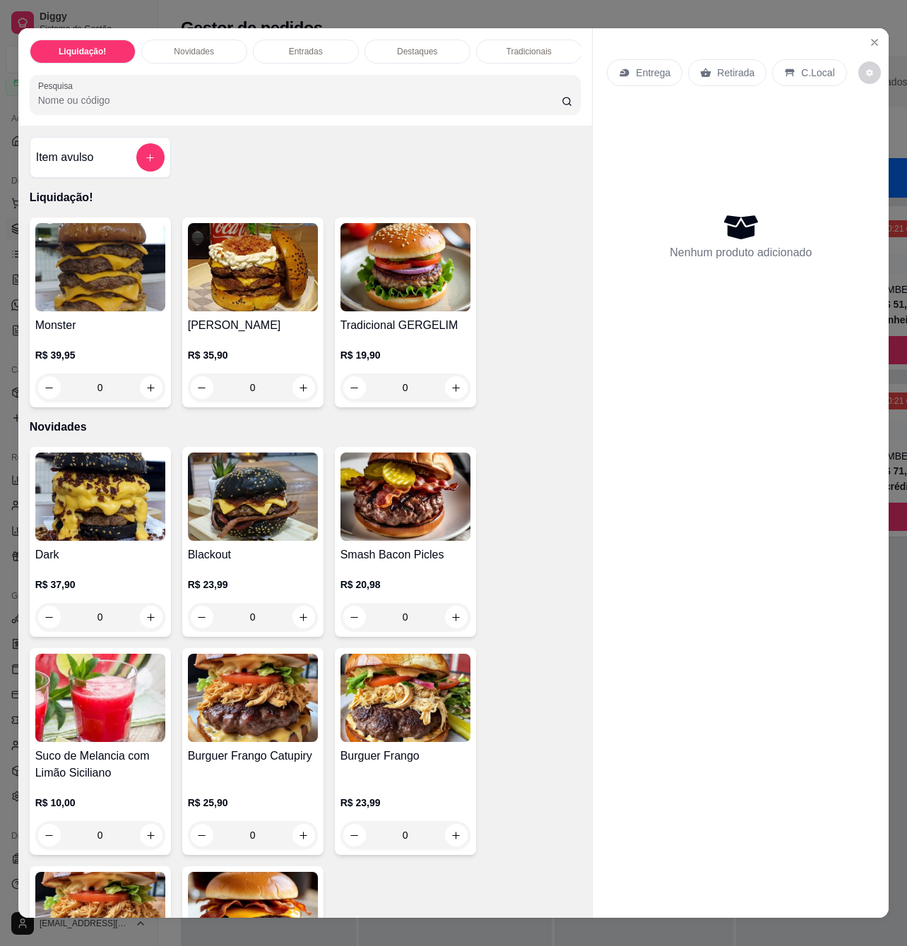
click at [388, 541] on img at bounding box center [405, 497] width 130 height 88
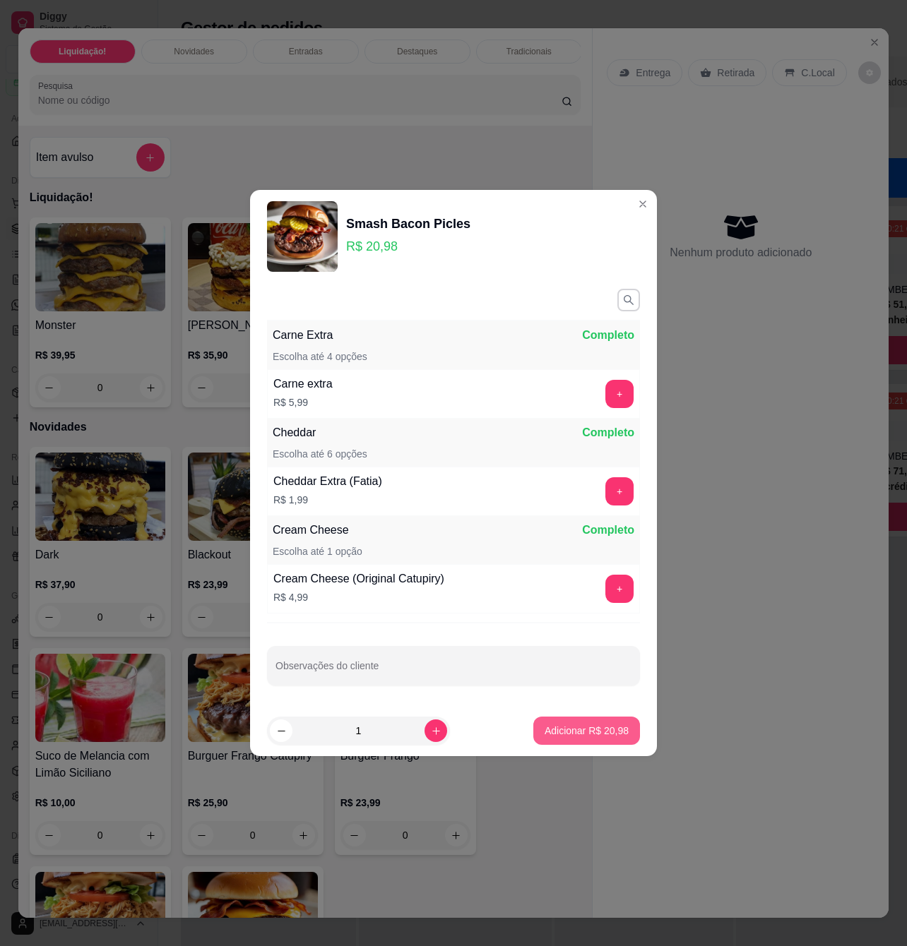
click at [544, 727] on p "Adicionar R$ 20,98" at bounding box center [586, 731] width 84 height 14
type input "1"
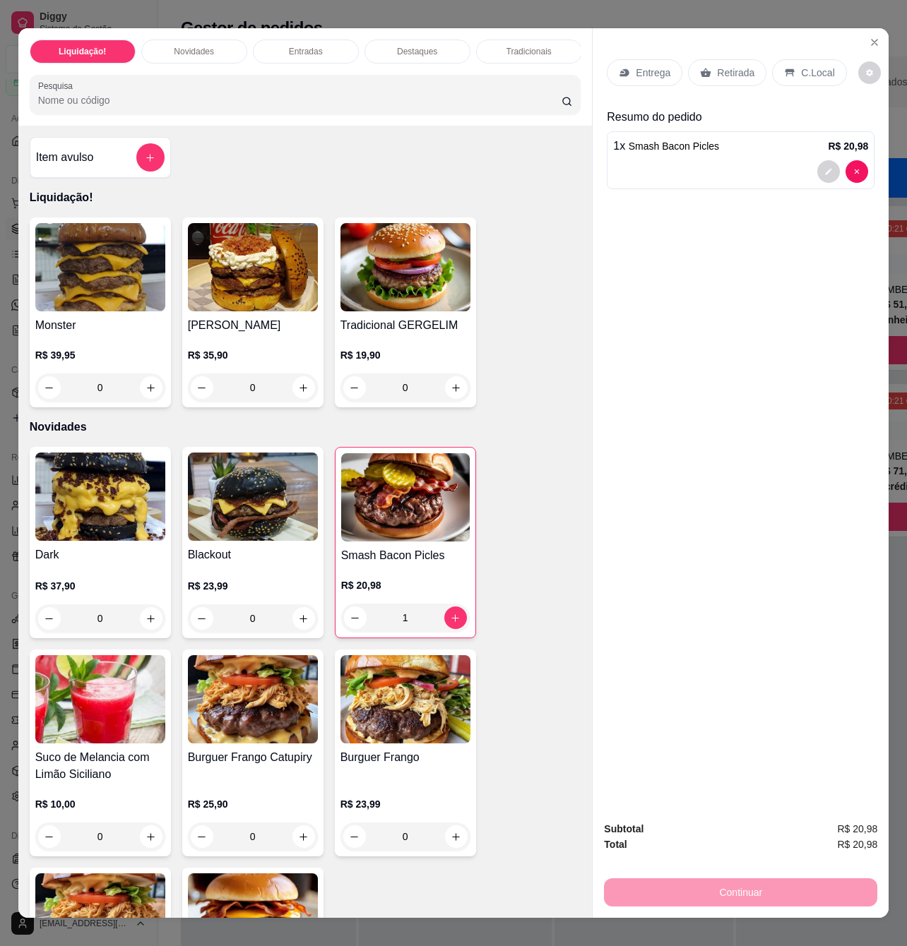
click at [652, 66] on p "Entrega" at bounding box center [652, 73] width 35 height 14
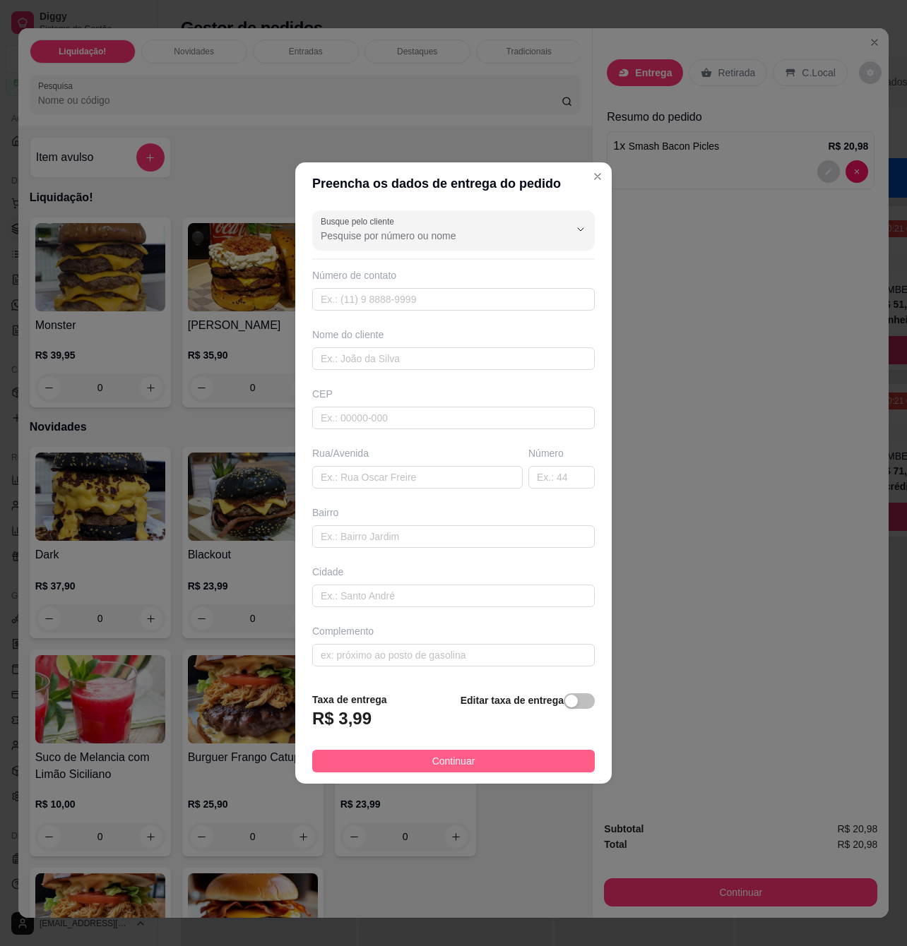
click at [506, 763] on button "Continuar" at bounding box center [453, 761] width 282 height 23
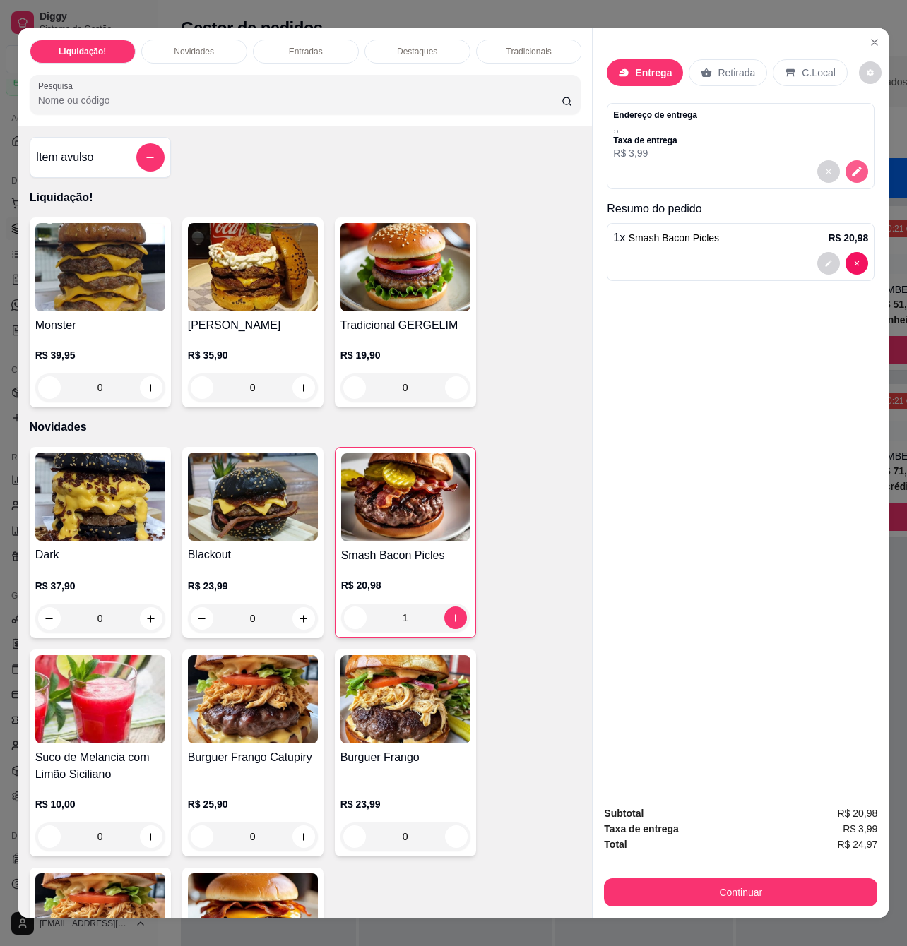
click at [852, 168] on icon "decrease-product-quantity" at bounding box center [857, 172] width 10 height 10
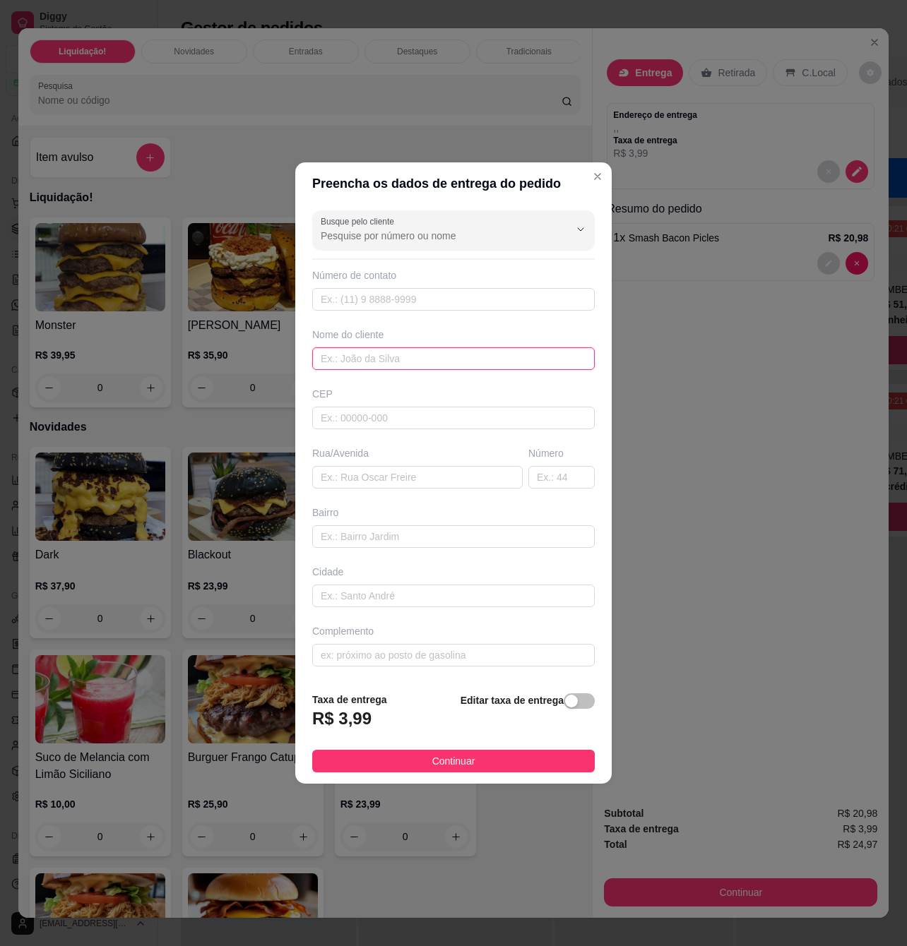
click at [390, 356] on input "text" at bounding box center [453, 358] width 282 height 23
type input "[PERSON_NAME]"
click at [413, 647] on input "text" at bounding box center [453, 655] width 282 height 23
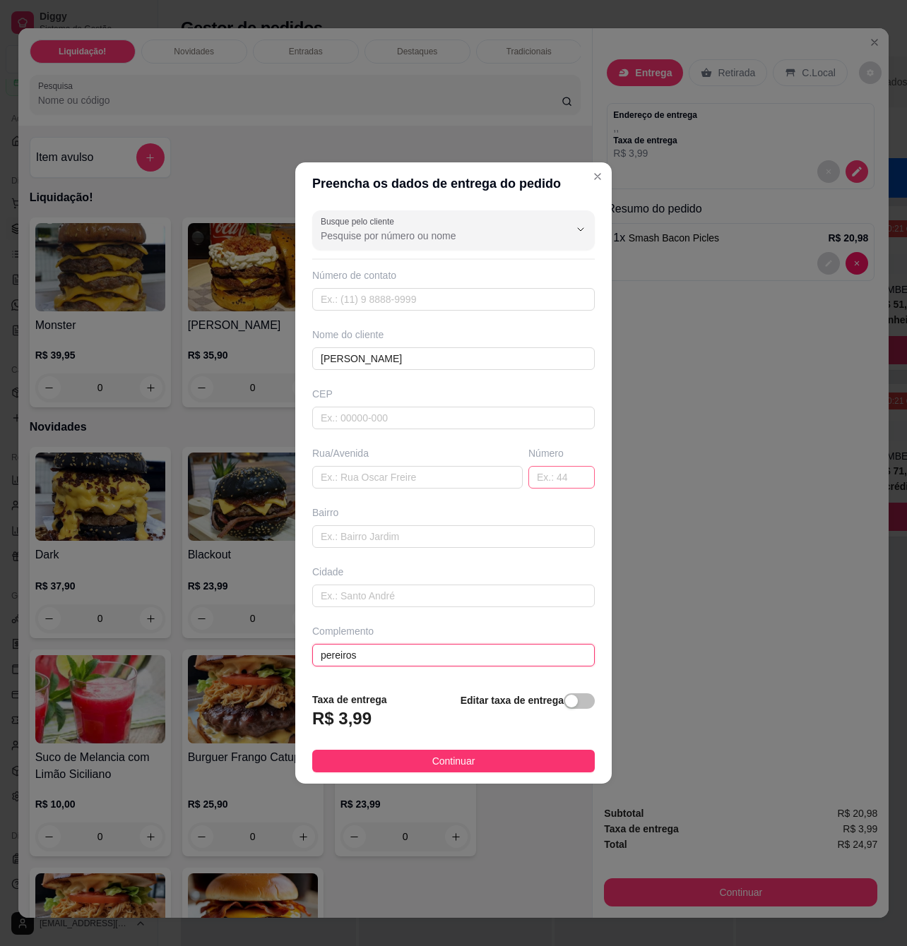
type input "pereiros"
click at [563, 482] on input "text" at bounding box center [561, 477] width 66 height 23
type input "375"
click at [432, 483] on input "text" at bounding box center [417, 477] width 210 height 23
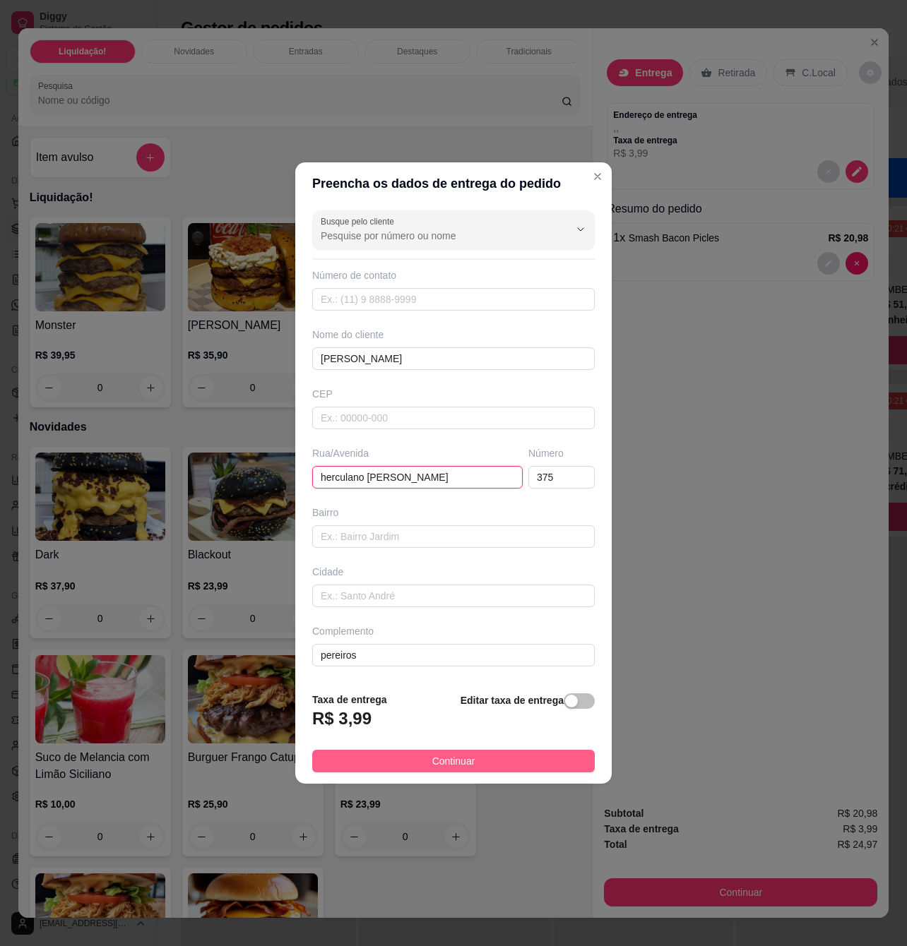
type input "herculano [PERSON_NAME]"
click at [482, 758] on button "Continuar" at bounding box center [453, 761] width 282 height 23
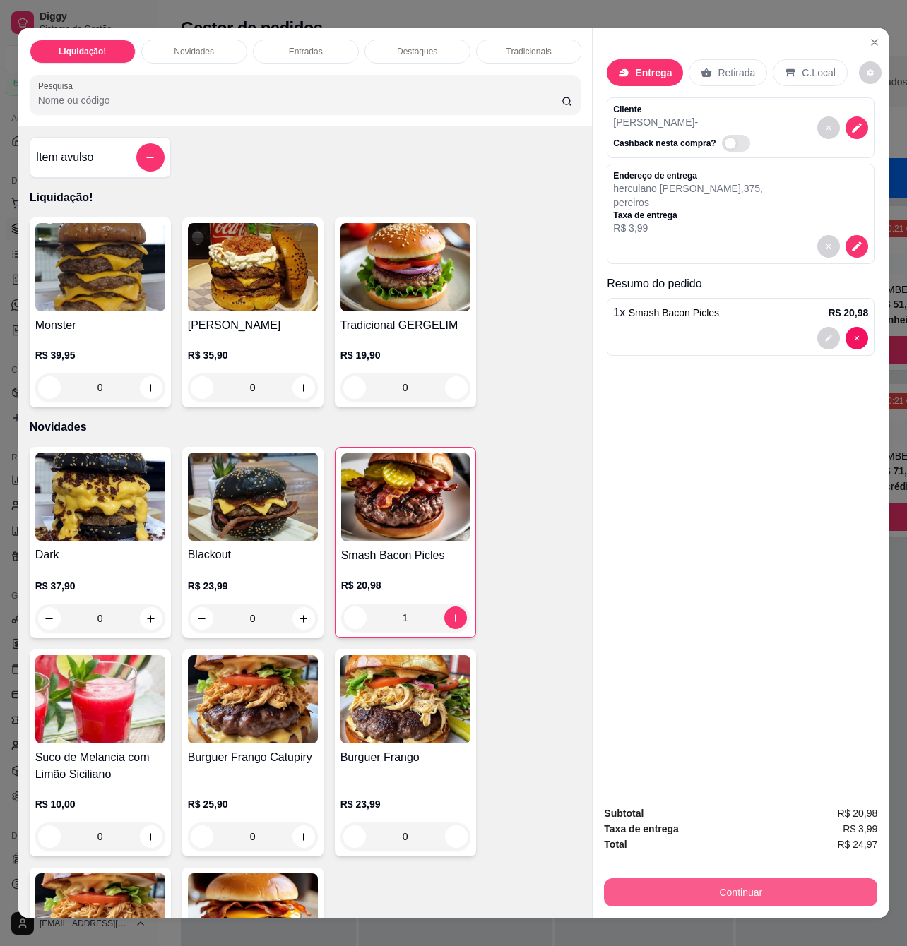
click at [706, 888] on button "Continuar" at bounding box center [740, 892] width 273 height 28
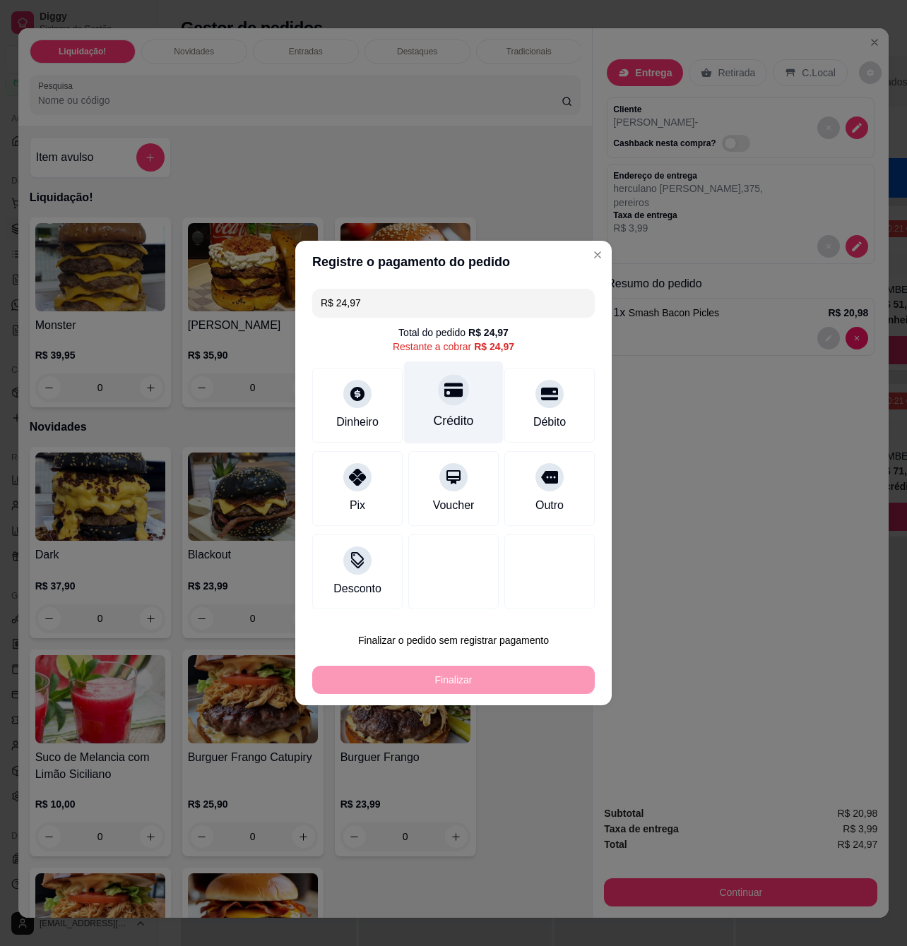
click at [438, 407] on div "Crédito" at bounding box center [454, 403] width 100 height 83
type input "R$ 0,00"
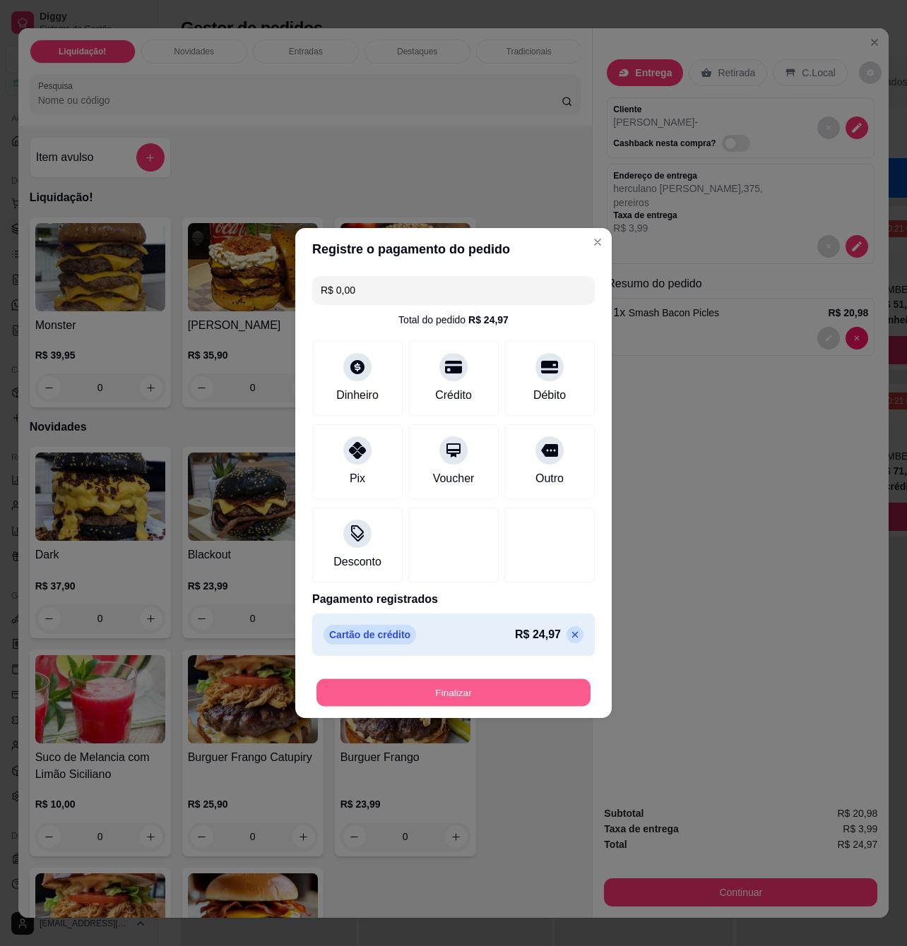
click at [538, 704] on button "Finalizar" at bounding box center [453, 693] width 274 height 28
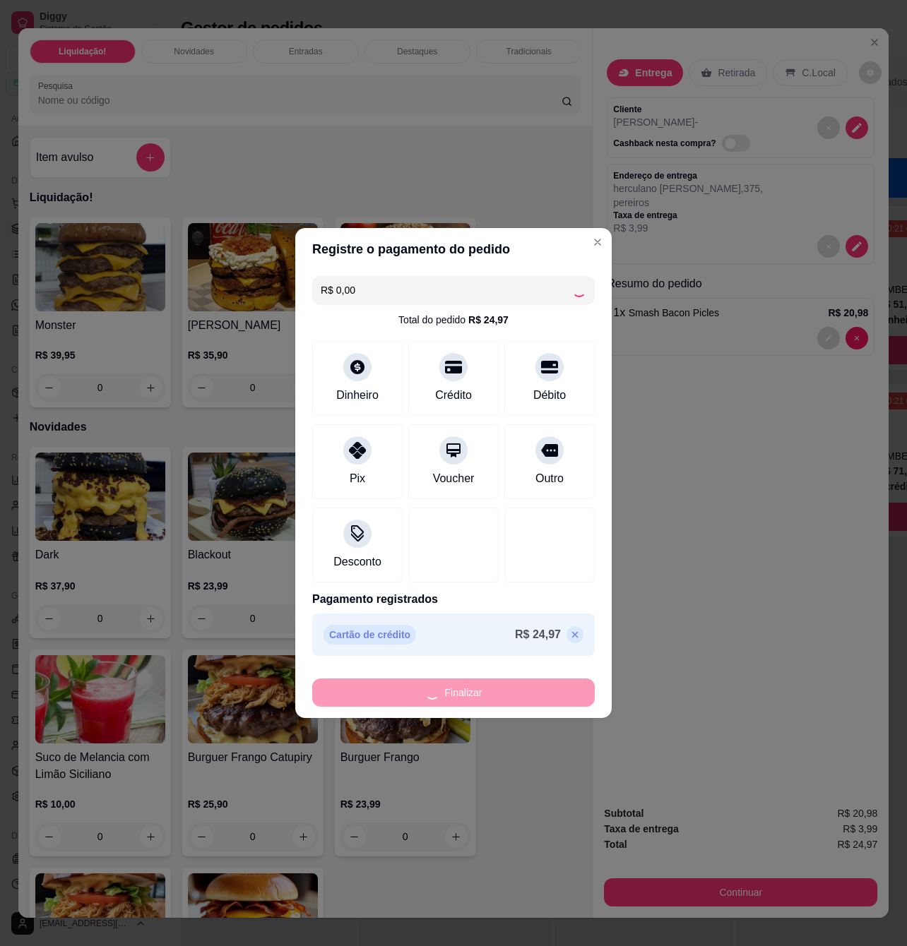
type input "0"
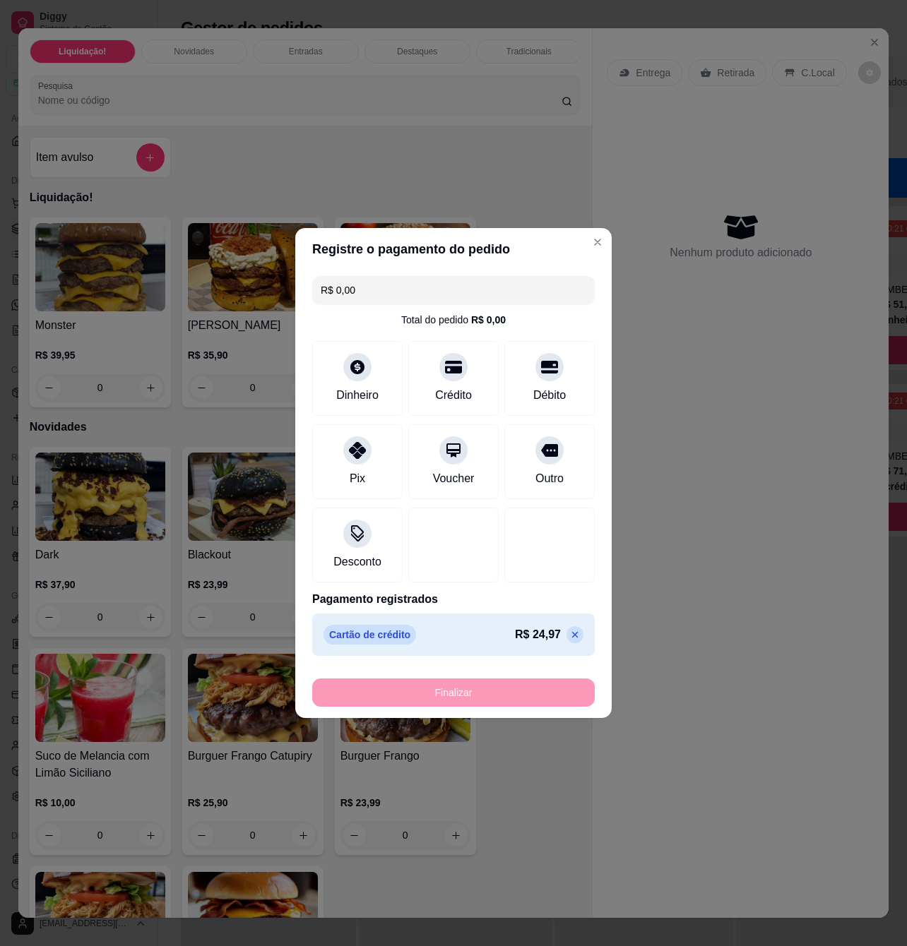
type input "-R$ 24,97"
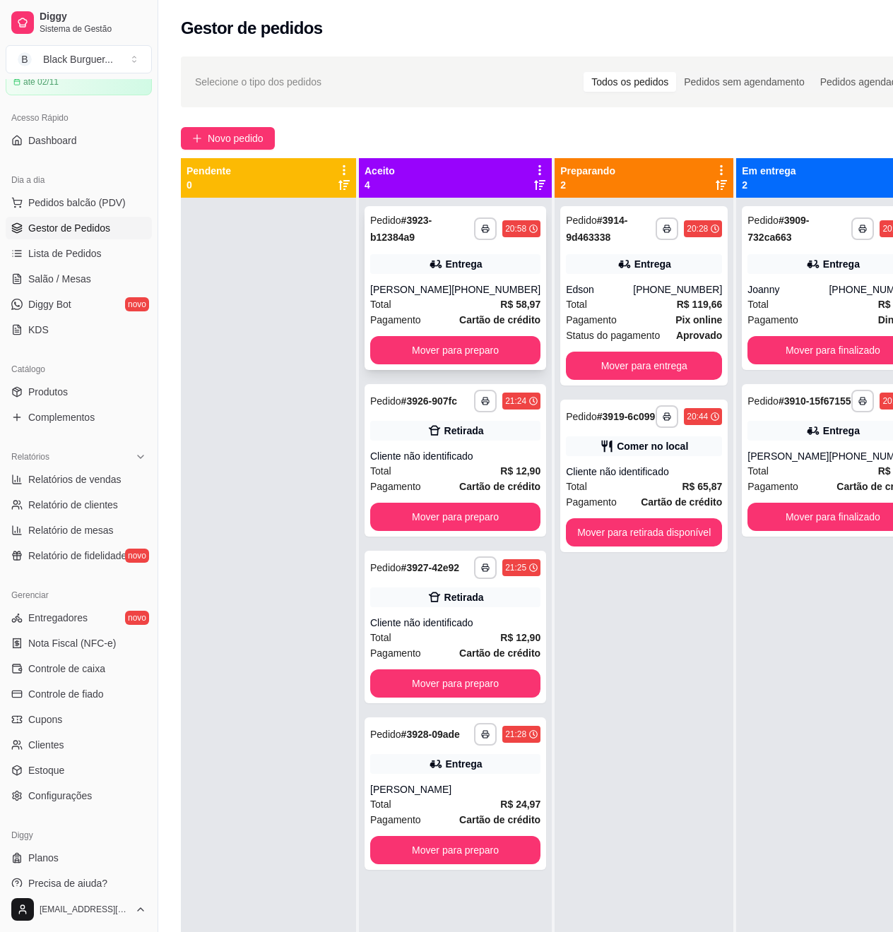
click at [429, 258] on icon at bounding box center [436, 264] width 14 height 14
click at [435, 267] on div "Entrega" at bounding box center [455, 264] width 170 height 20
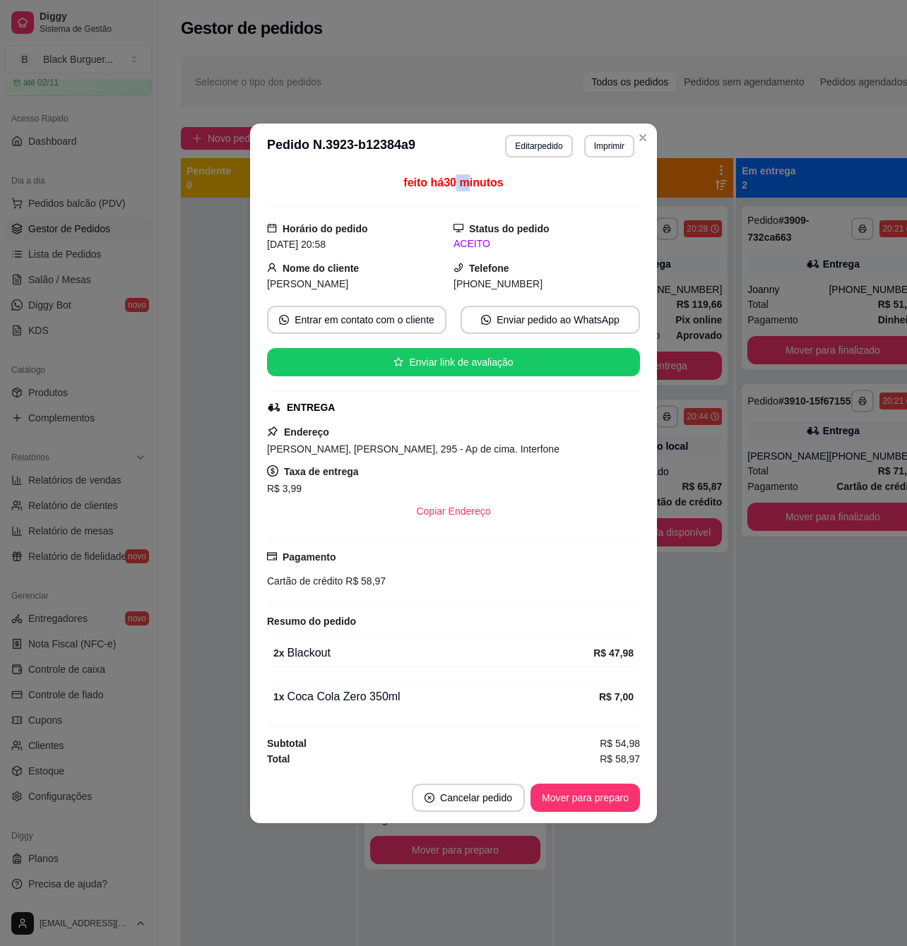
drag, startPoint x: 456, startPoint y: 172, endPoint x: 474, endPoint y: 176, distance: 18.7
click at [472, 177] on span "feito há 30 minutos" at bounding box center [453, 183] width 100 height 12
click at [474, 177] on span "feito há 30 minutos" at bounding box center [453, 183] width 100 height 12
drag, startPoint x: 338, startPoint y: 661, endPoint x: 357, endPoint y: 679, distance: 26.5
click at [343, 661] on div "2 x Blackout" at bounding box center [433, 653] width 320 height 17
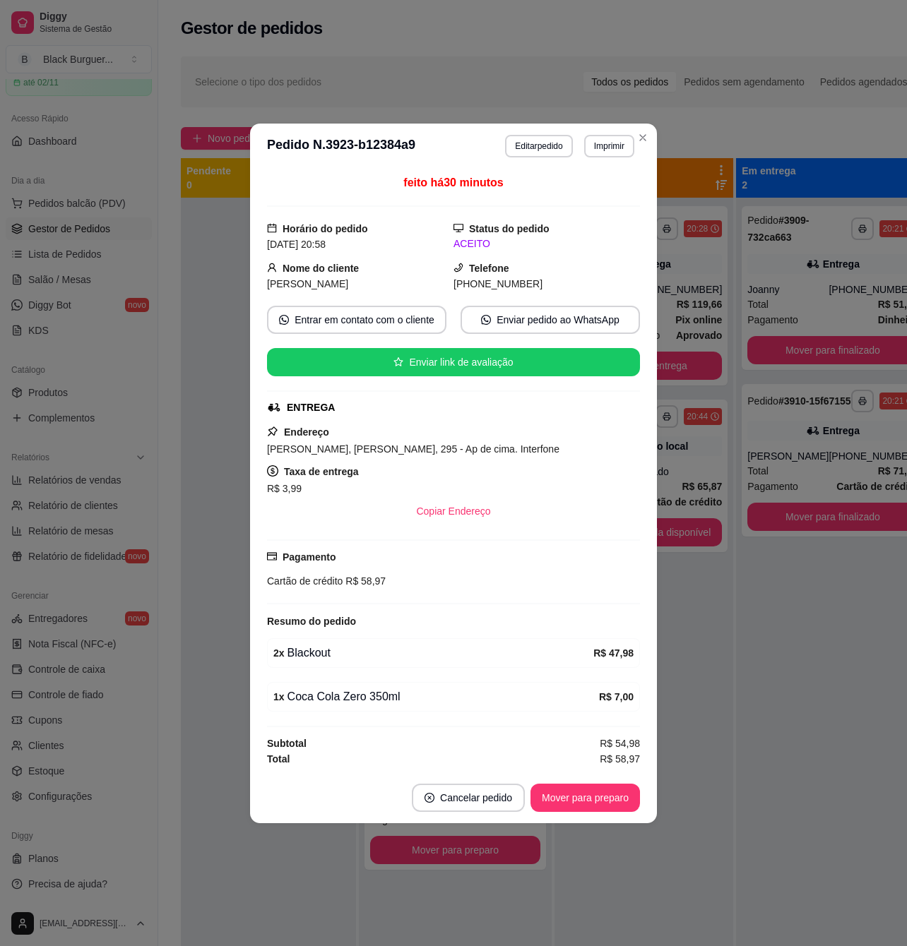
click at [359, 679] on div "feito há 30 minutos Horário do pedido [DATE] 20:58 Status do pedido ACEITO Nome…" at bounding box center [453, 470] width 373 height 592
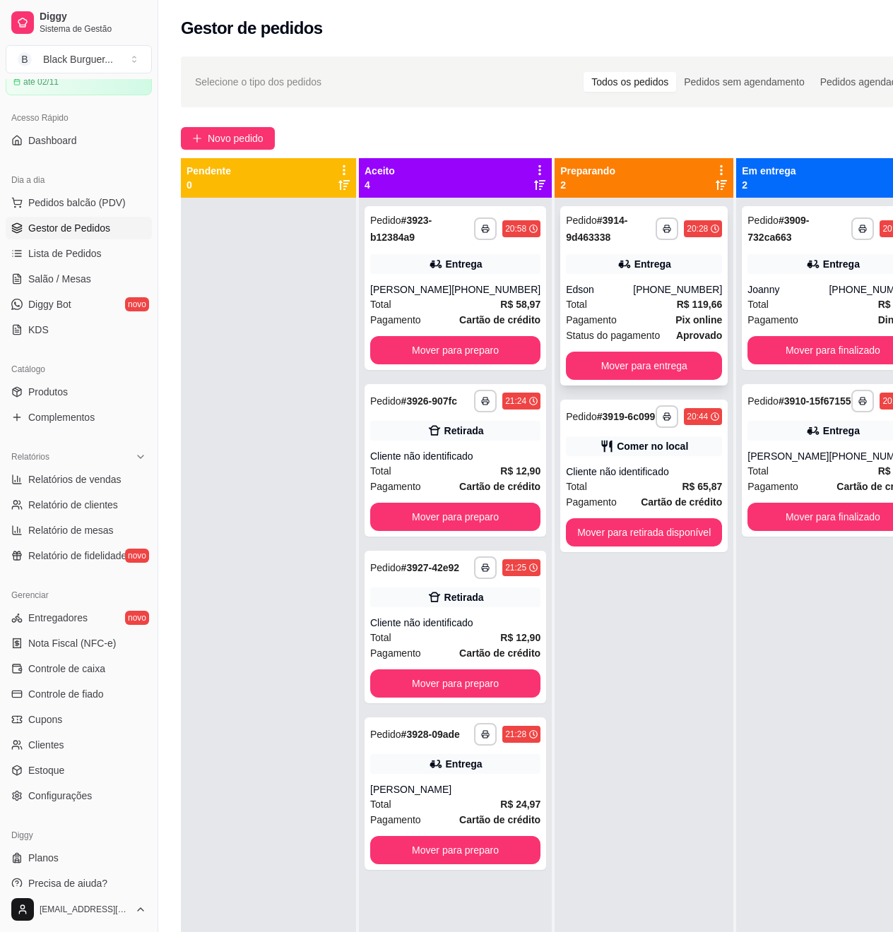
click at [579, 294] on div "Edson" at bounding box center [599, 289] width 67 height 14
click at [837, 359] on button "Mover para finalizado" at bounding box center [832, 350] width 170 height 28
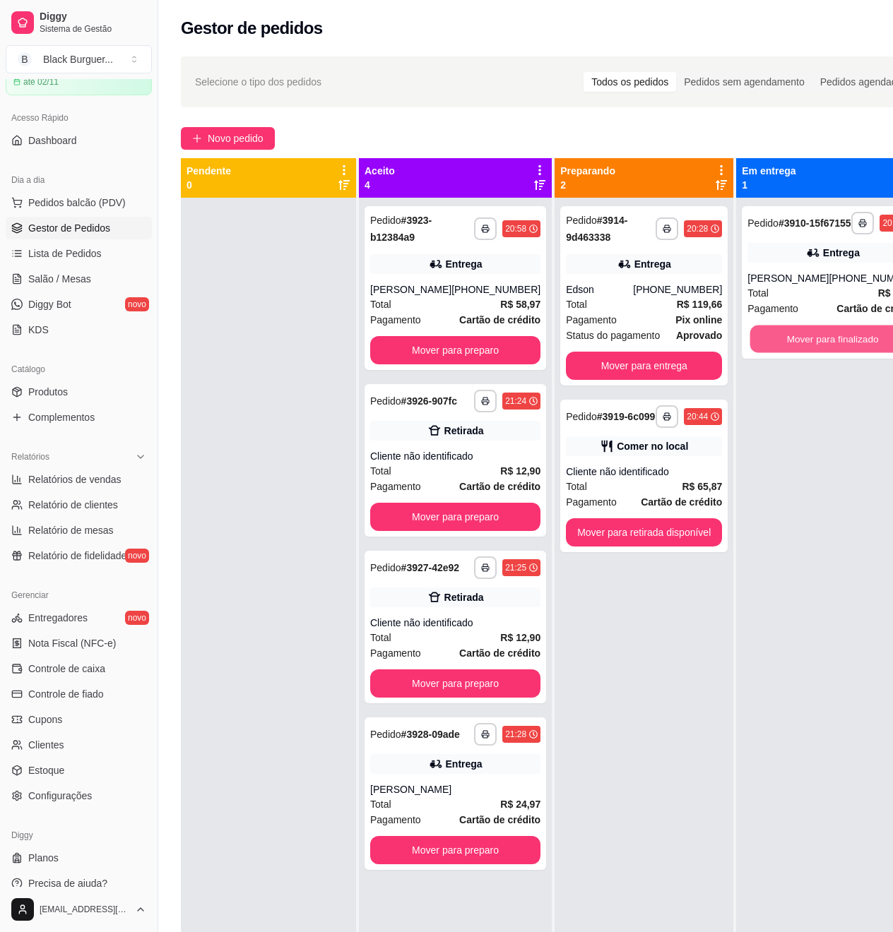
click at [837, 353] on button "Mover para finalizado" at bounding box center [832, 340] width 165 height 28
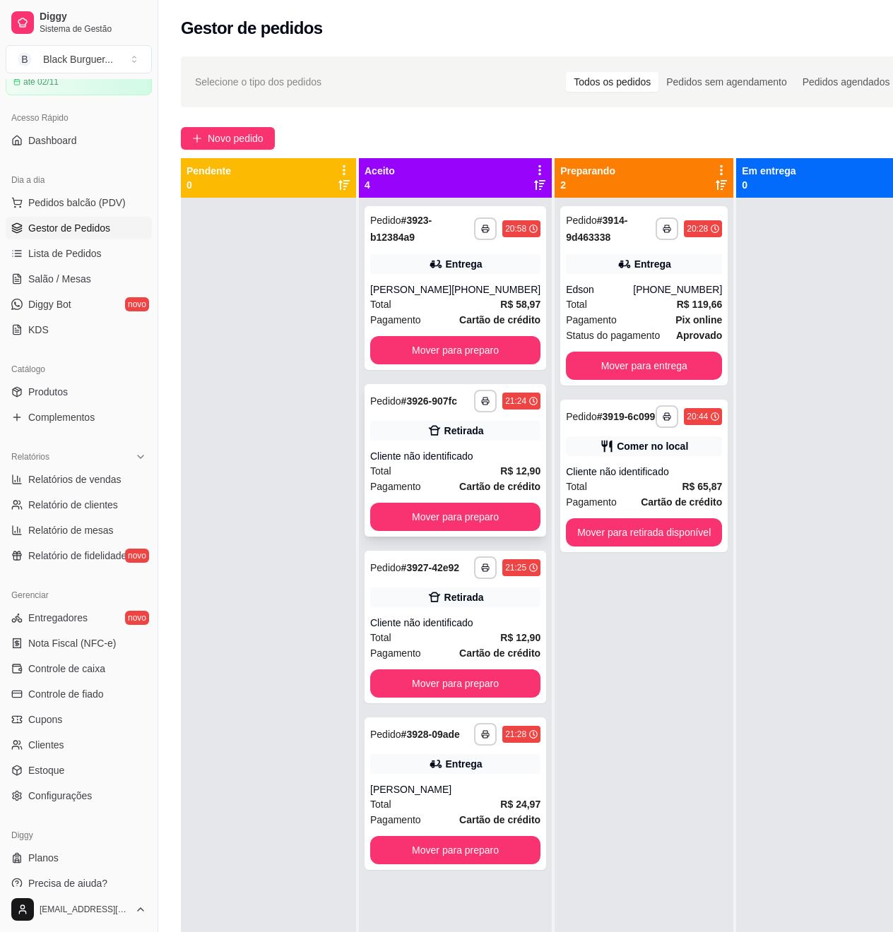
click at [439, 463] on div "Cliente não identificado" at bounding box center [455, 456] width 170 height 14
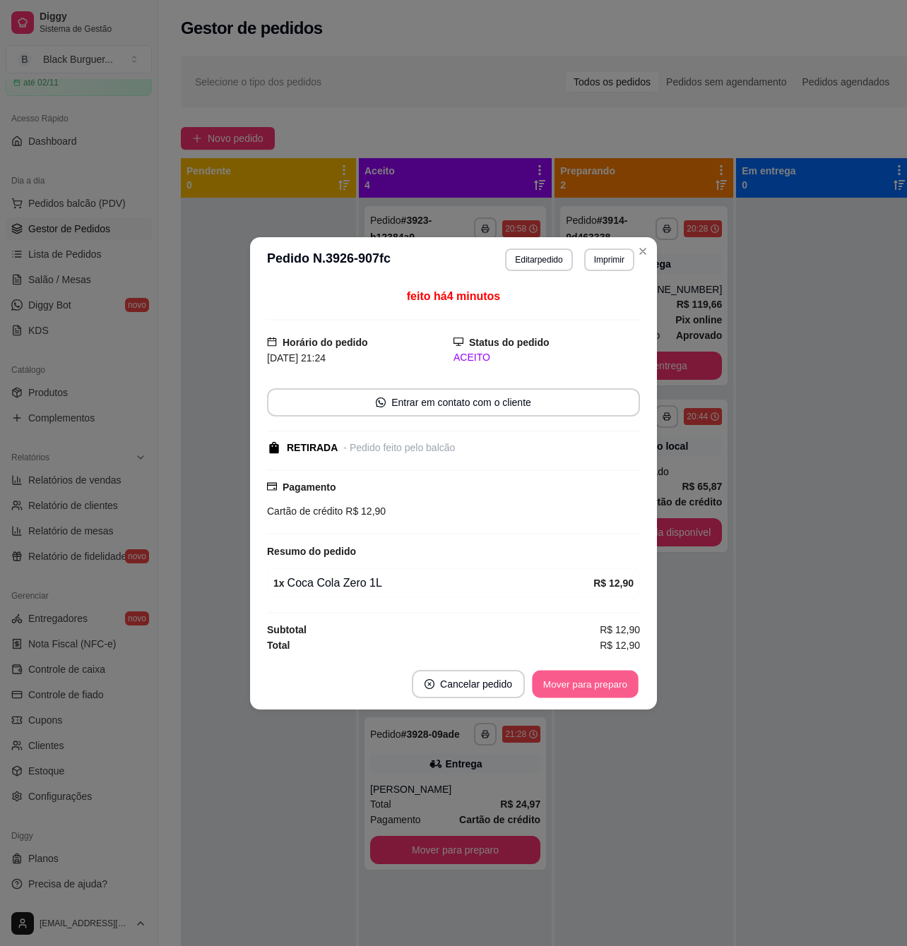
click at [614, 684] on button "Mover para preparo" at bounding box center [585, 684] width 106 height 28
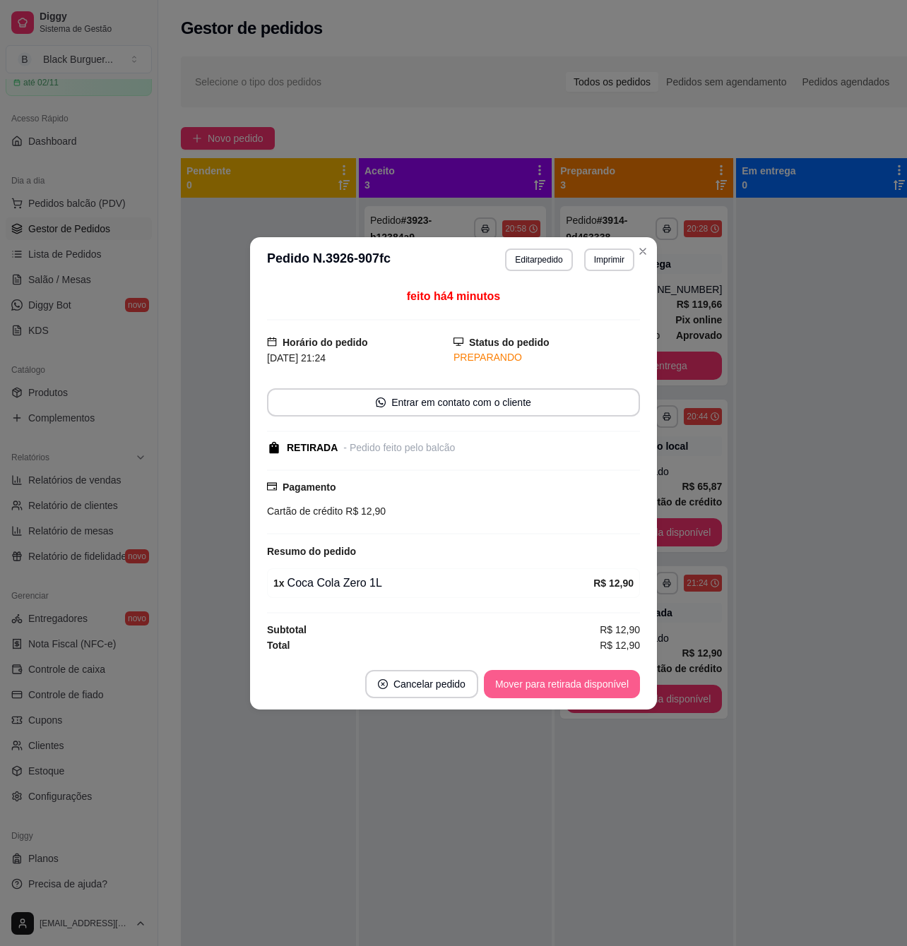
click at [621, 684] on button "Mover para retirada disponível" at bounding box center [562, 684] width 156 height 28
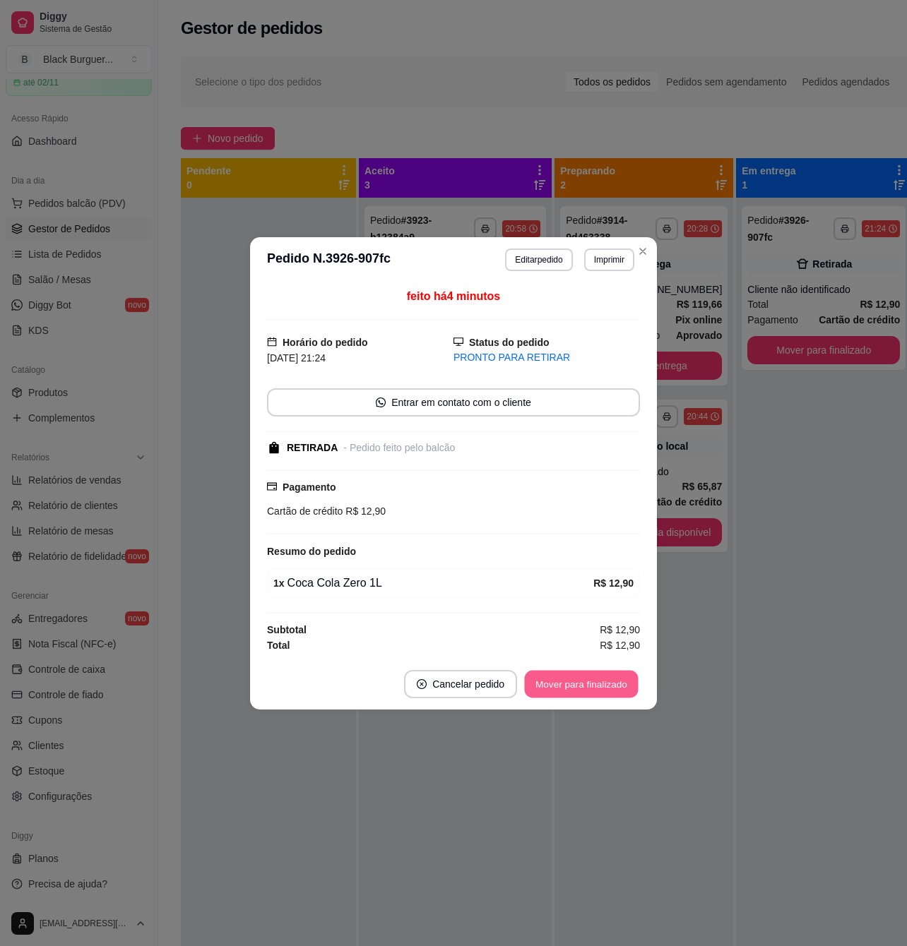
click at [627, 684] on button "Mover para finalizado" at bounding box center [582, 684] width 114 height 28
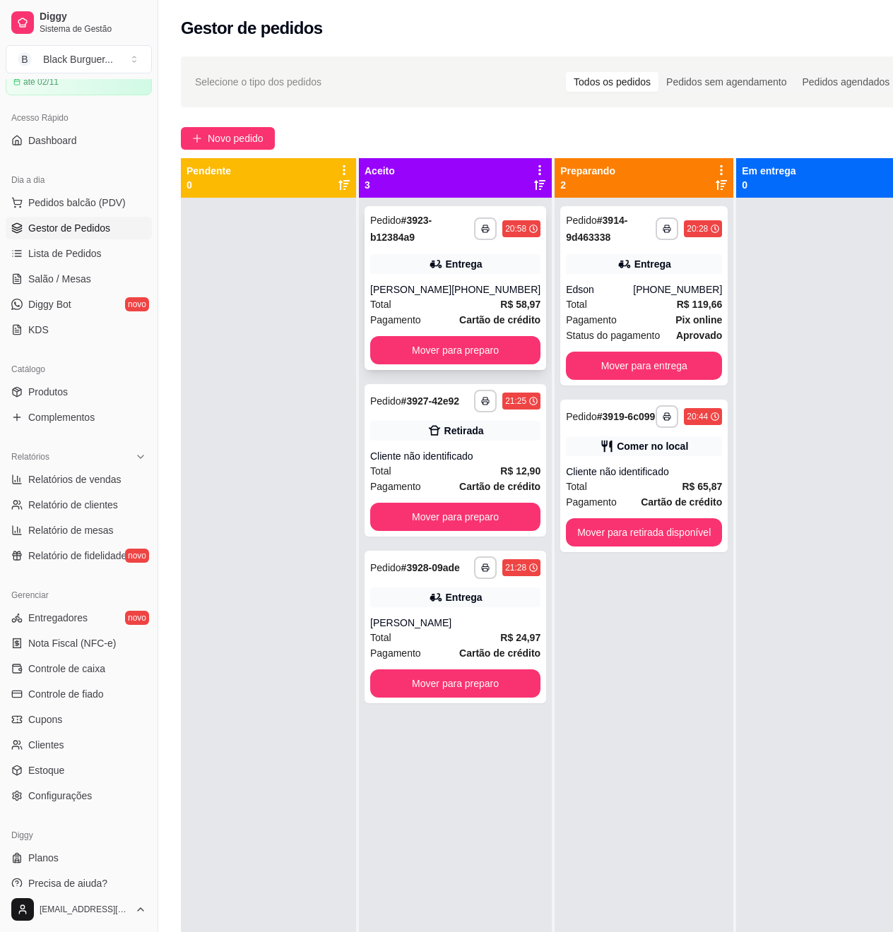
click at [490, 272] on div "Entrega" at bounding box center [455, 264] width 170 height 20
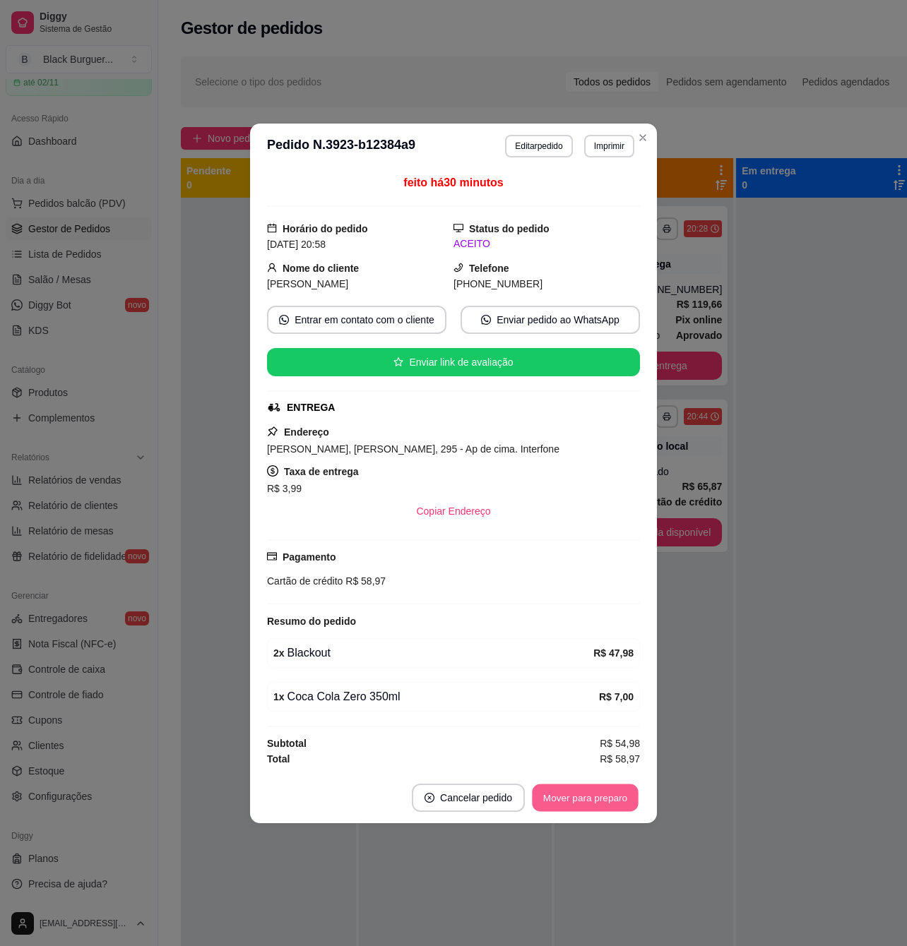
click at [611, 792] on button "Mover para preparo" at bounding box center [585, 798] width 106 height 28
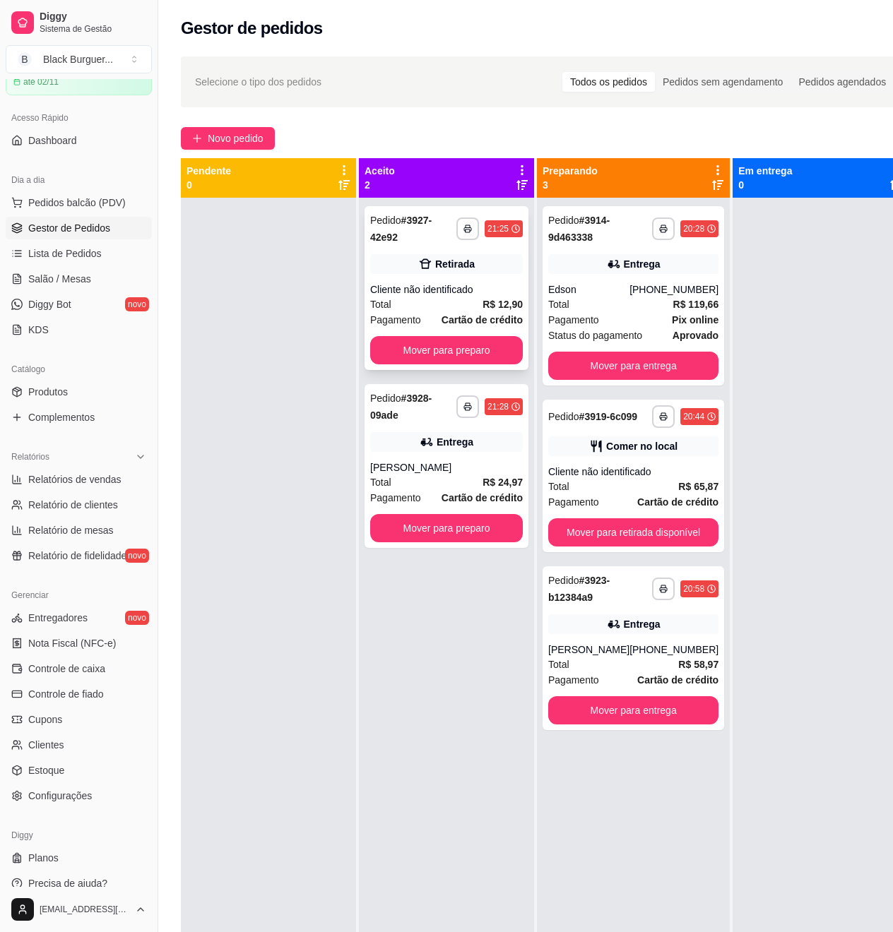
click at [446, 314] on strong "Cartão de crédito" at bounding box center [481, 319] width 81 height 11
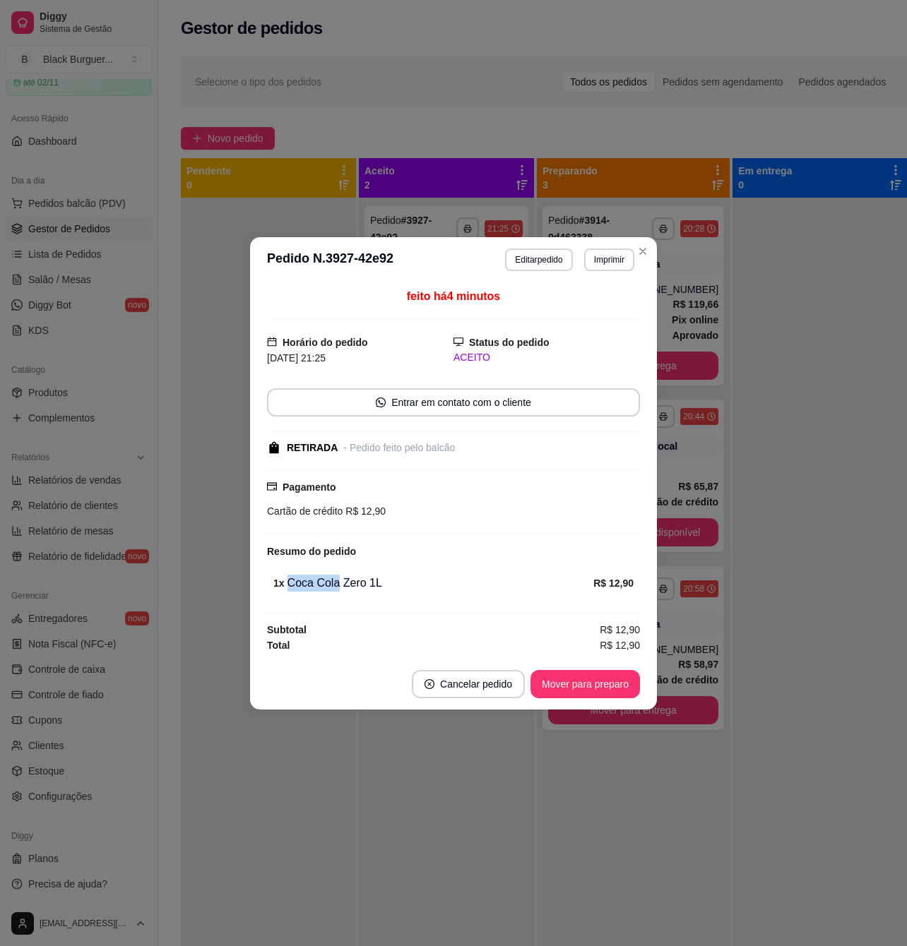
drag, startPoint x: 332, startPoint y: 586, endPoint x: 380, endPoint y: 586, distance: 48.0
click at [380, 586] on div "1 x Coca Cola Zero 1L" at bounding box center [433, 583] width 320 height 17
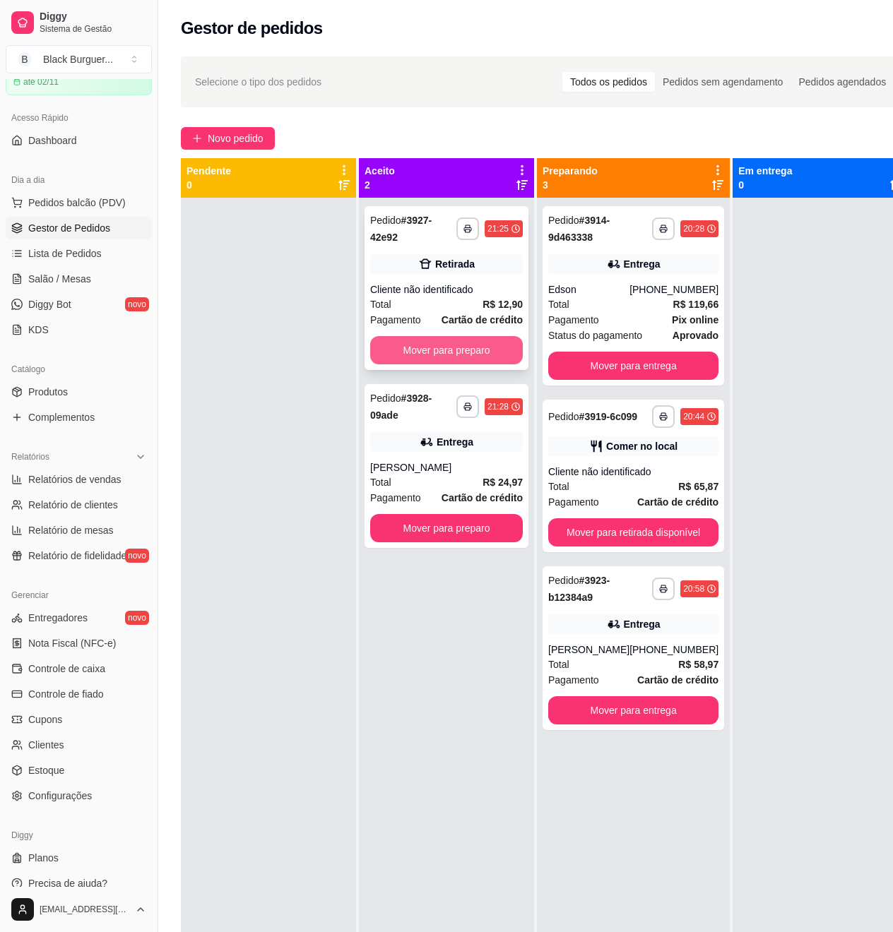
click at [478, 354] on button "Mover para preparo" at bounding box center [446, 350] width 153 height 28
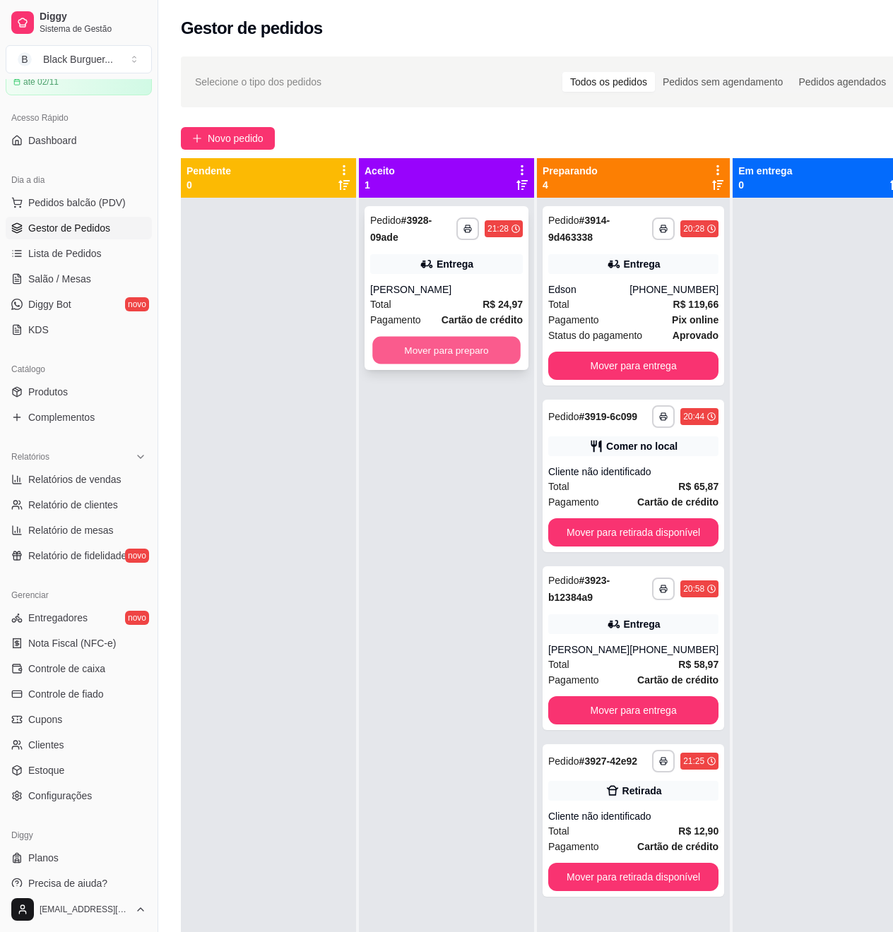
click at [478, 352] on button "Mover para preparo" at bounding box center [446, 351] width 148 height 28
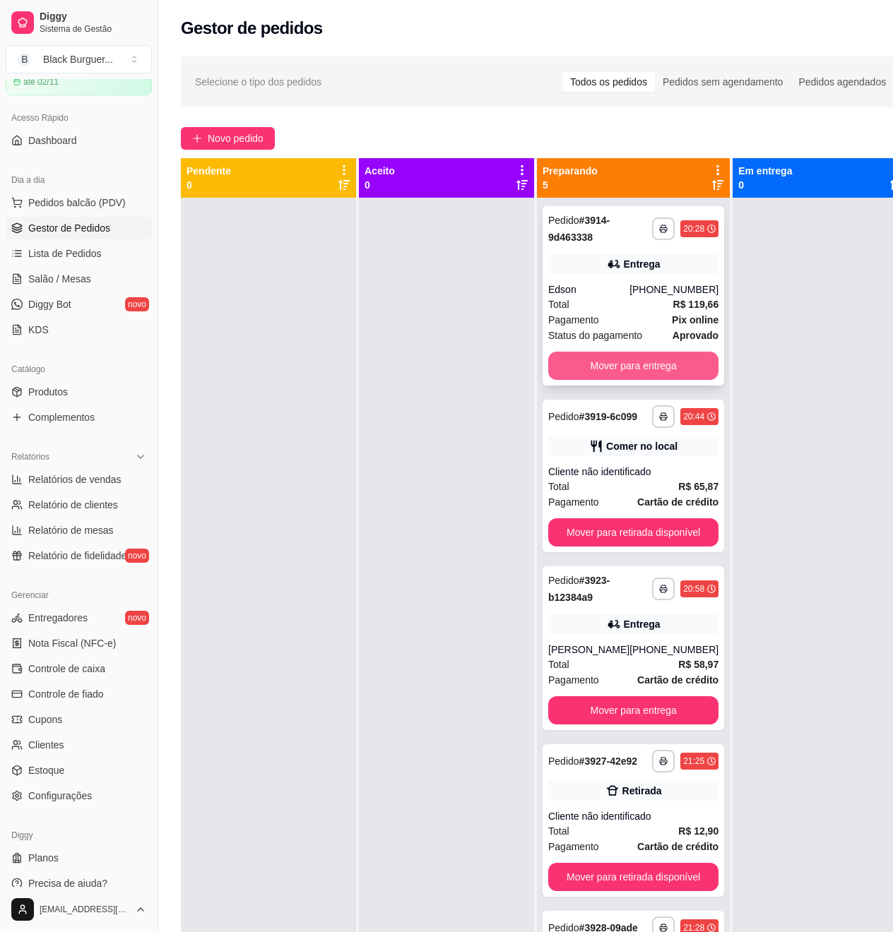
click at [676, 374] on button "Mover para entrega" at bounding box center [633, 366] width 170 height 28
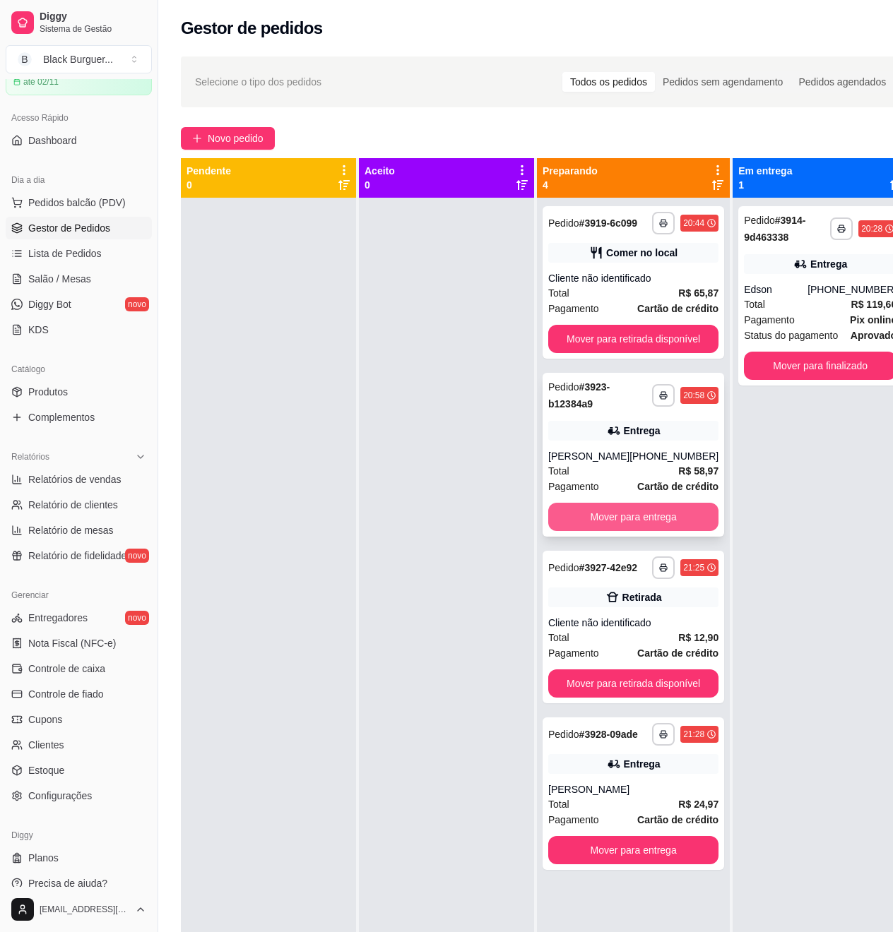
click at [650, 515] on button "Mover para entrega" at bounding box center [633, 517] width 170 height 28
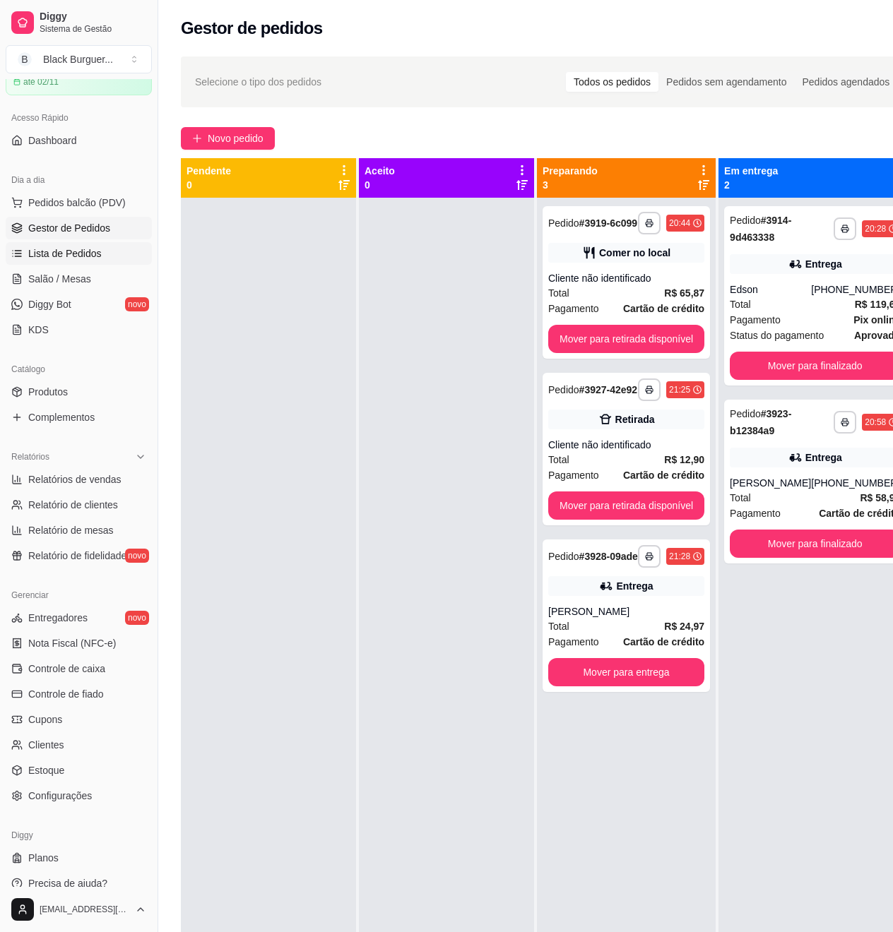
click at [91, 263] on link "Lista de Pedidos" at bounding box center [79, 253] width 146 height 23
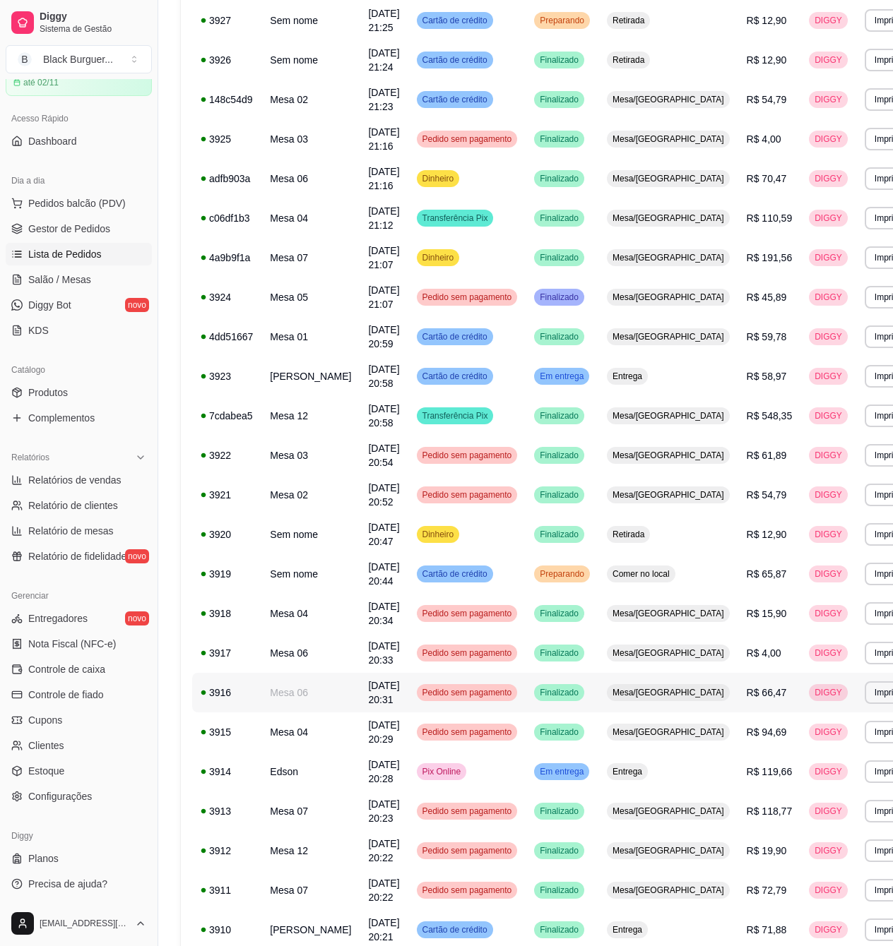
scroll to position [376, 0]
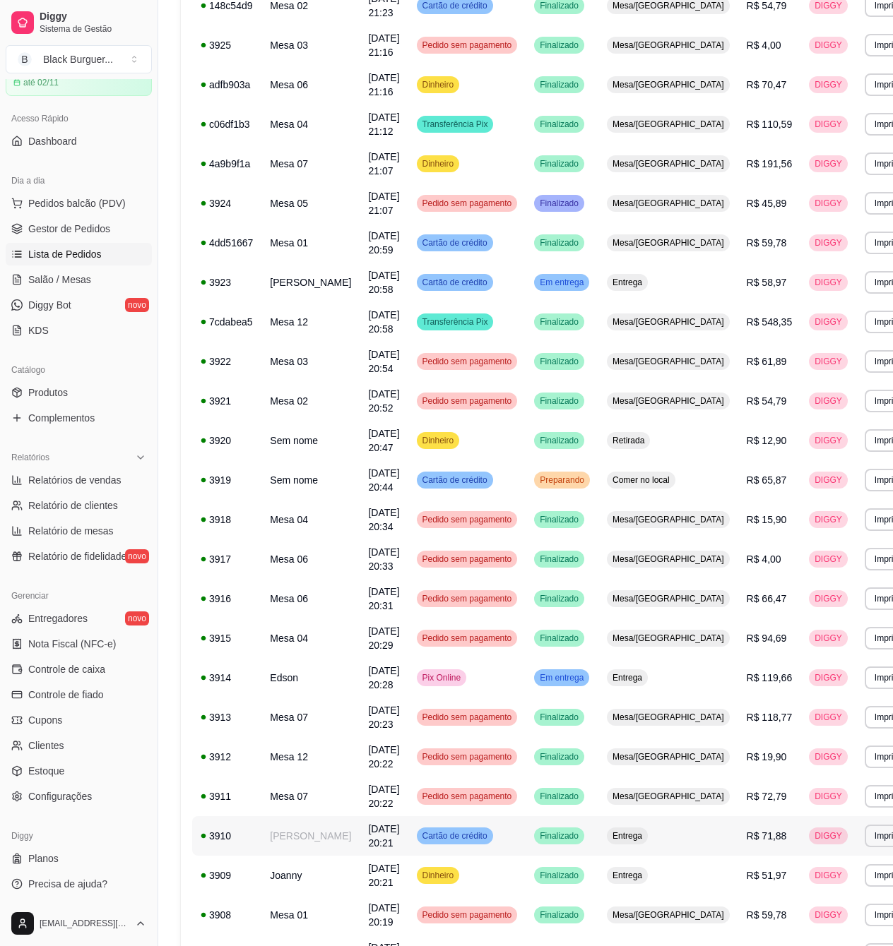
click at [234, 831] on div "3910" at bounding box center [227, 836] width 52 height 14
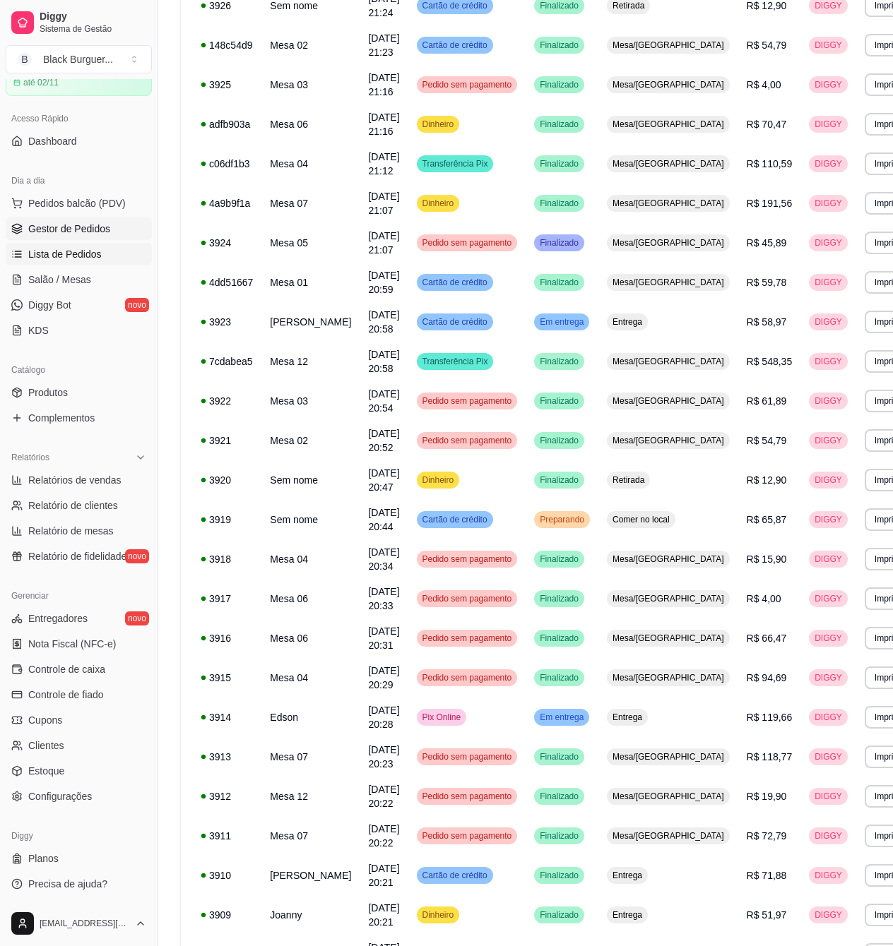
click at [94, 233] on span "Gestor de Pedidos" at bounding box center [69, 229] width 82 height 14
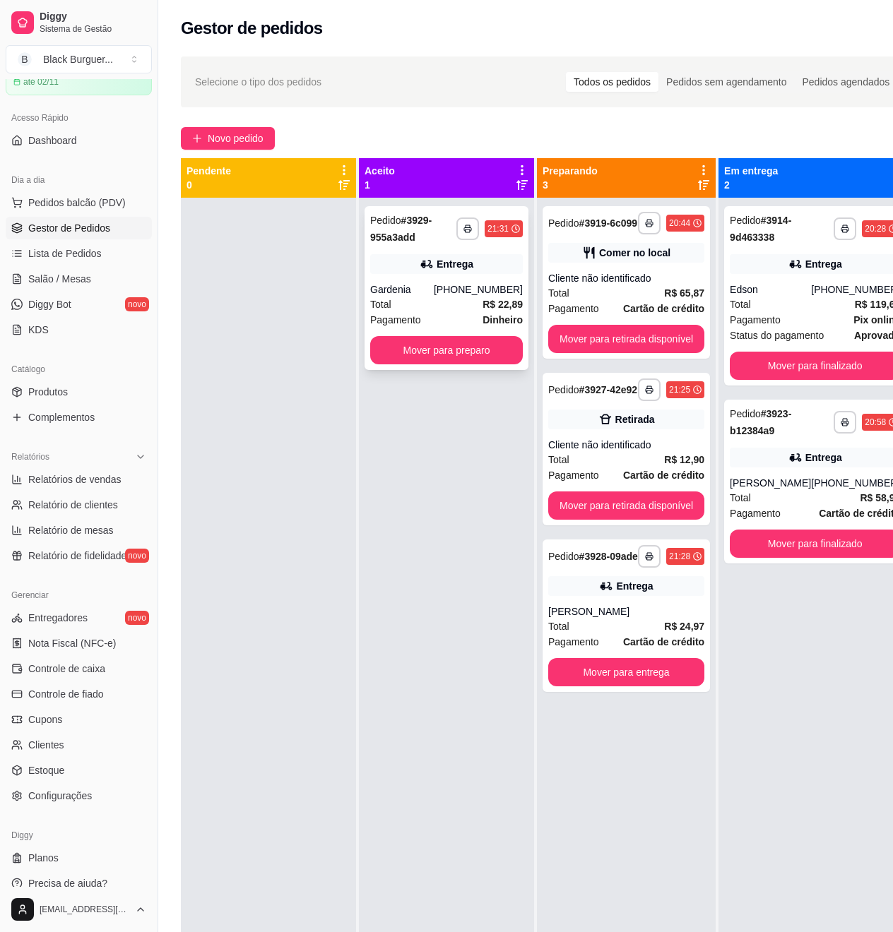
click at [426, 283] on div "Gardenia" at bounding box center [402, 289] width 64 height 14
click at [775, 484] on div "[PERSON_NAME]" at bounding box center [769, 483] width 81 height 14
click at [789, 503] on div "Total R$ 58,97" at bounding box center [814, 498] width 170 height 16
click at [261, 145] on span "Novo pedido" at bounding box center [236, 139] width 56 height 16
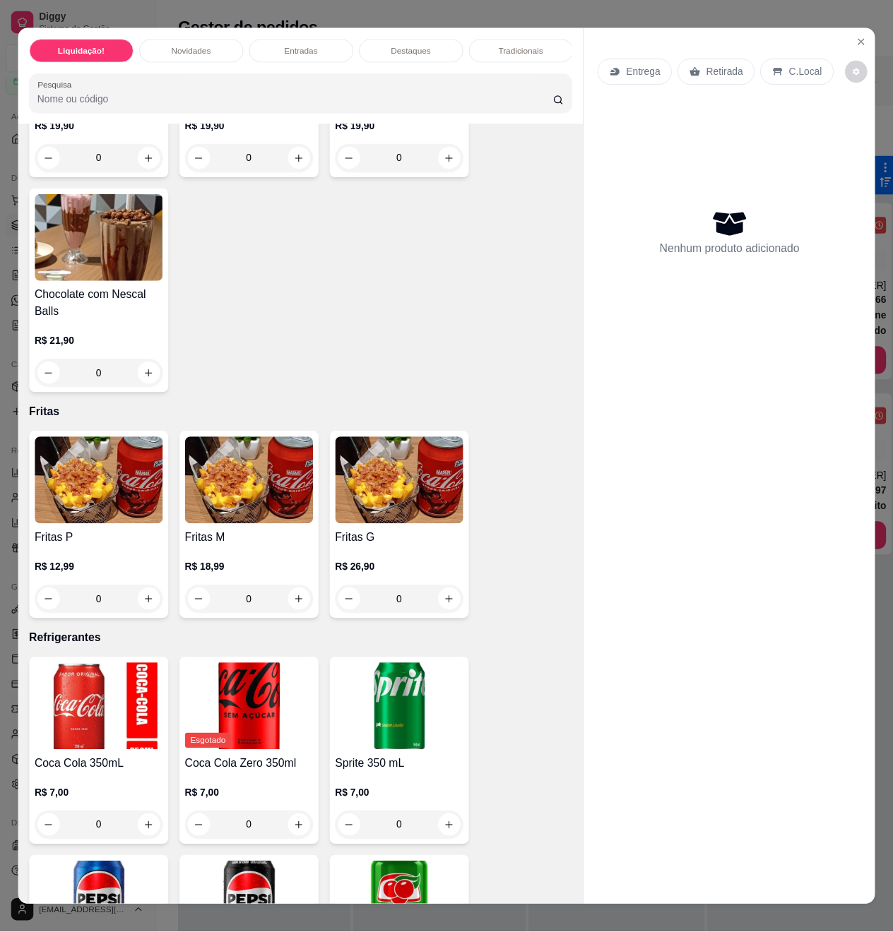
scroll to position [3483, 0]
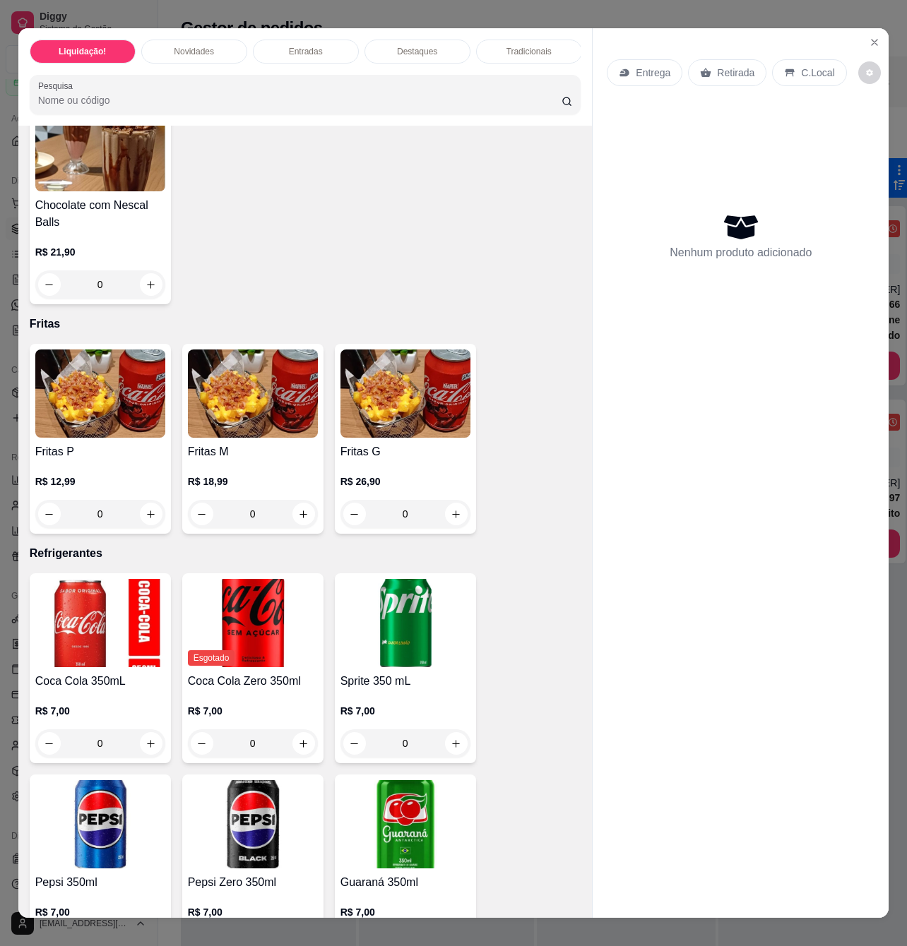
click at [110, 659] on img at bounding box center [100, 623] width 130 height 88
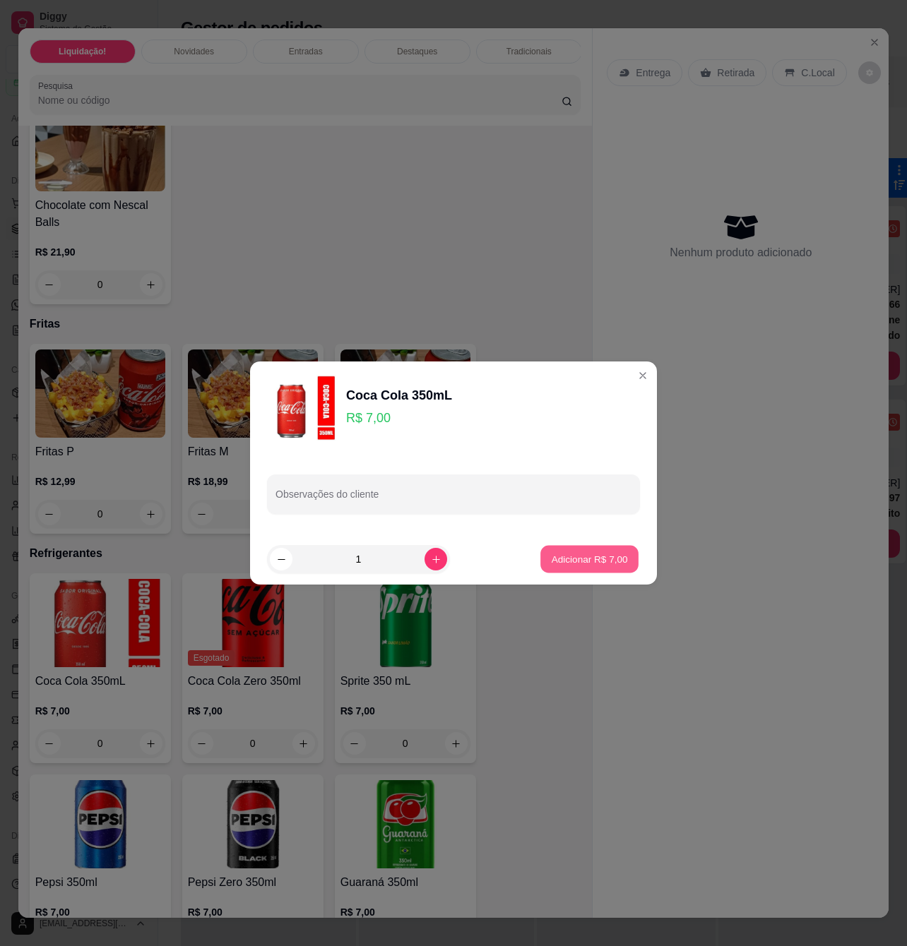
click at [577, 552] on p "Adicionar R$ 7,00" at bounding box center [589, 558] width 76 height 13
type input "1"
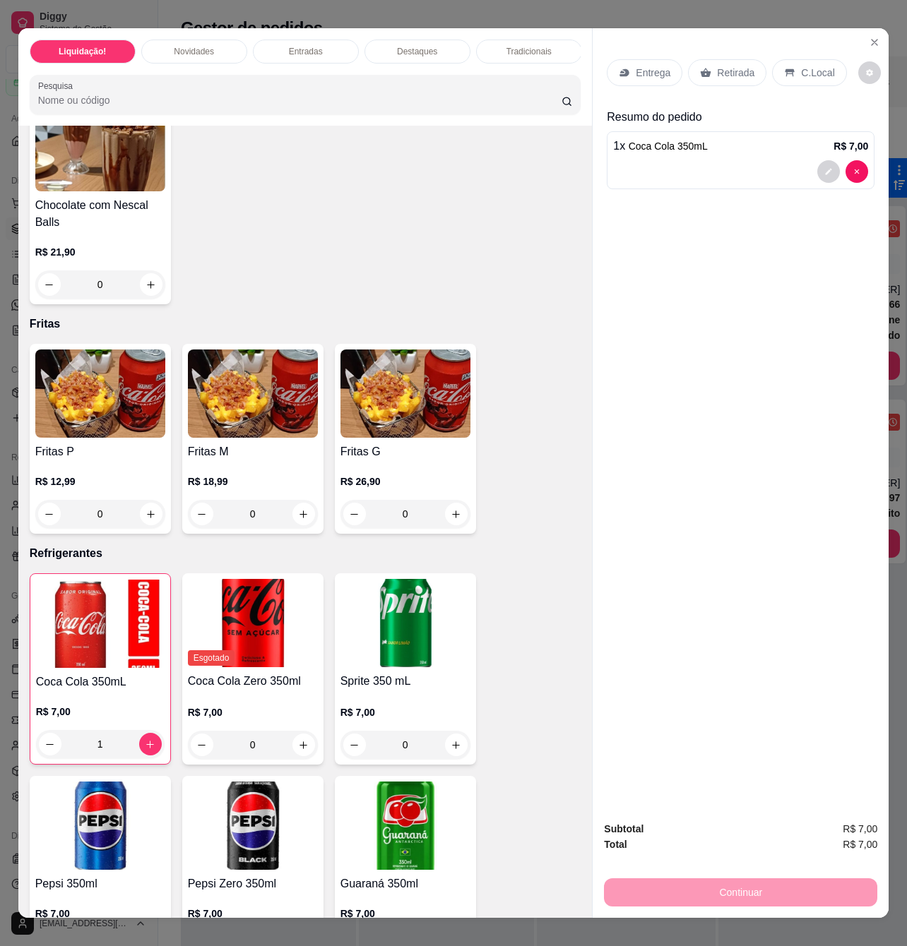
click at [704, 72] on div "Retirada" at bounding box center [727, 72] width 78 height 27
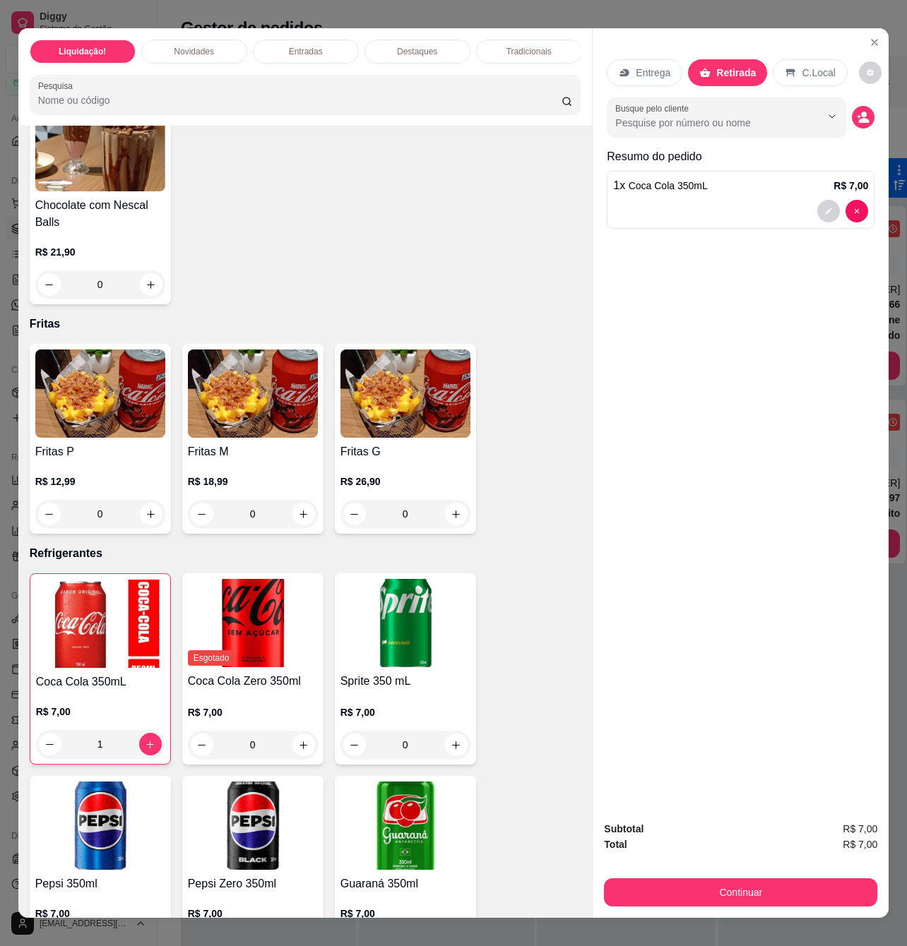
click at [689, 893] on button "Continuar" at bounding box center [740, 892] width 273 height 28
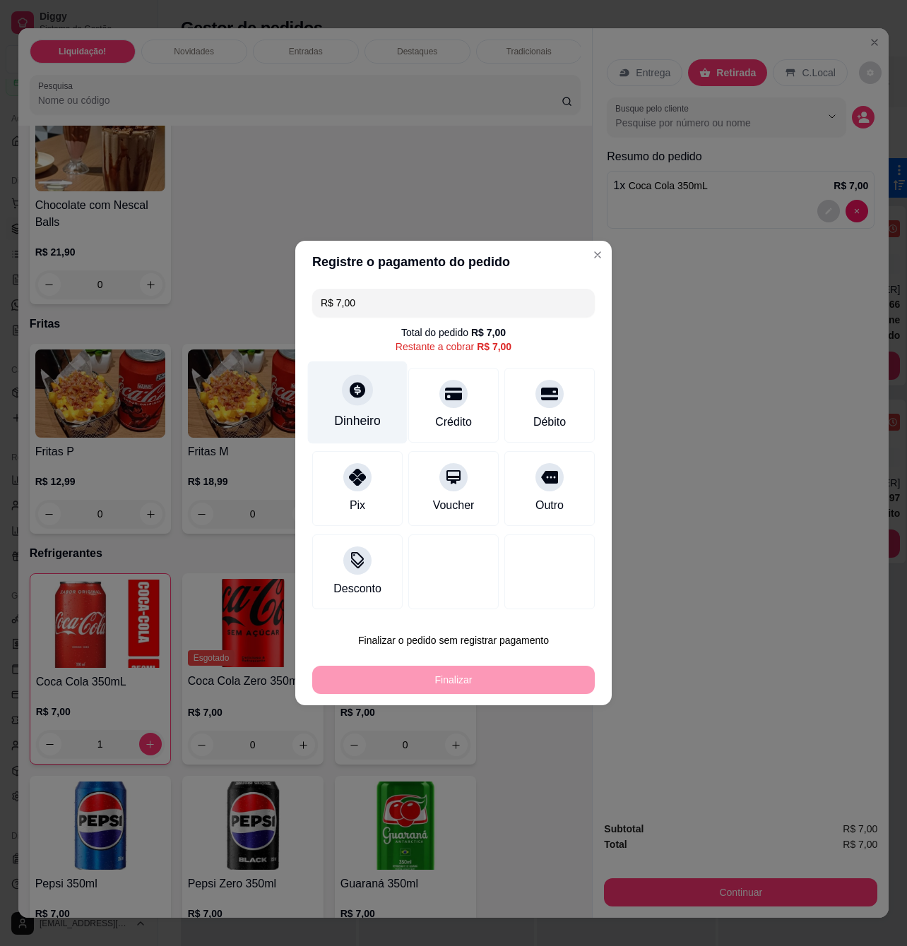
click at [357, 424] on div "Dinheiro" at bounding box center [357, 421] width 47 height 18
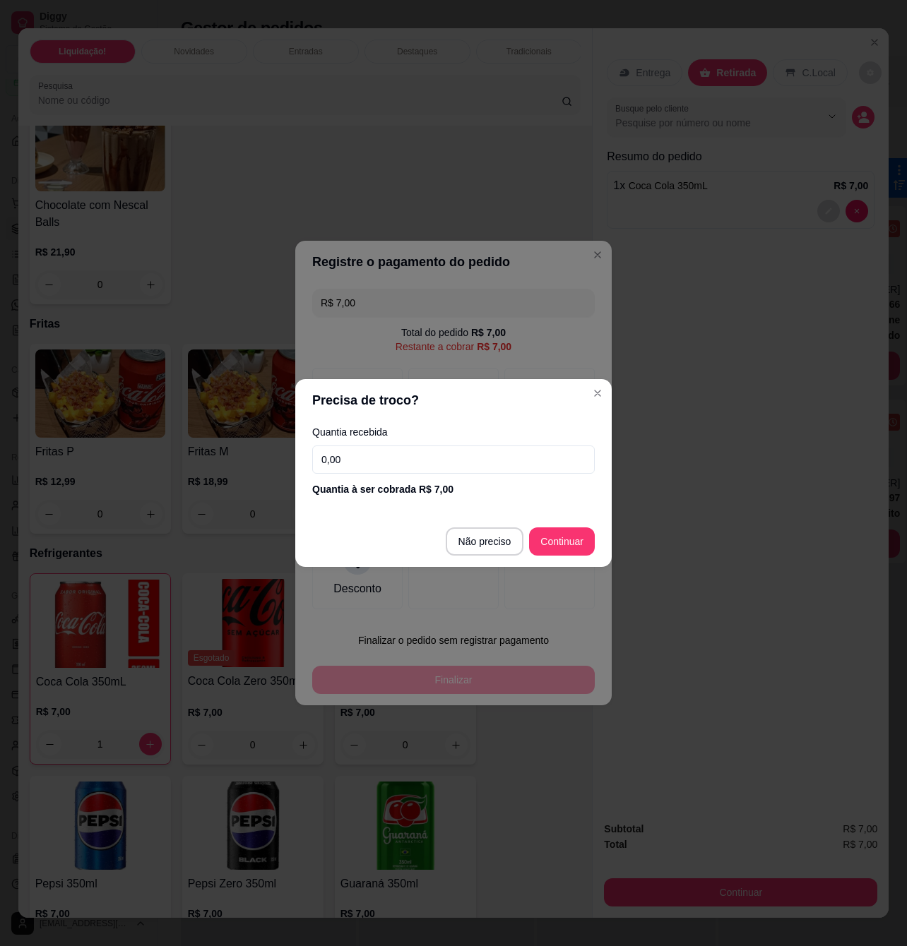
click at [465, 470] on input "0,00" at bounding box center [453, 460] width 282 height 28
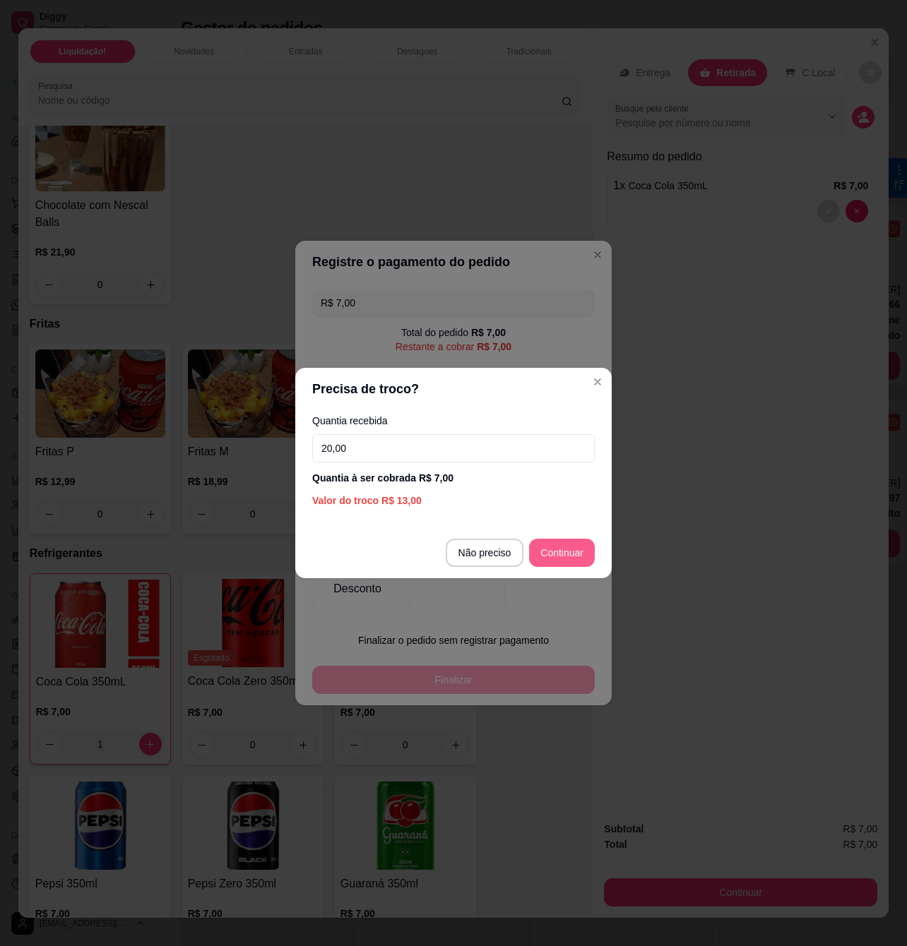
type input "20,00"
type input "R$ 0,00"
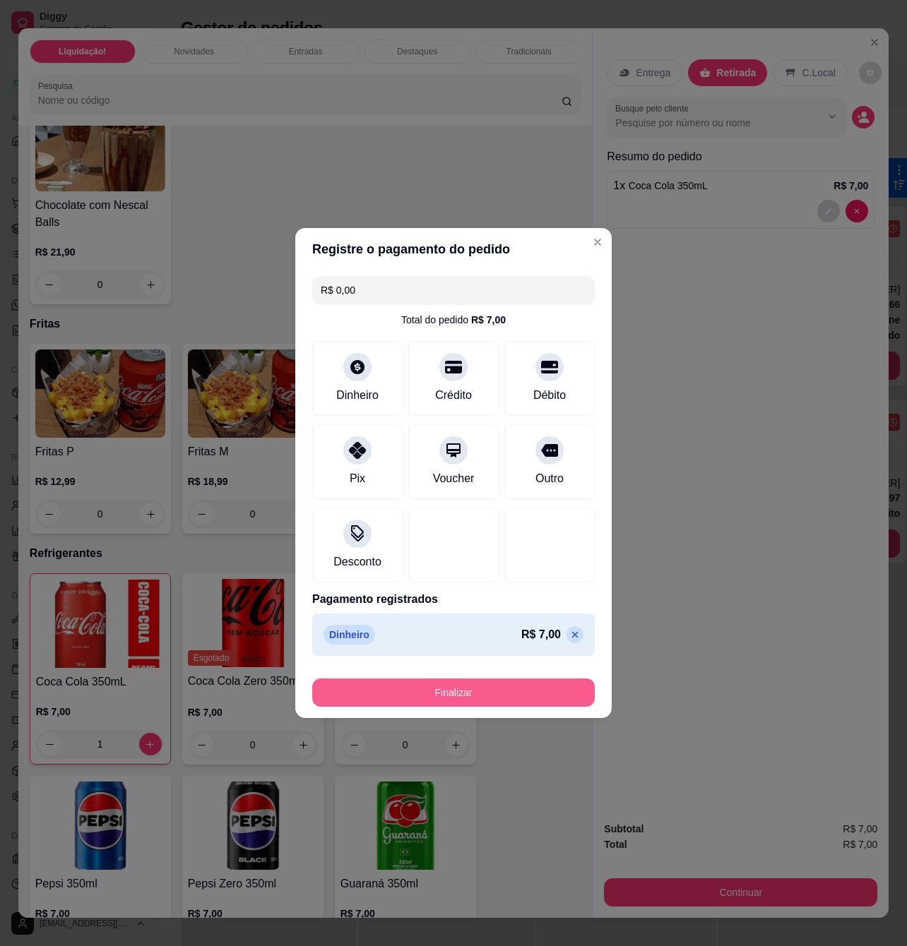
click at [508, 693] on button "Finalizar" at bounding box center [453, 693] width 282 height 28
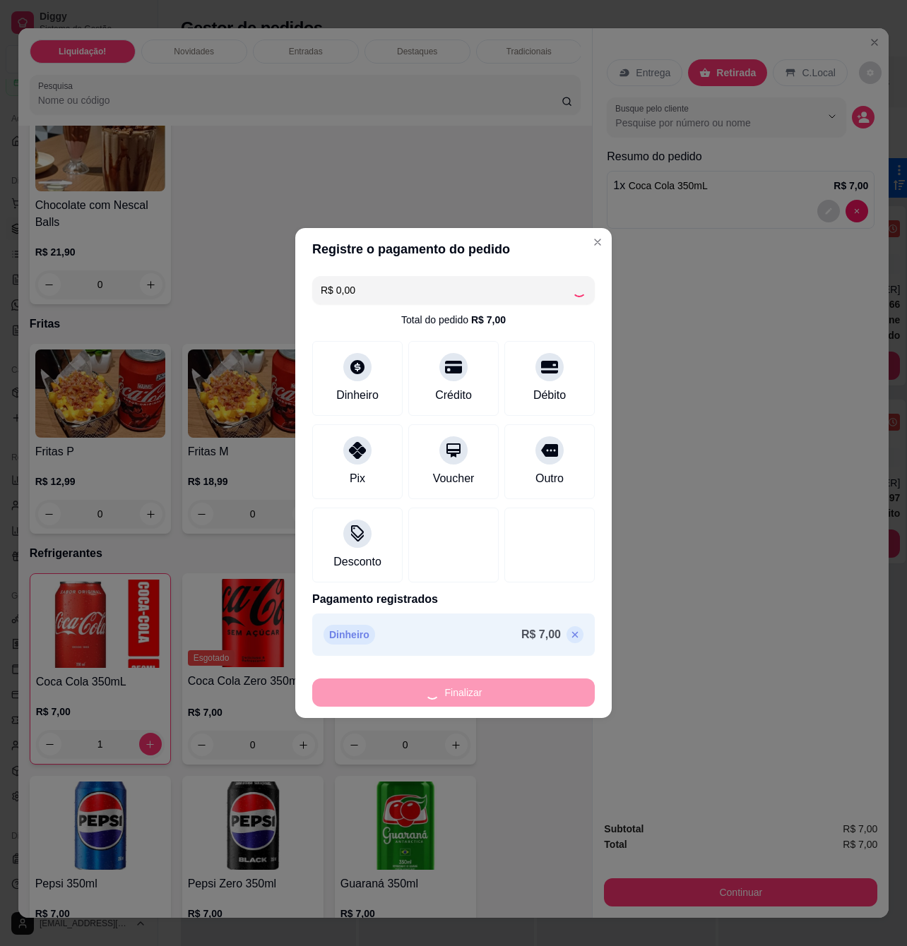
type input "0"
type input "-R$ 7,00"
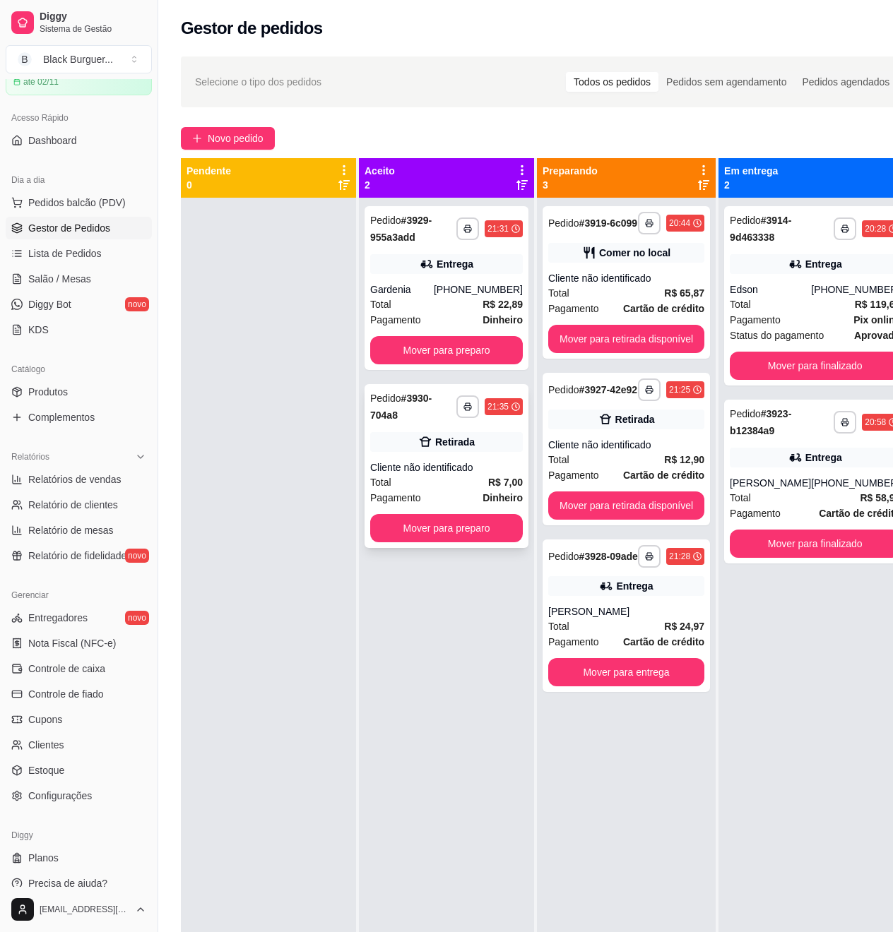
click at [498, 465] on div "Cliente não identificado" at bounding box center [446, 467] width 153 height 14
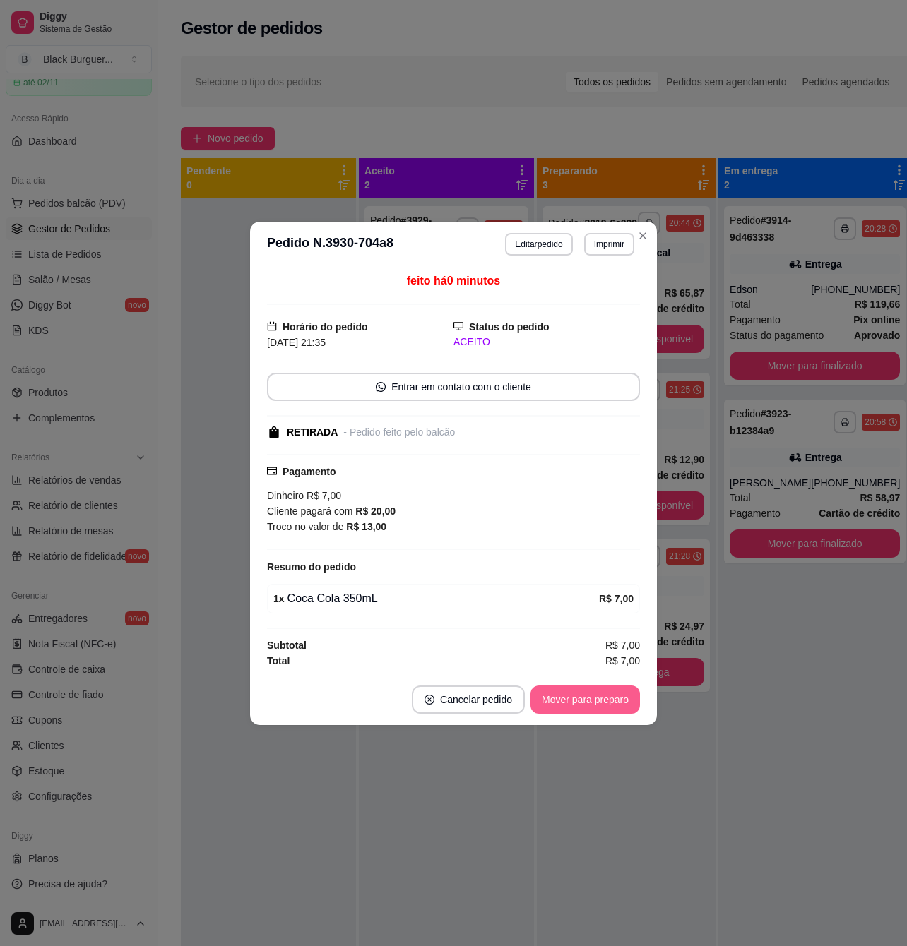
click at [590, 709] on button "Mover para preparo" at bounding box center [584, 700] width 109 height 28
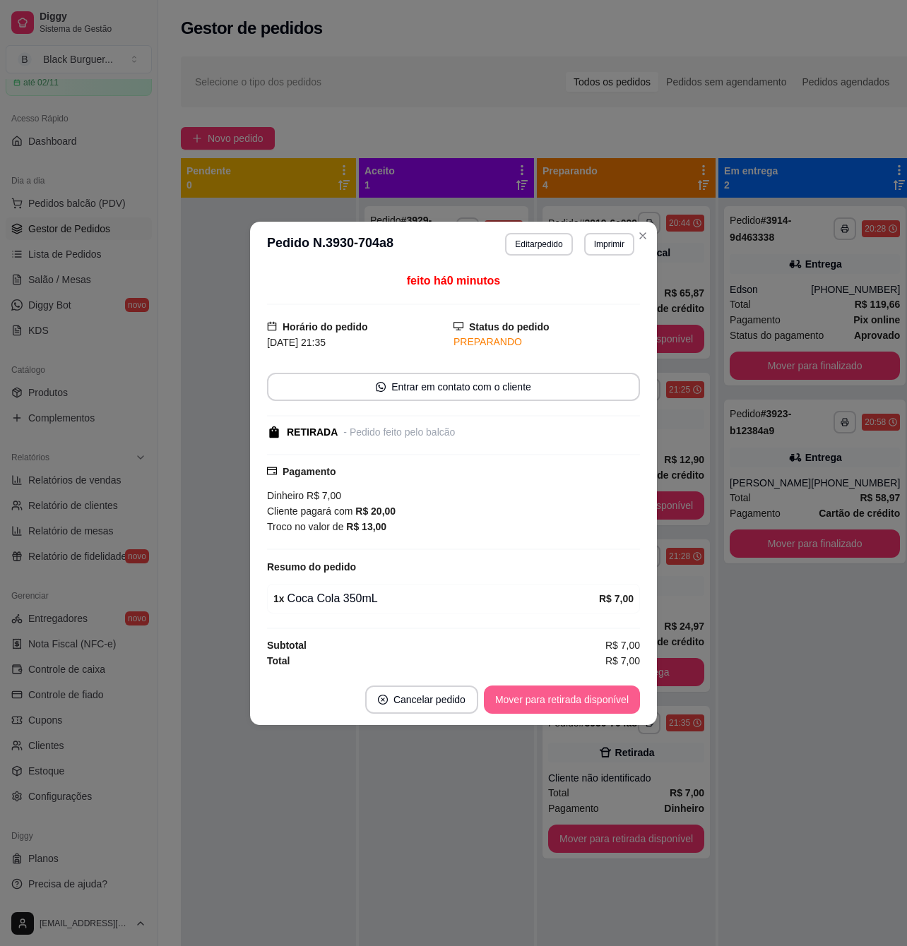
click at [606, 706] on button "Mover para retirada disponível" at bounding box center [562, 700] width 156 height 28
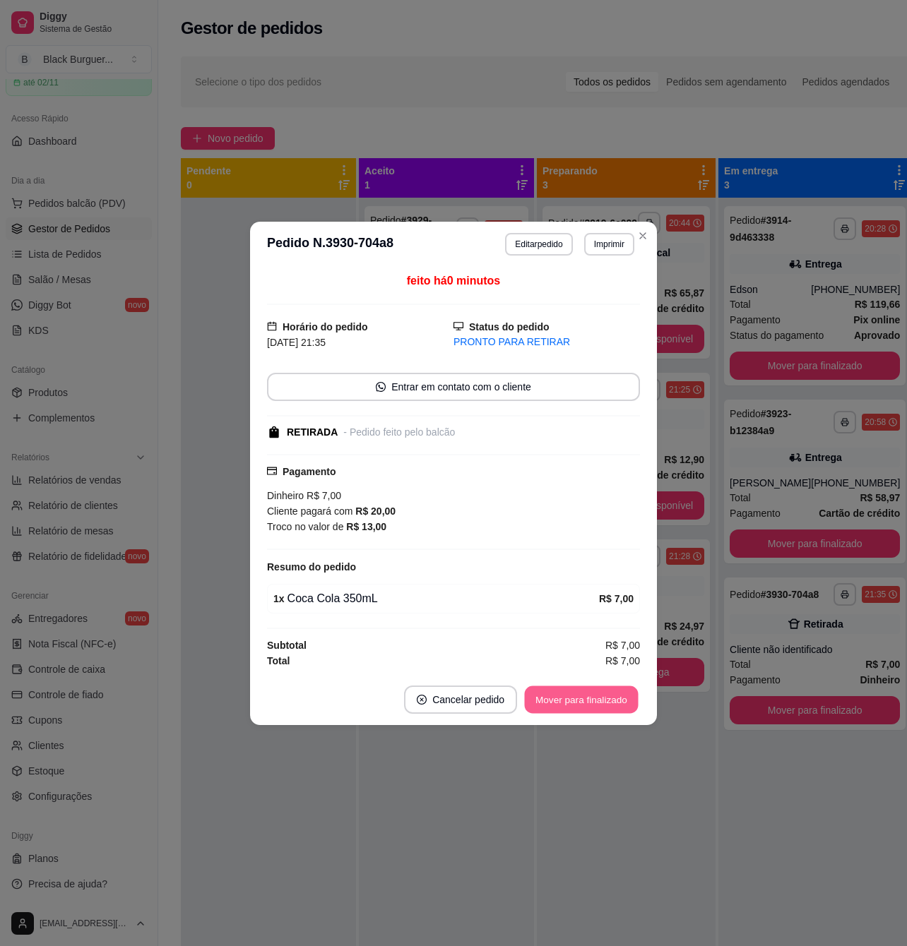
click at [606, 706] on button "Mover para finalizado" at bounding box center [582, 700] width 114 height 28
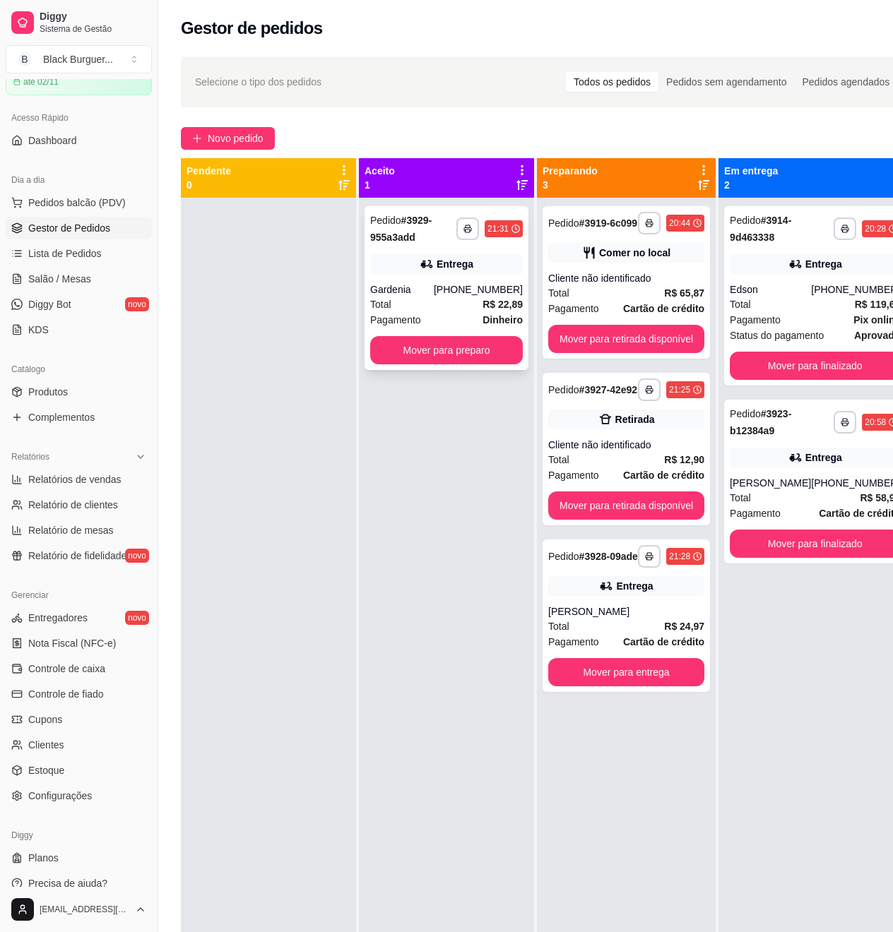
click at [434, 285] on div "Gardenia" at bounding box center [402, 289] width 64 height 14
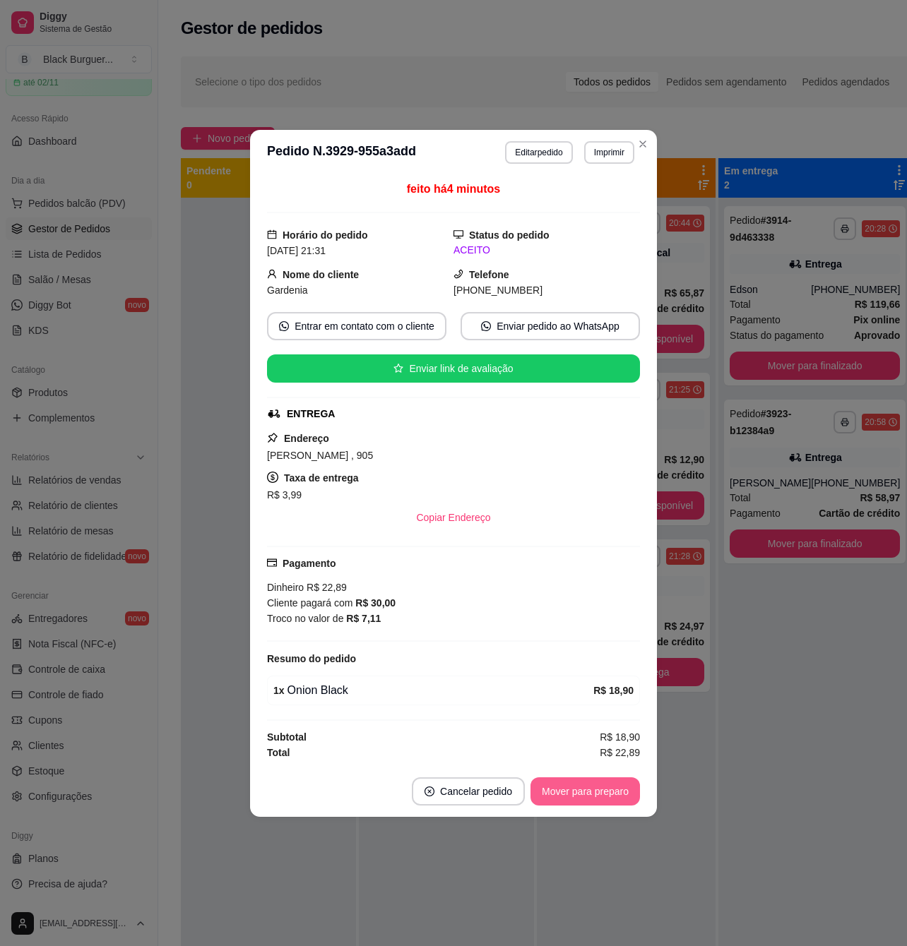
click at [579, 800] on button "Mover para preparo" at bounding box center [584, 791] width 109 height 28
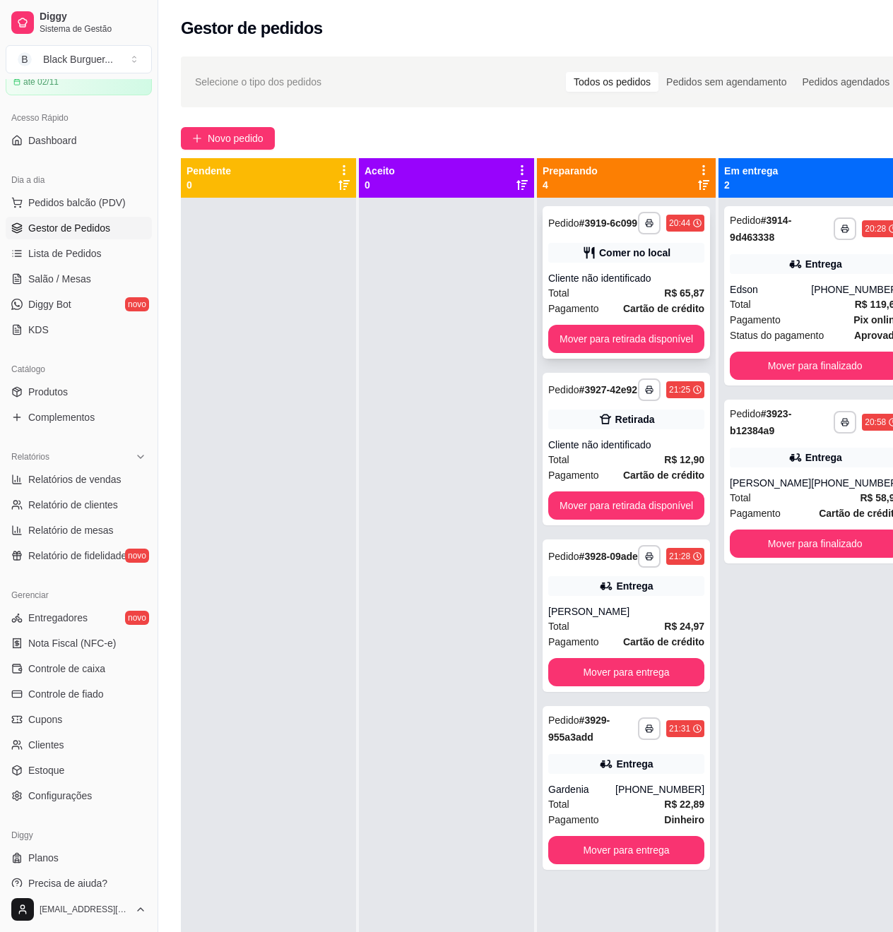
click at [631, 253] on div "Comer no local" at bounding box center [634, 253] width 71 height 14
click at [56, 275] on span "Salão / Mesas" at bounding box center [59, 279] width 63 height 14
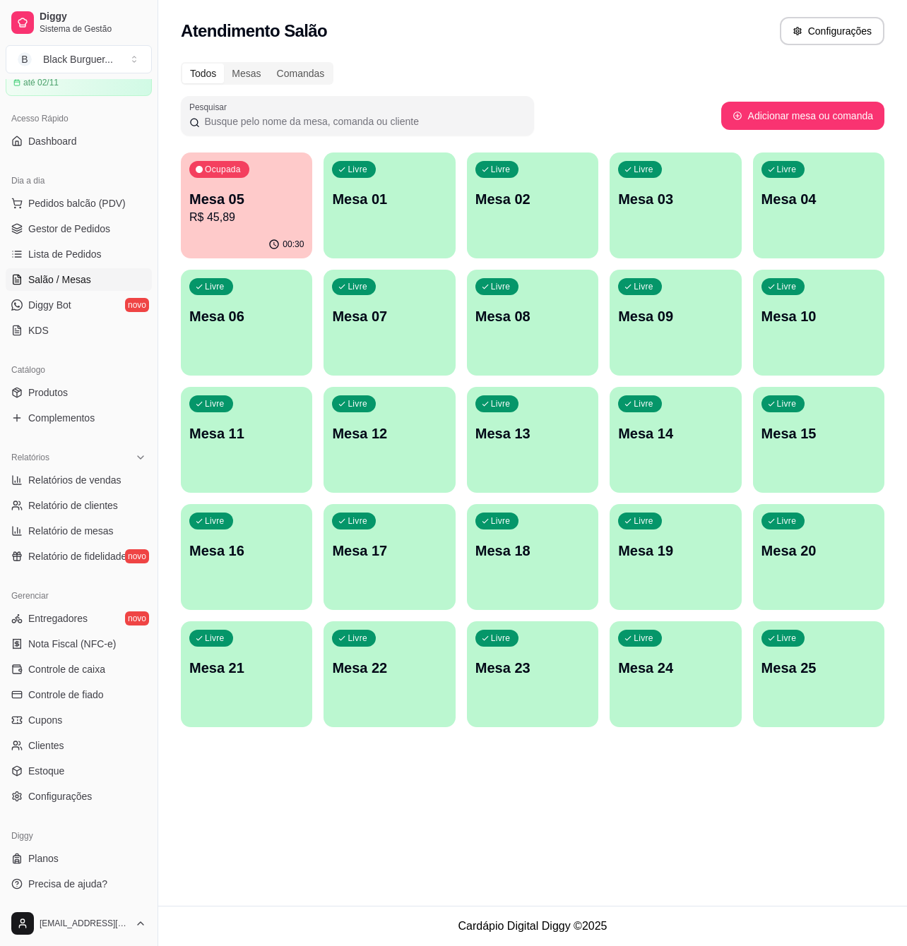
click at [258, 181] on div "Ocupada Mesa 05 R$ 45,89" at bounding box center [246, 192] width 131 height 78
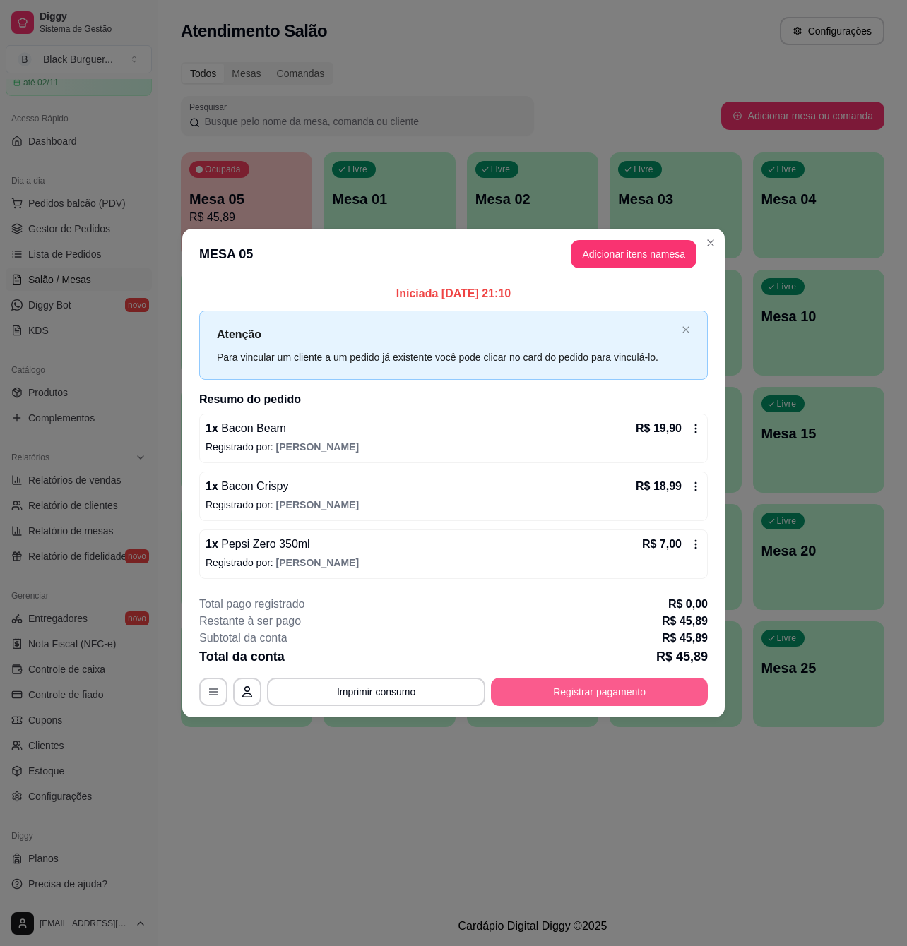
click at [592, 685] on button "Registrar pagamento" at bounding box center [599, 692] width 217 height 28
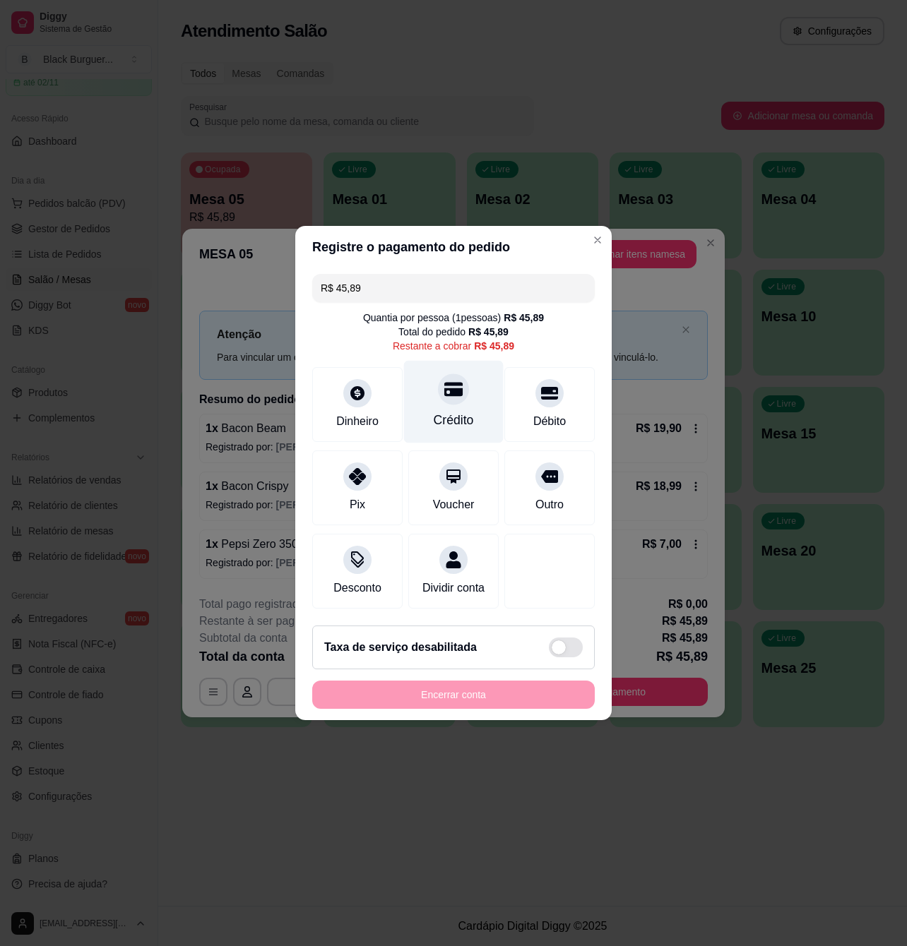
click at [446, 383] on icon at bounding box center [453, 390] width 18 height 14
type input "R$ 0,00"
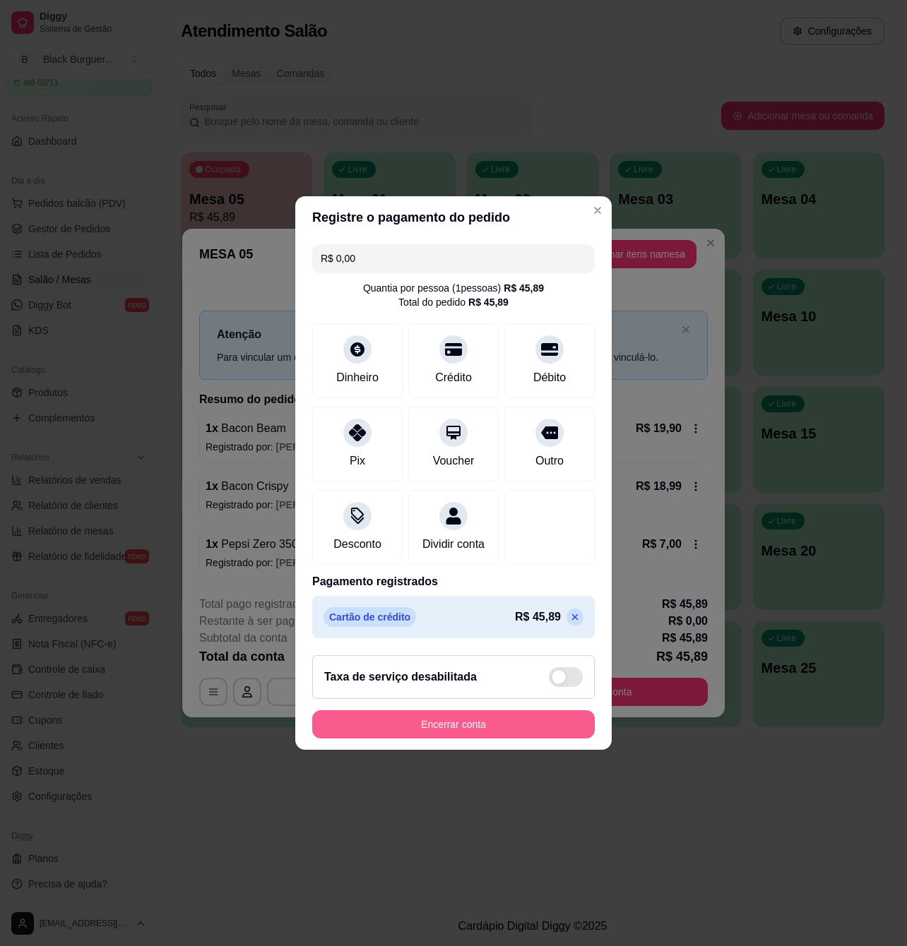
click at [501, 739] on button "Encerrar conta" at bounding box center [453, 724] width 282 height 28
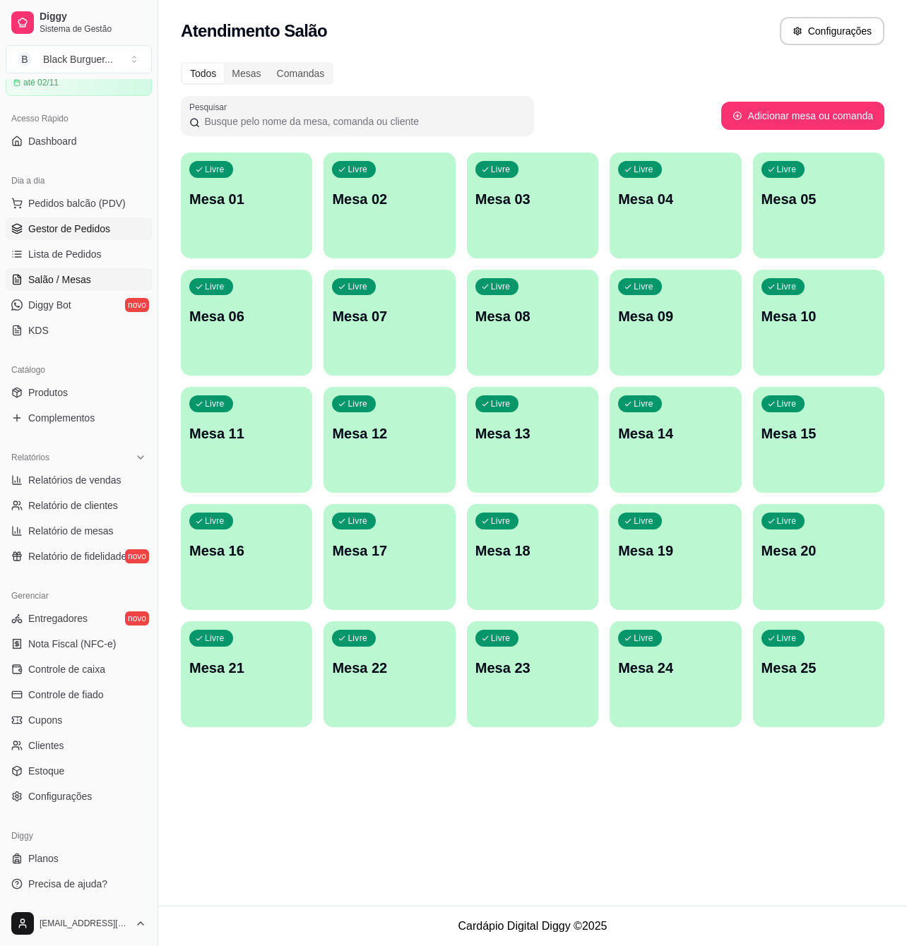
click at [77, 234] on span "Gestor de Pedidos" at bounding box center [69, 229] width 82 height 14
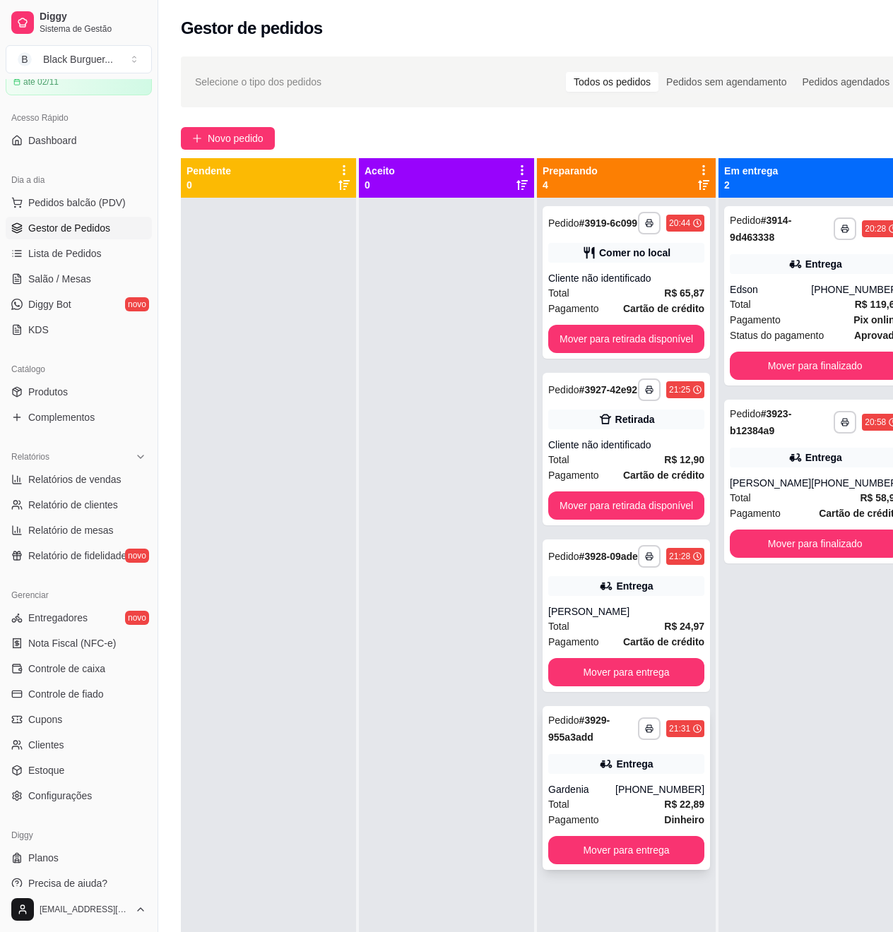
click at [640, 796] on div "[PHONE_NUMBER]" at bounding box center [659, 789] width 89 height 14
click at [616, 297] on div "Total R$ 65,87" at bounding box center [626, 293] width 156 height 16
click at [635, 441] on div "**********" at bounding box center [625, 449] width 167 height 153
click at [586, 343] on button "Mover para retirada disponível" at bounding box center [626, 339] width 156 height 28
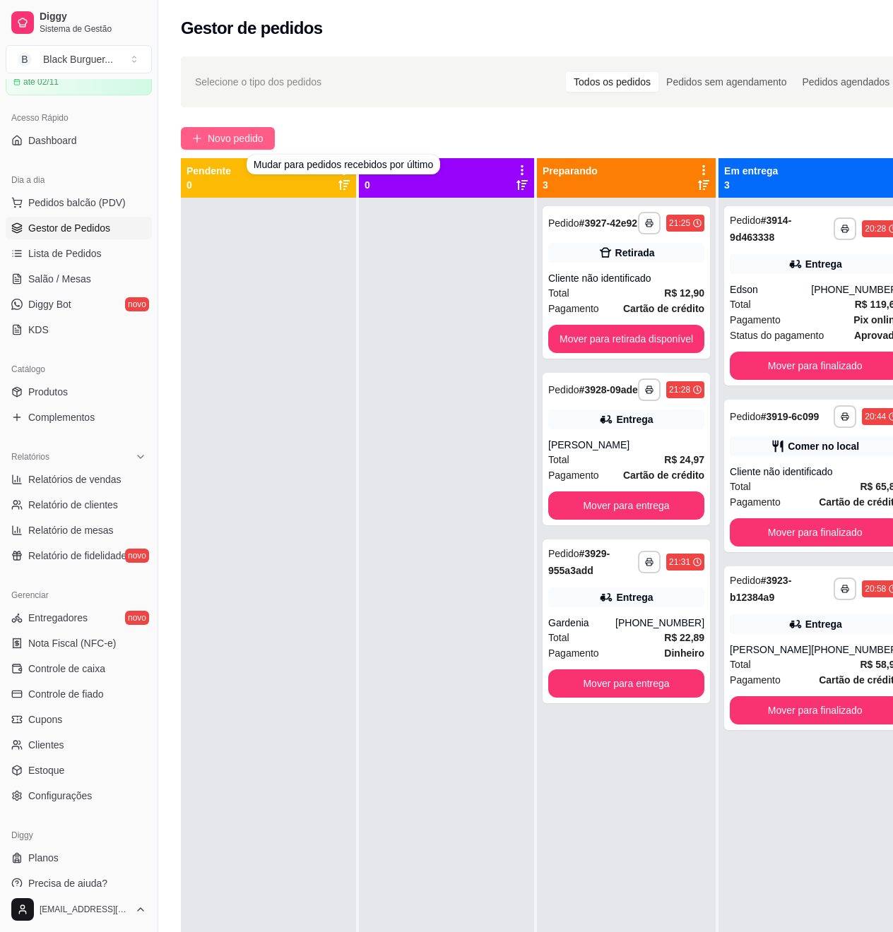
click at [241, 129] on button "Novo pedido" at bounding box center [228, 138] width 94 height 23
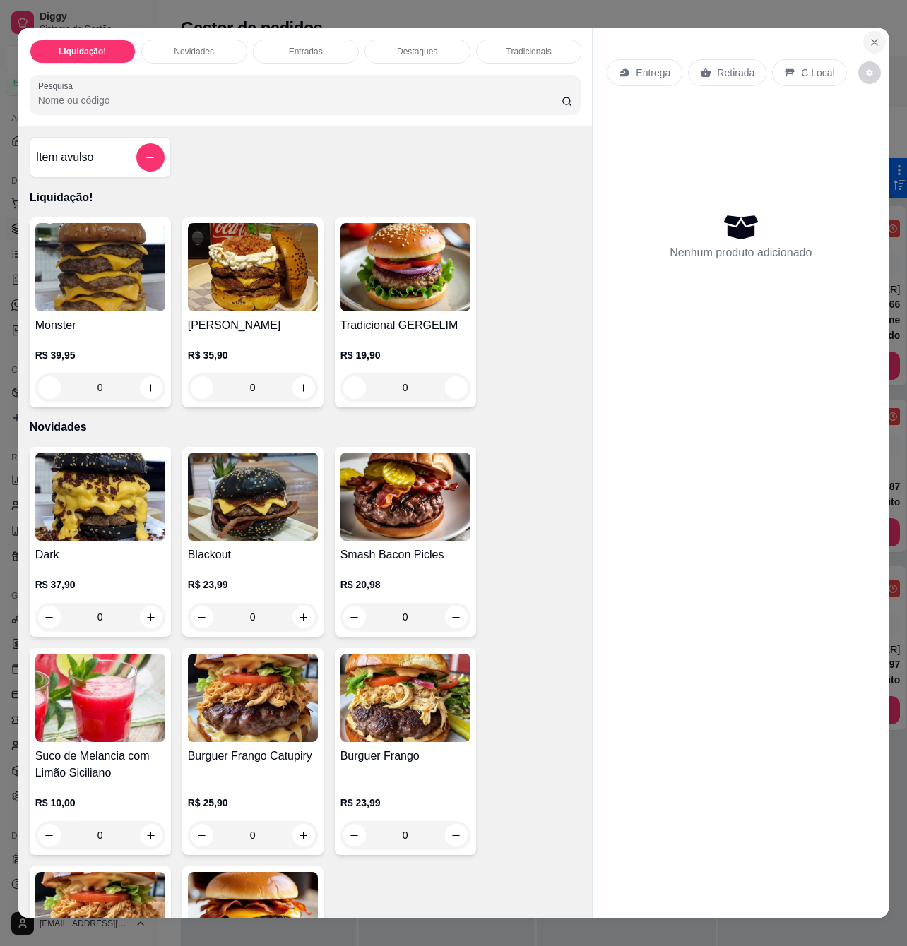
click at [870, 31] on button "Close" at bounding box center [874, 42] width 23 height 23
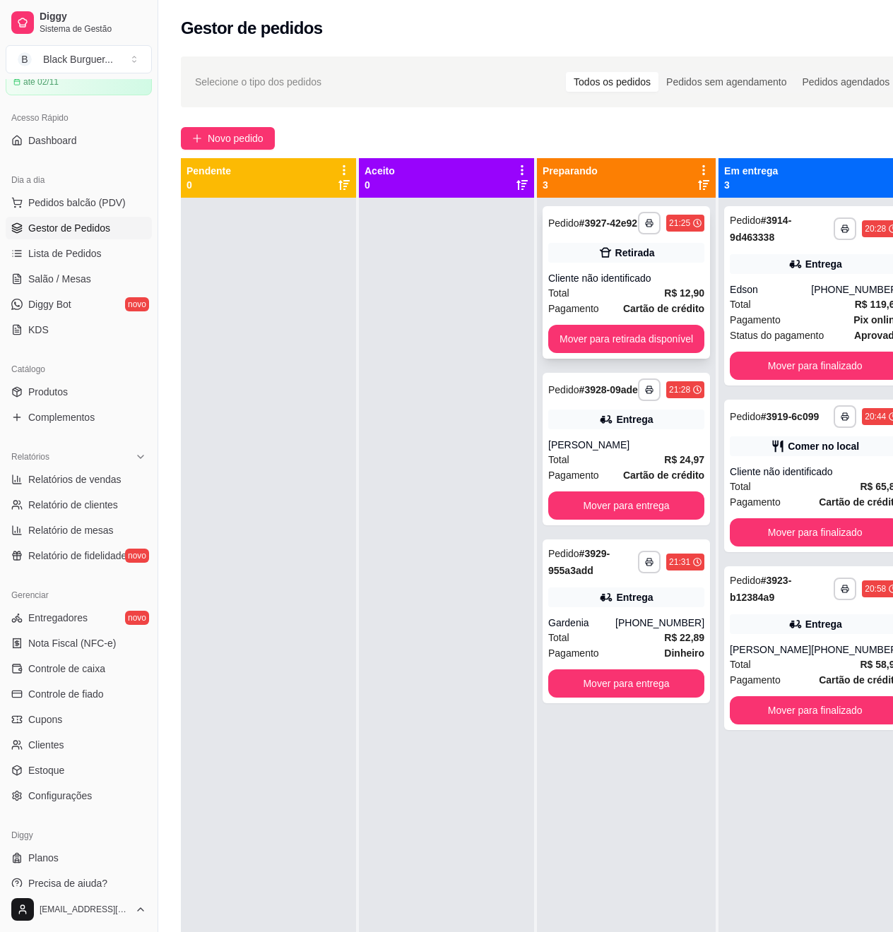
click at [587, 258] on div "Retirada" at bounding box center [626, 253] width 156 height 20
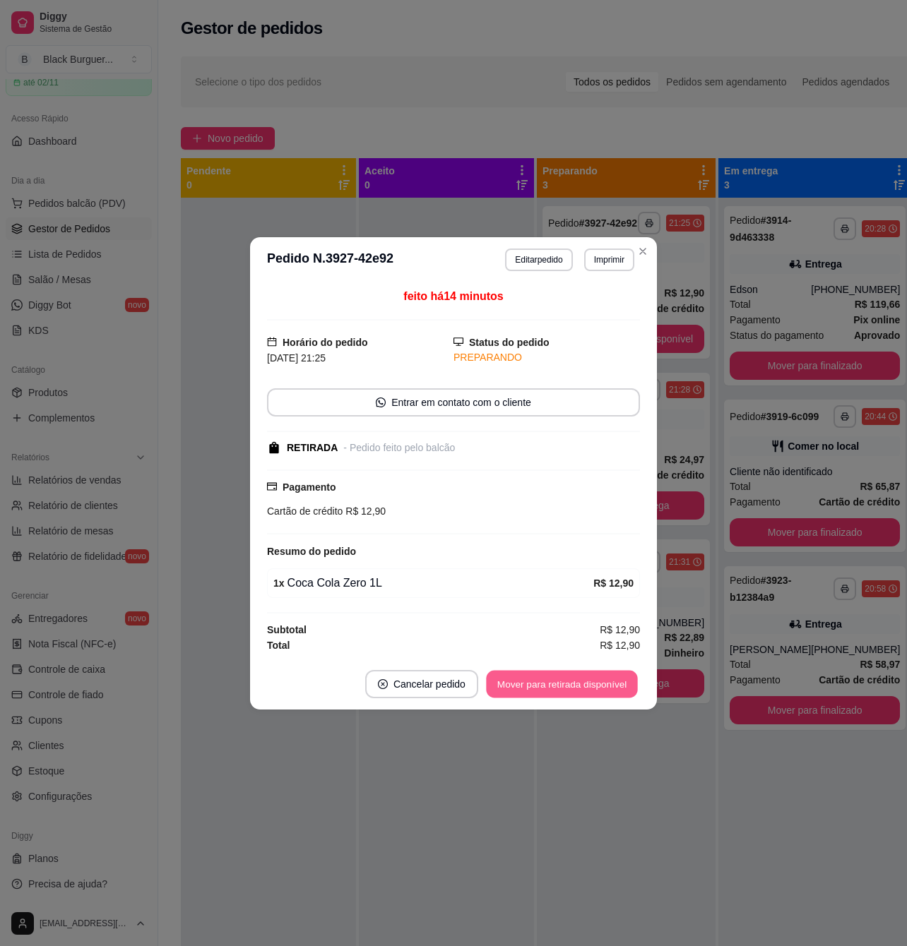
click at [526, 691] on button "Mover para retirada disponível" at bounding box center [561, 684] width 151 height 28
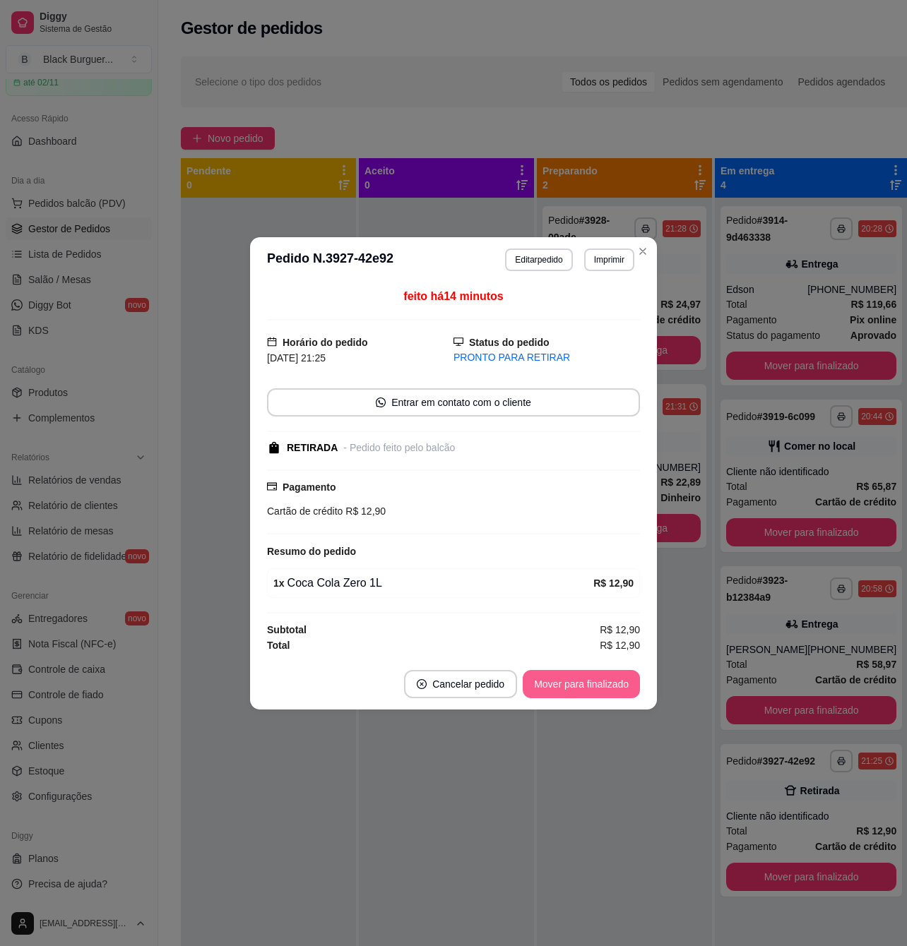
click at [571, 691] on button "Mover para finalizado" at bounding box center [581, 684] width 117 height 28
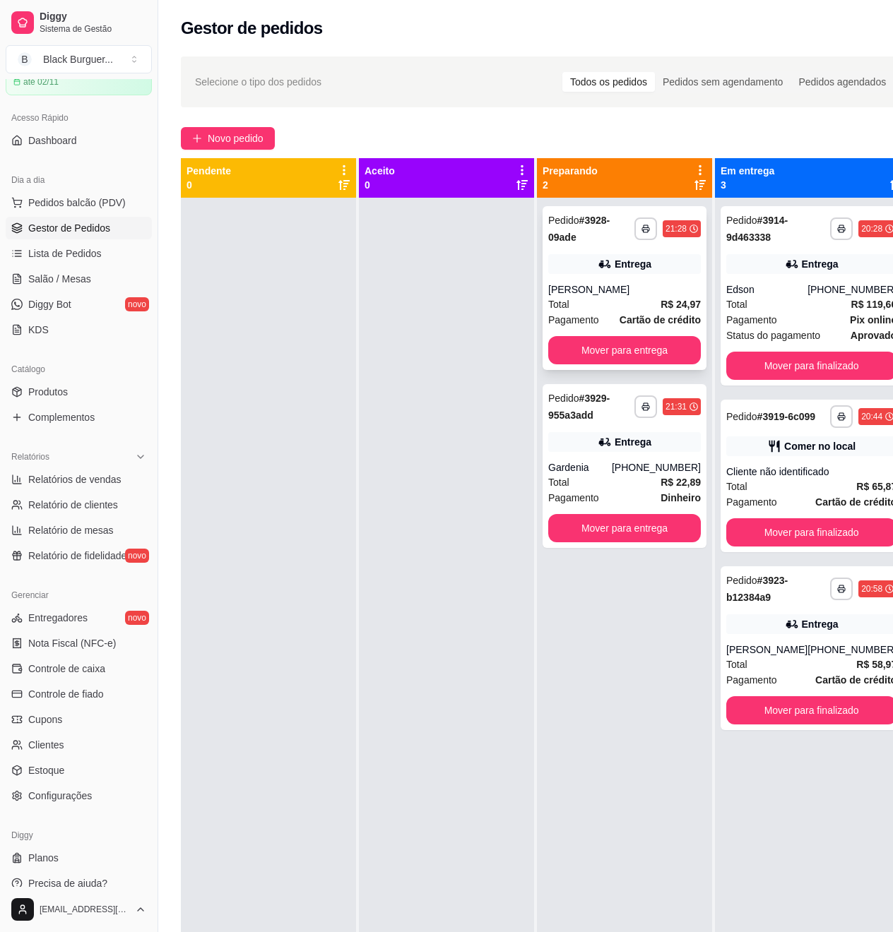
click at [655, 274] on div "Entrega" at bounding box center [624, 264] width 153 height 20
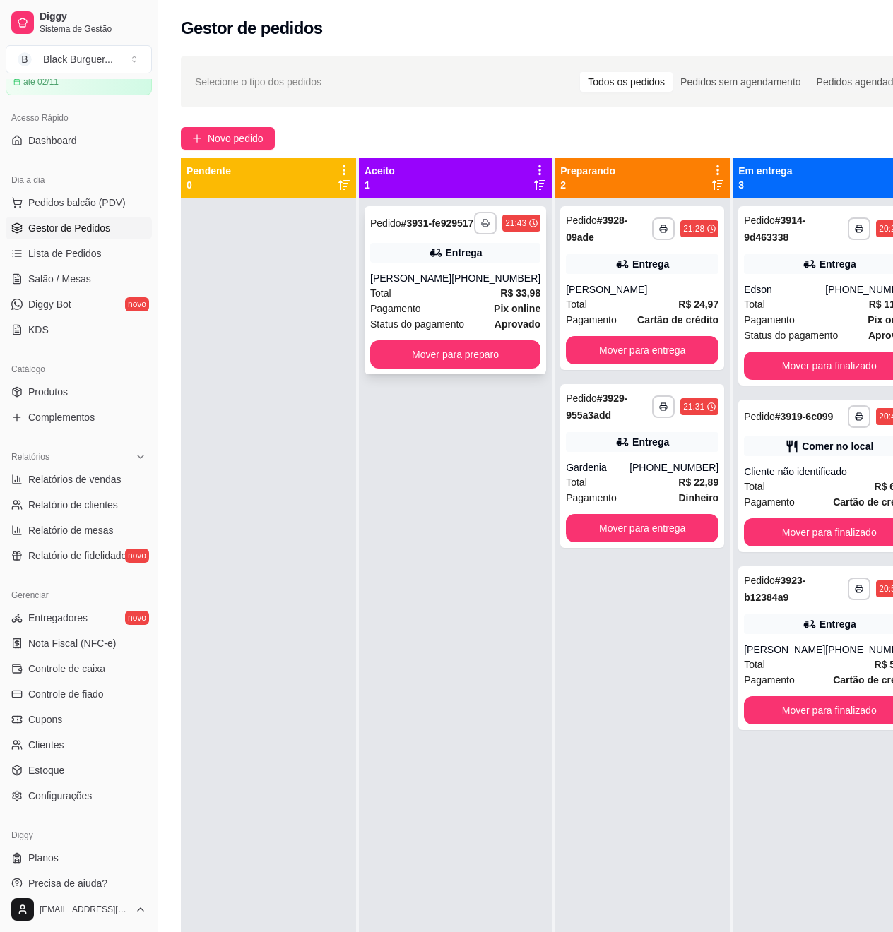
click at [433, 253] on div "**********" at bounding box center [454, 290] width 181 height 168
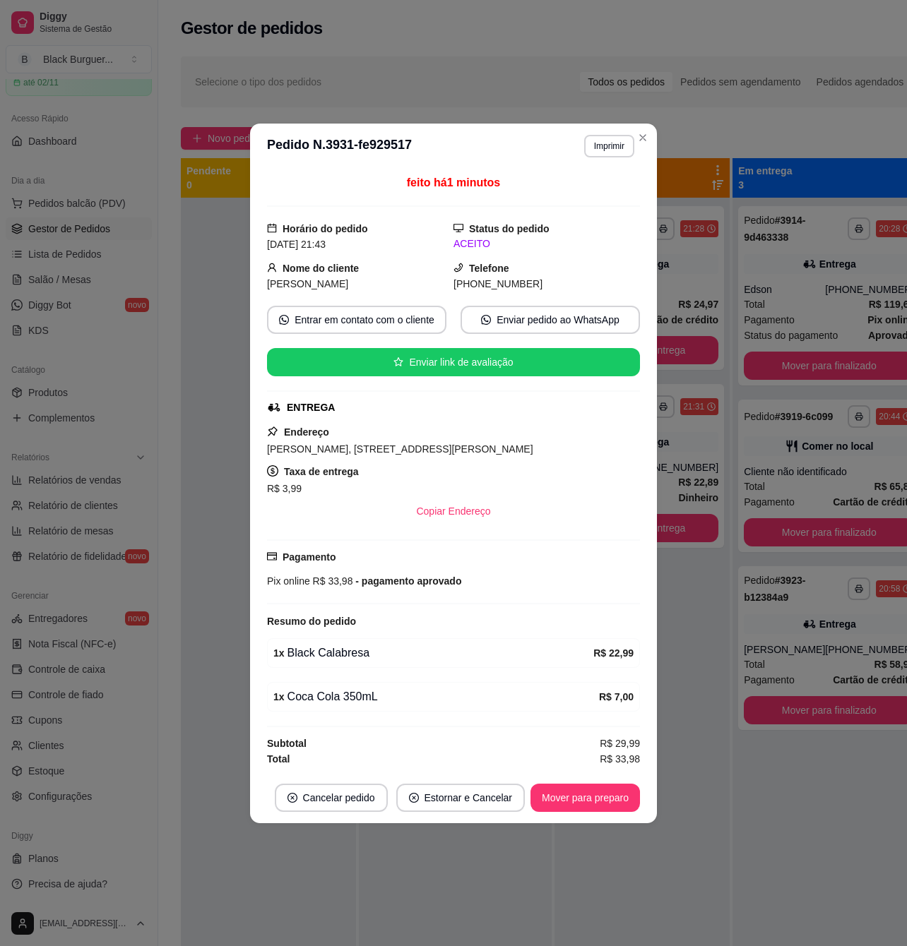
click at [589, 628] on div "Resumo do pedido" at bounding box center [453, 621] width 373 height 17
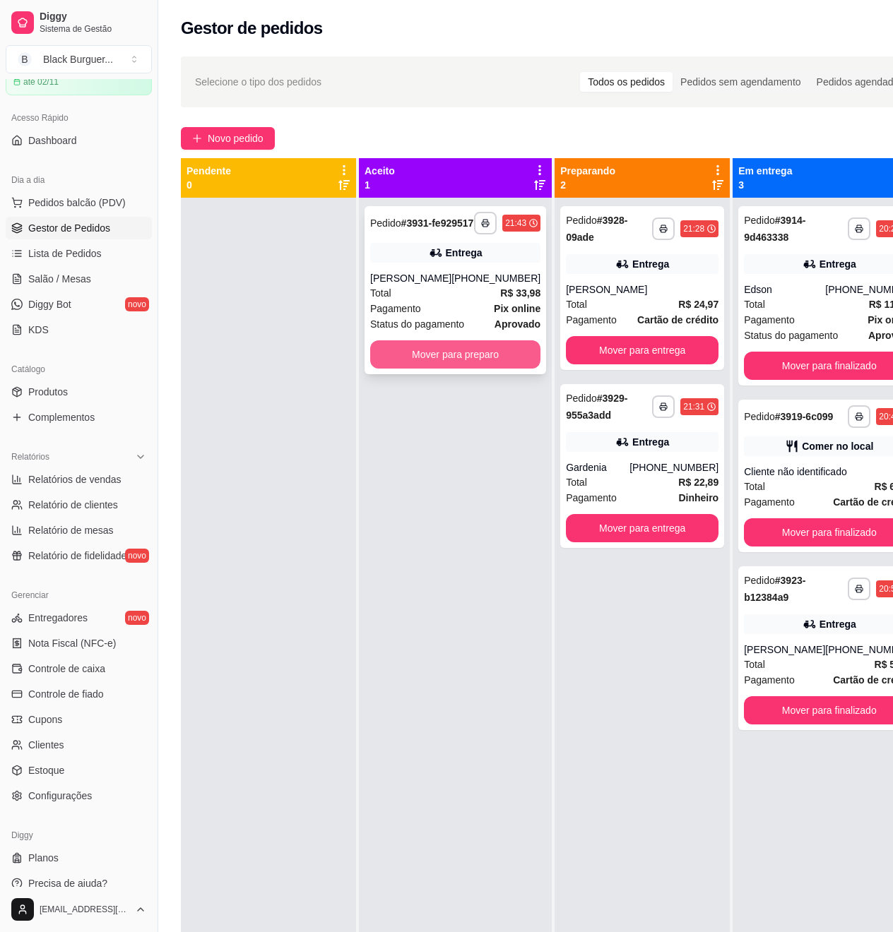
click at [497, 369] on button "Mover para preparo" at bounding box center [455, 354] width 170 height 28
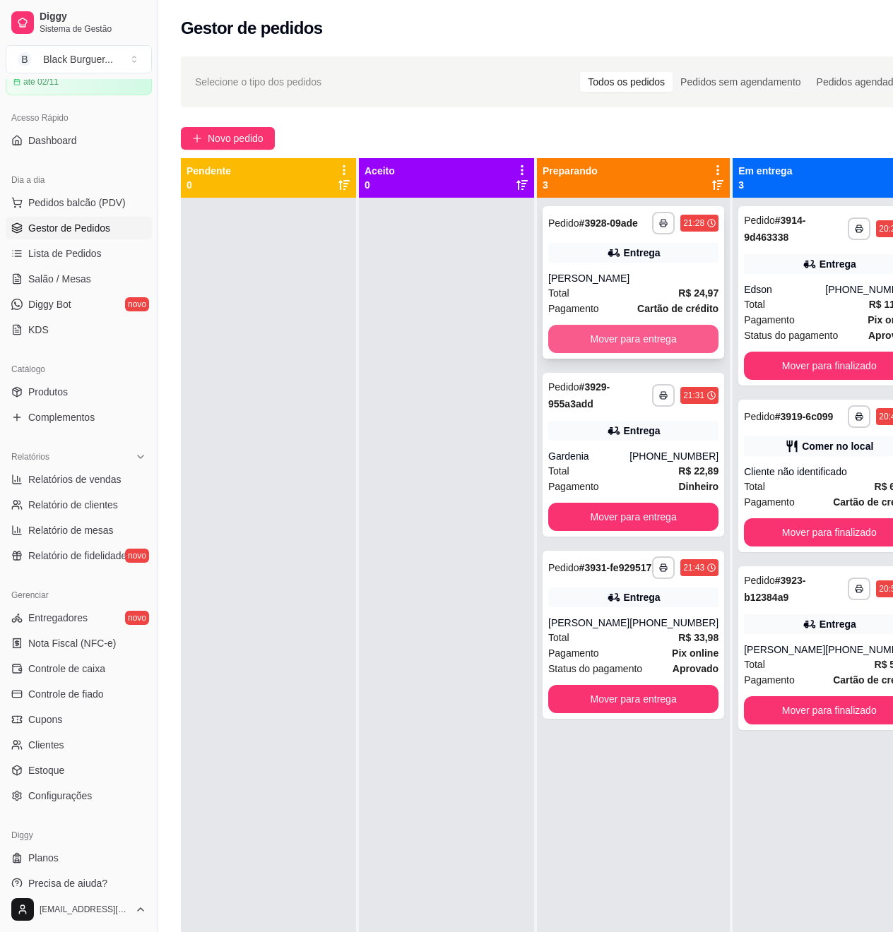
click at [637, 353] on button "Mover para entrega" at bounding box center [633, 339] width 170 height 28
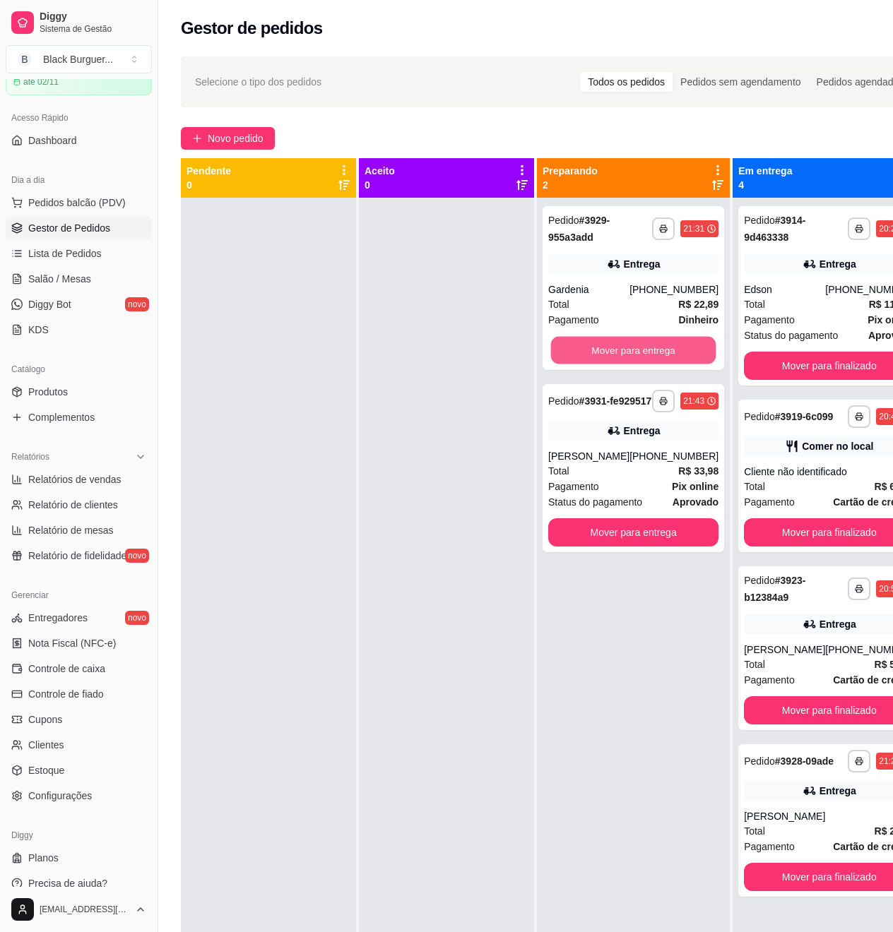
click at [637, 354] on button "Mover para entrega" at bounding box center [633, 351] width 165 height 28
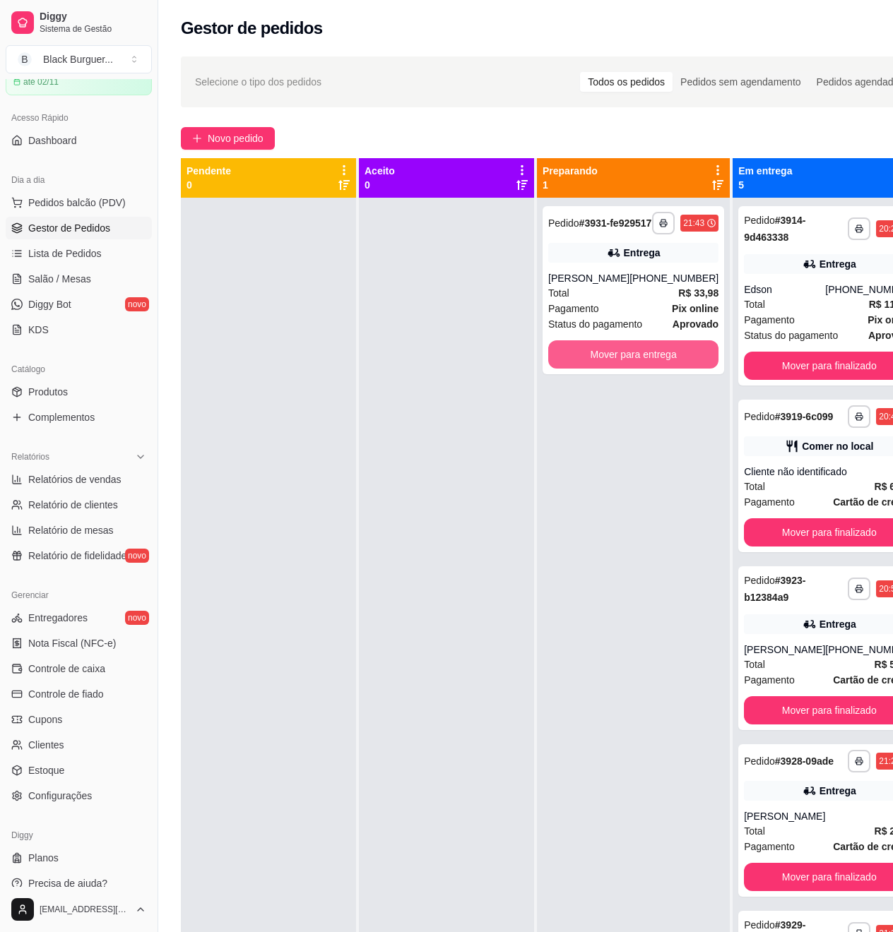
click at [637, 354] on button "Mover para entrega" at bounding box center [633, 354] width 170 height 28
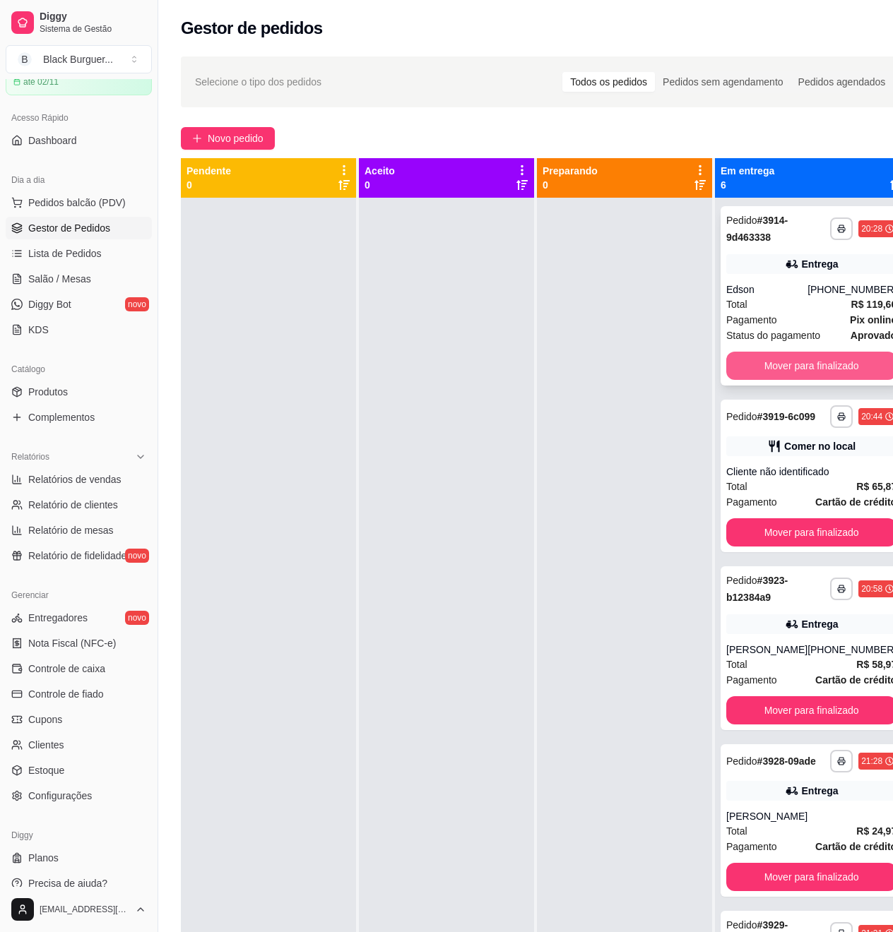
click at [780, 359] on button "Mover para finalizado" at bounding box center [811, 366] width 170 height 28
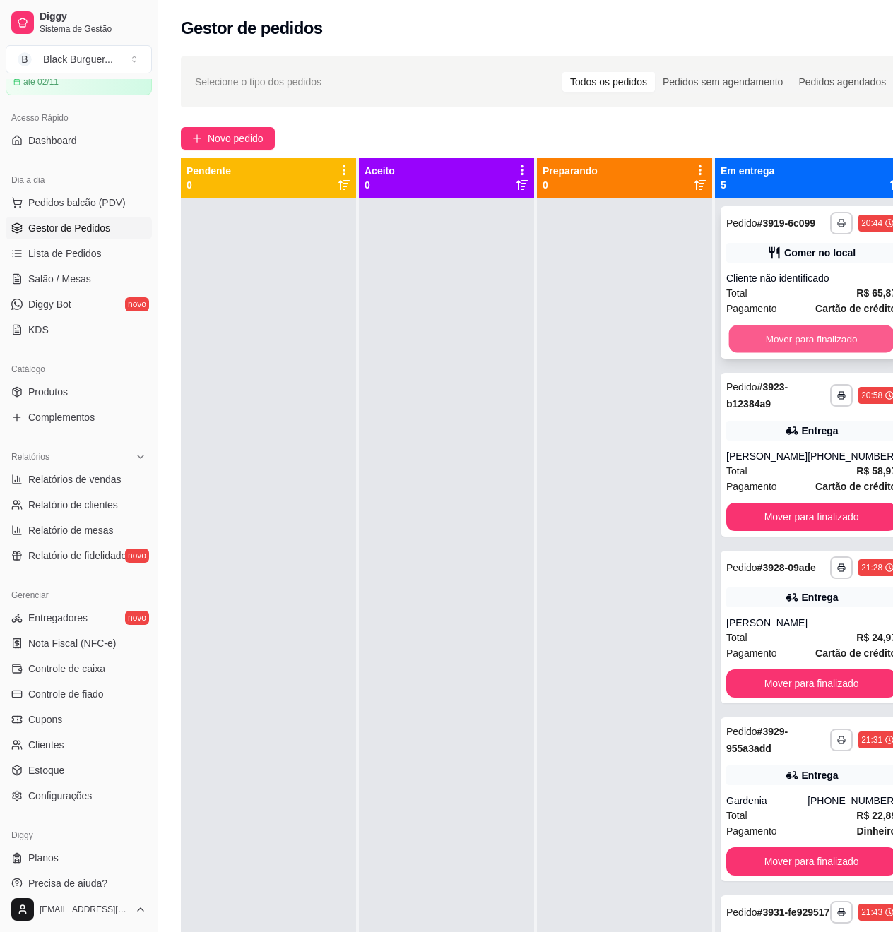
click at [802, 352] on button "Mover para finalizado" at bounding box center [811, 340] width 165 height 28
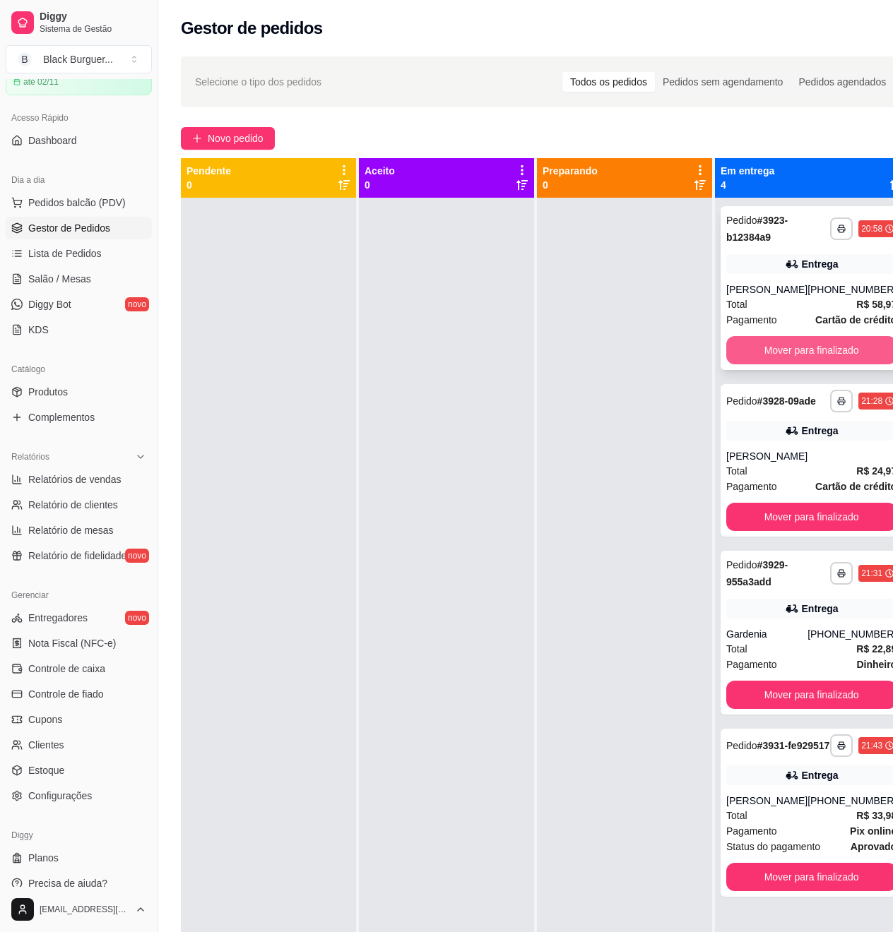
click at [828, 348] on button "Mover para finalizado" at bounding box center [811, 350] width 170 height 28
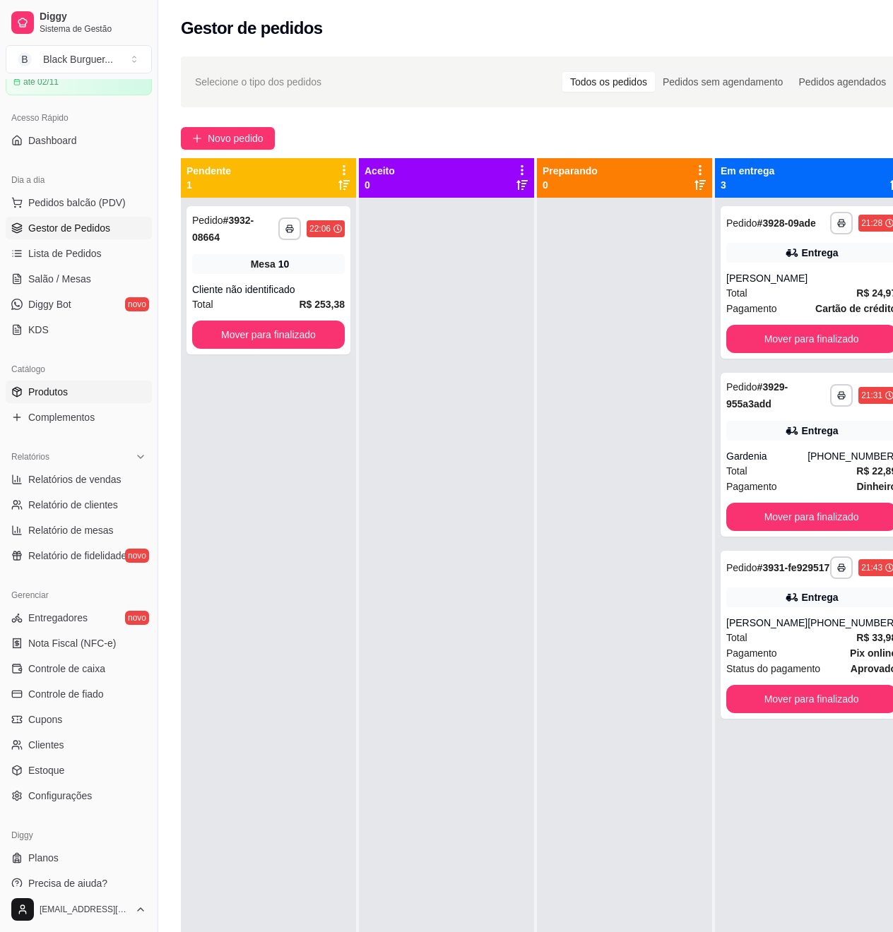
click at [49, 395] on span "Produtos" at bounding box center [48, 392] width 40 height 14
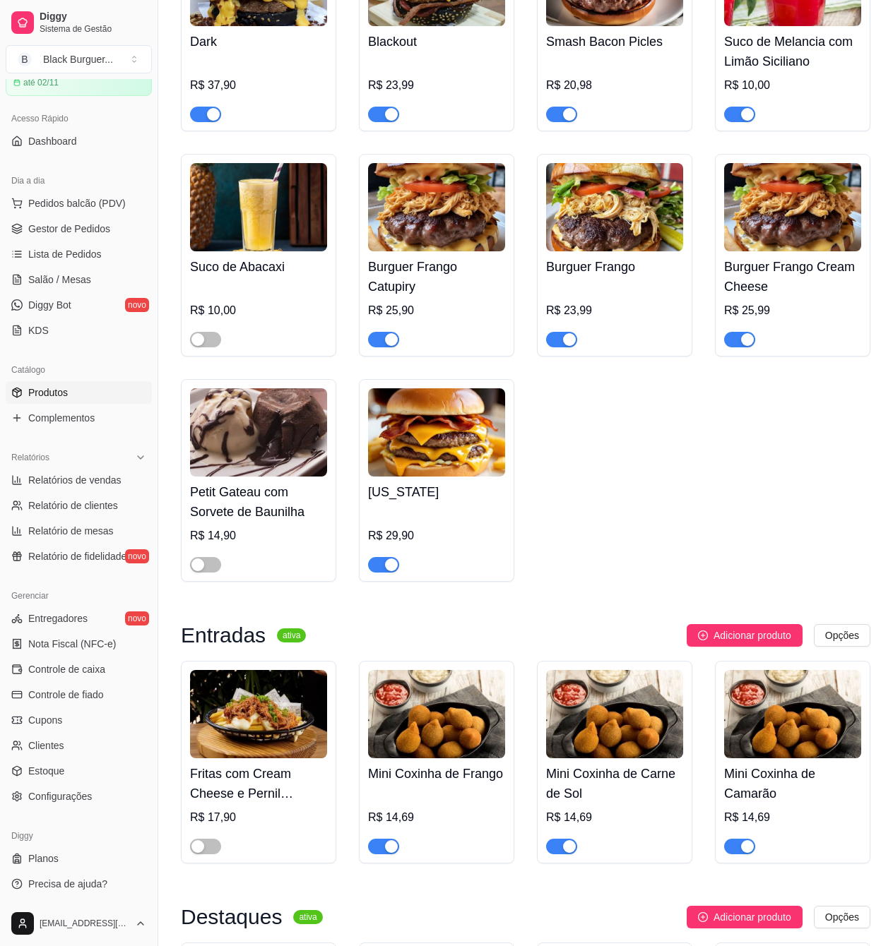
scroll to position [1035, 0]
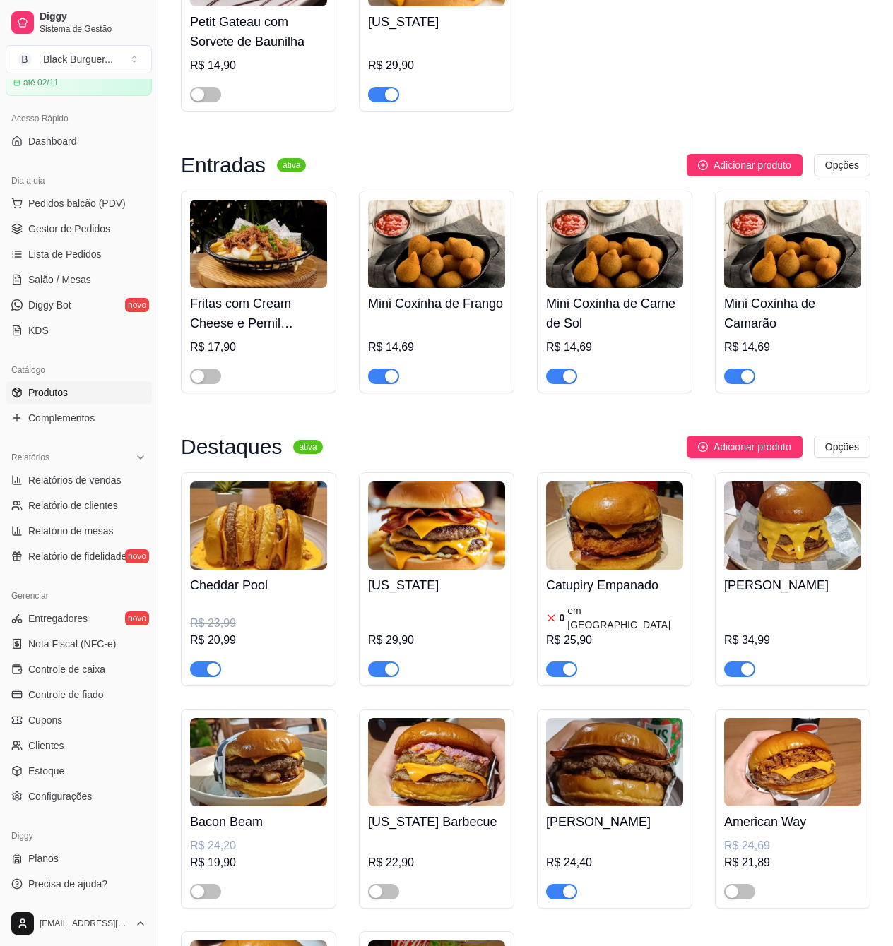
click at [393, 378] on div "button" at bounding box center [391, 376] width 13 height 13
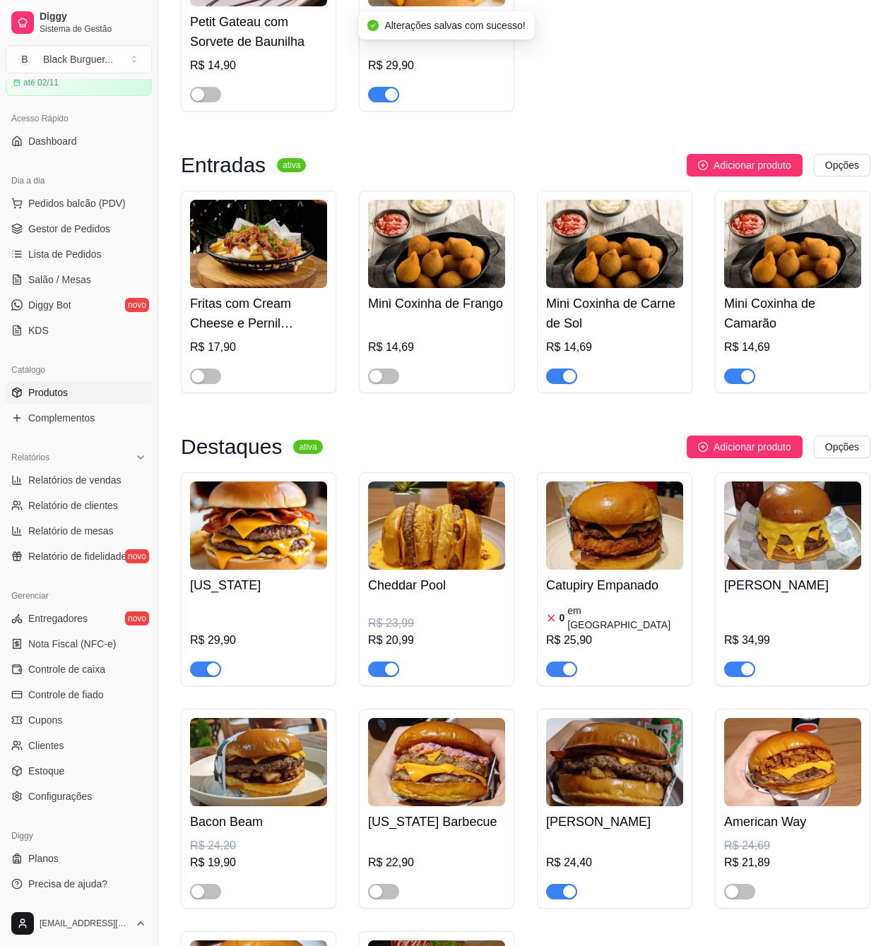
click at [568, 382] on div "button" at bounding box center [569, 376] width 13 height 13
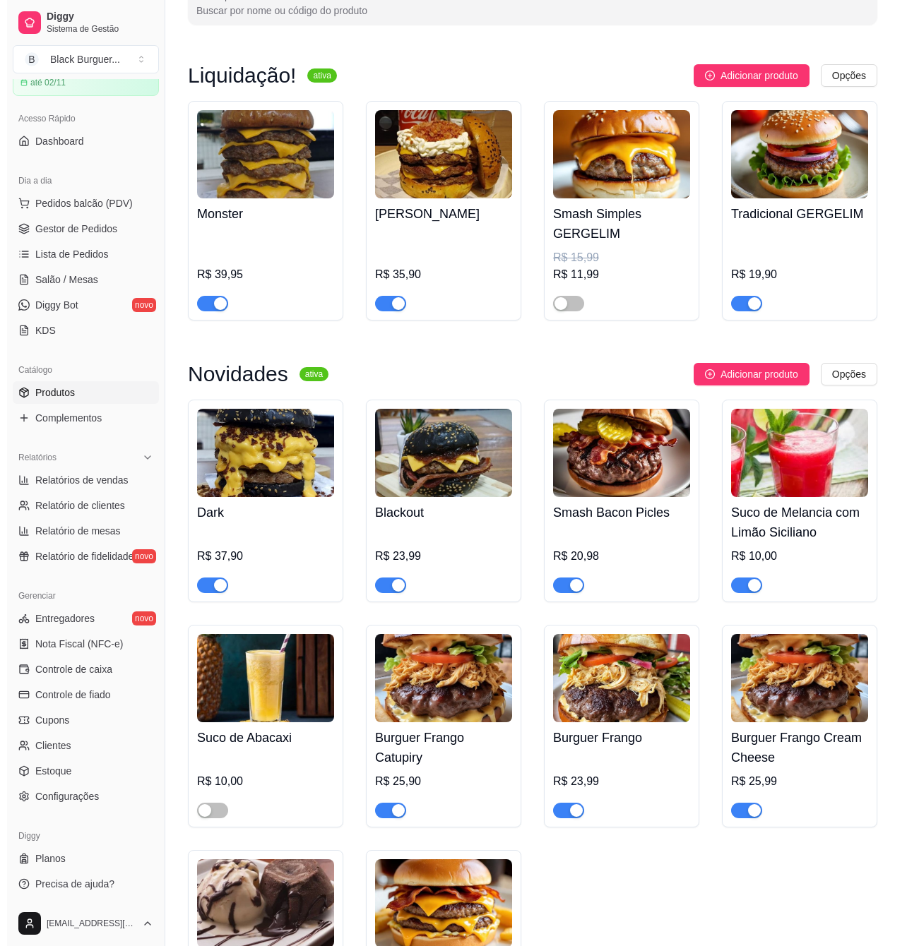
scroll to position [0, 0]
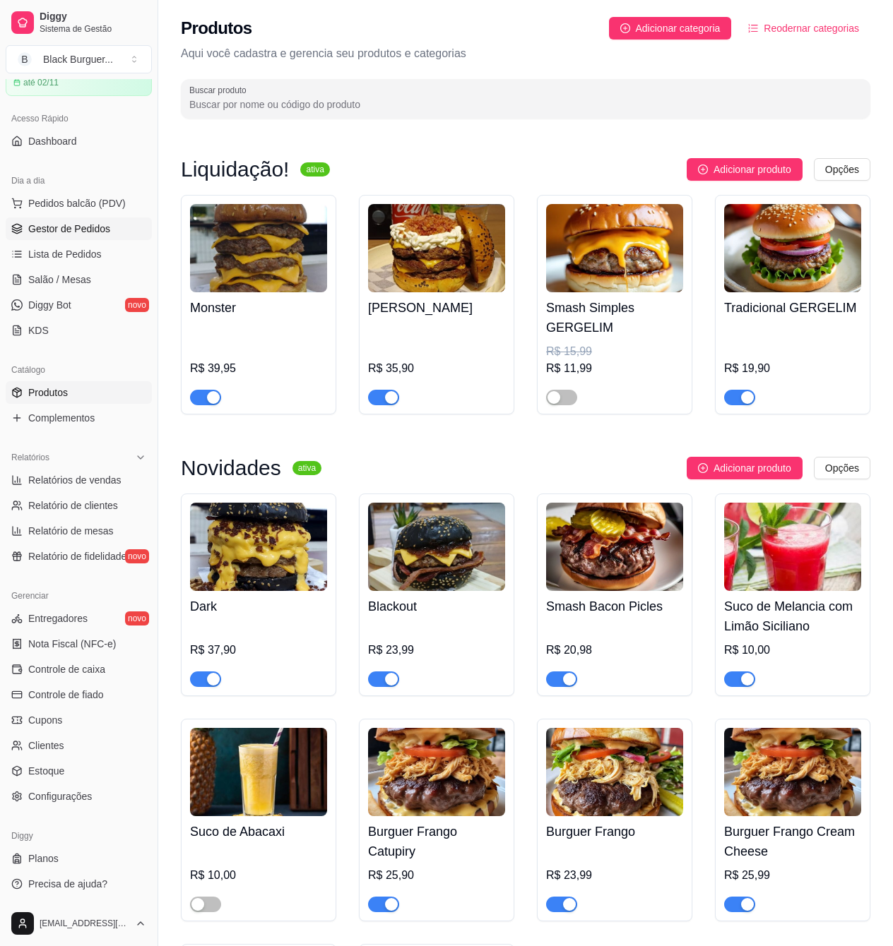
click at [66, 223] on span "Gestor de Pedidos" at bounding box center [69, 229] width 82 height 14
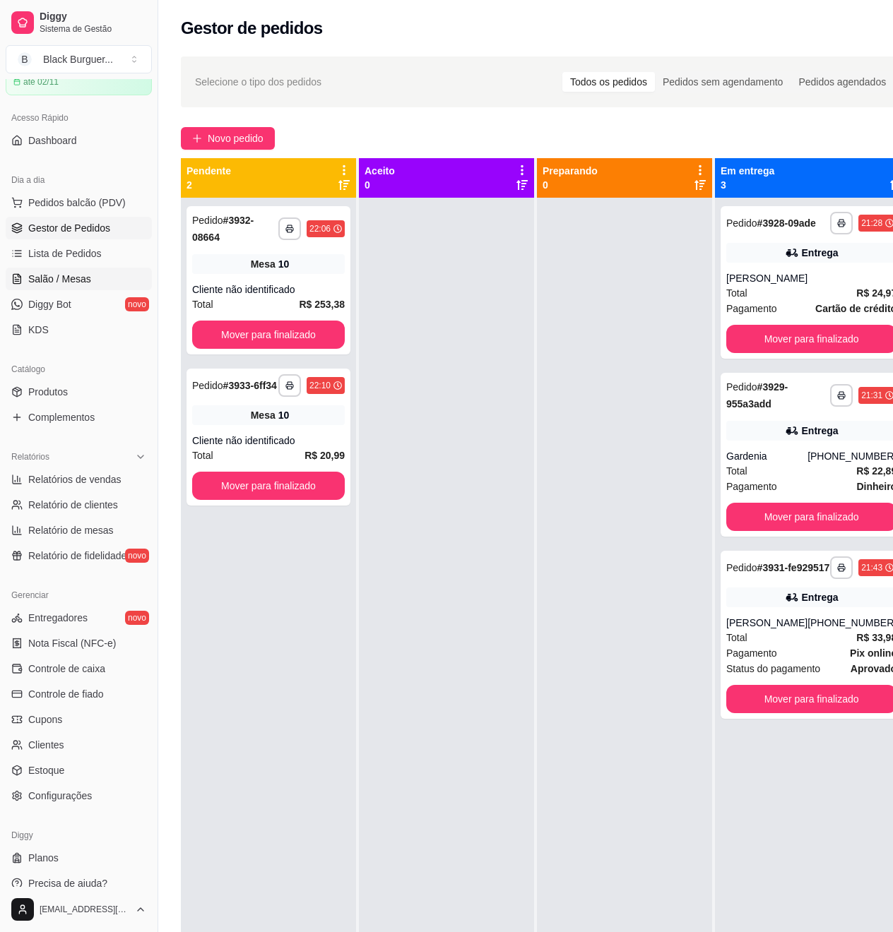
click at [89, 289] on link "Salão / Mesas" at bounding box center [79, 279] width 146 height 23
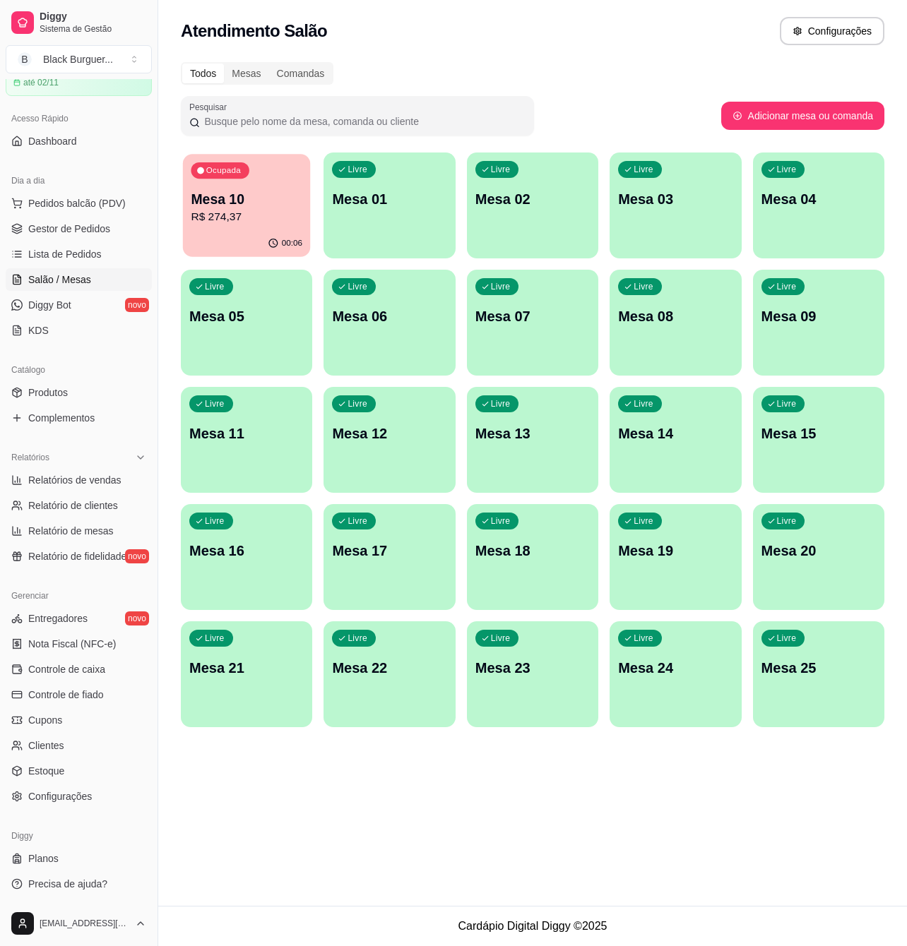
click at [280, 210] on p "R$ 274,37" at bounding box center [247, 217] width 112 height 16
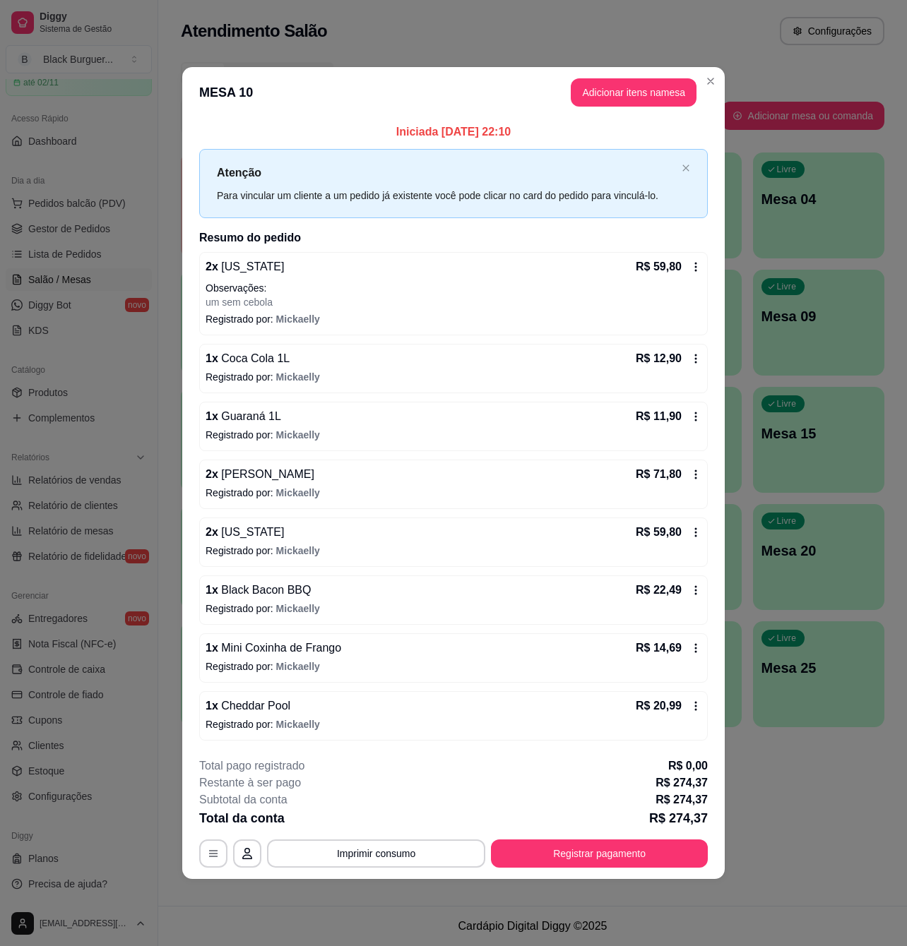
click at [335, 674] on p "Registrado por: [PERSON_NAME]" at bounding box center [453, 666] width 496 height 14
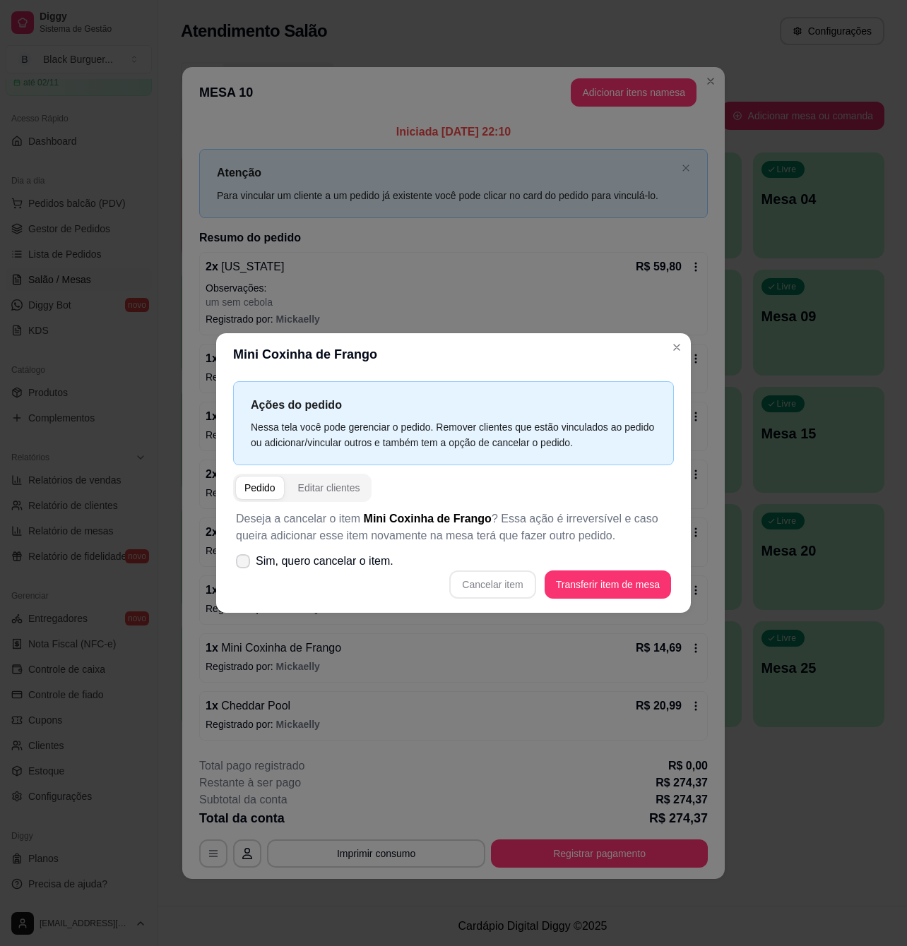
click at [362, 563] on span "Sim, quero cancelar o item." at bounding box center [325, 561] width 138 height 17
click at [244, 564] on input "Sim, quero cancelar o item." at bounding box center [239, 568] width 9 height 9
checkbox input "true"
click at [496, 616] on div "Mini Coxinha de Frango Ações do pedido Nessa tela você pode gerenciar o pedido.…" at bounding box center [453, 473] width 907 height 946
click at [493, 576] on button "Cancelar item" at bounding box center [492, 585] width 86 height 28
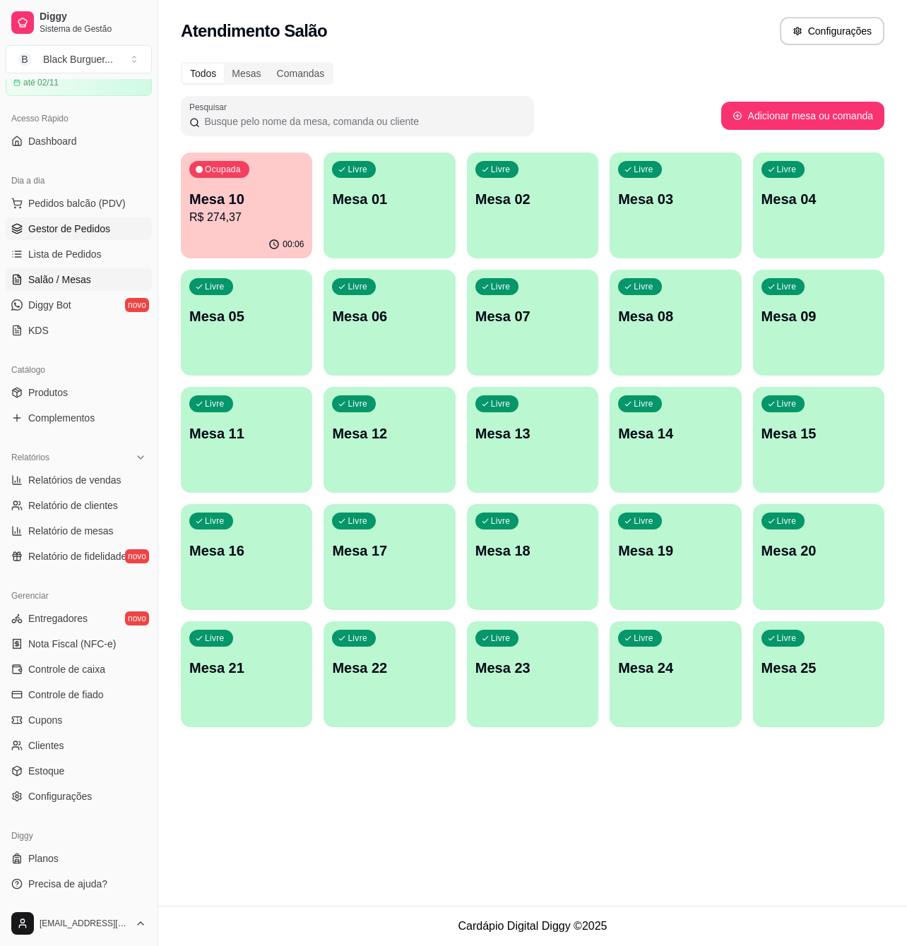
click at [103, 220] on link "Gestor de Pedidos" at bounding box center [79, 228] width 146 height 23
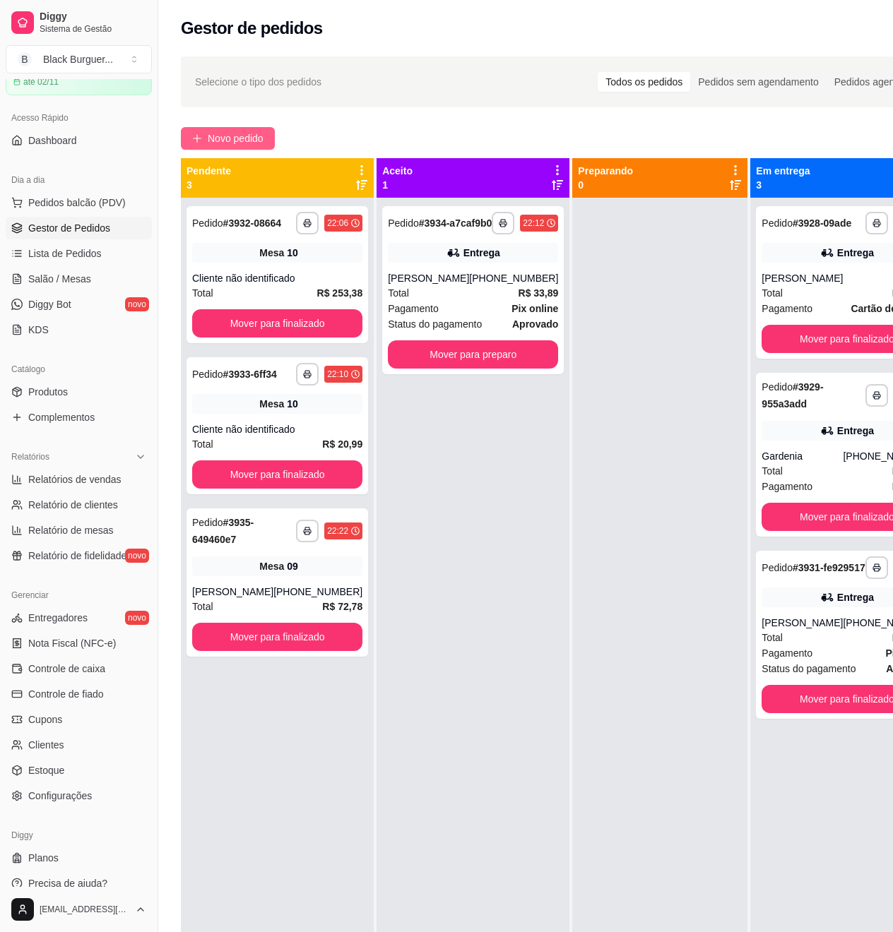
click at [260, 133] on span "Novo pedido" at bounding box center [236, 139] width 56 height 16
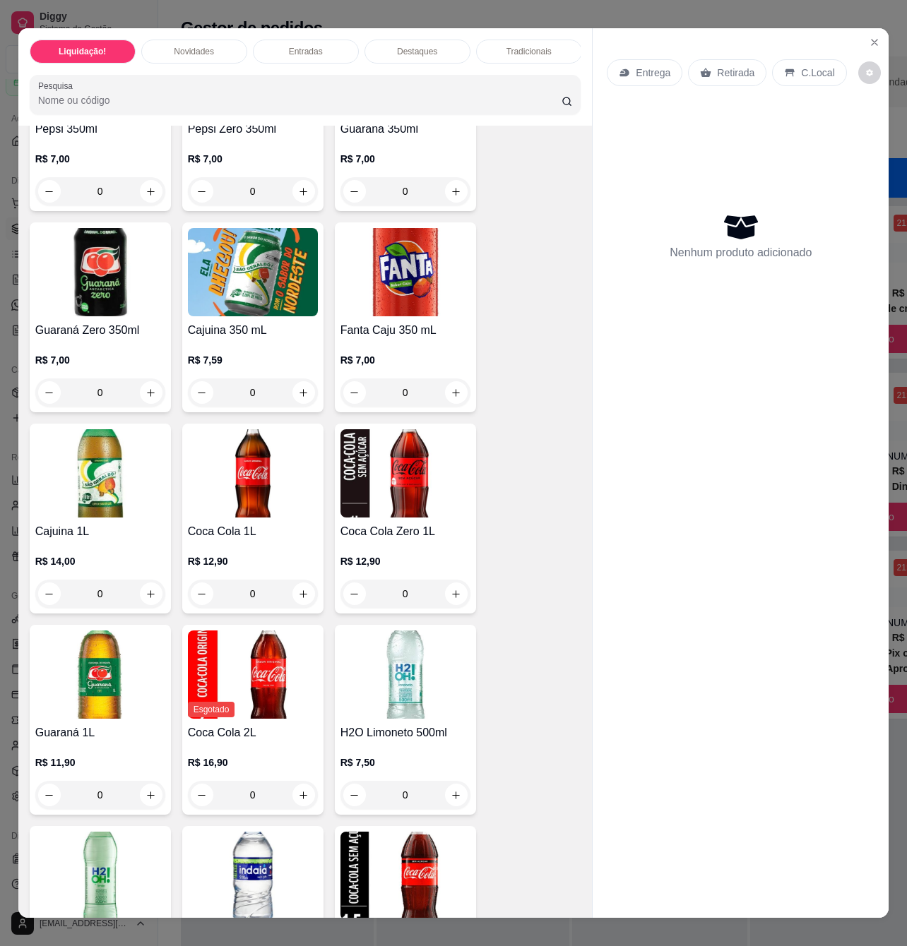
scroll to position [4613, 0]
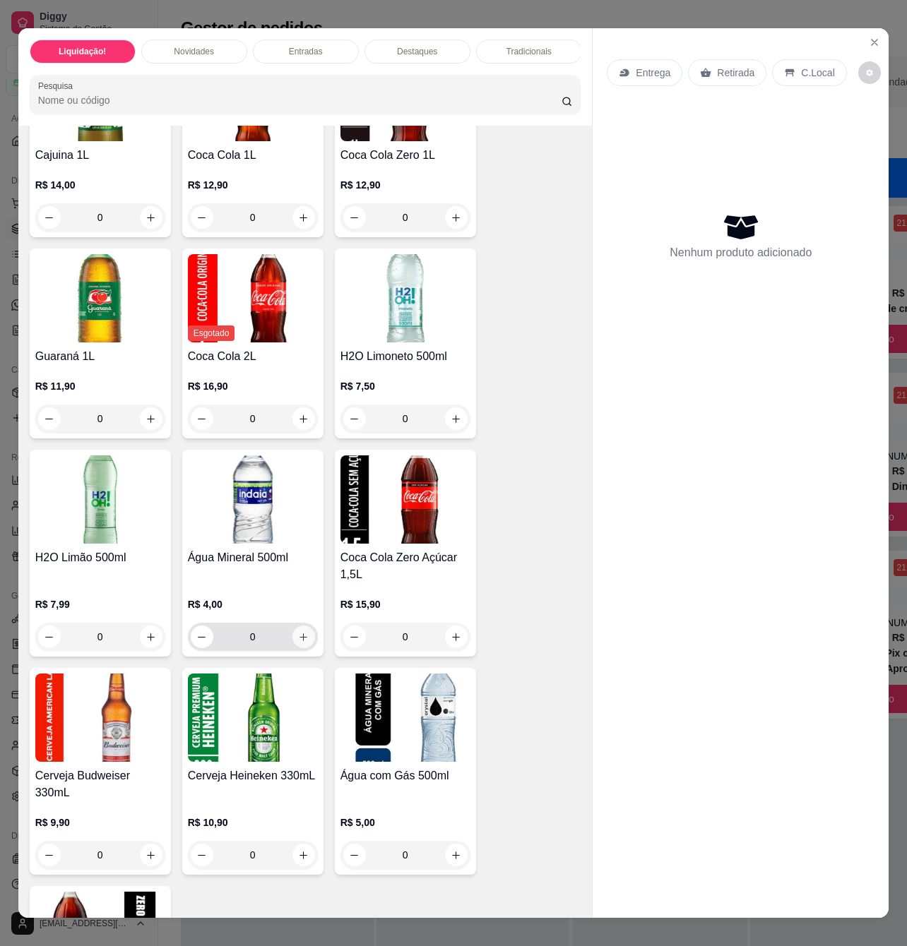
click at [300, 632] on icon "increase-product-quantity" at bounding box center [303, 637] width 11 height 11
type input "1"
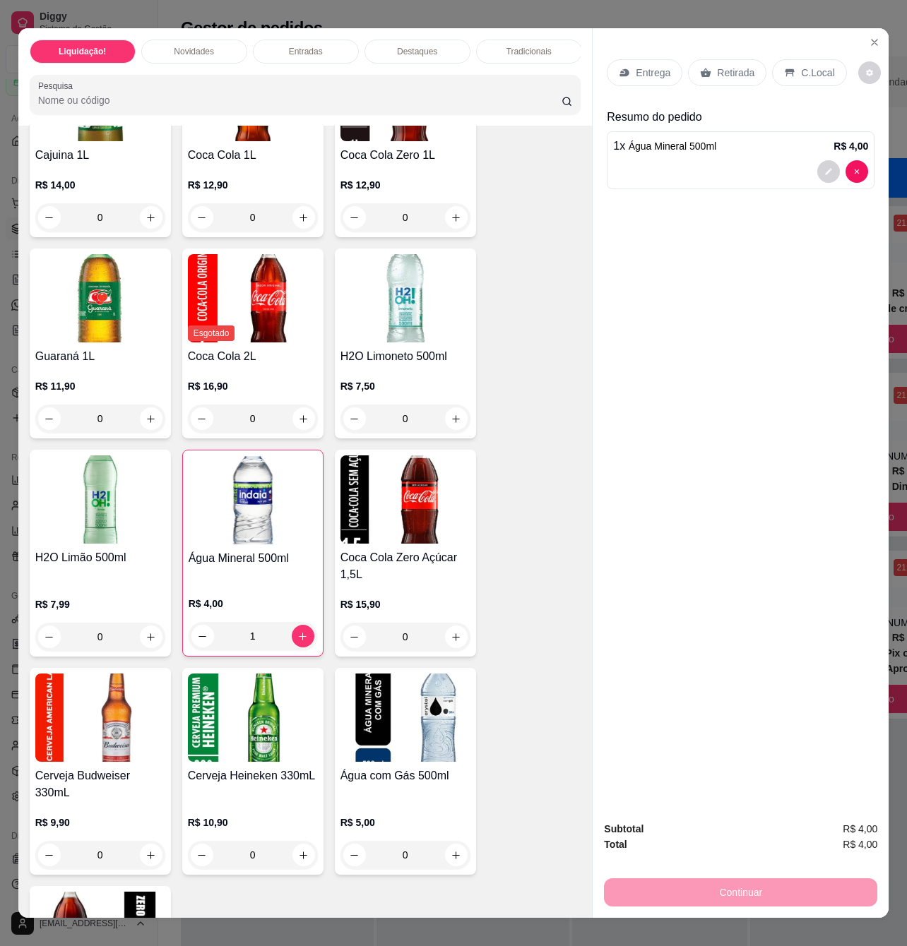
click at [721, 75] on div "Retirada" at bounding box center [727, 72] width 78 height 27
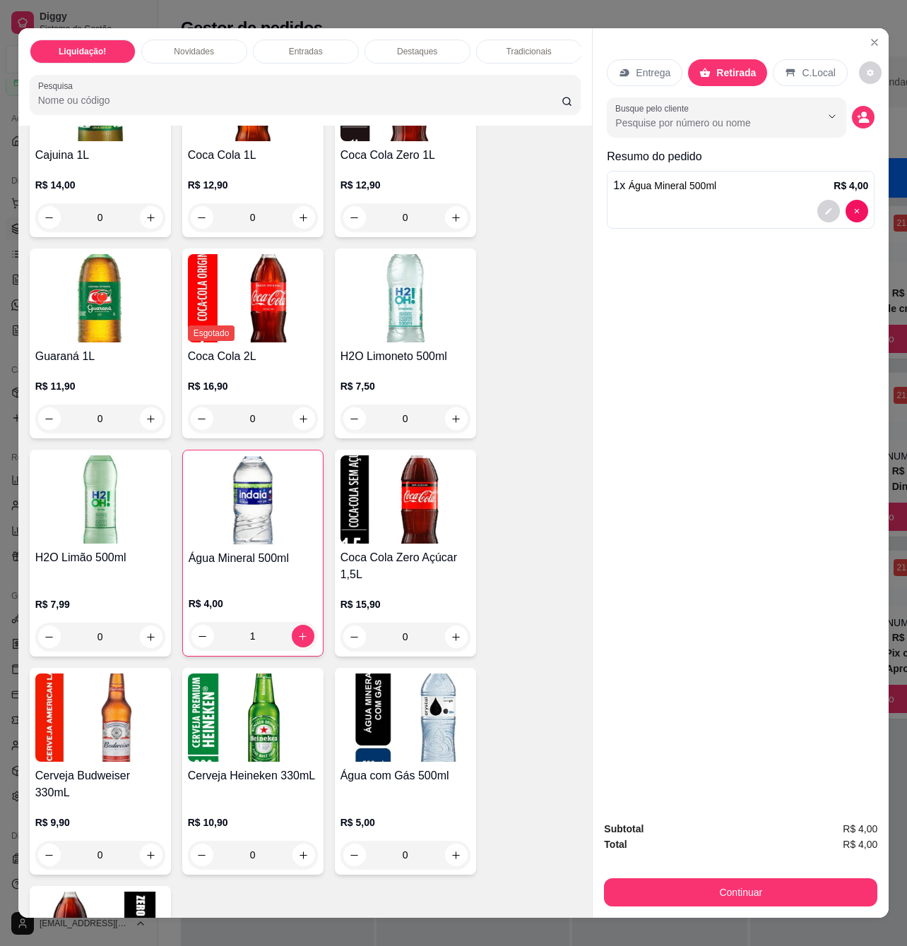
click at [784, 67] on icon at bounding box center [789, 72] width 11 height 11
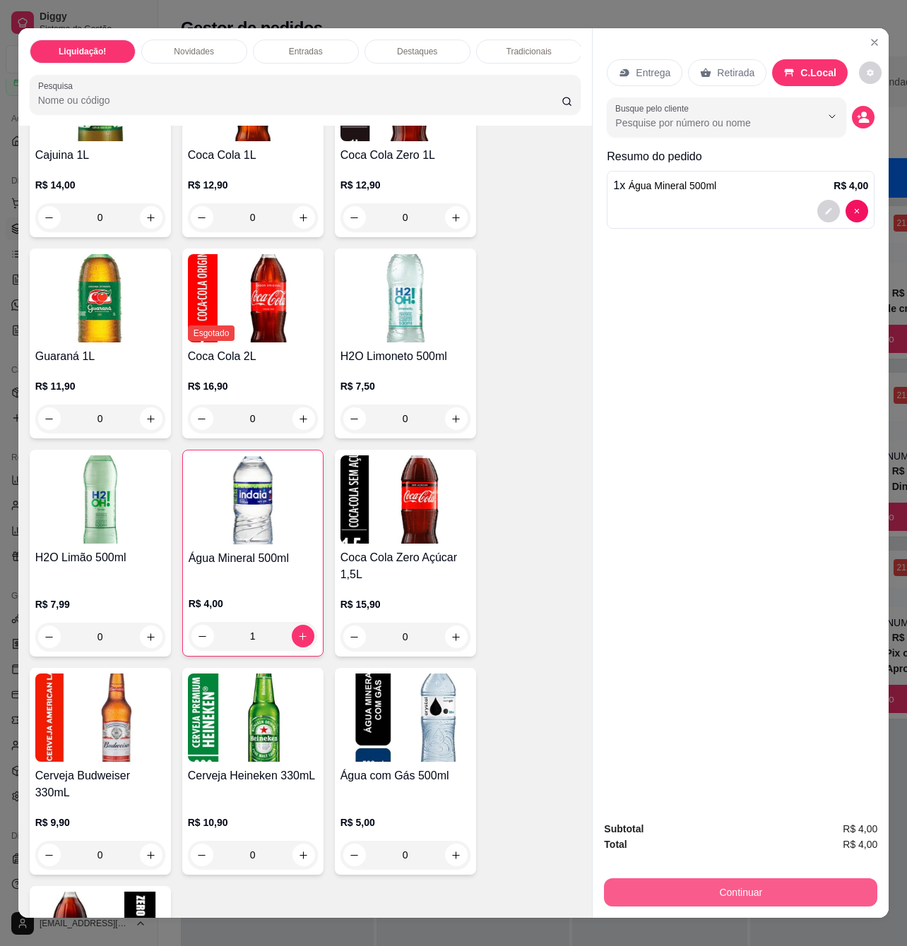
click at [751, 881] on button "Continuar" at bounding box center [740, 892] width 273 height 28
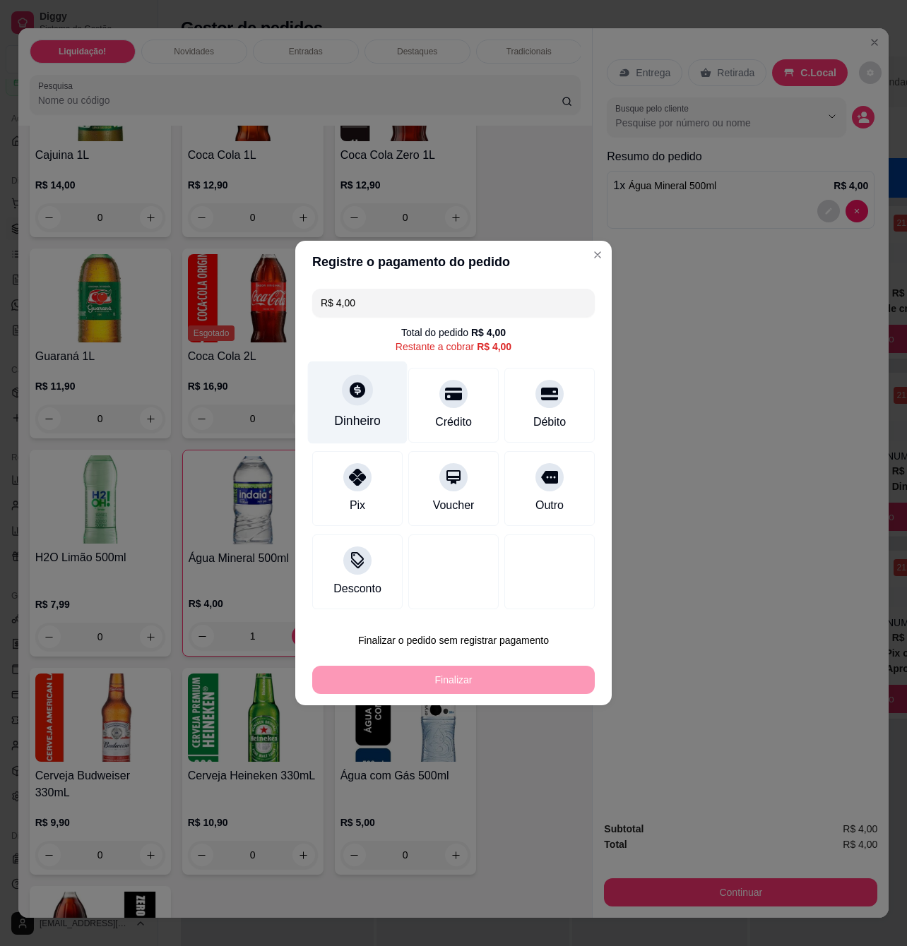
click at [346, 412] on div "Dinheiro" at bounding box center [357, 421] width 47 height 18
click at [367, 408] on div "Dinheiro" at bounding box center [358, 403] width 100 height 83
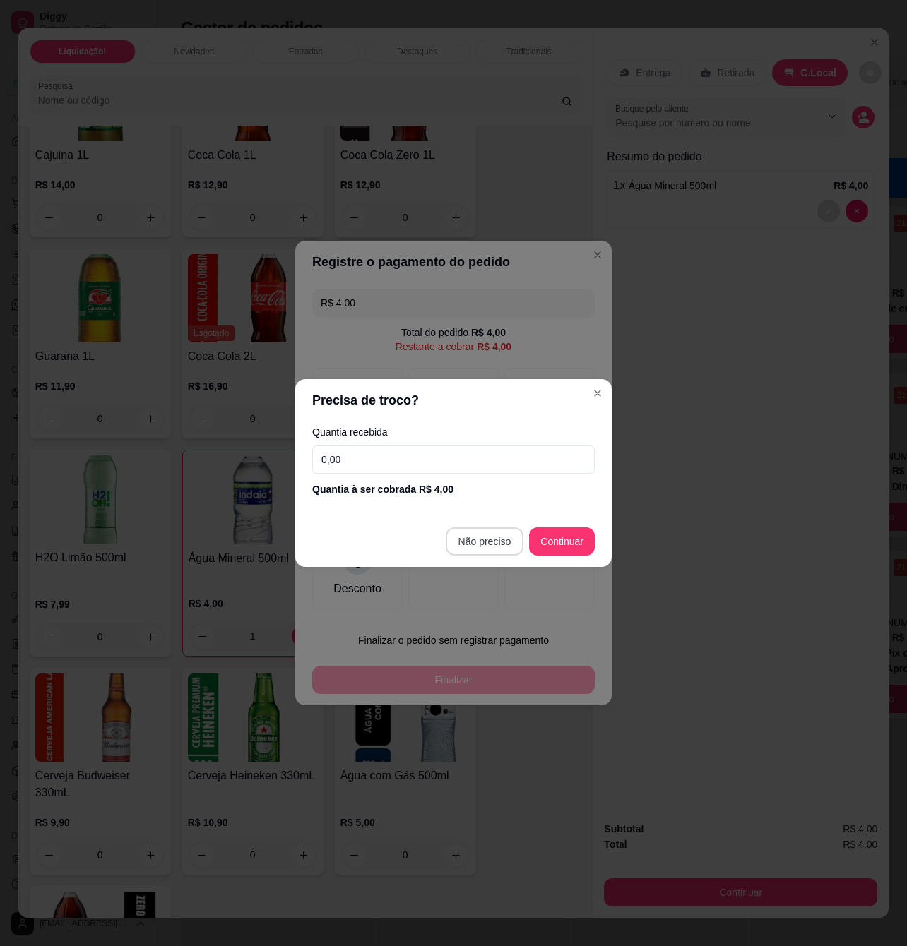
type input "R$ 0,00"
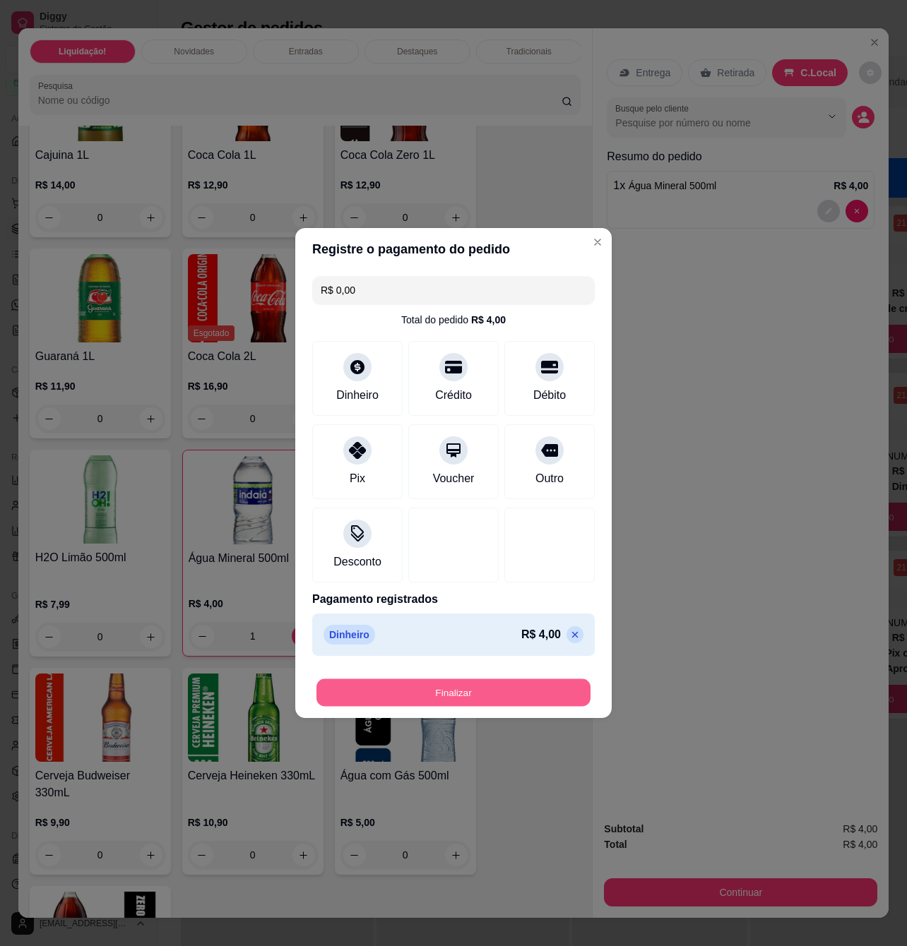
click at [513, 699] on button "Finalizar" at bounding box center [453, 693] width 274 height 28
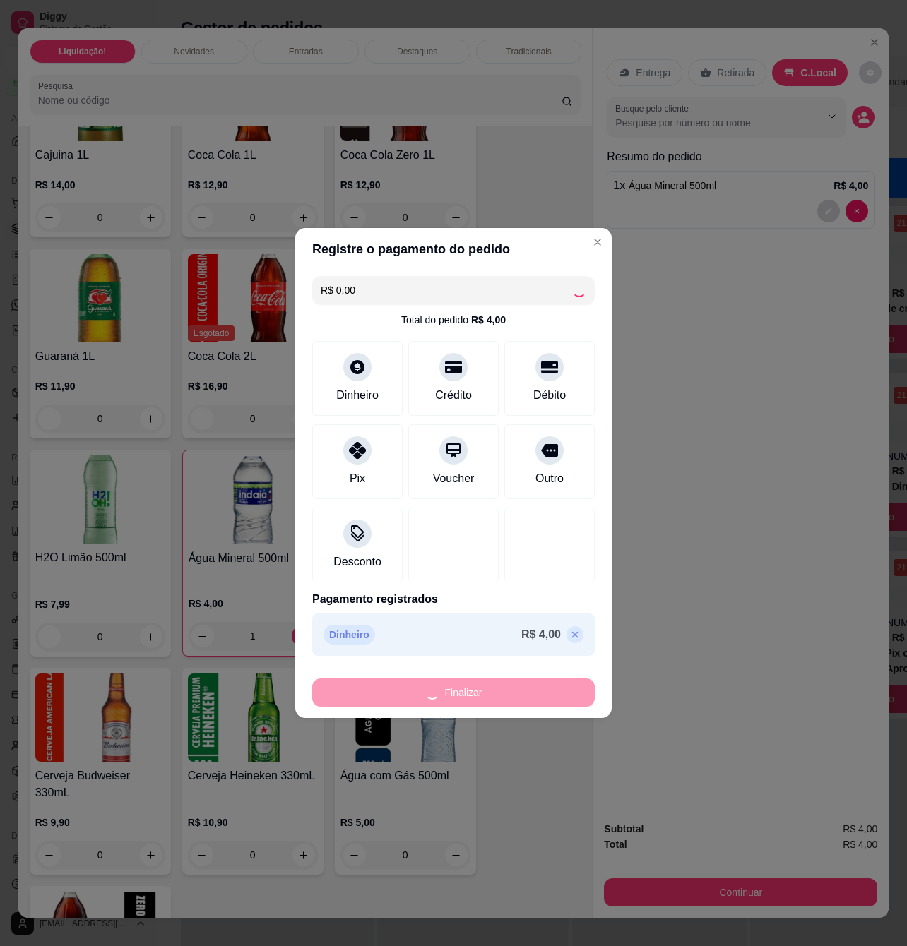
type input "0"
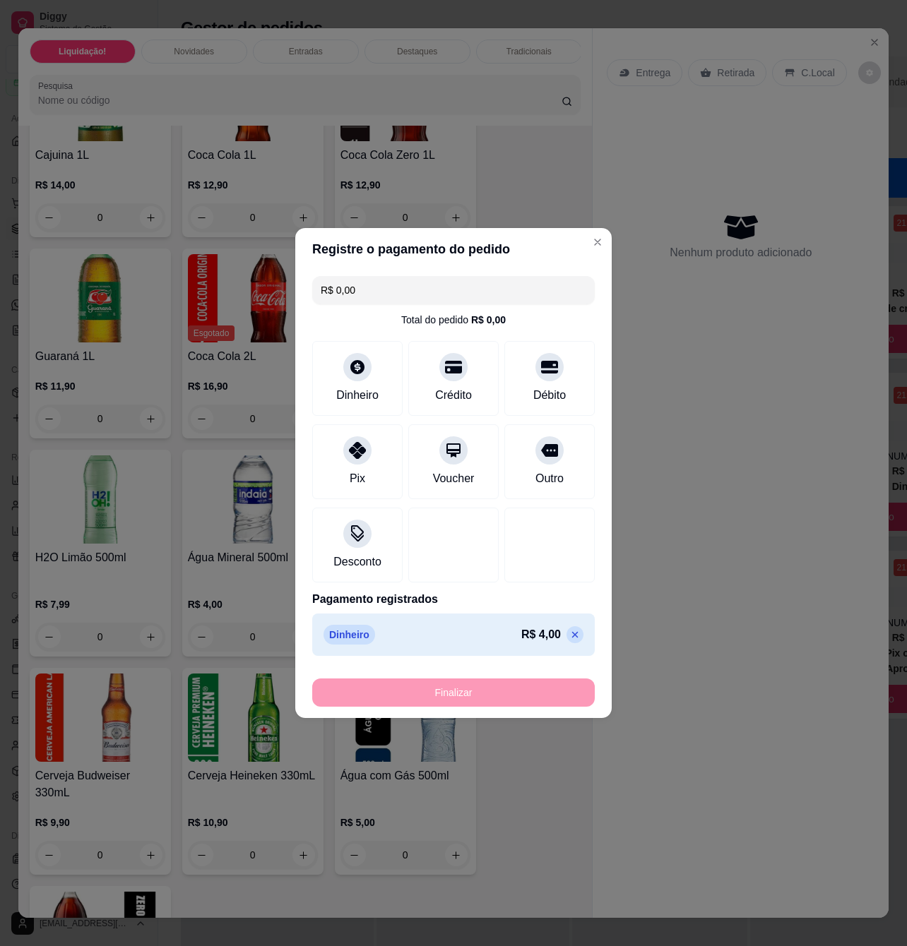
type input "-R$ 4,00"
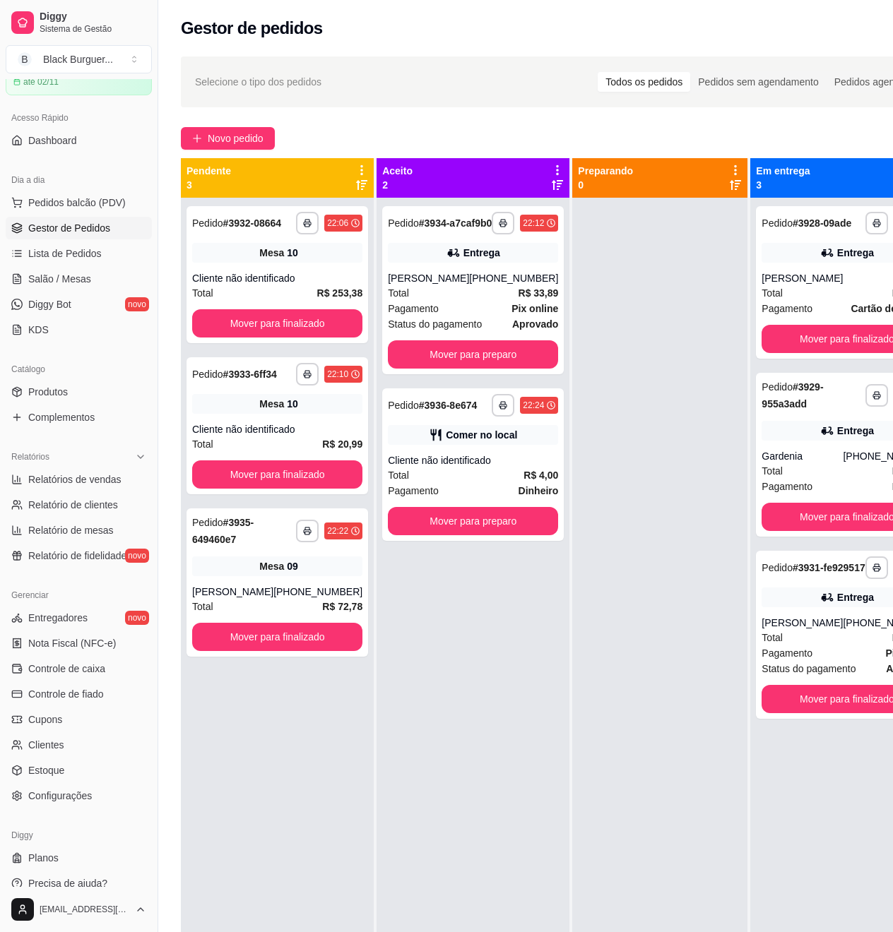
click at [682, 379] on div at bounding box center [659, 664] width 175 height 932
click at [469, 285] on div "[PHONE_NUMBER]" at bounding box center [513, 278] width 89 height 14
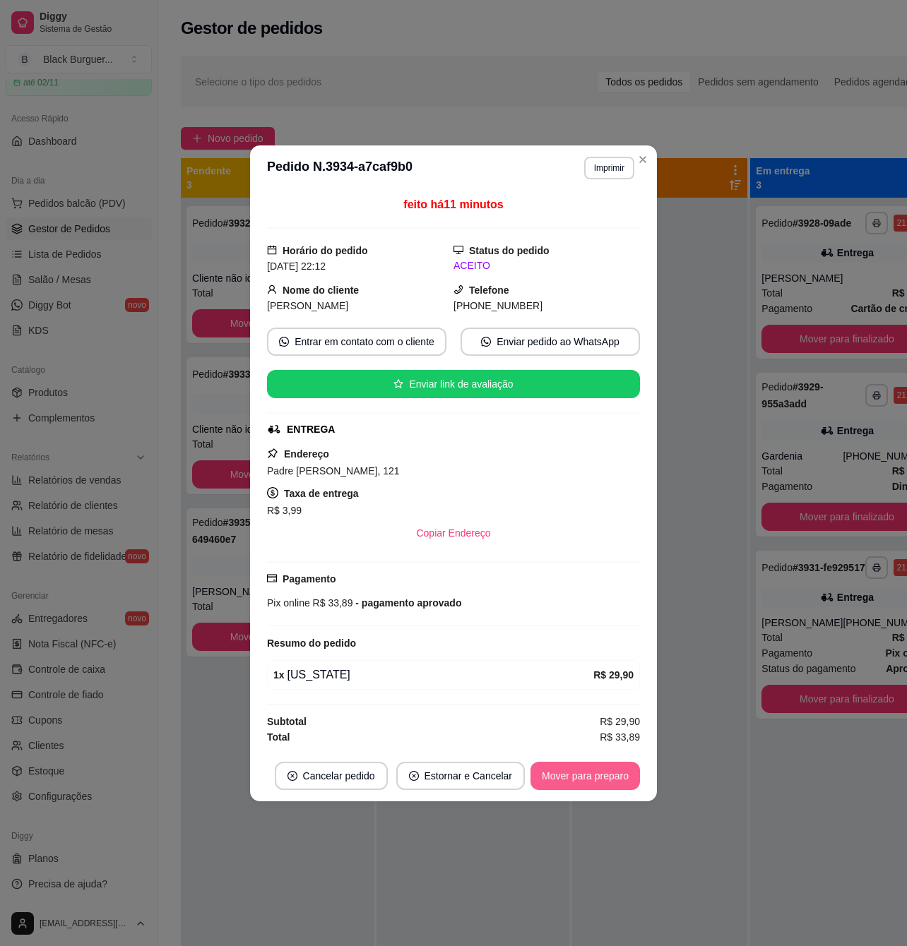
click at [603, 772] on button "Mover para preparo" at bounding box center [584, 776] width 109 height 28
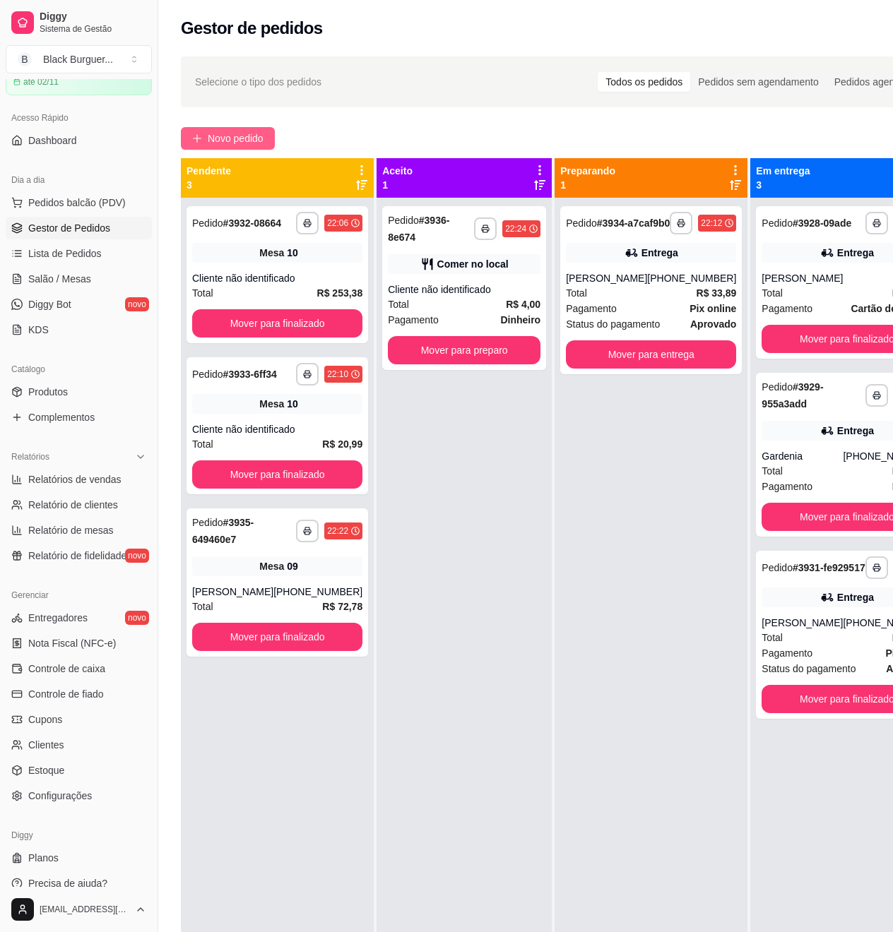
click at [205, 139] on button "Novo pedido" at bounding box center [228, 138] width 94 height 23
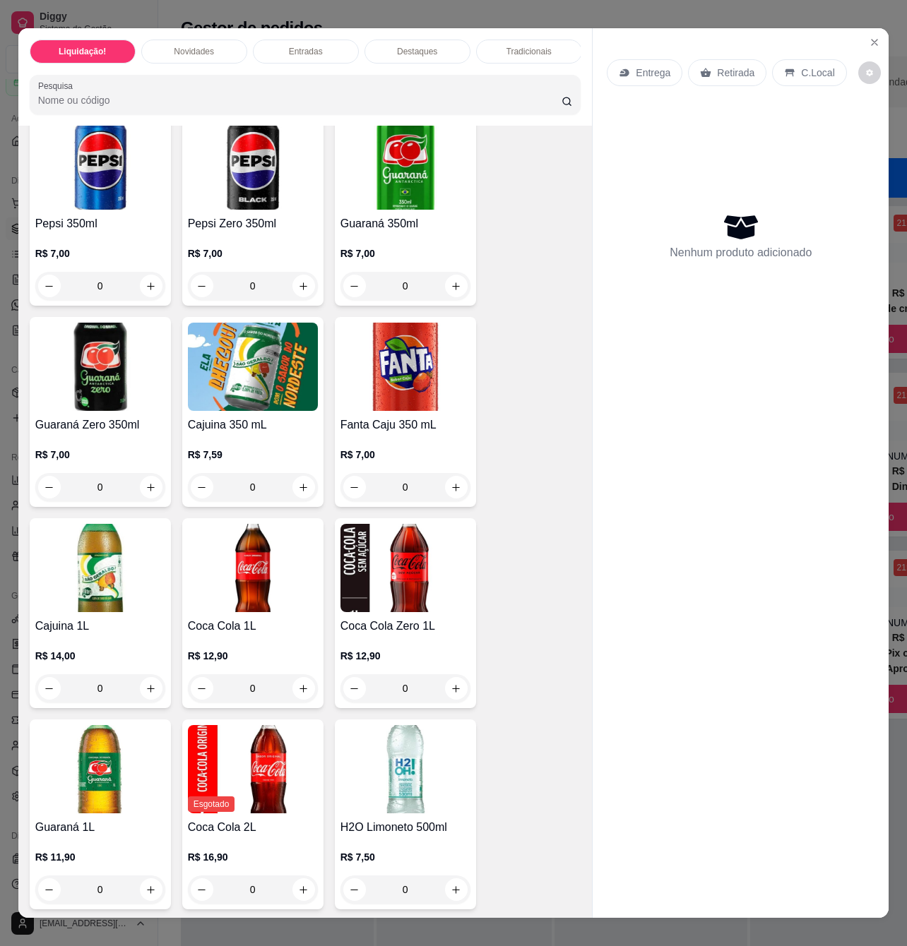
scroll to position [4519, 0]
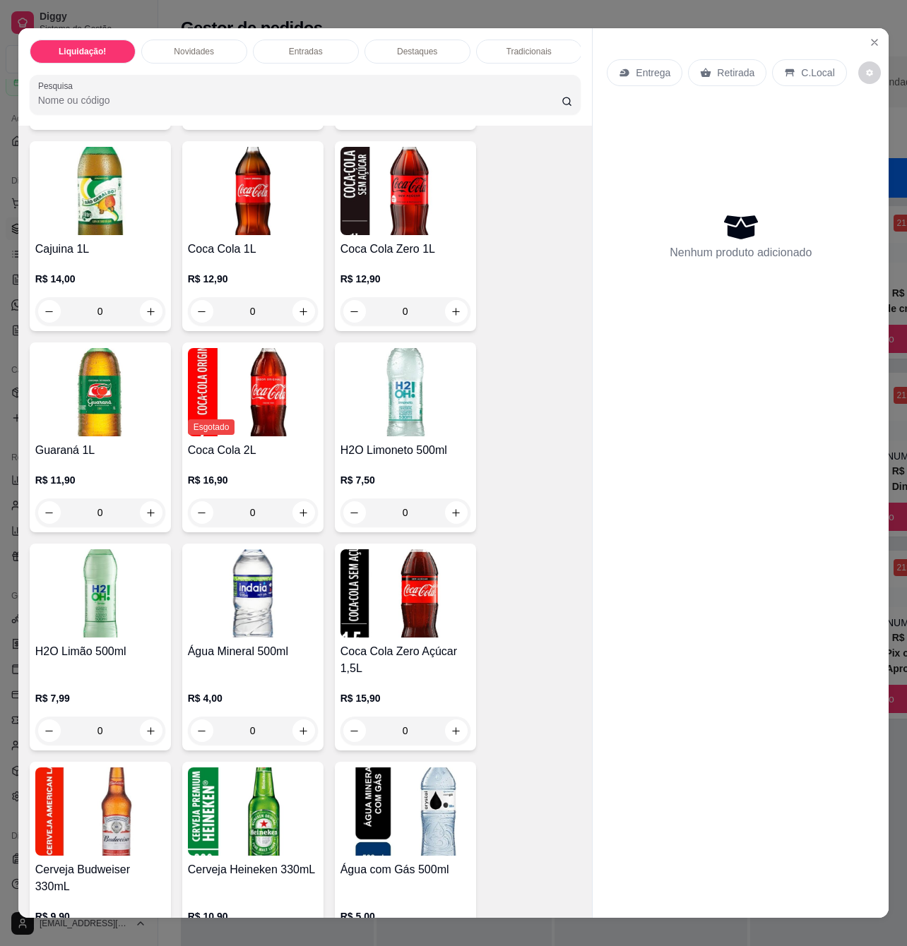
click at [258, 596] on img at bounding box center [253, 593] width 130 height 88
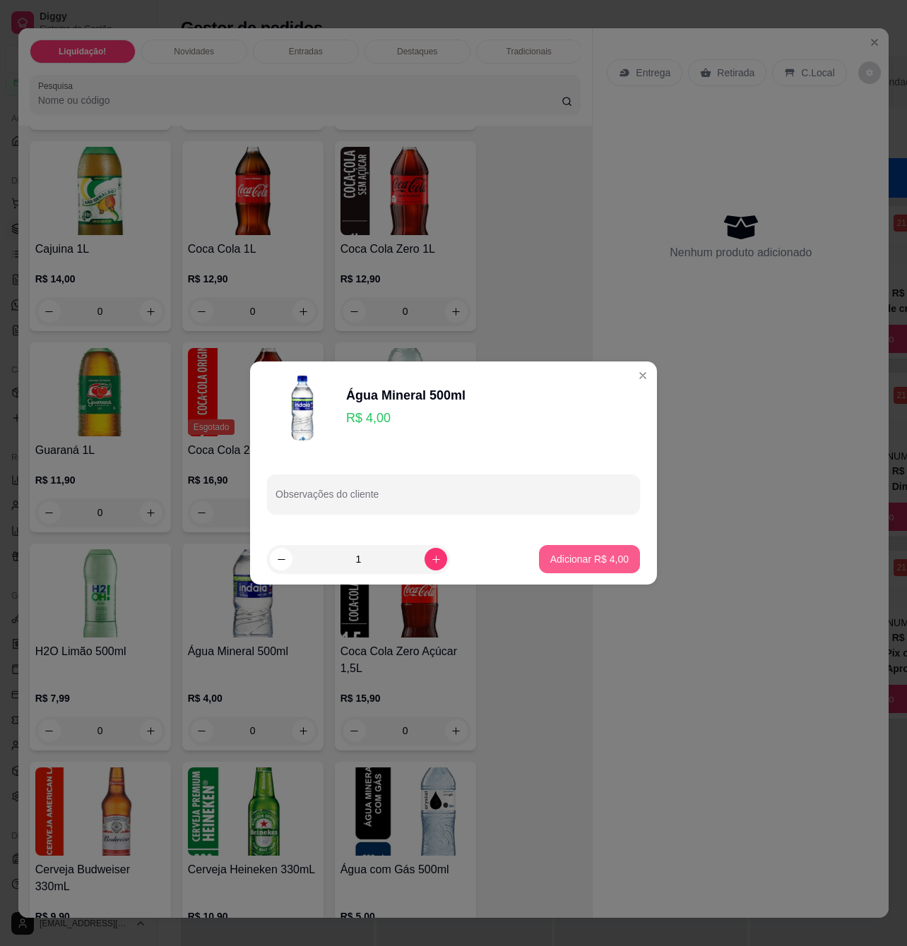
click at [587, 566] on button "Adicionar R$ 4,00" at bounding box center [589, 559] width 101 height 28
type input "1"
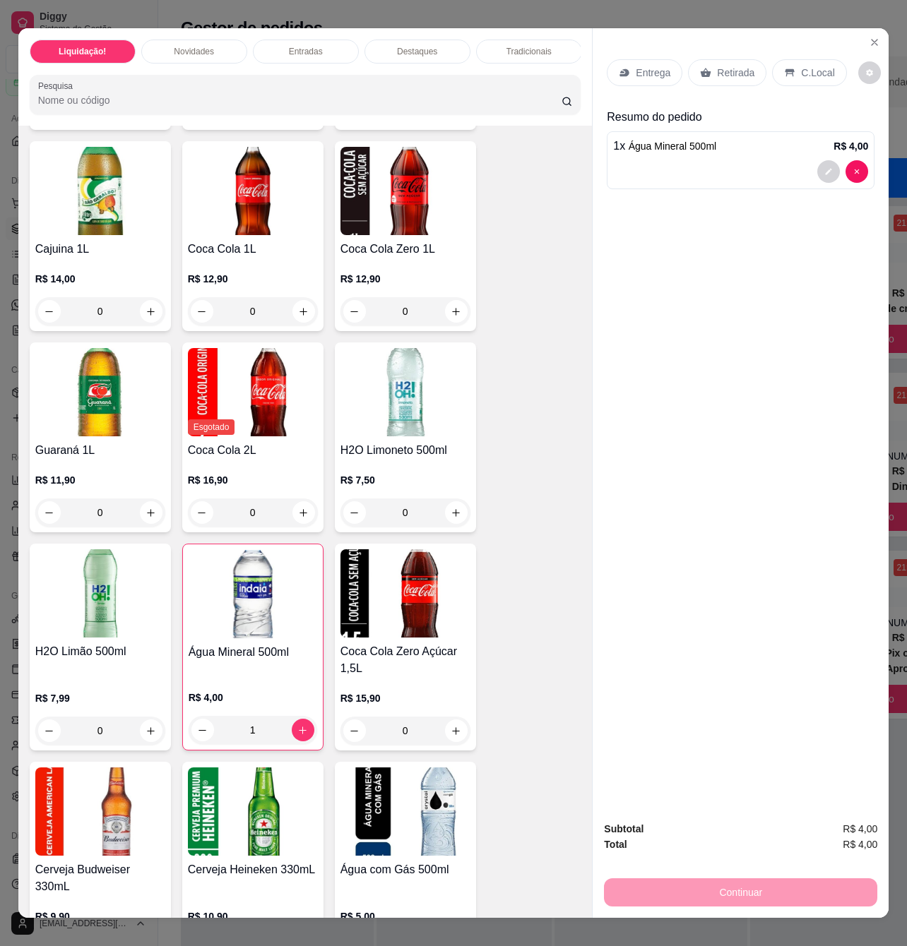
click at [712, 73] on div "Retirada" at bounding box center [727, 72] width 78 height 27
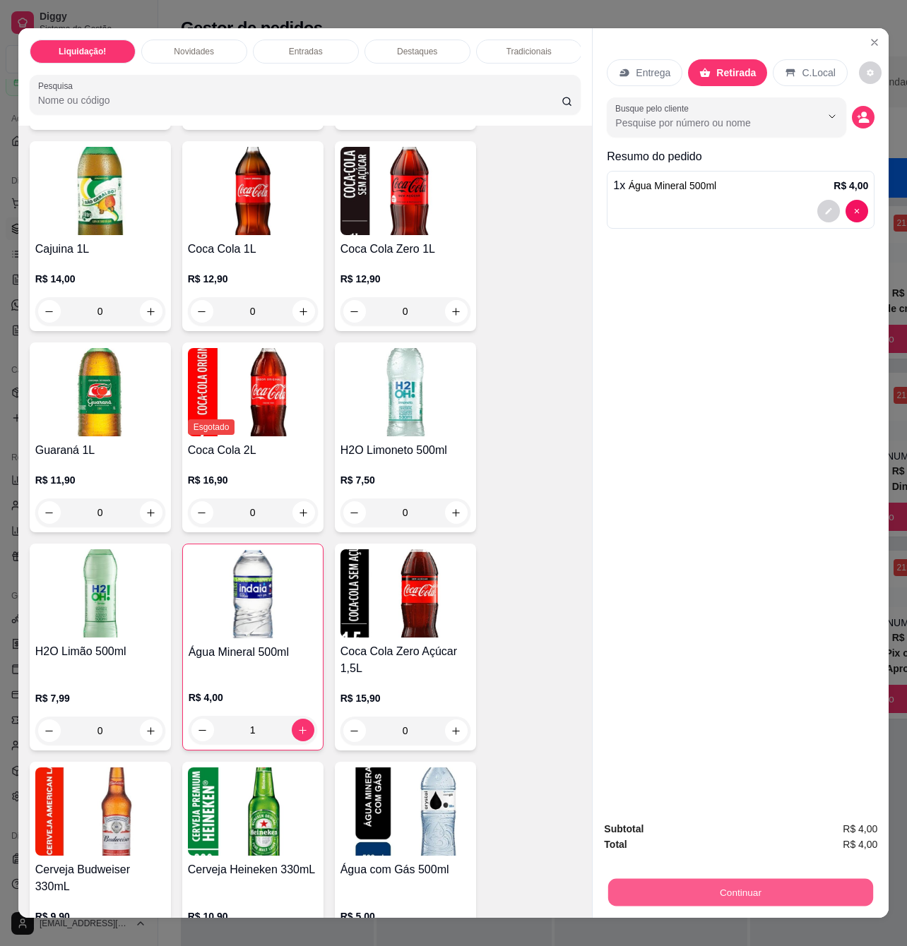
click at [732, 883] on button "Continuar" at bounding box center [740, 892] width 265 height 28
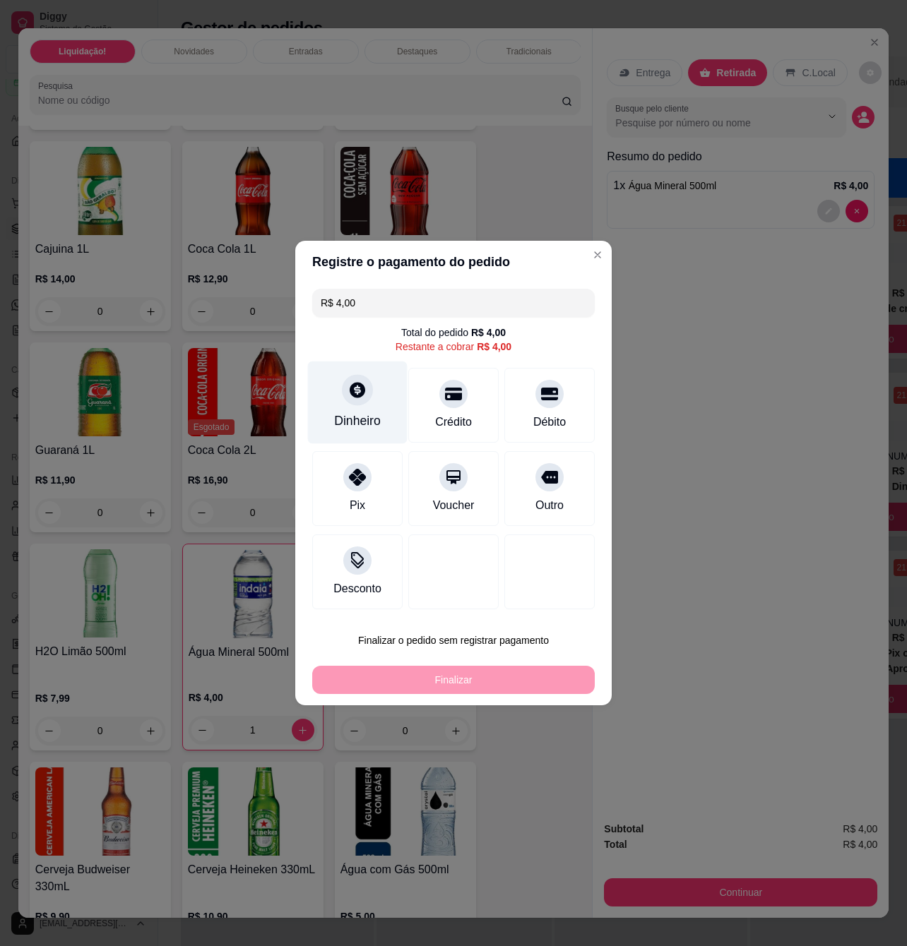
click at [370, 402] on div "Dinheiro" at bounding box center [358, 403] width 100 height 83
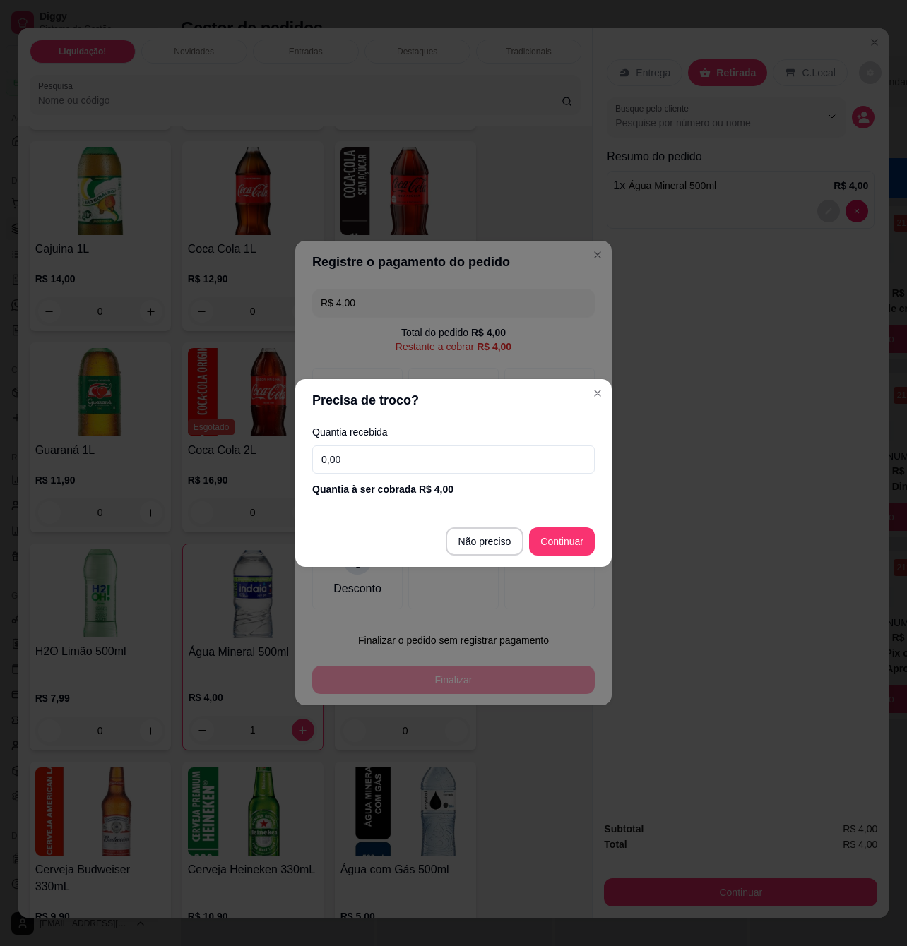
click at [408, 455] on input "0,00" at bounding box center [453, 460] width 282 height 28
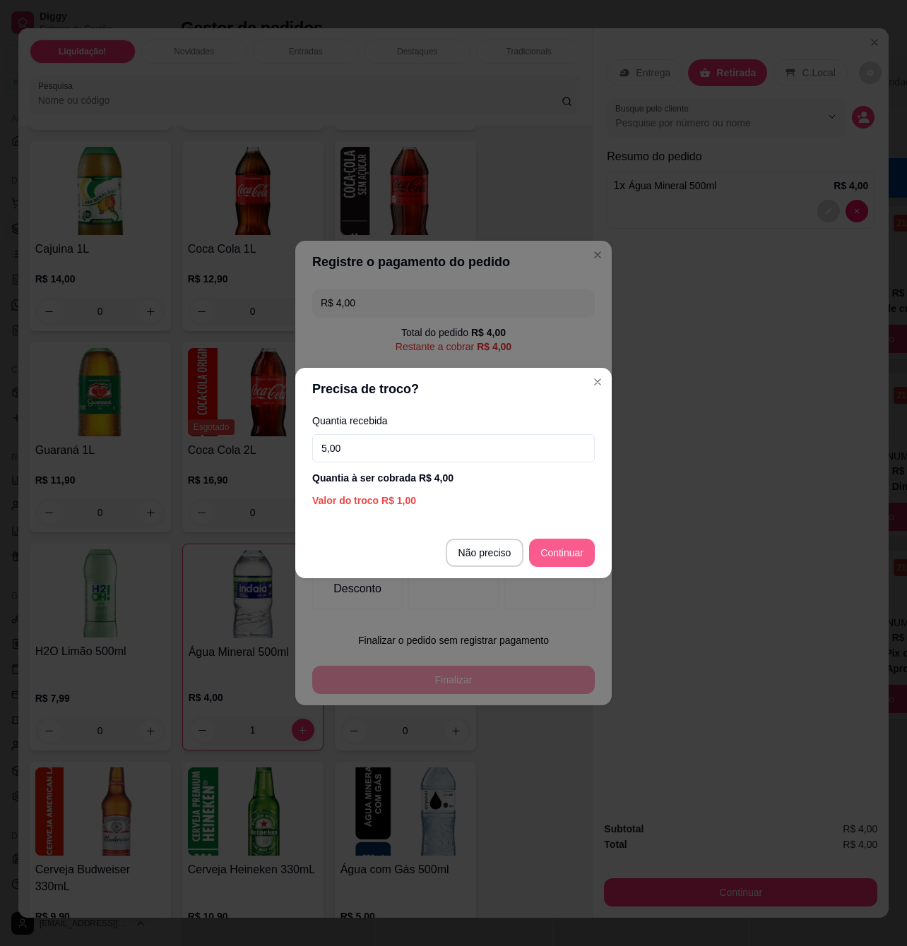
type input "5,00"
type input "R$ 0,00"
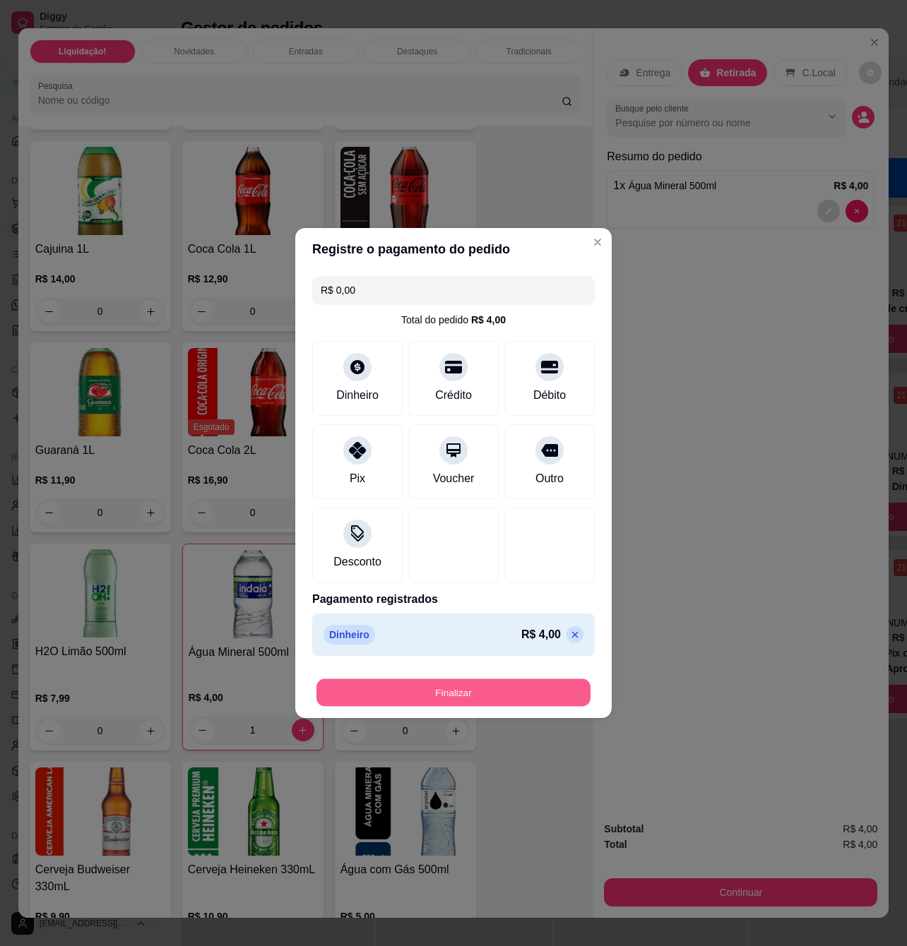
click at [458, 692] on button "Finalizar" at bounding box center [453, 693] width 274 height 28
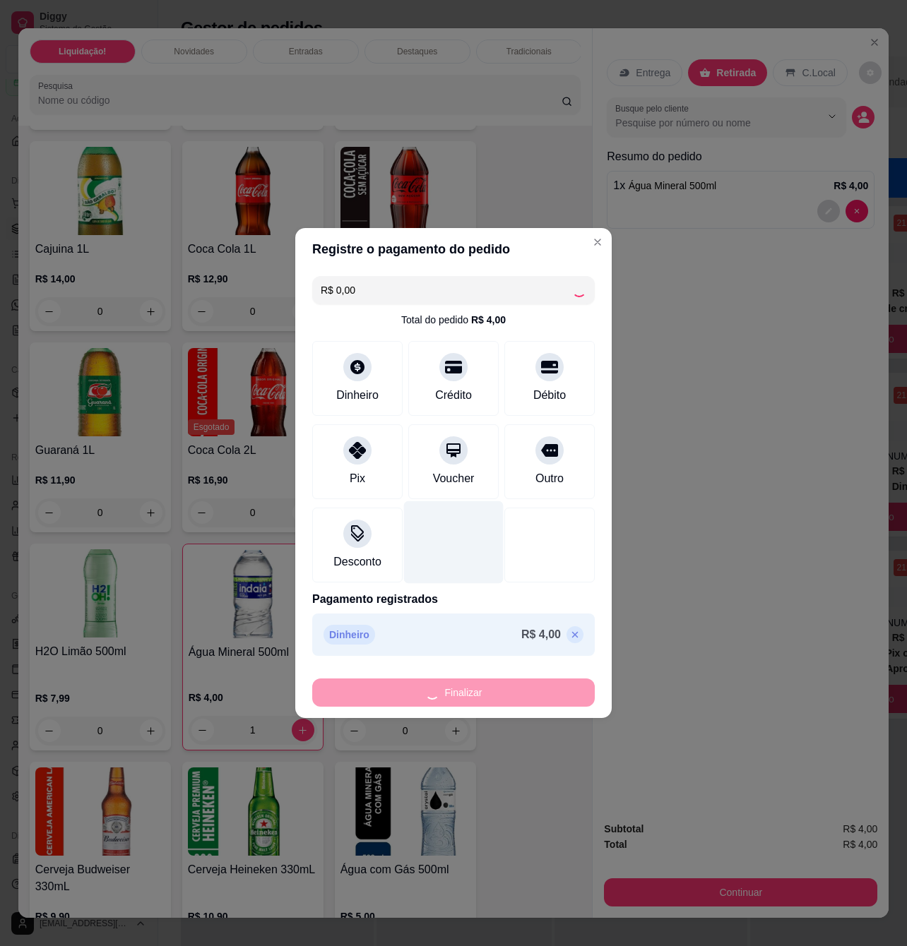
type input "0"
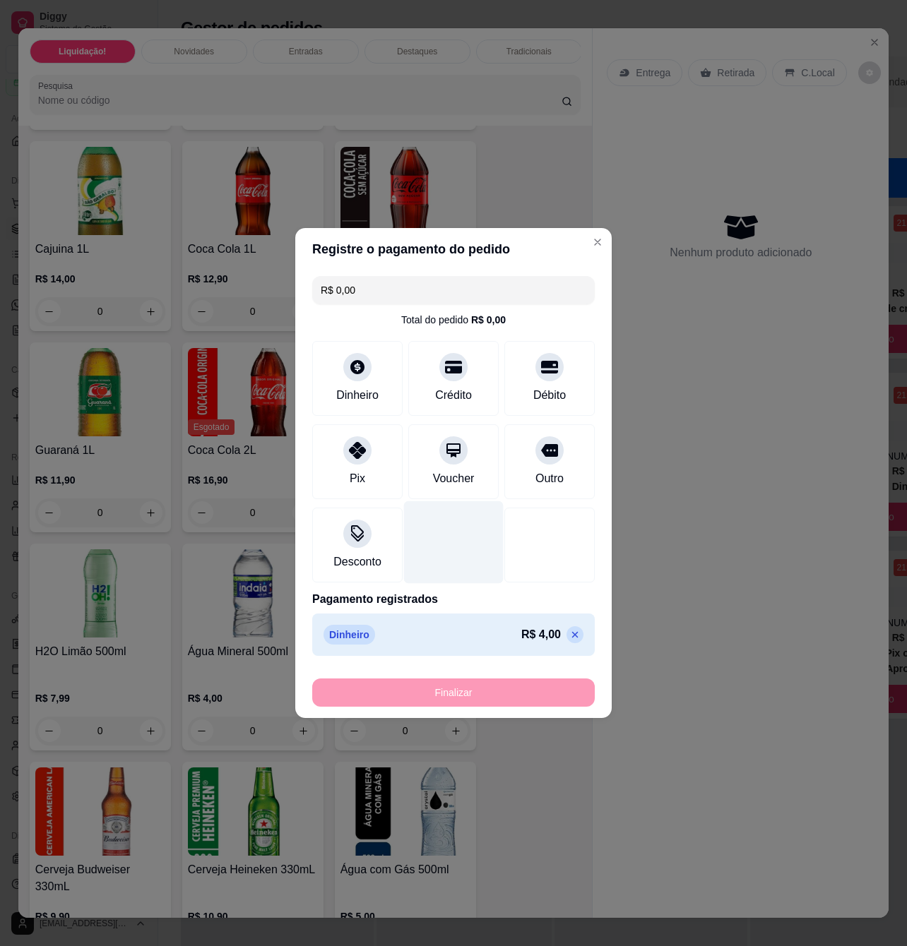
type input "-R$ 4,00"
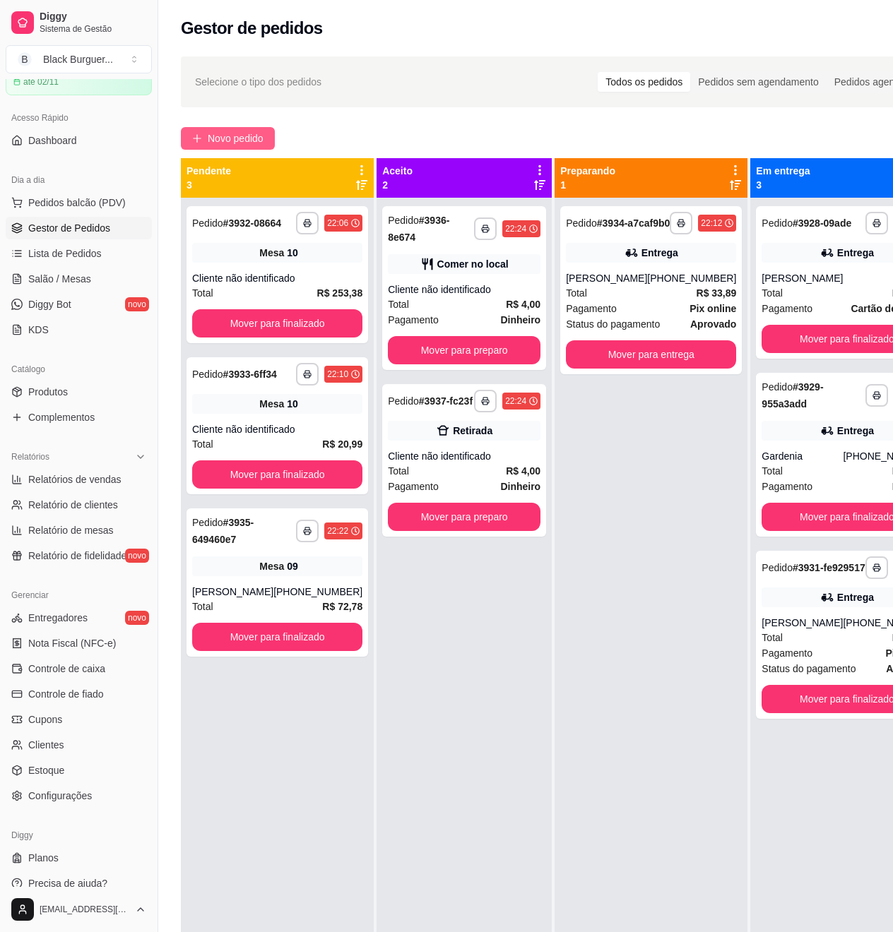
click at [227, 142] on span "Novo pedido" at bounding box center [236, 139] width 56 height 16
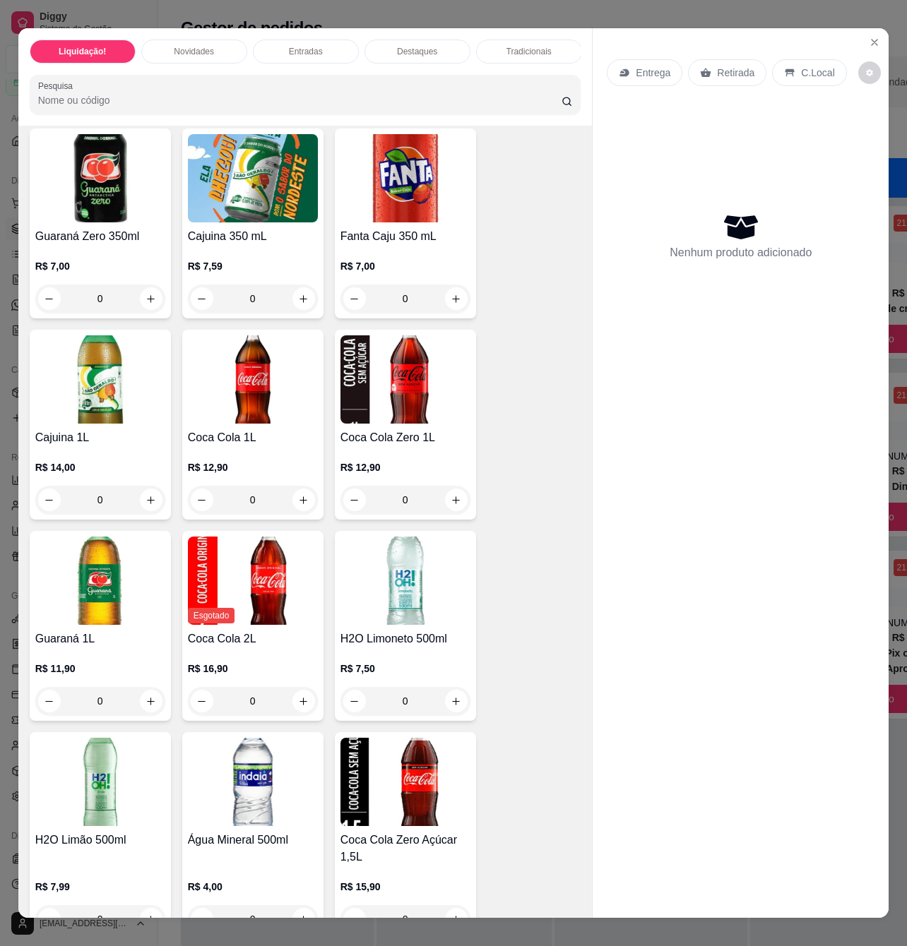
scroll to position [4424, 0]
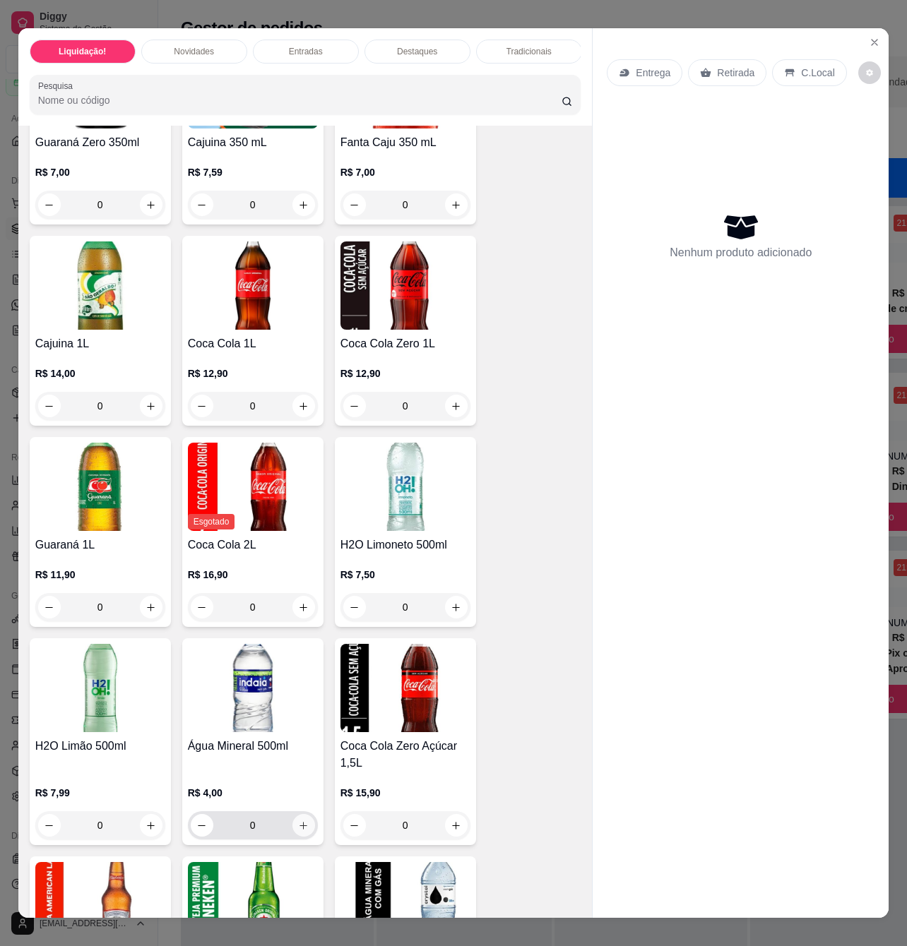
click at [300, 820] on icon "increase-product-quantity" at bounding box center [303, 825] width 11 height 11
type input "1"
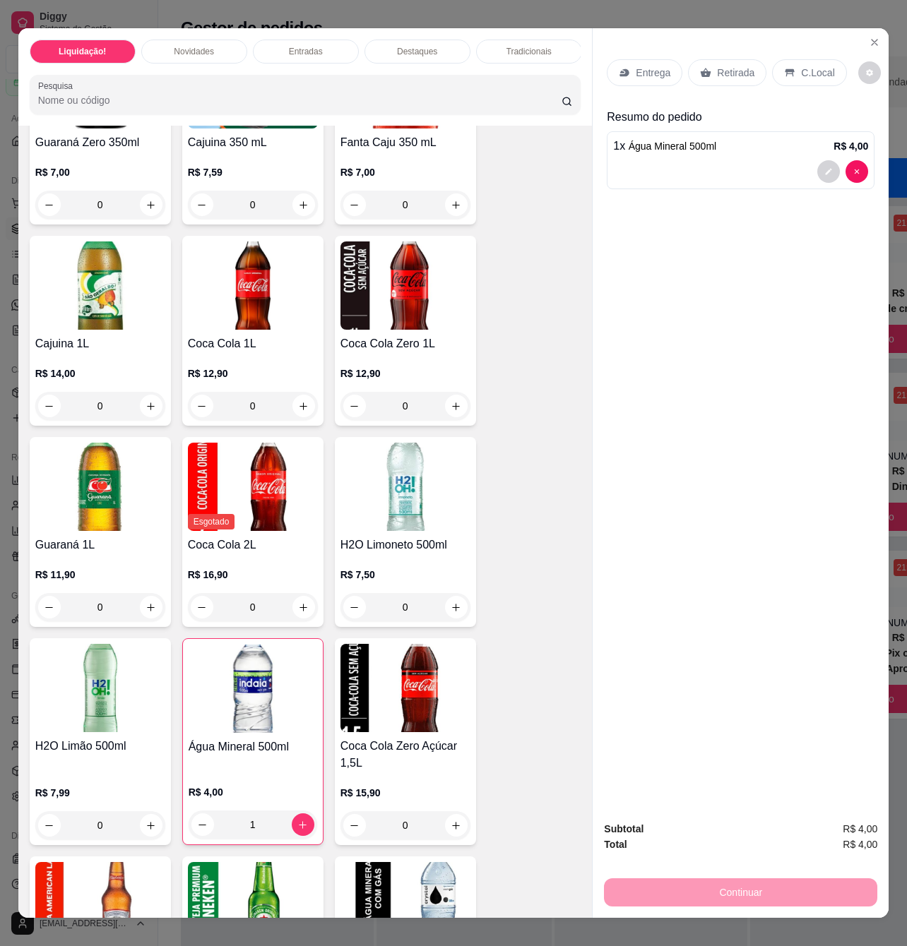
click at [724, 68] on p "Retirada" at bounding box center [735, 73] width 37 height 14
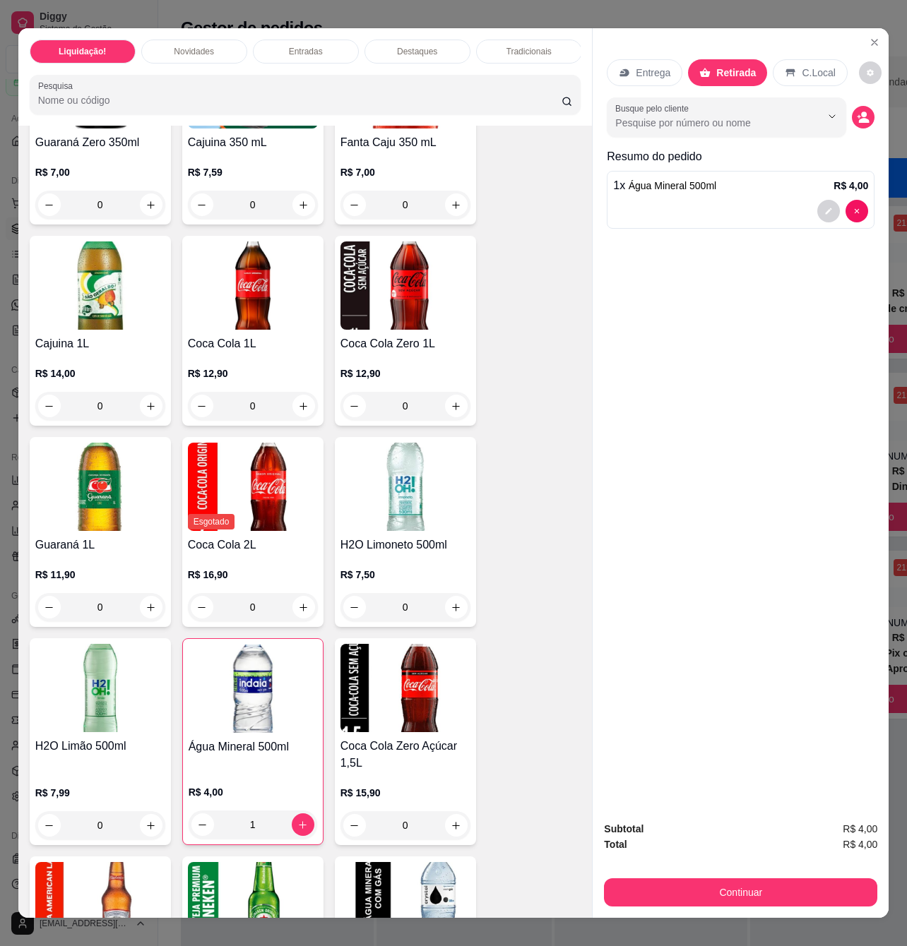
click at [786, 69] on icon at bounding box center [790, 73] width 9 height 8
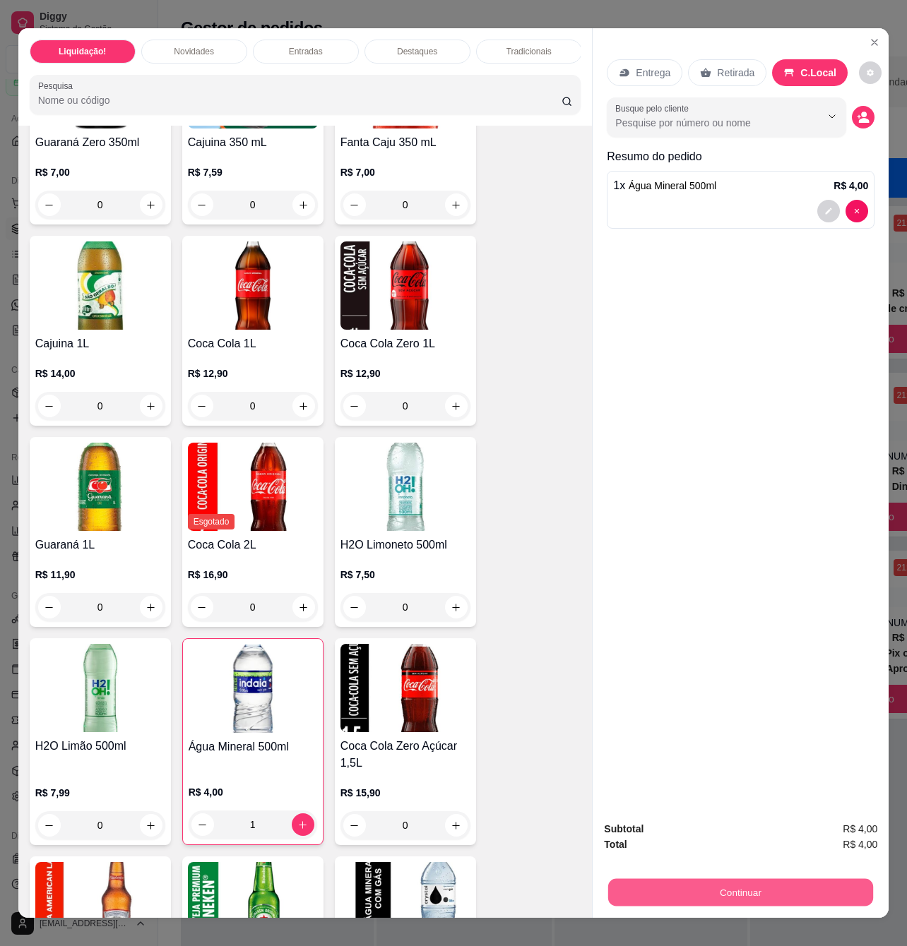
click at [744, 883] on button "Continuar" at bounding box center [740, 892] width 265 height 28
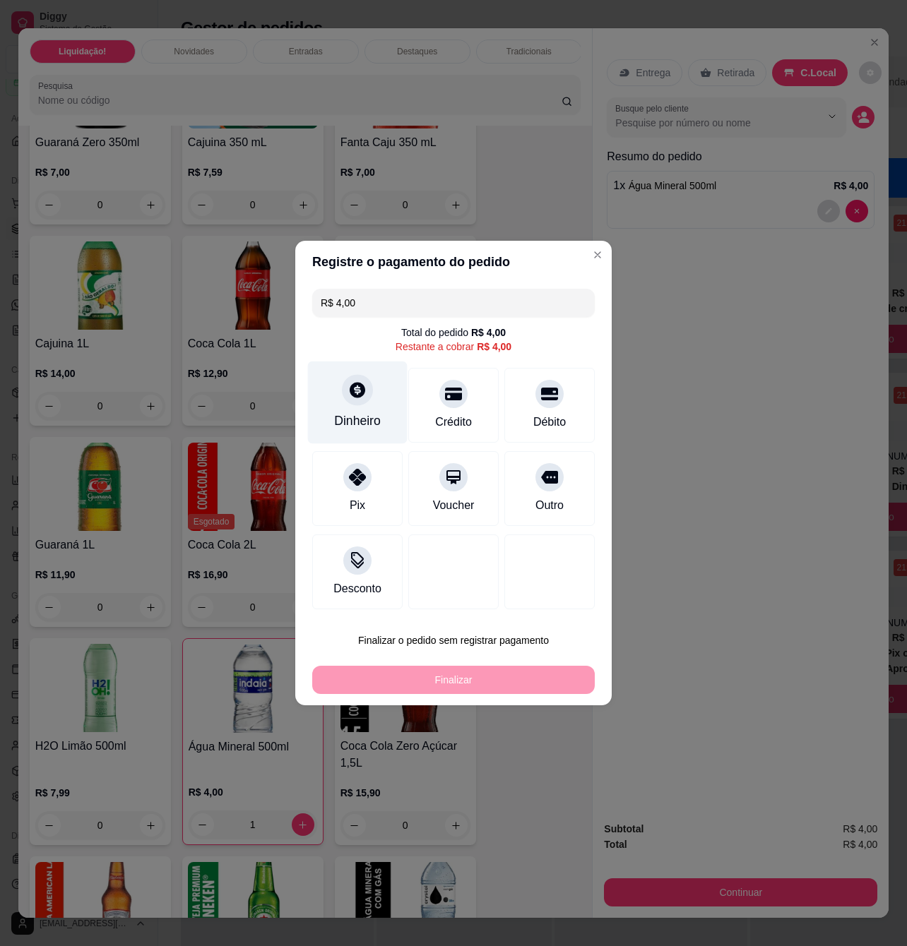
click at [359, 388] on icon at bounding box center [358, 390] width 16 height 16
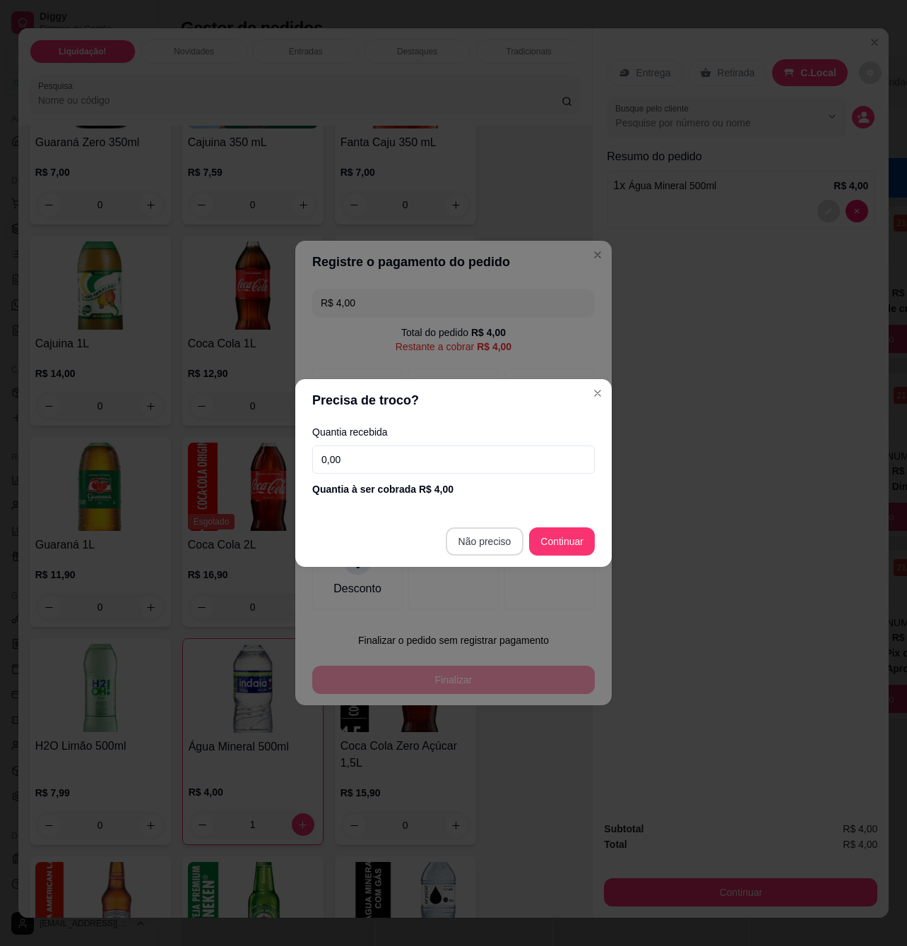
type input "R$ 0,00"
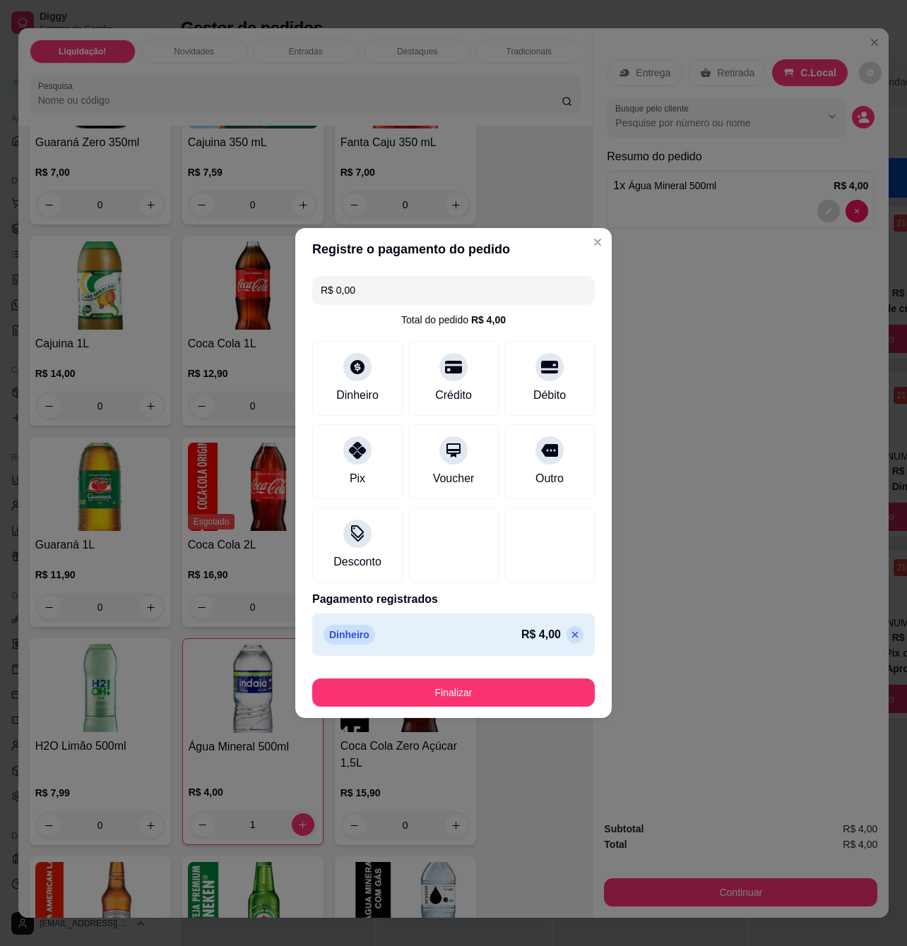
click at [523, 679] on button "Finalizar" at bounding box center [453, 693] width 282 height 28
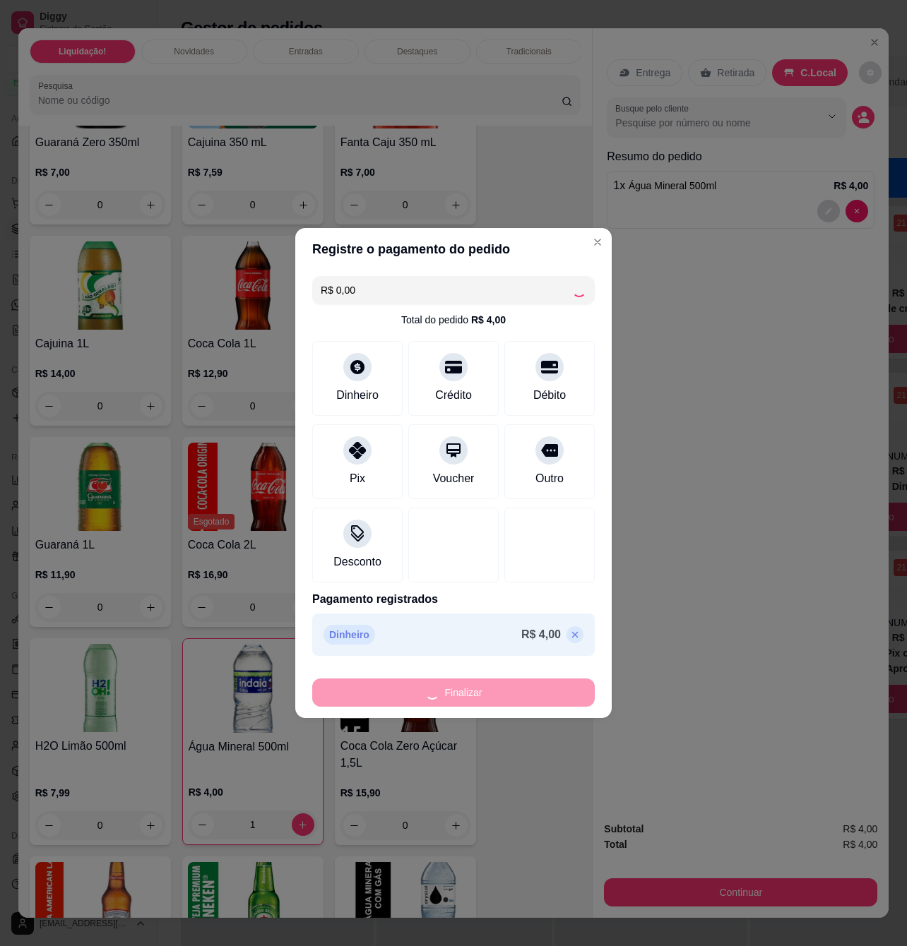
type input "0"
type input "-R$ 4,00"
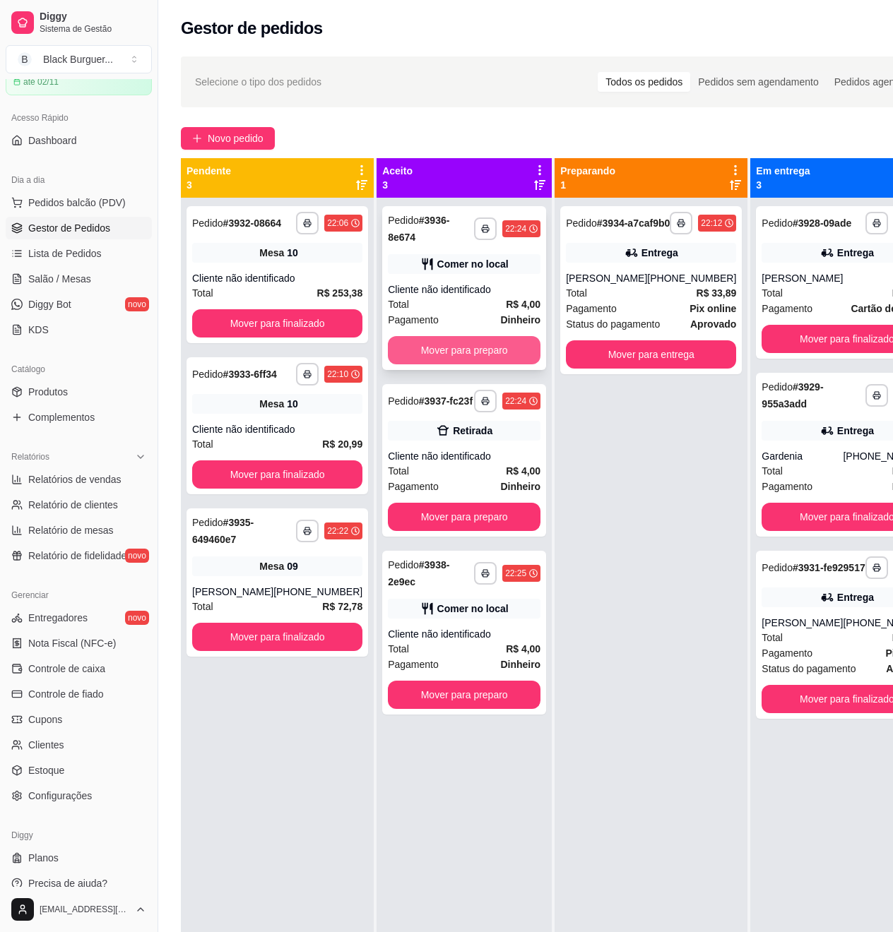
click at [458, 303] on div "Total R$ 4,00" at bounding box center [464, 305] width 153 height 16
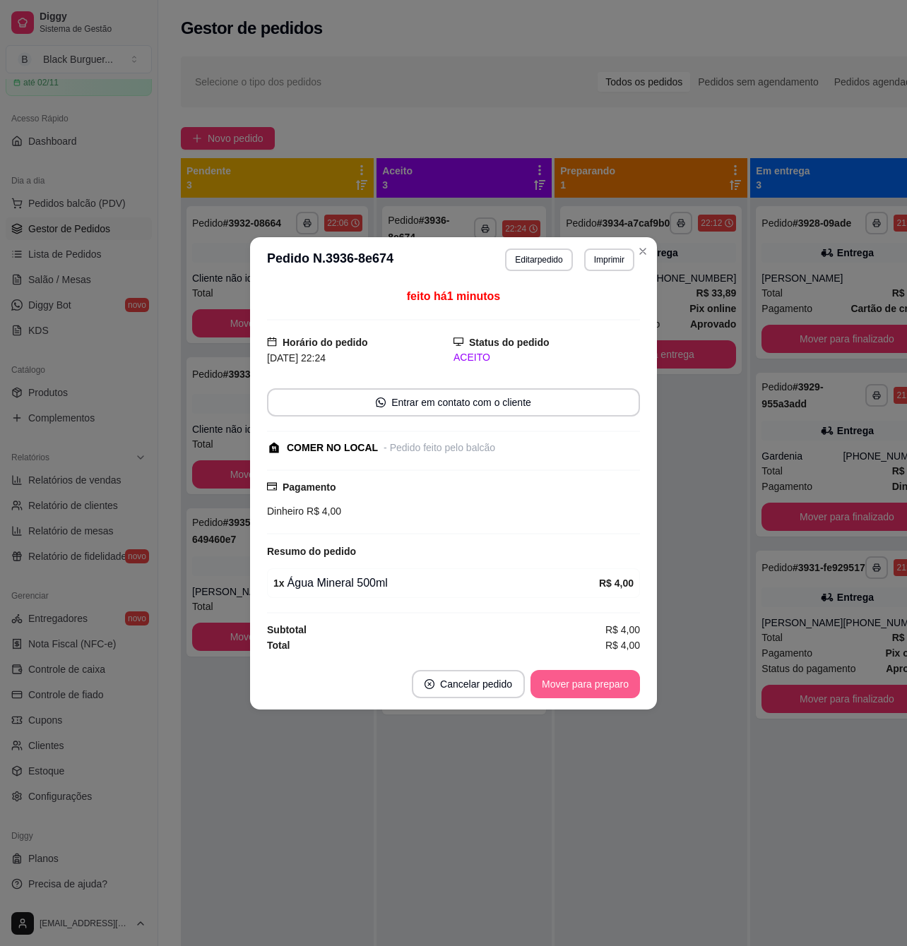
click at [561, 687] on button "Mover para preparo" at bounding box center [584, 684] width 109 height 28
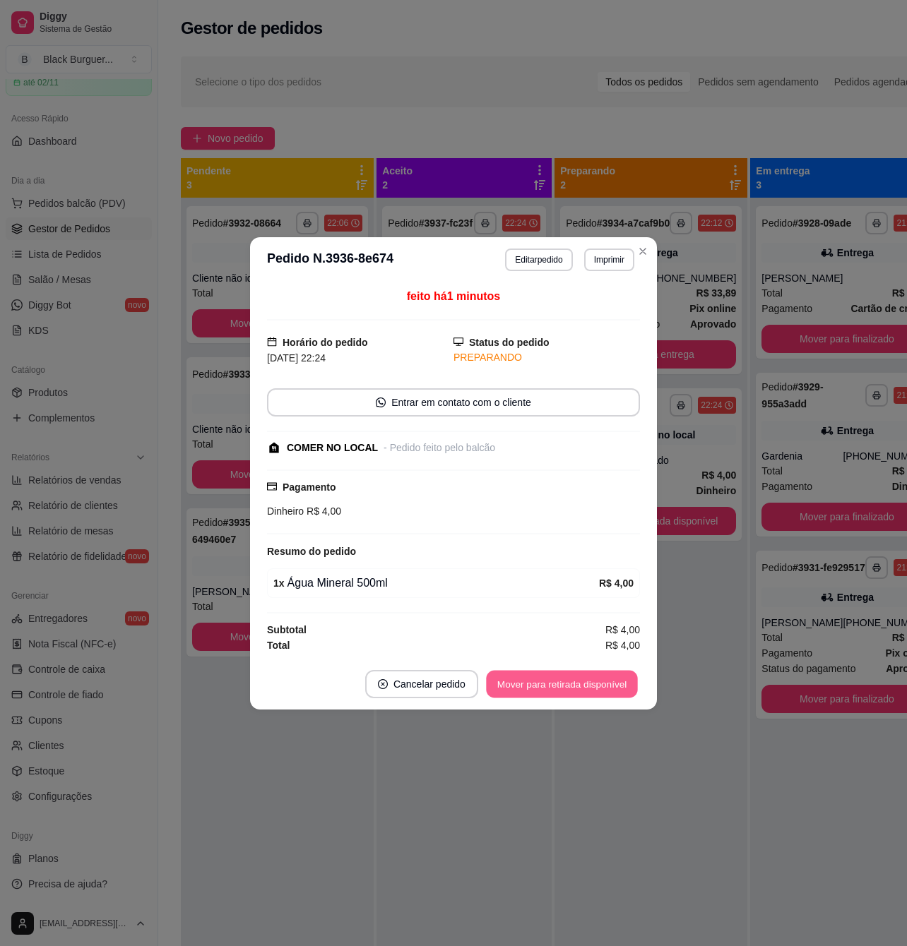
click at [569, 686] on button "Mover para retirada disponível" at bounding box center [561, 684] width 151 height 28
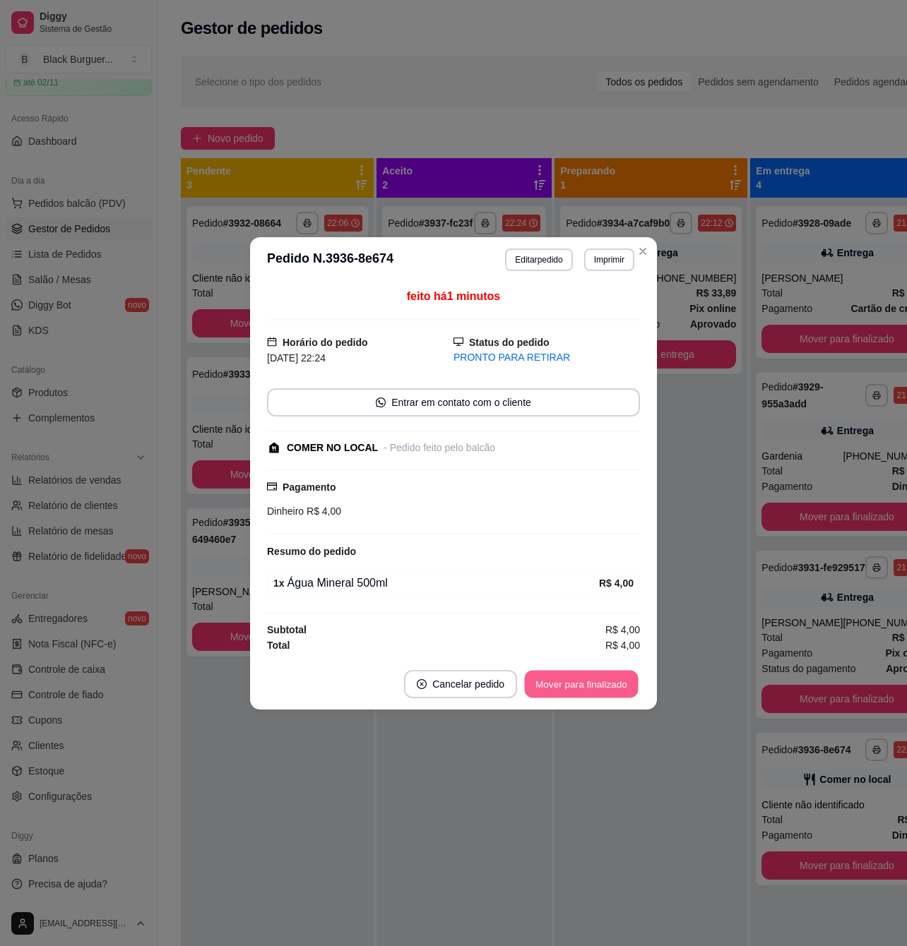
click at [573, 685] on button "Mover para finalizado" at bounding box center [582, 684] width 114 height 28
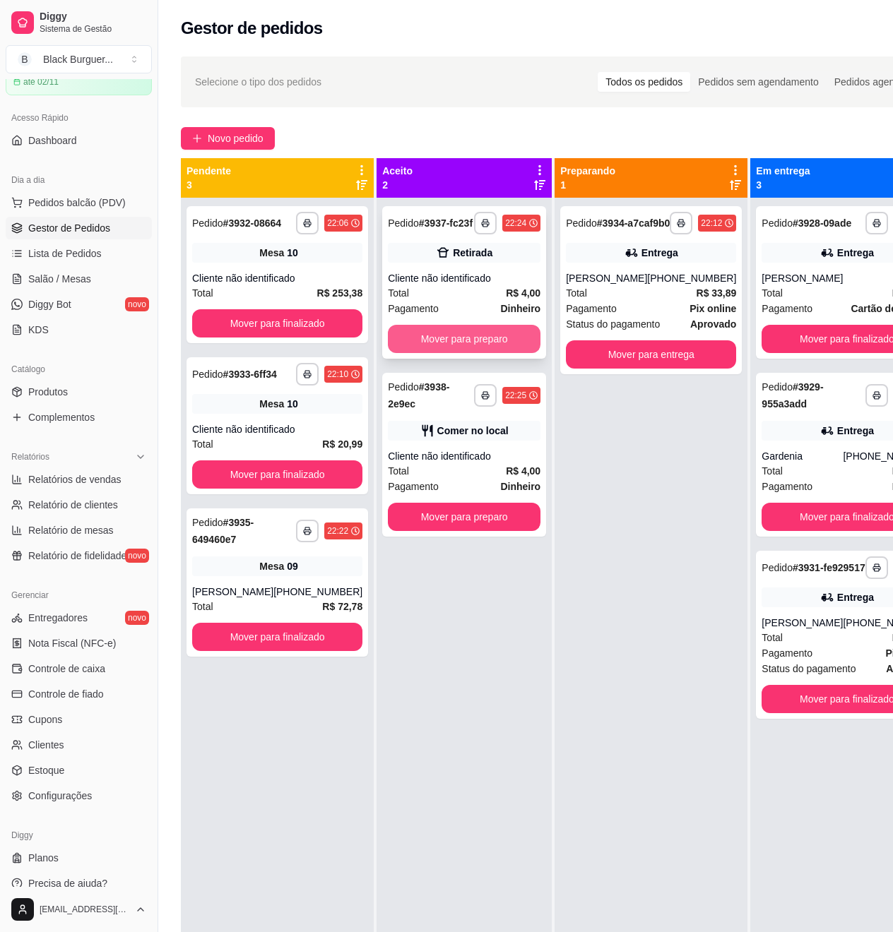
click at [489, 336] on button "Mover para preparo" at bounding box center [464, 339] width 153 height 28
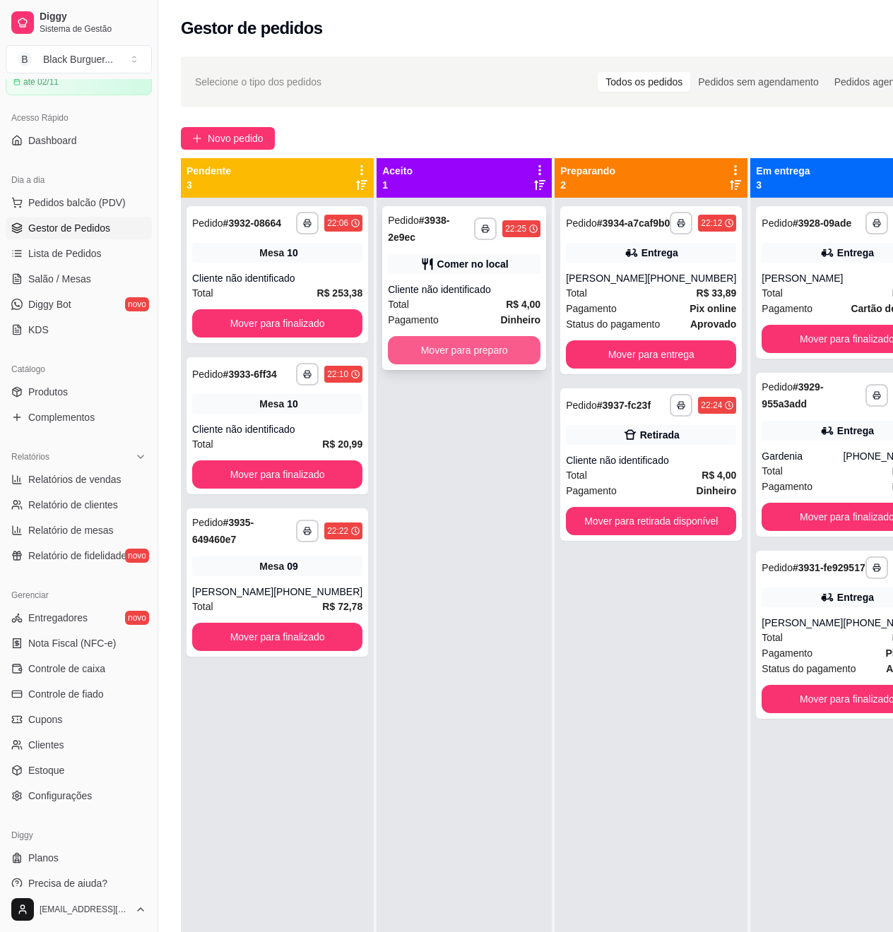
click at [487, 348] on button "Mover para preparo" at bounding box center [464, 350] width 153 height 28
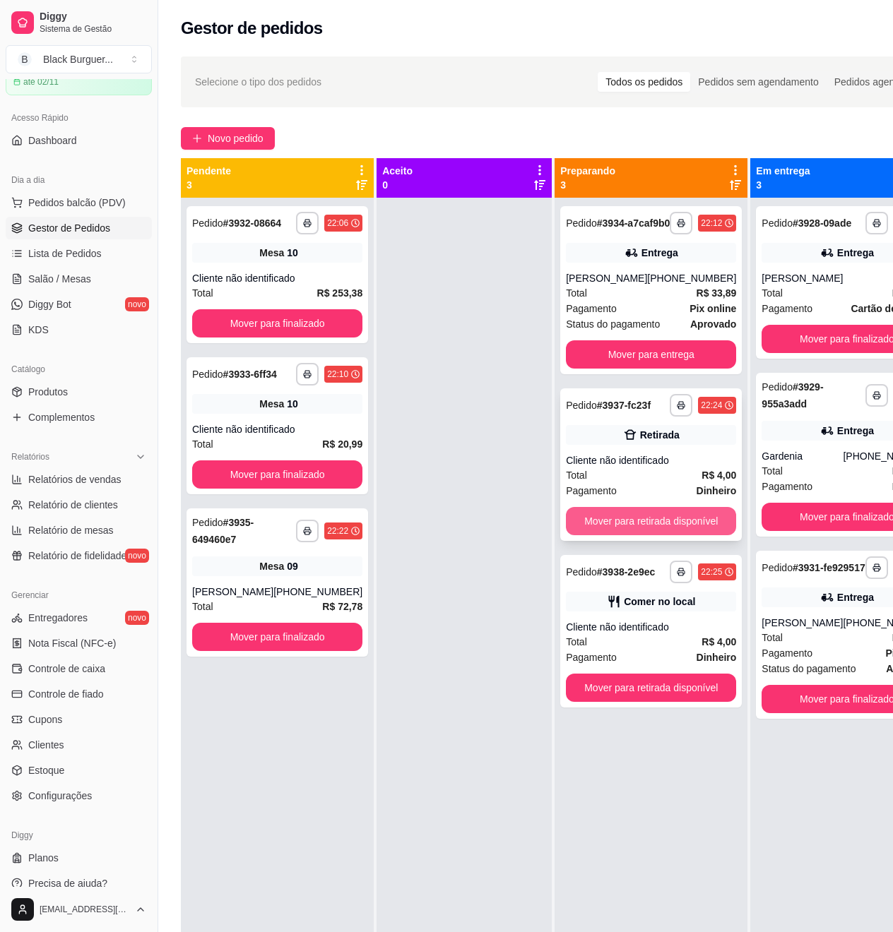
click at [616, 535] on button "Mover para retirada disponível" at bounding box center [651, 521] width 170 height 28
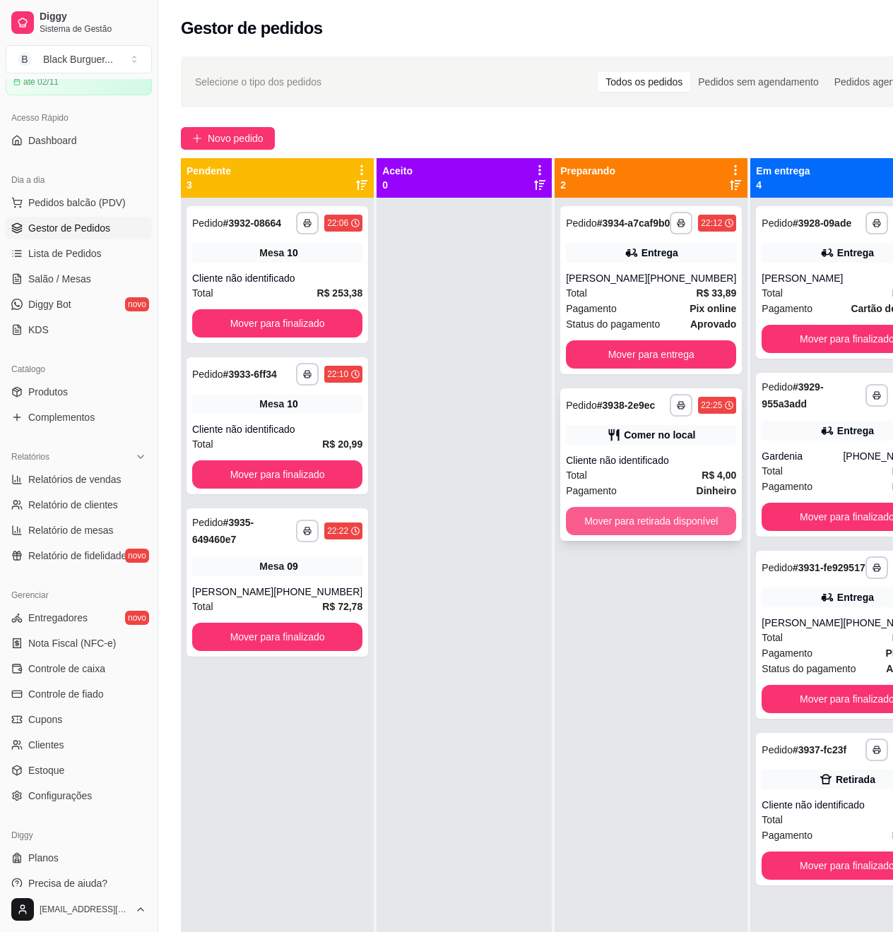
click at [628, 535] on button "Mover para retirada disponível" at bounding box center [651, 521] width 170 height 28
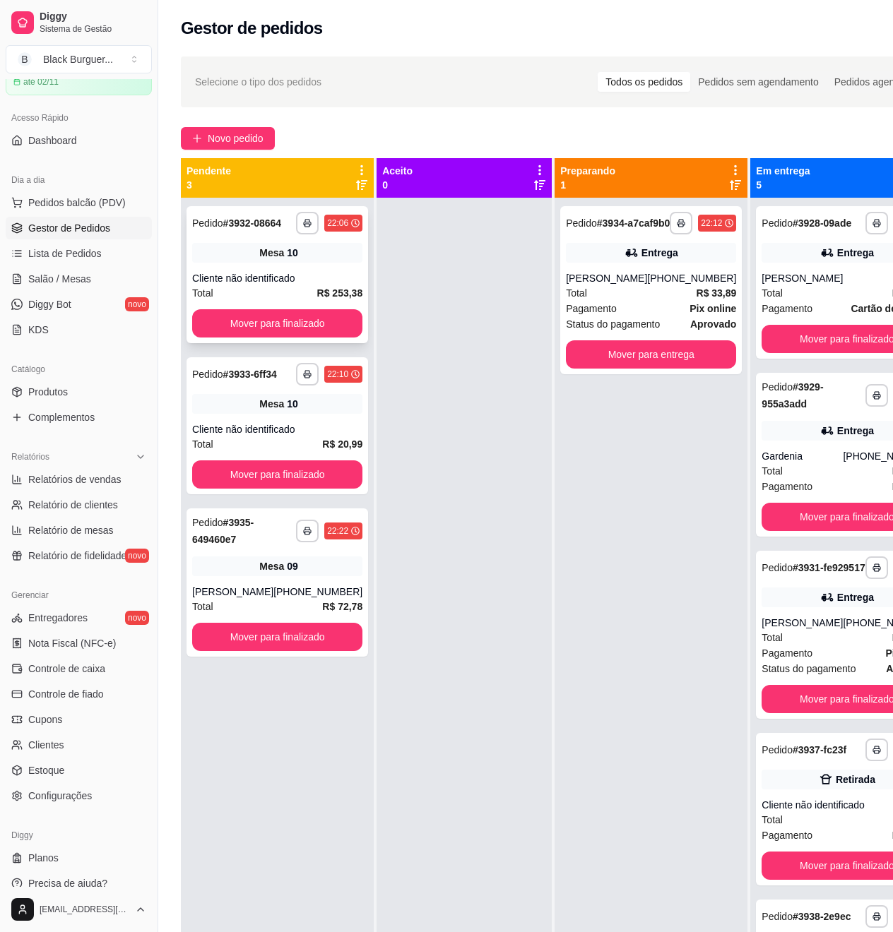
click at [338, 285] on div "Cliente não identificado" at bounding box center [277, 278] width 170 height 14
click at [201, 285] on div "Cliente não identificado" at bounding box center [277, 278] width 170 height 14
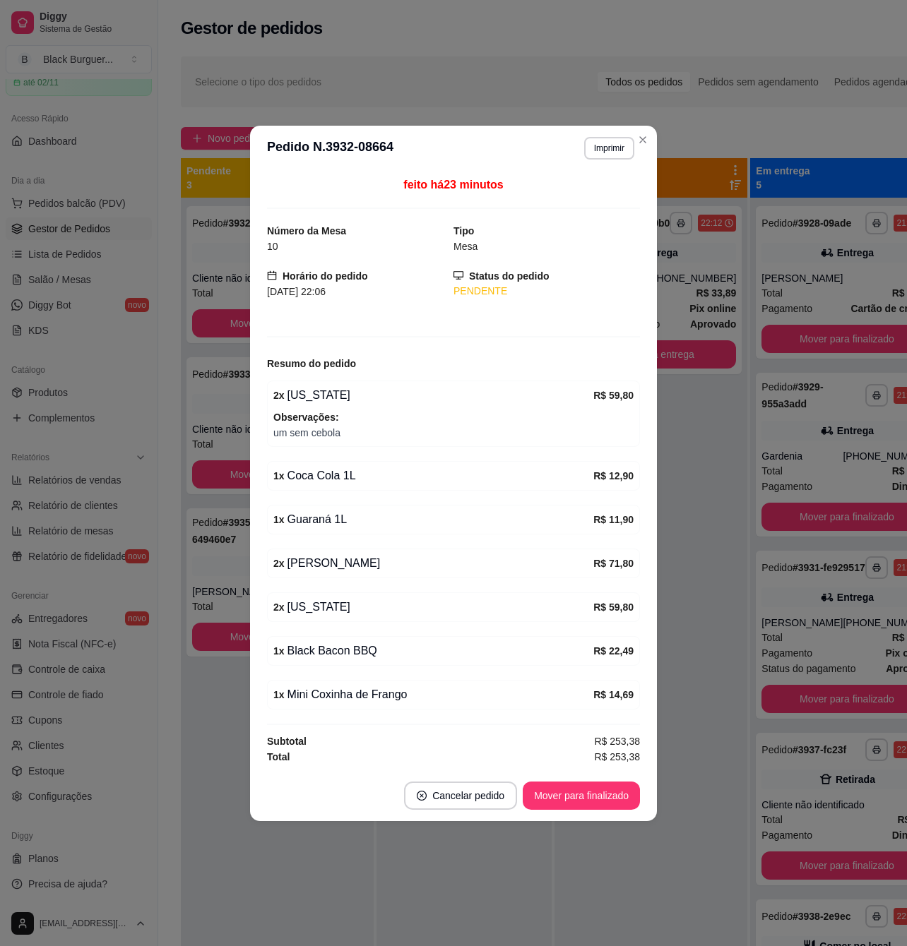
click at [283, 405] on div "2 x [US_STATE] R$ 59,80 Observações: um sem cebola" at bounding box center [453, 414] width 373 height 66
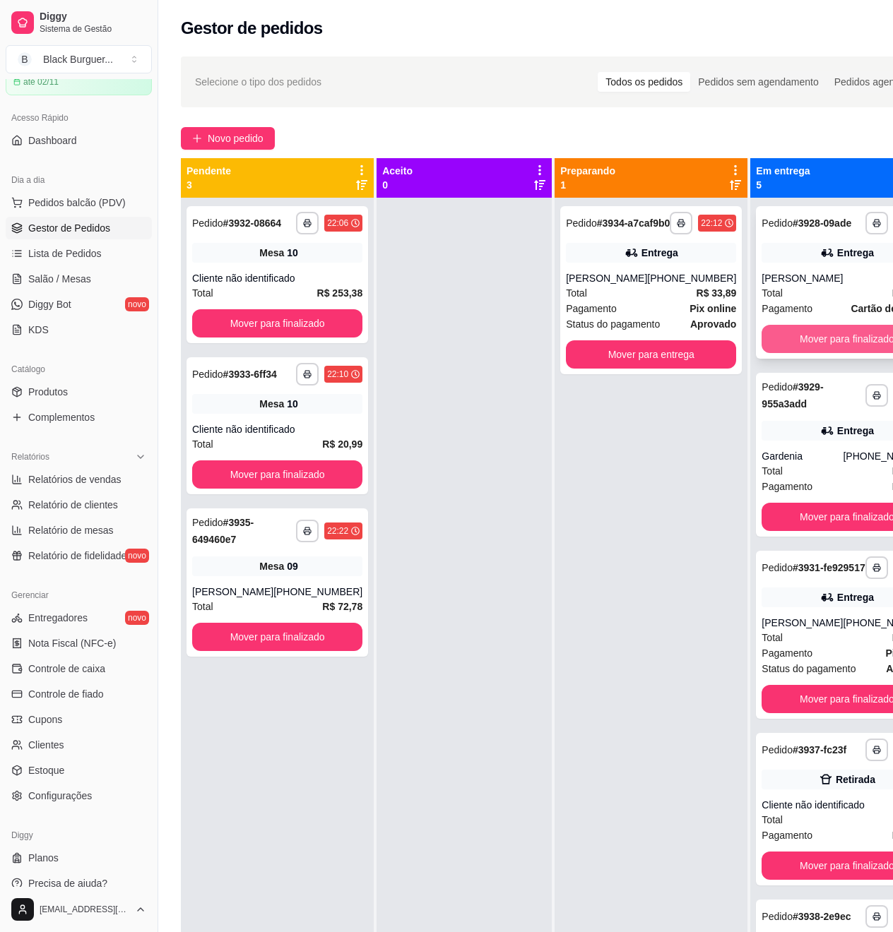
click at [825, 345] on button "Mover para finalizado" at bounding box center [846, 339] width 170 height 28
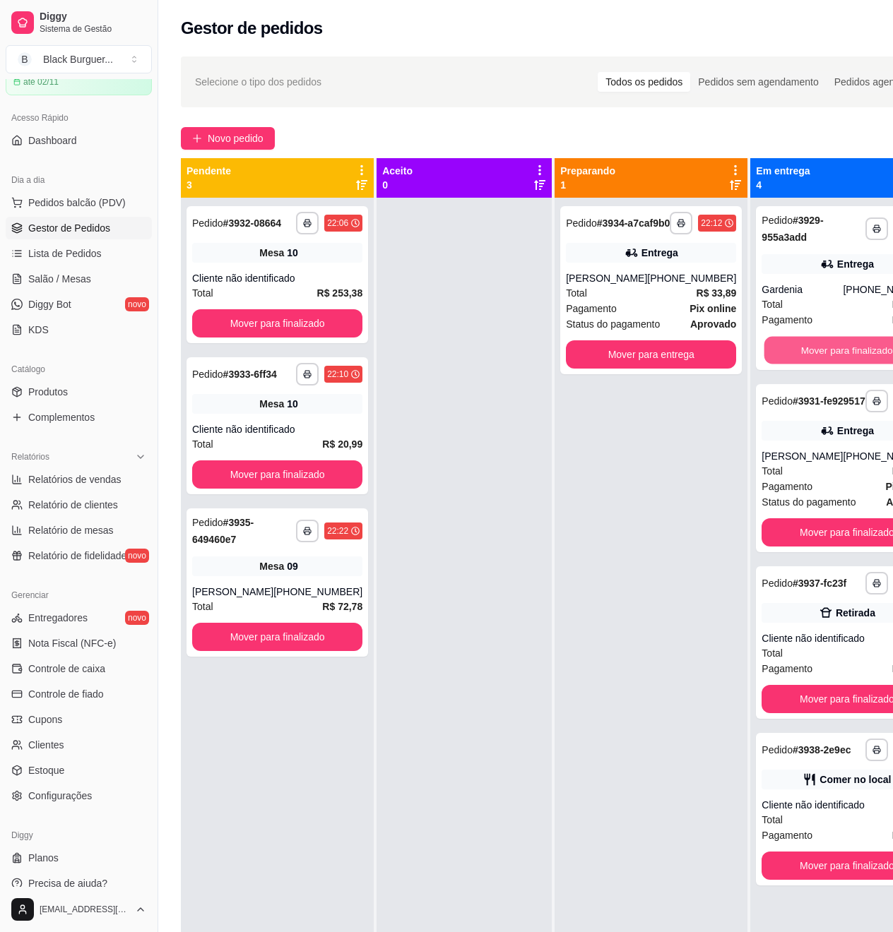
click at [825, 345] on button "Mover para finalizado" at bounding box center [846, 351] width 165 height 28
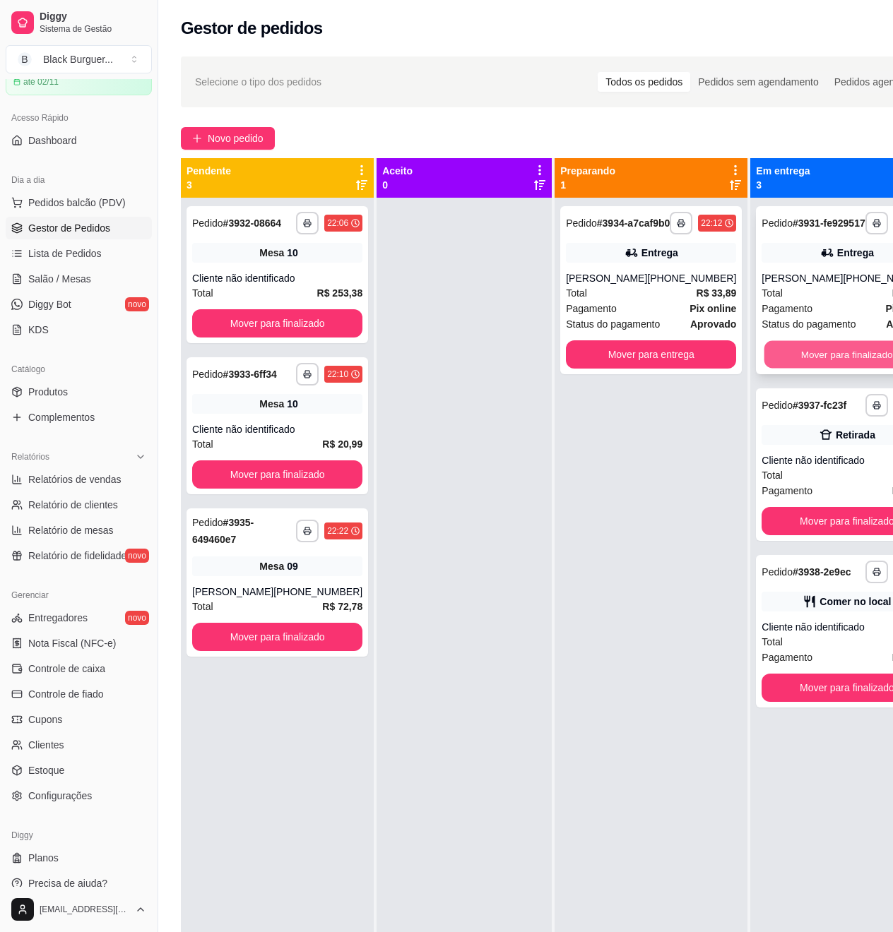
click at [826, 367] on button "Mover para finalizado" at bounding box center [846, 355] width 165 height 28
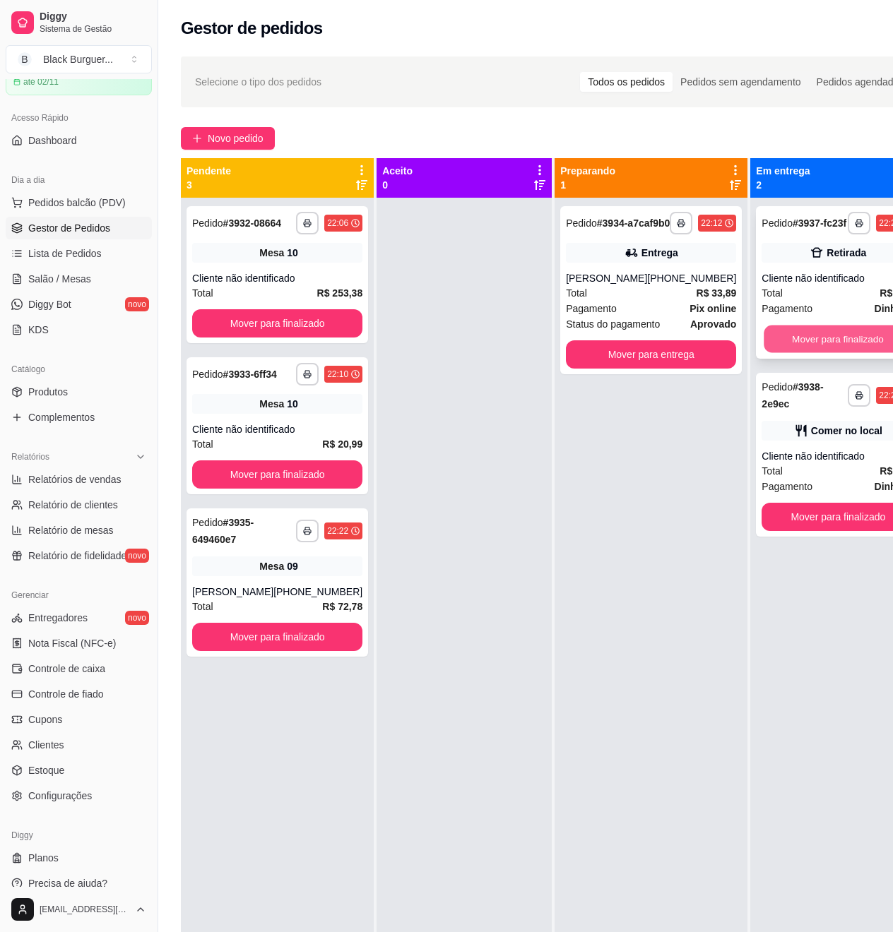
click at [828, 342] on button "Mover para finalizado" at bounding box center [838, 340] width 148 height 28
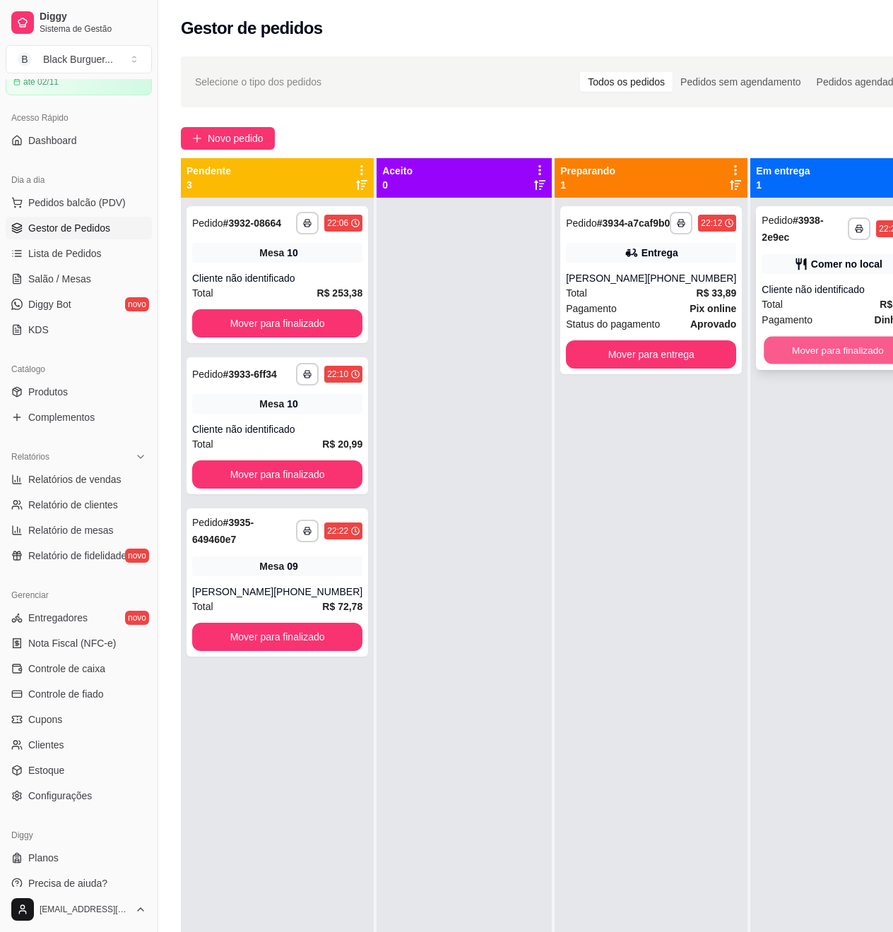
click at [817, 347] on button "Mover para finalizado" at bounding box center [838, 351] width 148 height 28
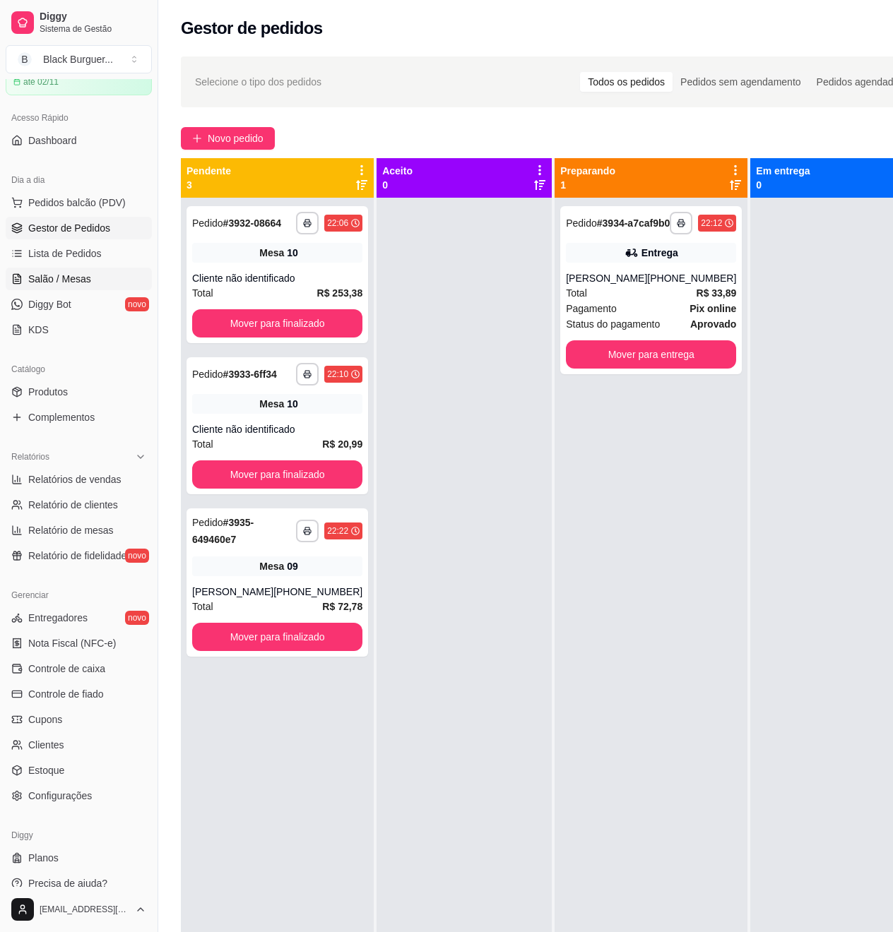
click at [54, 277] on span "Salão / Mesas" at bounding box center [59, 279] width 63 height 14
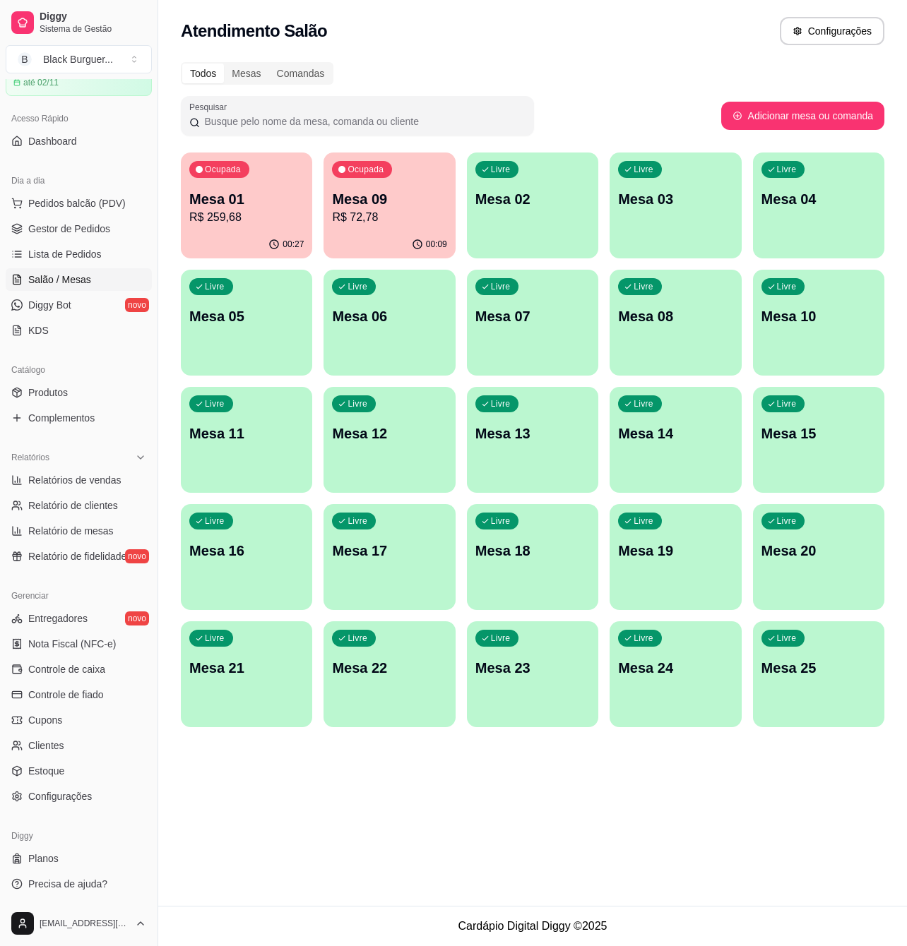
click at [363, 442] on p "Mesa 12" at bounding box center [389, 434] width 114 height 20
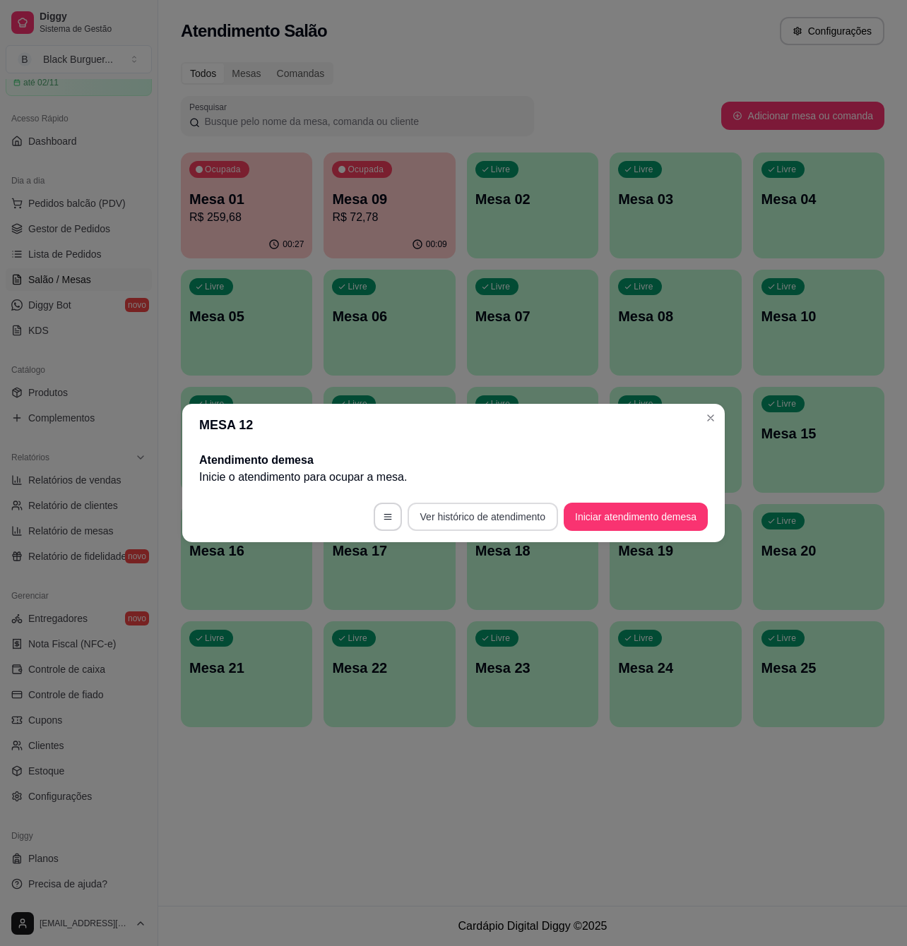
click at [472, 512] on button "Ver histórico de atendimento" at bounding box center [482, 517] width 150 height 28
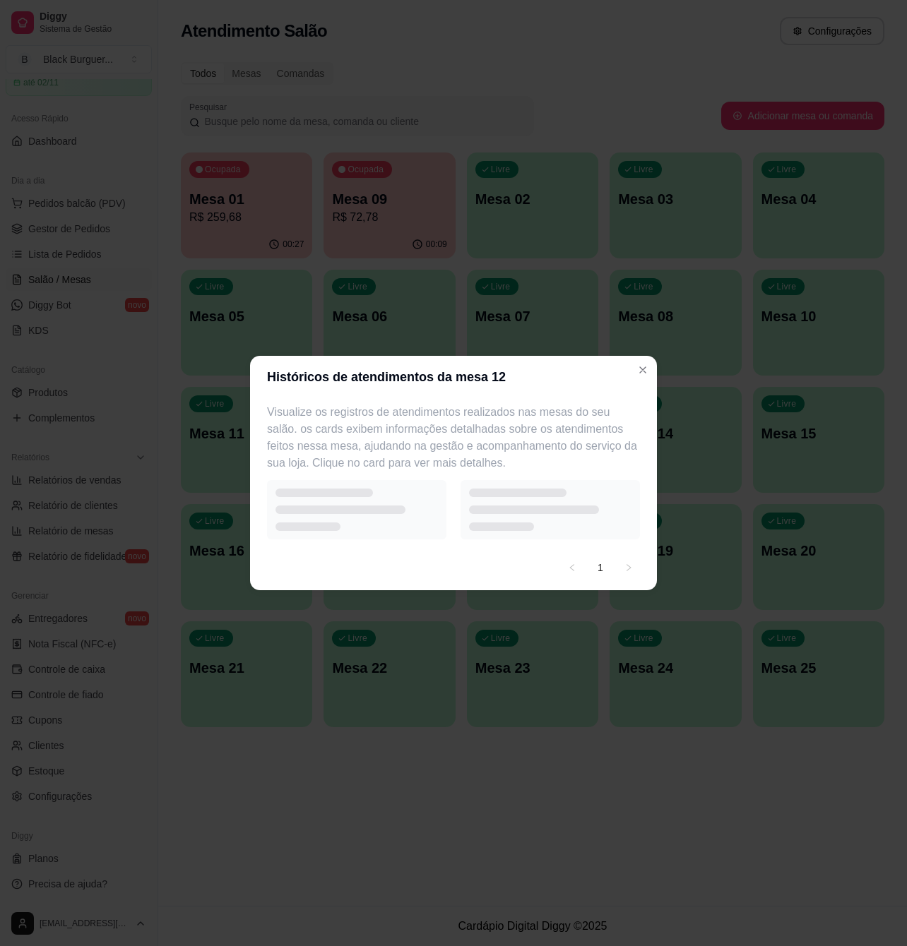
select select "7"
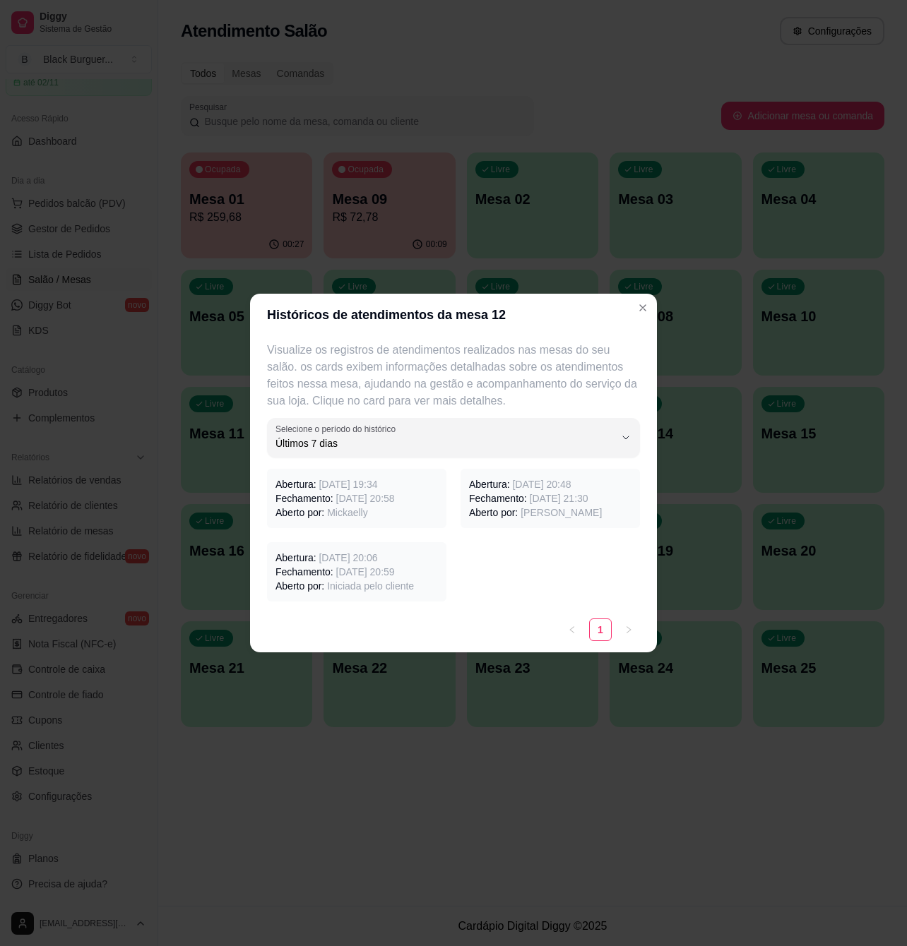
click at [527, 507] on span "[PERSON_NAME]" at bounding box center [560, 512] width 81 height 11
click at [311, 497] on p "Fechamento: [DATE] 20:58" at bounding box center [356, 498] width 162 height 14
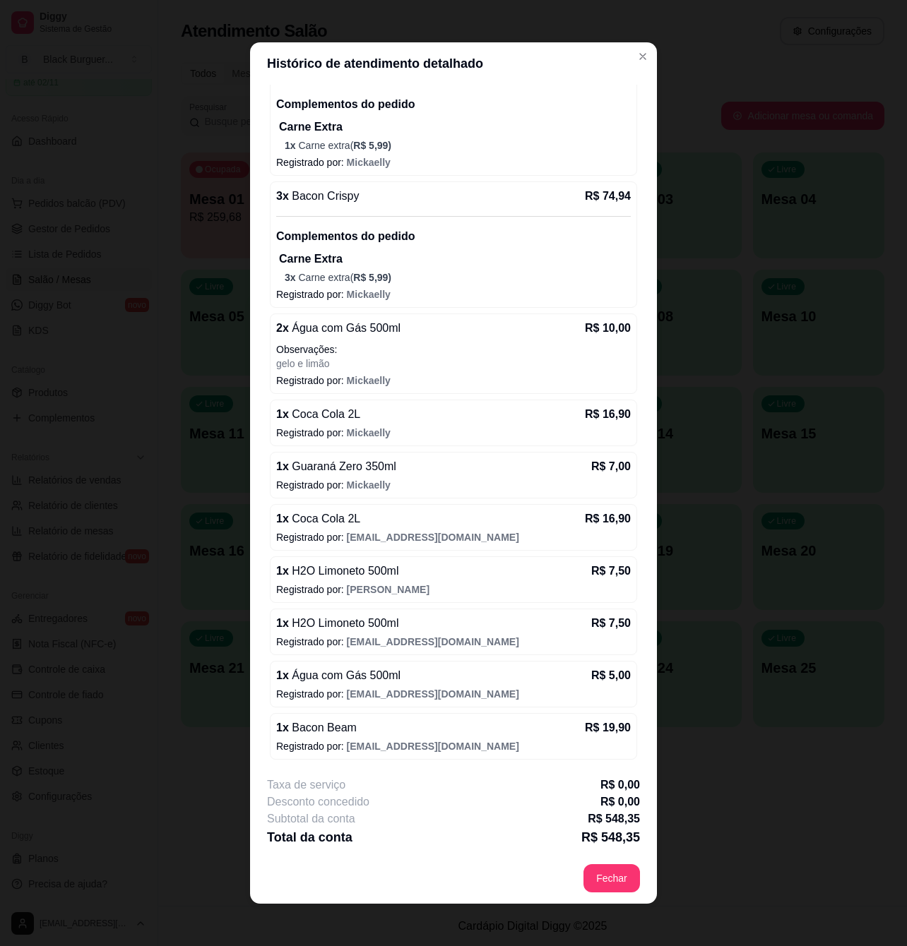
scroll to position [3, 0]
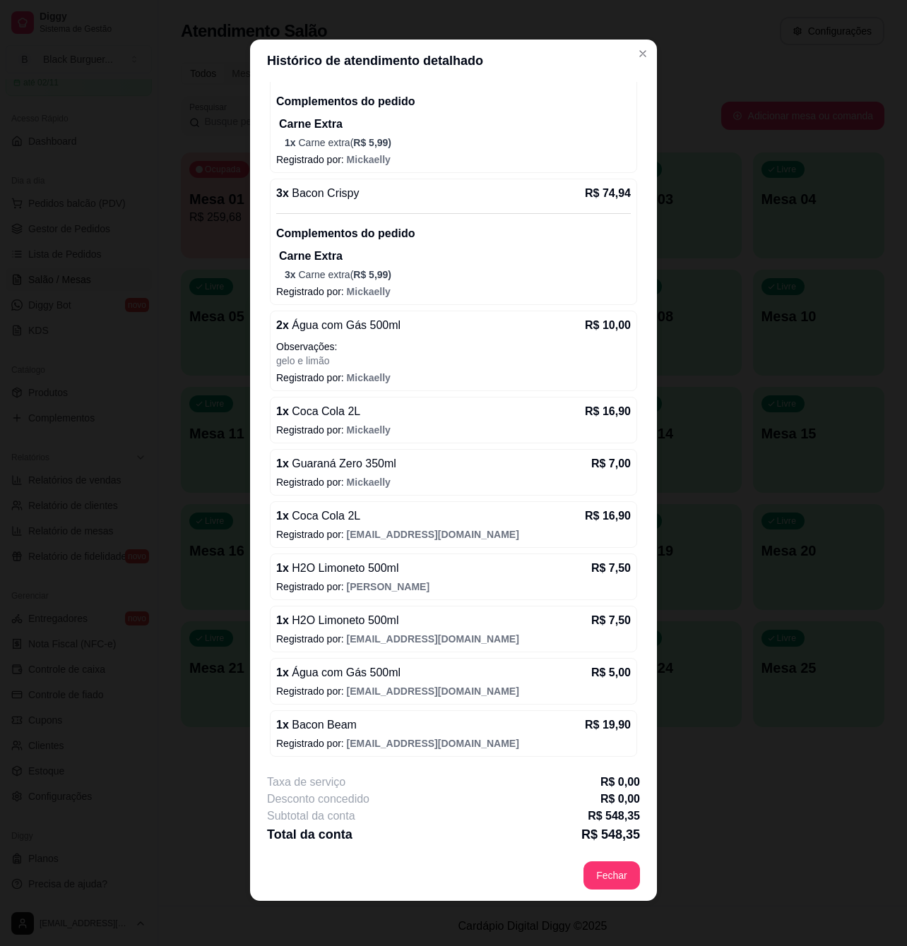
drag, startPoint x: 416, startPoint y: 209, endPoint x: 388, endPoint y: 179, distance: 41.5
click at [388, 179] on div "3 x Bacon Crispy R$ 74,94 Complementos do pedido Carne Extra 3 x Carne extra ( …" at bounding box center [453, 242] width 367 height 126
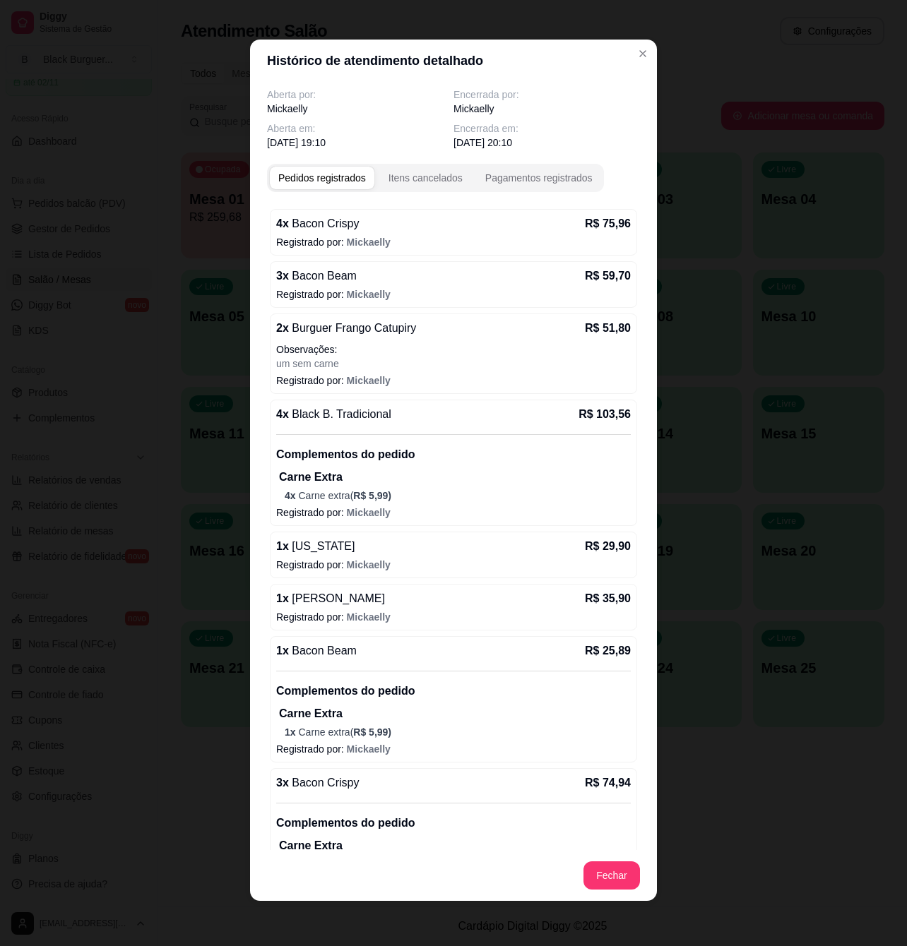
select select "7"
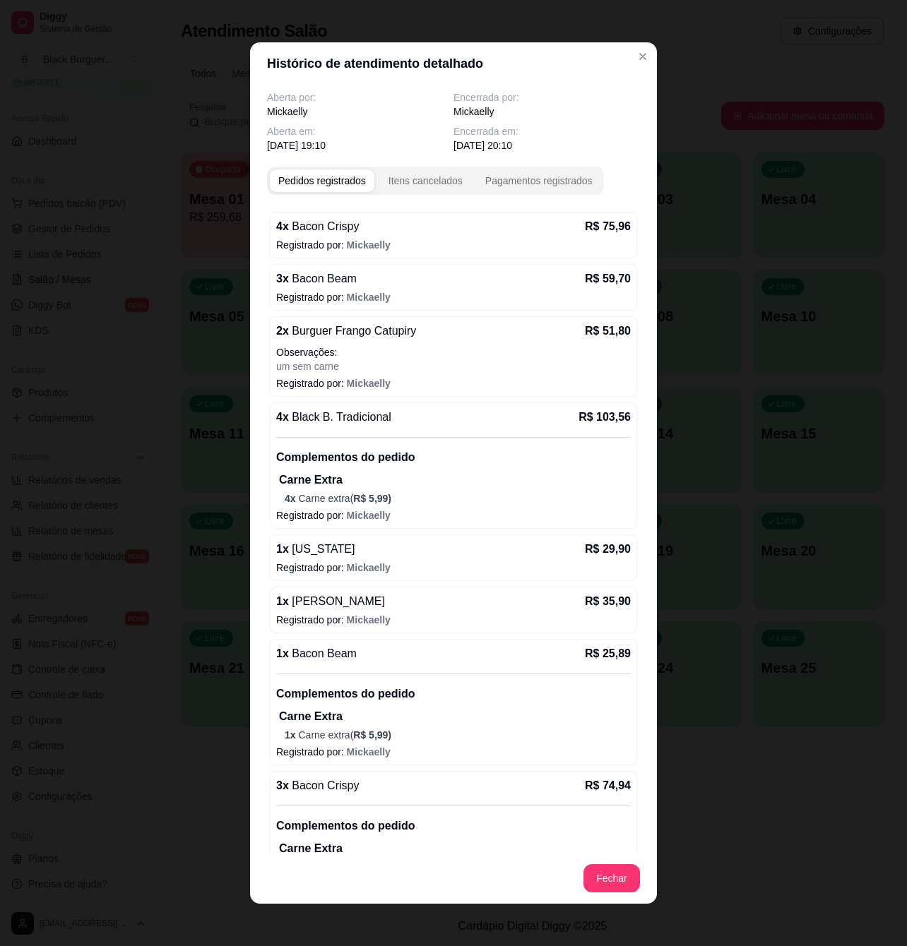
drag, startPoint x: 400, startPoint y: 186, endPoint x: 514, endPoint y: 334, distance: 186.7
click at [514, 334] on div "2 x Burguer Frango Catupiry R$ 51,80" at bounding box center [453, 331] width 354 height 17
select select "7"
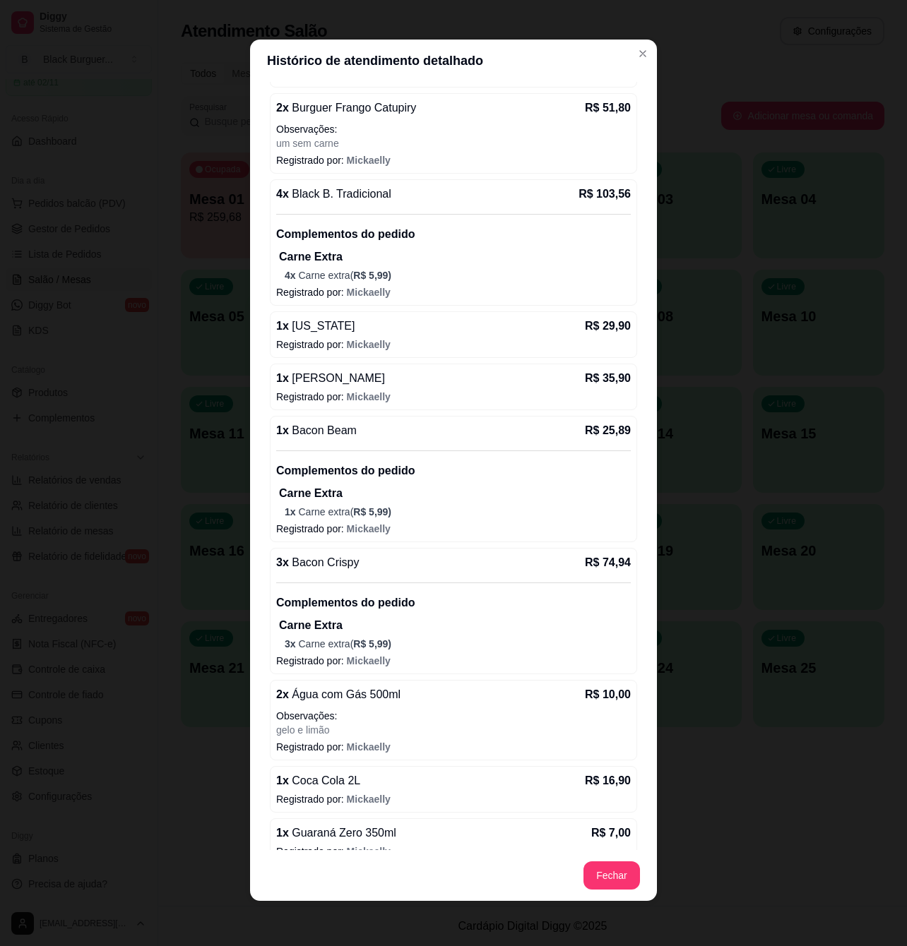
scroll to position [0, 0]
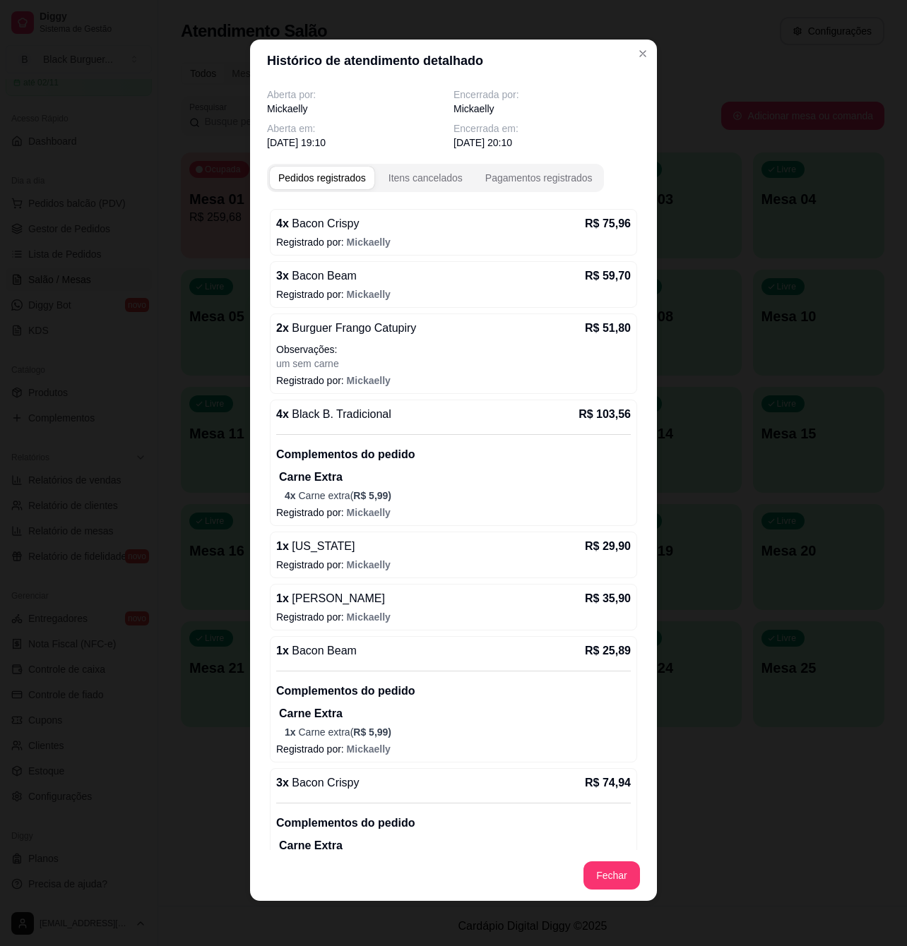
click at [319, 179] on div "Pedidos registrados" at bounding box center [322, 178] width 88 height 14
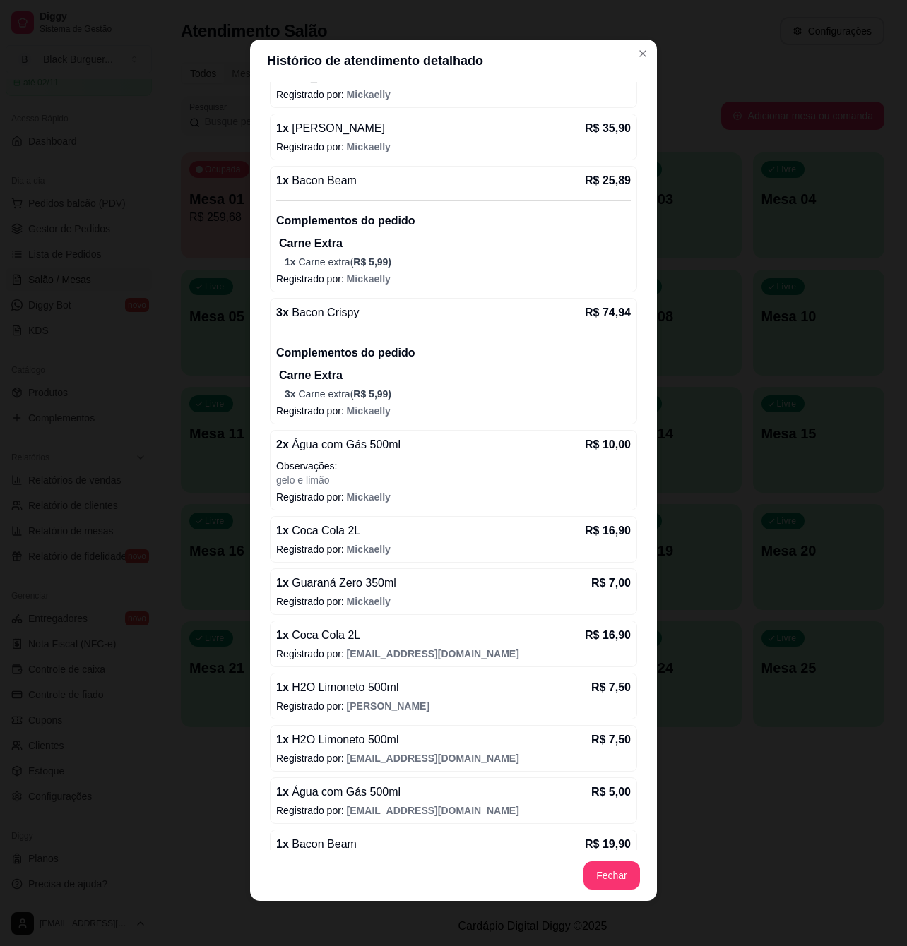
scroll to position [597, 0]
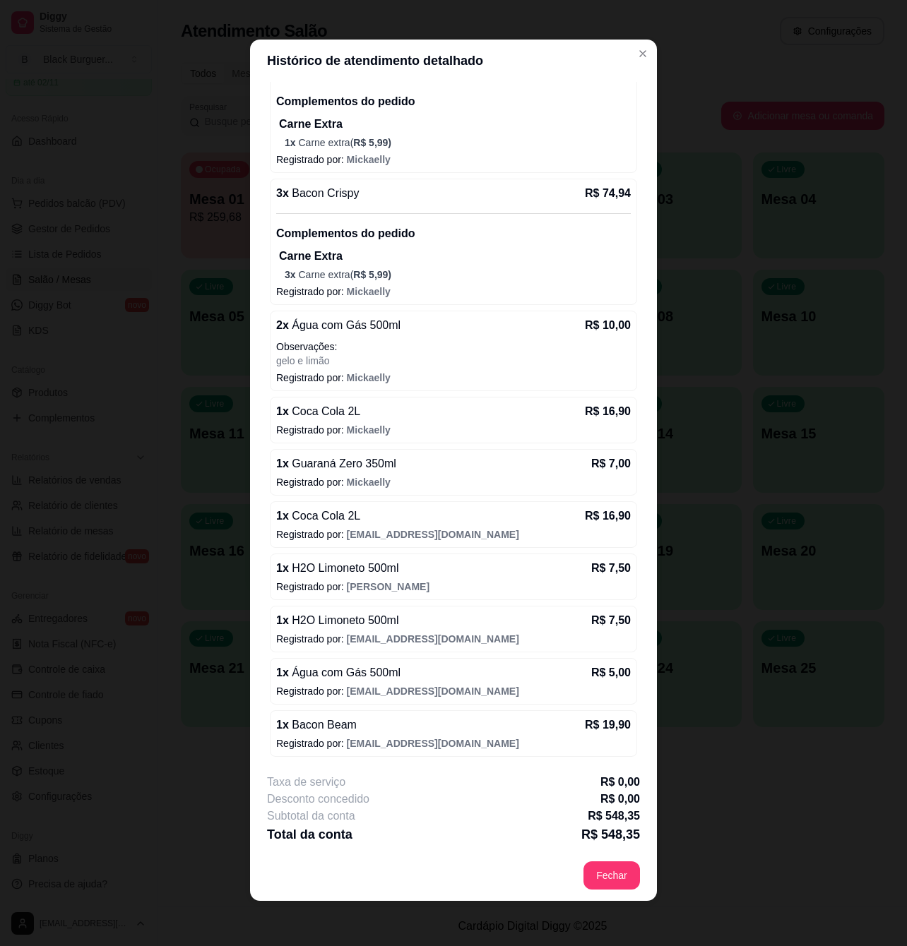
select select "7"
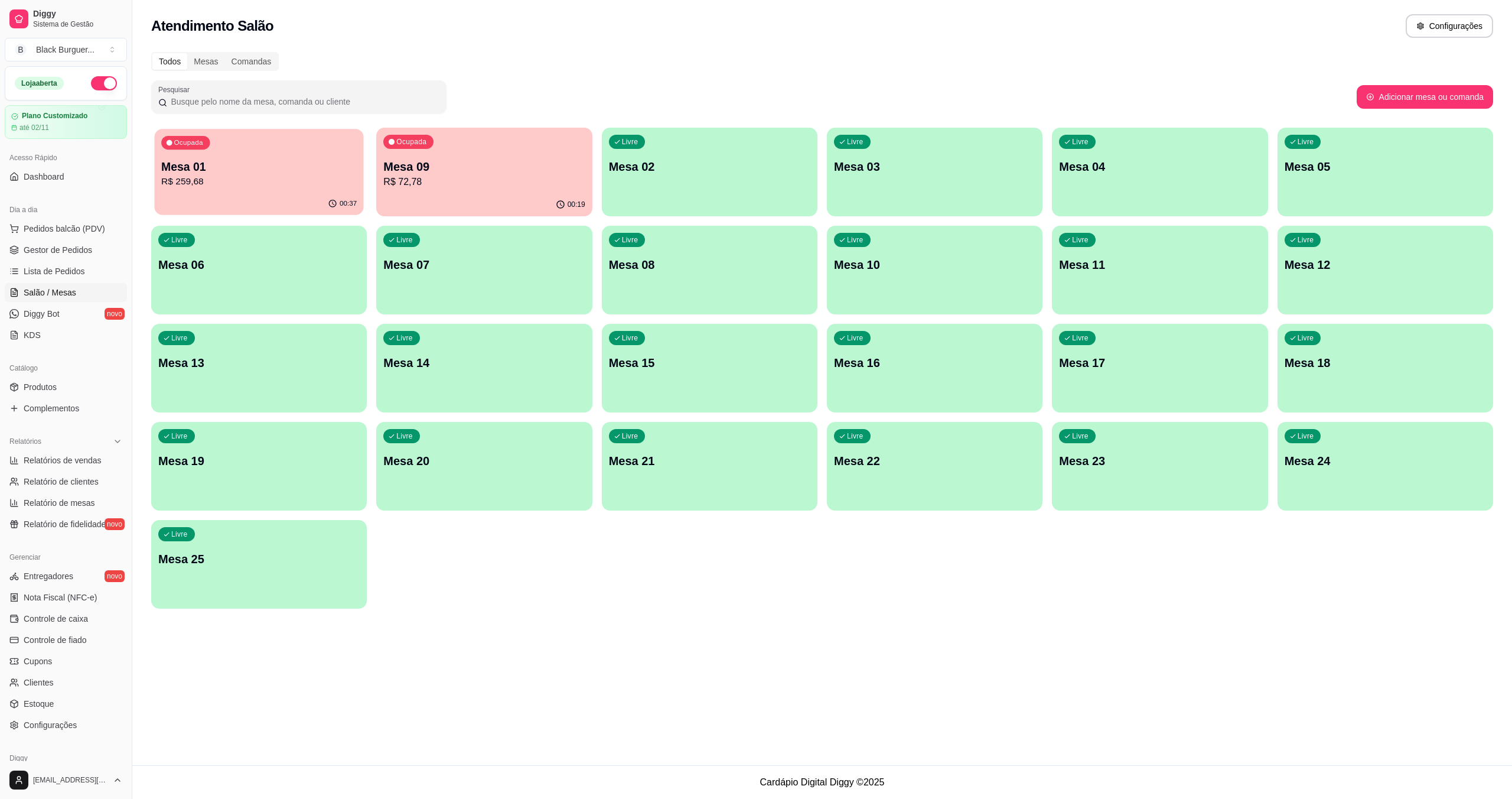
click at [326, 168] on p "Mesa 01" at bounding box center [259, 166] width 196 height 16
click at [35, 243] on link "Gestor de Pedidos" at bounding box center [66, 249] width 122 height 19
